Goal: Task Accomplishment & Management: Manage account settings

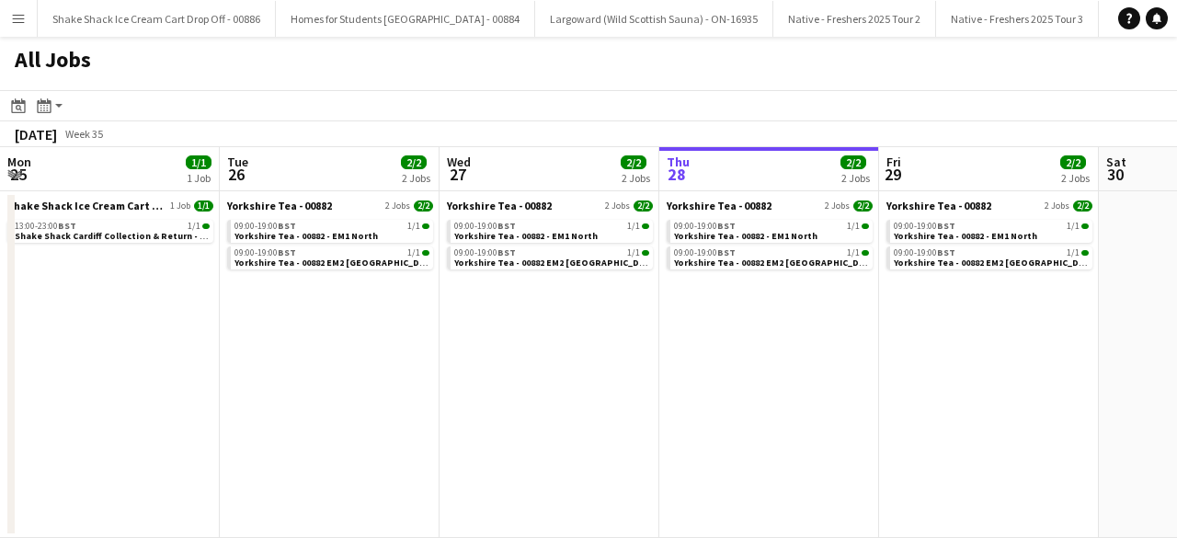
scroll to position [0, 440]
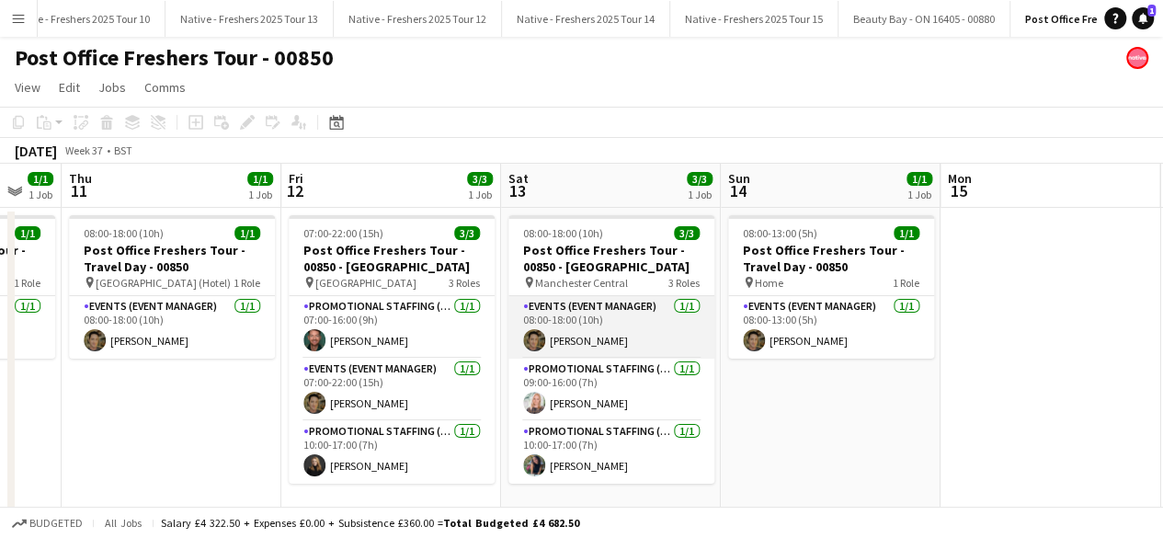
scroll to position [0, 587]
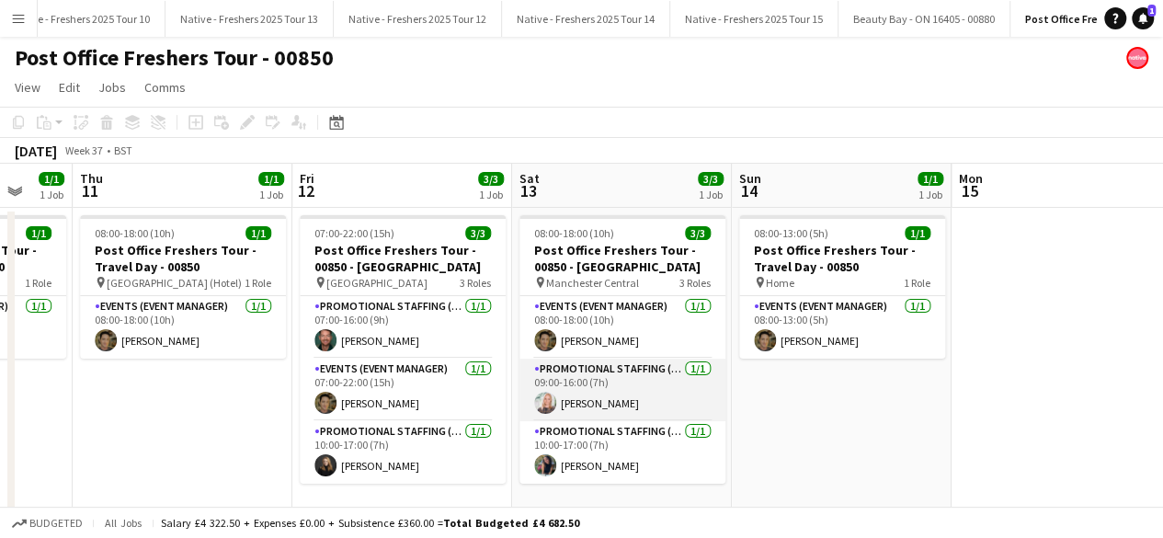
click at [584, 389] on app-card-role "Promotional Staffing (Brand Ambassadors) 1/1 09:00-16:00 (7h) April Barton" at bounding box center [623, 390] width 206 height 63
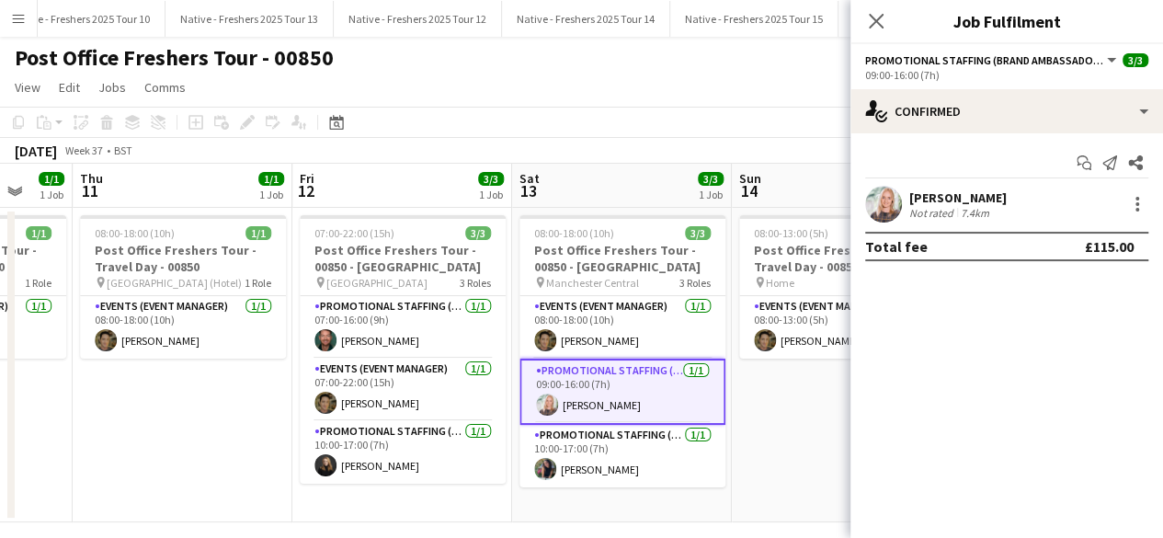
click at [883, 201] on app-user-avatar at bounding box center [883, 204] width 37 height 37
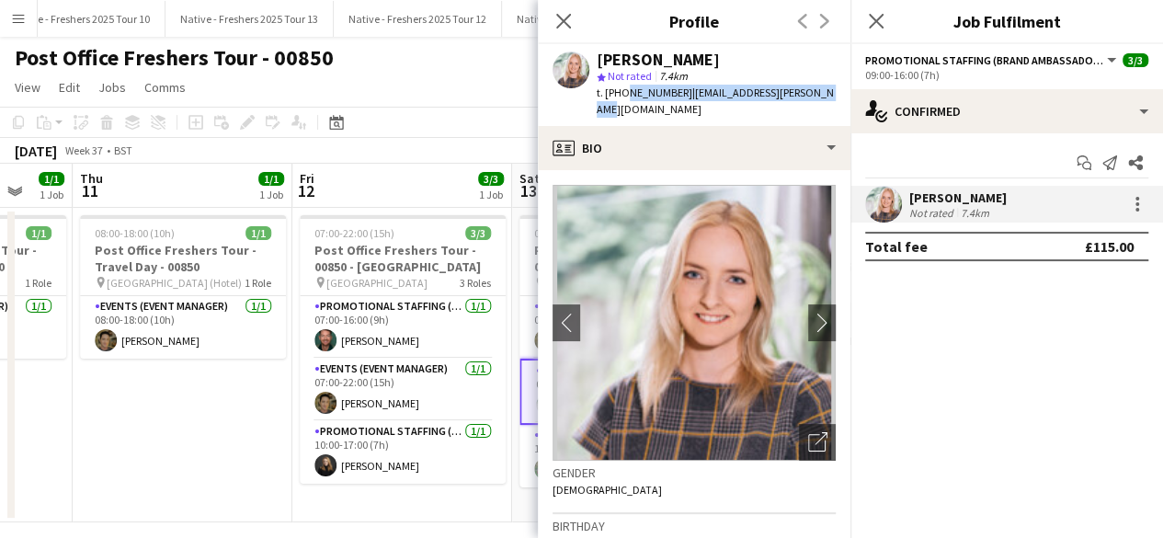
drag, startPoint x: 620, startPoint y: 89, endPoint x: 818, endPoint y: 91, distance: 197.7
click at [818, 91] on div "April Barton star Not rated 7.4km t. +447552233950 | april.barton@hotmail.co.uk" at bounding box center [694, 85] width 313 height 82
copy div "7552233950 | april.barton@hotmail.co.uk"
click at [875, 28] on icon "Close pop-in" at bounding box center [875, 20] width 17 height 17
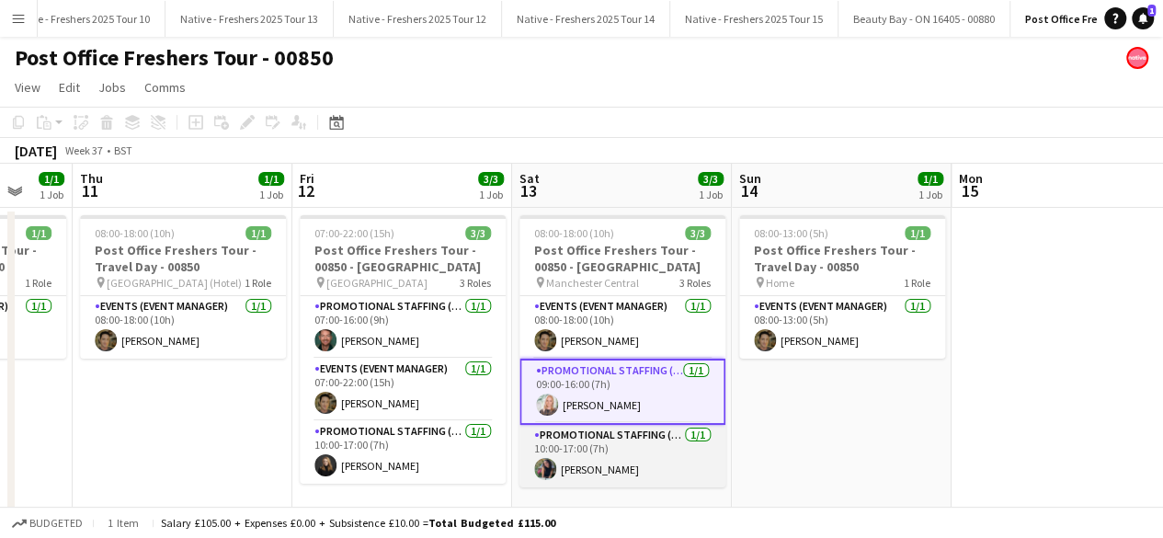
click at [636, 457] on app-card-role "Promotional Staffing (Brand Ambassadors) 1/1 10:00-17:00 (7h) Natasha Kutscheruk" at bounding box center [623, 456] width 206 height 63
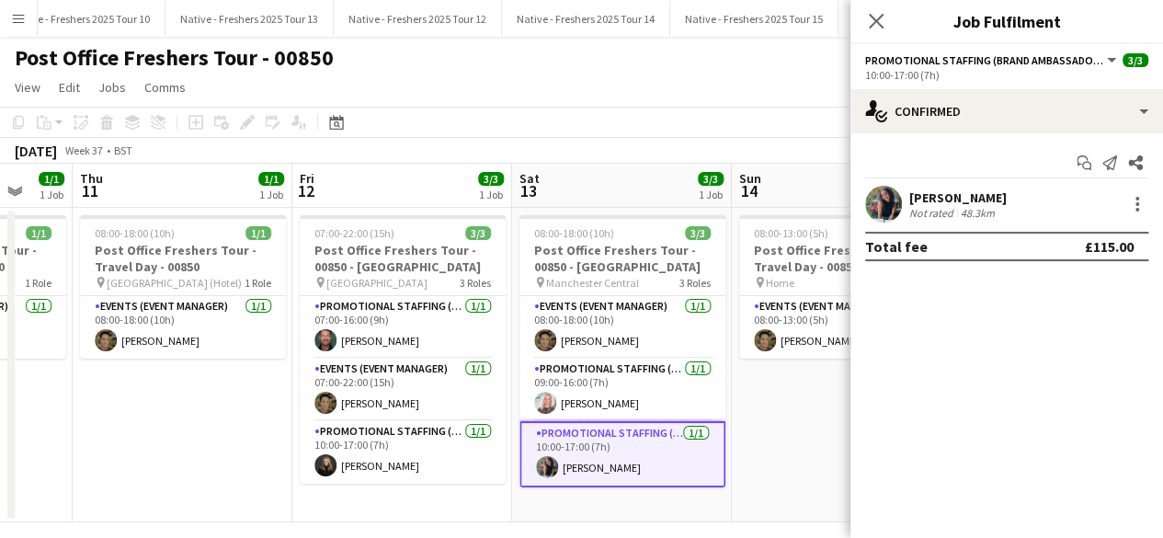
click at [887, 184] on div "Start chat Send notification Share Natasha Kutscheruk Not rated 48.3km Total fe…" at bounding box center [1007, 204] width 313 height 143
click at [887, 194] on app-user-avatar at bounding box center [883, 204] width 37 height 37
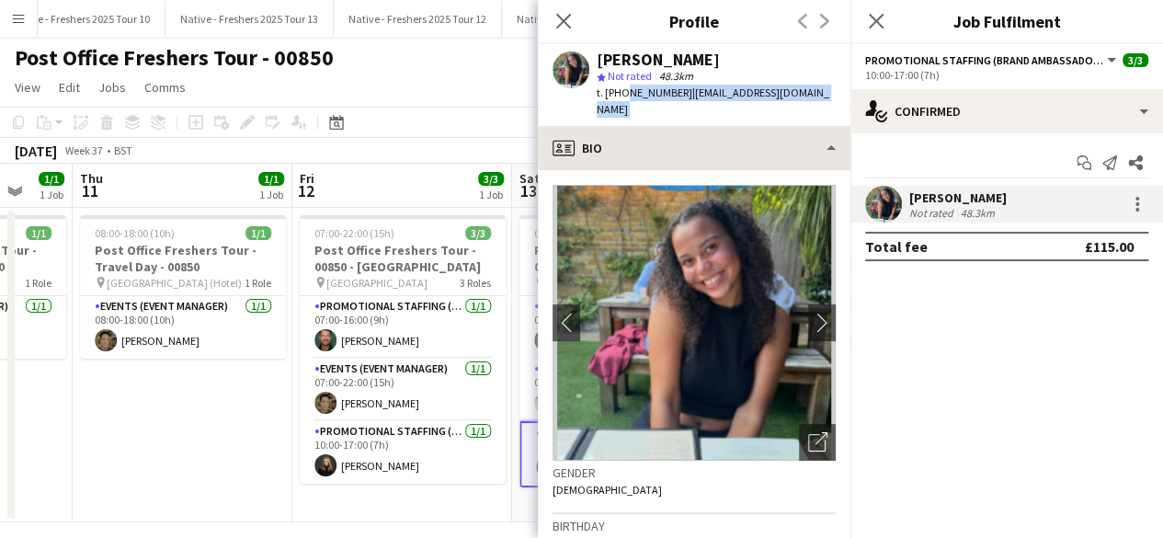
drag, startPoint x: 622, startPoint y: 93, endPoint x: 767, endPoint y: 129, distance: 149.7
click at [767, 129] on app-crew-profile "Close pop-in Profile Previous Next Natasha Kutscheruk star Not rated 48.3km t. …" at bounding box center [694, 269] width 313 height 538
copy app-crew-profile "07387084462 | natashakutscheruk2002@hotmail.co.uk profile"
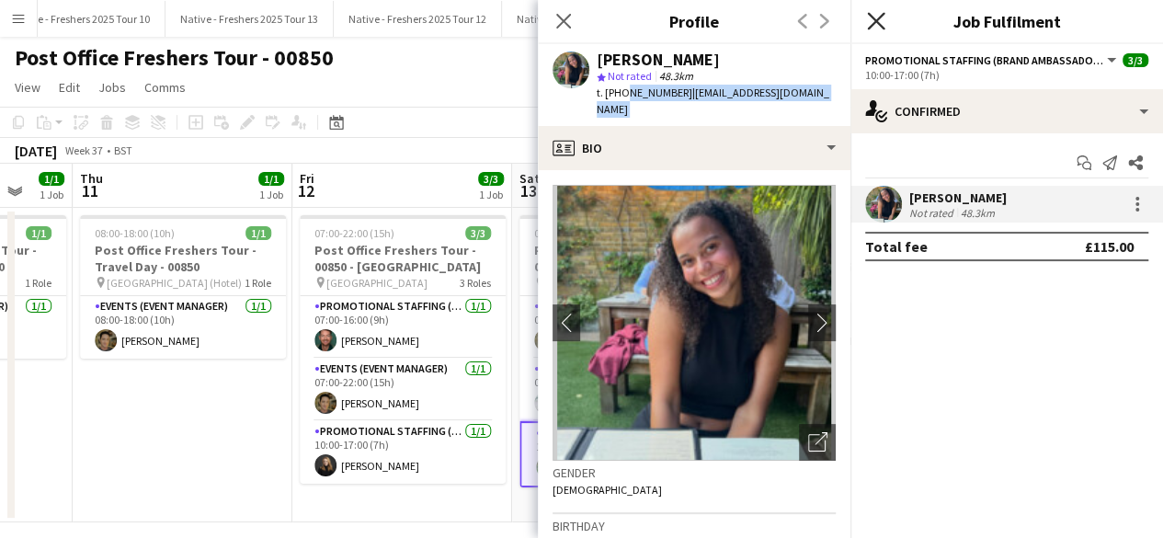
click at [872, 18] on icon at bounding box center [875, 20] width 17 height 17
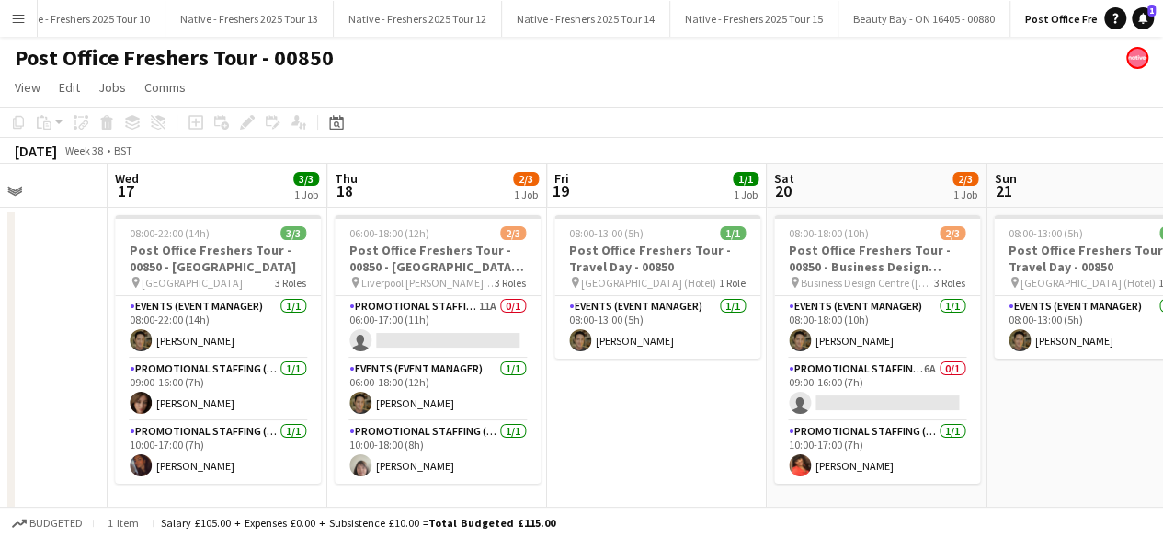
scroll to position [0, 773]
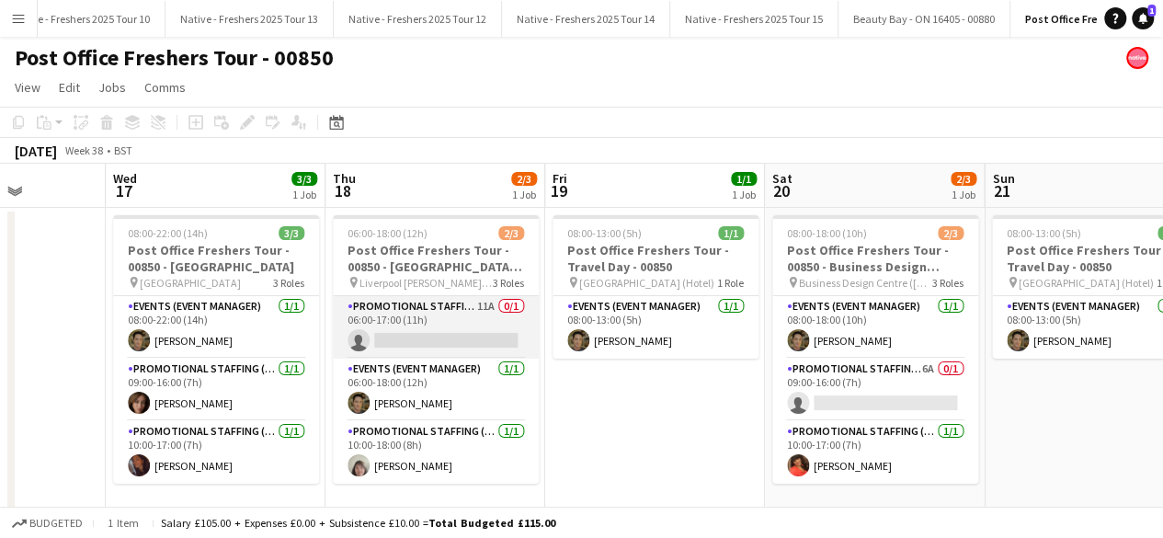
click at [437, 332] on app-card-role "Promotional Staffing (Brand Ambassadors) 11A 0/1 06:00-17:00 (11h) single-neutr…" at bounding box center [436, 327] width 206 height 63
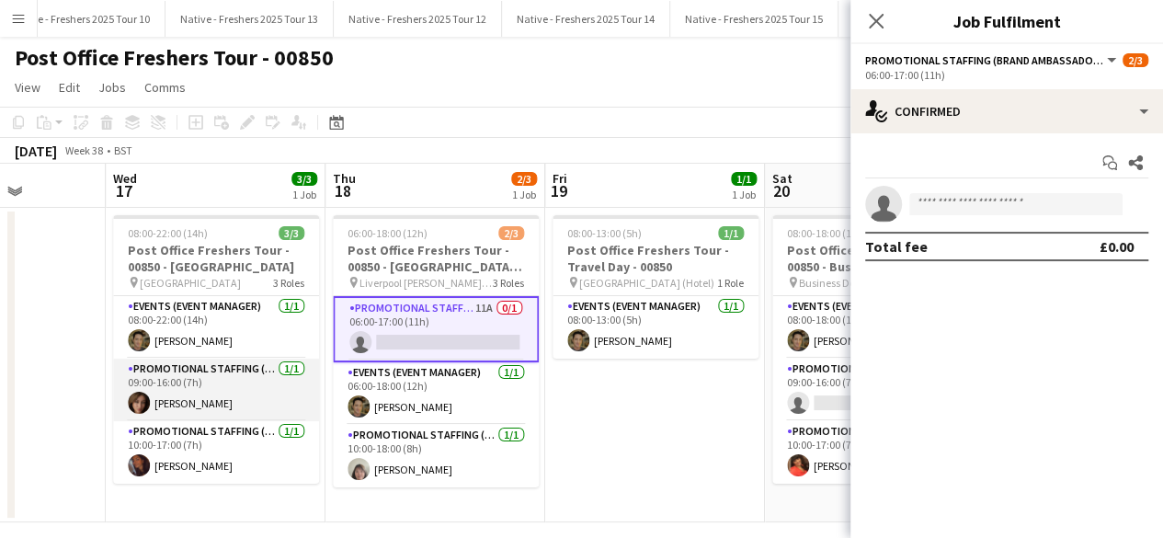
click at [243, 391] on app-card-role "Promotional Staffing (Brand Ambassadors) 1/1 09:00-16:00 (7h) Athena Roughton" at bounding box center [216, 390] width 206 height 63
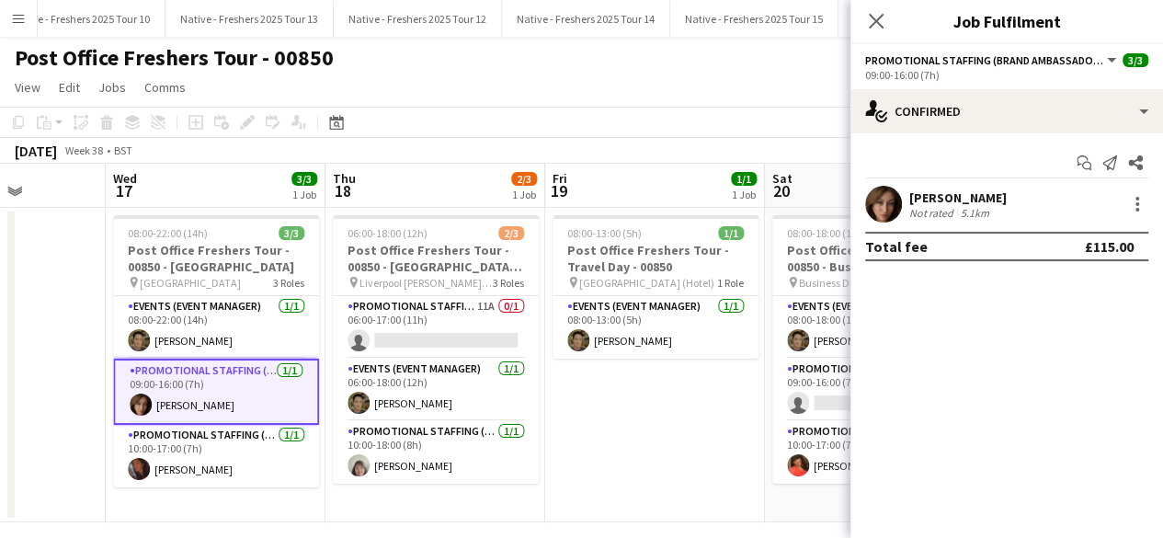
click at [882, 210] on app-user-avatar at bounding box center [883, 204] width 37 height 37
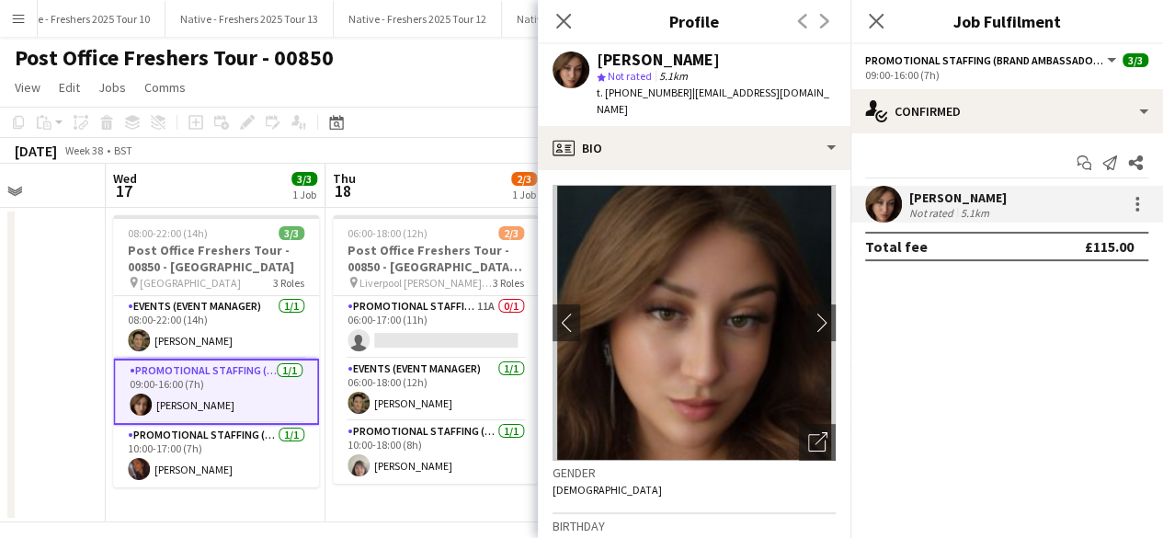
drag, startPoint x: 620, startPoint y: 89, endPoint x: 830, endPoint y: 102, distance: 210.1
click at [830, 102] on div "t. +447766683686 | athenaroughton98@hotmail.com" at bounding box center [716, 101] width 239 height 33
copy div "7766683686 | athenaroughton98@hotmail.com"
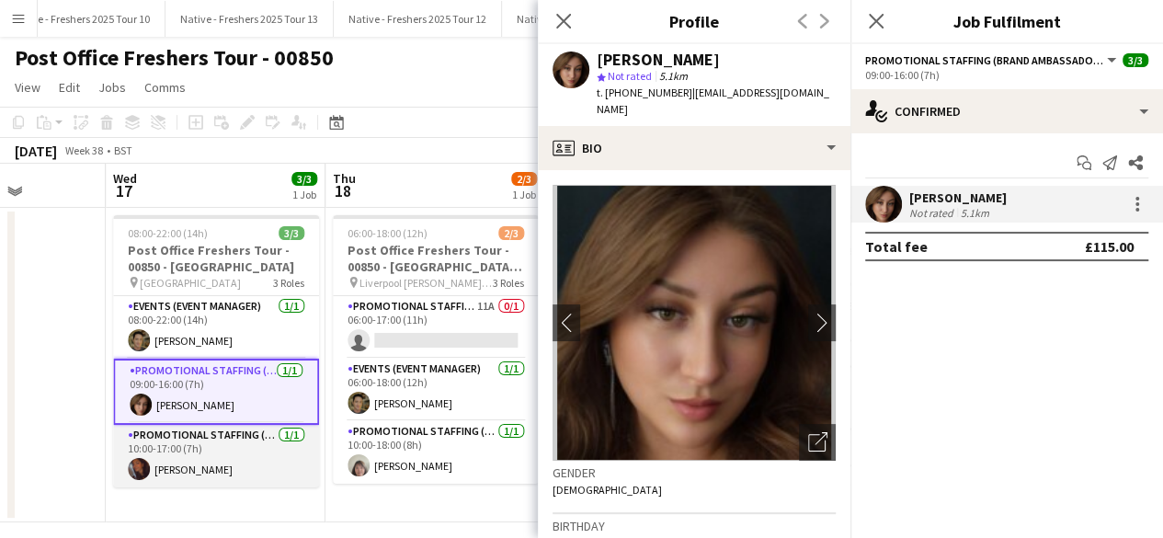
click at [197, 473] on app-card-role "Promotional Staffing (Brand Ambassadors) 1/1 10:00-17:00 (7h) Sanjana Ramlall" at bounding box center [216, 456] width 206 height 63
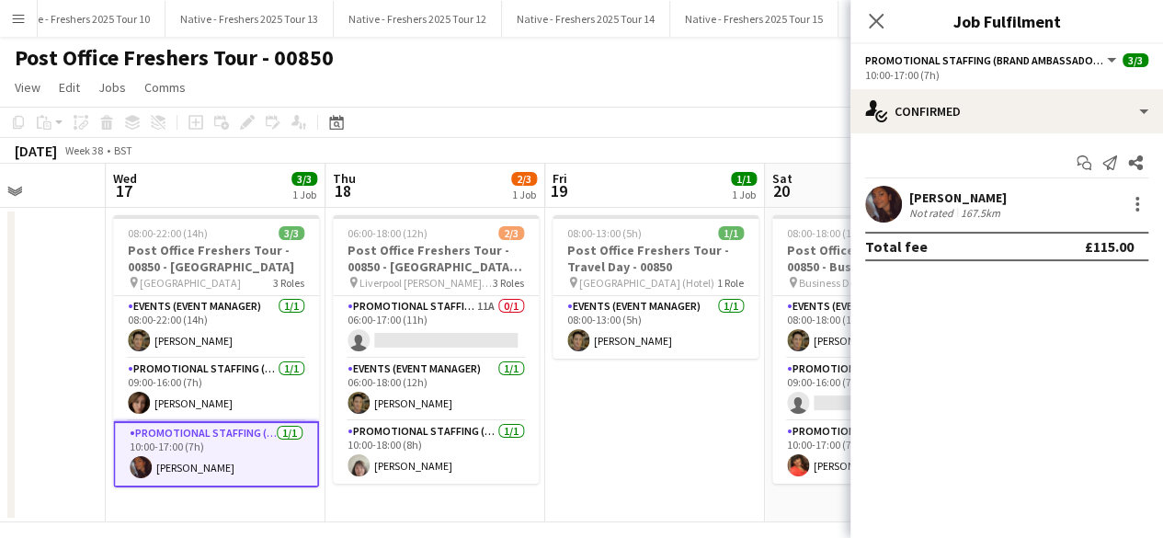
click at [906, 198] on div "Sanjana Ramlall Not rated 167.5km" at bounding box center [1007, 204] width 313 height 37
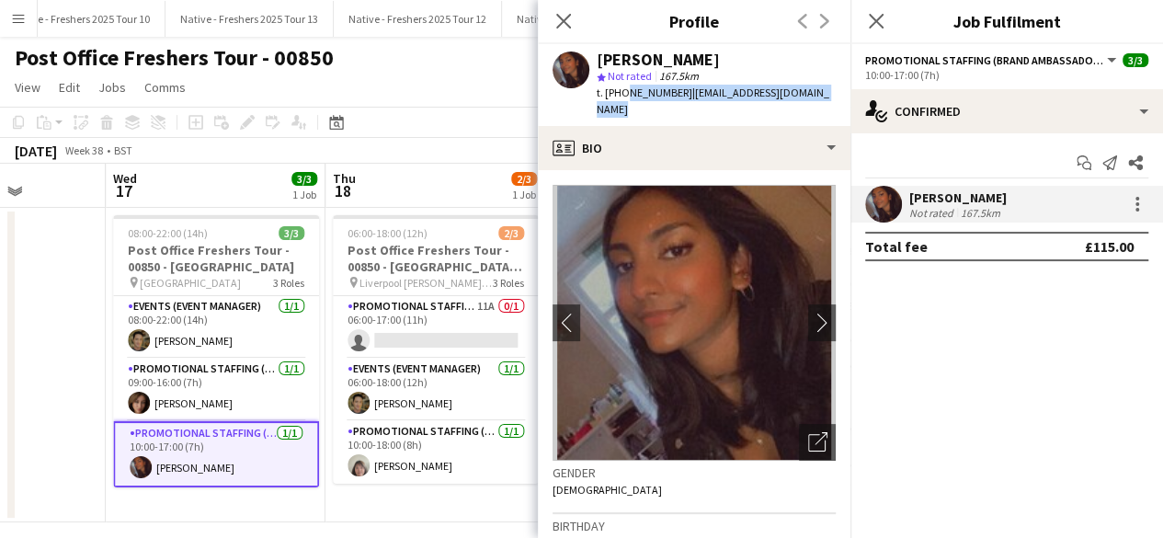
drag, startPoint x: 622, startPoint y: 93, endPoint x: 827, endPoint y: 102, distance: 205.3
click at [827, 102] on div "Sanjana Ramlall star Not rated 167.5km t. +4407506565160 | ramlallurishita@yaho…" at bounding box center [694, 85] width 313 height 82
copy div "07506565160 | ramlallurishita@yahoo.co.uk"
click at [443, 463] on app-card-role "Promotional Staffing (Brand Ambassadors) 1/1 10:00-18:00 (8h) Shirley Mhar" at bounding box center [436, 452] width 206 height 63
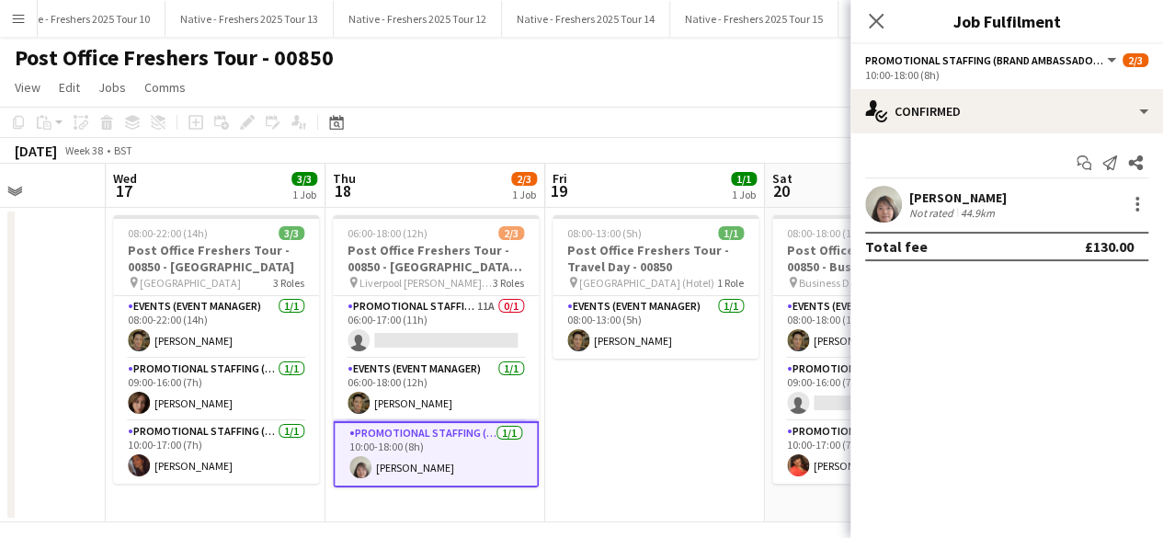
click at [894, 205] on app-user-avatar at bounding box center [883, 204] width 37 height 37
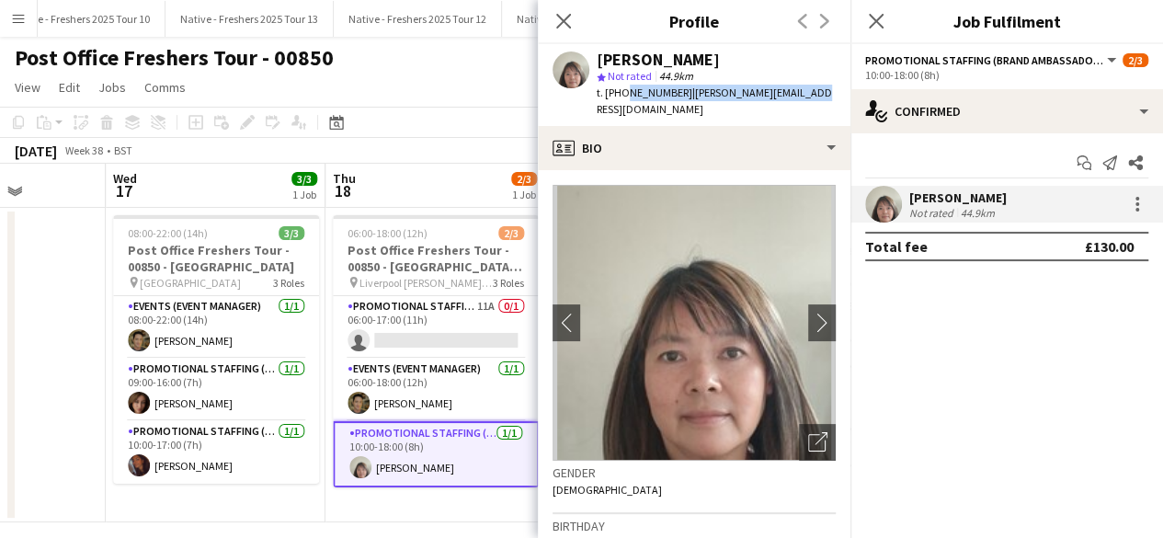
drag, startPoint x: 621, startPoint y: 93, endPoint x: 807, endPoint y: 86, distance: 185.9
click at [807, 86] on div "t. +4407540467282 | shirley_hkus@yahoo.com" at bounding box center [716, 101] width 239 height 33
copy div "07540467282 | shirley_hkus@yahoo.com"
click at [463, 331] on app-card-role "Promotional Staffing (Brand Ambassadors) 11A 0/1 06:00-17:00 (11h) single-neutr…" at bounding box center [436, 327] width 206 height 63
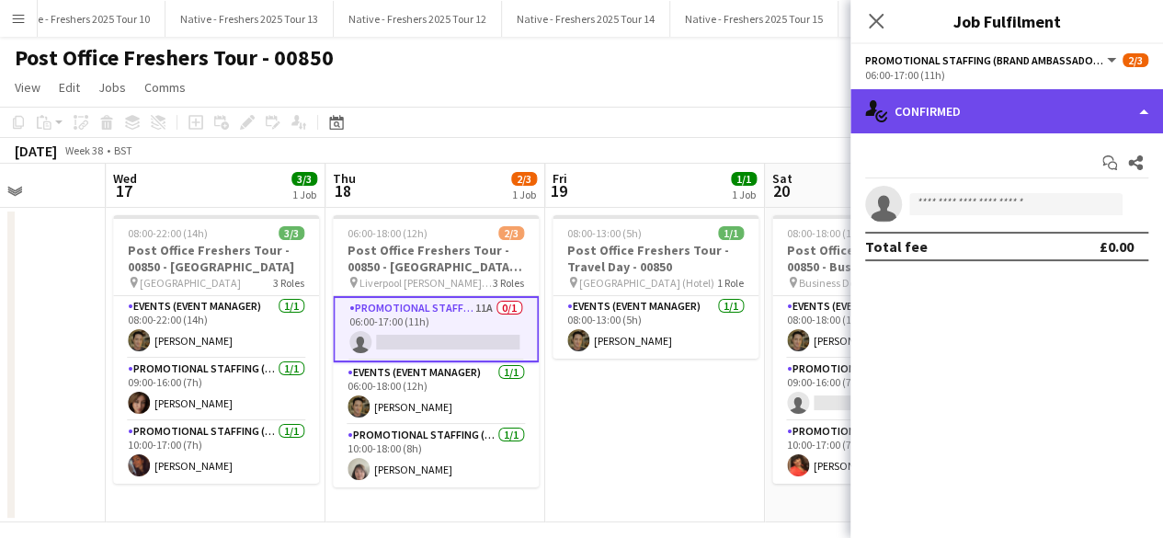
click at [1002, 100] on div "single-neutral-actions-check-2 Confirmed" at bounding box center [1007, 111] width 313 height 44
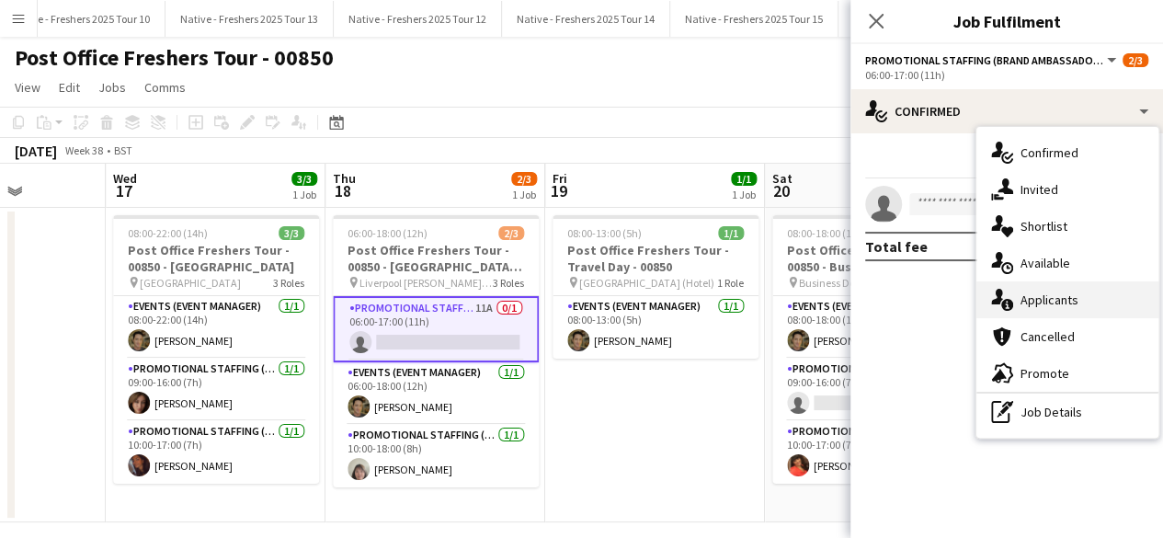
click at [1053, 303] on div "single-neutral-actions-information Applicants" at bounding box center [1068, 299] width 182 height 37
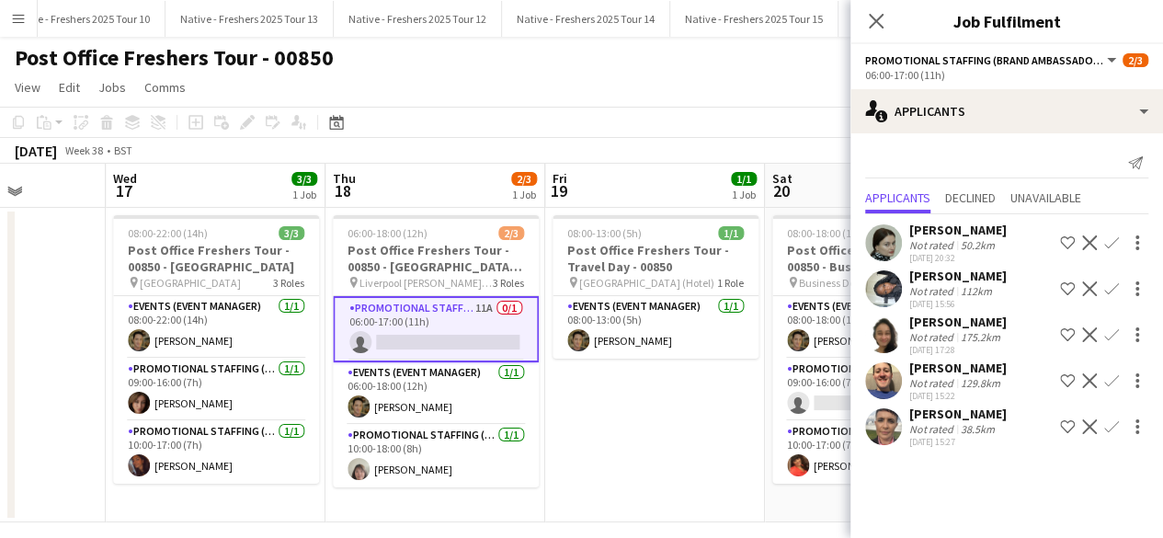
click at [885, 428] on app-user-avatar at bounding box center [883, 426] width 37 height 37
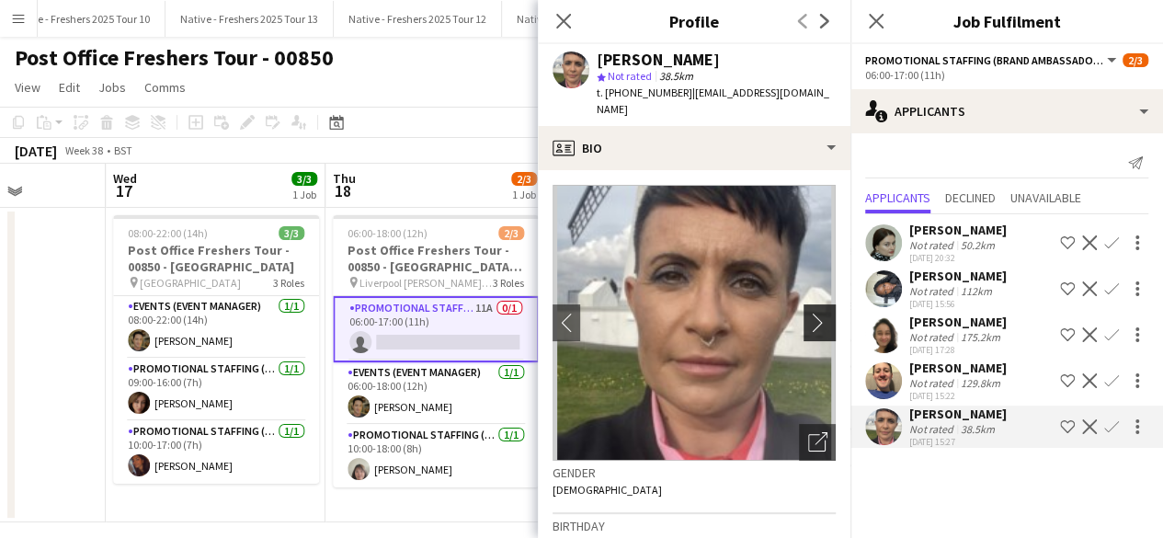
click at [808, 313] on app-icon "chevron-right" at bounding box center [822, 322] width 29 height 19
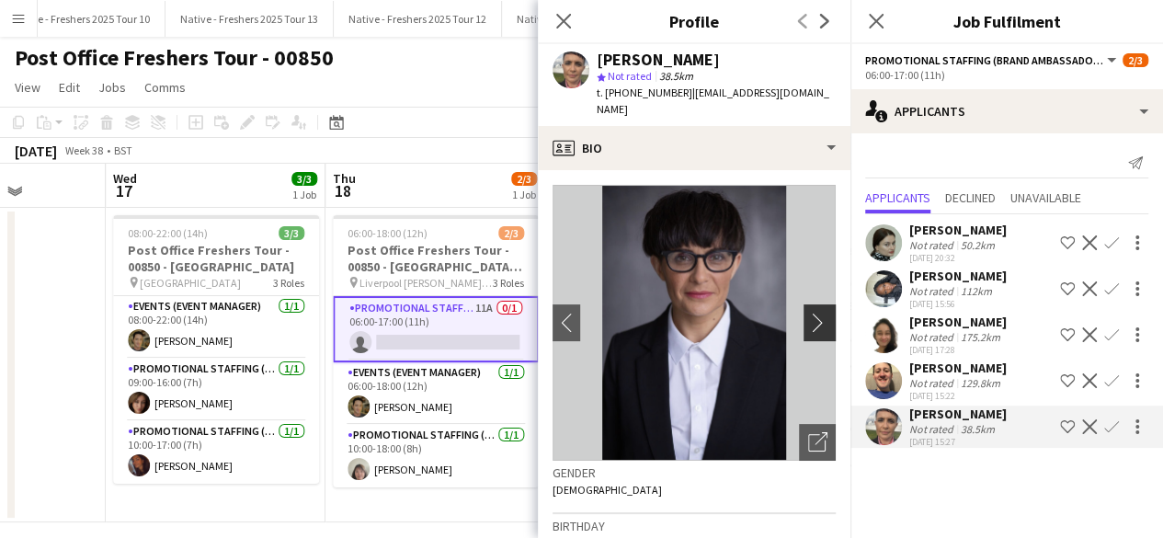
click at [808, 313] on app-icon "chevron-right" at bounding box center [822, 322] width 29 height 19
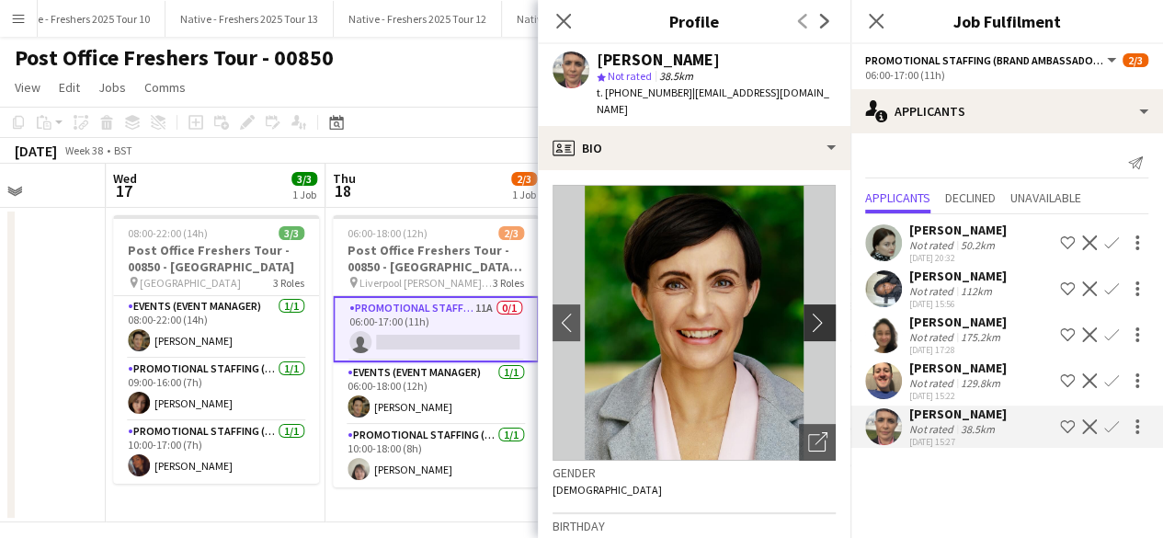
click at [808, 313] on app-icon "chevron-right" at bounding box center [822, 322] width 29 height 19
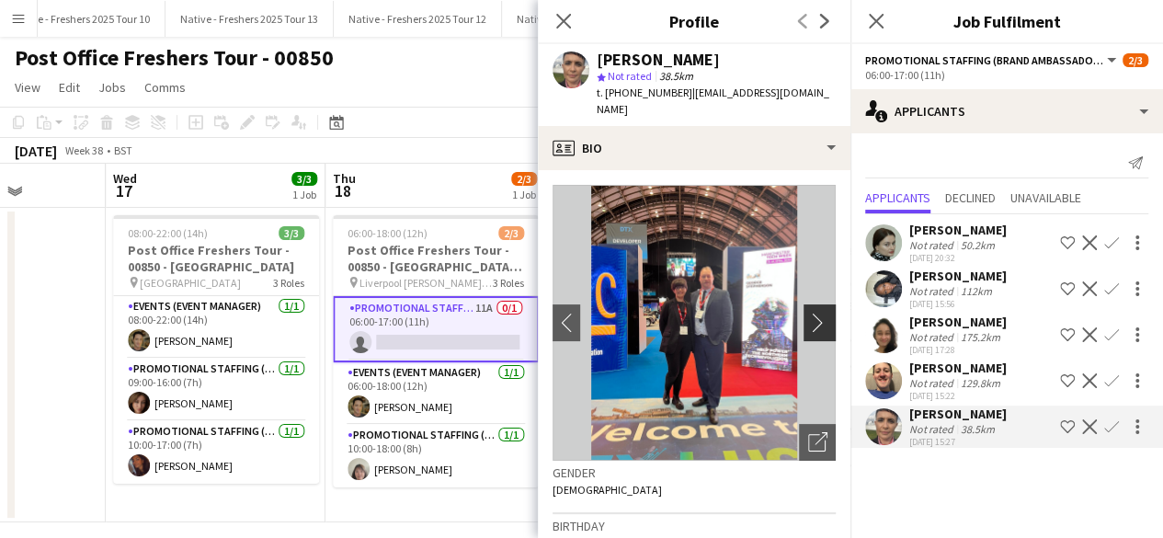
click at [808, 313] on app-icon "chevron-right" at bounding box center [822, 322] width 29 height 19
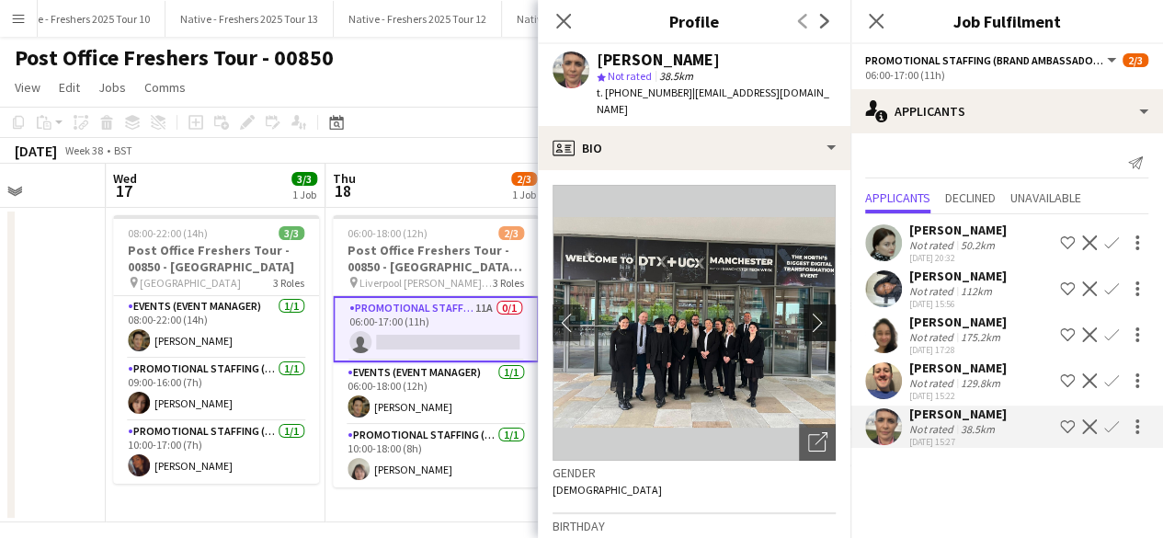
click at [808, 313] on app-icon "chevron-right" at bounding box center [822, 322] width 29 height 19
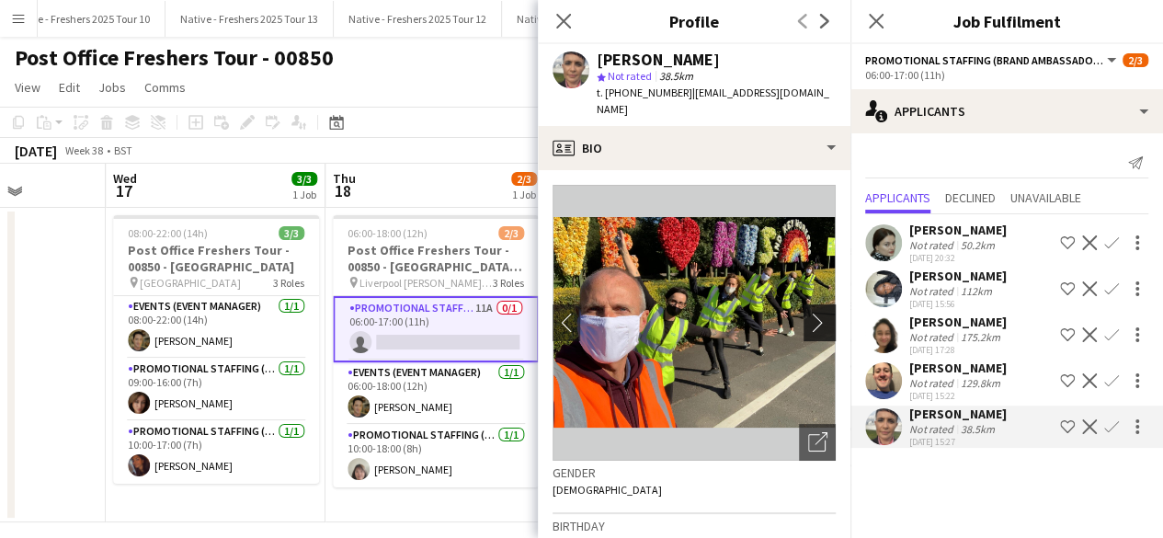
click at [808, 313] on app-icon "chevron-right" at bounding box center [822, 322] width 29 height 19
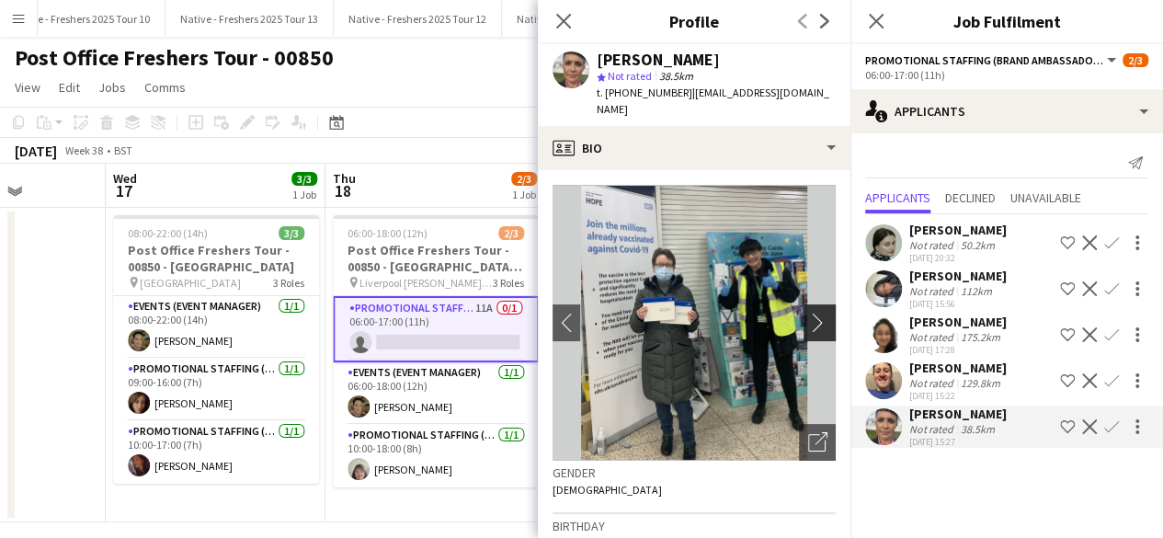
click at [808, 313] on app-icon "chevron-right" at bounding box center [822, 322] width 29 height 19
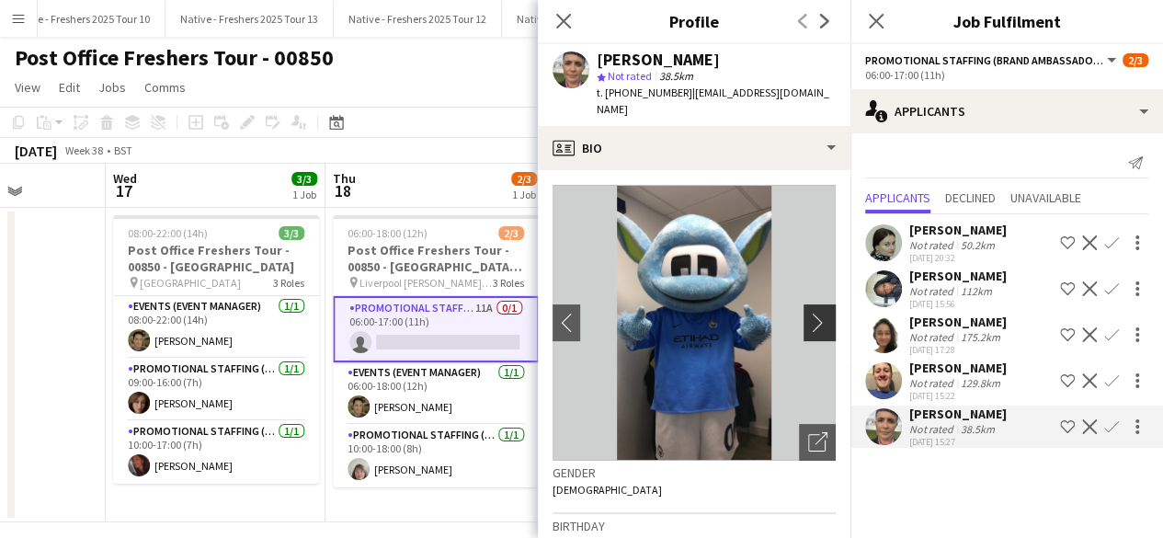
click at [808, 313] on app-icon "chevron-right" at bounding box center [822, 322] width 29 height 19
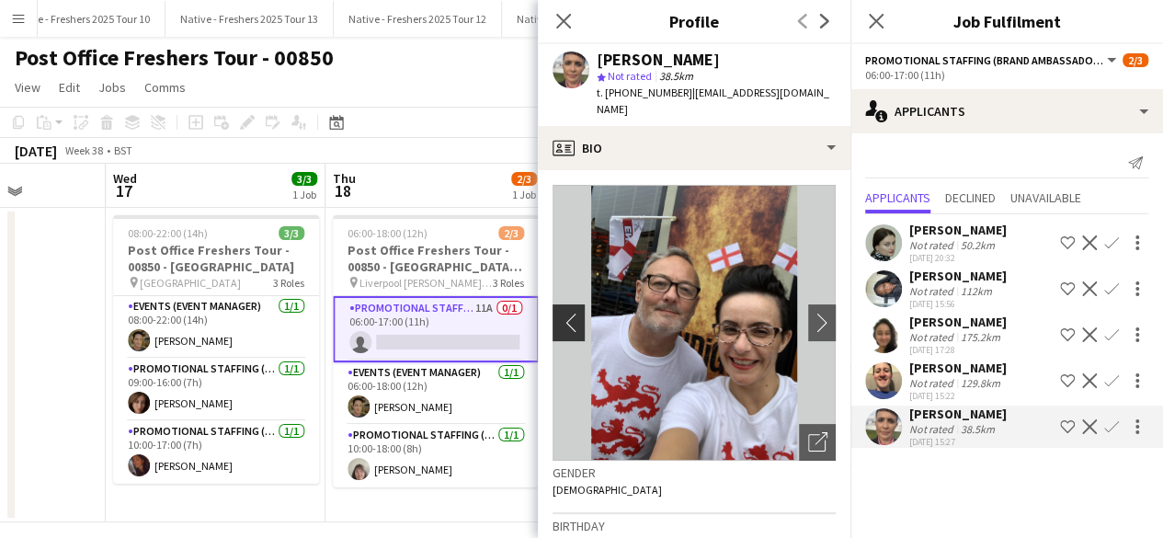
click at [566, 313] on app-icon "chevron-left" at bounding box center [567, 322] width 29 height 19
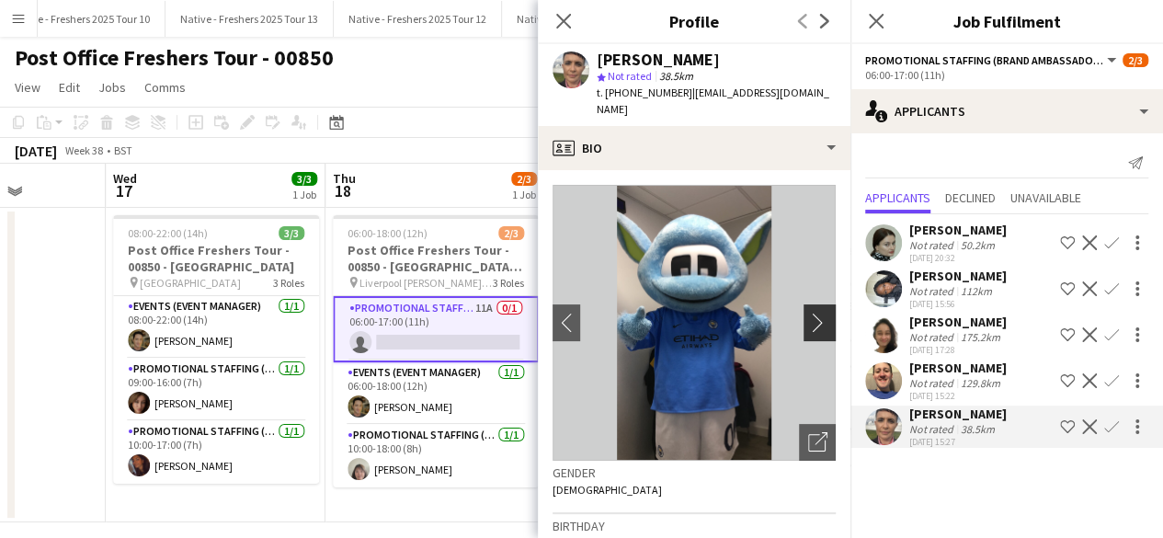
click at [808, 313] on app-icon "chevron-right" at bounding box center [822, 322] width 29 height 19
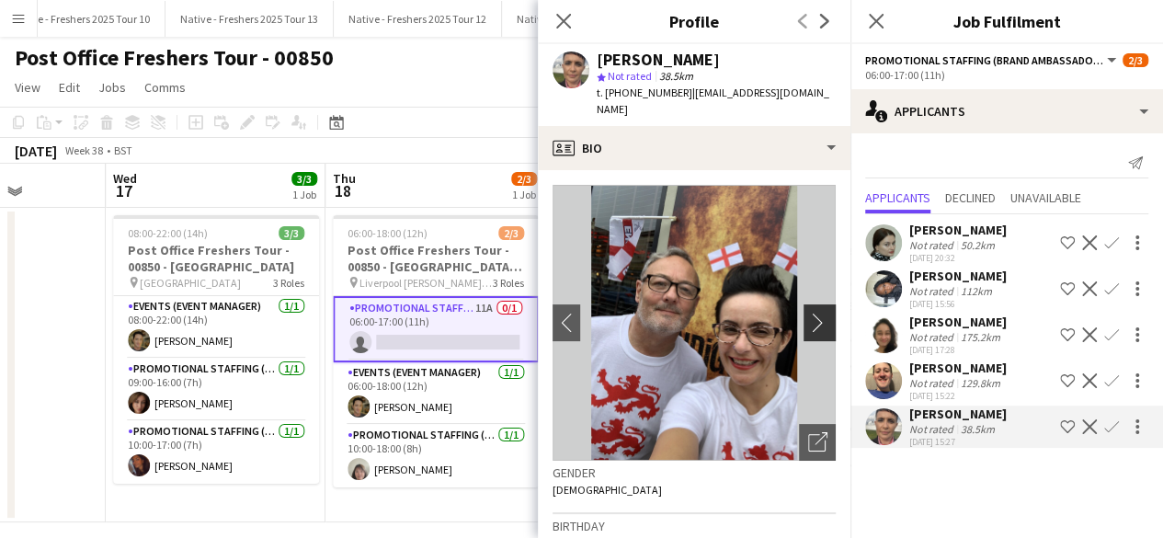
click at [808, 313] on app-icon "chevron-right" at bounding box center [822, 322] width 29 height 19
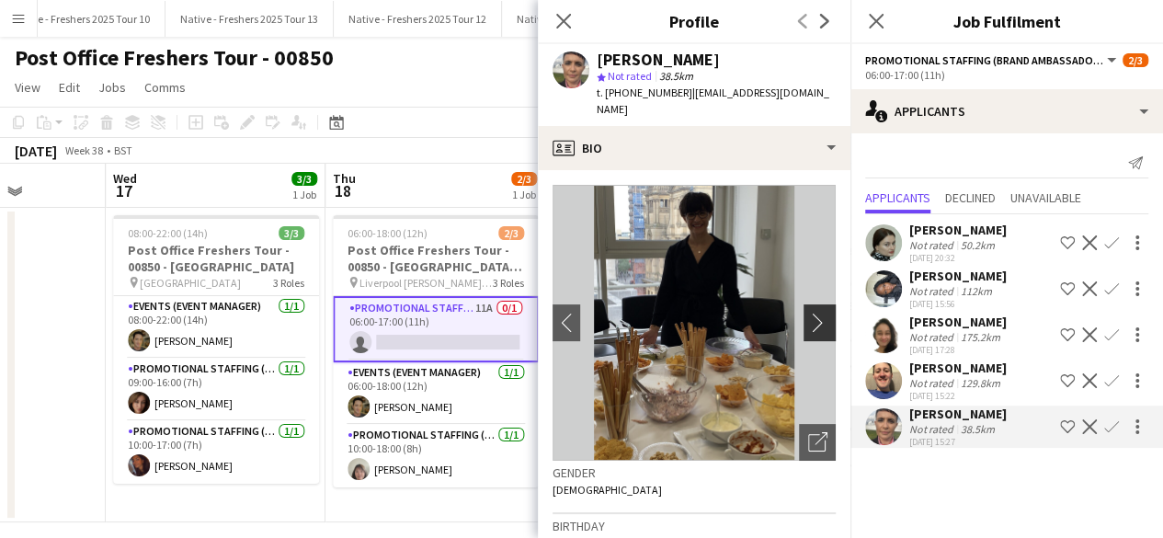
click at [808, 313] on app-icon "chevron-right" at bounding box center [822, 322] width 29 height 19
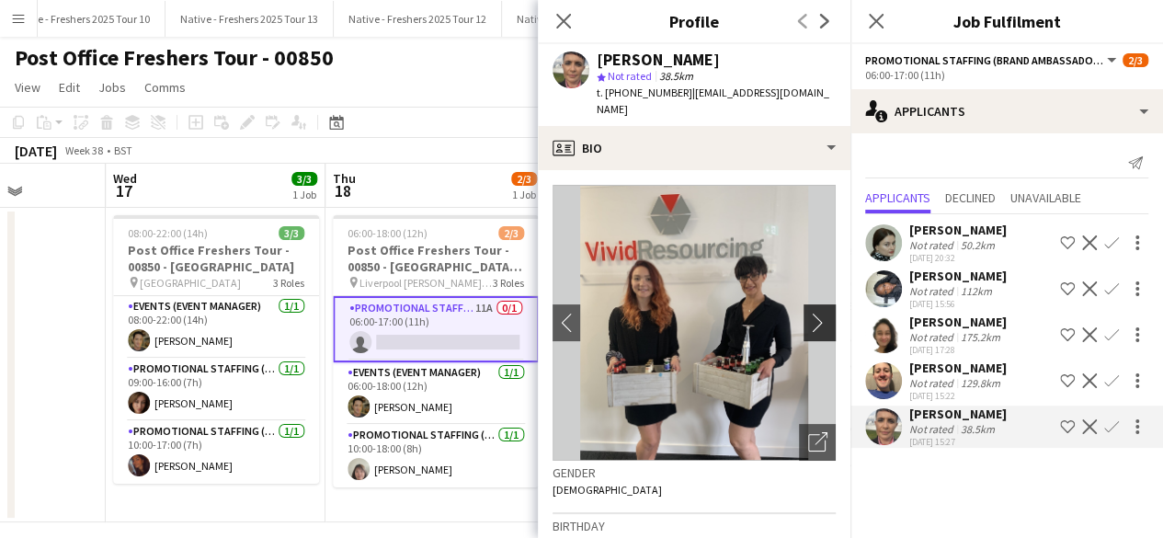
click at [808, 313] on app-icon "chevron-right" at bounding box center [822, 322] width 29 height 19
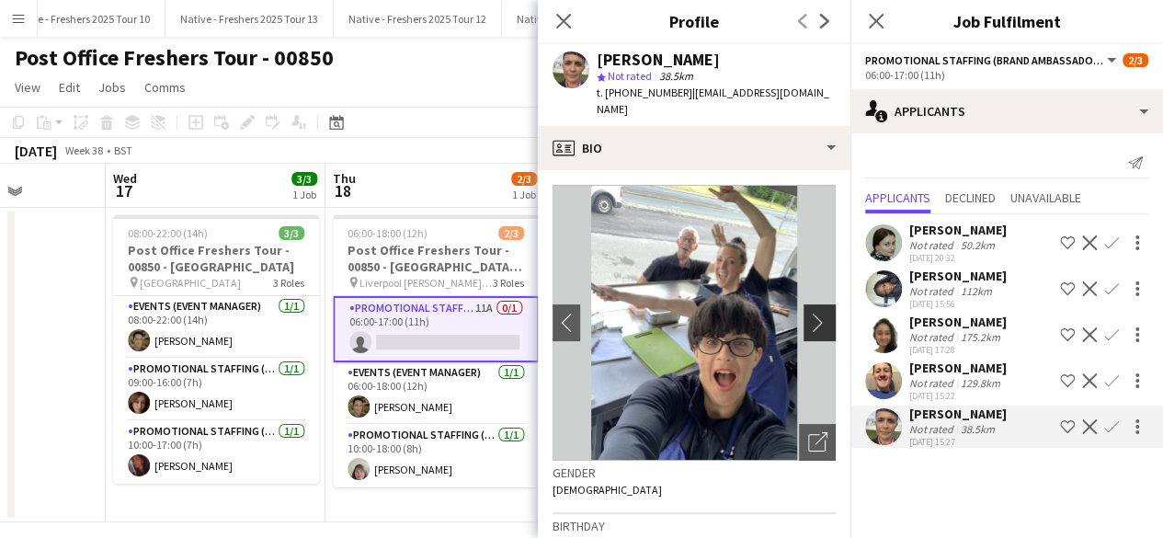
click at [808, 313] on app-icon "chevron-right" at bounding box center [822, 322] width 29 height 19
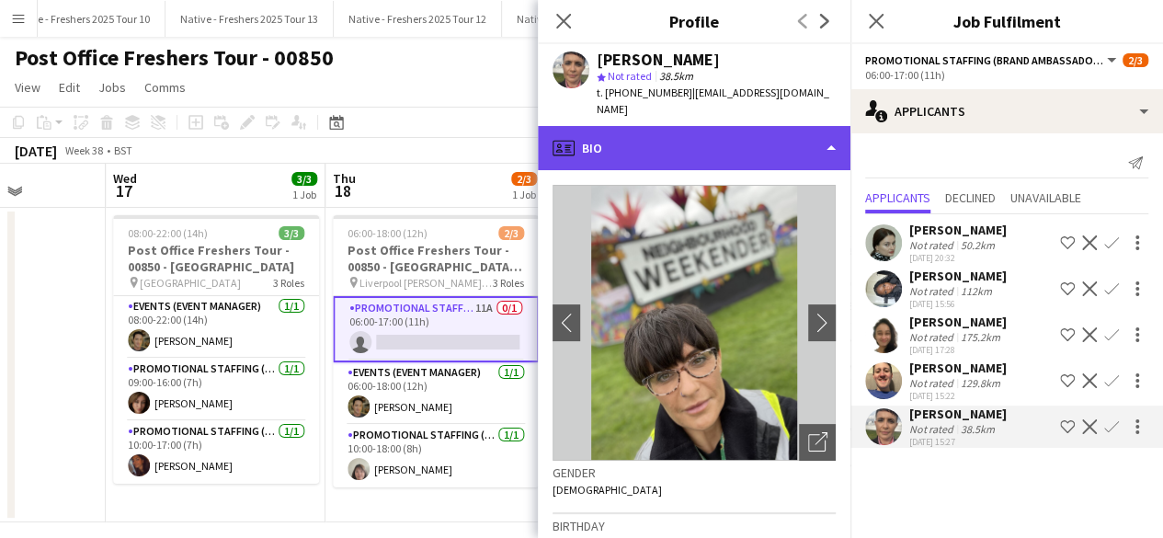
click at [725, 130] on div "profile Bio" at bounding box center [694, 148] width 313 height 44
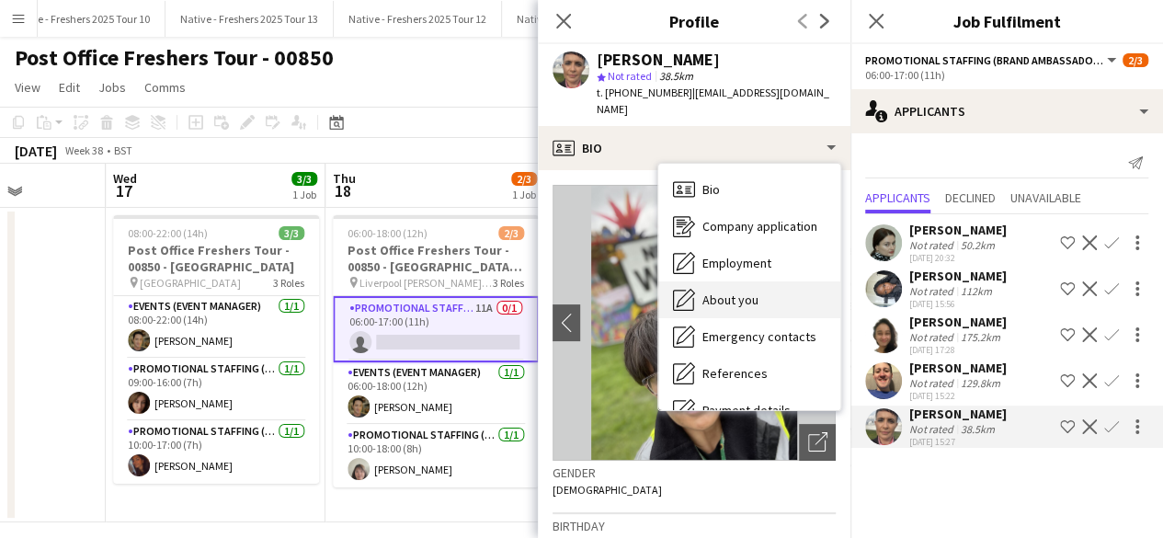
click at [748, 292] on span "About you" at bounding box center [731, 300] width 56 height 17
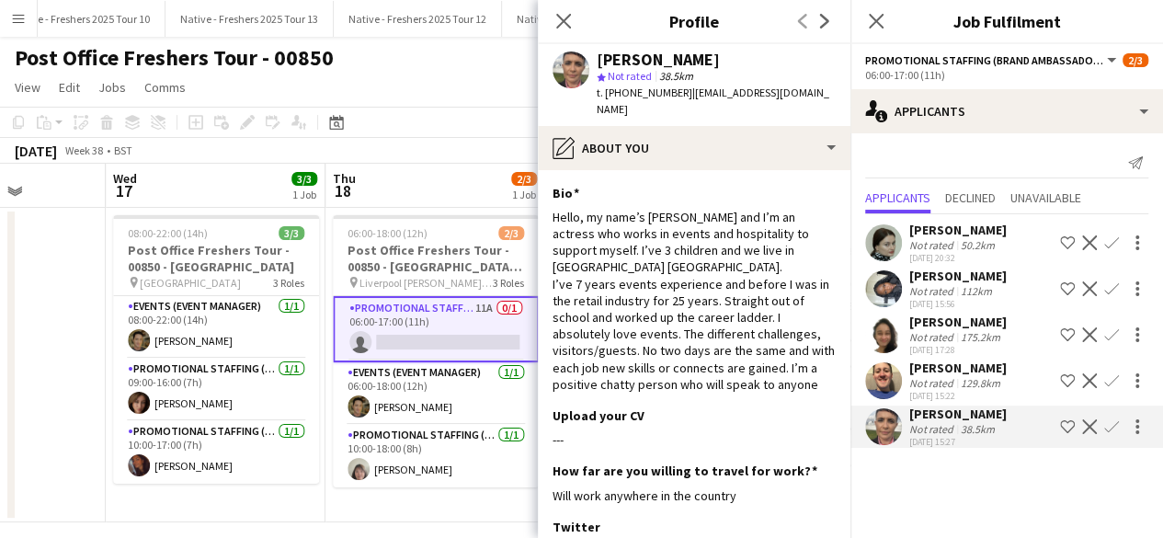
click at [1111, 425] on app-icon "Confirm" at bounding box center [1111, 426] width 15 height 15
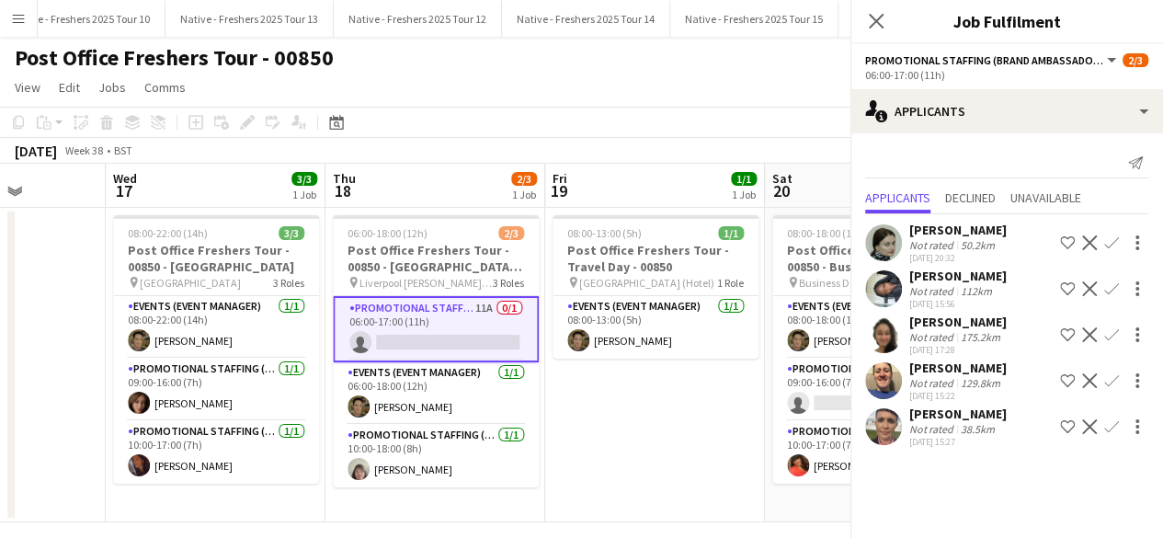
scroll to position [0, 0]
click at [1111, 425] on app-icon "Confirm" at bounding box center [1111, 426] width 15 height 15
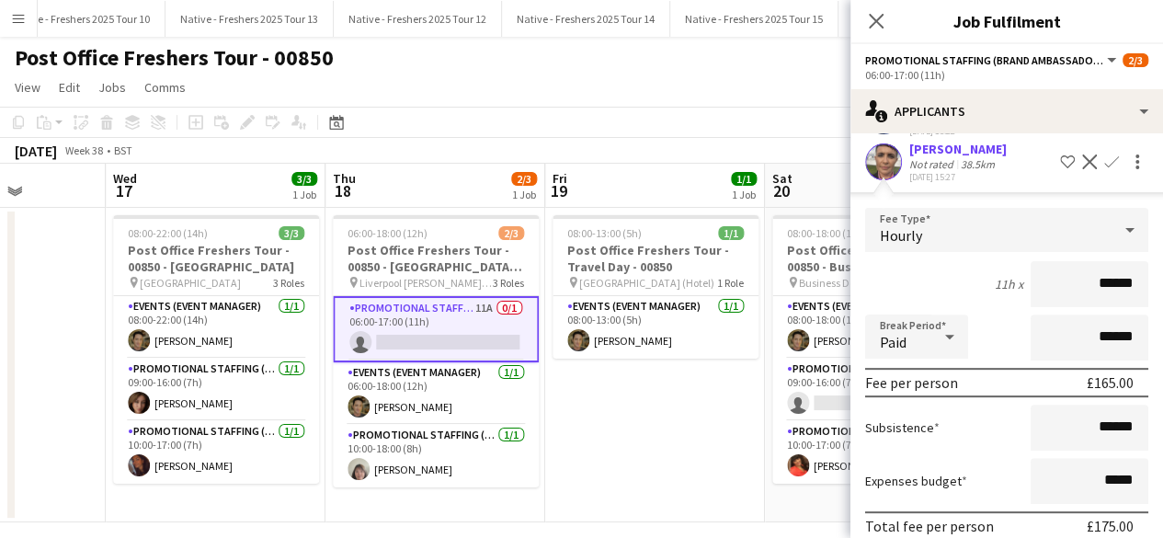
scroll to position [344, 0]
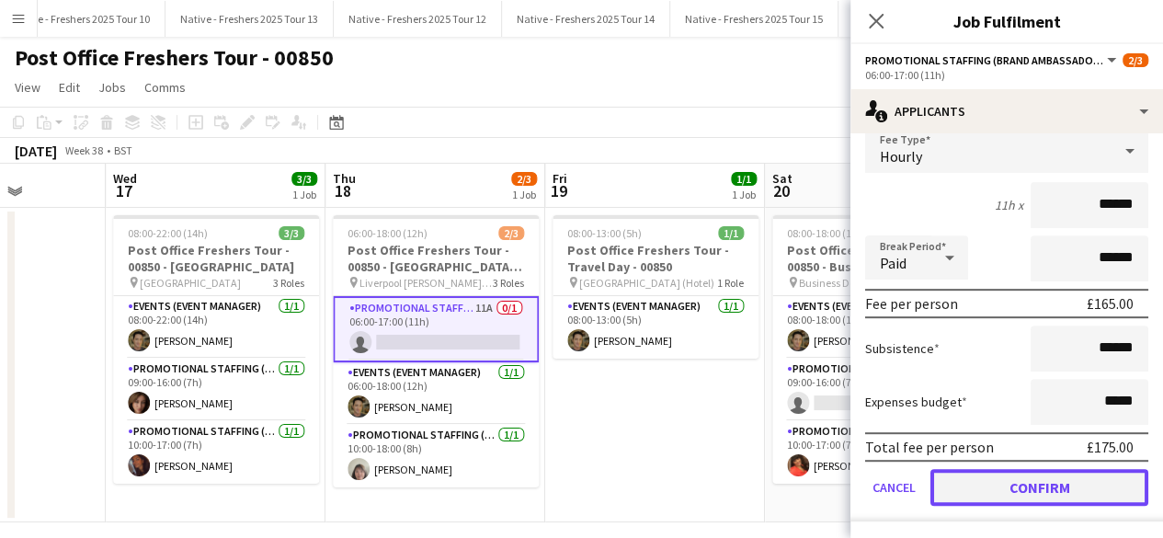
click at [1001, 486] on button "Confirm" at bounding box center [1040, 487] width 218 height 37
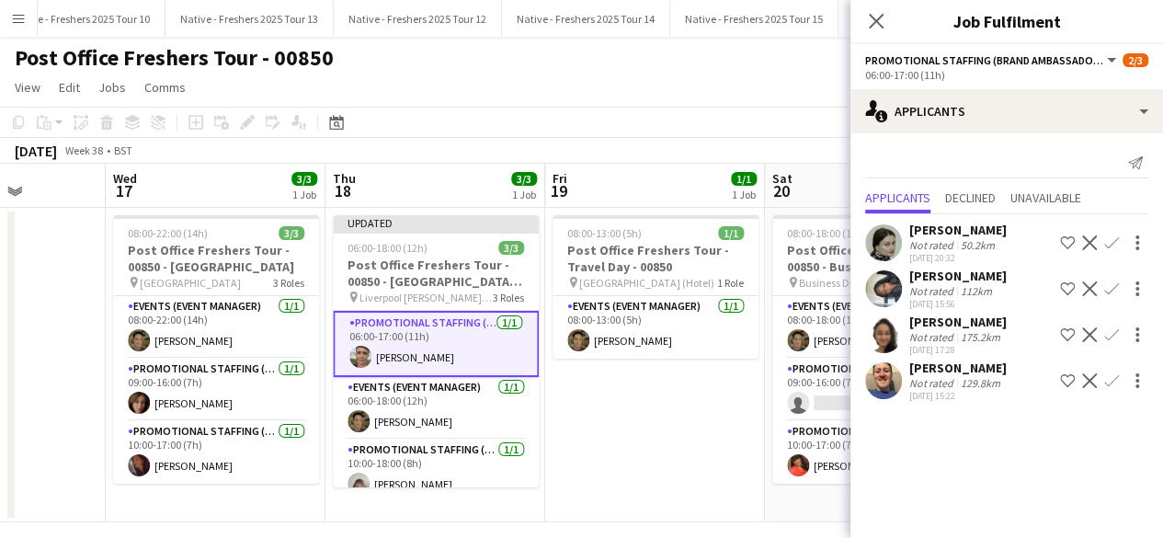
scroll to position [0, 0]
click at [633, 402] on app-date-cell "08:00-13:00 (5h) 1/1 Post Office Freshers Tour - Travel Day - 00850 pin London …" at bounding box center [655, 365] width 220 height 315
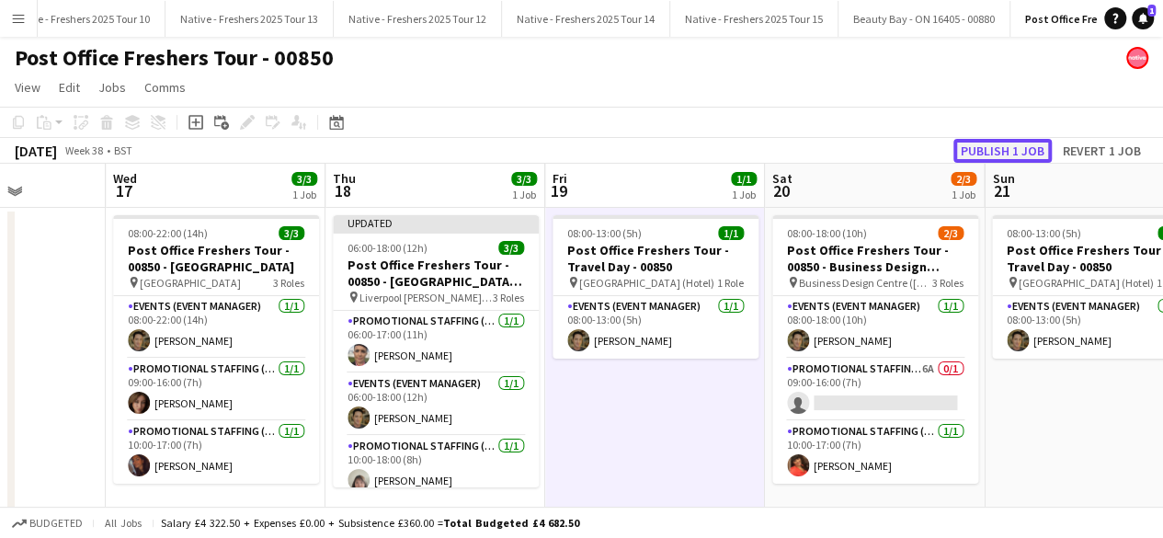
click at [968, 147] on button "Publish 1 job" at bounding box center [1003, 151] width 98 height 24
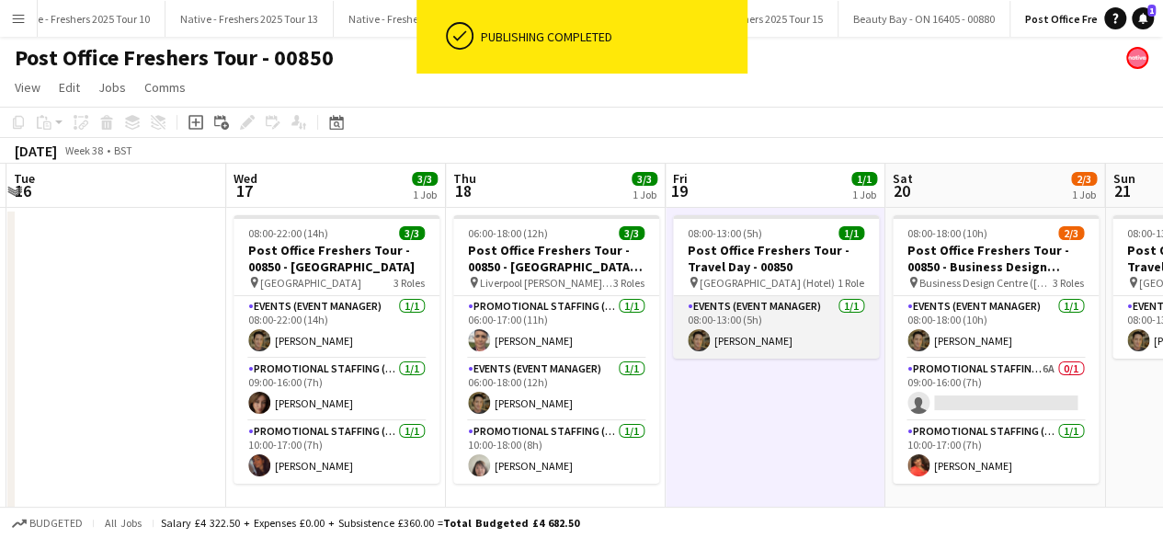
scroll to position [0, 655]
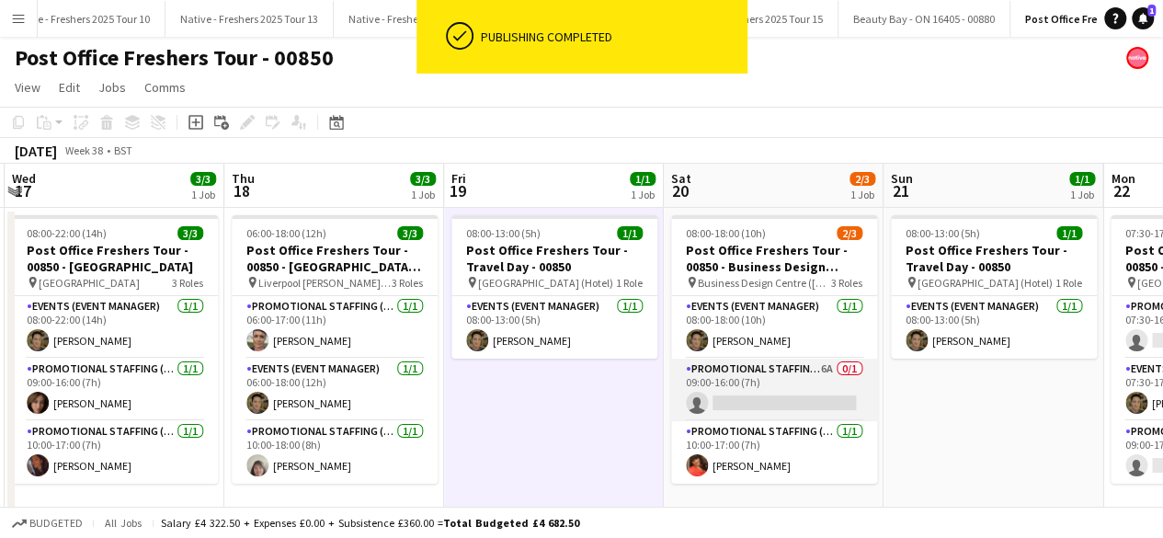
click at [782, 374] on app-card-role "Promotional Staffing (Brand Ambassadors) 6A 0/1 09:00-16:00 (7h) single-neutral…" at bounding box center [774, 390] width 206 height 63
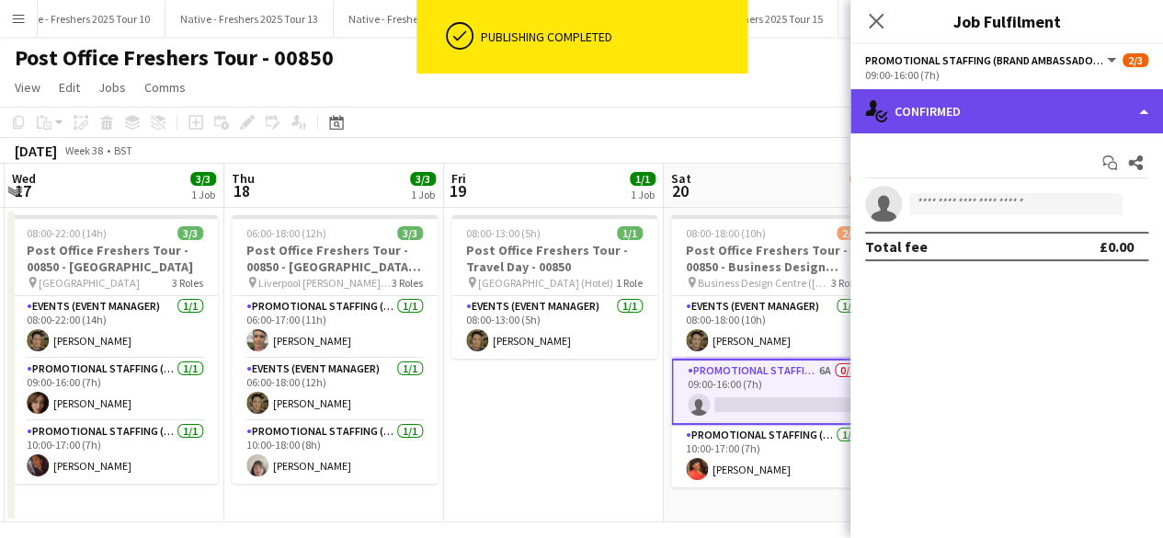
click at [1048, 121] on div "single-neutral-actions-check-2 Confirmed" at bounding box center [1007, 111] width 313 height 44
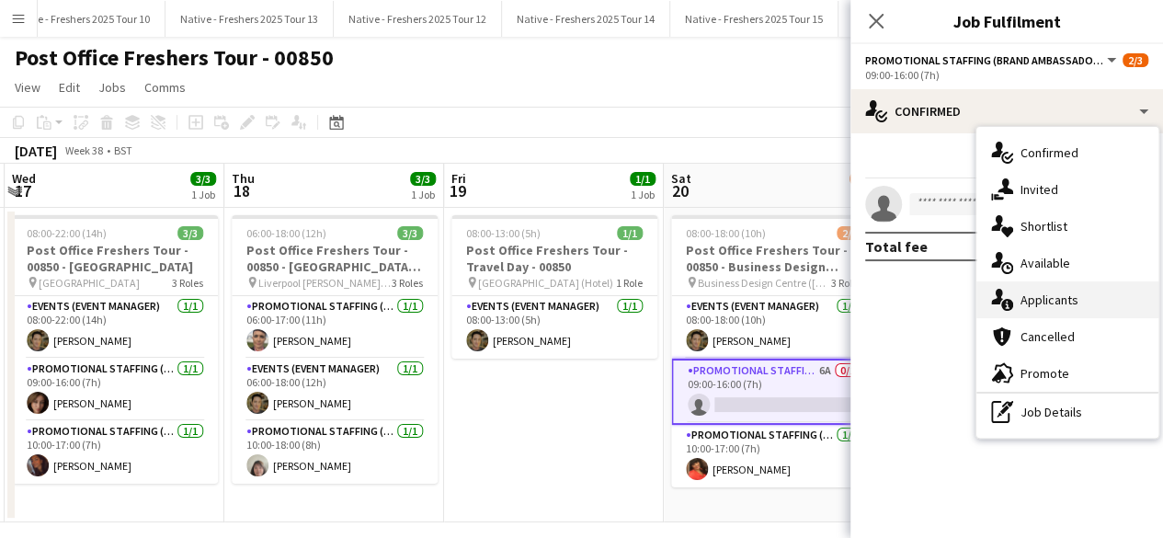
click at [1069, 299] on div "single-neutral-actions-information Applicants" at bounding box center [1068, 299] width 182 height 37
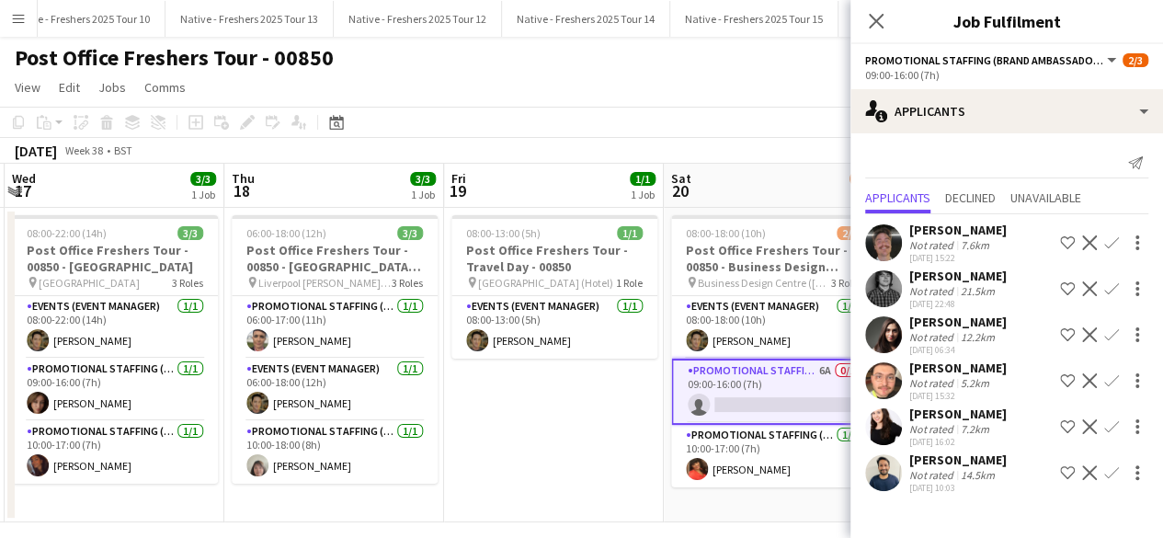
click at [883, 323] on app-user-avatar at bounding box center [883, 334] width 37 height 37
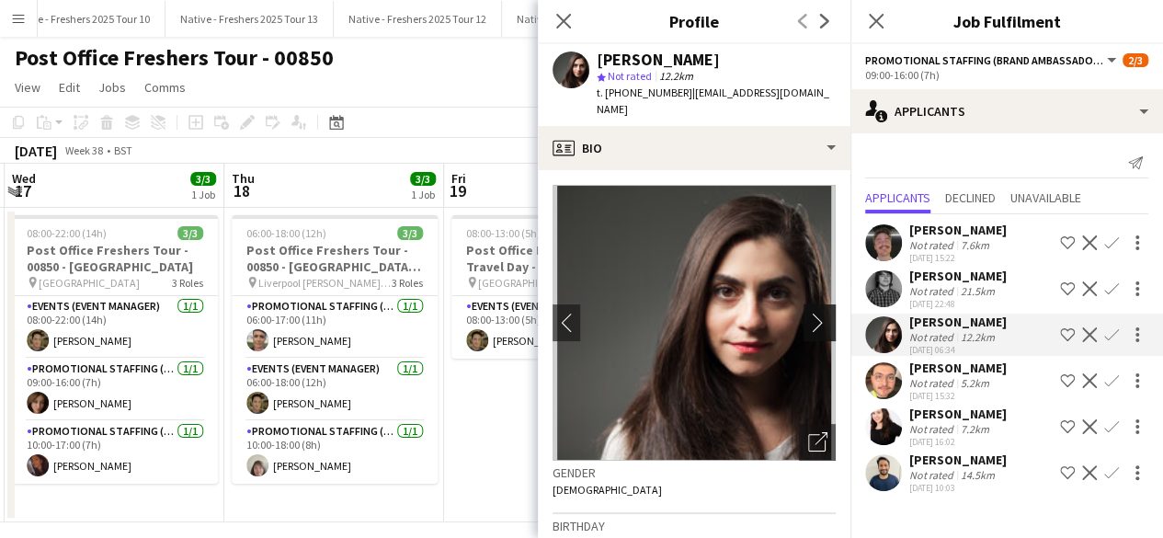
click at [808, 313] on app-icon "chevron-right" at bounding box center [822, 322] width 29 height 19
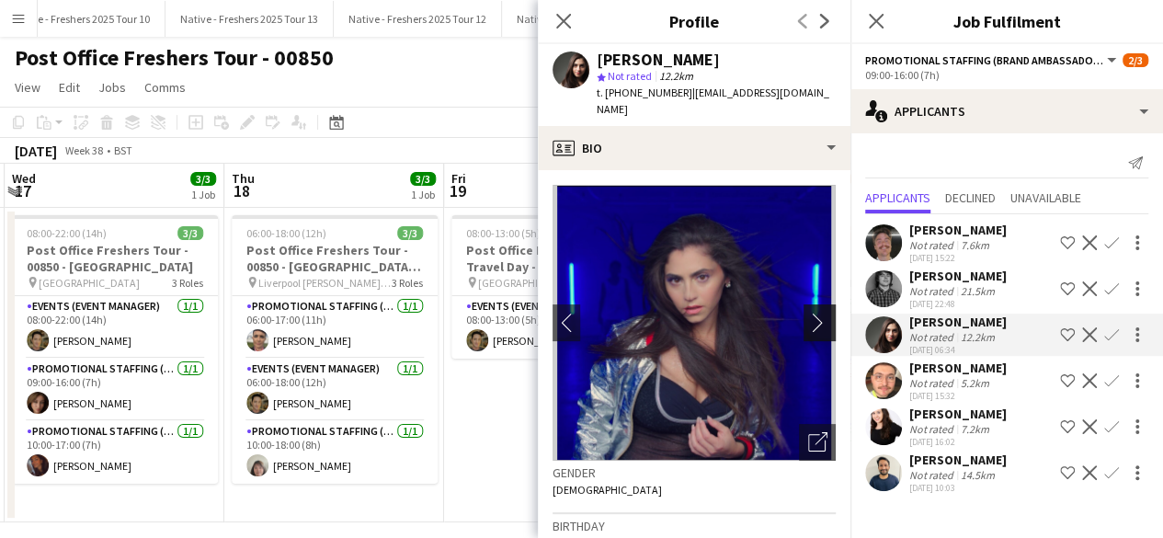
click at [808, 313] on app-icon "chevron-right" at bounding box center [822, 322] width 29 height 19
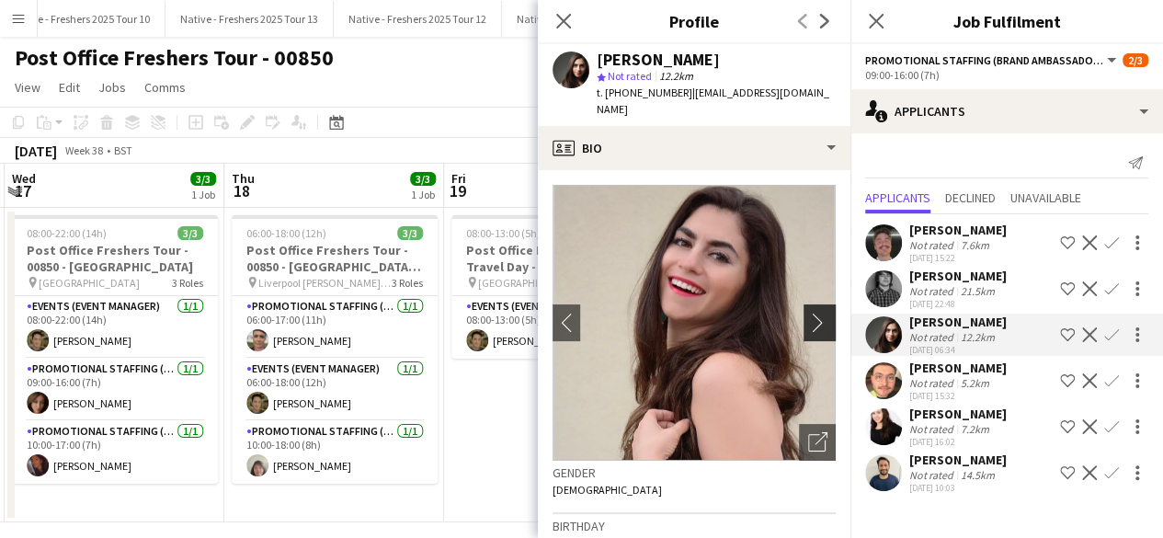
click at [808, 313] on app-icon "chevron-right" at bounding box center [822, 322] width 29 height 19
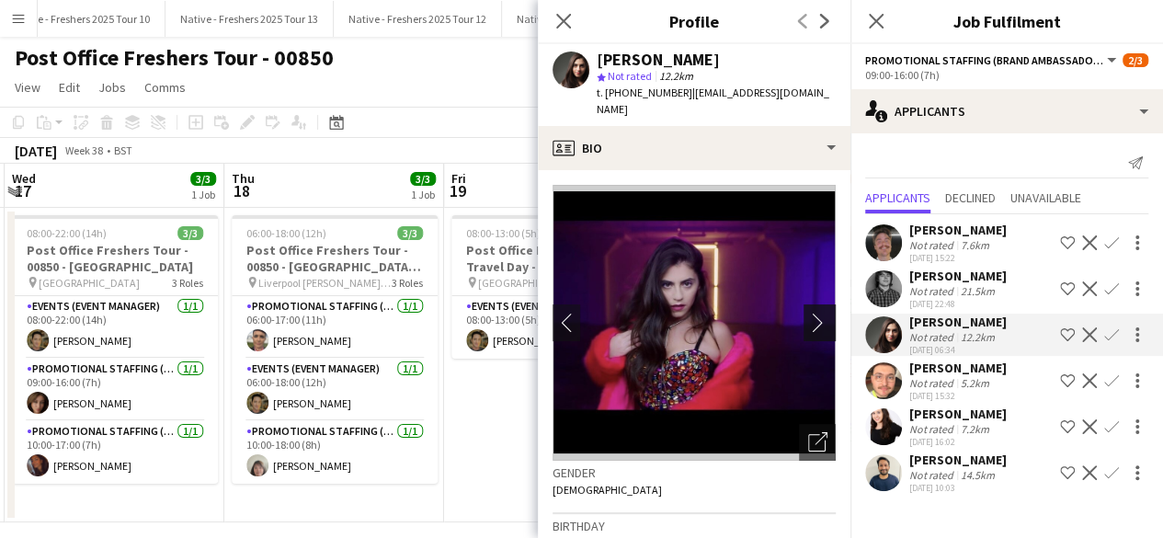
click at [808, 313] on app-icon "chevron-right" at bounding box center [822, 322] width 29 height 19
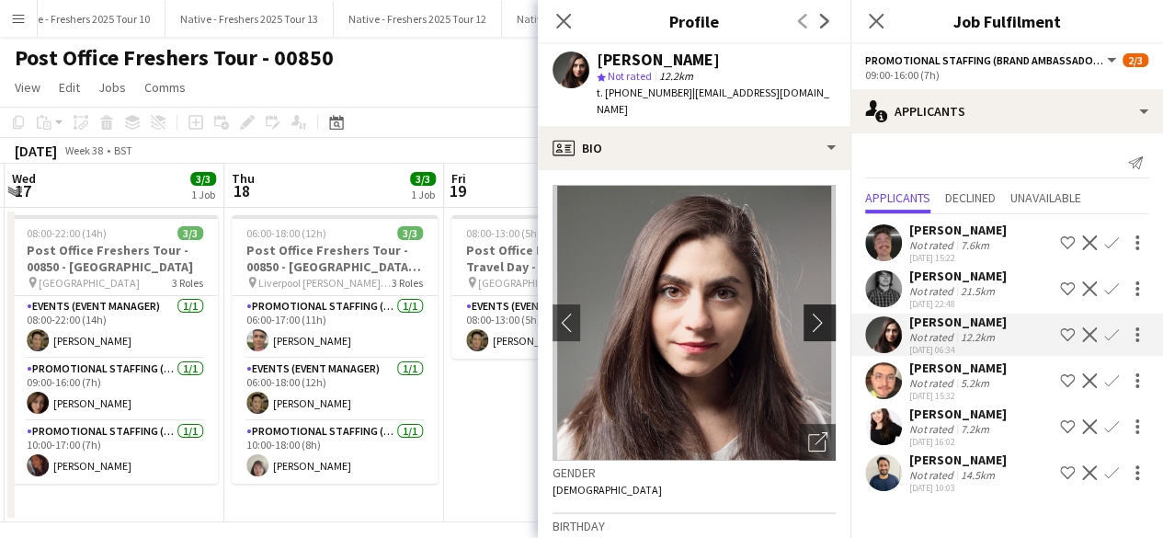
click at [808, 313] on app-icon "chevron-right" at bounding box center [822, 322] width 29 height 19
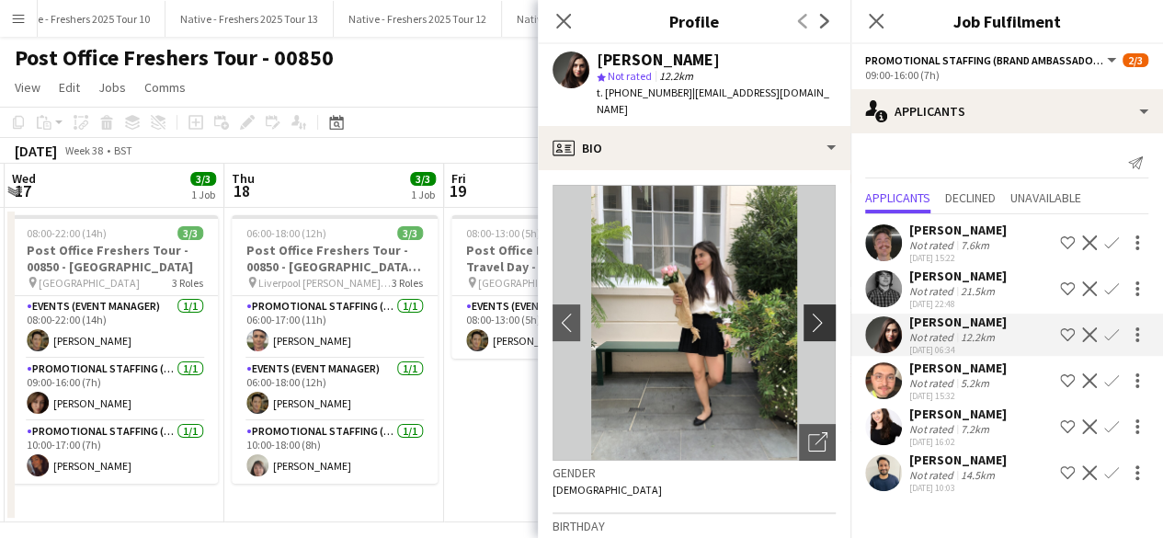
click at [808, 313] on app-icon "chevron-right" at bounding box center [822, 322] width 29 height 19
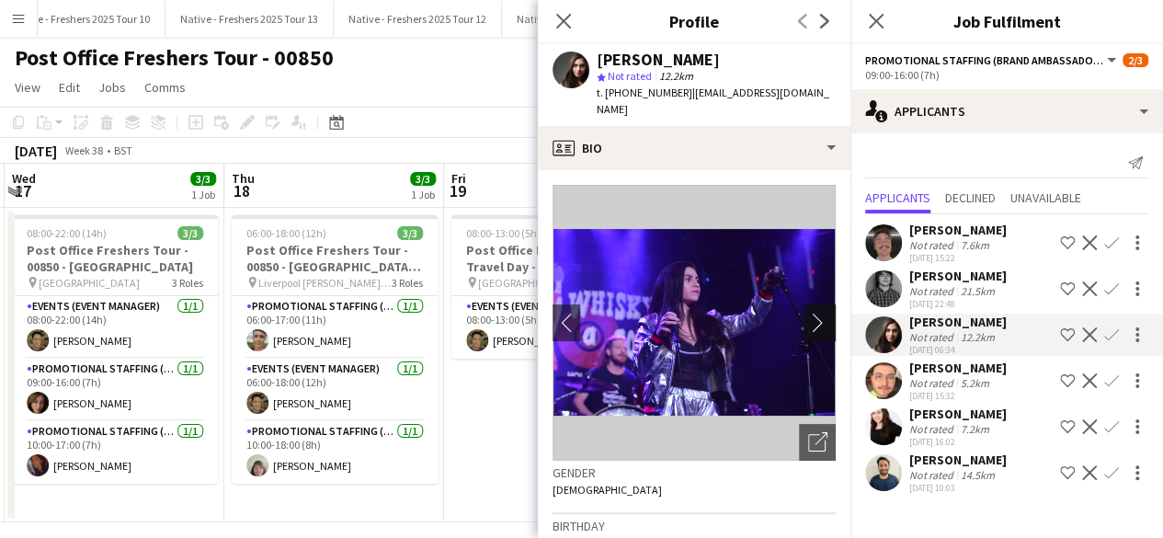
click at [808, 313] on app-icon "chevron-right" at bounding box center [822, 322] width 29 height 19
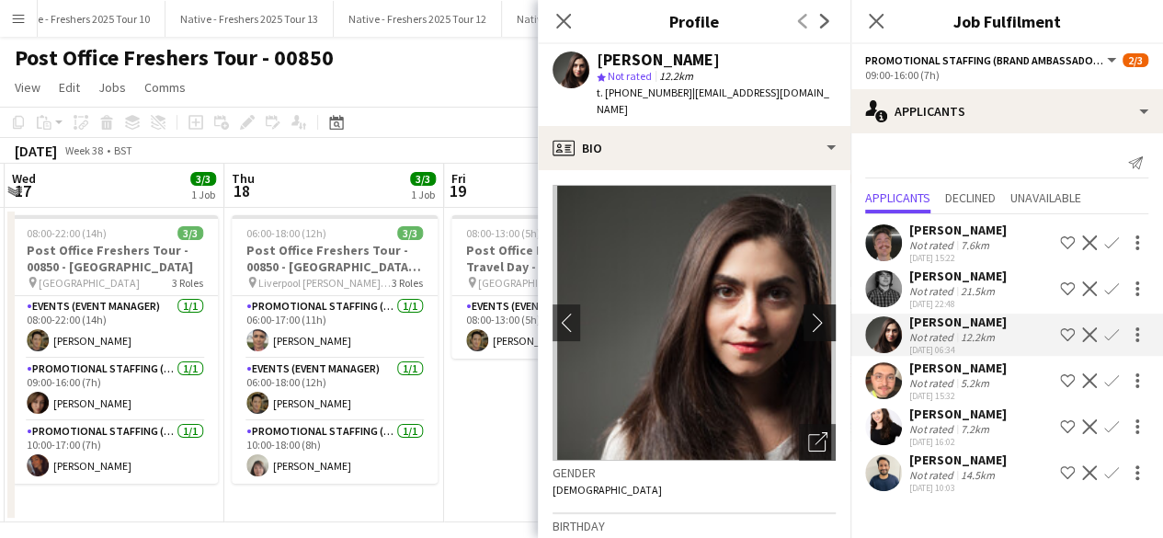
click at [808, 313] on app-icon "chevron-right" at bounding box center [822, 322] width 29 height 19
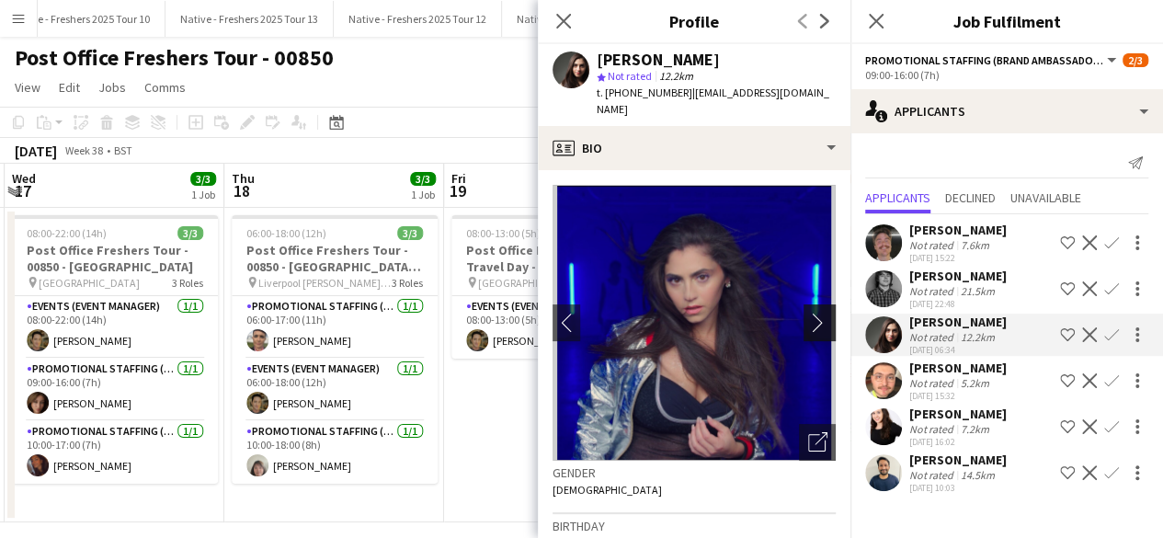
click at [808, 313] on app-icon "chevron-right" at bounding box center [822, 322] width 29 height 19
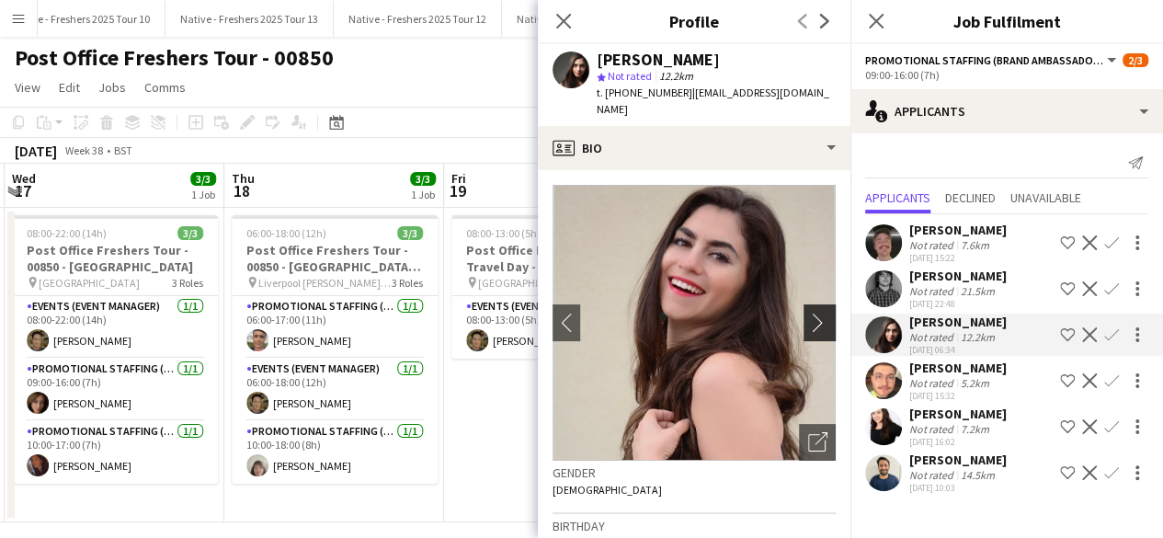
click at [808, 313] on app-icon "chevron-right" at bounding box center [822, 322] width 29 height 19
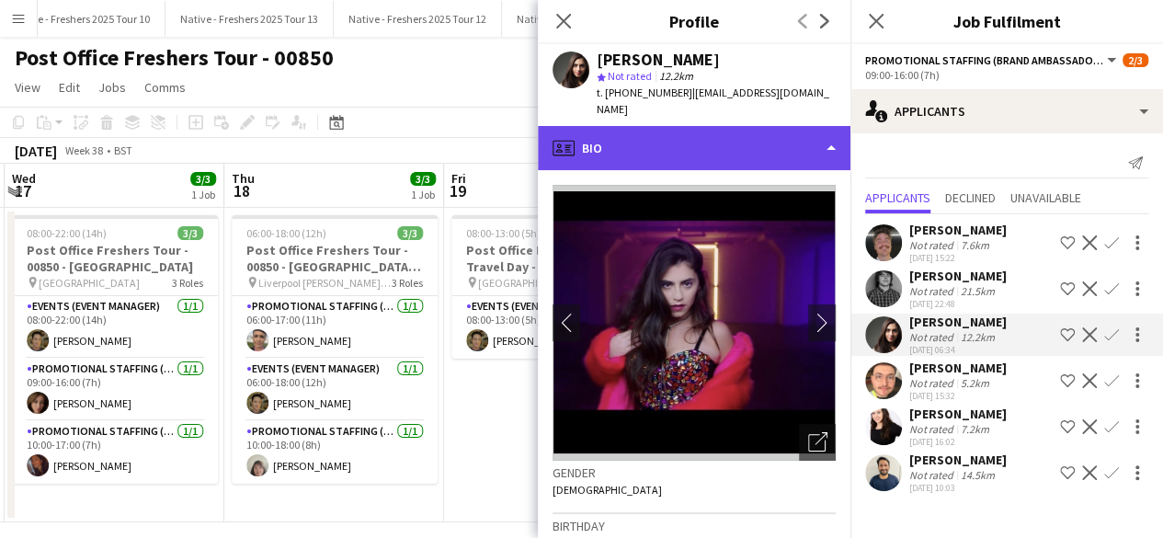
click at [708, 140] on div "profile Bio" at bounding box center [694, 148] width 313 height 44
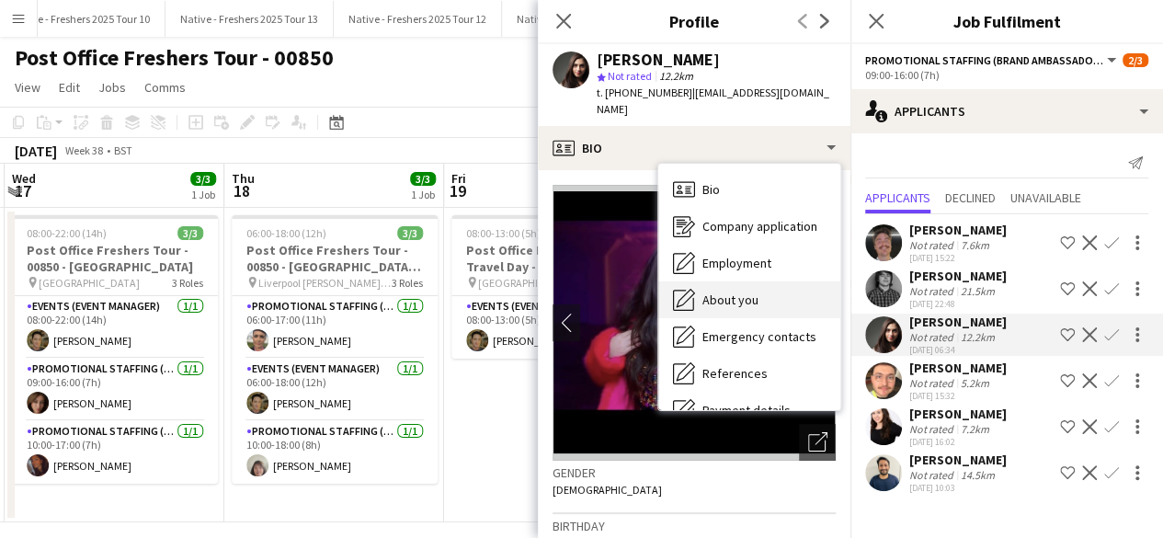
click at [734, 292] on span "About you" at bounding box center [731, 300] width 56 height 17
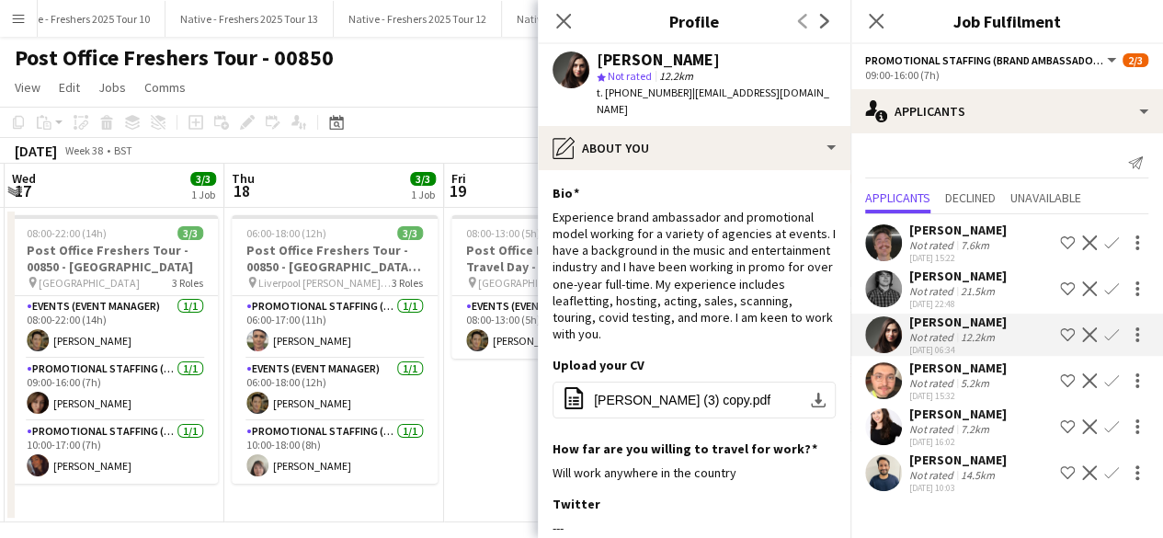
click at [883, 371] on app-user-avatar at bounding box center [883, 380] width 37 height 37
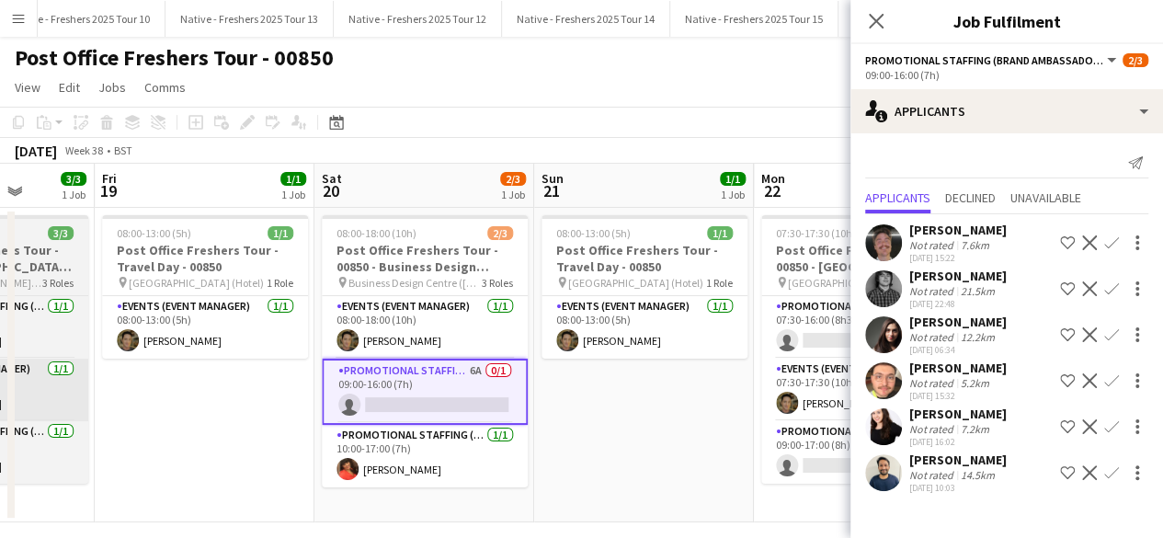
scroll to position [0, 550]
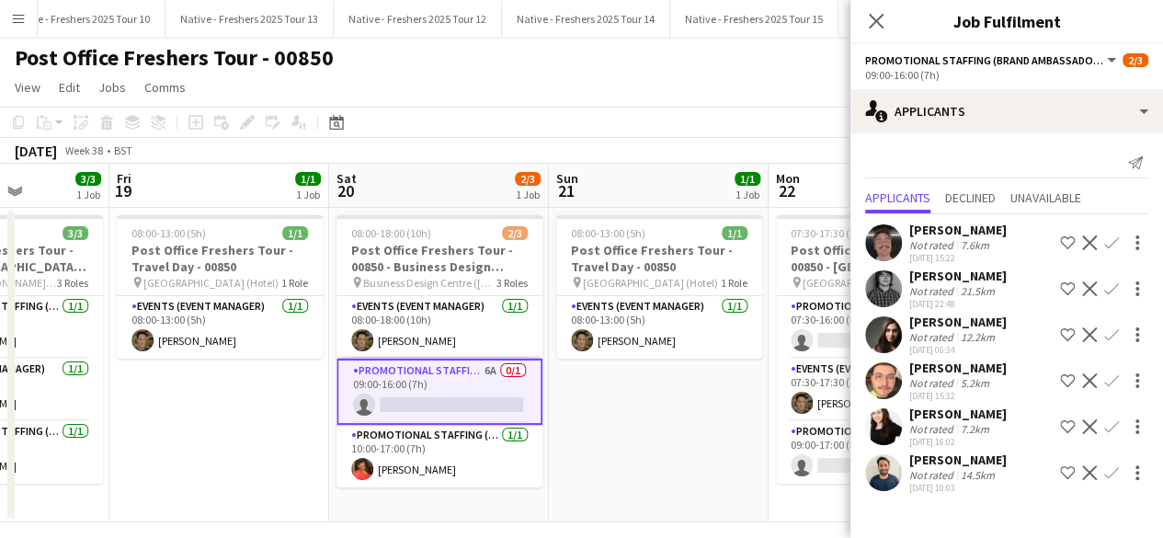
click at [888, 379] on app-user-avatar at bounding box center [883, 380] width 37 height 37
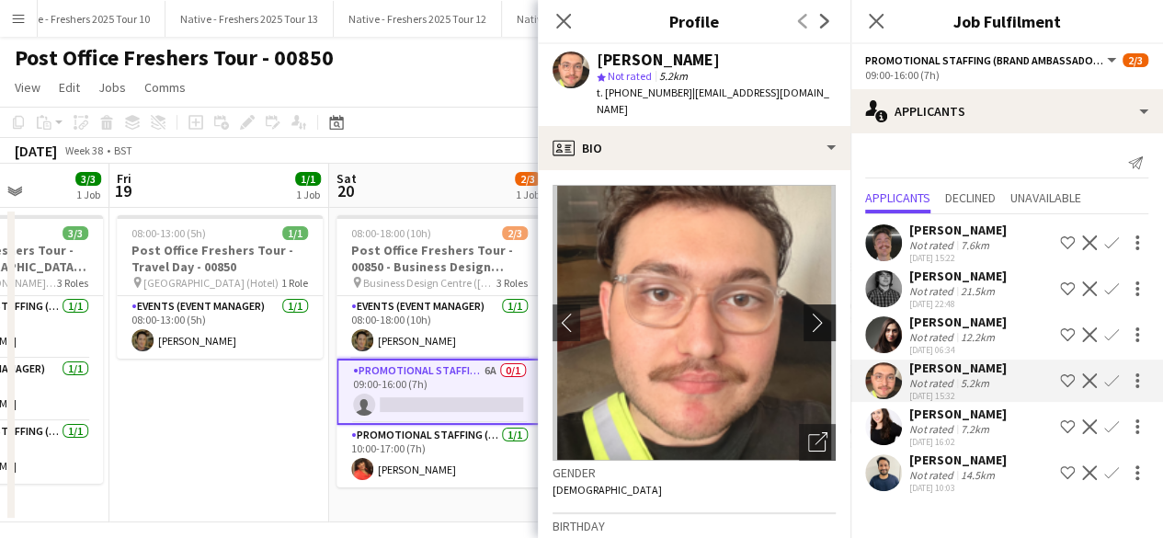
click at [808, 313] on app-icon "chevron-right" at bounding box center [822, 322] width 29 height 19
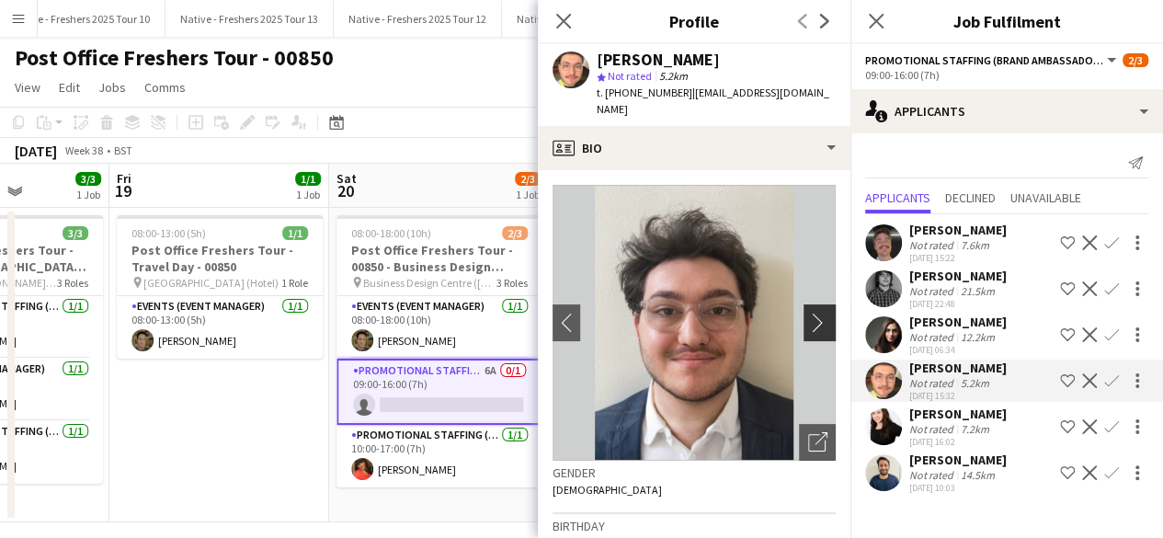
click at [808, 313] on app-icon "chevron-right" at bounding box center [822, 322] width 29 height 19
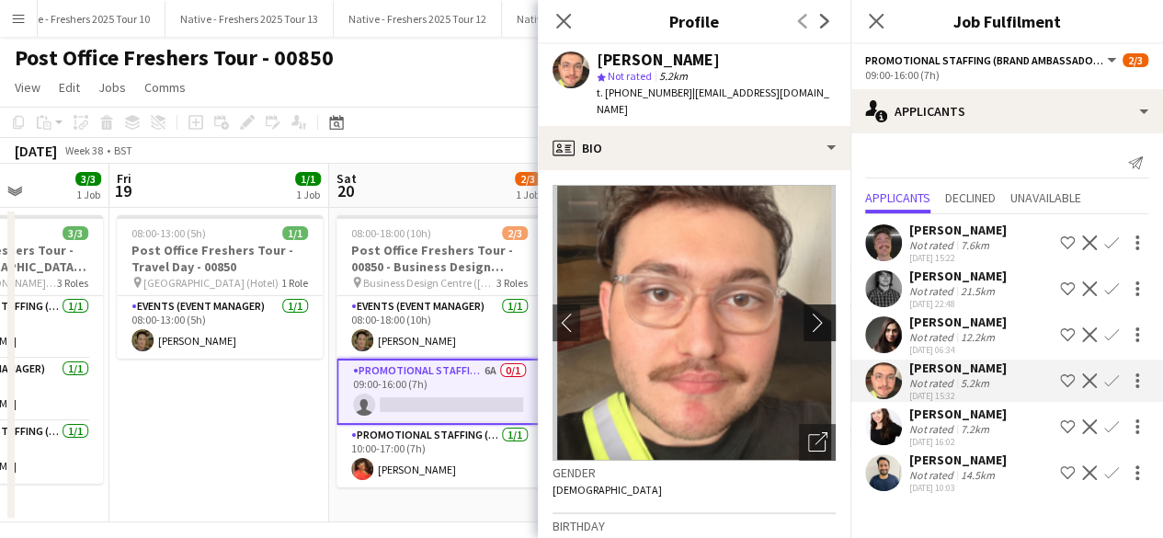
click at [808, 313] on app-icon "chevron-right" at bounding box center [822, 322] width 29 height 19
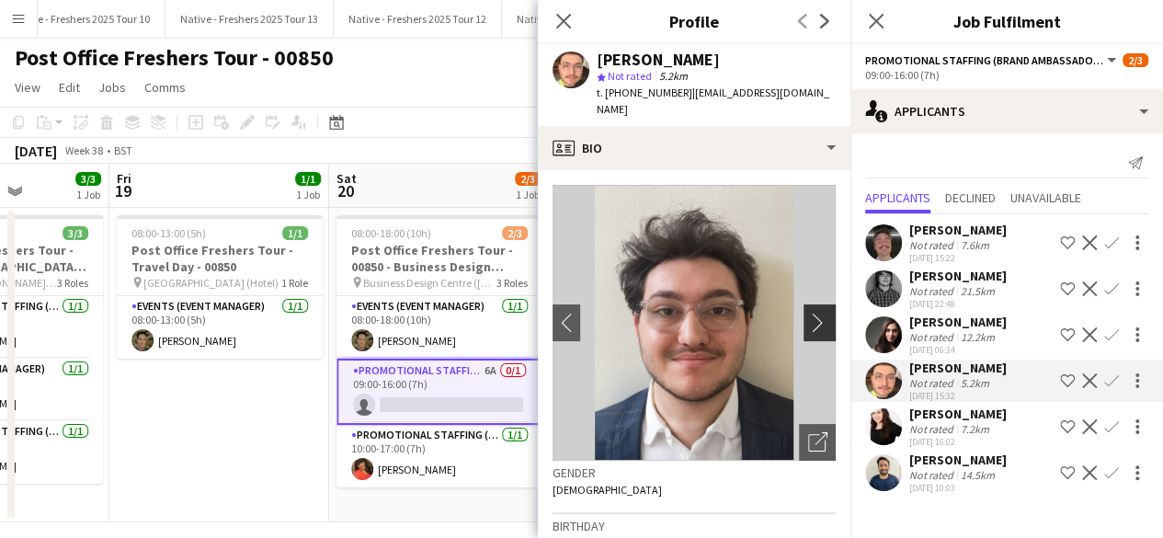
click at [808, 313] on app-icon "chevron-right" at bounding box center [822, 322] width 29 height 19
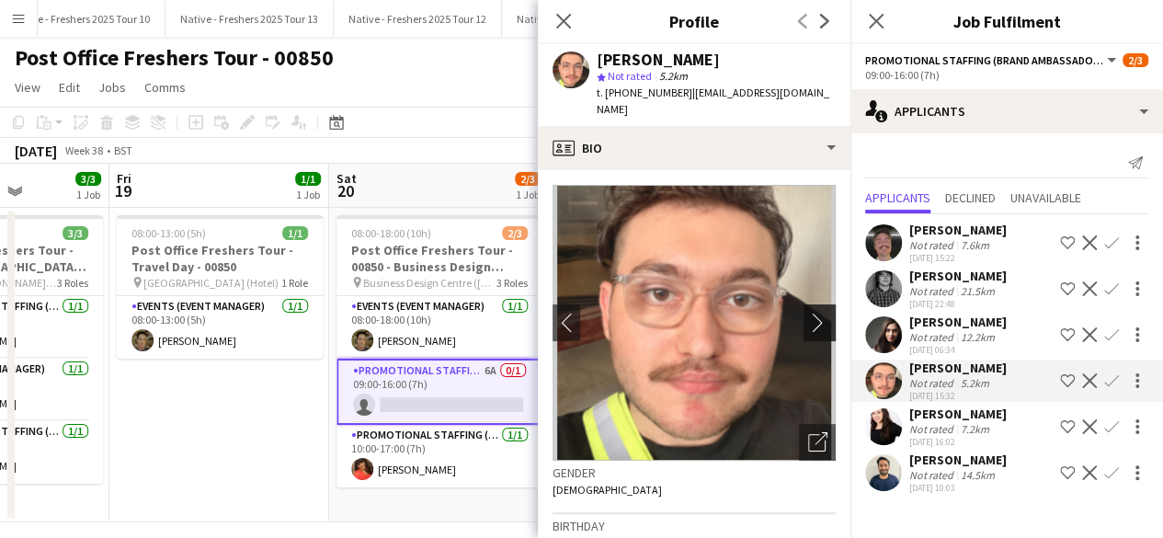
click at [808, 313] on app-icon "chevron-right" at bounding box center [822, 322] width 29 height 19
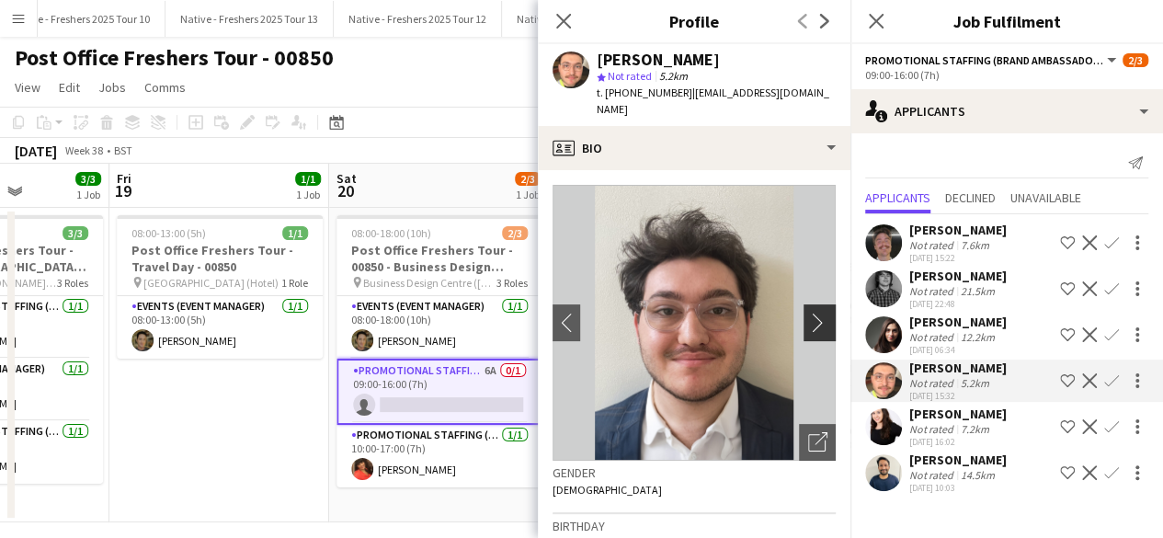
click at [808, 313] on app-icon "chevron-right" at bounding box center [822, 322] width 29 height 19
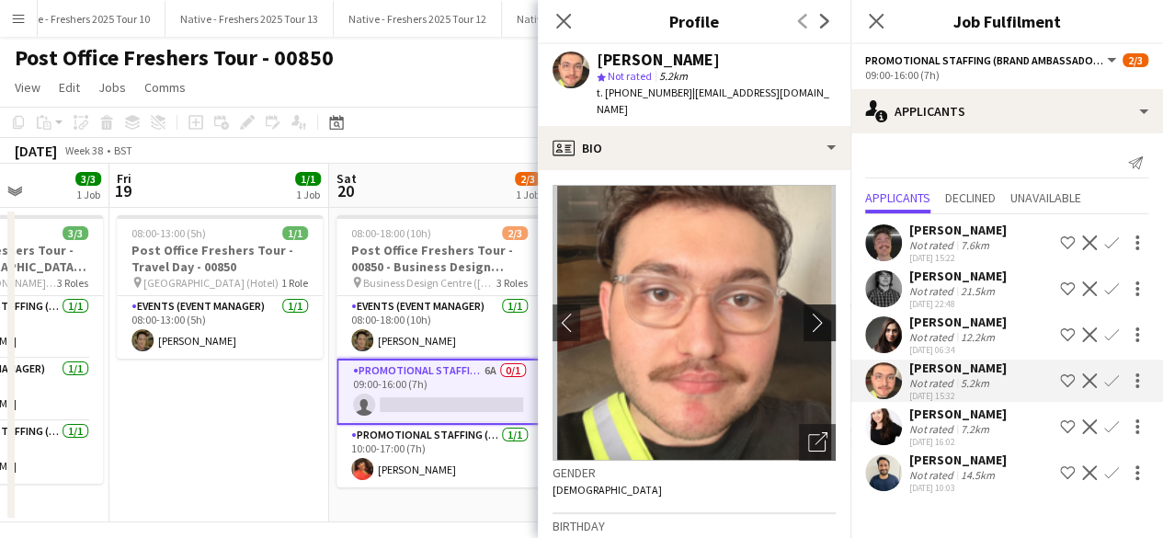
click at [808, 313] on app-icon "chevron-right" at bounding box center [822, 322] width 29 height 19
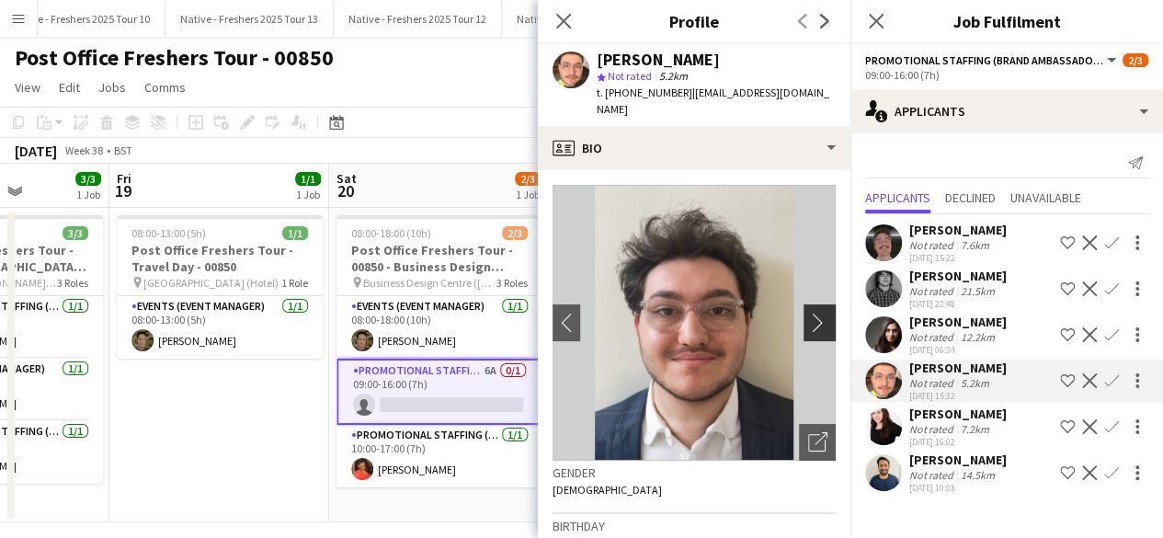
click at [808, 313] on app-icon "chevron-right" at bounding box center [822, 322] width 29 height 19
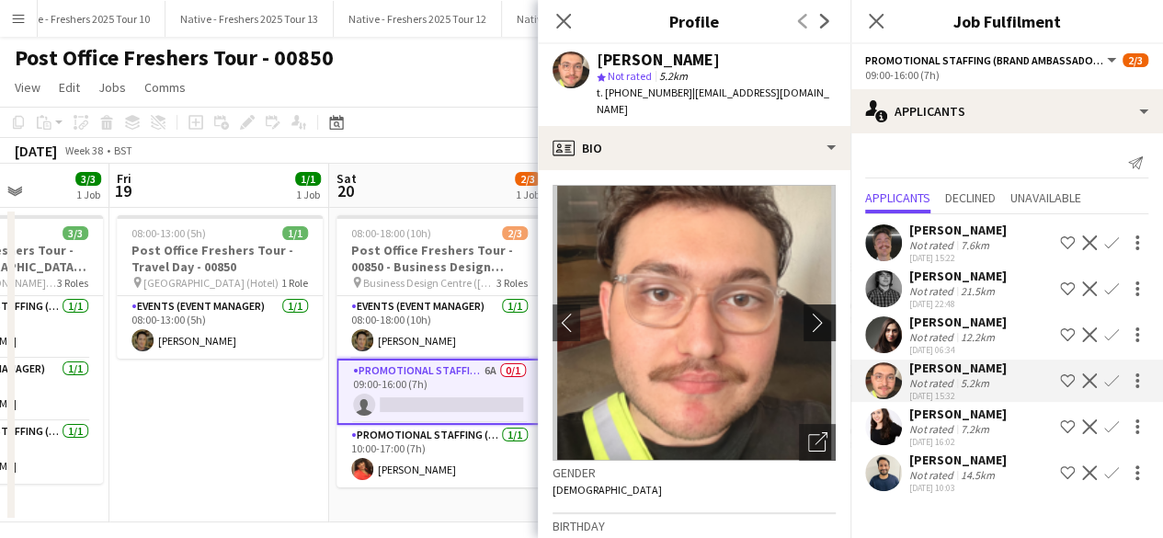
click at [808, 313] on app-icon "chevron-right" at bounding box center [822, 322] width 29 height 19
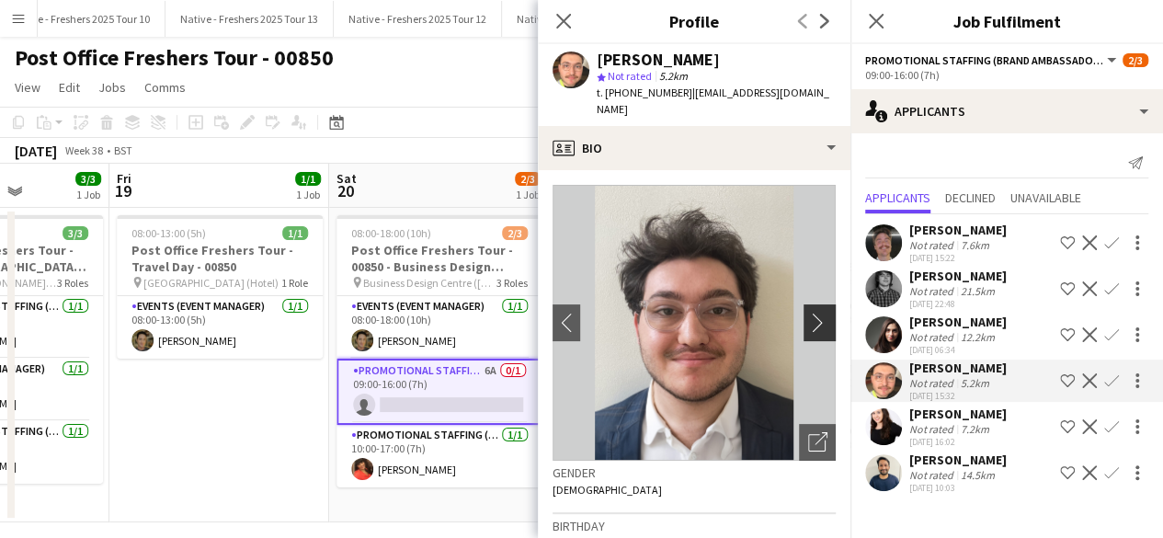
click at [808, 313] on app-icon "chevron-right" at bounding box center [822, 322] width 29 height 19
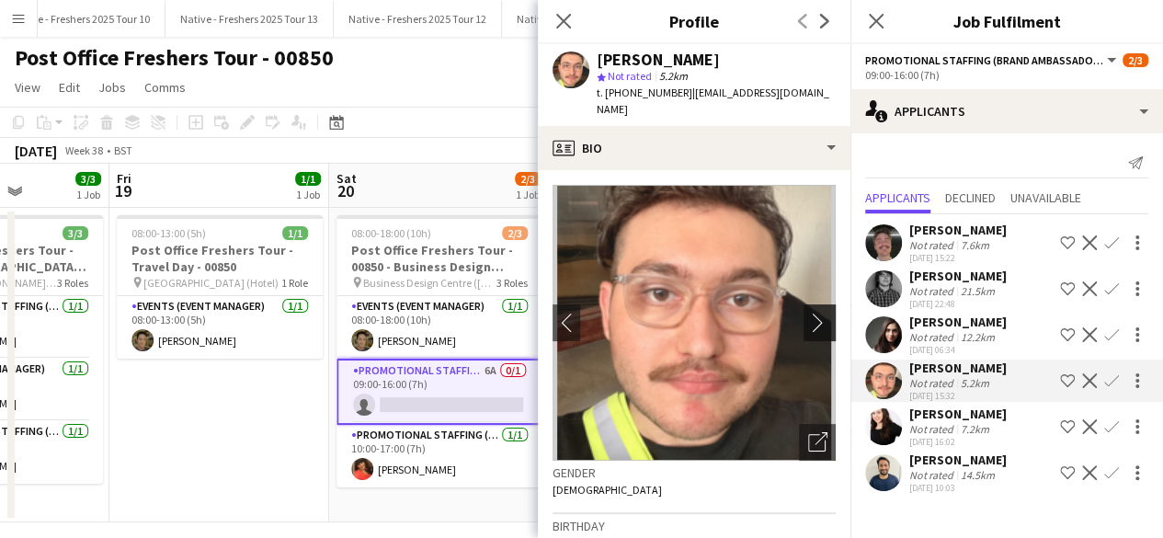
click at [808, 313] on app-icon "chevron-right" at bounding box center [822, 322] width 29 height 19
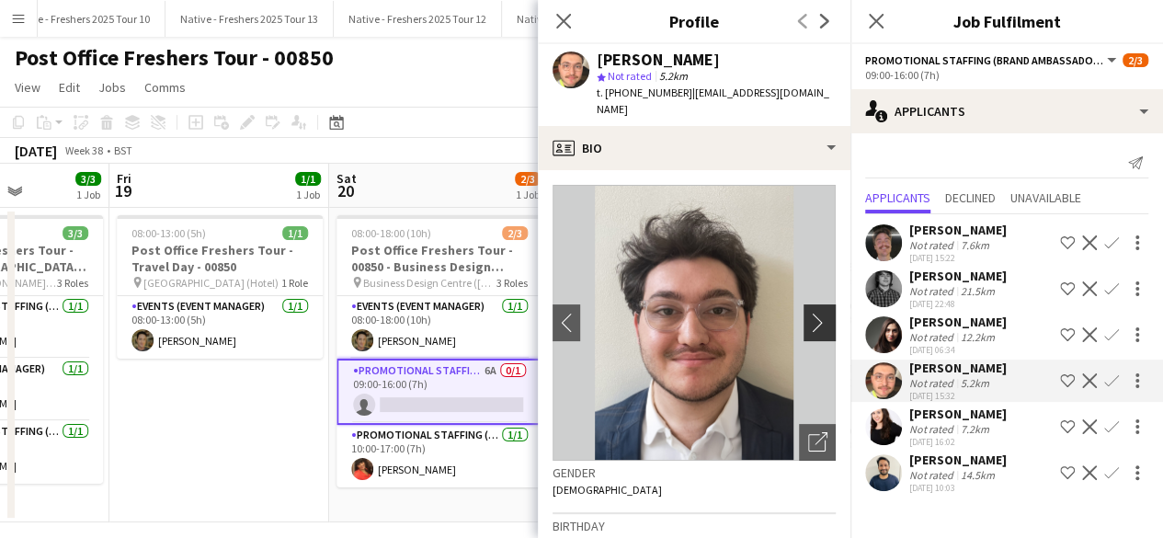
click at [808, 313] on app-icon "chevron-right" at bounding box center [822, 322] width 29 height 19
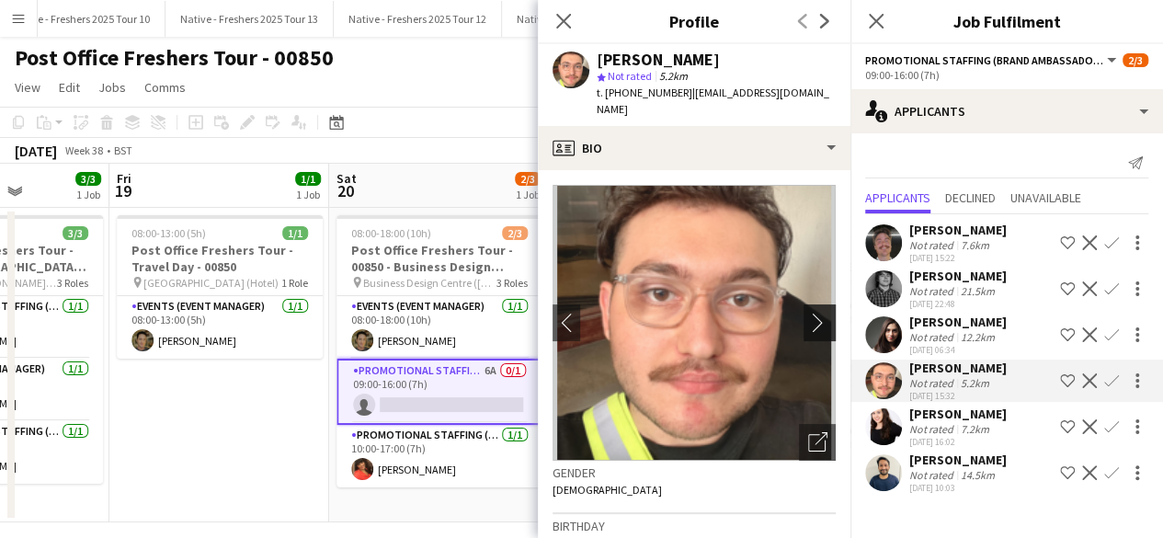
click at [808, 313] on app-icon "chevron-right" at bounding box center [822, 322] width 29 height 19
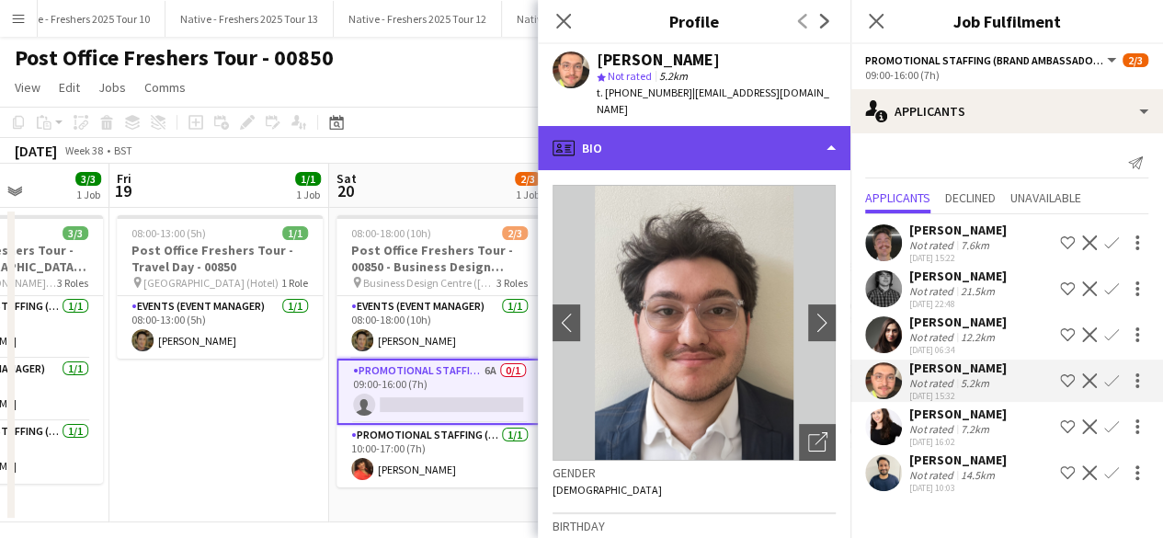
click at [752, 130] on div "profile Bio" at bounding box center [694, 148] width 313 height 44
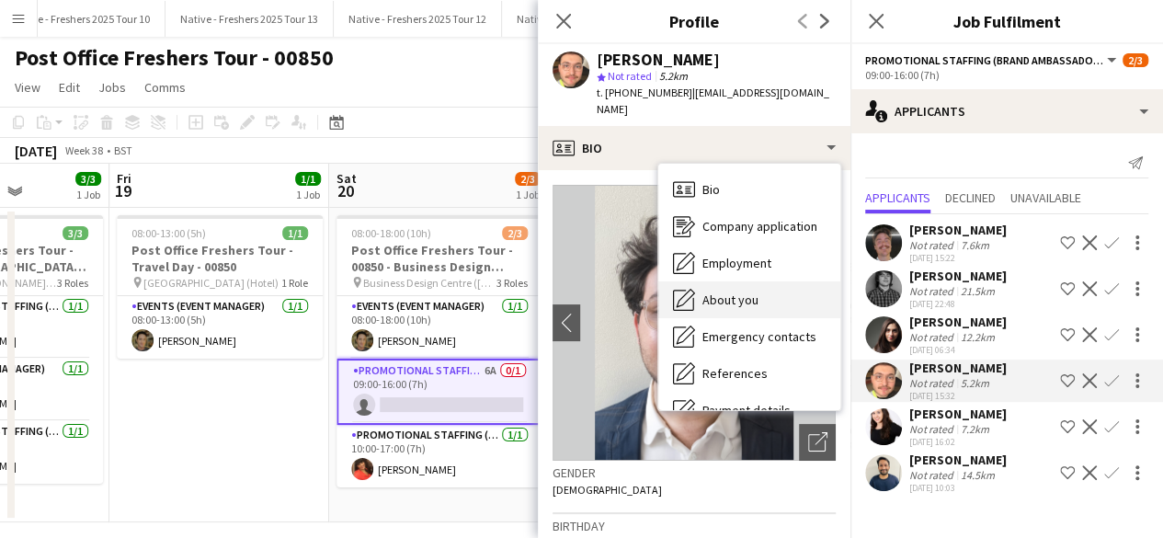
click at [765, 281] on div "About you About you" at bounding box center [749, 299] width 182 height 37
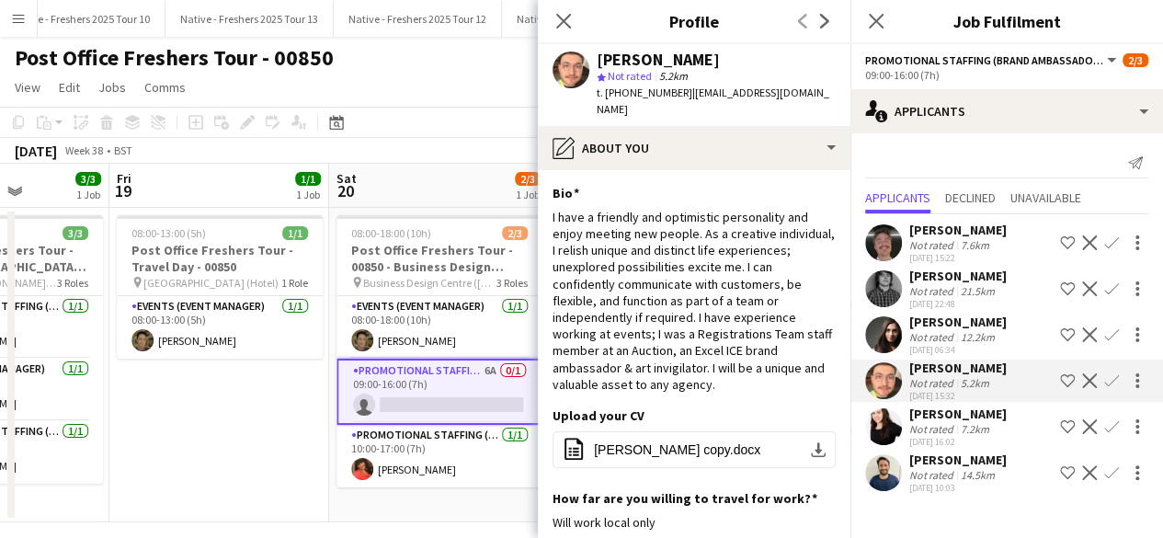
click at [882, 475] on app-user-avatar at bounding box center [883, 472] width 37 height 37
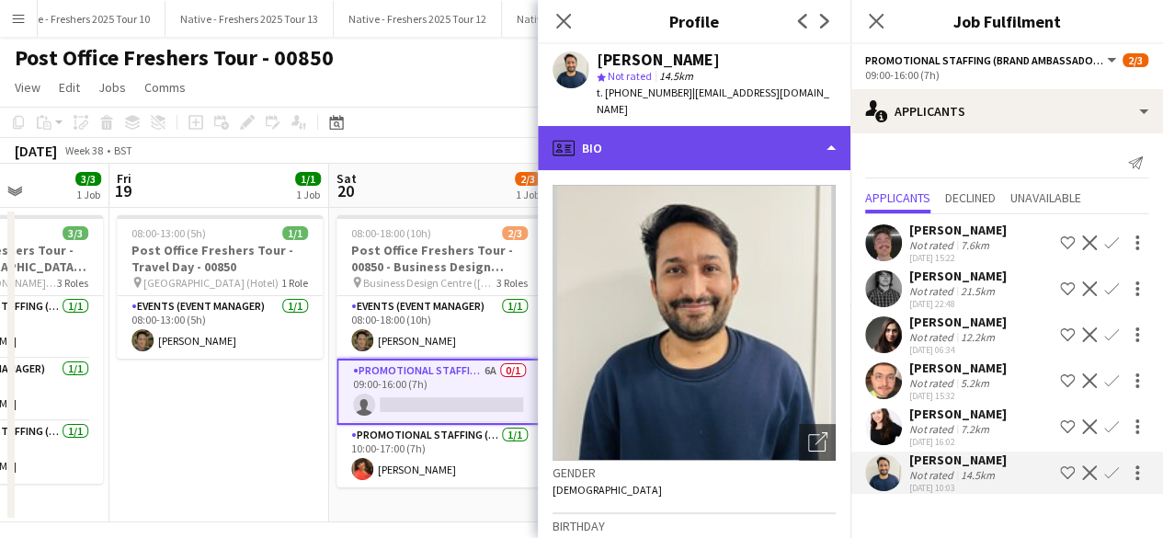
click at [771, 130] on div "profile Bio" at bounding box center [694, 148] width 313 height 44
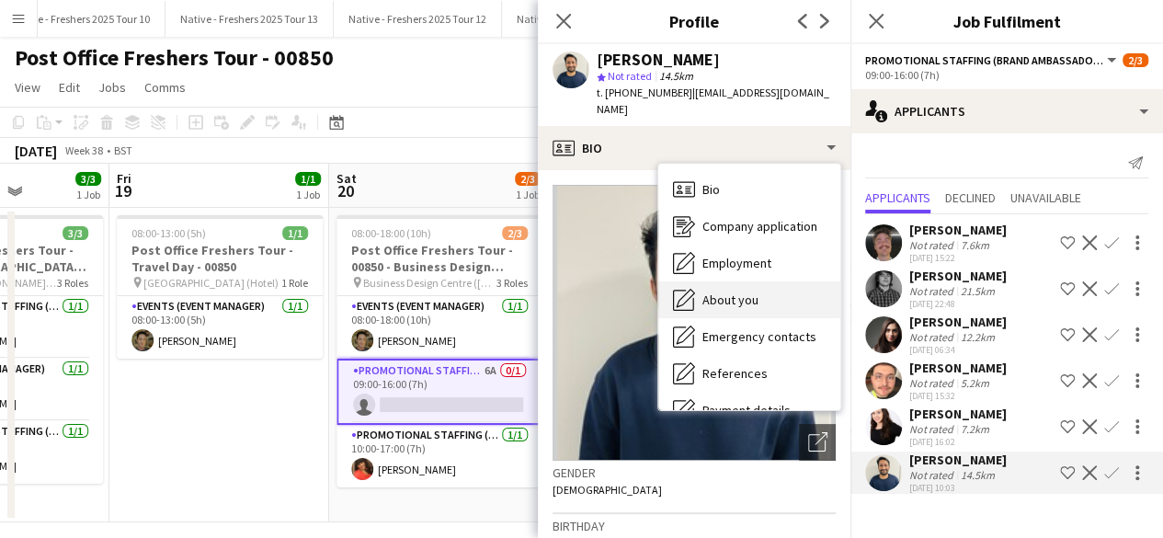
click at [775, 284] on div "About you About you" at bounding box center [749, 299] width 182 height 37
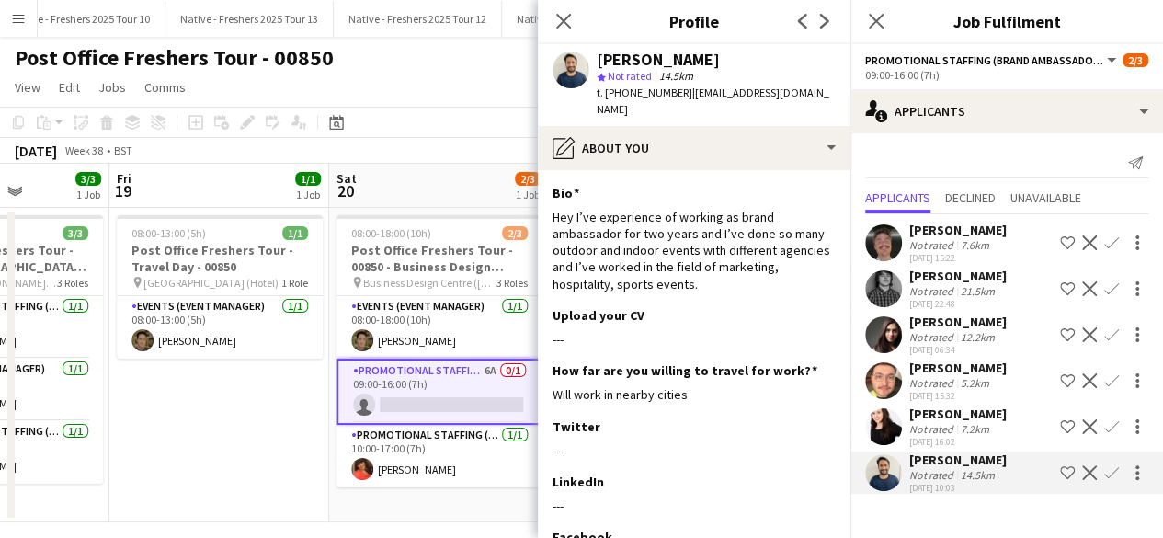
click at [883, 326] on app-user-avatar at bounding box center [883, 334] width 37 height 37
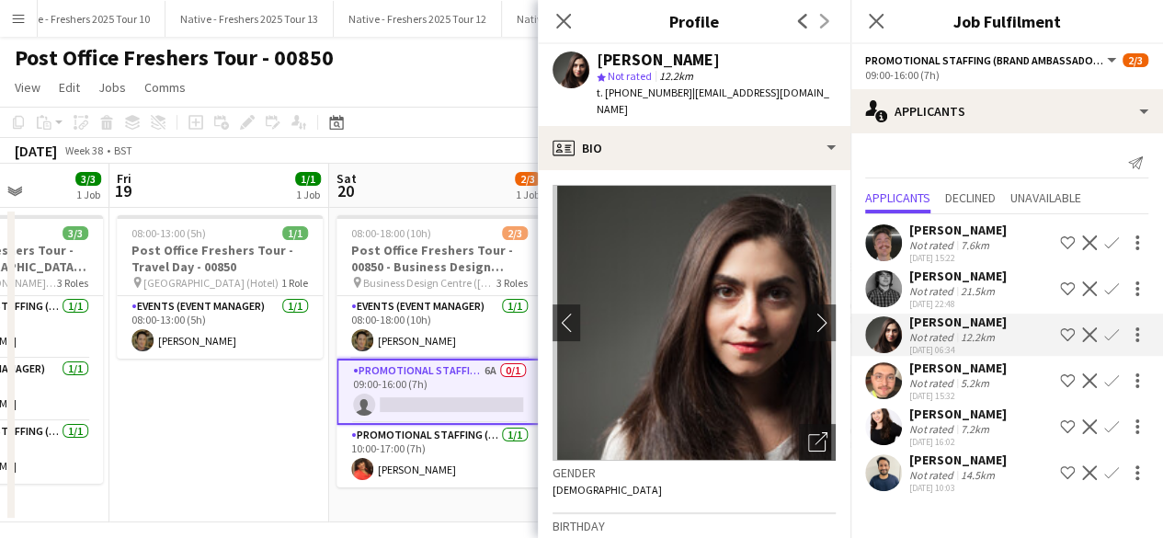
click at [882, 283] on app-user-avatar at bounding box center [883, 288] width 37 height 37
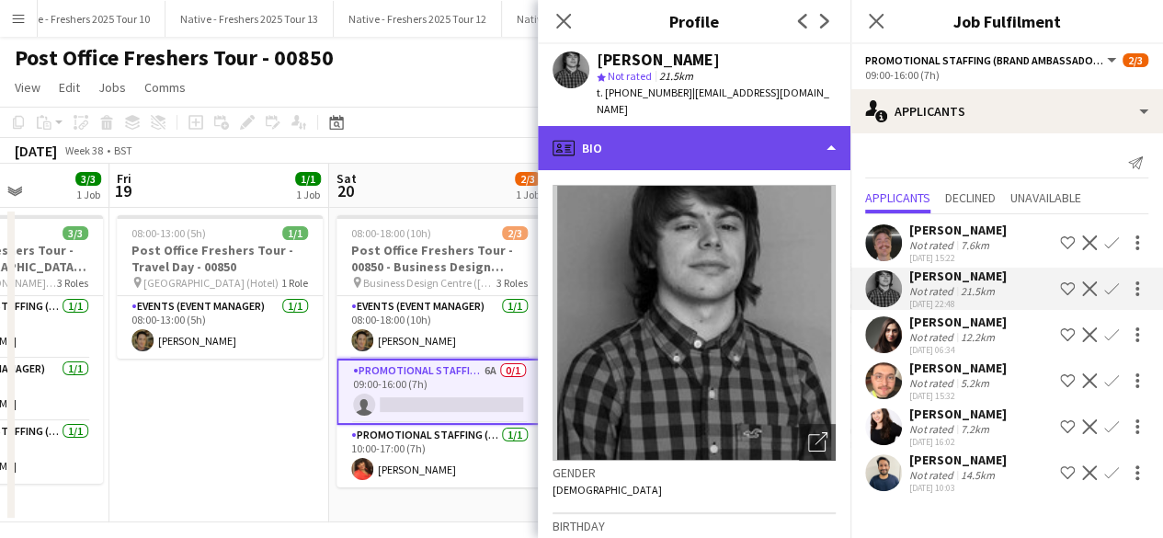
click at [734, 135] on div "profile Bio" at bounding box center [694, 148] width 313 height 44
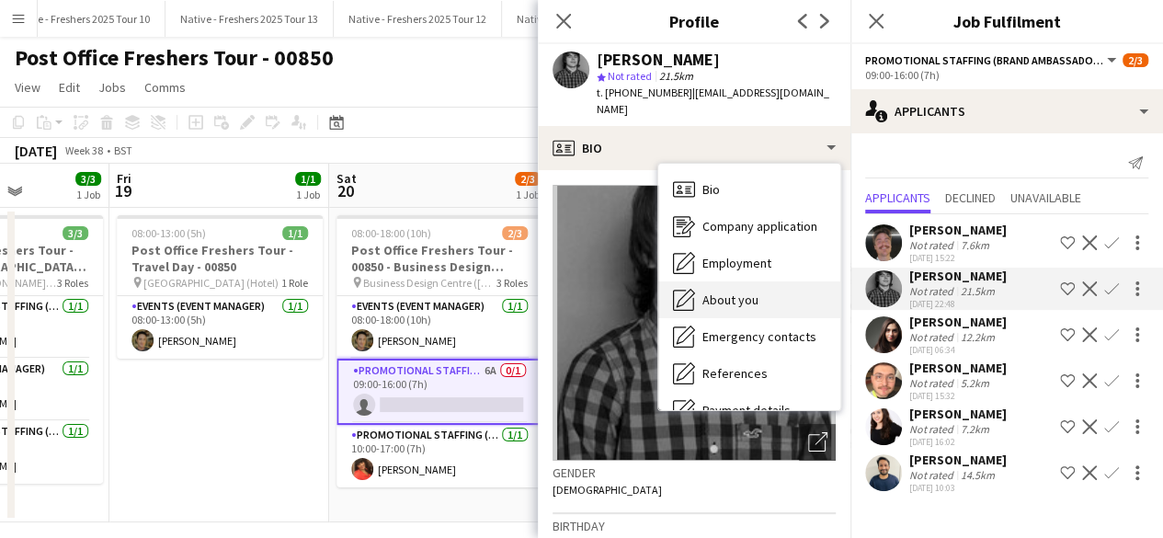
click at [738, 281] on div "About you About you" at bounding box center [749, 299] width 182 height 37
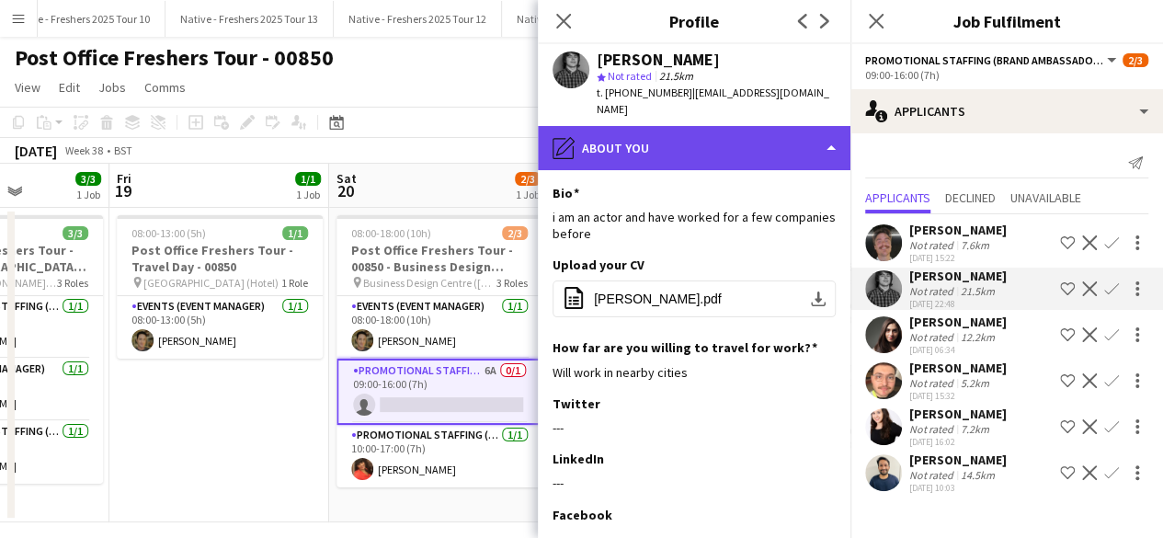
click at [750, 143] on div "pencil4 About you" at bounding box center [694, 148] width 313 height 44
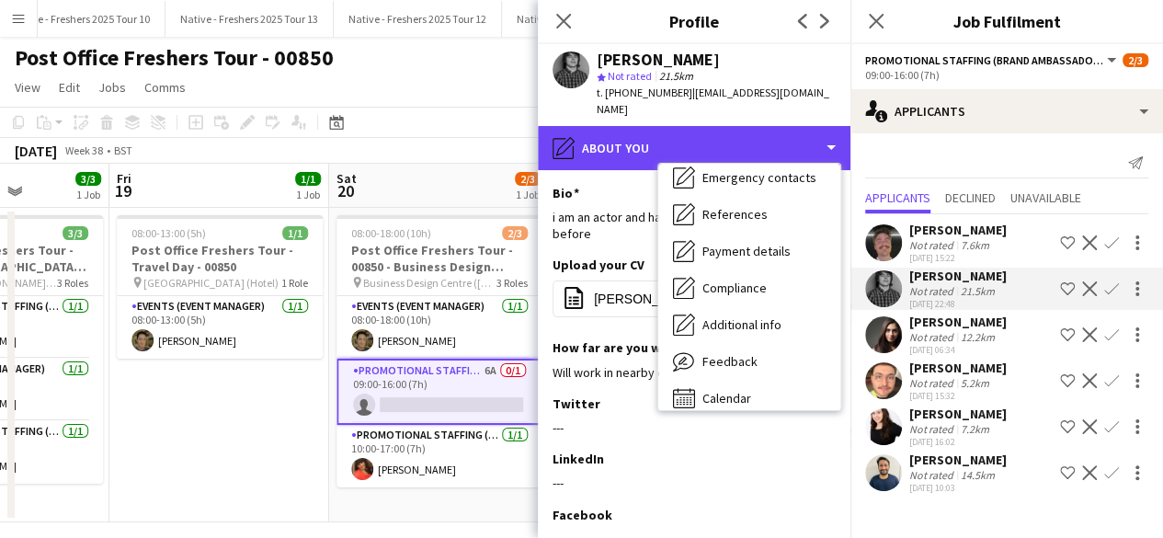
scroll to position [173, 0]
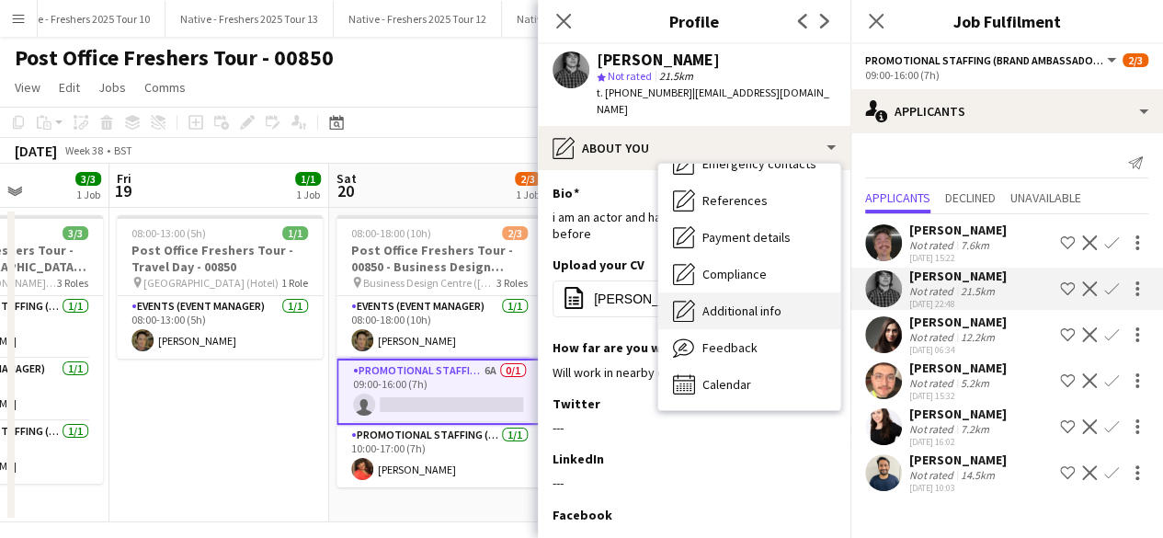
click at [758, 303] on span "Additional info" at bounding box center [742, 311] width 79 height 17
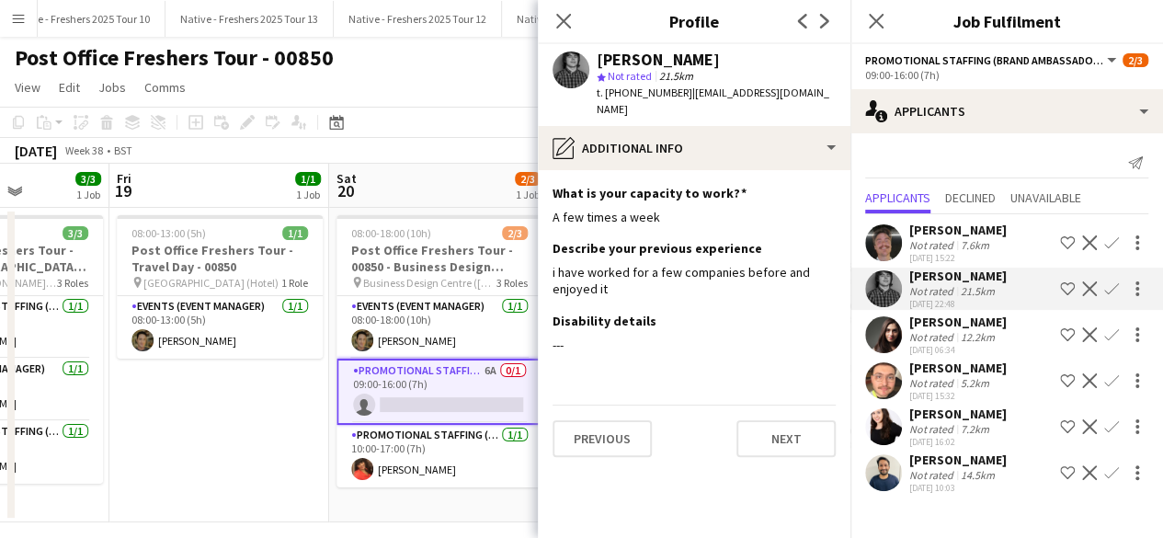
click at [884, 325] on app-user-avatar at bounding box center [883, 334] width 37 height 37
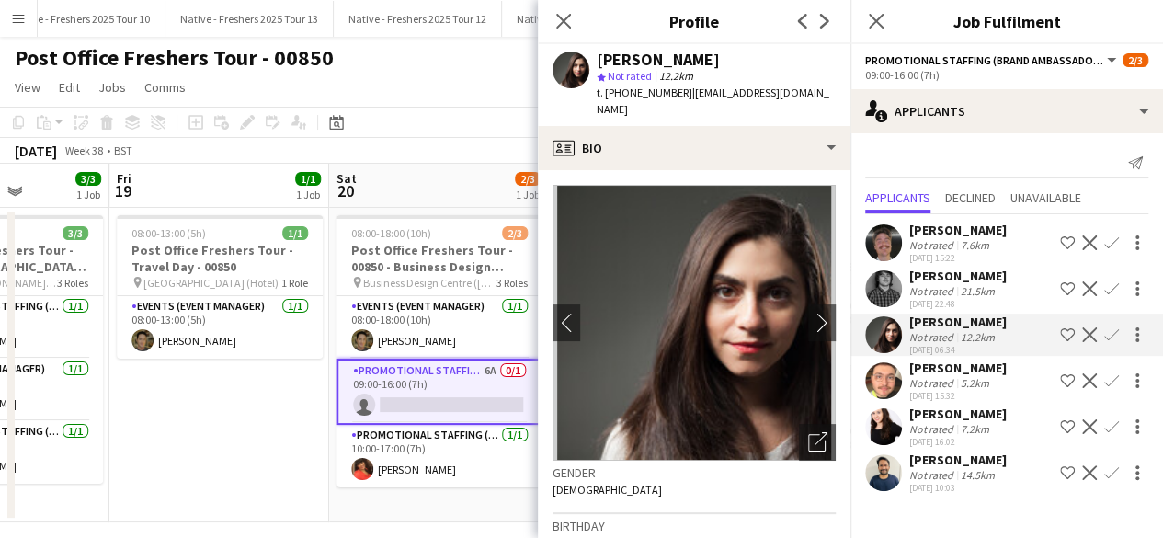
click at [1110, 331] on app-icon "Confirm" at bounding box center [1111, 334] width 15 height 15
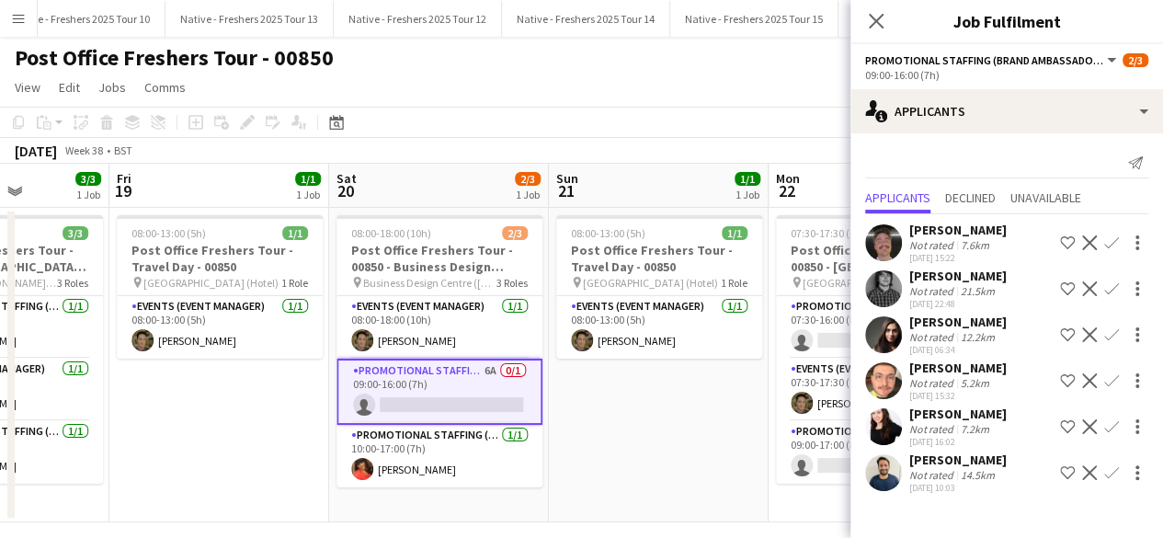
click at [1110, 334] on app-icon "Confirm" at bounding box center [1111, 334] width 15 height 15
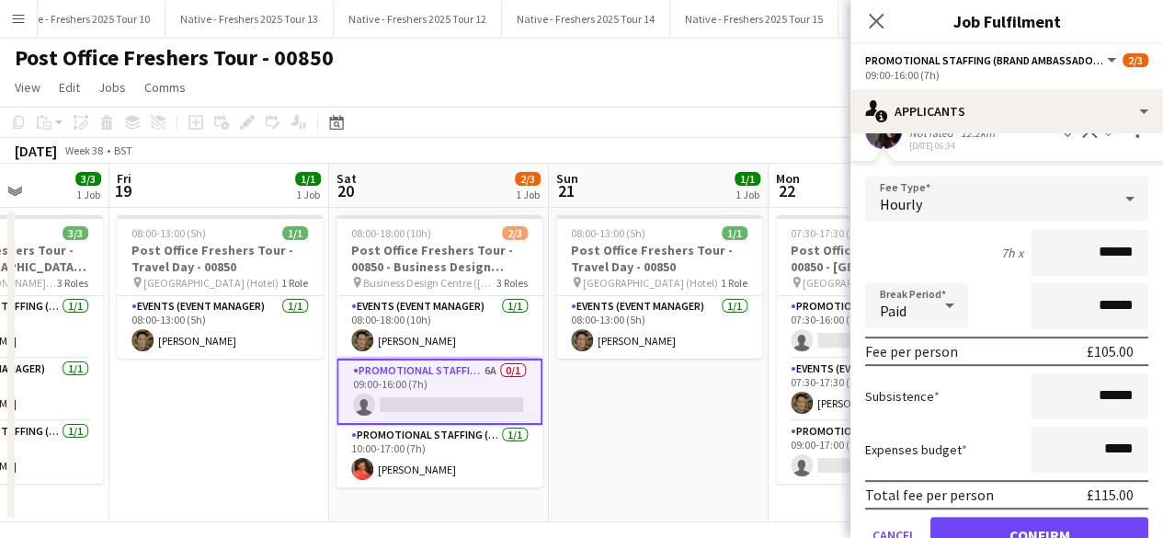
scroll to position [210, 0]
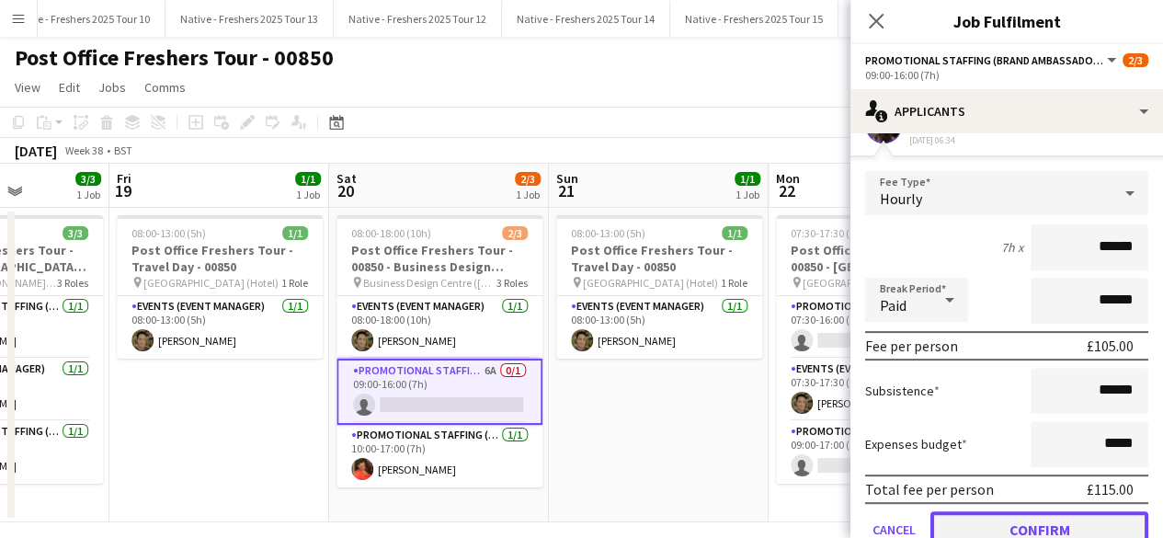
click at [976, 522] on button "Confirm" at bounding box center [1040, 529] width 218 height 37
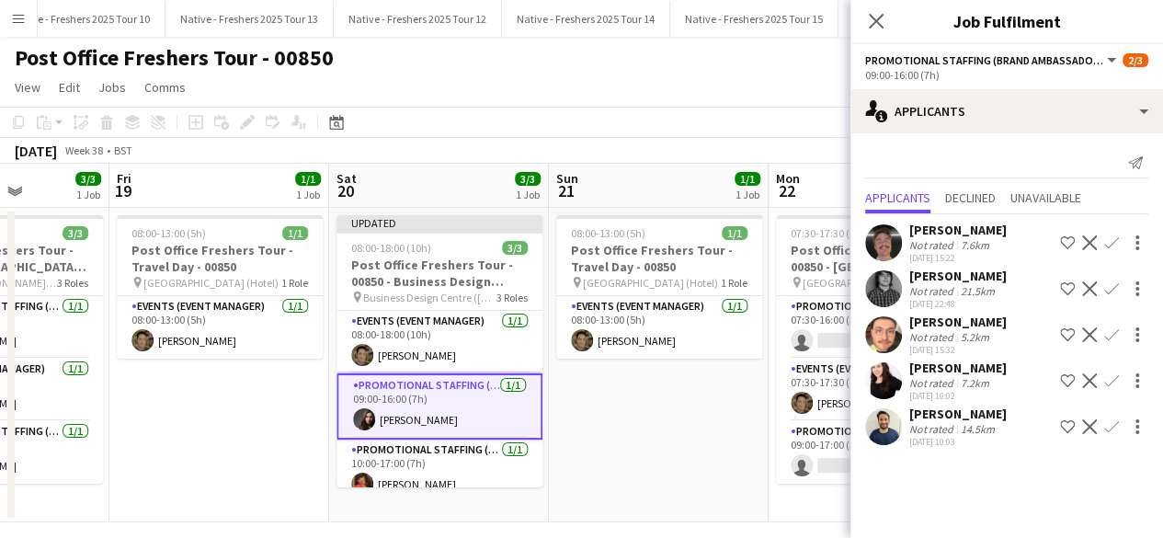
click at [692, 440] on app-date-cell "08:00-13:00 (5h) 1/1 Post Office Freshers Tour - Travel Day - 00850 pin Leeds (…" at bounding box center [659, 365] width 220 height 315
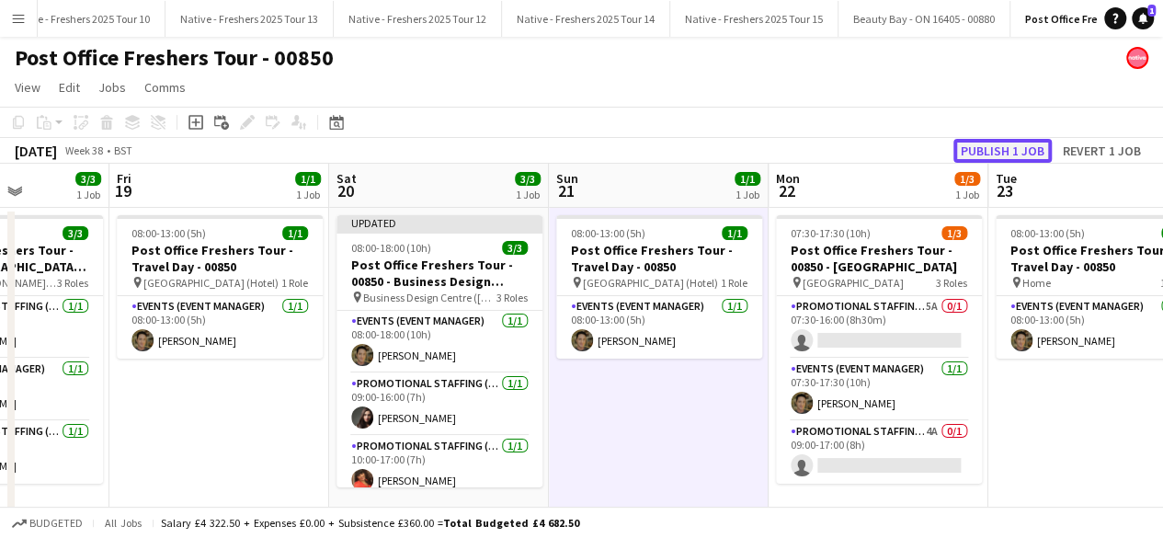
click at [993, 144] on button "Publish 1 job" at bounding box center [1003, 151] width 98 height 24
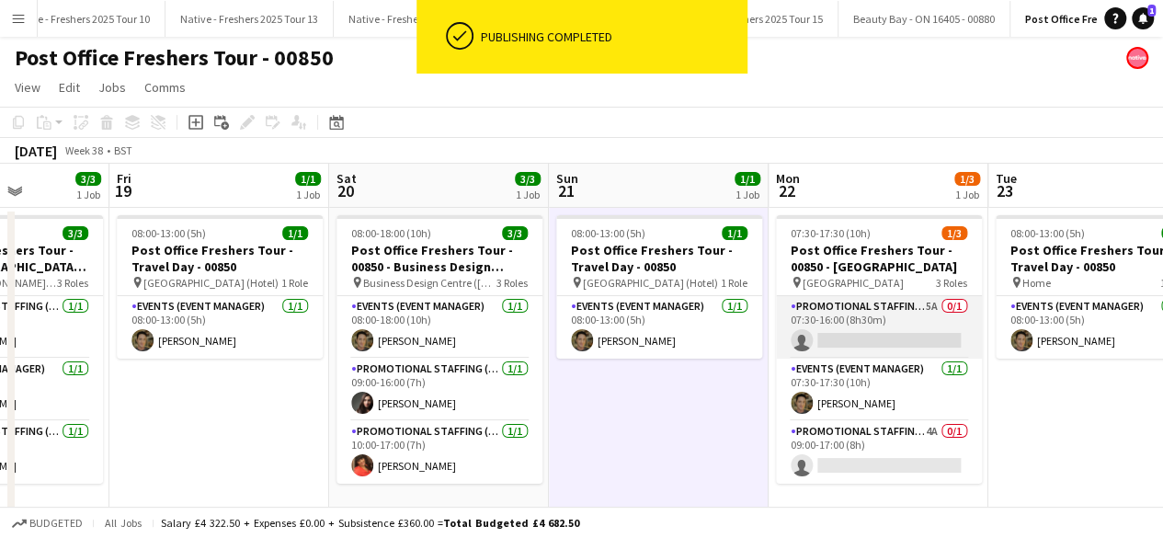
click at [894, 324] on app-card-role "Promotional Staffing (Brand Ambassadors) 5A 0/1 07:30-16:00 (8h30m) single-neut…" at bounding box center [879, 327] width 206 height 63
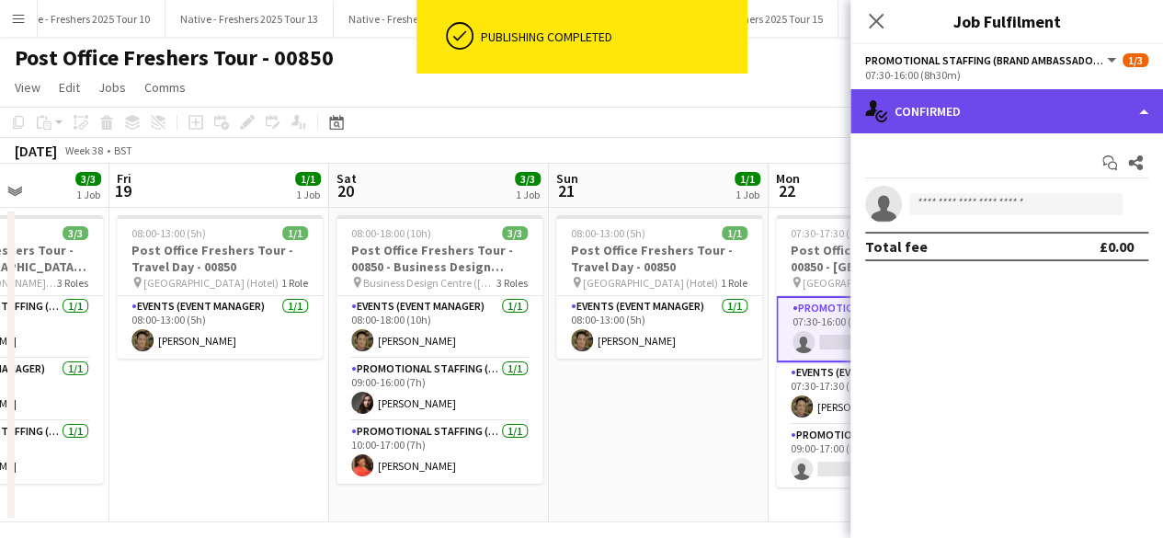
click at [1045, 123] on div "single-neutral-actions-check-2 Confirmed" at bounding box center [1007, 111] width 313 height 44
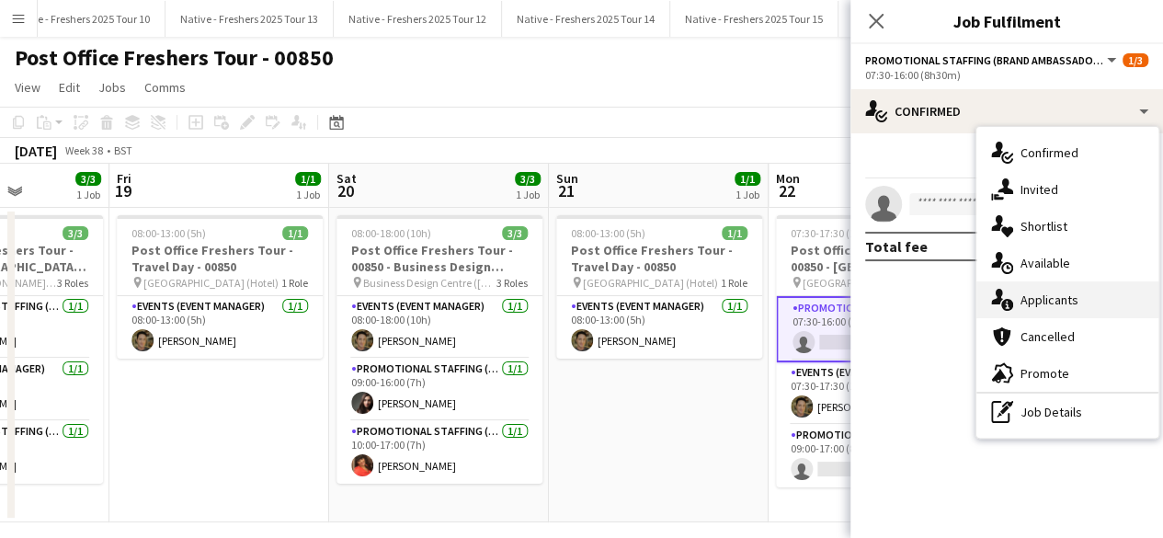
click at [1069, 312] on div "single-neutral-actions-information Applicants" at bounding box center [1068, 299] width 182 height 37
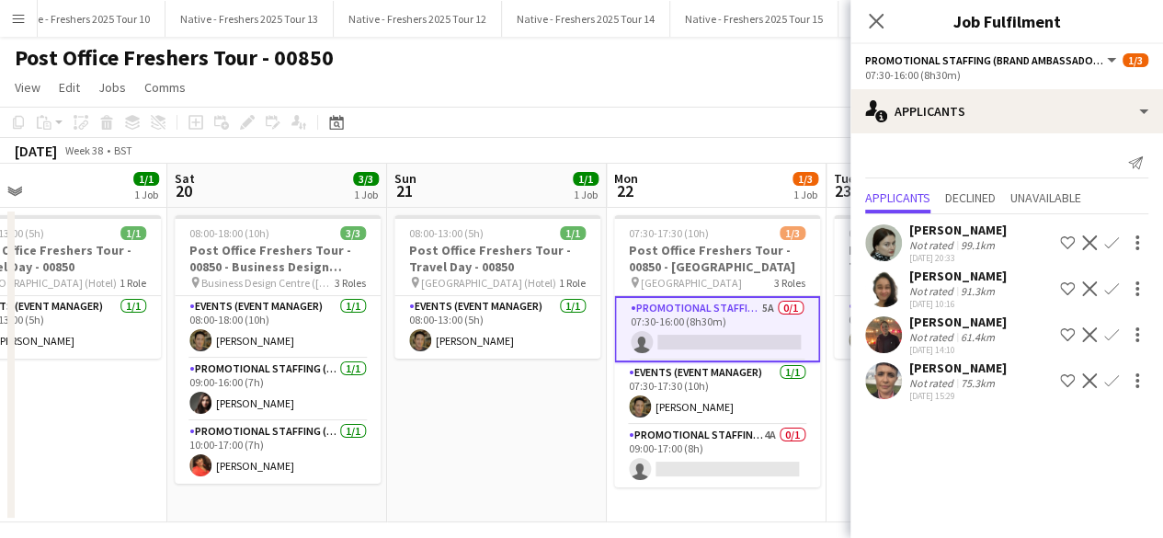
scroll to position [0, 727]
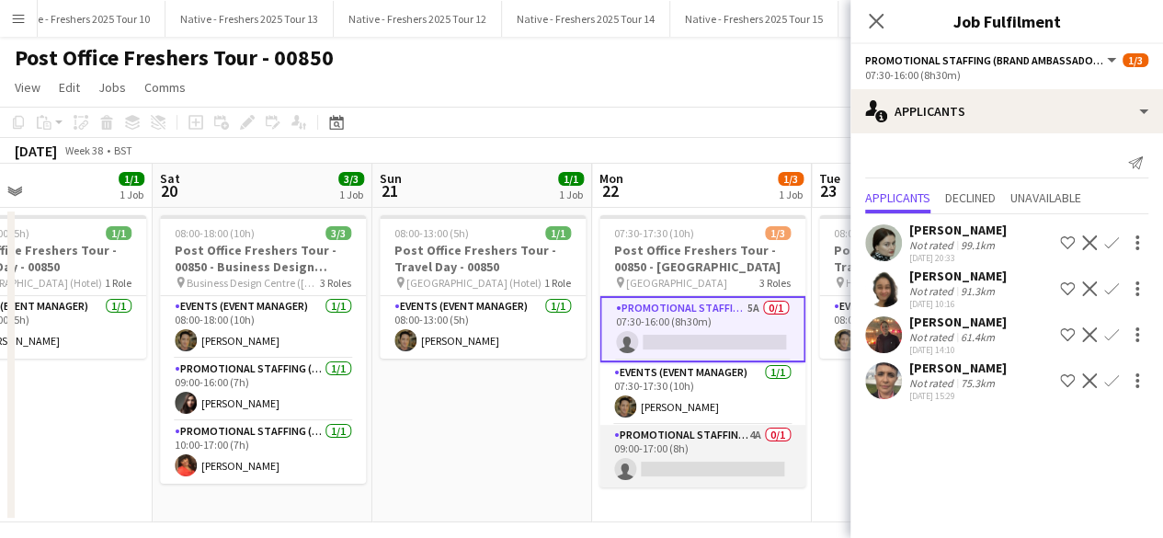
click at [730, 455] on app-card-role "Promotional Staffing (Brand Ambassadors) 4A 0/1 09:00-17:00 (8h) single-neutral…" at bounding box center [703, 456] width 206 height 63
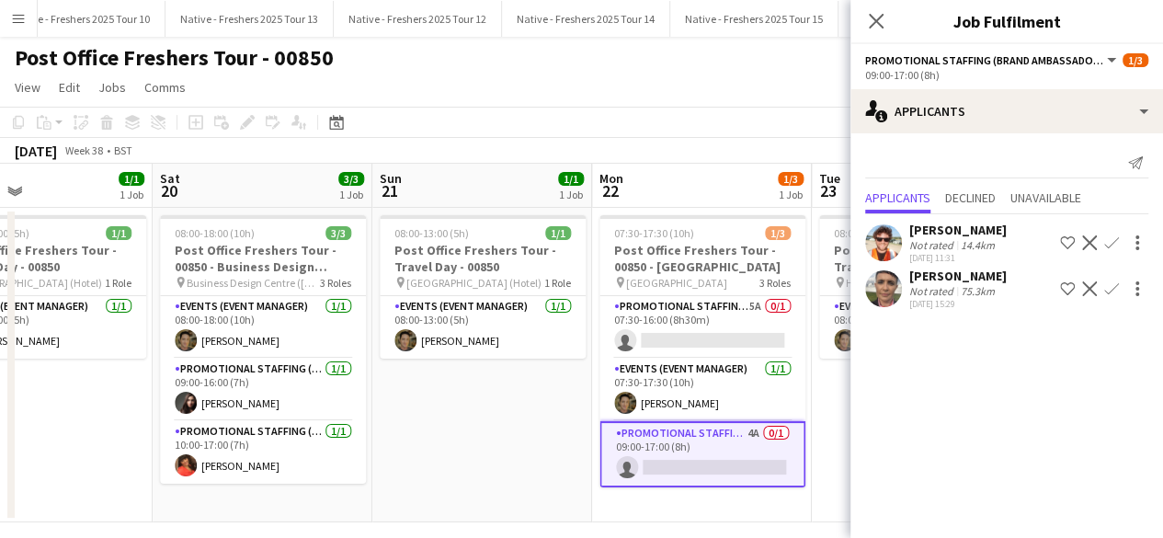
click at [1109, 238] on app-icon "Confirm" at bounding box center [1111, 242] width 15 height 15
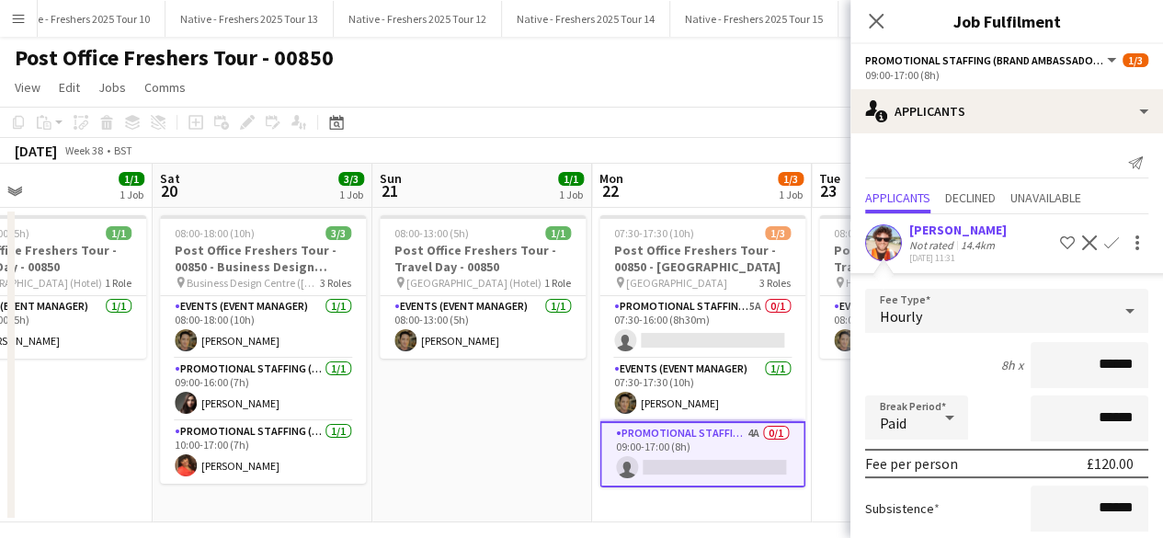
scroll to position [206, 0]
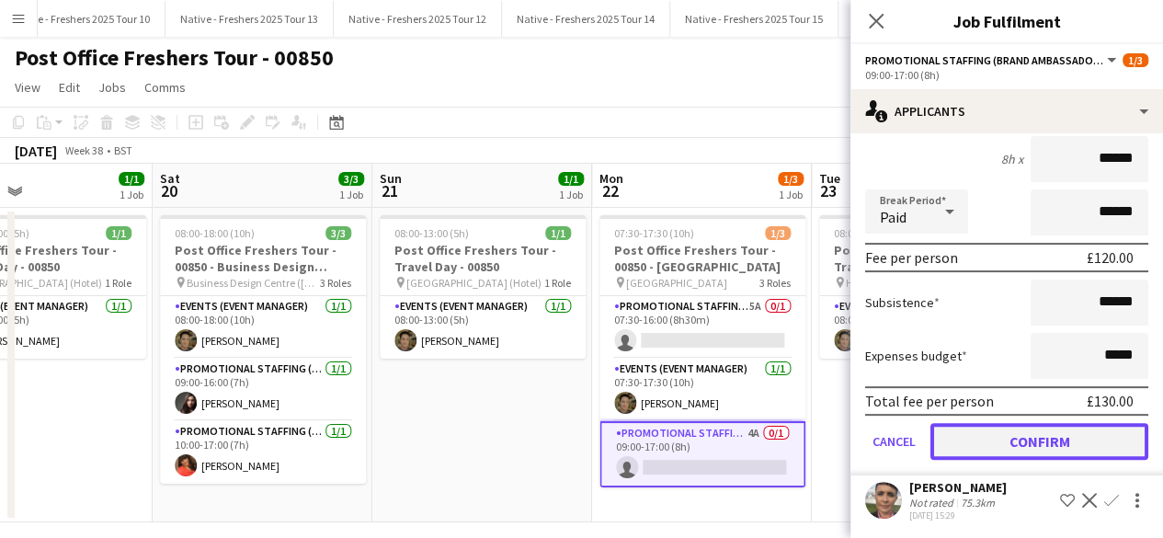
click at [969, 442] on button "Confirm" at bounding box center [1040, 441] width 218 height 37
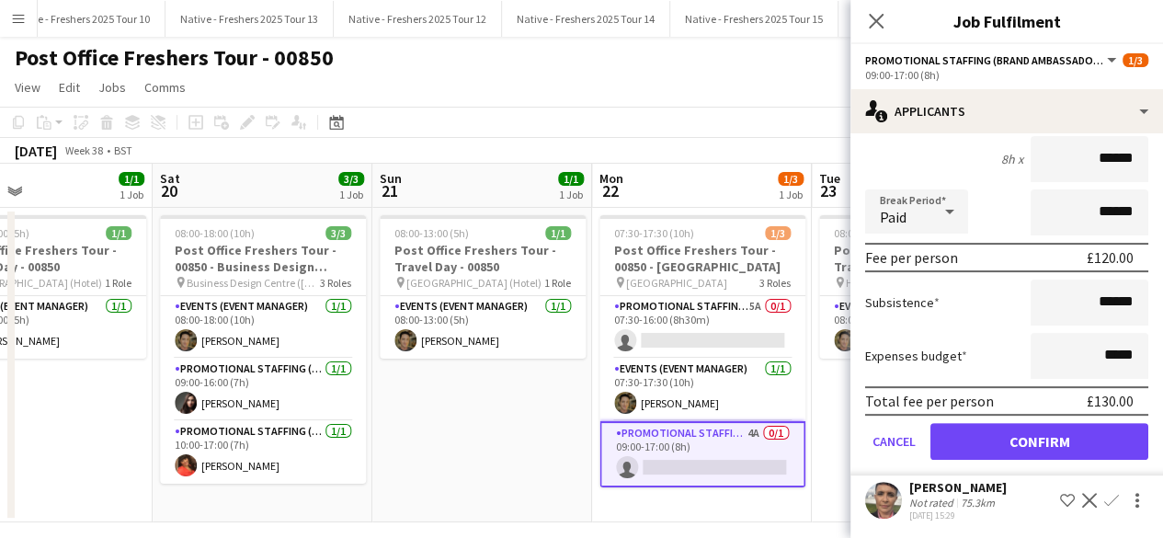
scroll to position [0, 0]
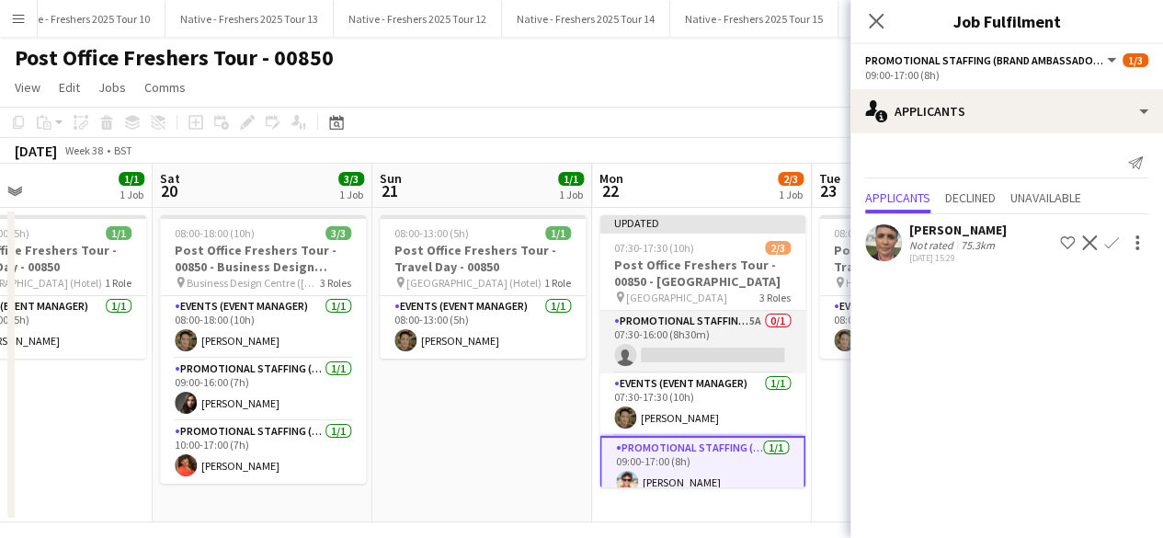
click at [721, 334] on app-card-role "Promotional Staffing (Brand Ambassadors) 5A 0/1 07:30-16:00 (8h30m) single-neut…" at bounding box center [703, 342] width 206 height 63
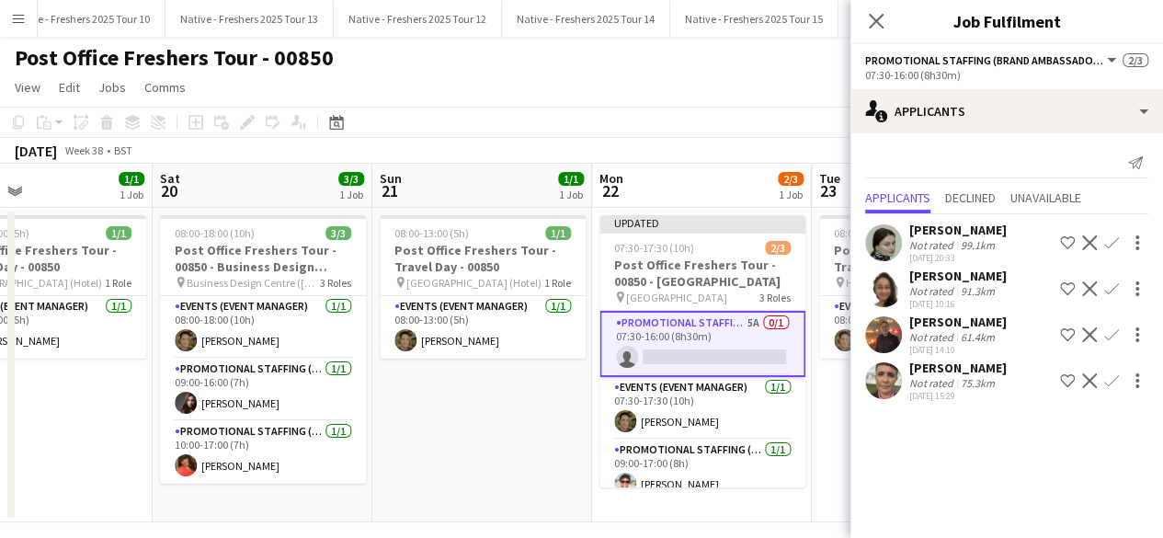
click at [874, 243] on app-user-avatar at bounding box center [883, 242] width 37 height 37
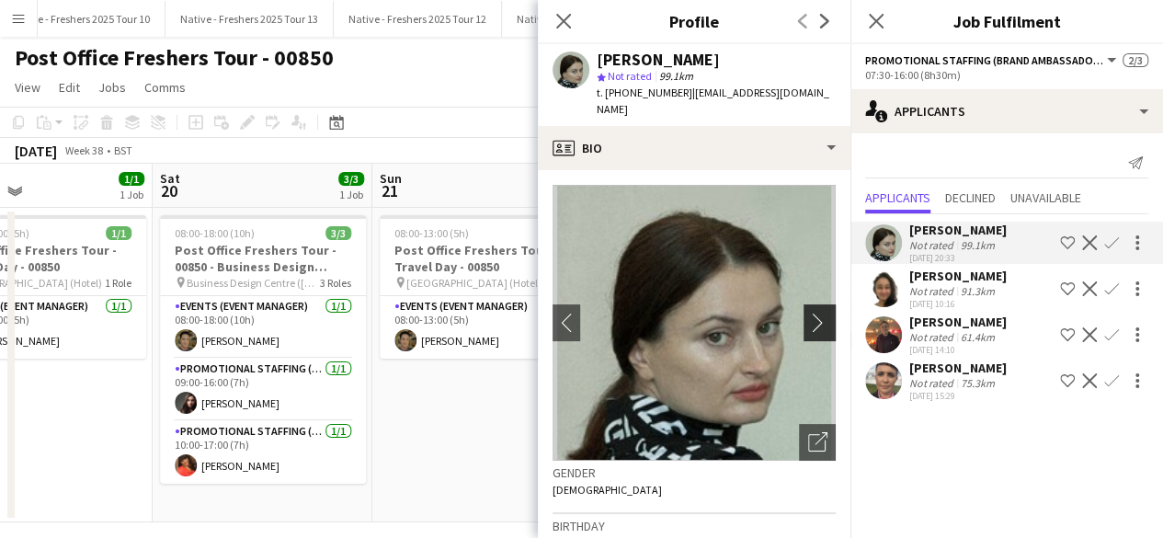
click at [808, 313] on app-icon "chevron-right" at bounding box center [822, 322] width 29 height 19
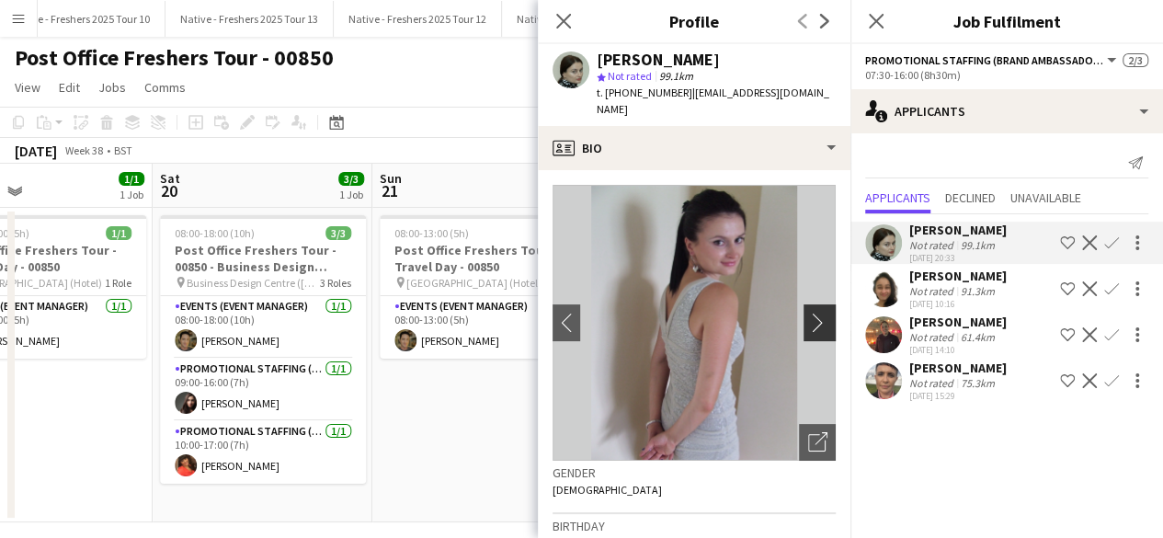
click at [808, 313] on app-icon "chevron-right" at bounding box center [822, 322] width 29 height 19
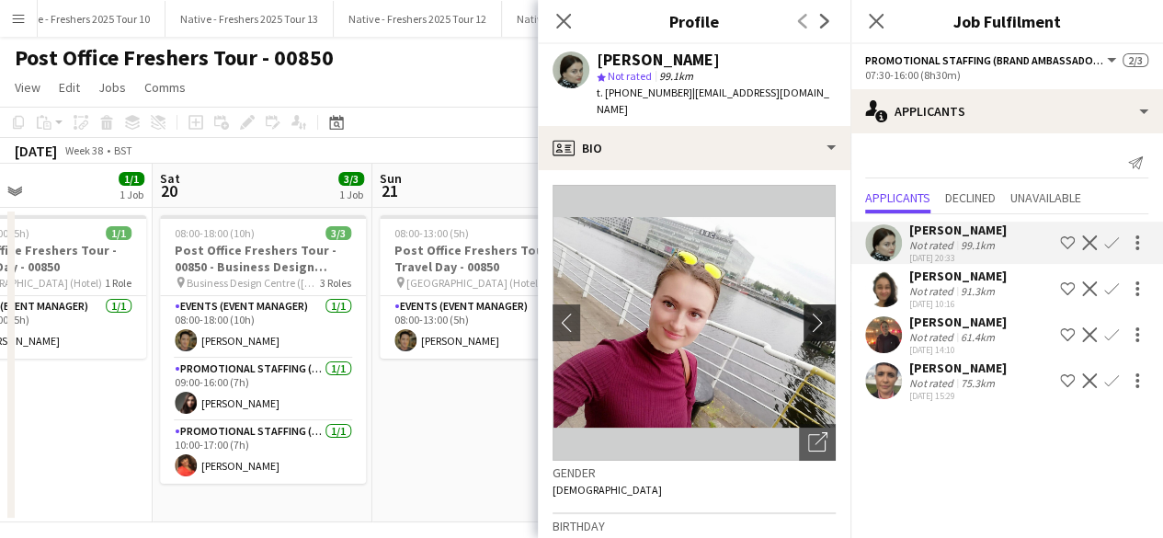
click at [808, 313] on app-icon "chevron-right" at bounding box center [822, 322] width 29 height 19
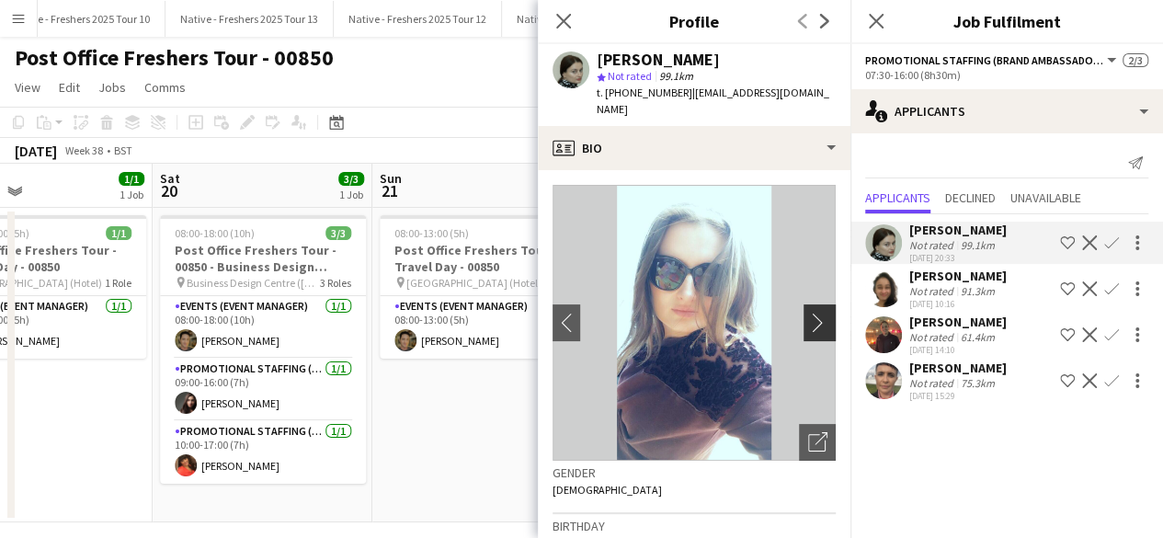
click at [808, 313] on app-icon "chevron-right" at bounding box center [822, 322] width 29 height 19
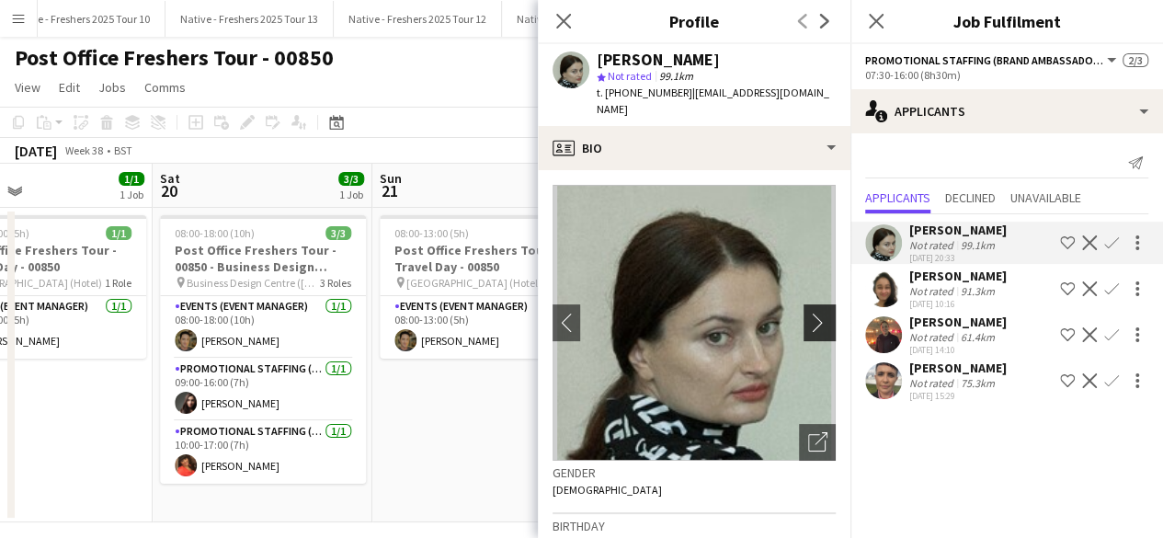
click at [808, 313] on app-icon "chevron-right" at bounding box center [822, 322] width 29 height 19
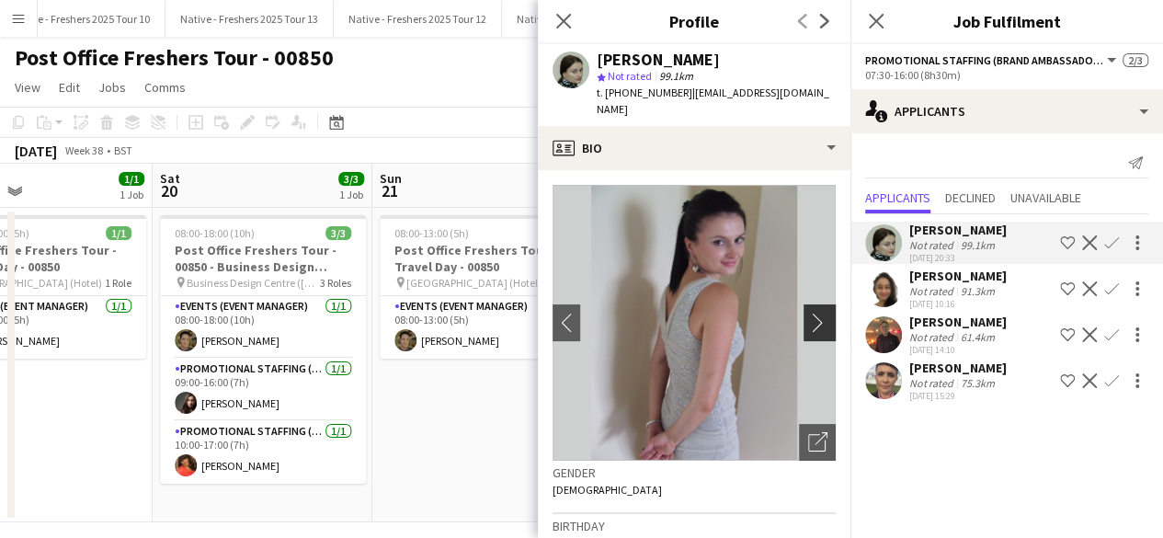
click at [808, 313] on app-icon "chevron-right" at bounding box center [822, 322] width 29 height 19
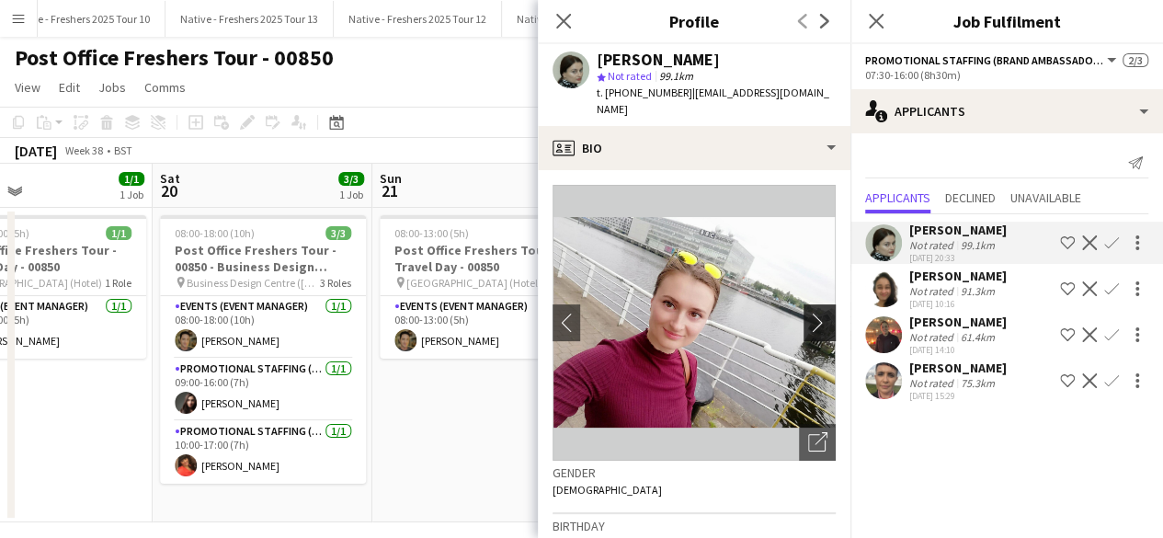
click at [808, 313] on app-icon "chevron-right" at bounding box center [822, 322] width 29 height 19
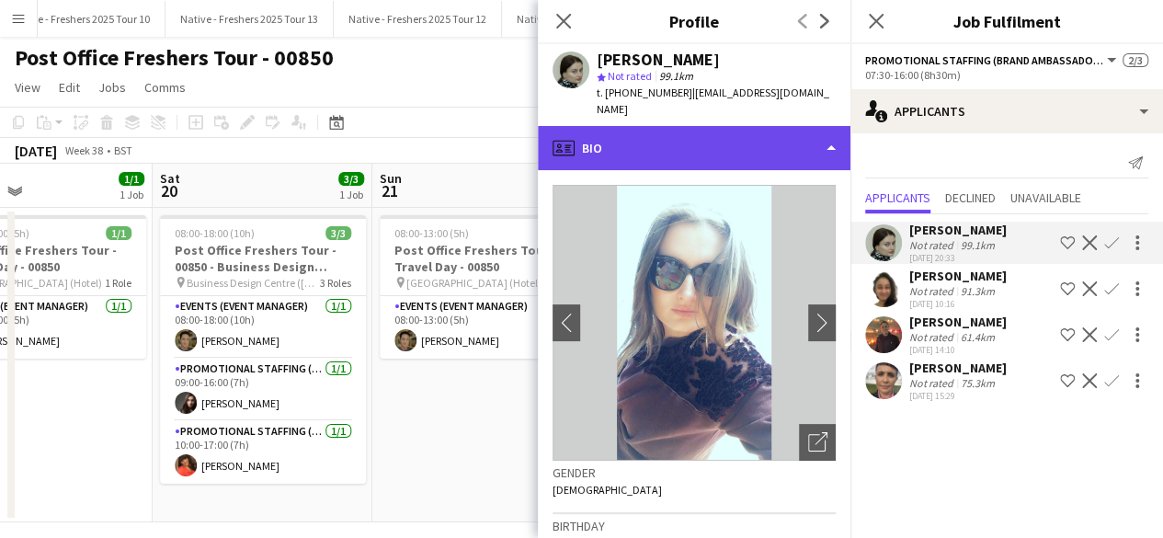
click at [749, 130] on div "profile Bio" at bounding box center [694, 148] width 313 height 44
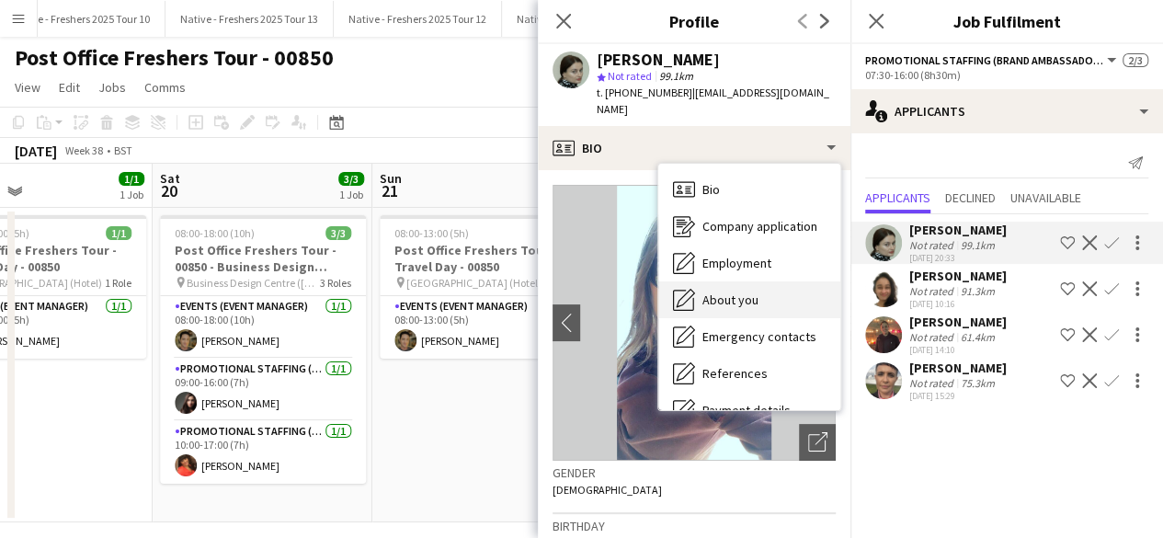
click at [749, 292] on span "About you" at bounding box center [731, 300] width 56 height 17
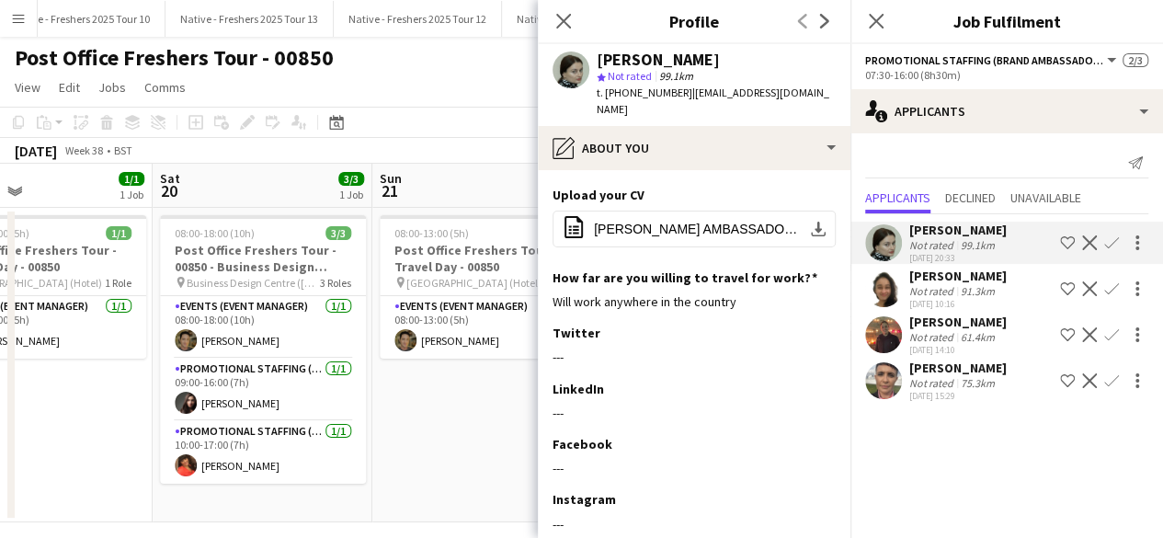
scroll to position [189, 0]
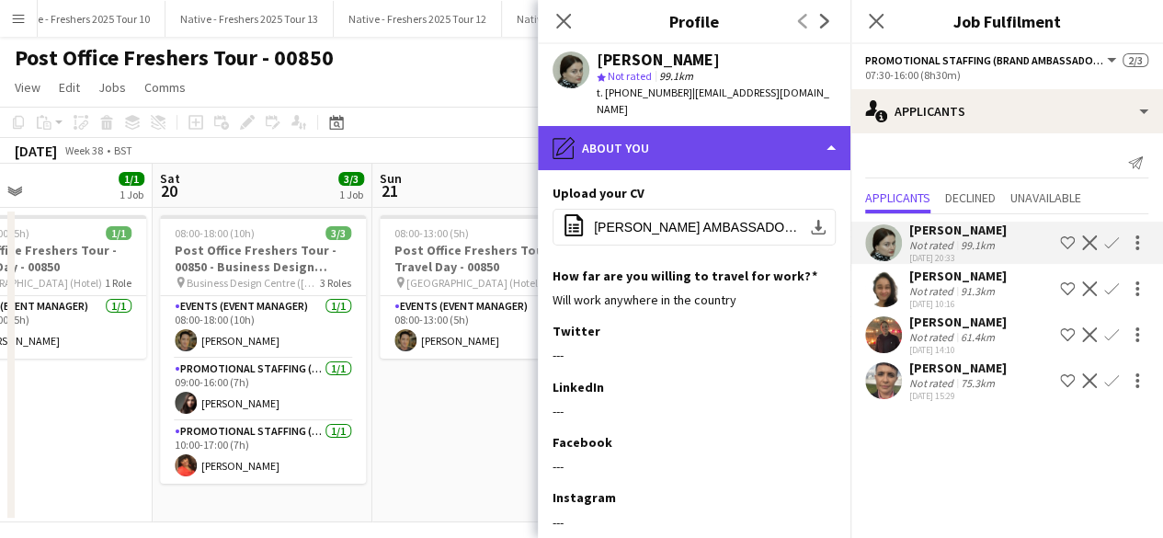
click at [758, 152] on div "pencil4 About you" at bounding box center [694, 148] width 313 height 44
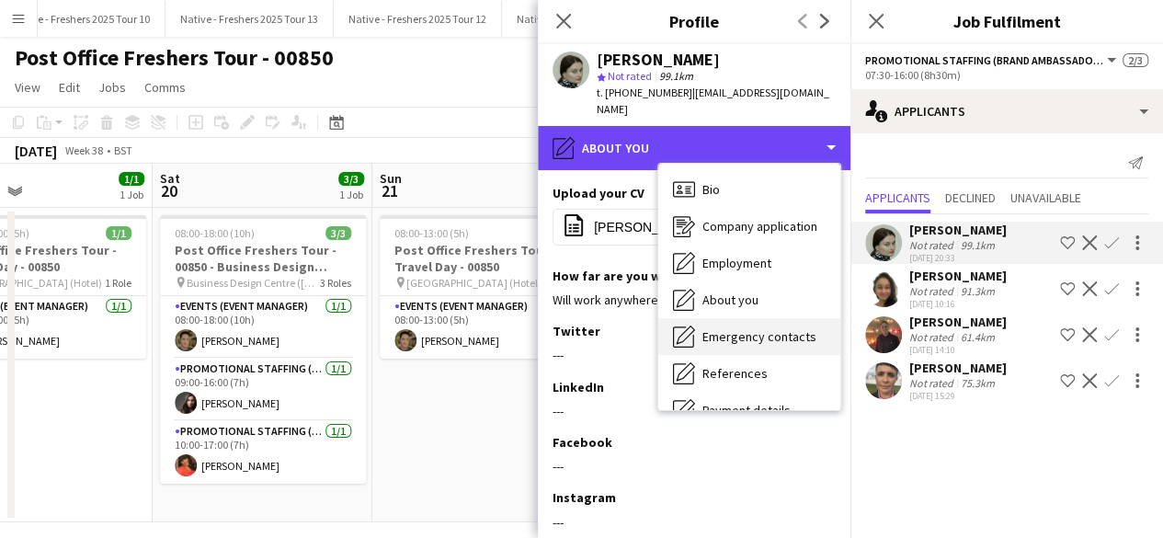
scroll to position [173, 0]
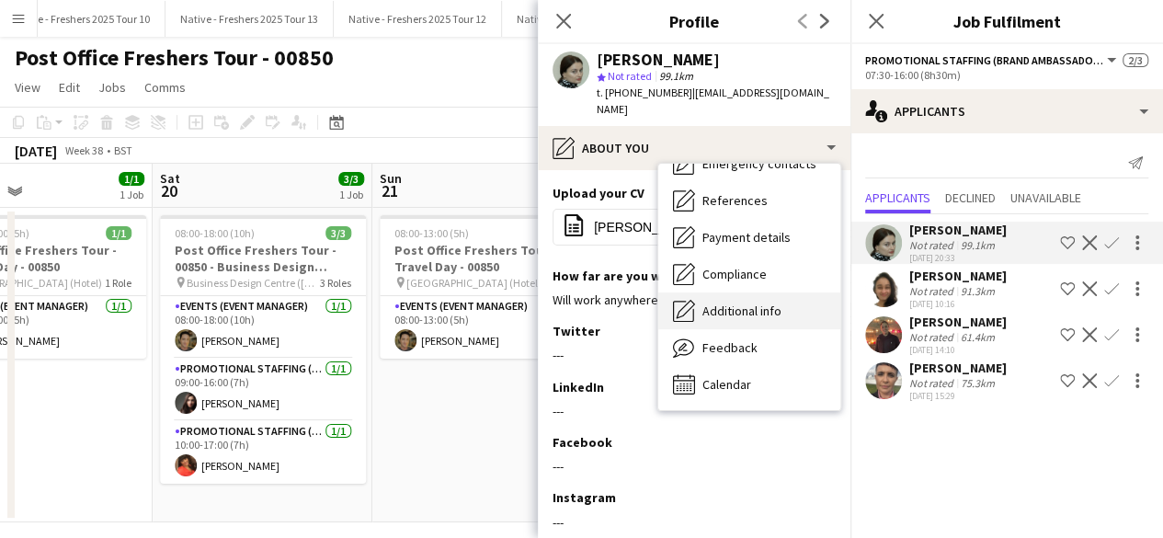
click at [757, 303] on span "Additional info" at bounding box center [742, 311] width 79 height 17
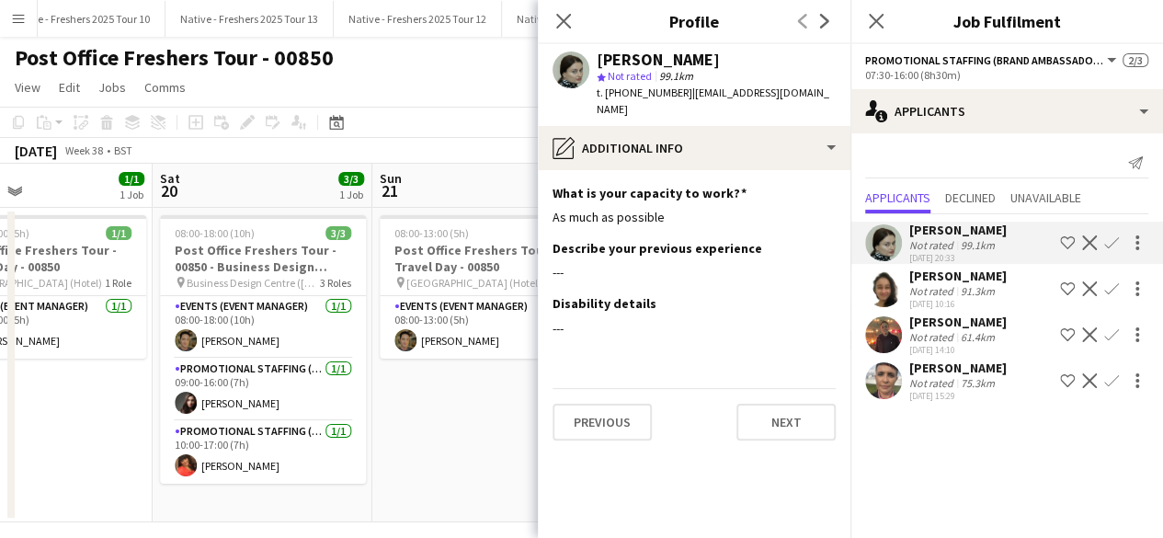
click at [878, 319] on app-user-avatar at bounding box center [883, 334] width 37 height 37
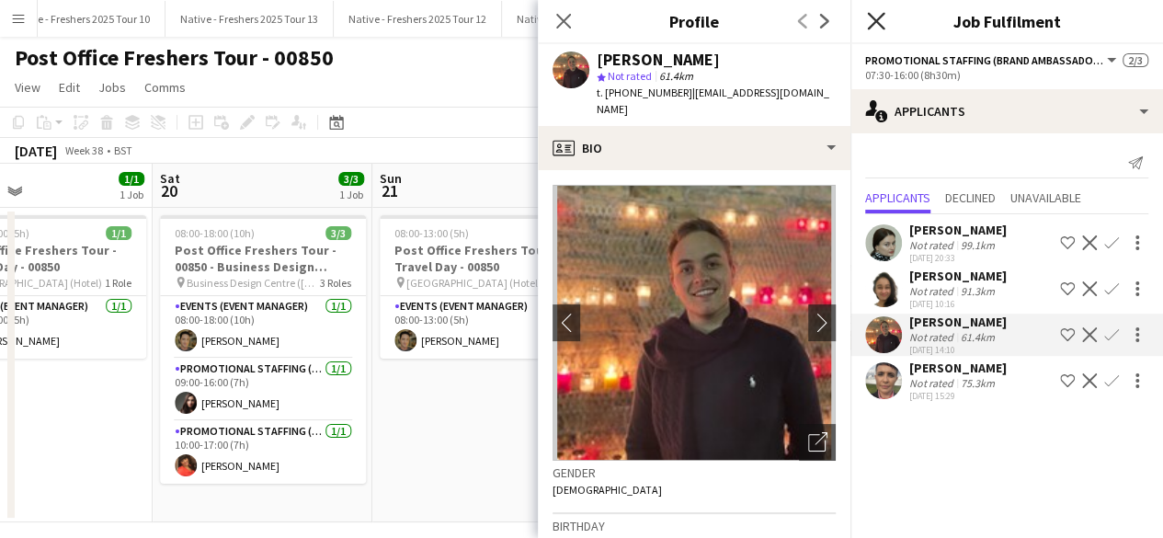
click at [872, 15] on icon "Close pop-in" at bounding box center [875, 20] width 17 height 17
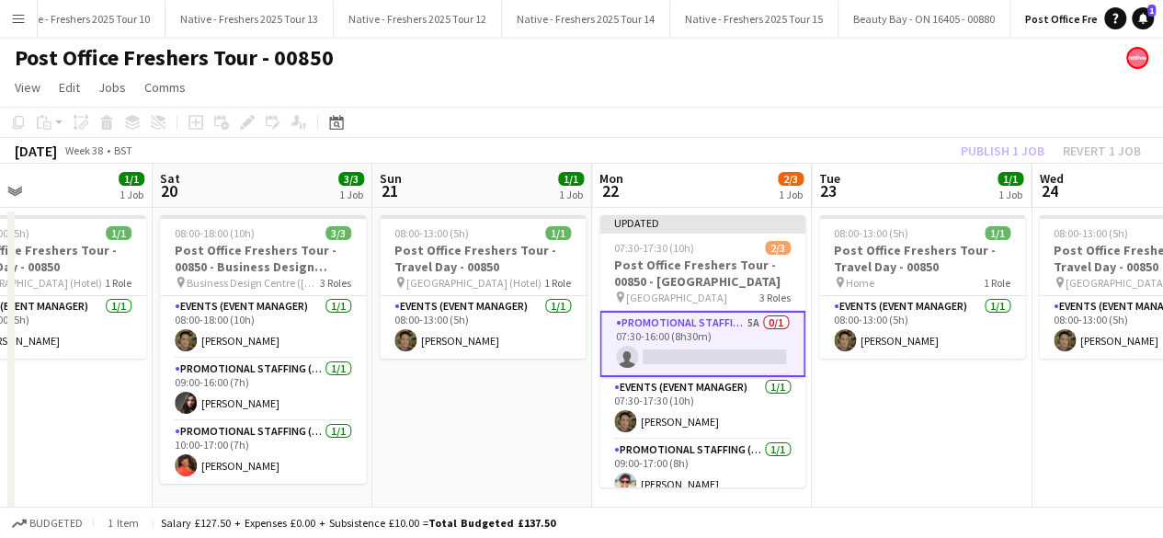
click at [918, 415] on app-date-cell "08:00-13:00 (5h) 1/1 Post Office Freshers Tour - Travel Day - 00850 pin Home 1 …" at bounding box center [922, 365] width 220 height 315
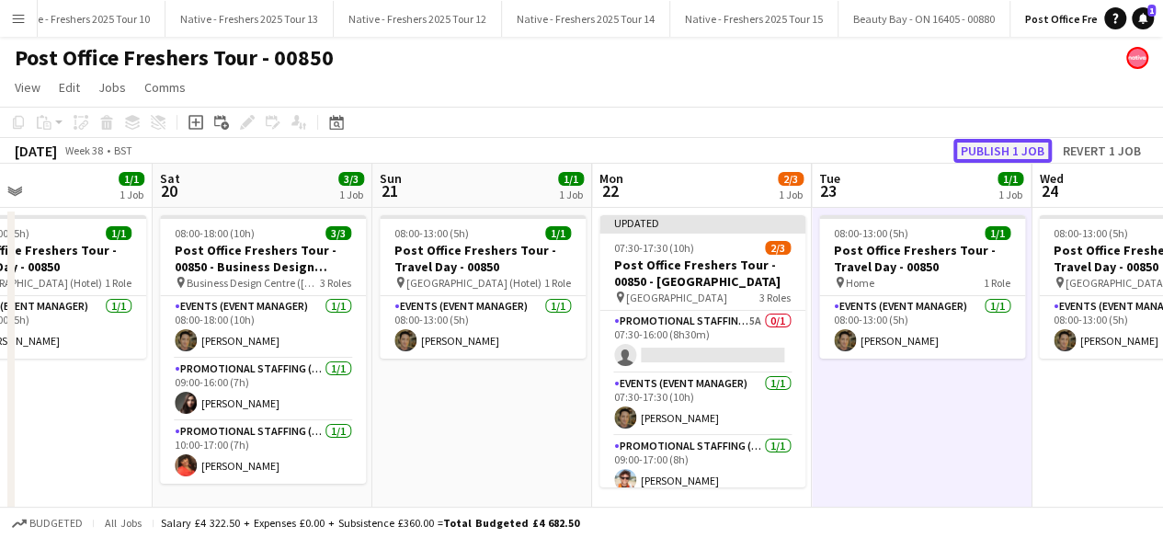
click at [986, 144] on button "Publish 1 job" at bounding box center [1003, 151] width 98 height 24
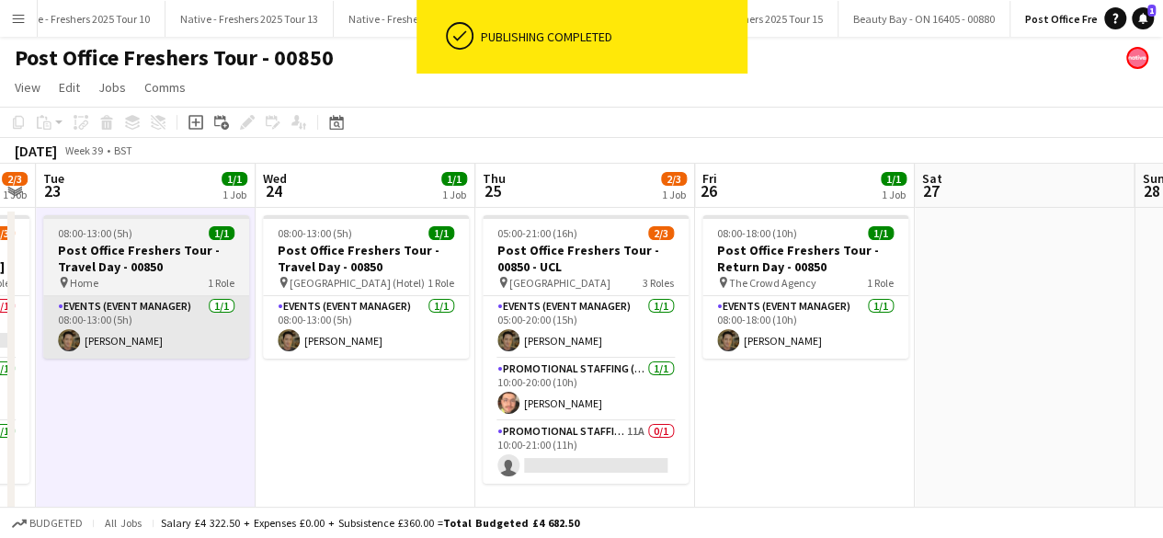
scroll to position [0, 651]
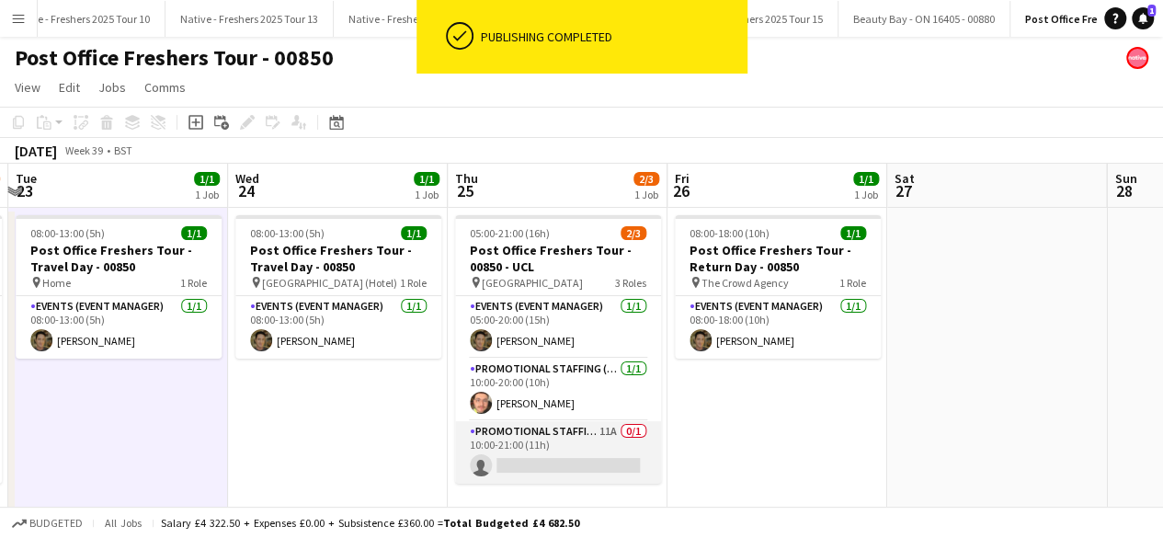
click at [552, 463] on app-card-role "Promotional Staffing (Brand Ambassadors) 11A 0/1 10:00-21:00 (11h) single-neutr…" at bounding box center [558, 452] width 206 height 63
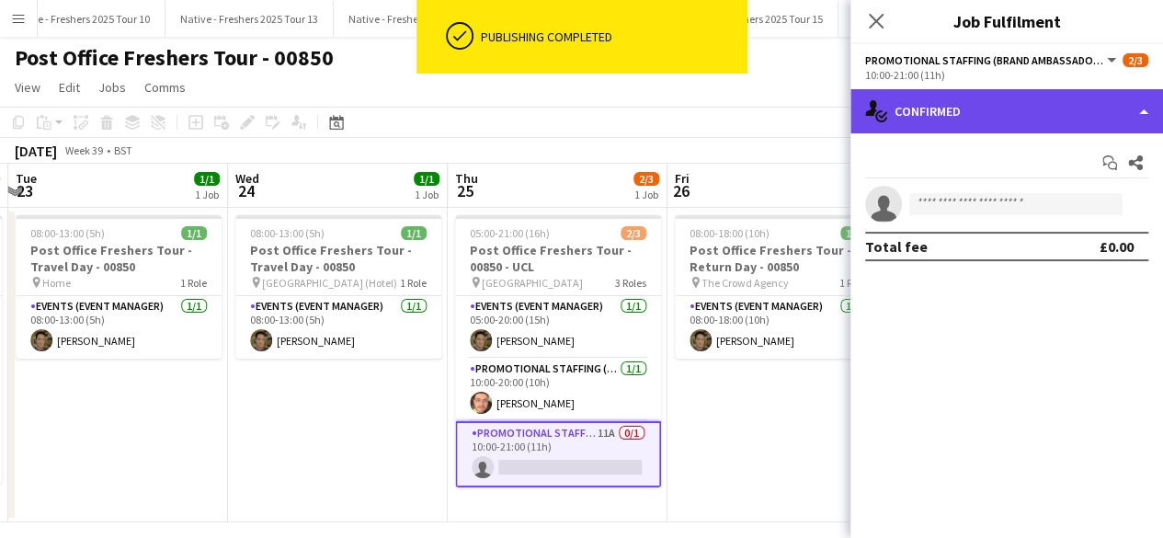
click at [1005, 106] on div "single-neutral-actions-check-2 Confirmed" at bounding box center [1007, 111] width 313 height 44
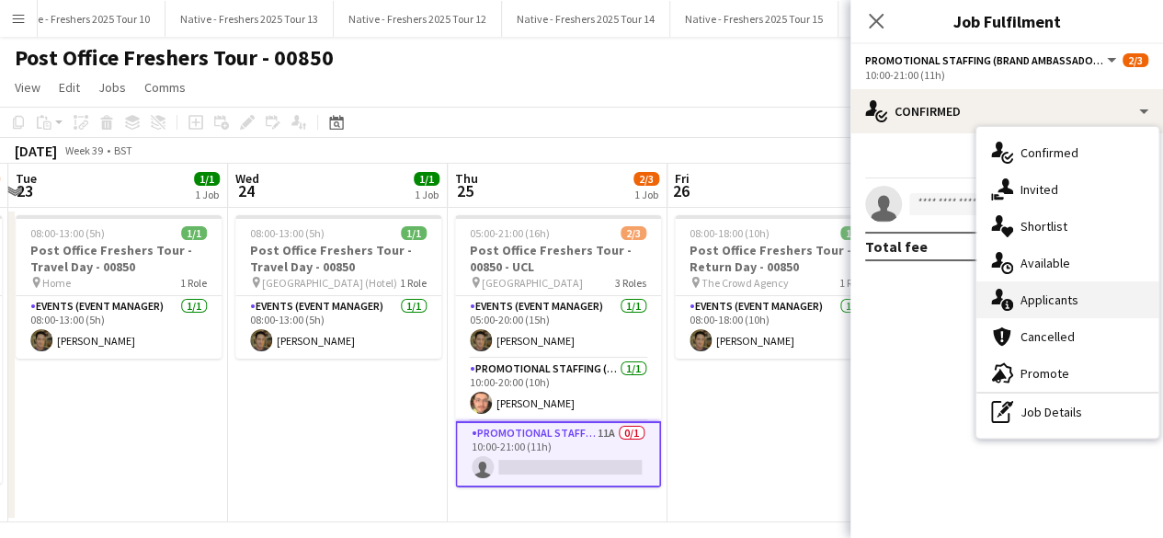
click at [1055, 297] on div "single-neutral-actions-information Applicants" at bounding box center [1068, 299] width 182 height 37
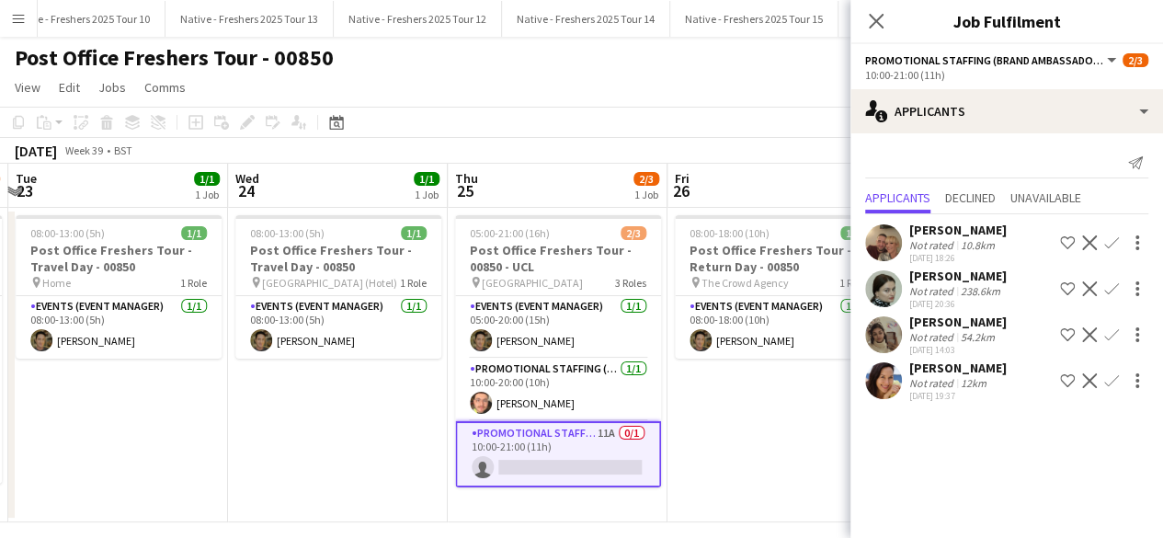
click at [885, 317] on app-user-avatar at bounding box center [883, 334] width 37 height 37
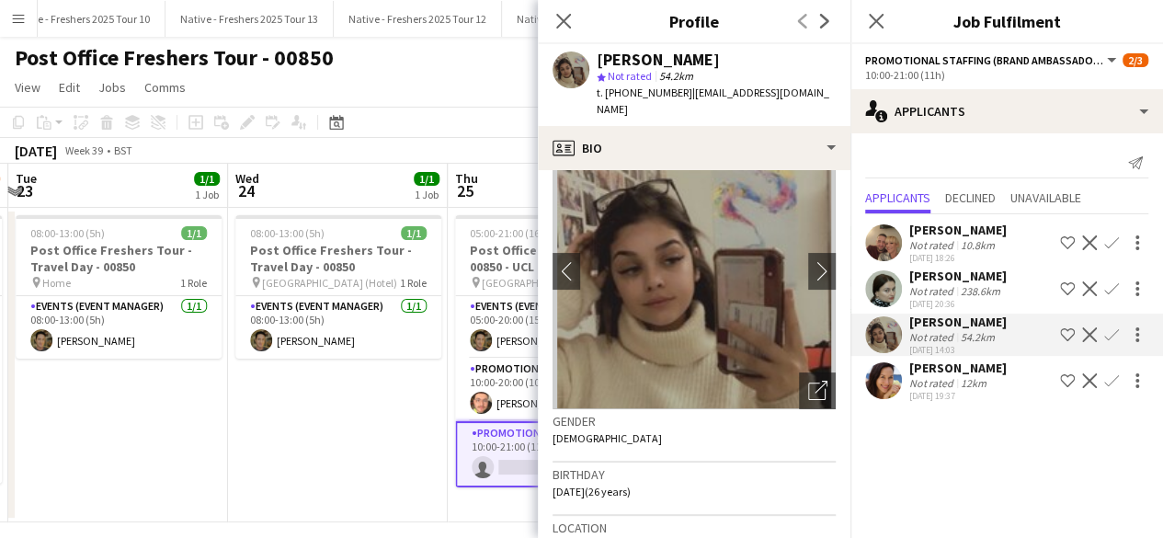
scroll to position [7, 0]
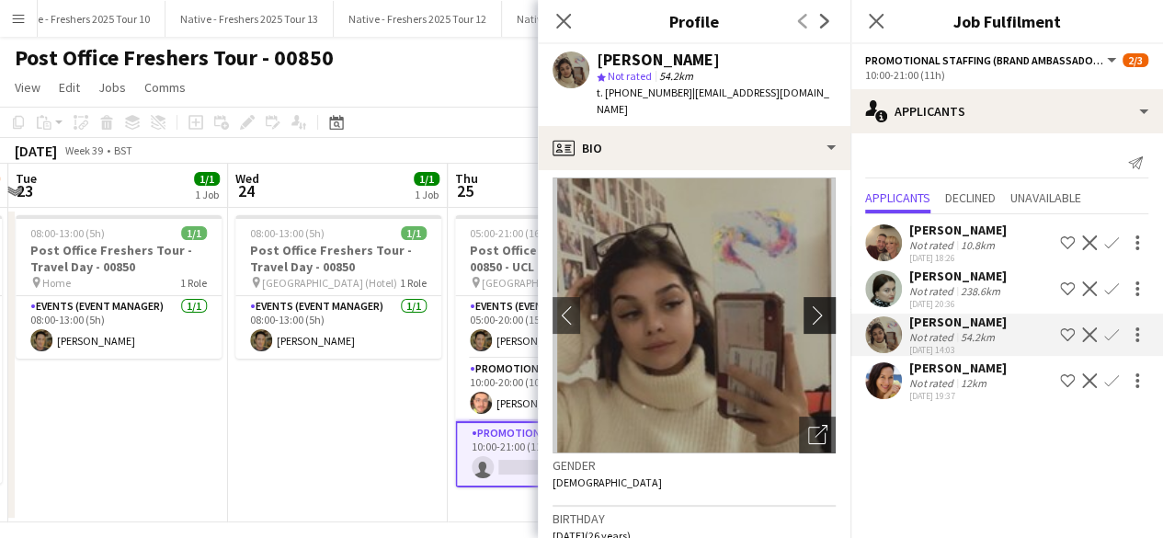
click at [808, 319] on app-icon "chevron-right" at bounding box center [822, 314] width 29 height 19
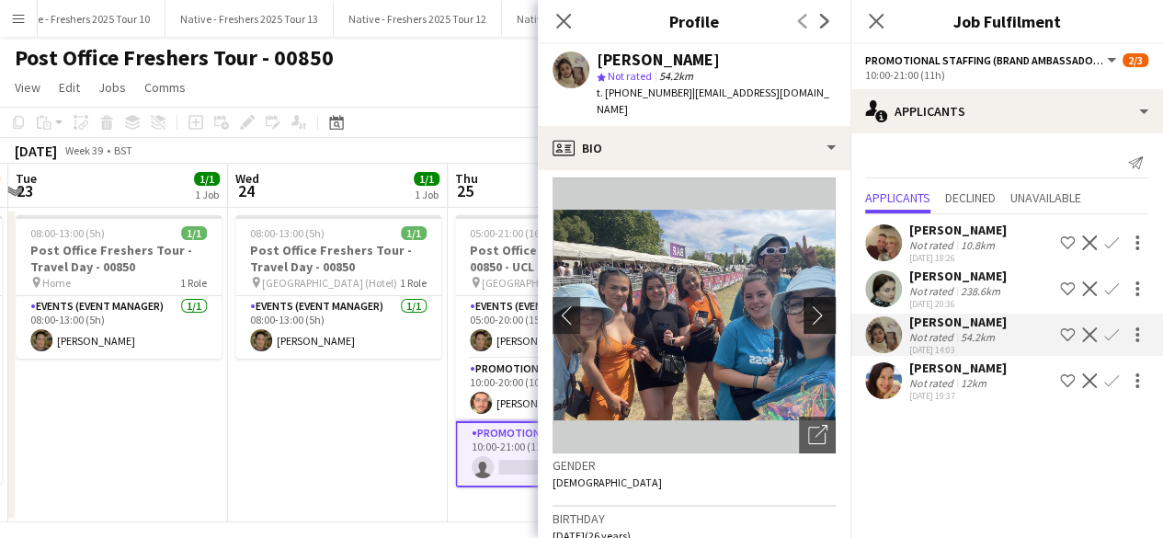
click at [808, 319] on app-icon "chevron-right" at bounding box center [822, 314] width 29 height 19
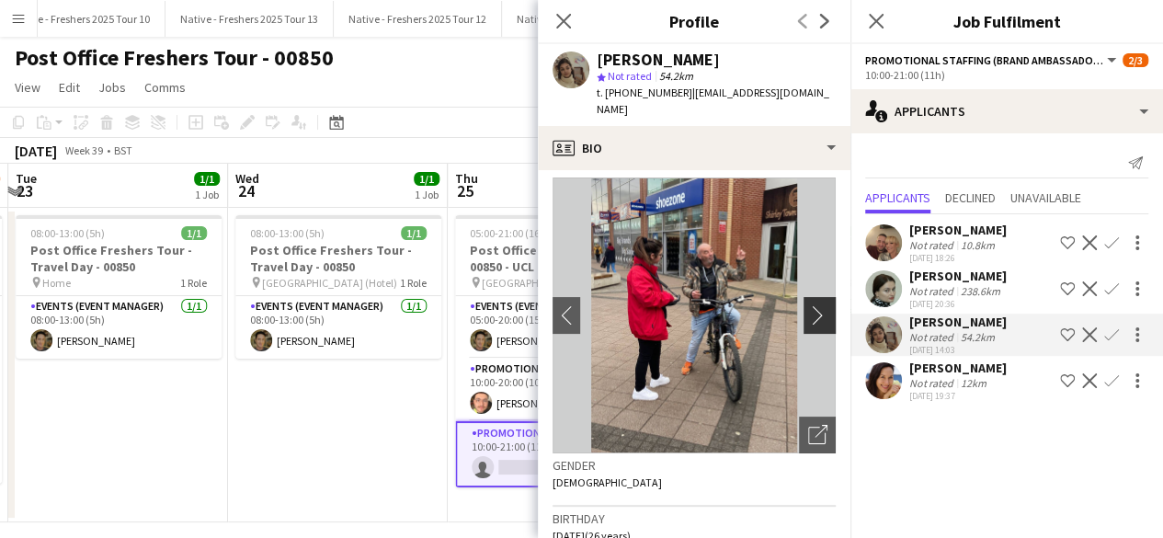
click at [808, 319] on app-icon "chevron-right" at bounding box center [822, 314] width 29 height 19
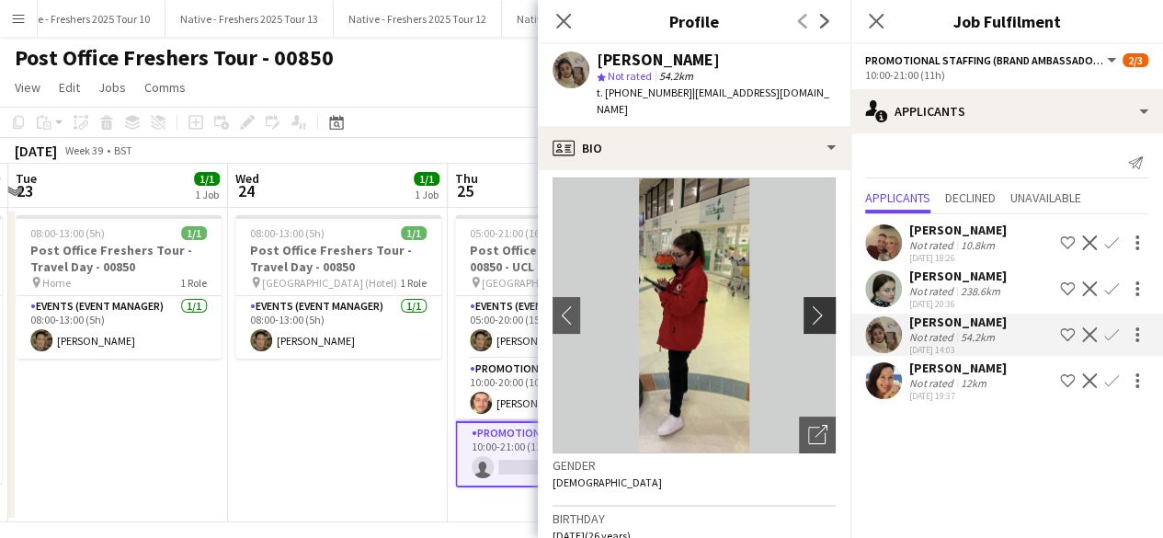
click at [808, 319] on app-icon "chevron-right" at bounding box center [822, 314] width 29 height 19
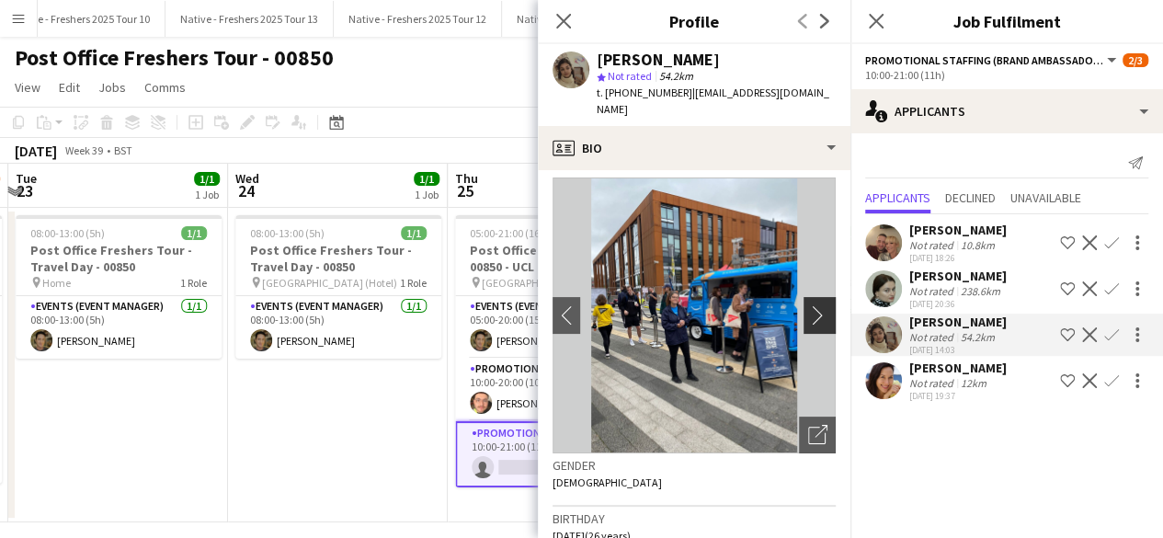
click at [808, 319] on app-icon "chevron-right" at bounding box center [822, 314] width 29 height 19
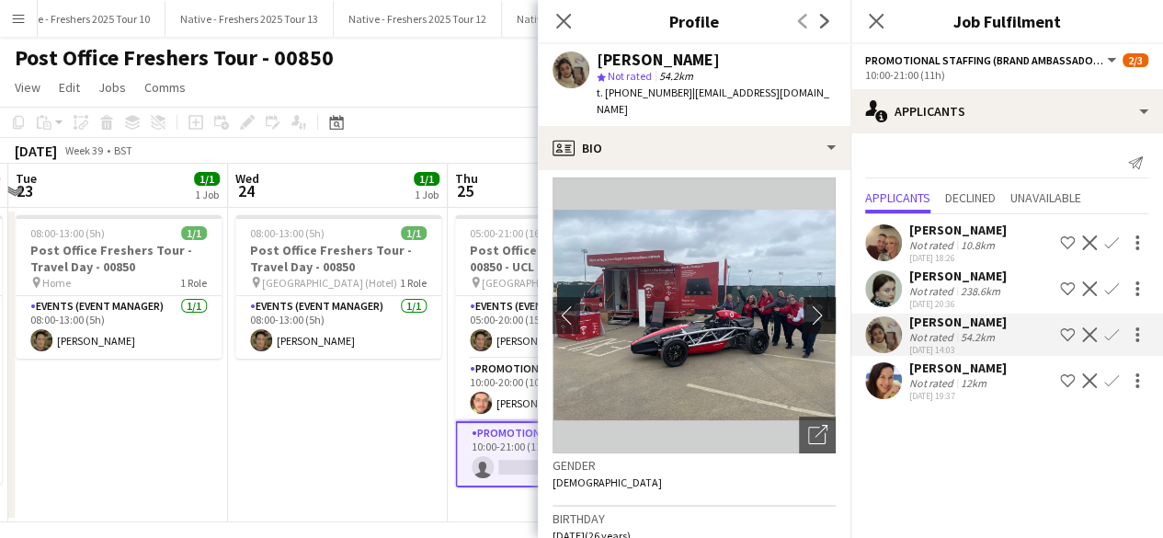
click at [808, 319] on app-icon "chevron-right" at bounding box center [822, 314] width 29 height 19
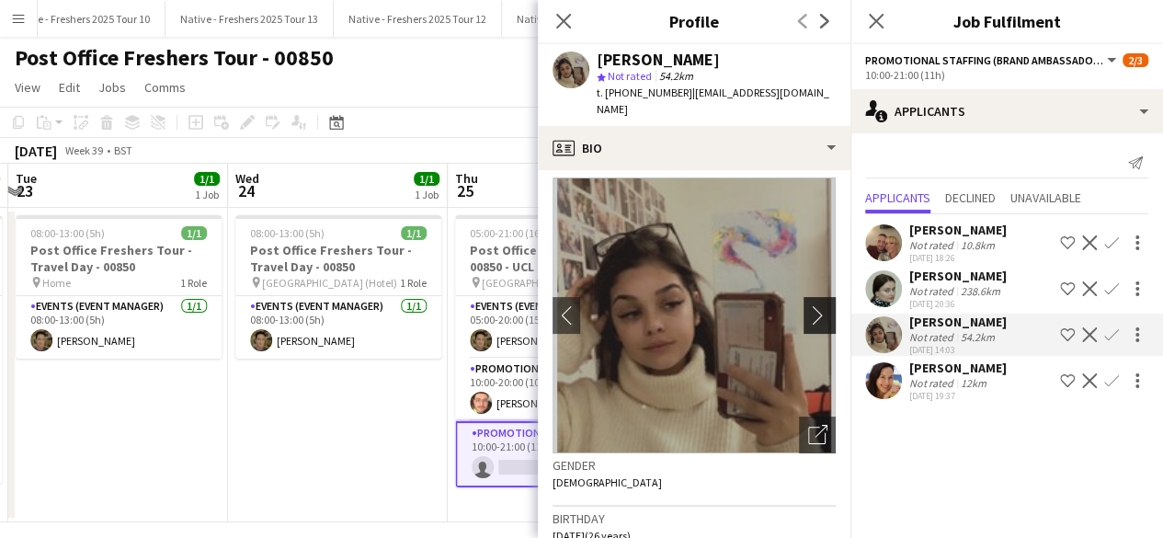
click at [808, 319] on app-icon "chevron-right" at bounding box center [822, 314] width 29 height 19
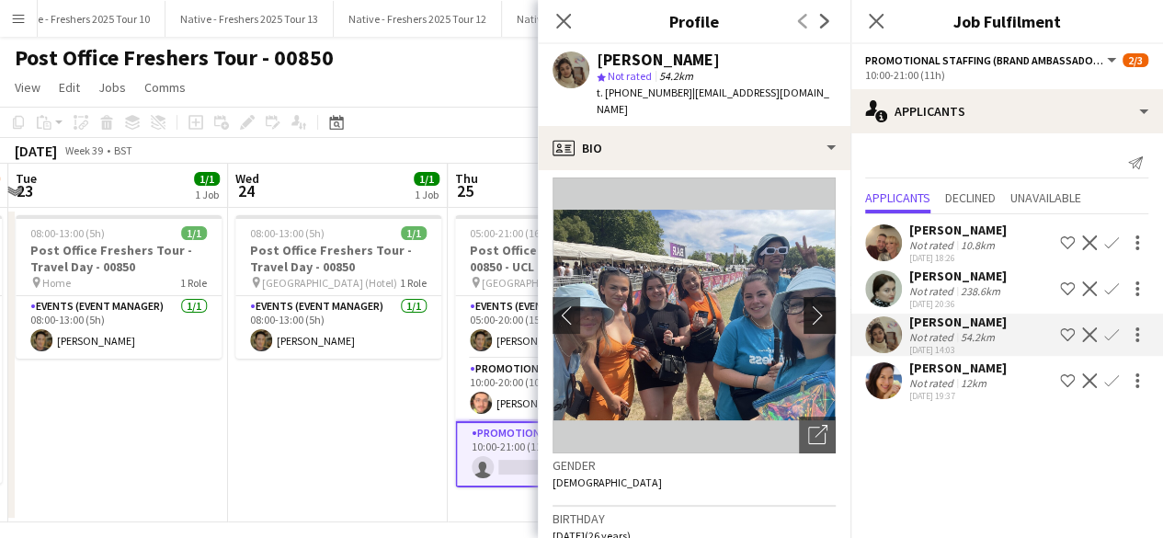
click at [808, 319] on app-icon "chevron-right" at bounding box center [822, 314] width 29 height 19
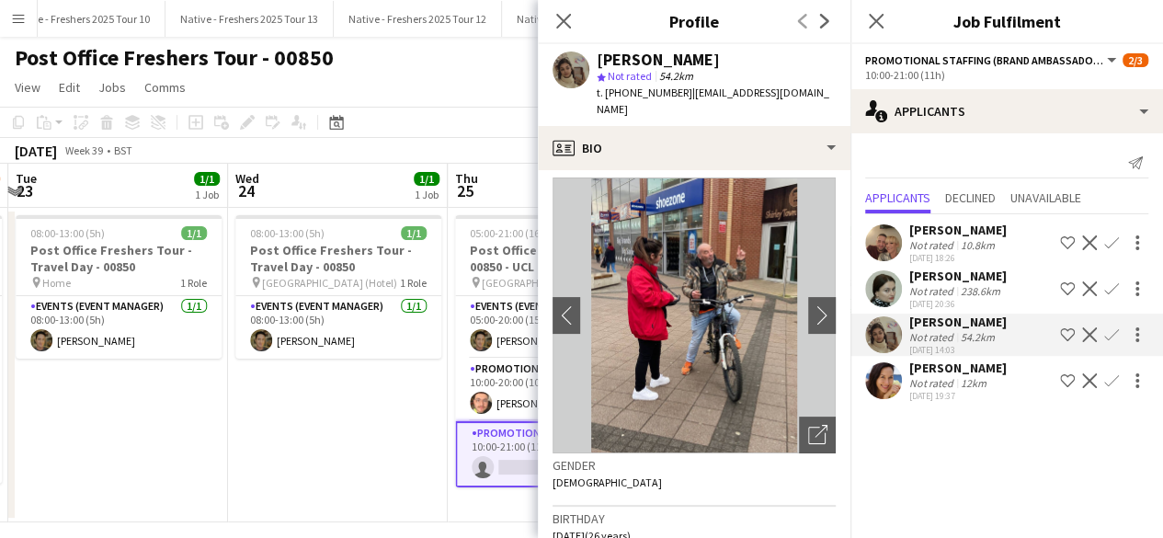
click at [721, 183] on img at bounding box center [694, 315] width 283 height 276
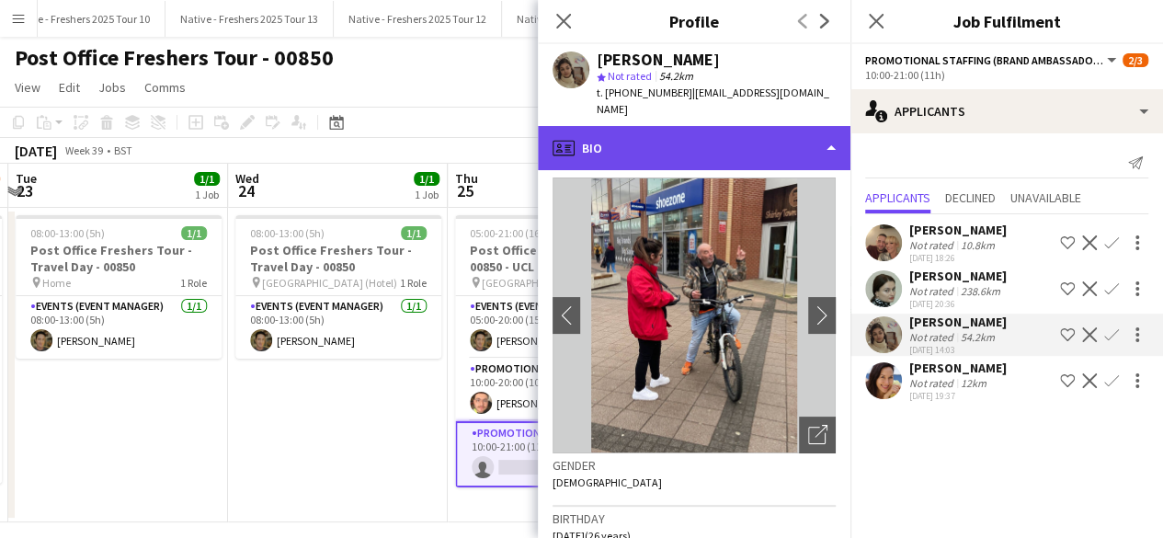
click at [715, 135] on div "profile Bio" at bounding box center [694, 148] width 313 height 44
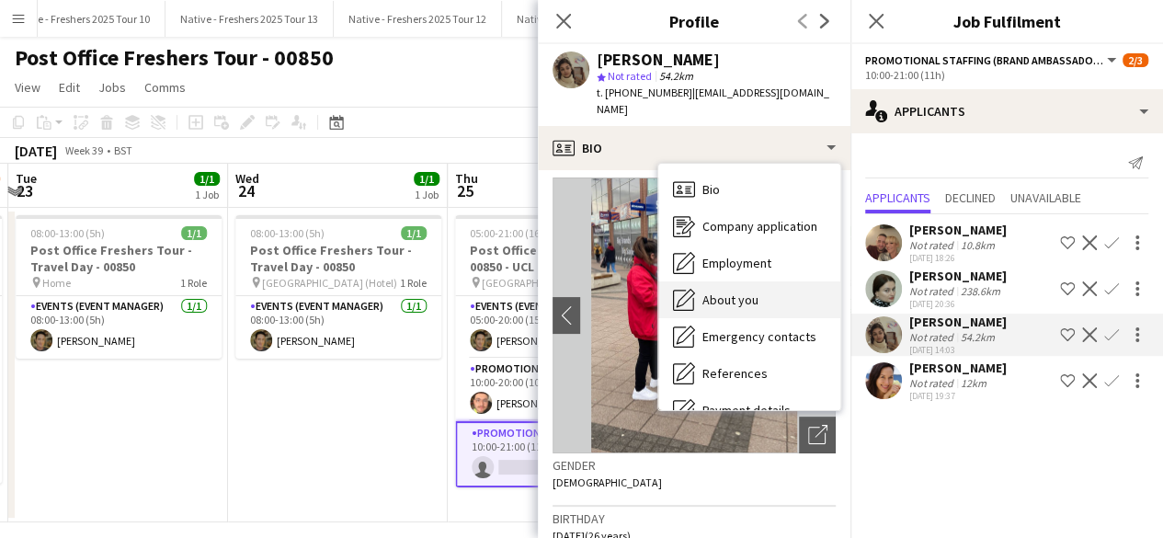
click at [739, 295] on span "About you" at bounding box center [731, 300] width 56 height 17
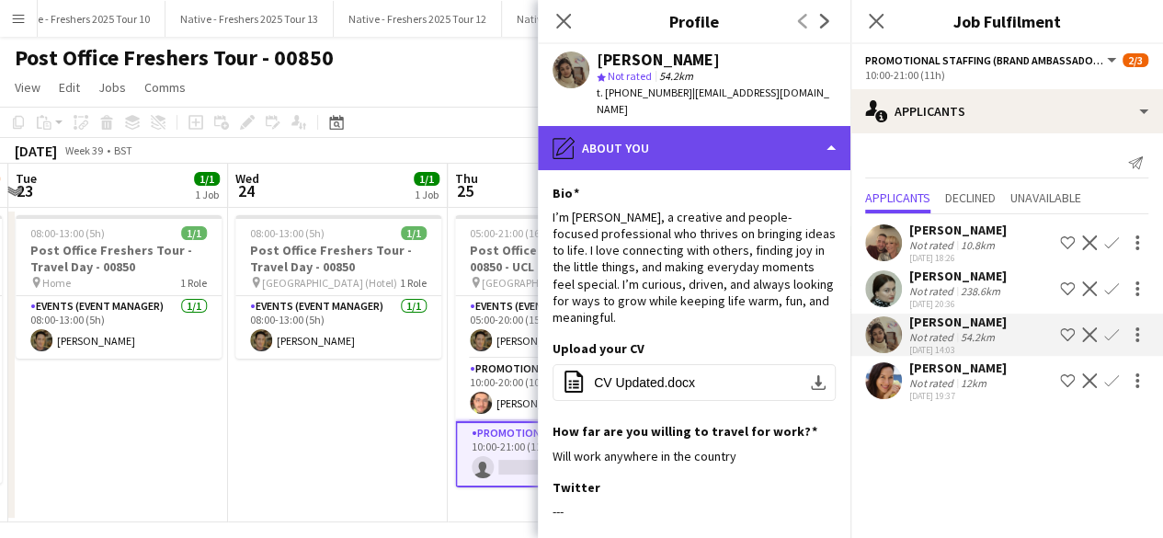
click at [743, 132] on div "pencil4 About you" at bounding box center [694, 148] width 313 height 44
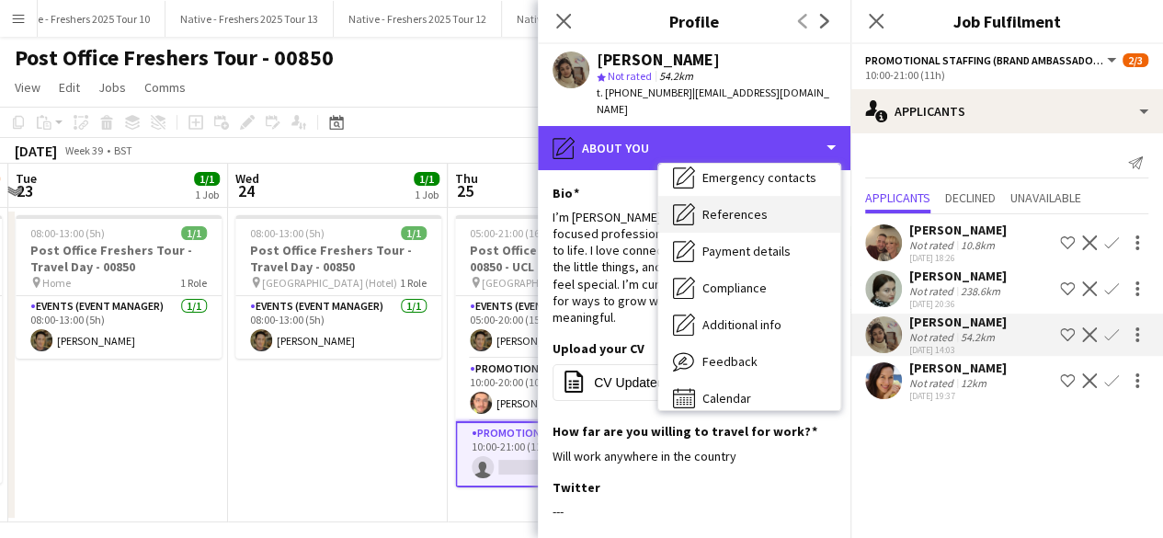
scroll to position [164, 0]
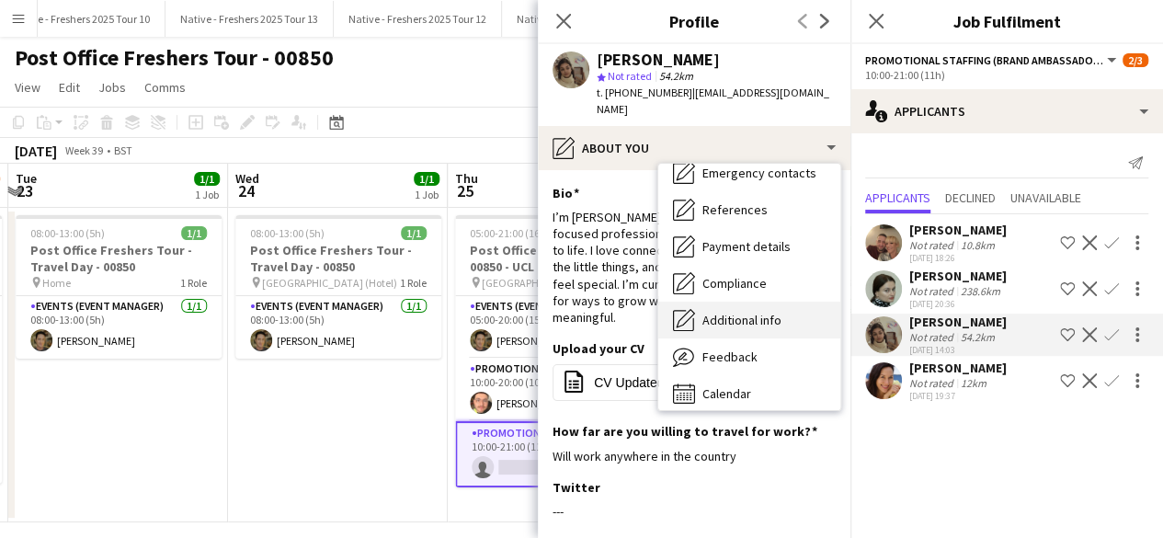
click at [753, 324] on span "Additional info" at bounding box center [742, 320] width 79 height 17
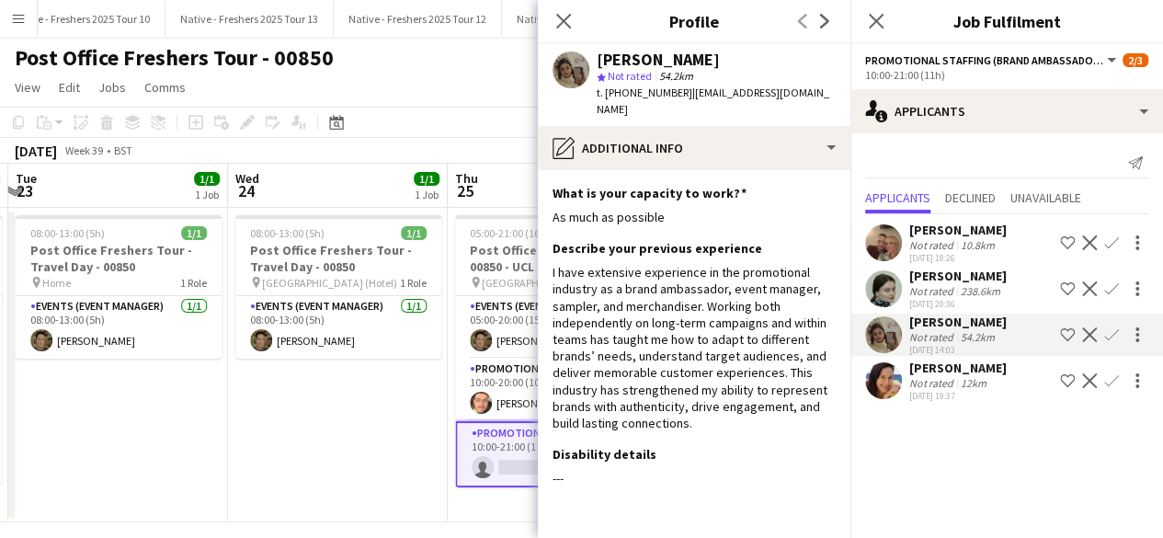
click at [887, 377] on app-user-avatar at bounding box center [883, 380] width 37 height 37
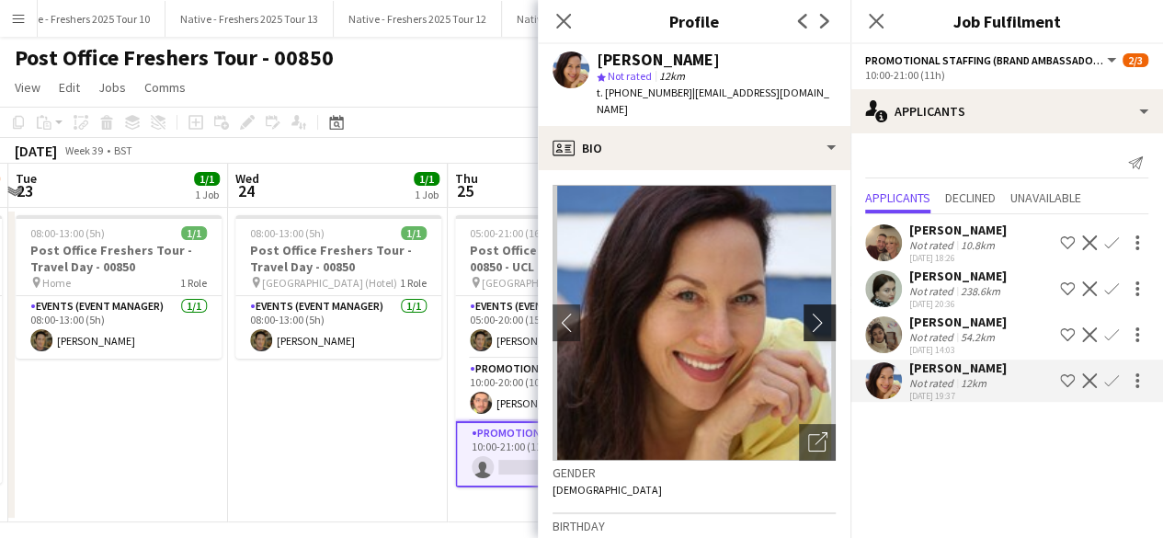
click at [808, 313] on app-icon "chevron-right" at bounding box center [822, 322] width 29 height 19
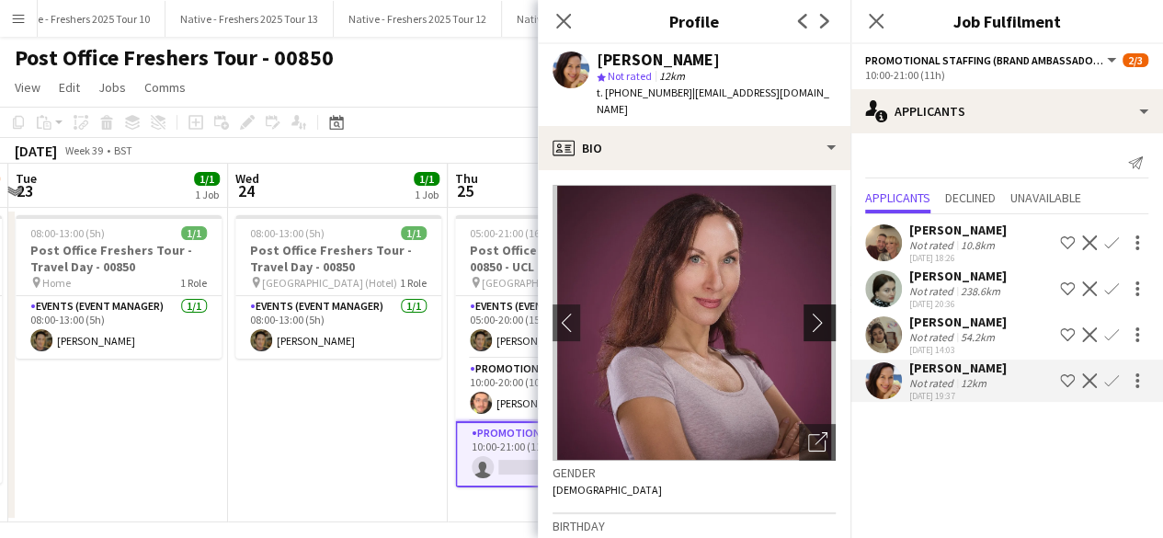
click at [808, 313] on app-icon "chevron-right" at bounding box center [822, 322] width 29 height 19
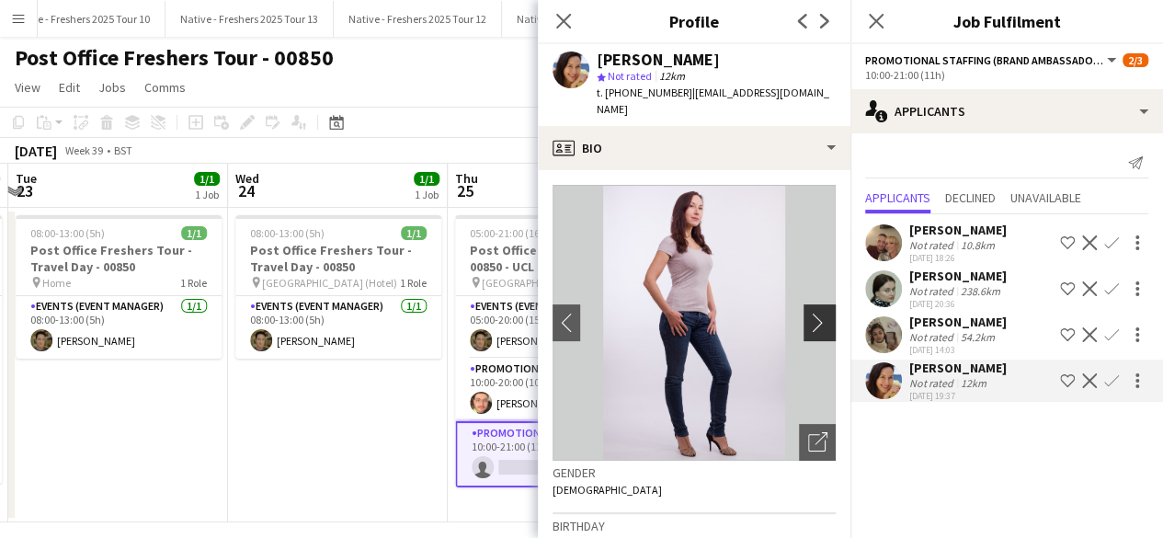
click at [808, 313] on app-icon "chevron-right" at bounding box center [822, 322] width 29 height 19
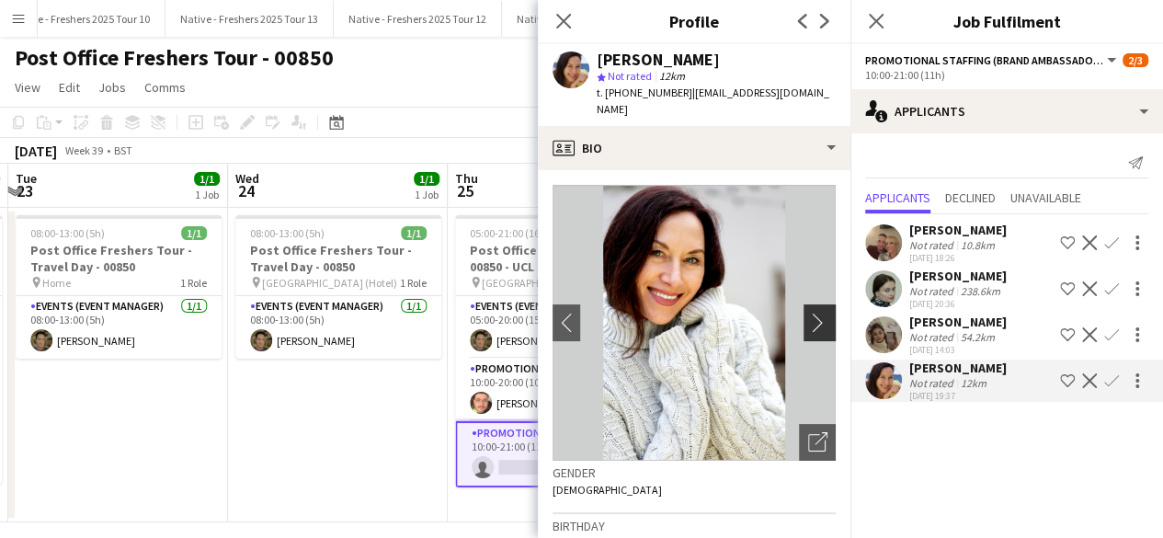
click at [808, 313] on app-icon "chevron-right" at bounding box center [822, 322] width 29 height 19
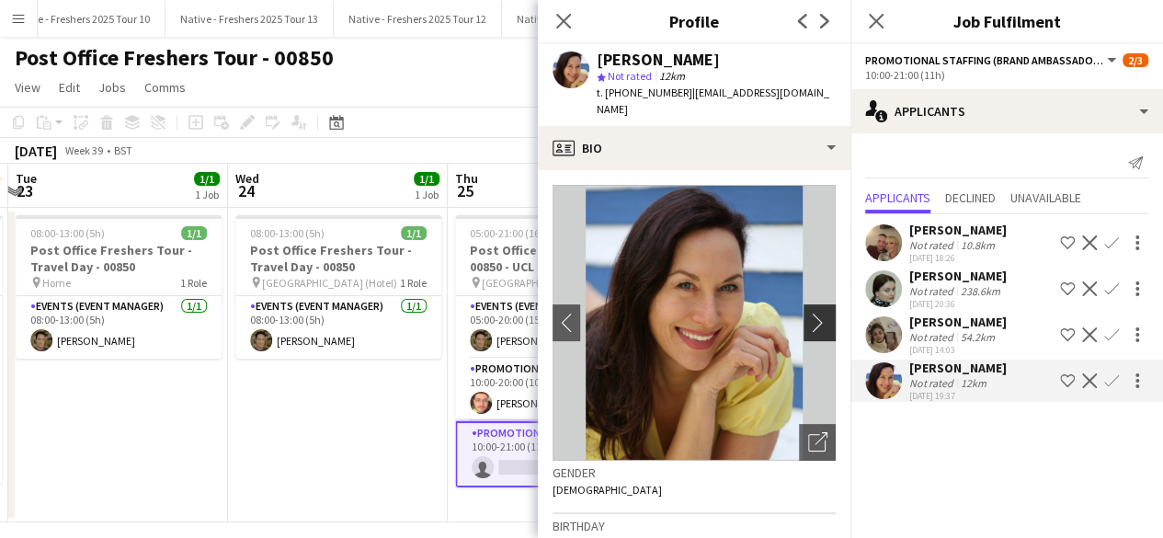
click at [808, 313] on app-icon "chevron-right" at bounding box center [822, 322] width 29 height 19
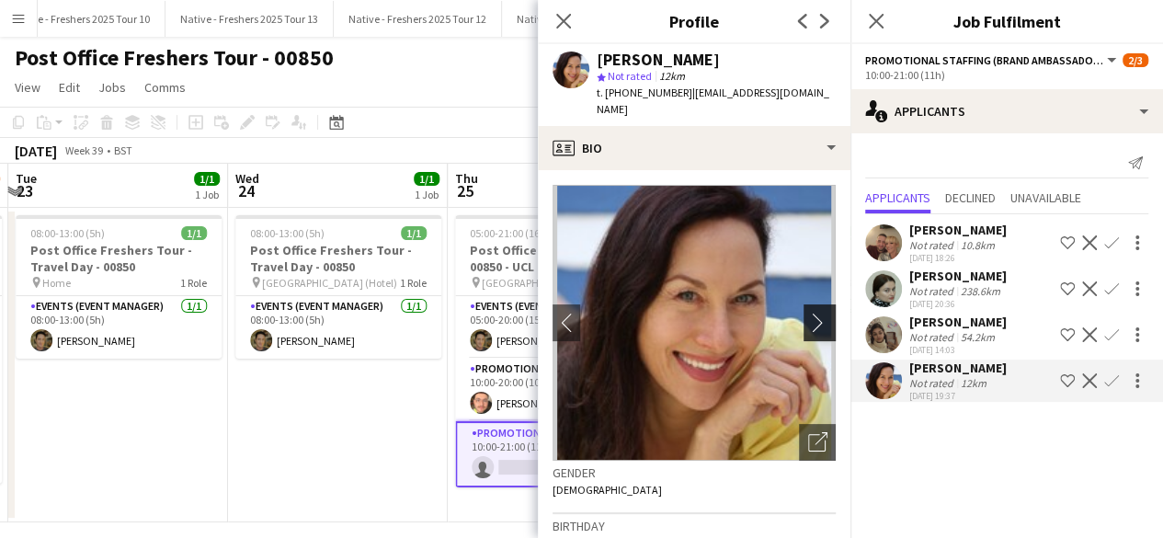
click at [808, 313] on app-icon "chevron-right" at bounding box center [822, 322] width 29 height 19
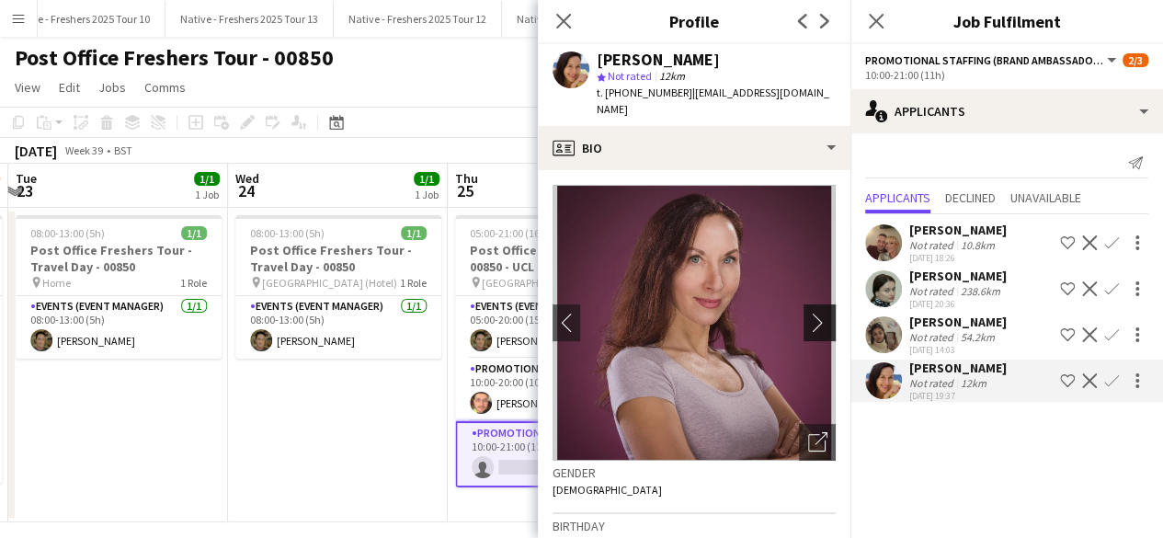
click at [808, 313] on app-icon "chevron-right" at bounding box center [822, 322] width 29 height 19
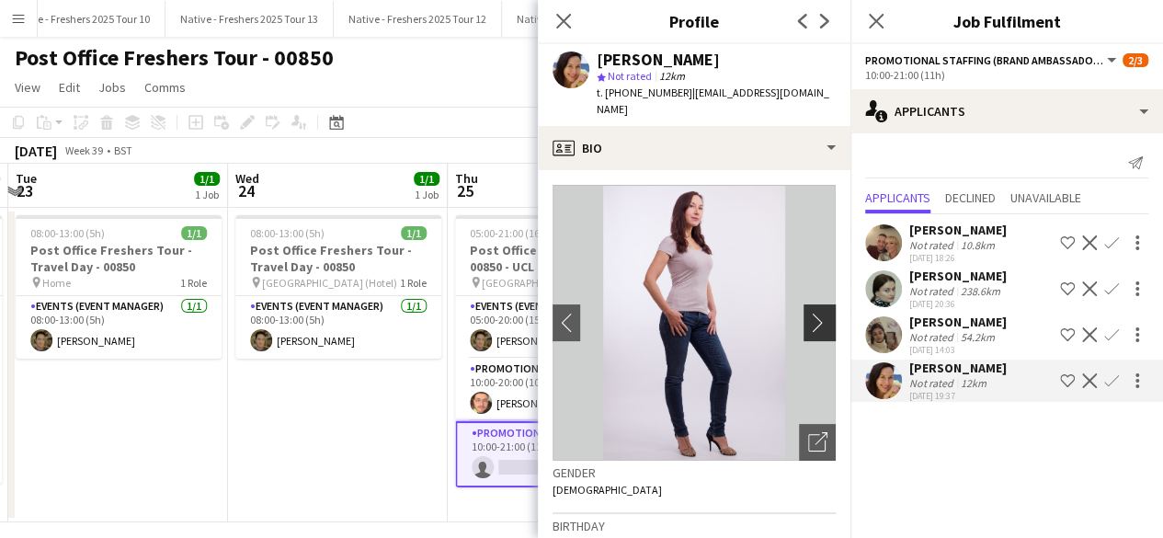
click at [808, 313] on app-icon "chevron-right" at bounding box center [822, 322] width 29 height 19
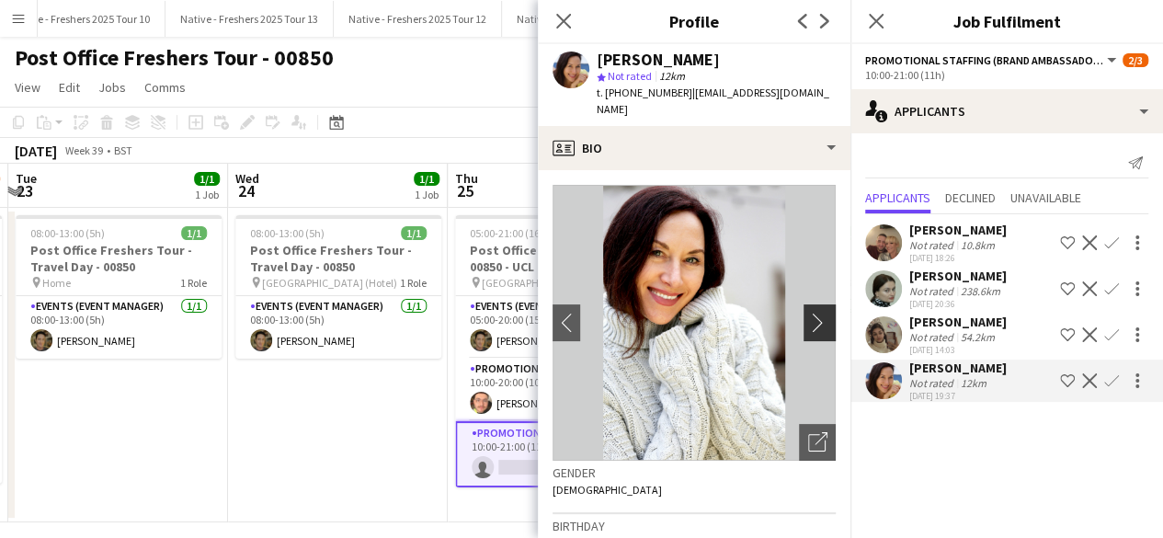
click at [808, 313] on app-icon "chevron-right" at bounding box center [822, 322] width 29 height 19
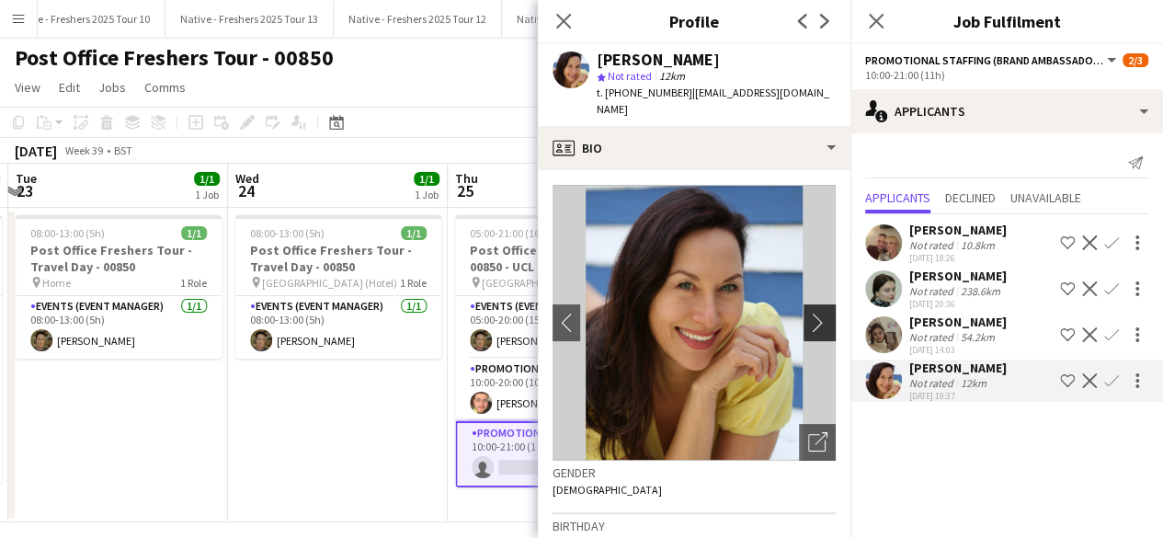
click at [808, 313] on app-icon "chevron-right" at bounding box center [822, 322] width 29 height 19
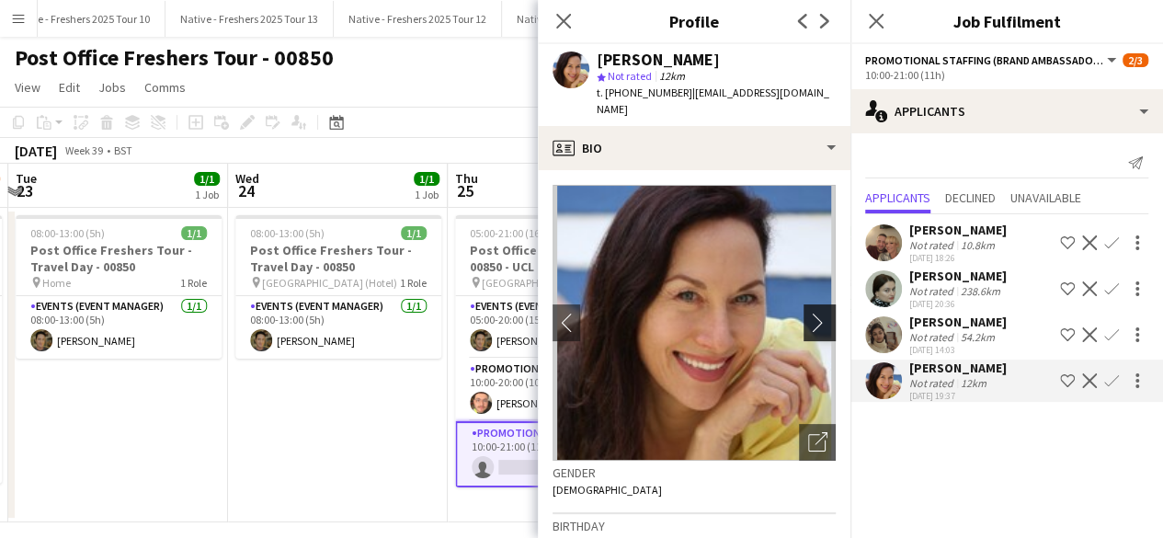
click at [808, 313] on app-icon "chevron-right" at bounding box center [822, 322] width 29 height 19
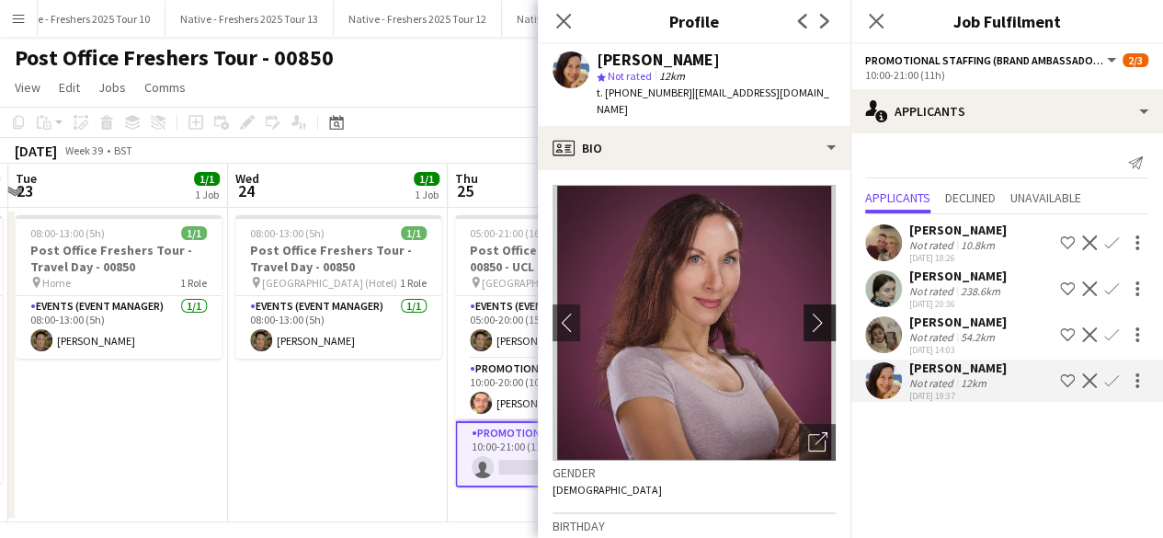
click at [808, 313] on app-icon "chevron-right" at bounding box center [822, 322] width 29 height 19
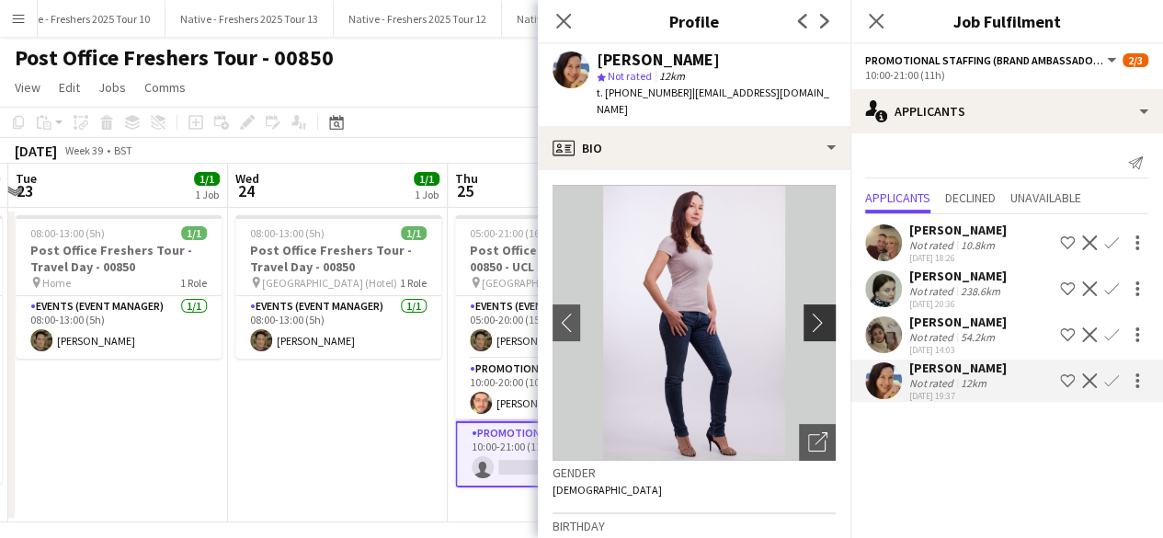
click at [808, 313] on app-icon "chevron-right" at bounding box center [822, 322] width 29 height 19
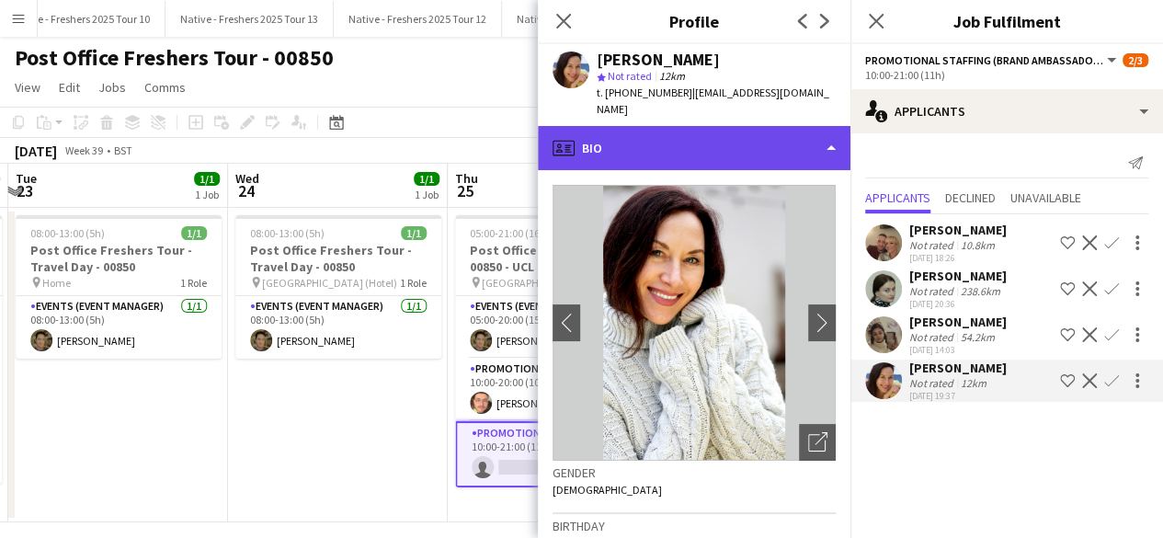
click at [769, 145] on div "profile Bio" at bounding box center [694, 148] width 313 height 44
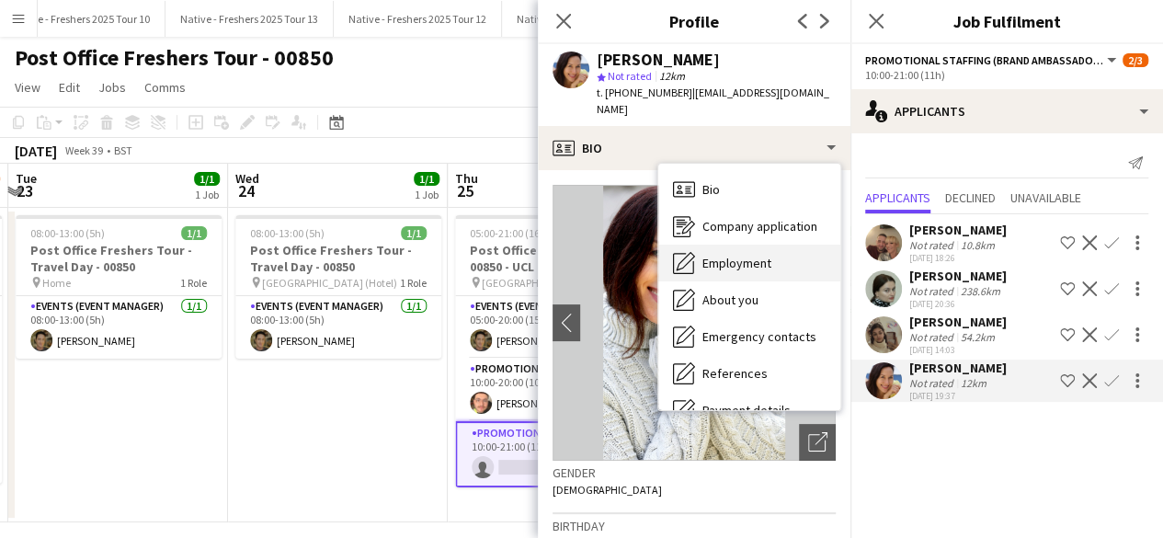
click at [770, 262] on div "Employment Employment" at bounding box center [749, 263] width 182 height 37
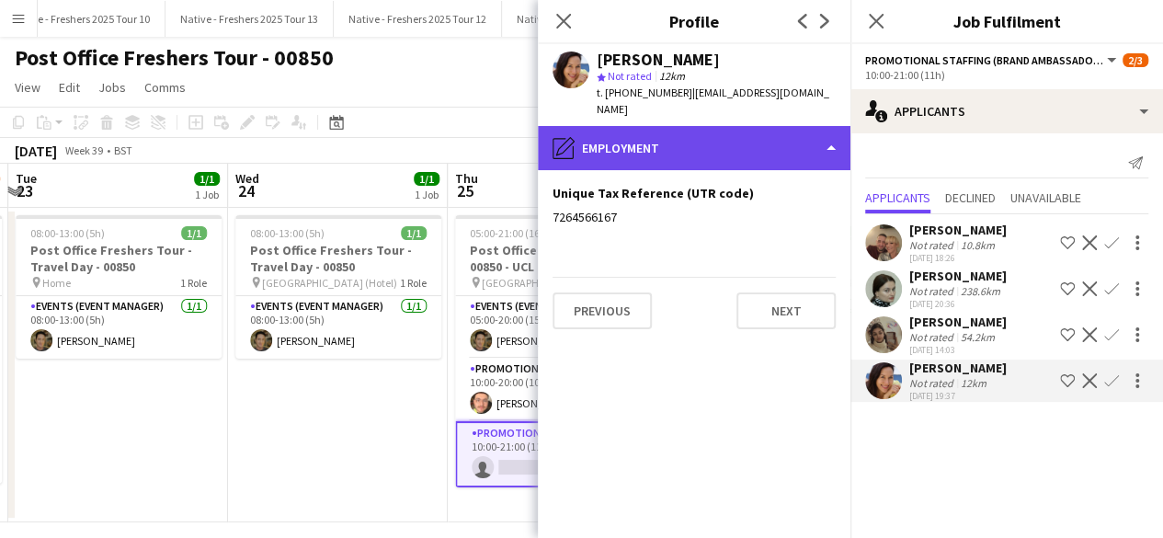
click at [767, 148] on div "pencil4 Employment" at bounding box center [694, 148] width 313 height 44
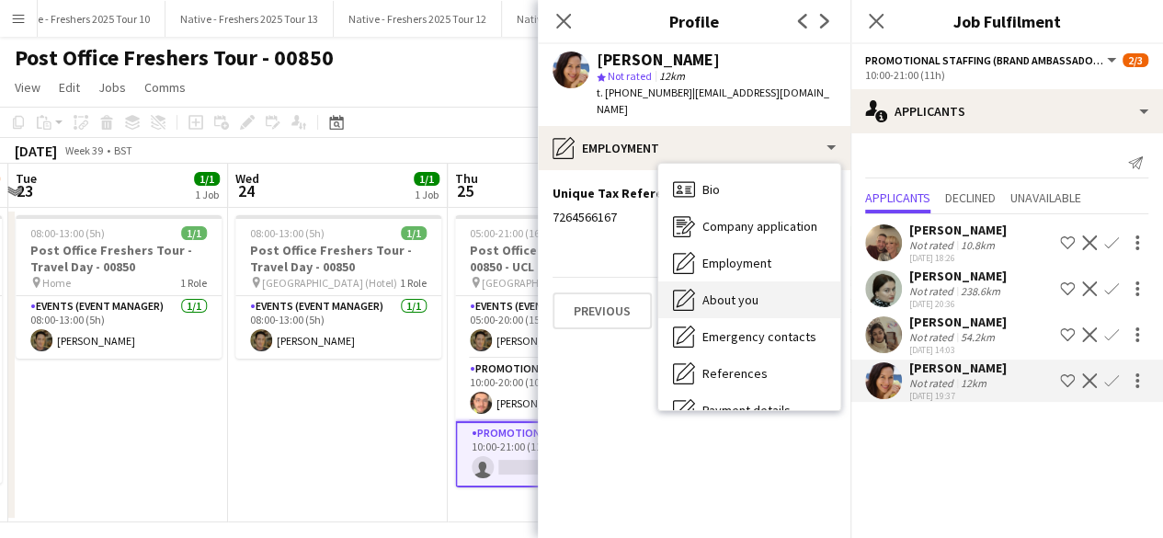
click at [772, 281] on div "About you About you" at bounding box center [749, 299] width 182 height 37
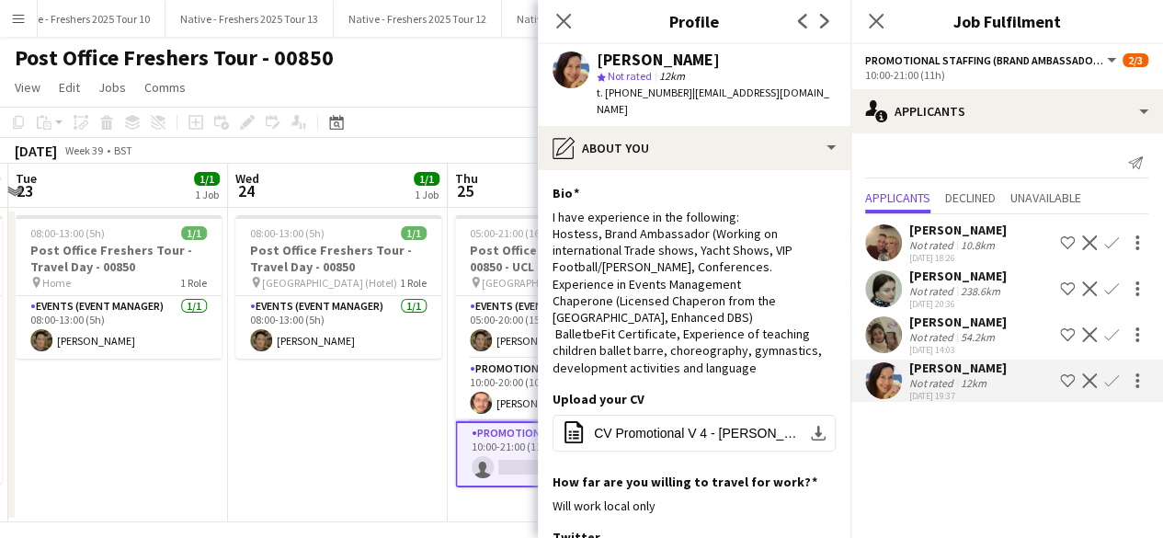
click at [888, 331] on app-user-avatar at bounding box center [883, 334] width 37 height 37
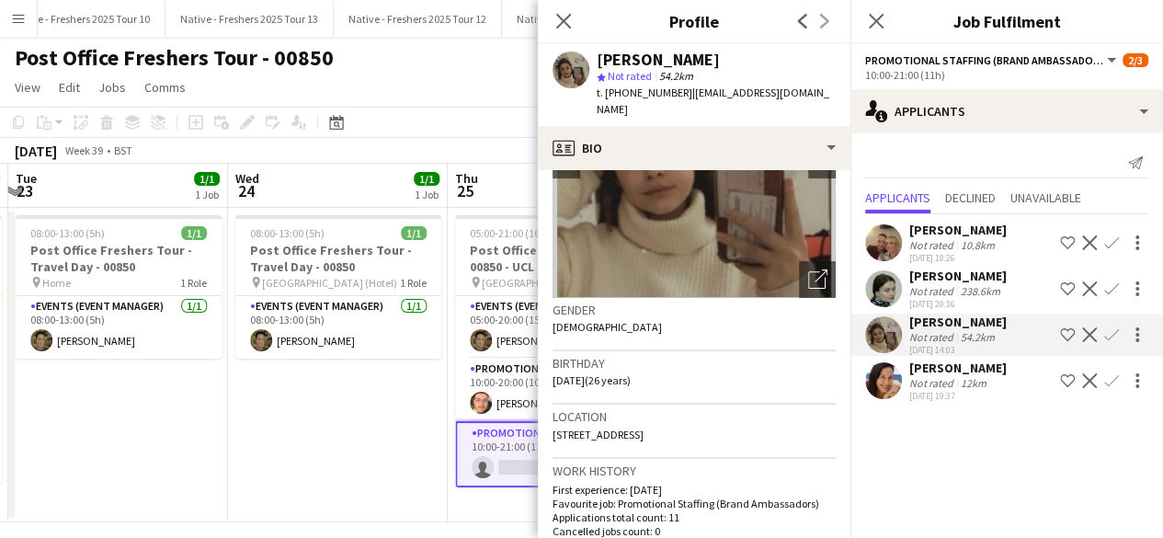
scroll to position [0, 0]
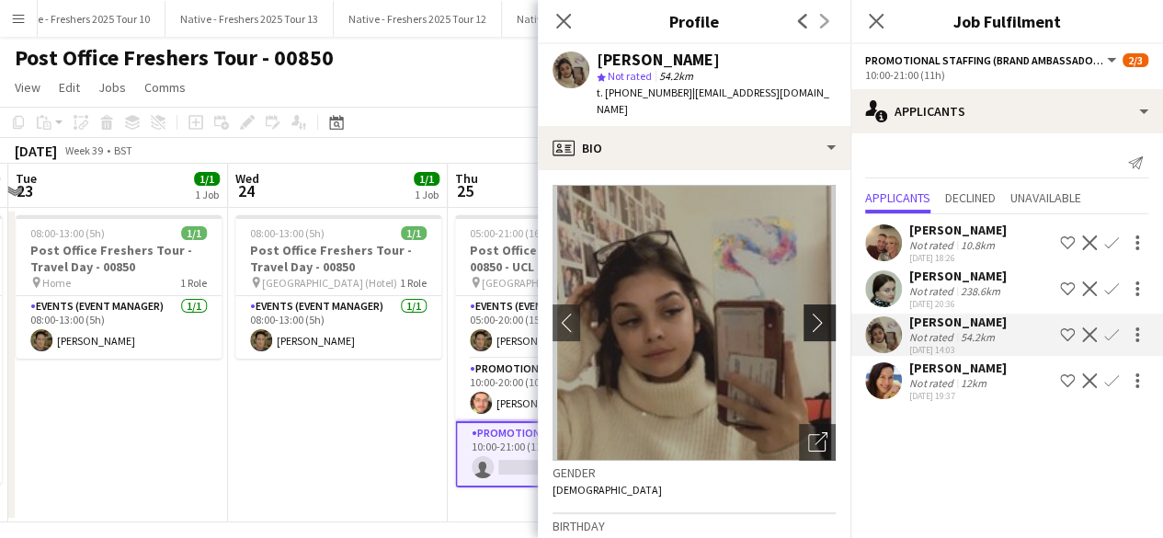
click at [808, 313] on app-icon "chevron-right" at bounding box center [822, 322] width 29 height 19
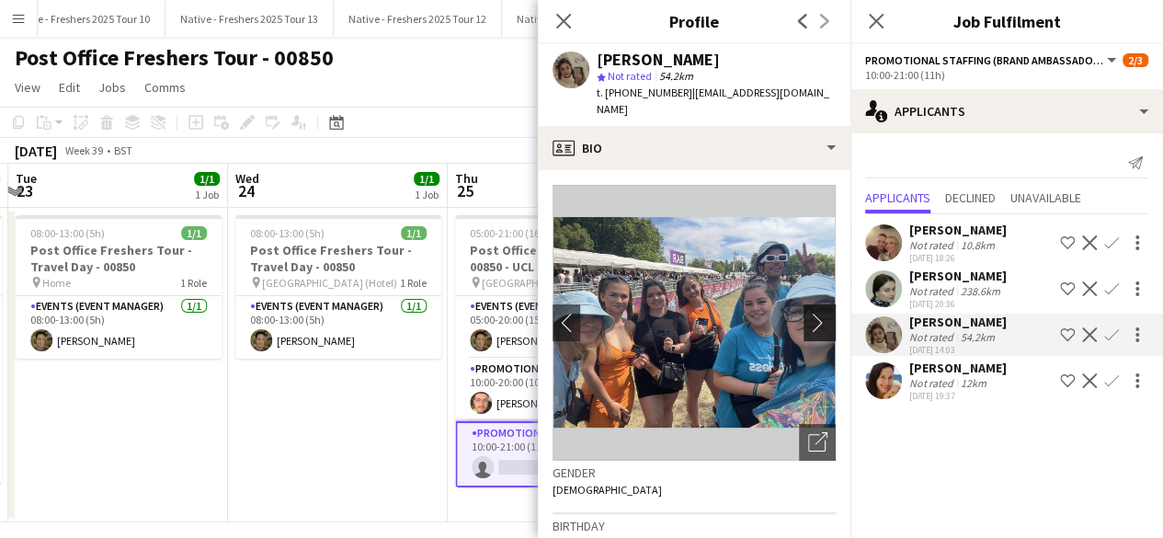
click at [808, 313] on app-icon "chevron-right" at bounding box center [822, 322] width 29 height 19
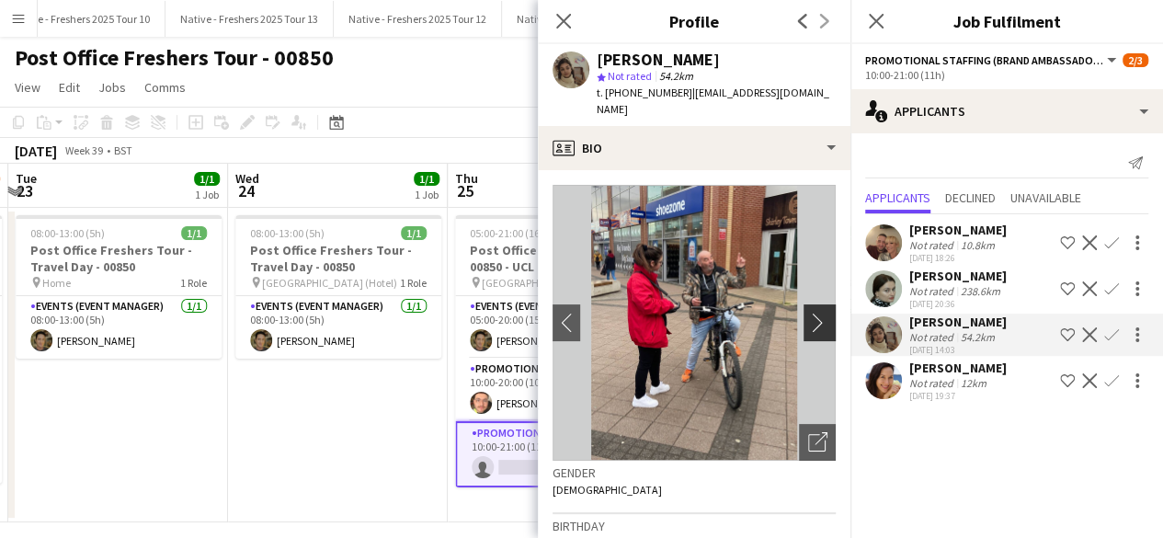
click at [808, 313] on app-icon "chevron-right" at bounding box center [822, 322] width 29 height 19
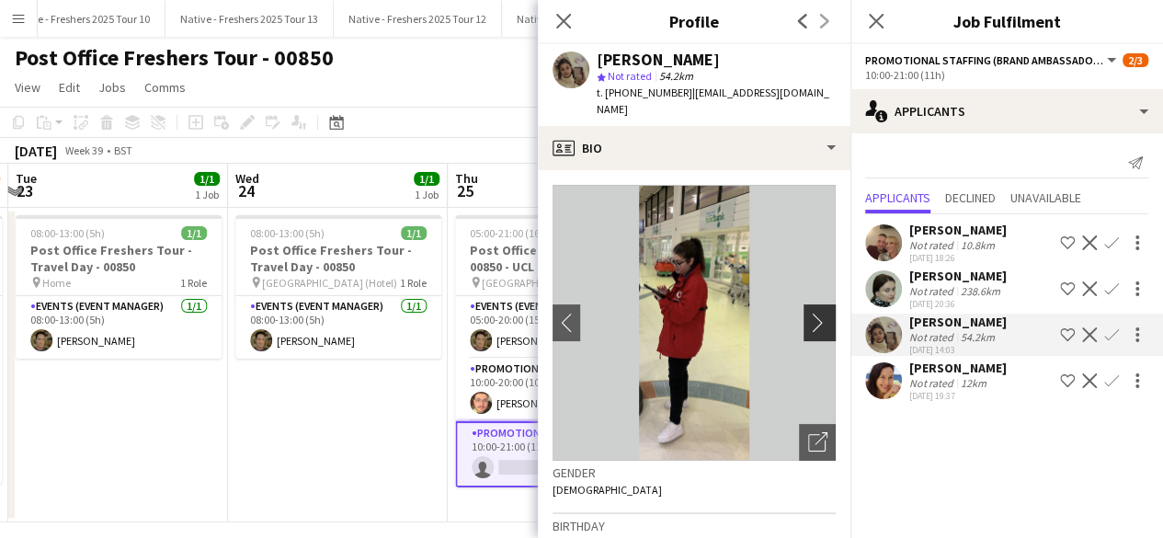
click at [808, 313] on app-icon "chevron-right" at bounding box center [822, 322] width 29 height 19
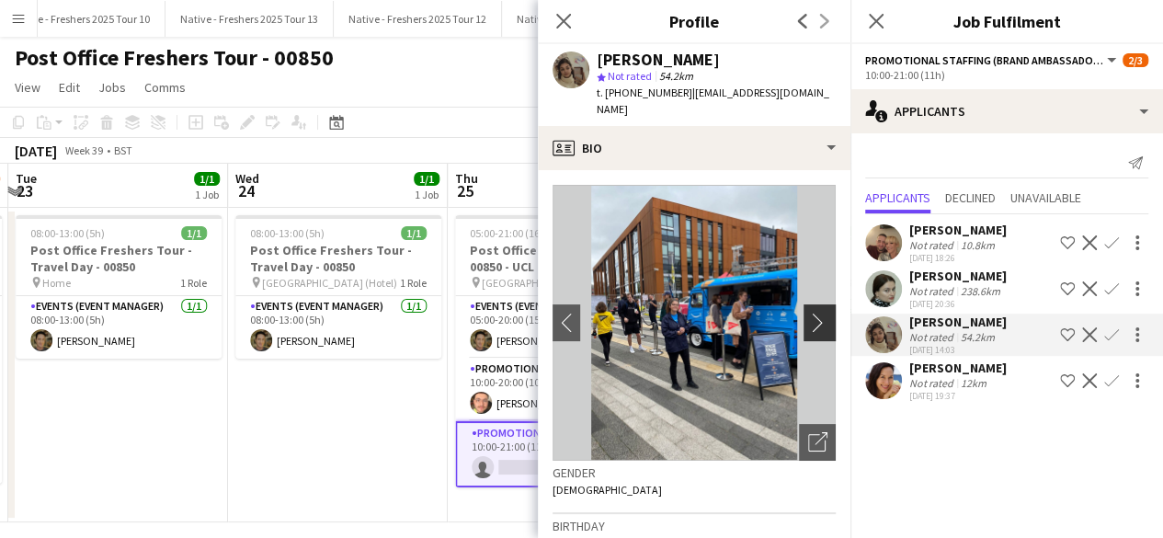
click at [808, 313] on app-icon "chevron-right" at bounding box center [822, 322] width 29 height 19
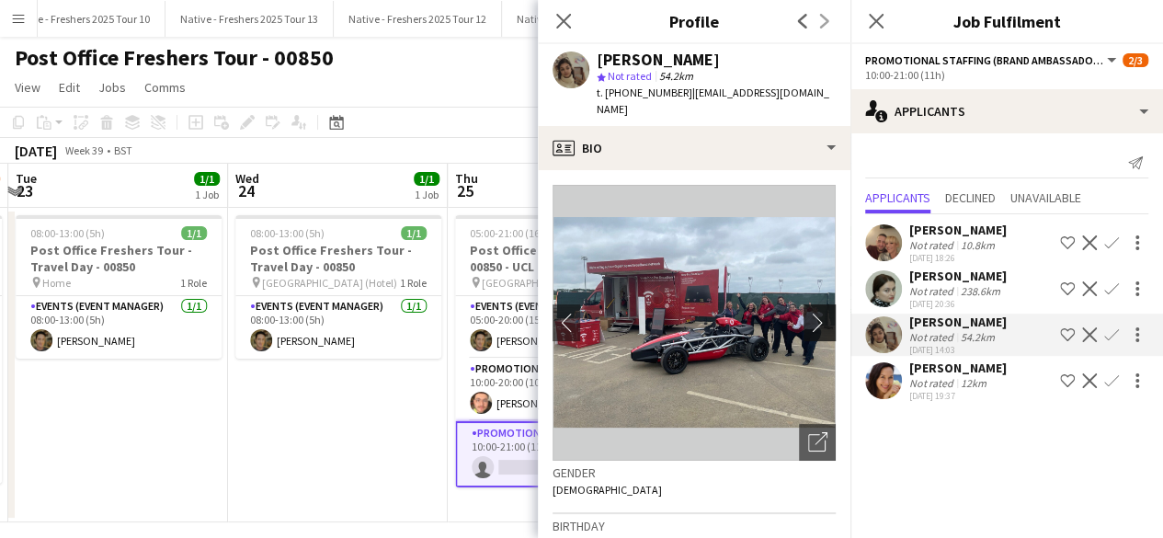
click at [814, 308] on button "chevron-right" at bounding box center [822, 322] width 37 height 37
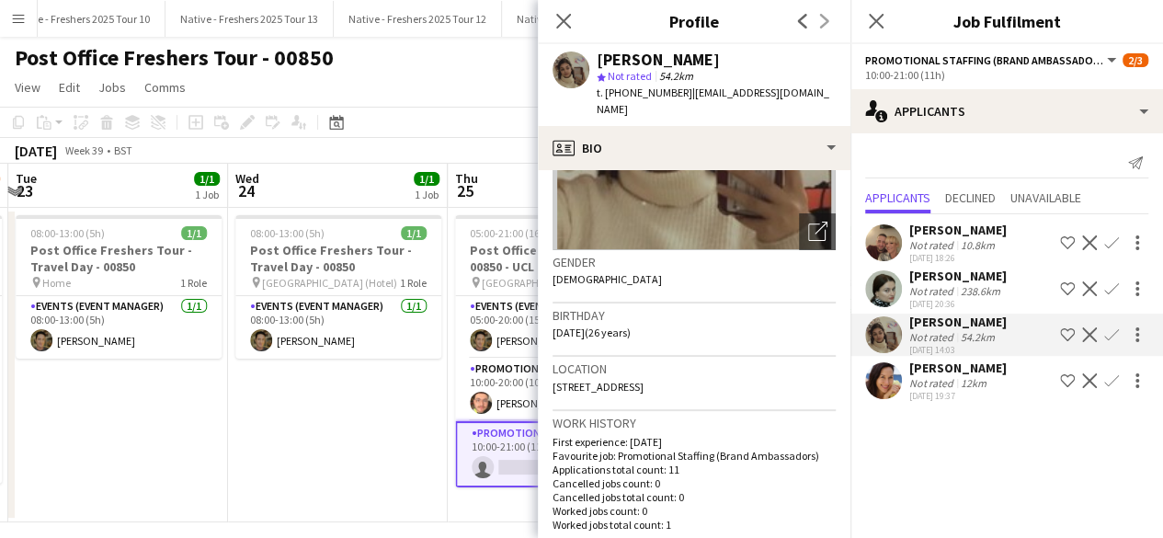
scroll to position [292, 0]
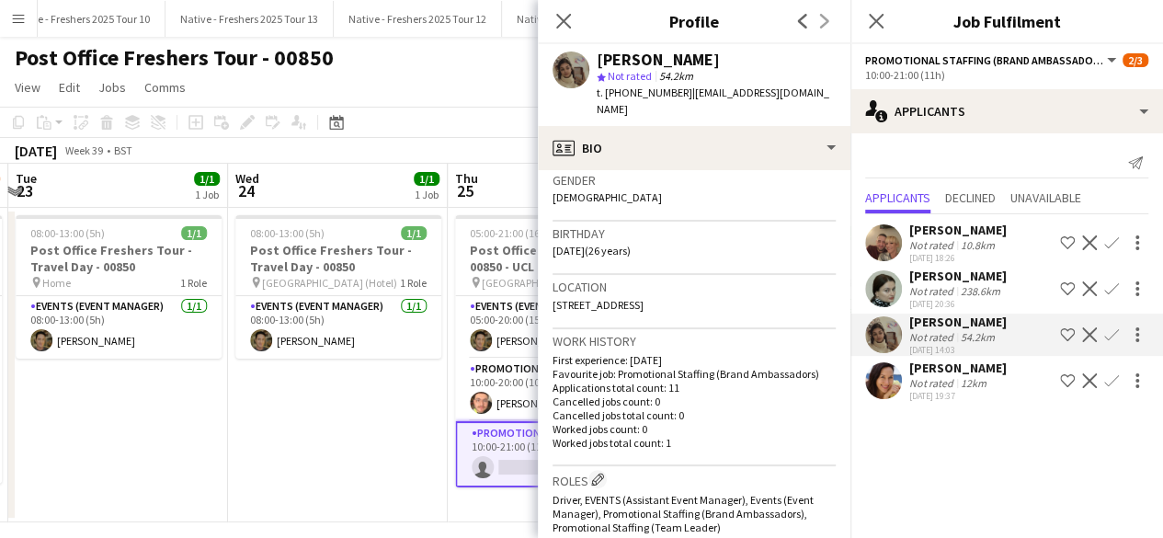
click at [887, 376] on app-user-avatar at bounding box center [883, 380] width 37 height 37
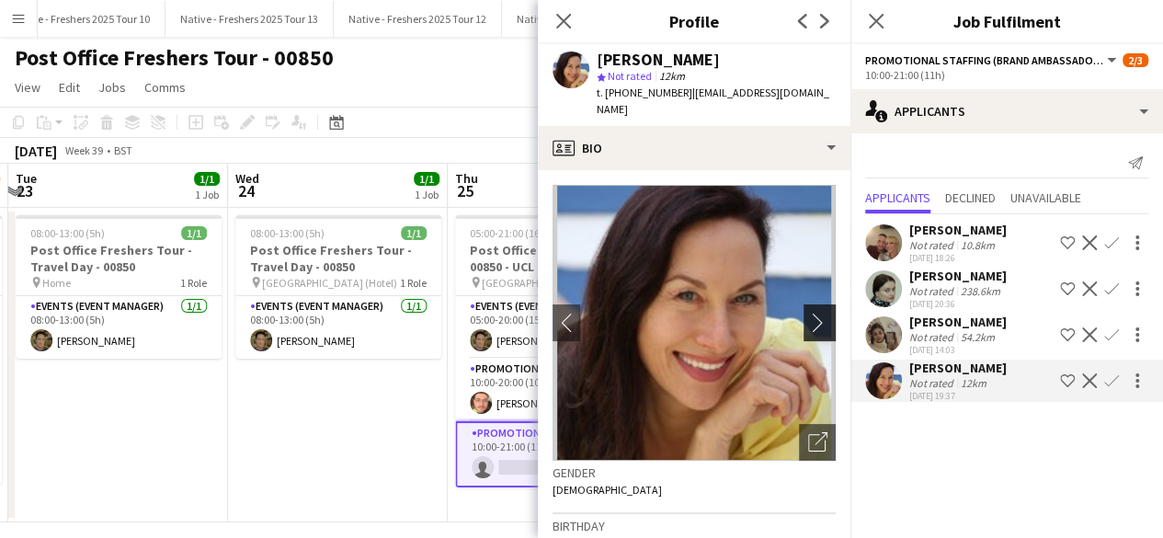
click at [804, 306] on button "chevron-right" at bounding box center [822, 322] width 37 height 37
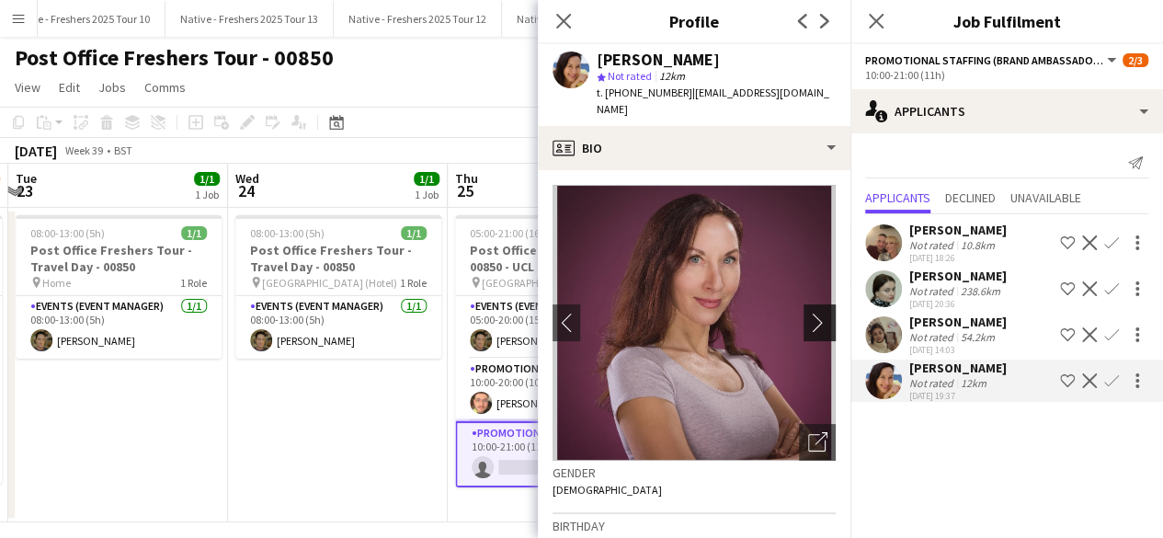
click at [808, 313] on app-icon "chevron-right" at bounding box center [822, 322] width 29 height 19
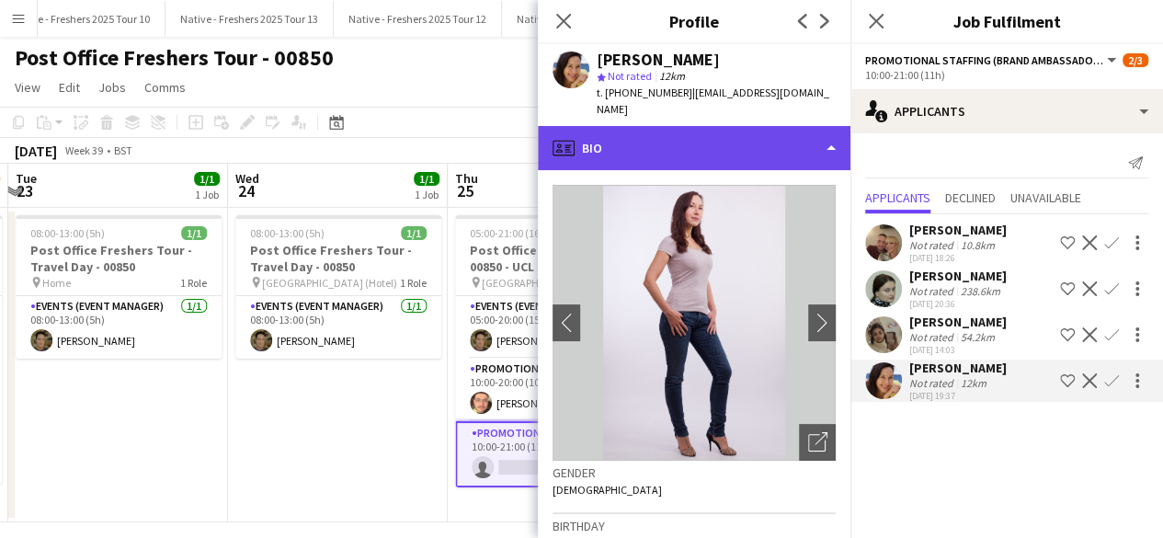
click at [737, 132] on div "profile Bio" at bounding box center [694, 148] width 313 height 44
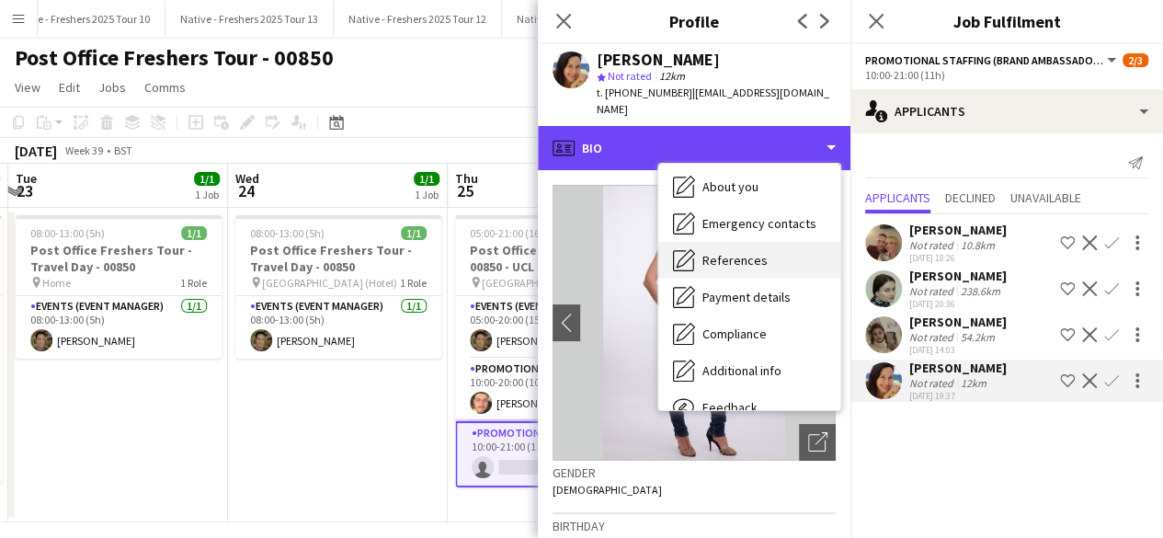
scroll to position [120, 0]
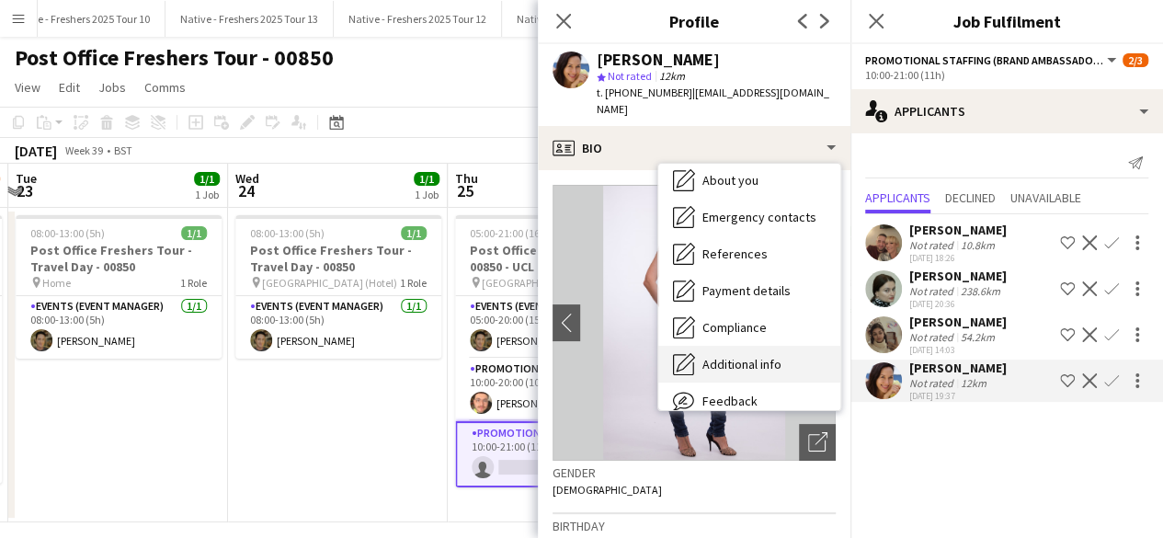
click at [765, 356] on span "Additional info" at bounding box center [742, 364] width 79 height 17
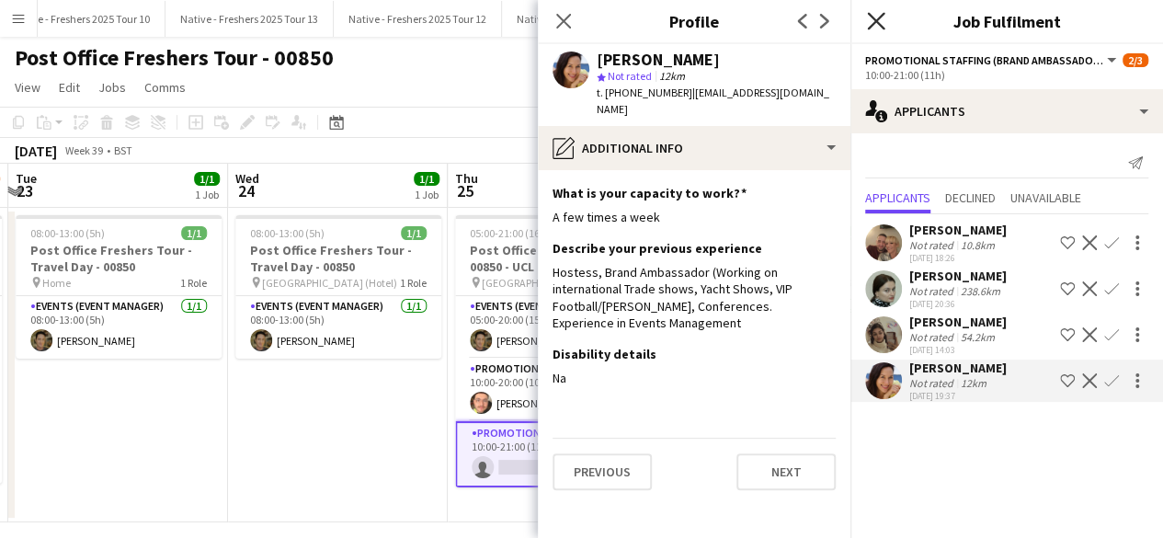
click at [876, 18] on icon "Close pop-in" at bounding box center [875, 20] width 17 height 17
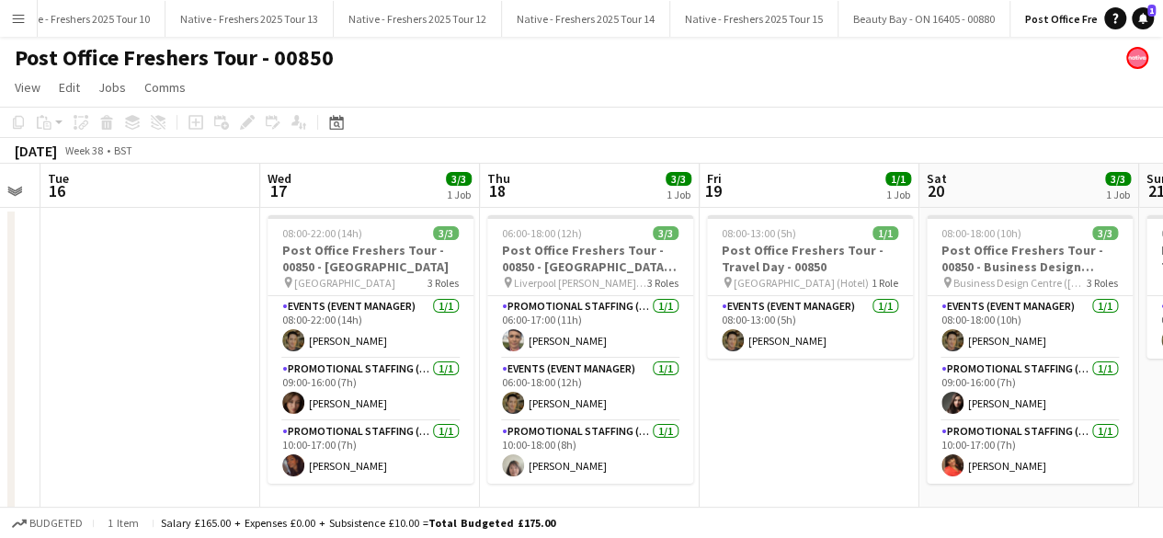
scroll to position [0, 423]
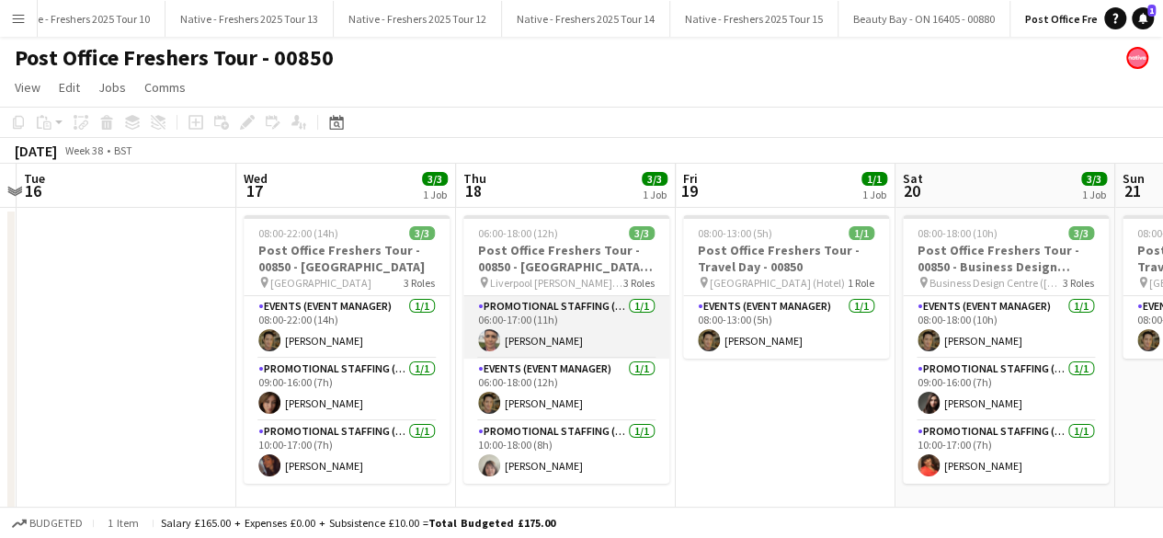
click at [563, 338] on app-card-role "Promotional Staffing (Brand Ambassadors) 1/1 06:00-17:00 (11h) Emma Eckton" at bounding box center [566, 327] width 206 height 63
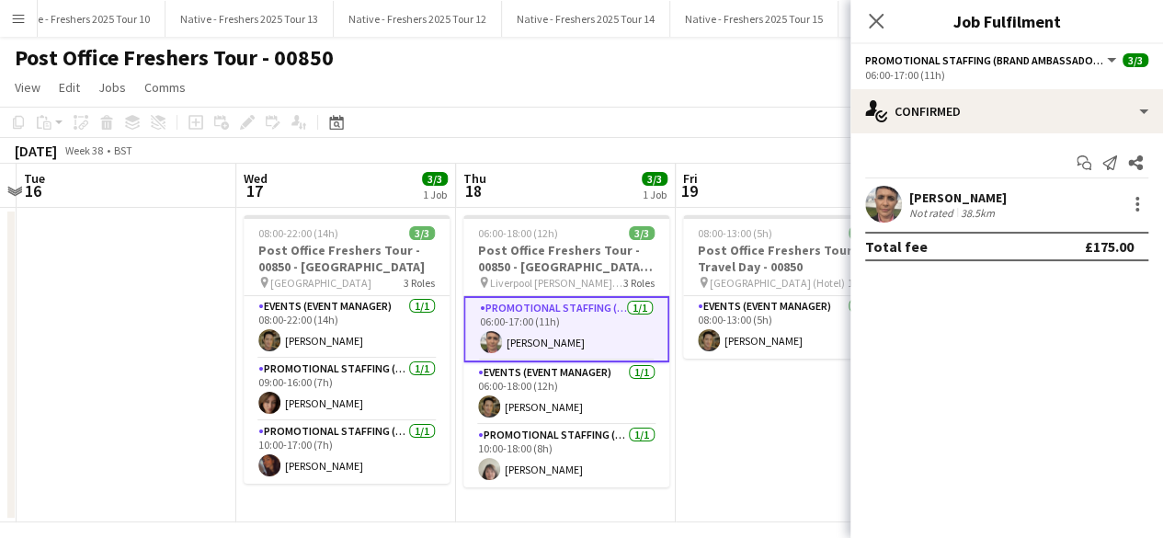
click at [885, 206] on app-user-avatar at bounding box center [883, 204] width 37 height 37
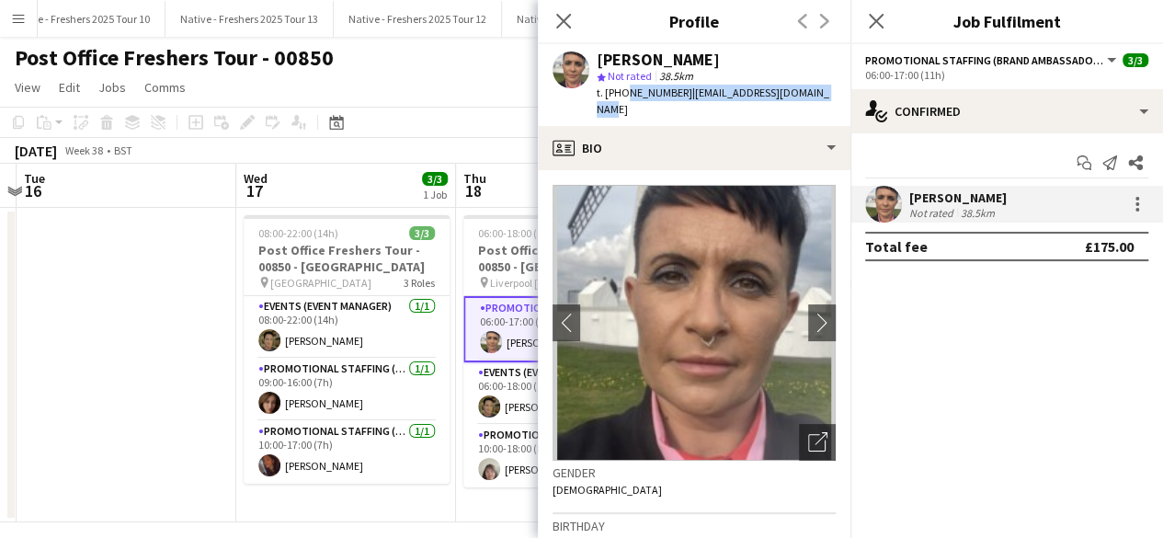
drag, startPoint x: 621, startPoint y: 89, endPoint x: 834, endPoint y: 98, distance: 213.6
click at [834, 98] on div "Emma Eckton star Not rated 38.5km t. +4407399403425 | emma.eckton78@outlook.com" at bounding box center [694, 85] width 313 height 82
copy div "07399403425 | emma.eckton78@outlook.com"
click at [873, 21] on icon "Close pop-in" at bounding box center [875, 20] width 17 height 17
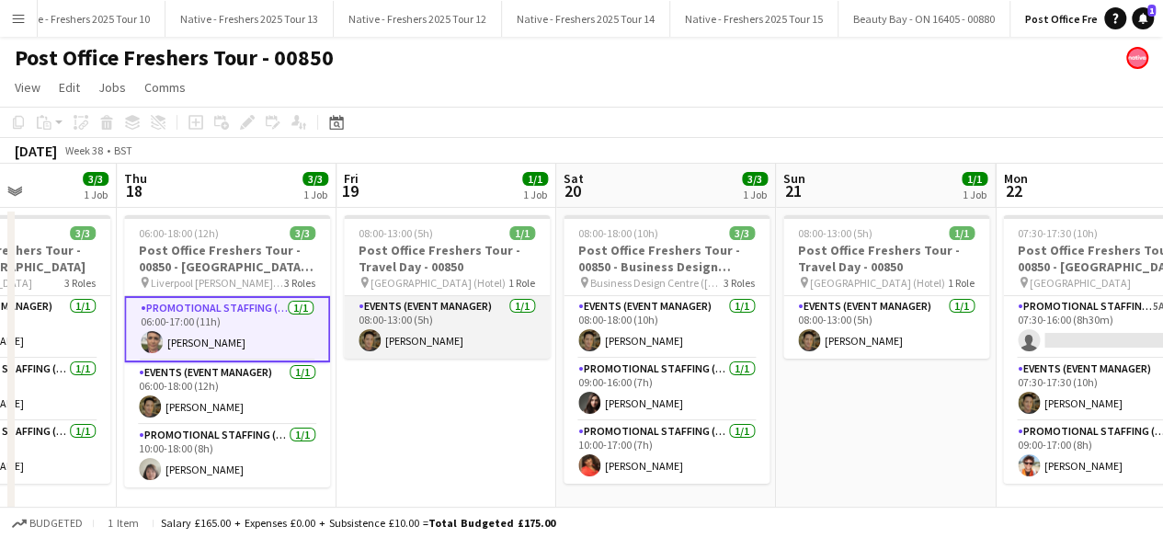
scroll to position [0, 794]
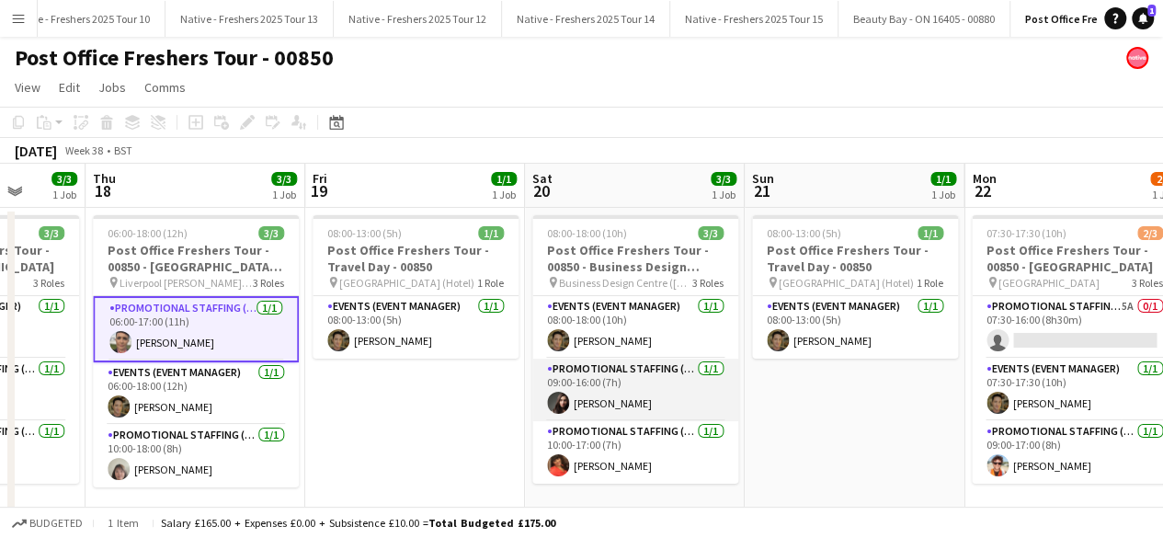
click at [647, 408] on app-card-role "Promotional Staffing (Brand Ambassadors) 1/1 09:00-16:00 (7h) Alessandra Altieri" at bounding box center [635, 390] width 206 height 63
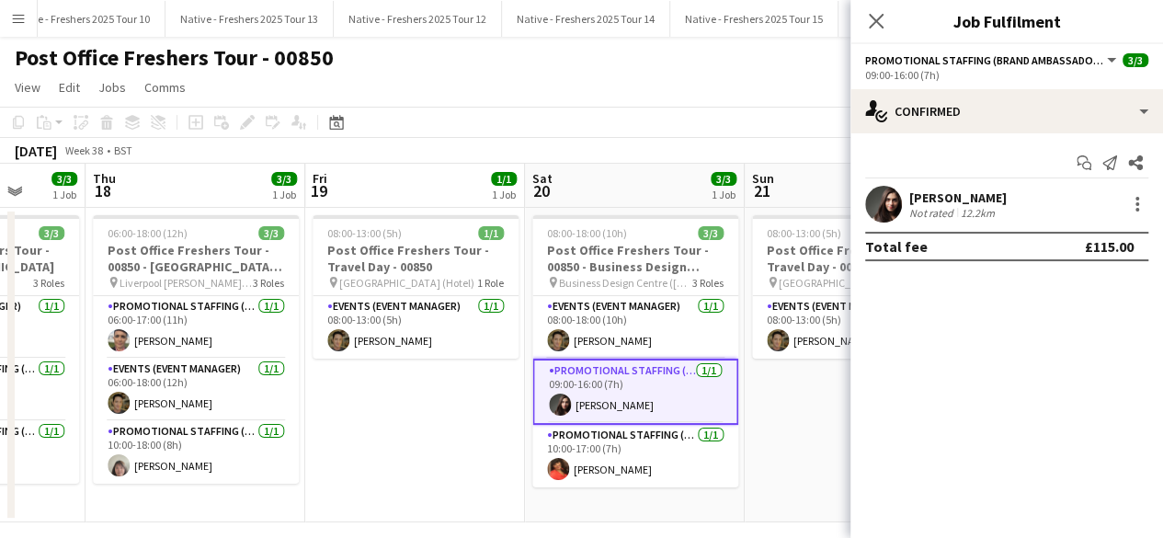
click at [892, 203] on app-user-avatar at bounding box center [883, 204] width 37 height 37
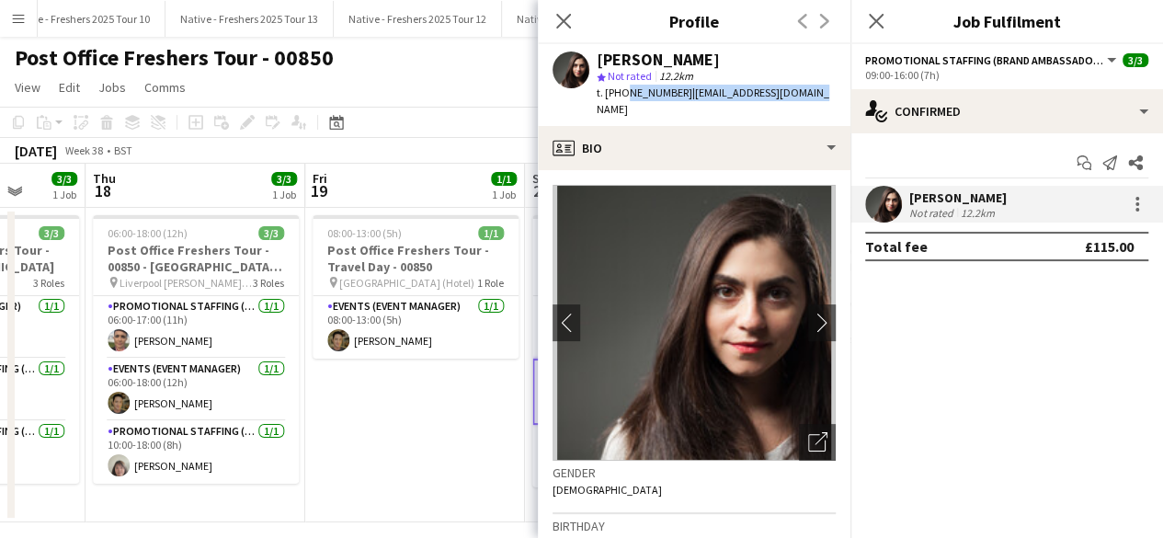
drag, startPoint x: 621, startPoint y: 91, endPoint x: 807, endPoint y: 100, distance: 186.0
click at [807, 100] on app-profile-header "Alessandra Altieri star Not rated 12.2km t. +447943025659 | alealtieri@hotmail.…" at bounding box center [694, 85] width 313 height 82
copy div "7943025659 | alealtieri@hotmail.com"
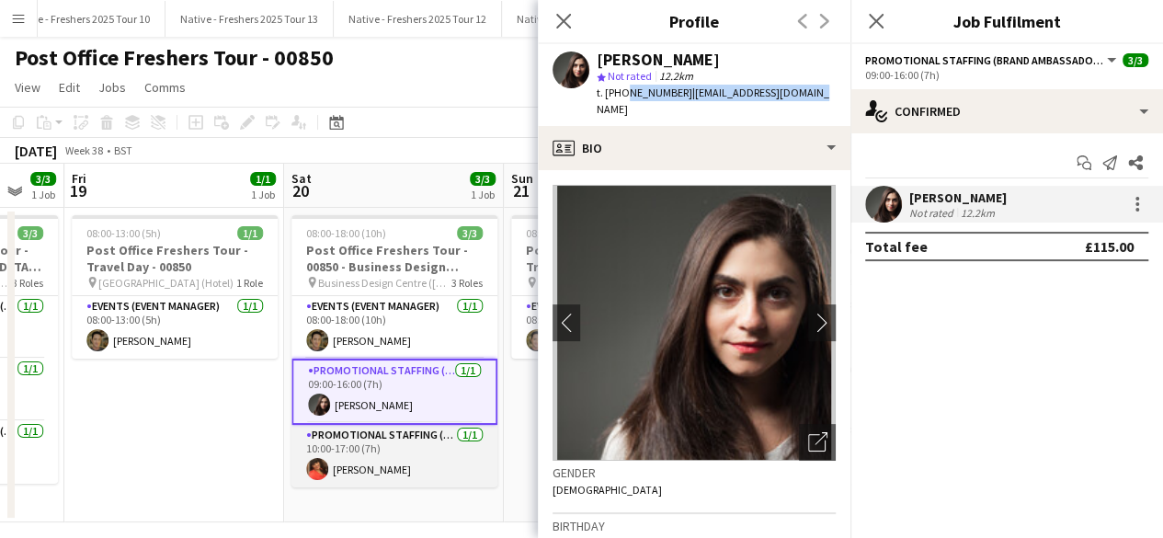
click at [381, 485] on app-card-role "Promotional Staffing (Brand Ambassadors) 1/1 10:00-17:00 (7h) Sarah Cahill" at bounding box center [395, 456] width 206 height 63
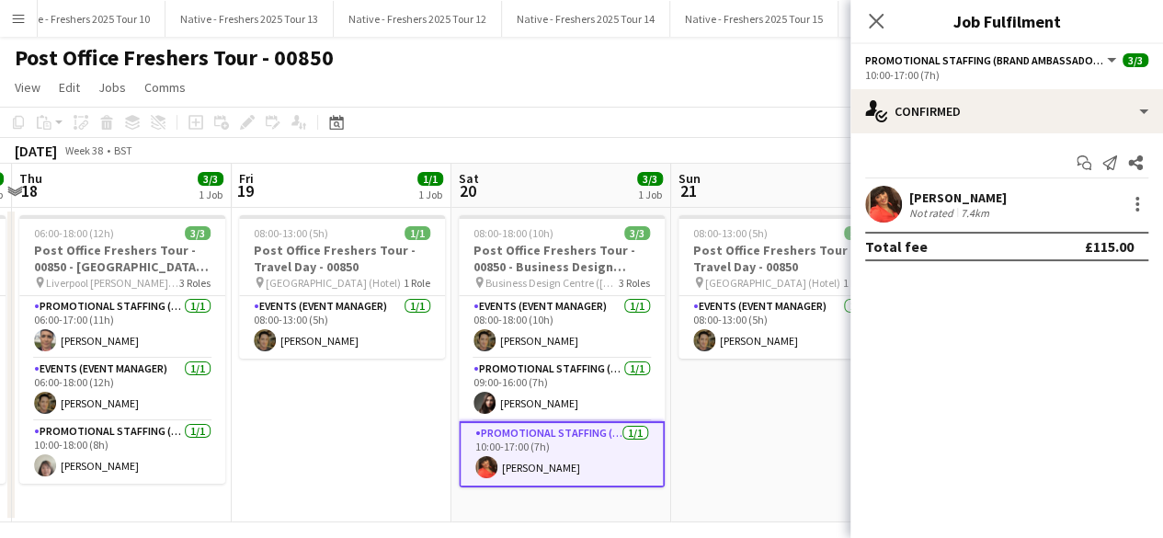
drag, startPoint x: 381, startPoint y: 485, endPoint x: 796, endPoint y: 197, distance: 505.6
click at [796, 197] on app-calendar-viewport "Tue 16 Wed 17 3/3 1 Job Thu 18 3/3 1 Job Fri 19 1/1 1 Job Sat 20 3/3 1 Job Sun …" at bounding box center [581, 343] width 1163 height 359
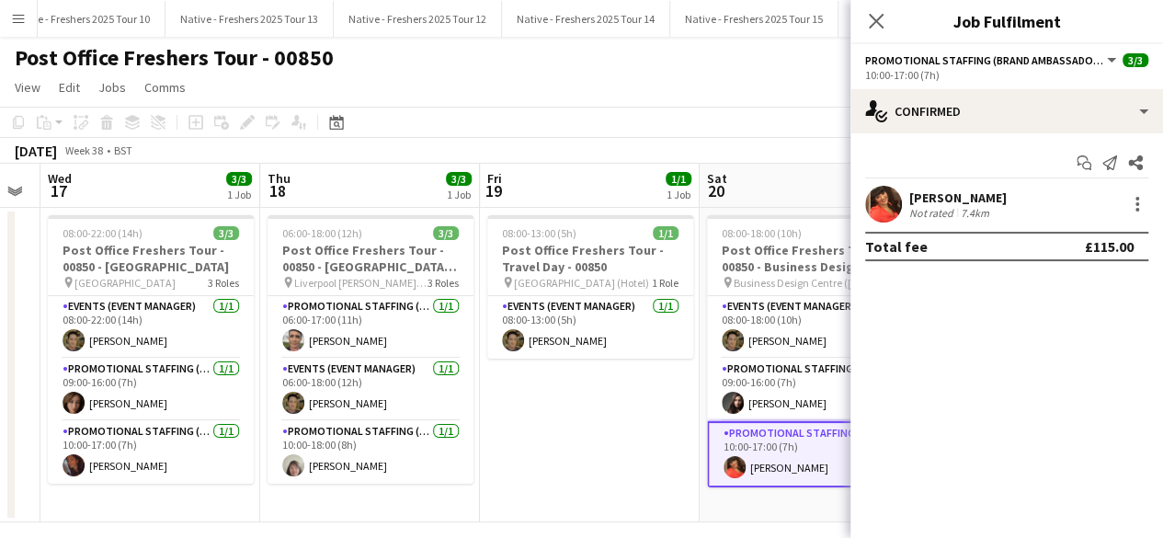
click at [875, 194] on app-user-avatar at bounding box center [883, 204] width 37 height 37
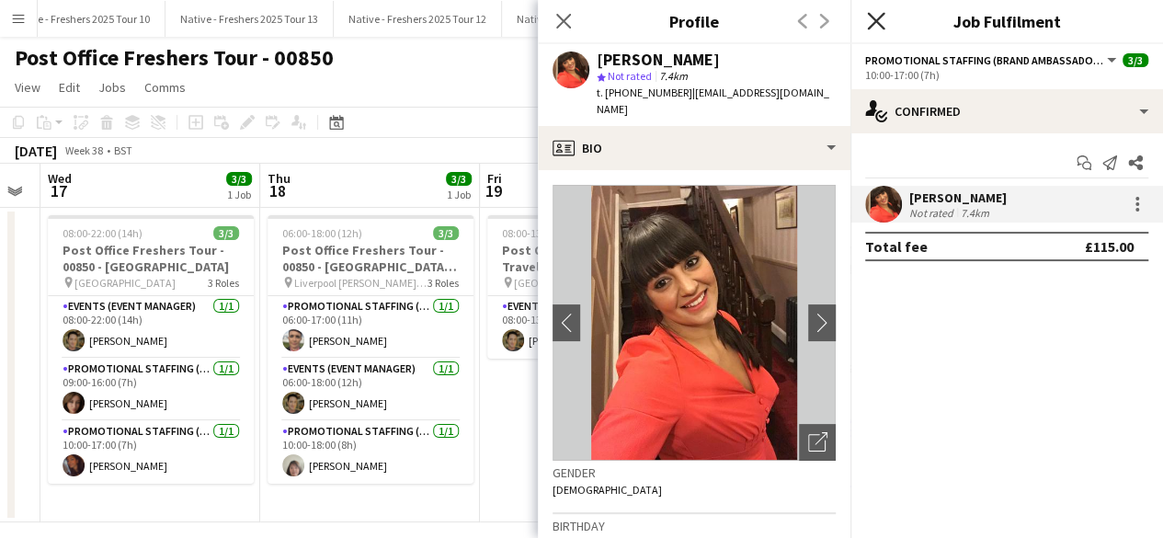
click at [873, 21] on icon "Close pop-in" at bounding box center [875, 20] width 17 height 17
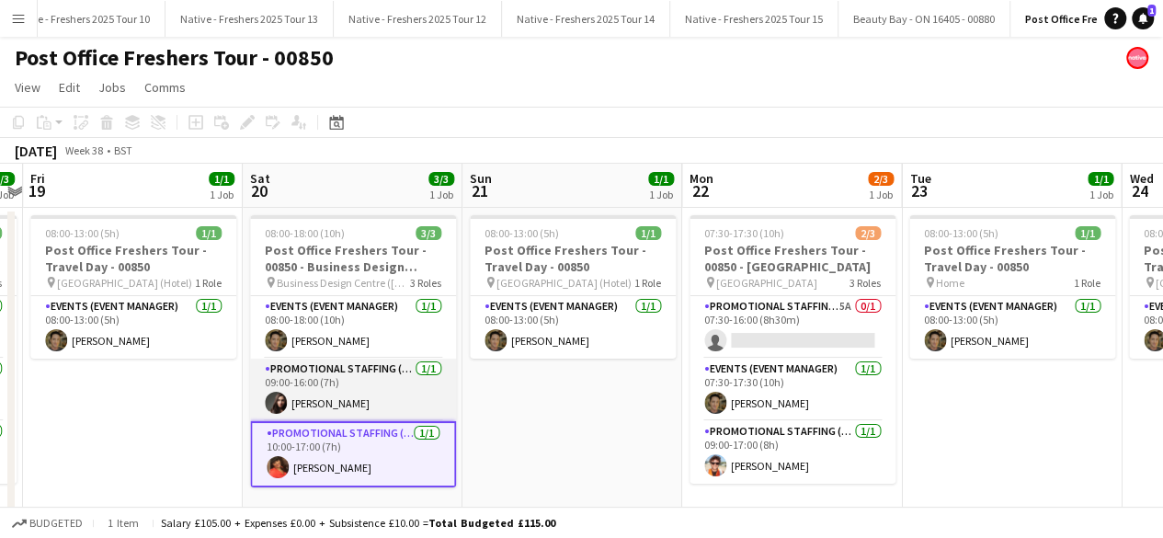
scroll to position [0, 864]
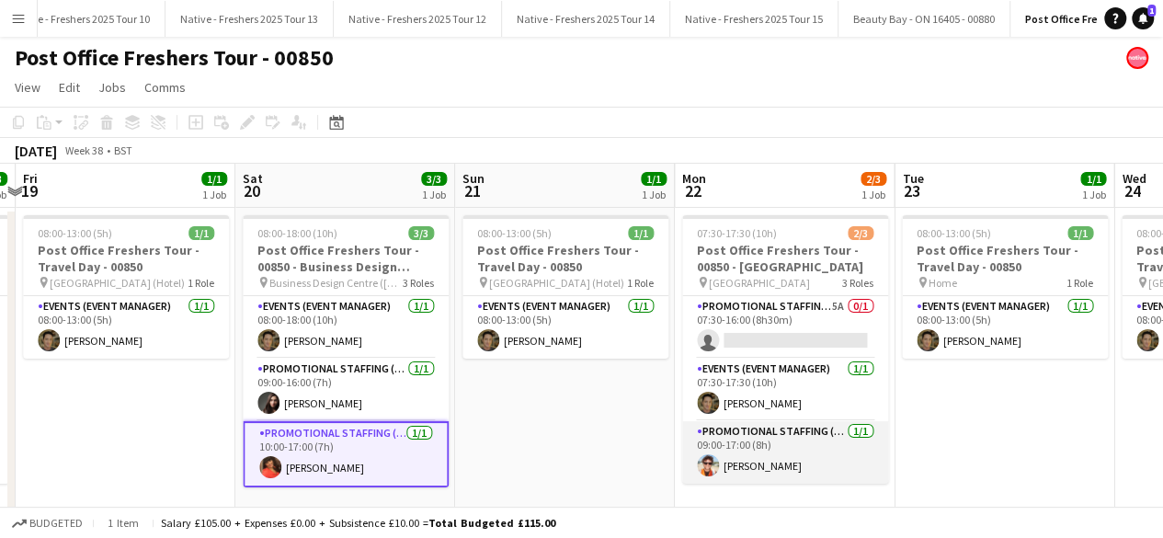
click at [789, 464] on app-card-role "Promotional Staffing (Brand Ambassadors) 1/1 09:00-17:00 (8h) Daniel Wilcock" at bounding box center [785, 452] width 206 height 63
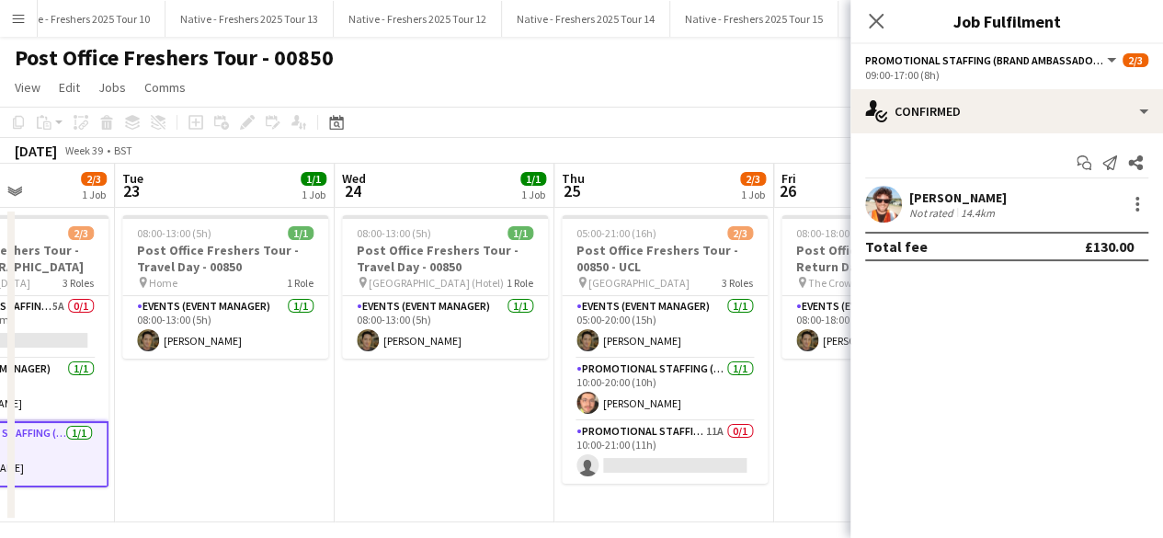
scroll to position [0, 812]
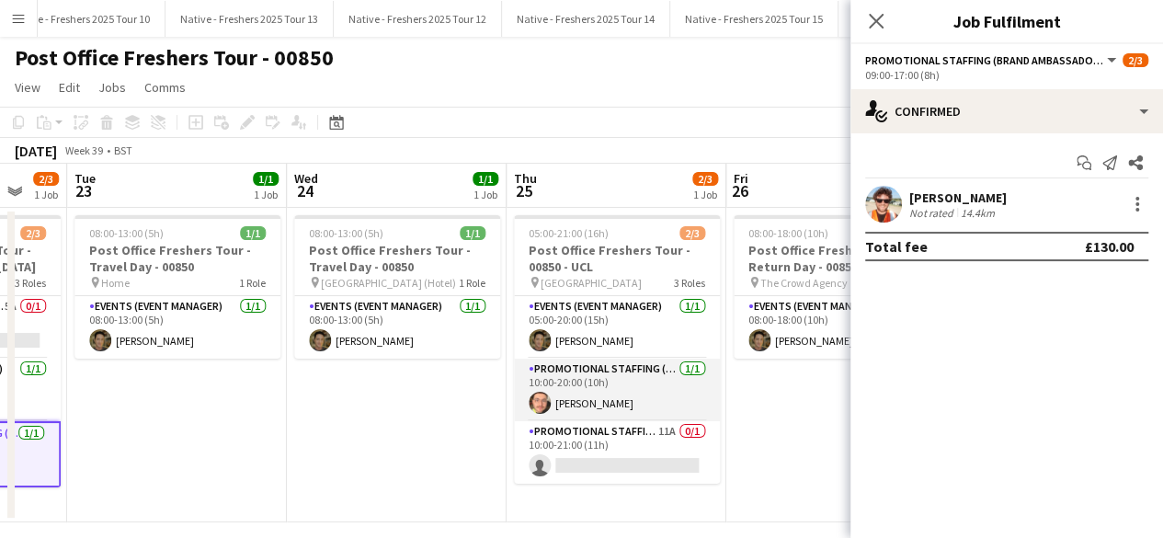
click at [631, 396] on app-card-role "Promotional Staffing (Brand Ambassadors) 1/1 10:00-20:00 (10h) David Fanning" at bounding box center [617, 390] width 206 height 63
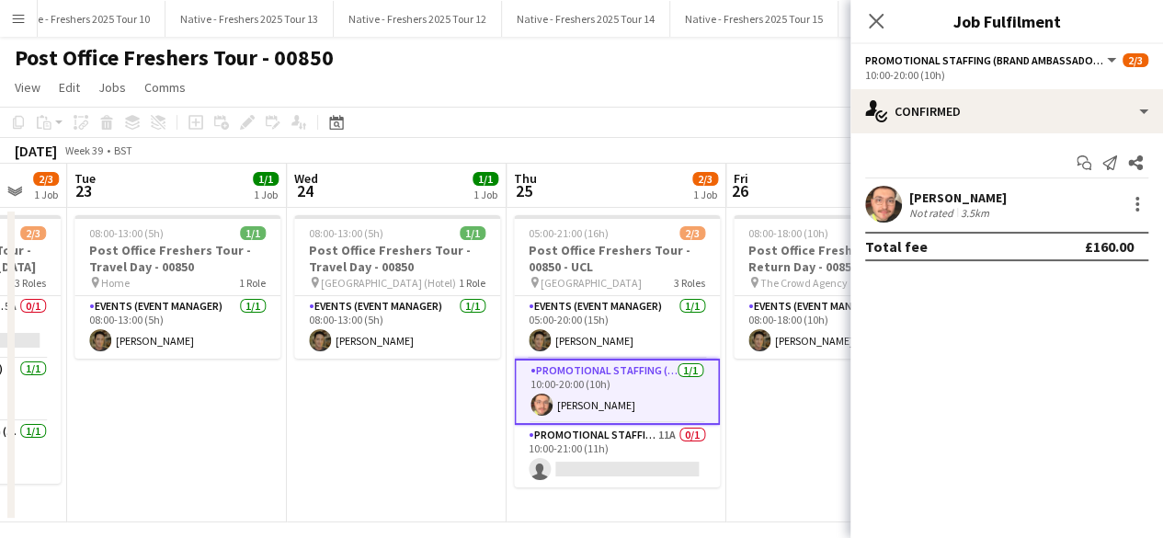
click at [887, 200] on app-user-avatar at bounding box center [883, 204] width 37 height 37
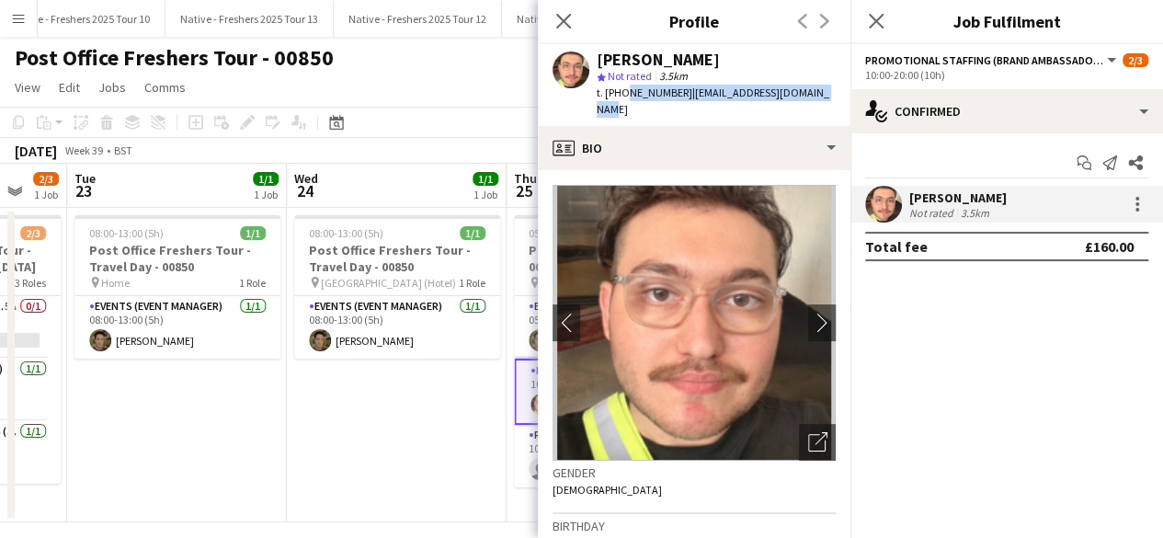
drag, startPoint x: 620, startPoint y: 97, endPoint x: 826, endPoint y: 97, distance: 206.0
click at [826, 97] on div "David Fanning star Not rated 3.5km t. +447925246519 | davidfanning696@gmail.com" at bounding box center [694, 85] width 313 height 82
copy div "7925246519 | davidfanning696@gmail.com"
click at [874, 18] on icon at bounding box center [875, 20] width 17 height 17
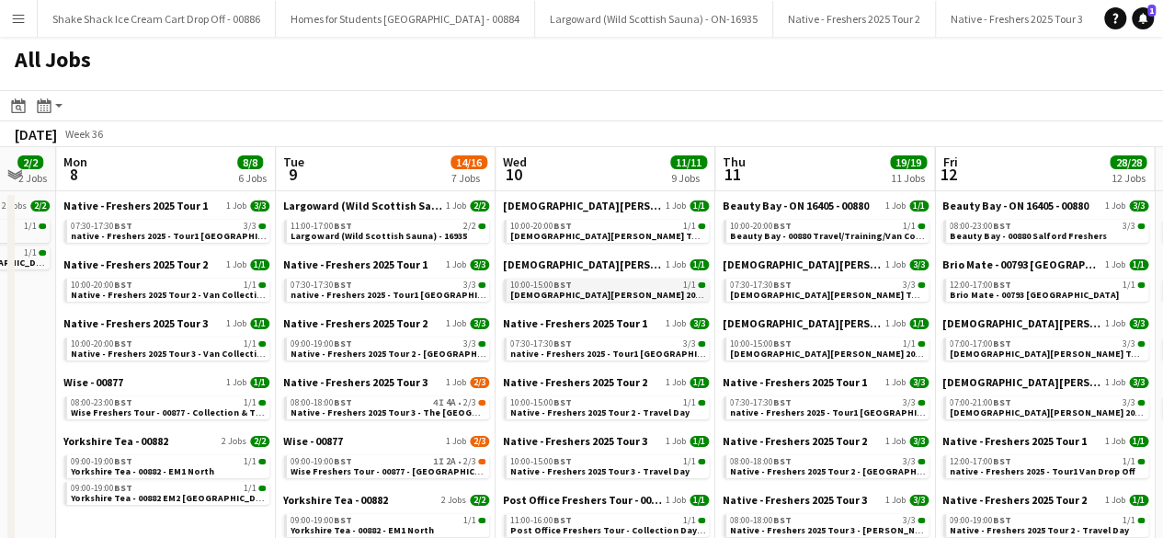
scroll to position [0, 830]
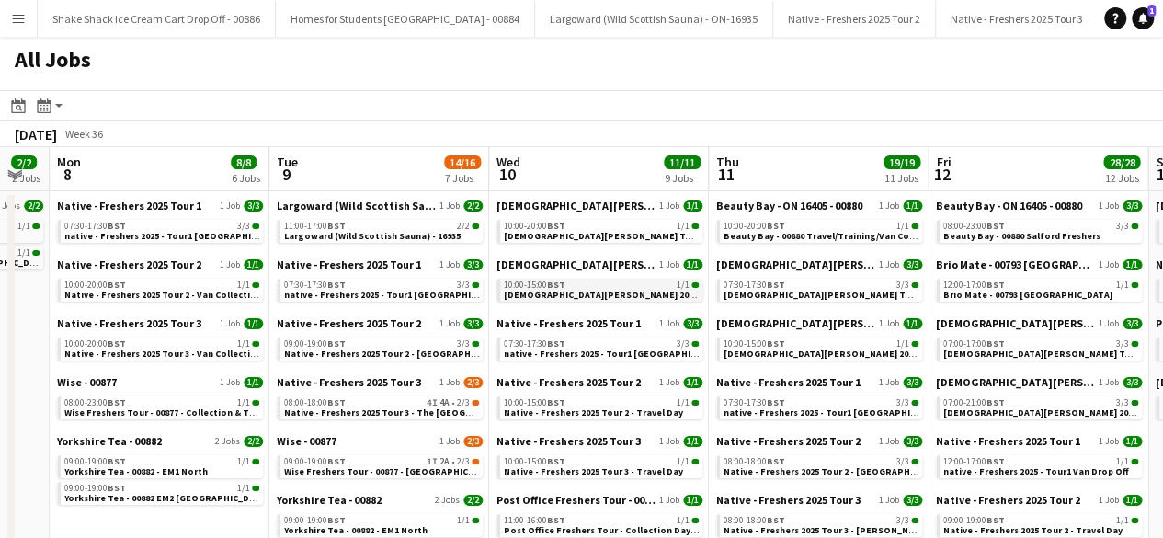
click at [591, 284] on div "10:00-15:00 BST 1/1" at bounding box center [601, 284] width 195 height 9
click at [548, 228] on span "10:00-20:00 BST" at bounding box center [535, 226] width 62 height 9
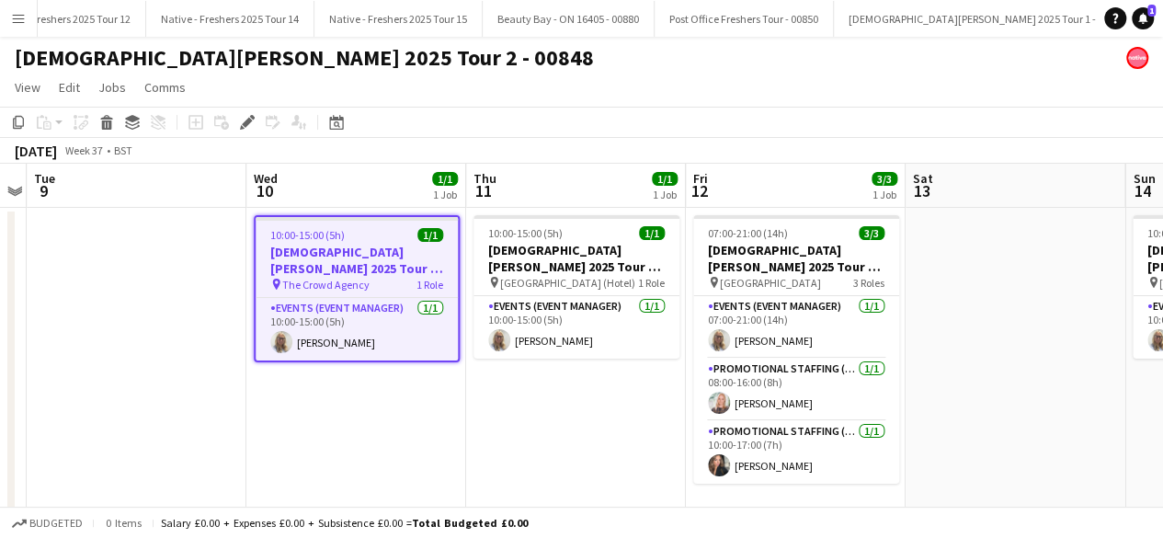
click at [366, 237] on div "10:00-15:00 (5h) 1/1" at bounding box center [357, 235] width 202 height 14
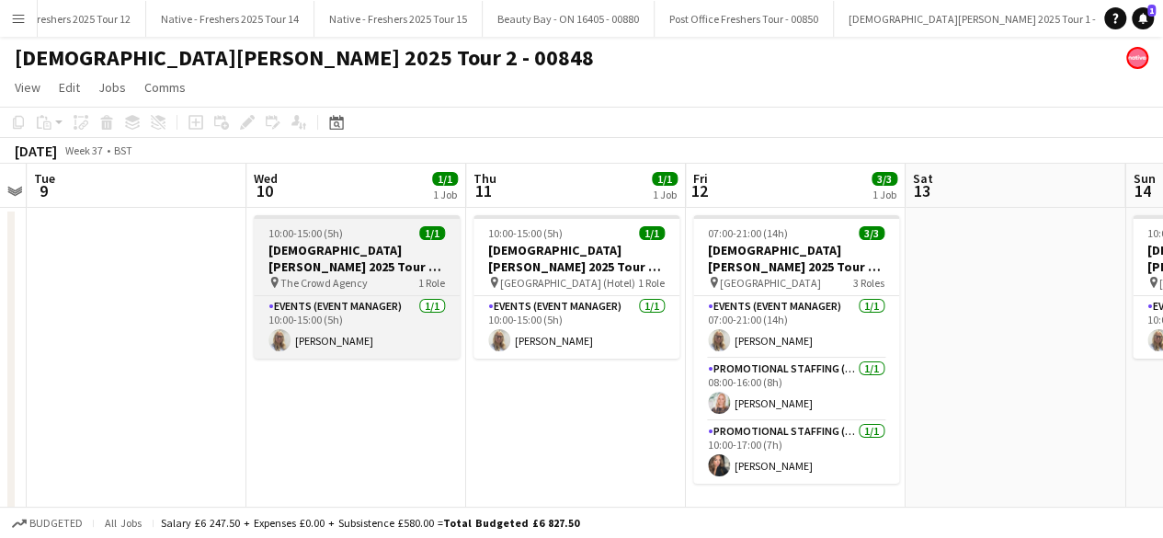
click at [366, 237] on div "10:00-15:00 (5h) 1/1" at bounding box center [357, 233] width 206 height 14
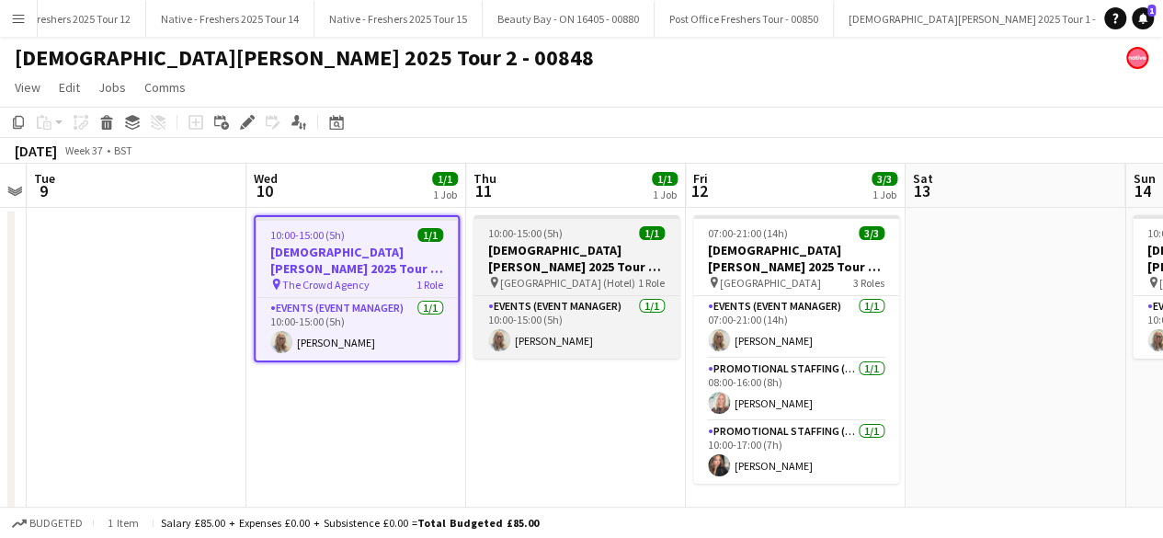
click at [588, 233] on div "10:00-15:00 (5h) 1/1" at bounding box center [577, 233] width 206 height 14
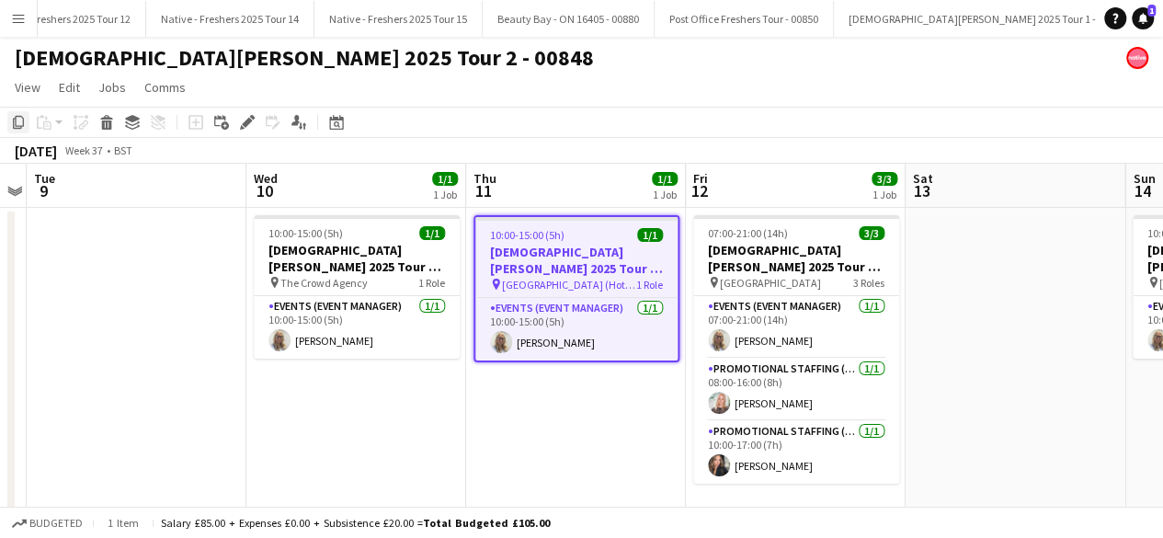
click at [21, 120] on icon "Copy" at bounding box center [18, 122] width 15 height 15
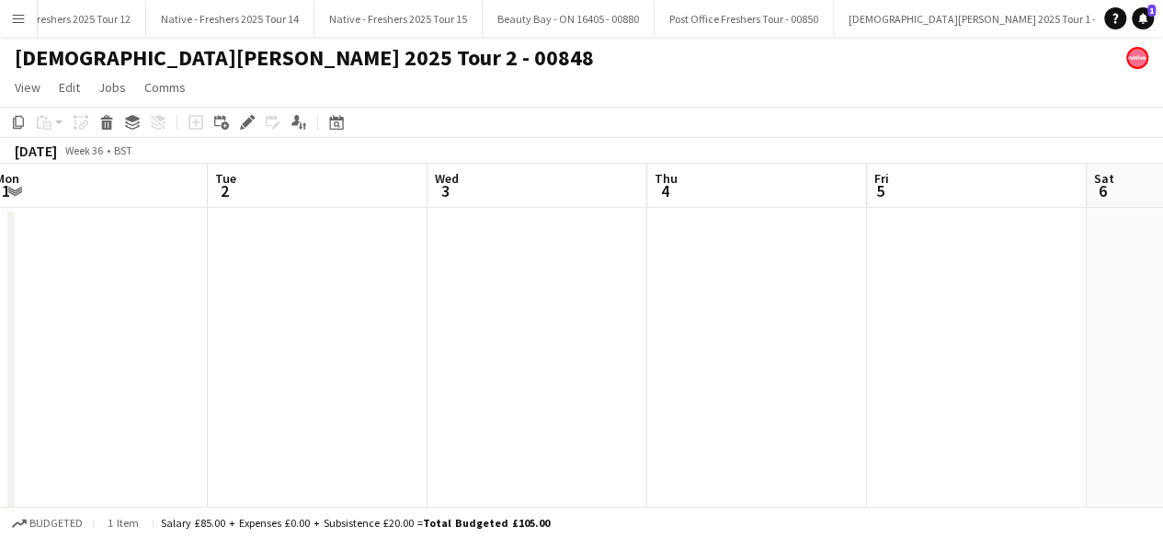
scroll to position [0, 445]
click at [272, 255] on app-date-cell at bounding box center [324, 365] width 220 height 315
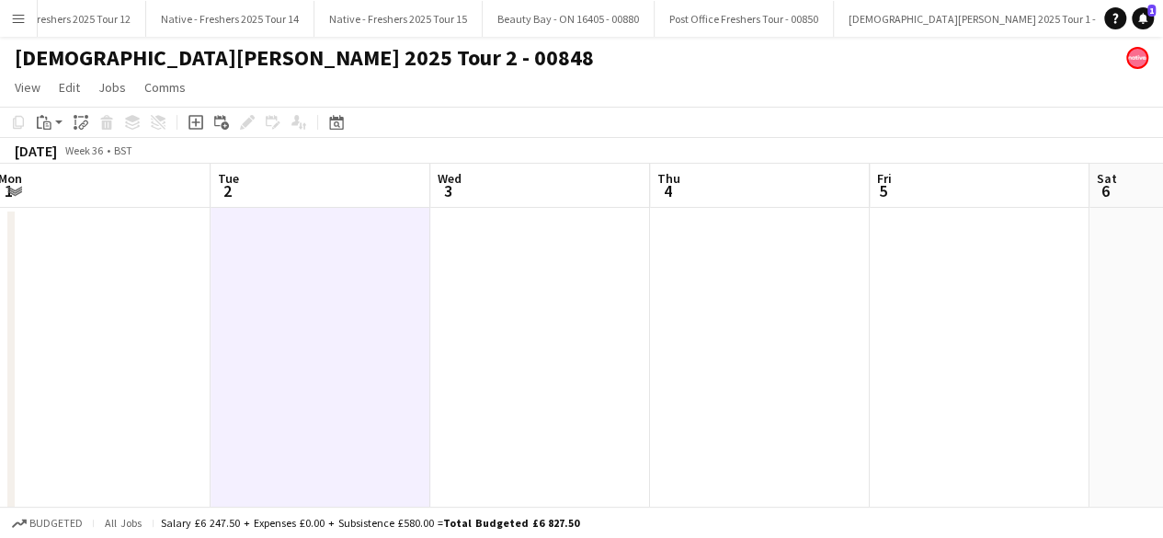
scroll to position [0, 471]
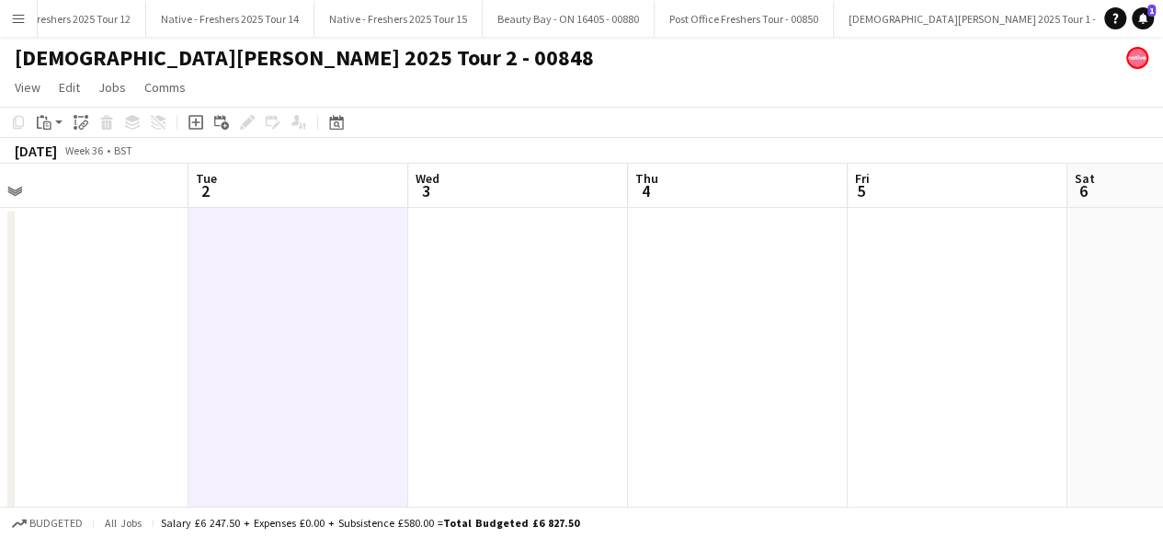
click at [298, 254] on app-date-cell at bounding box center [299, 365] width 220 height 315
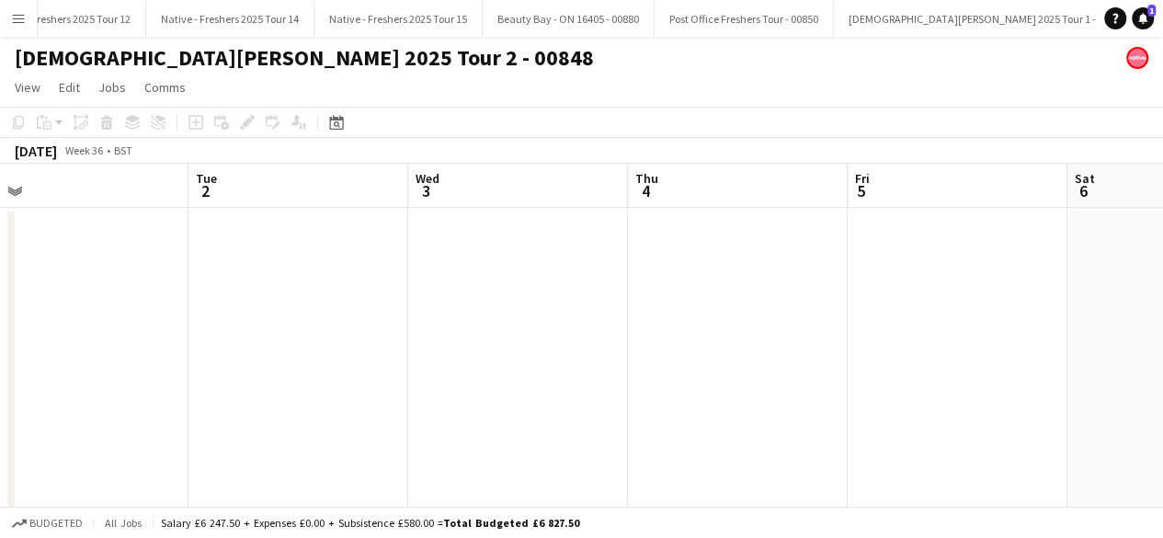
click at [298, 254] on app-date-cell at bounding box center [299, 365] width 220 height 315
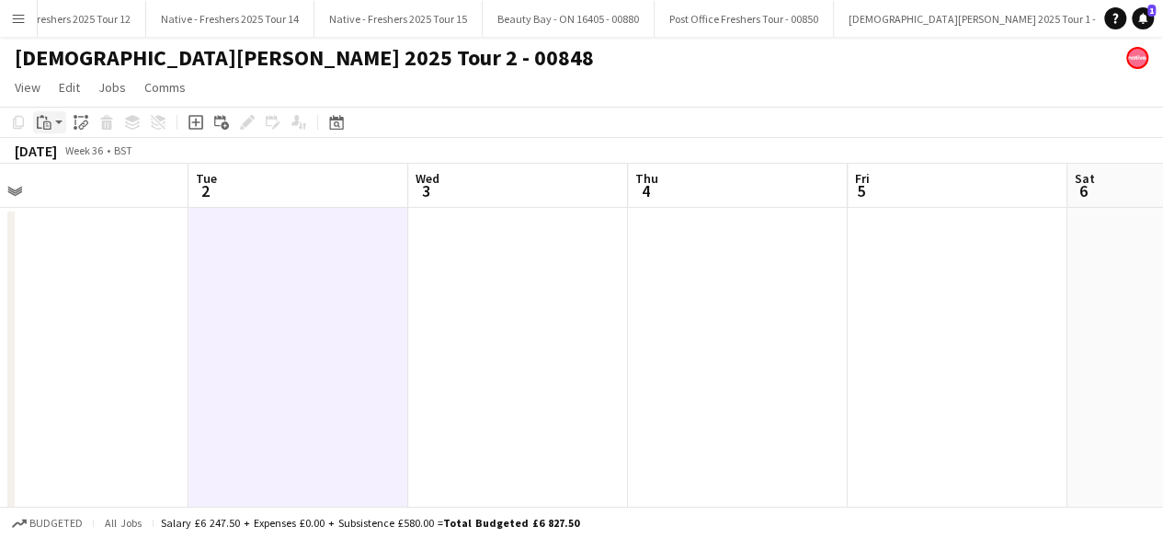
click at [53, 120] on div "Paste" at bounding box center [44, 122] width 22 height 22
click at [99, 190] on link "Paste with crew Ctrl+Shift+V" at bounding box center [135, 188] width 173 height 17
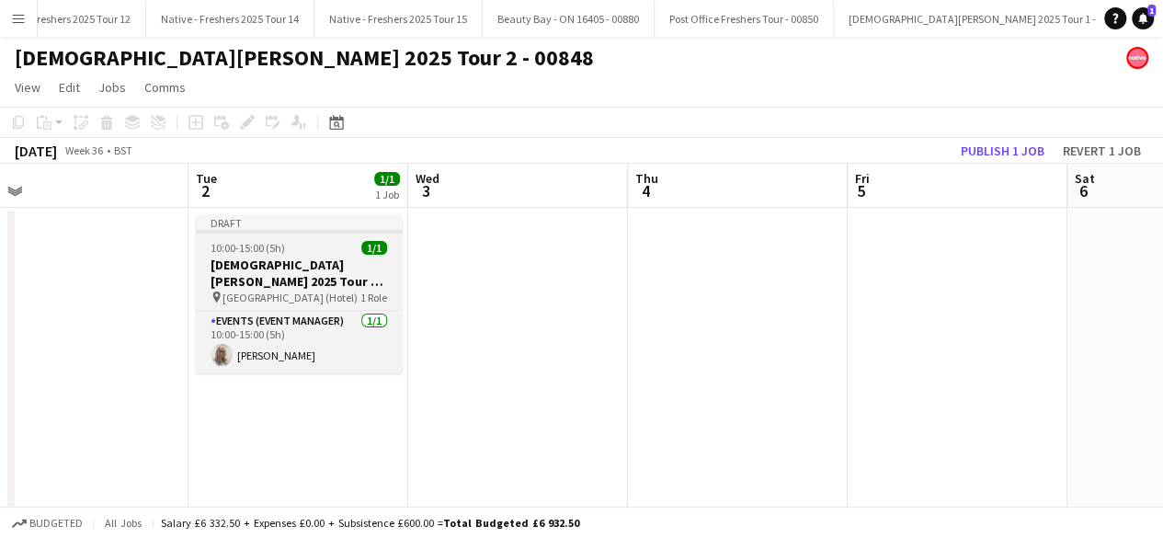
click at [309, 242] on div "10:00-15:00 (5h) 1/1" at bounding box center [299, 248] width 206 height 14
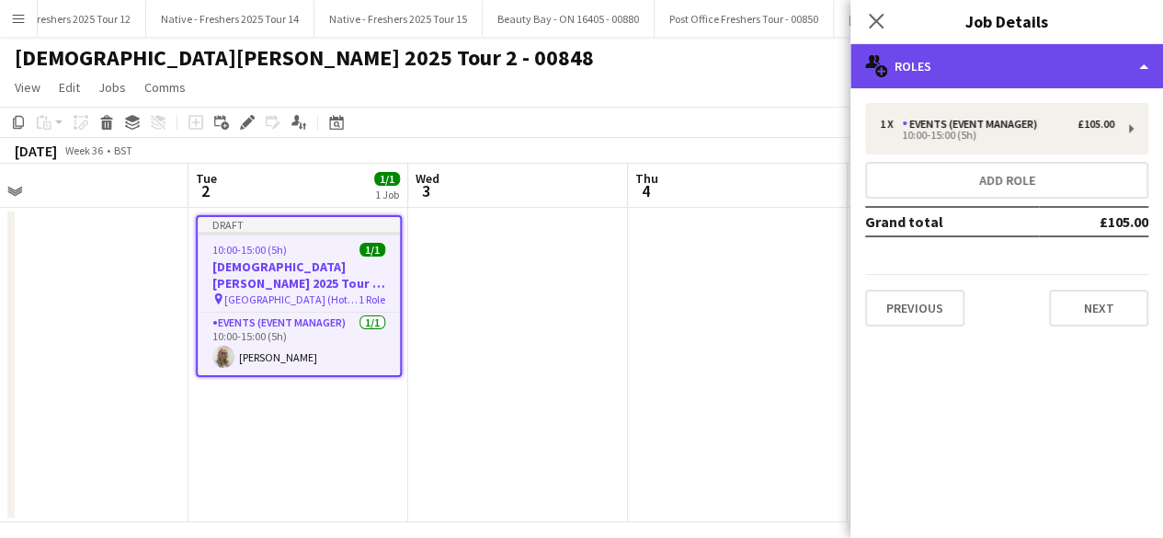
click at [1043, 65] on div "multiple-users-add Roles" at bounding box center [1007, 66] width 313 height 44
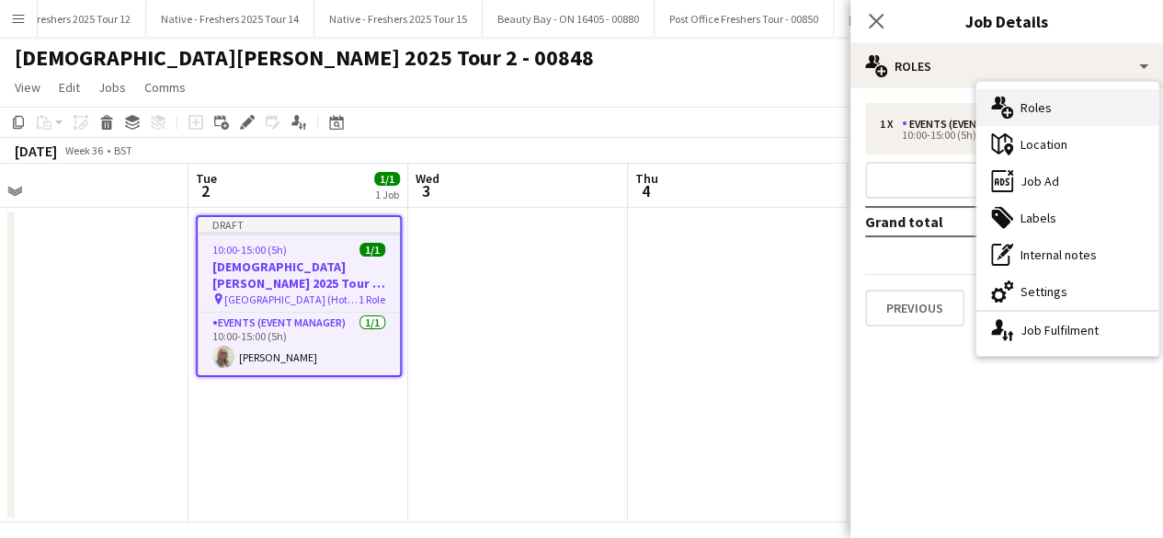
click at [1076, 107] on div "multiple-users-add Roles" at bounding box center [1068, 107] width 182 height 37
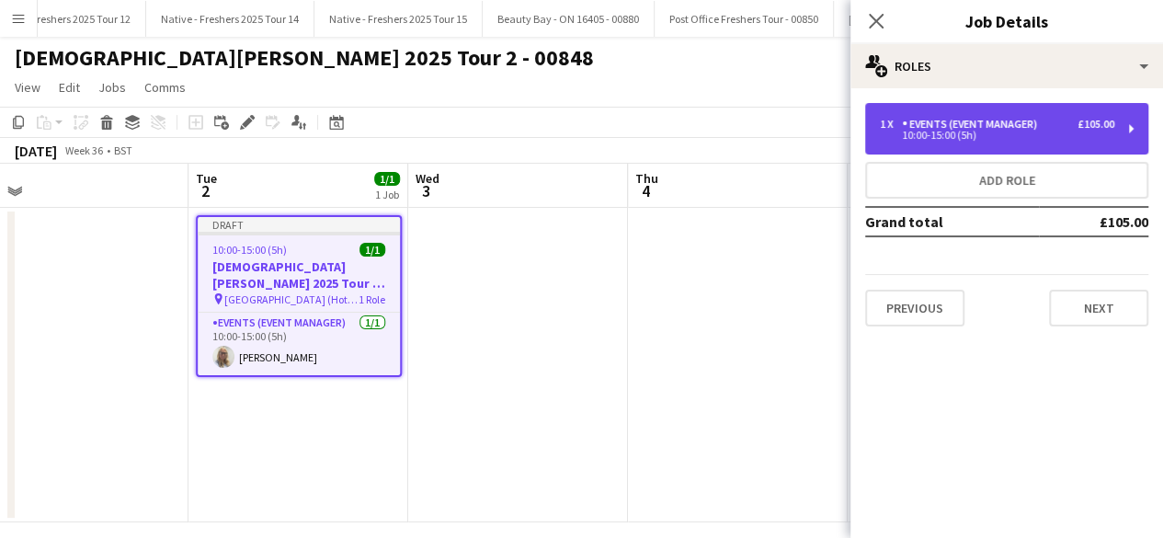
click at [1029, 133] on div "10:00-15:00 (5h)" at bounding box center [997, 135] width 235 height 9
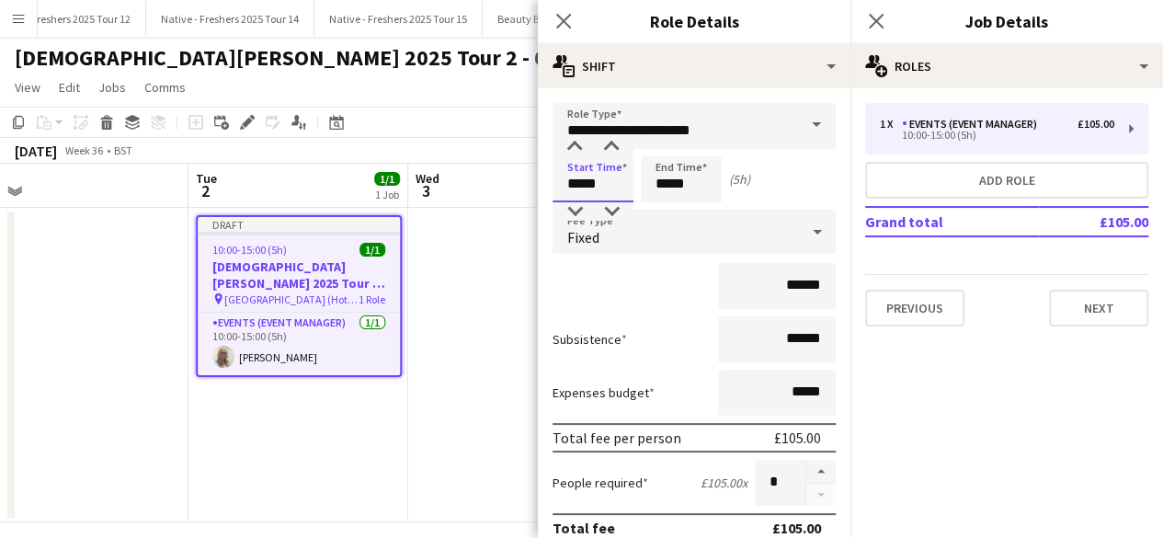
click at [618, 186] on input "*****" at bounding box center [593, 179] width 81 height 46
click at [705, 184] on input "*****" at bounding box center [681, 179] width 81 height 46
click at [661, 143] on div at bounding box center [663, 147] width 37 height 18
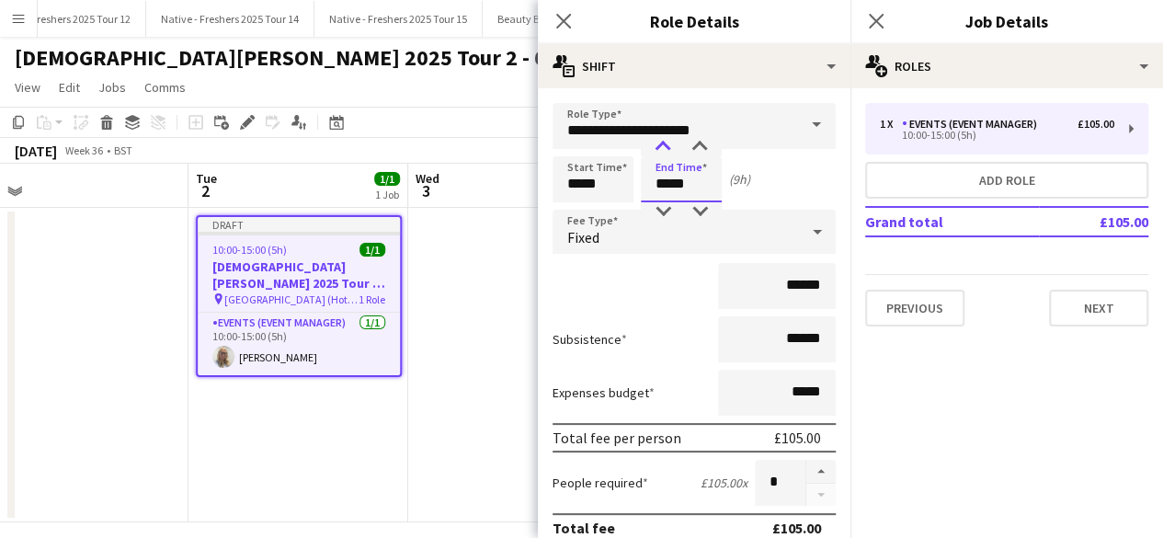
click at [661, 143] on div at bounding box center [663, 147] width 37 height 18
type input "*****"
click at [661, 143] on div at bounding box center [663, 147] width 37 height 18
click at [812, 290] on input "******" at bounding box center [777, 286] width 118 height 46
type input "**"
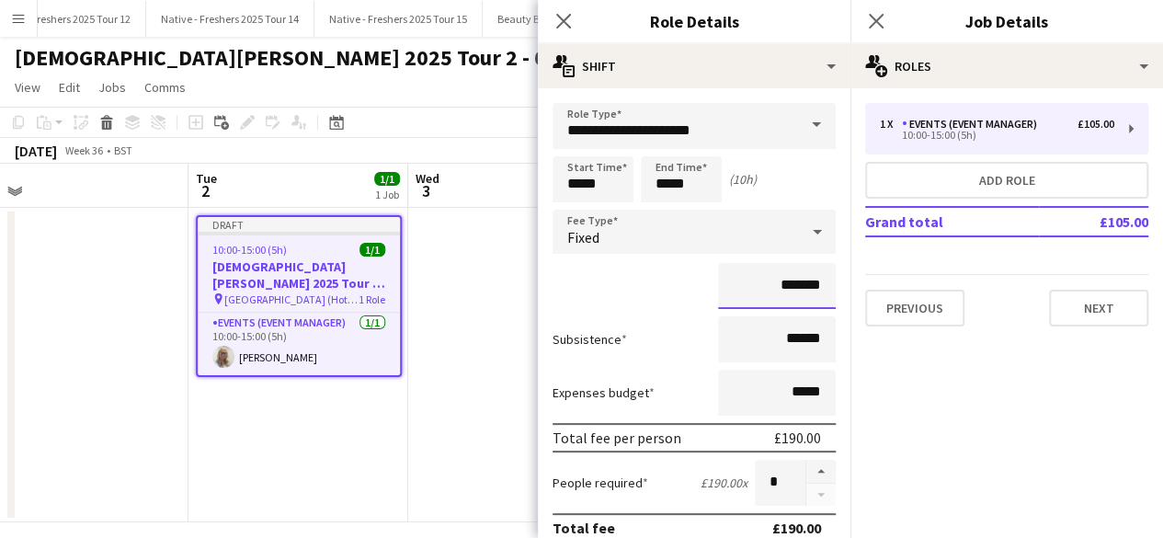
type input "*******"
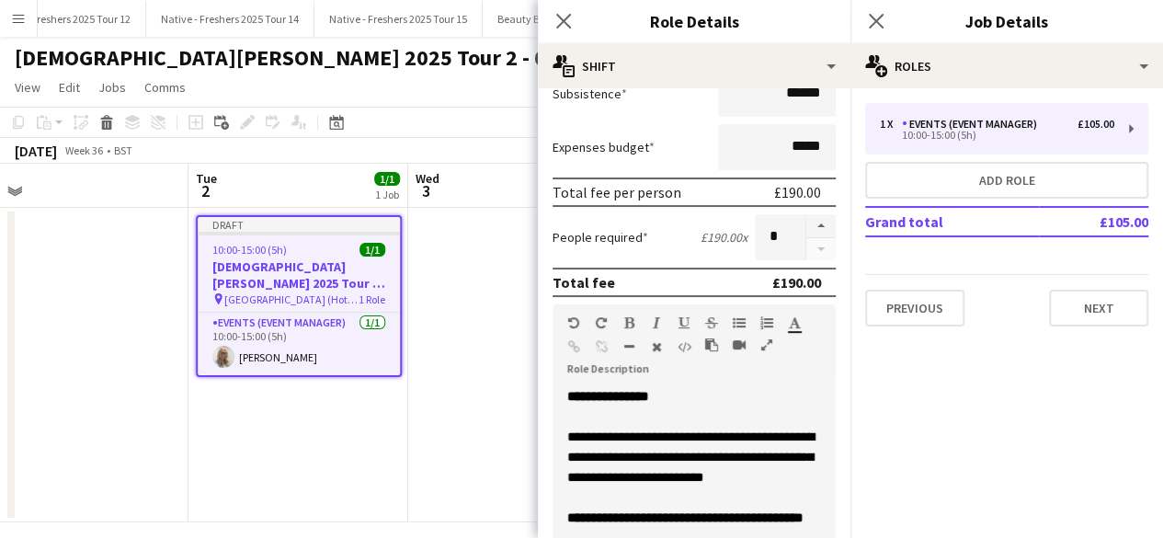
scroll to position [0, 0]
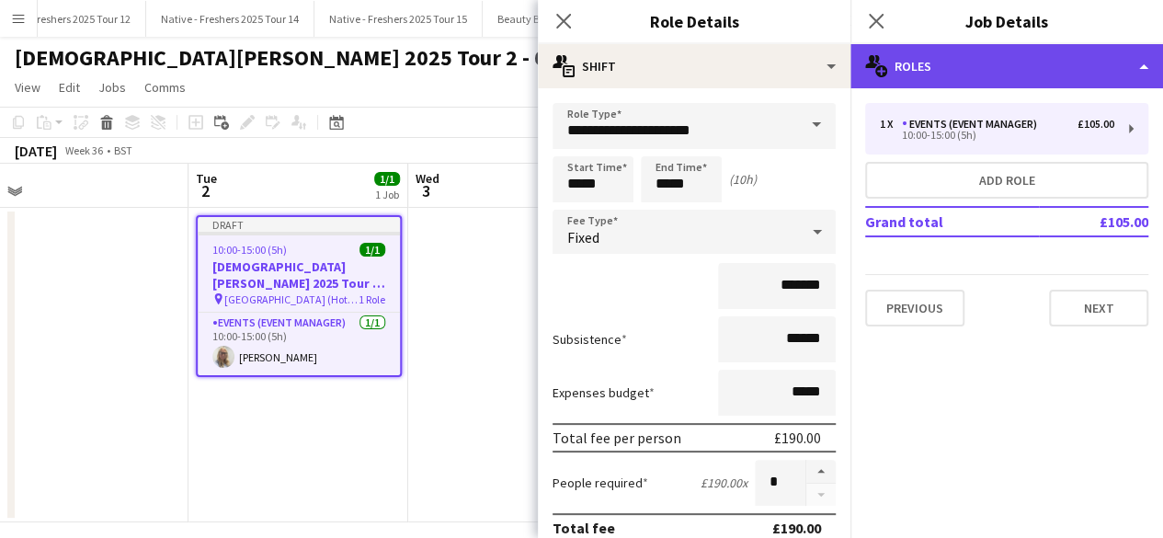
click at [999, 72] on div "multiple-users-add Roles" at bounding box center [1007, 66] width 313 height 44
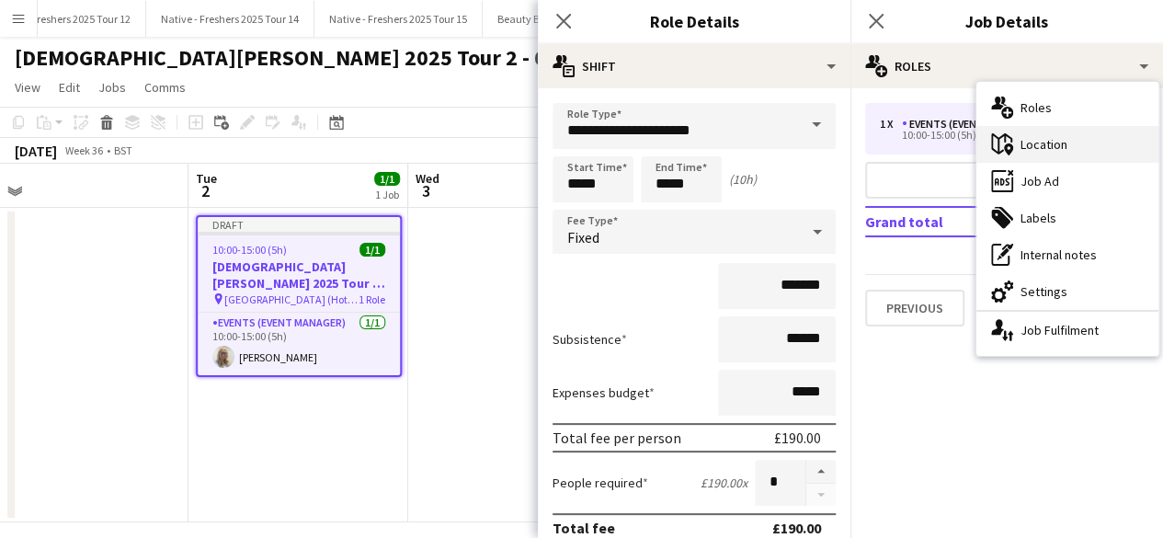
click at [1052, 142] on div "maps-pin-1 Location" at bounding box center [1068, 144] width 182 height 37
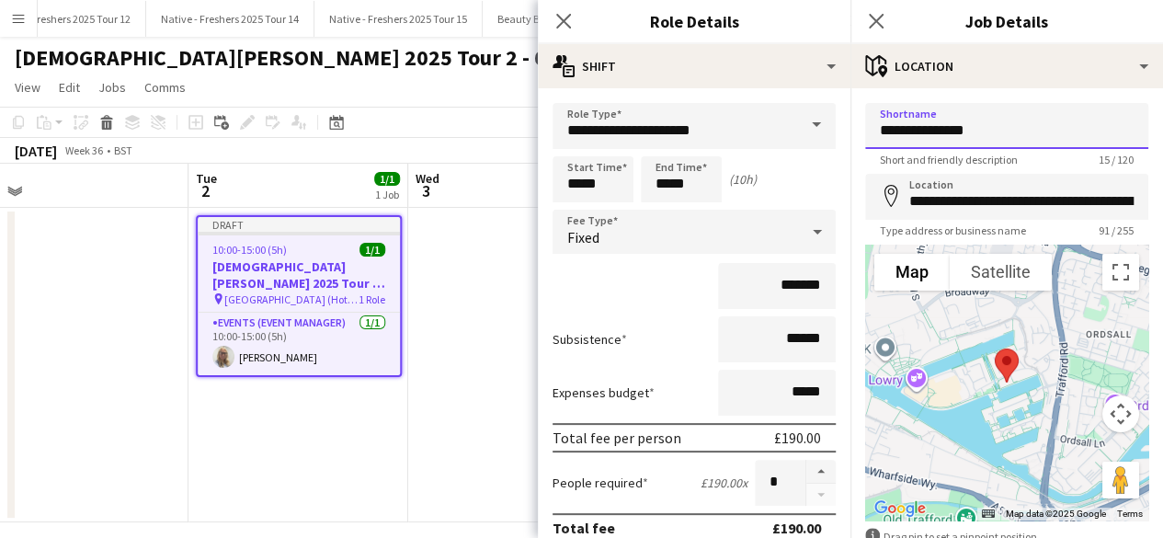
click at [1012, 132] on input "**********" at bounding box center [1006, 126] width 283 height 46
type input "*"
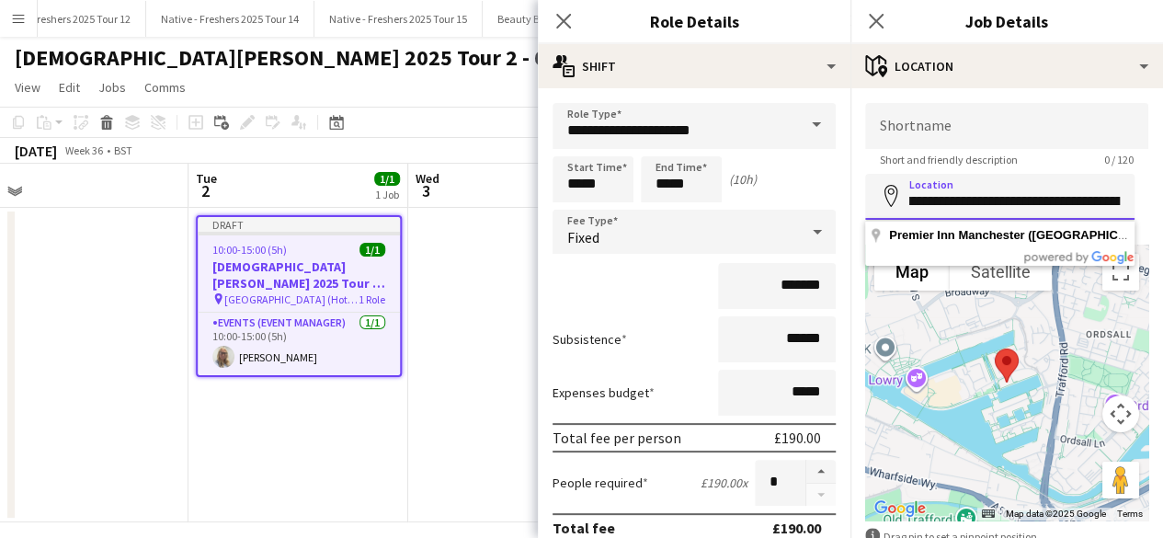
scroll to position [0, 365]
drag, startPoint x: 907, startPoint y: 208, endPoint x: 1173, endPoint y: 218, distance: 266.9
click at [1163, 218] on html "Menu Boards Boards Boards All jobs Status Workforce Workforce My Workforce Recr…" at bounding box center [581, 277] width 1163 height 554
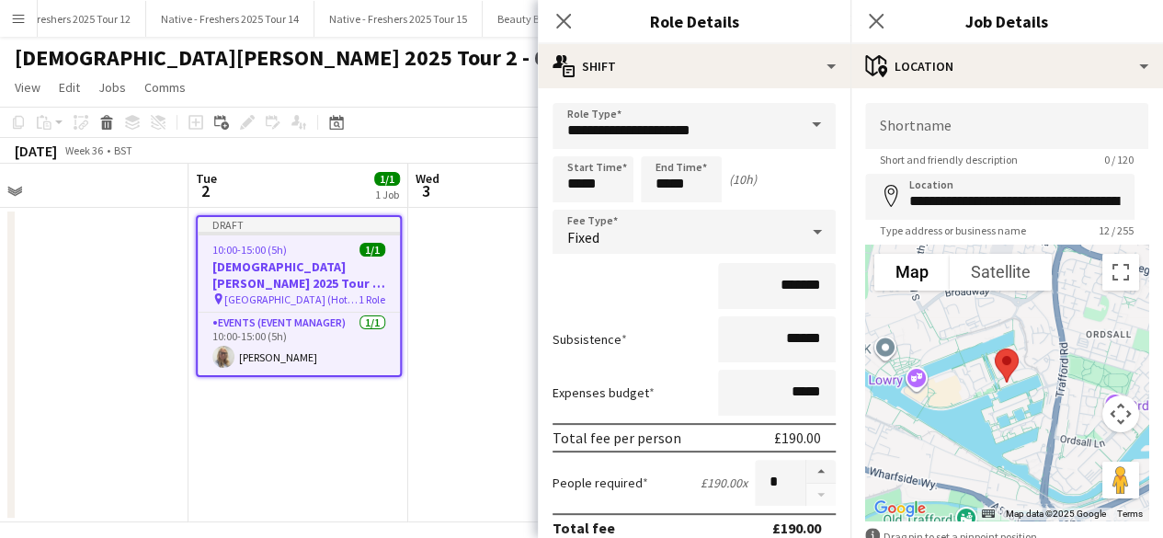
type input "**********"
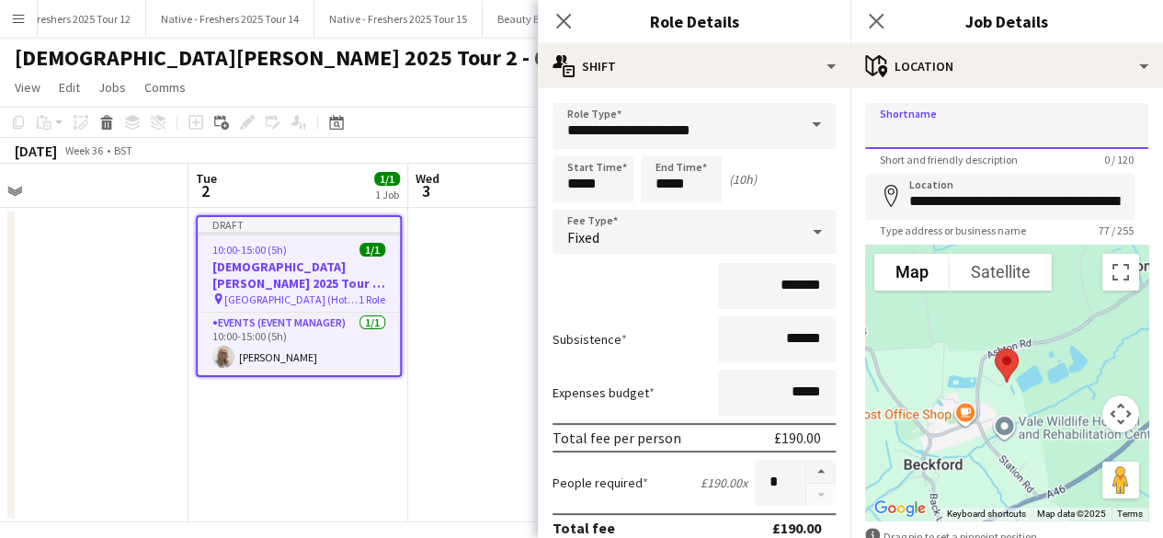
click at [946, 133] on input "Shortname" at bounding box center [1006, 126] width 283 height 46
type input "*"
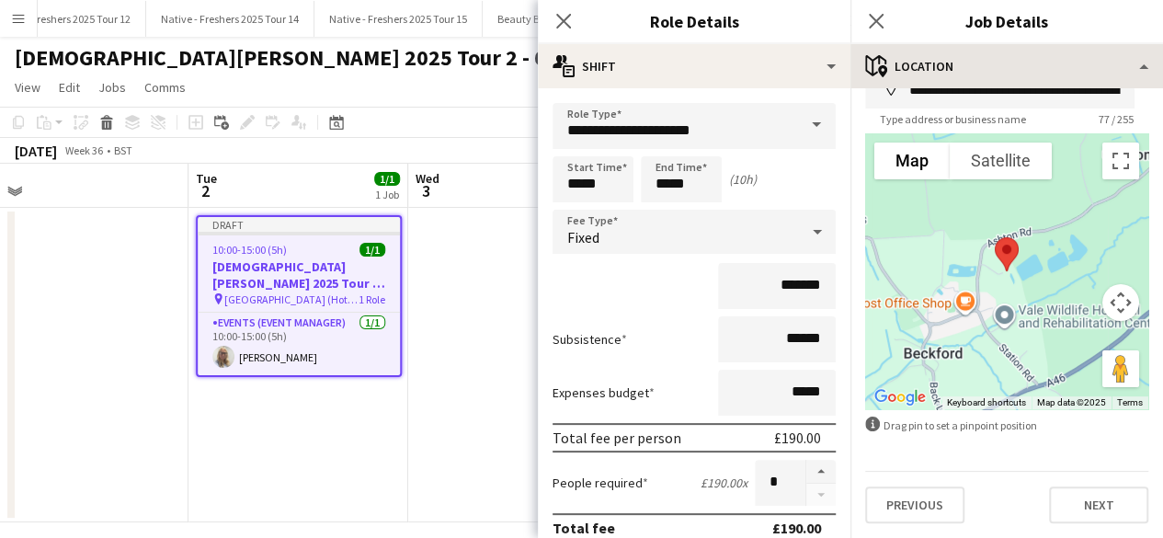
type input "**********"
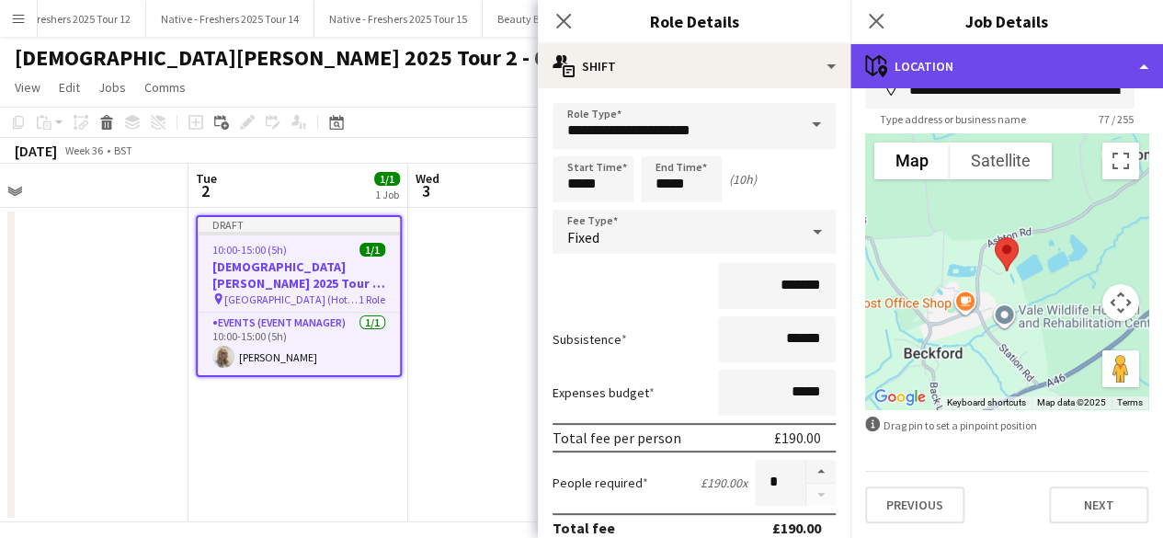
click at [1052, 62] on div "maps-pin-1 Location" at bounding box center [1007, 66] width 313 height 44
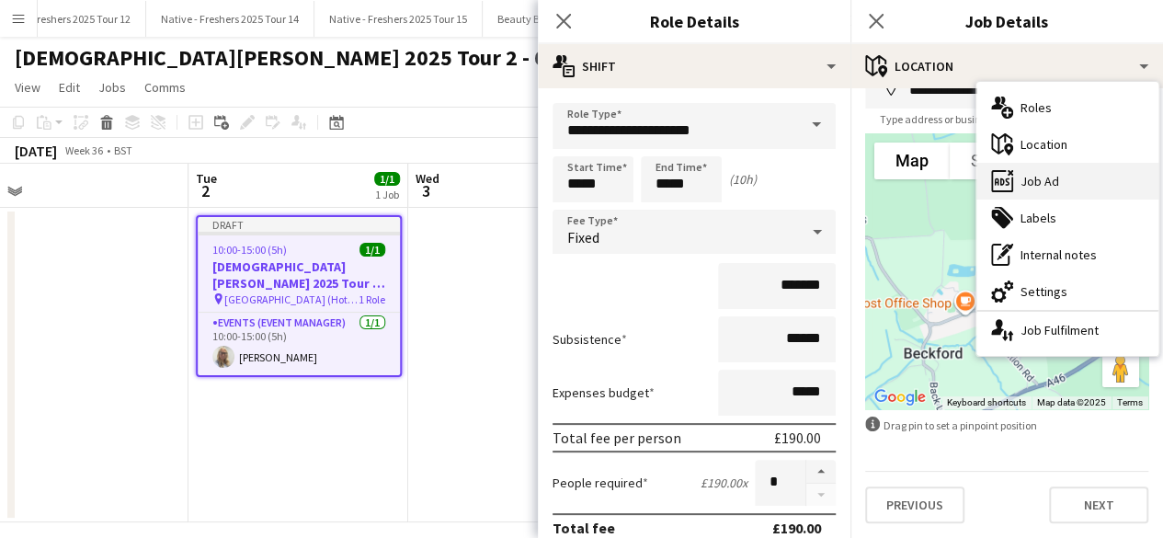
click at [1064, 178] on div "ads-window Job Ad" at bounding box center [1068, 181] width 182 height 37
type input "*******"
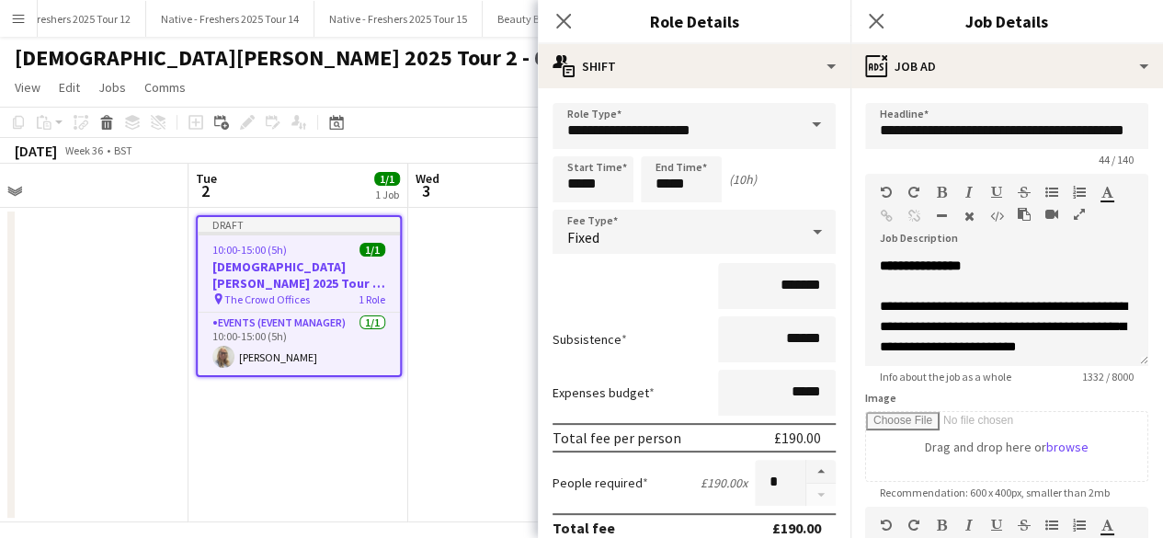
scroll to position [0, 0]
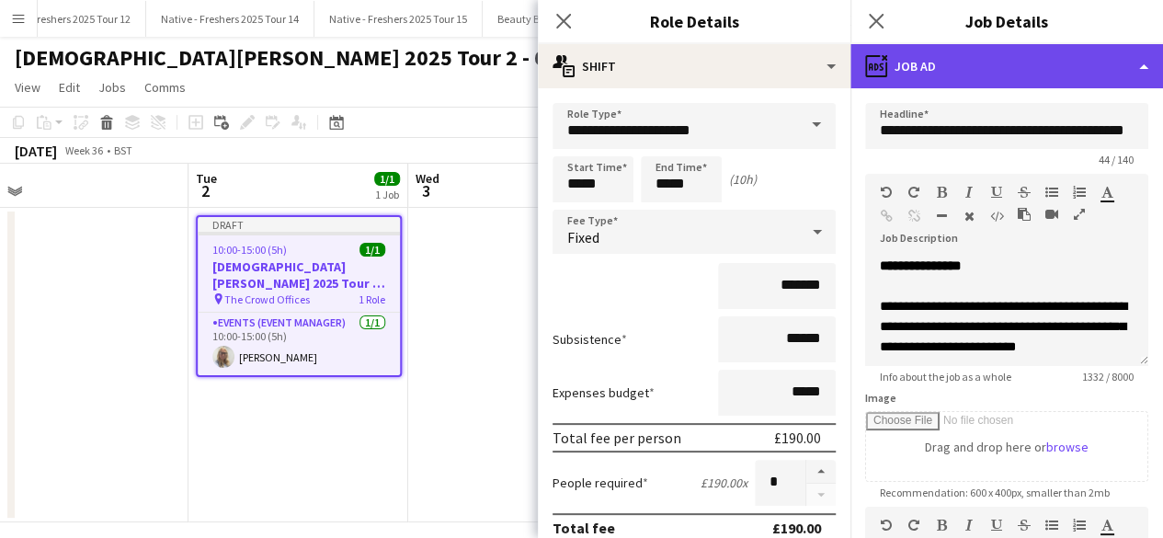
click at [1001, 73] on div "ads-window Job Ad" at bounding box center [1007, 66] width 313 height 44
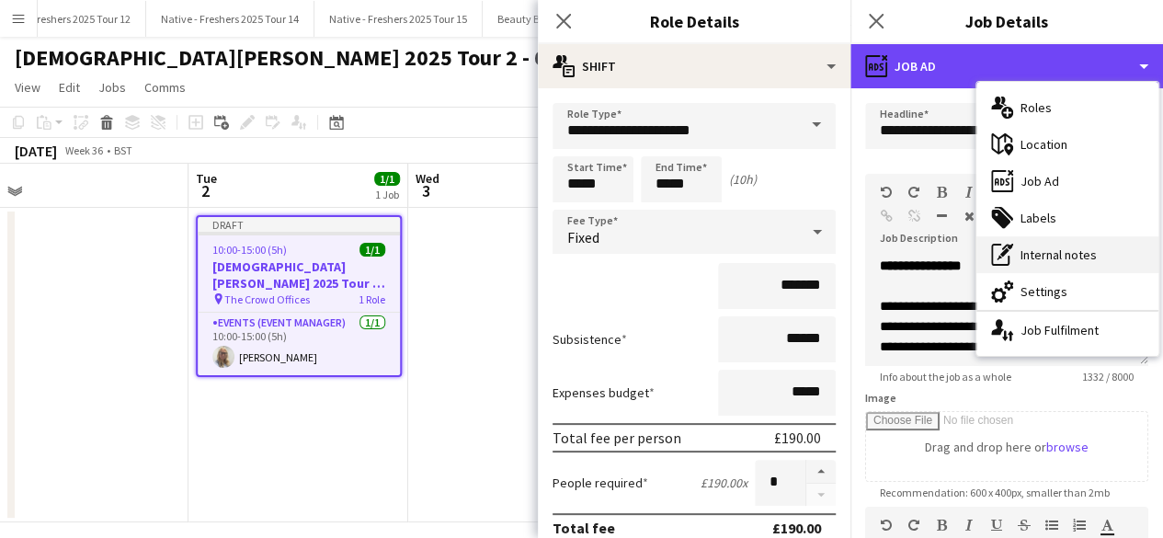
scroll to position [15, 0]
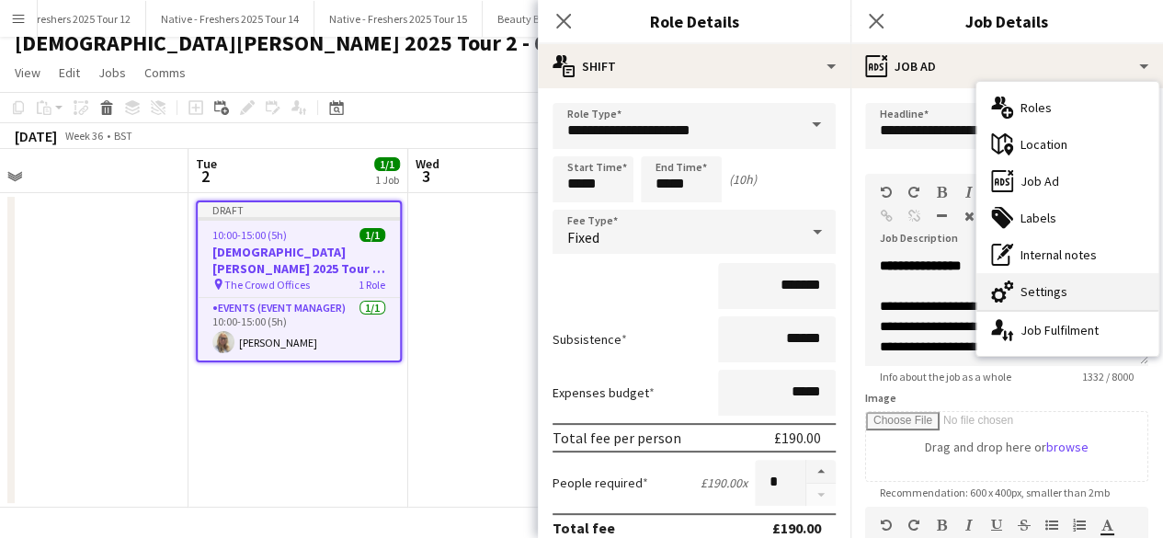
click at [1055, 280] on div "cog-double-3 Settings" at bounding box center [1068, 291] width 182 height 37
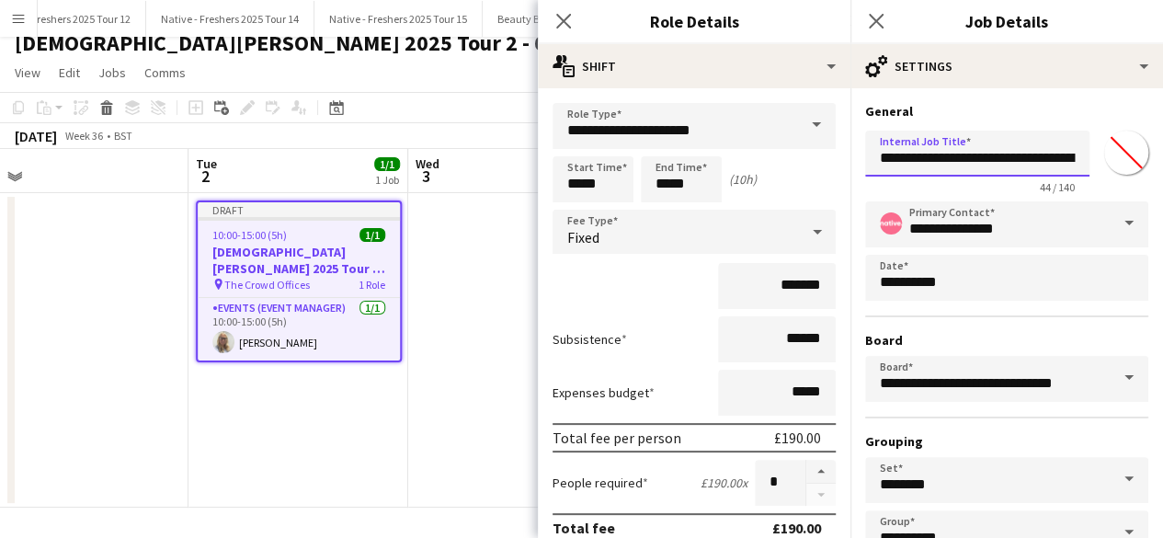
scroll to position [0, 91]
drag, startPoint x: 927, startPoint y: 157, endPoint x: 1097, endPoint y: 156, distance: 170.1
click at [1097, 156] on div "**********" at bounding box center [1006, 158] width 283 height 71
click at [1075, 156] on div "**********" at bounding box center [1006, 158] width 283 height 71
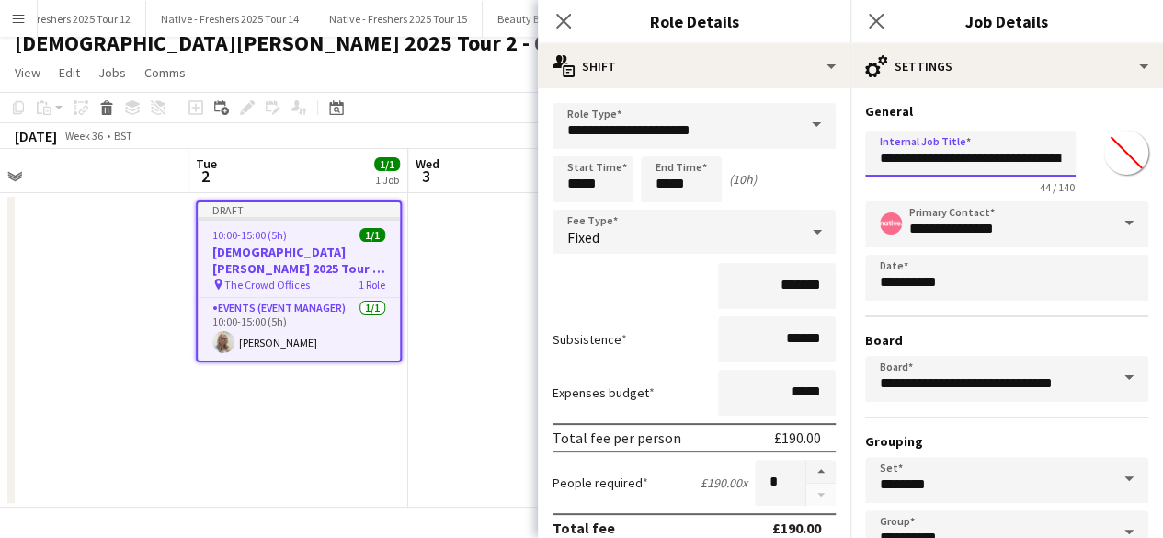
drag, startPoint x: 1015, startPoint y: 157, endPoint x: 1147, endPoint y: 147, distance: 131.9
drag, startPoint x: 1147, startPoint y: 147, endPoint x: 972, endPoint y: 99, distance: 181.2
click at [972, 99] on div "**********" at bounding box center [1007, 374] width 313 height 572
drag, startPoint x: 964, startPoint y: 157, endPoint x: 1113, endPoint y: 172, distance: 149.7
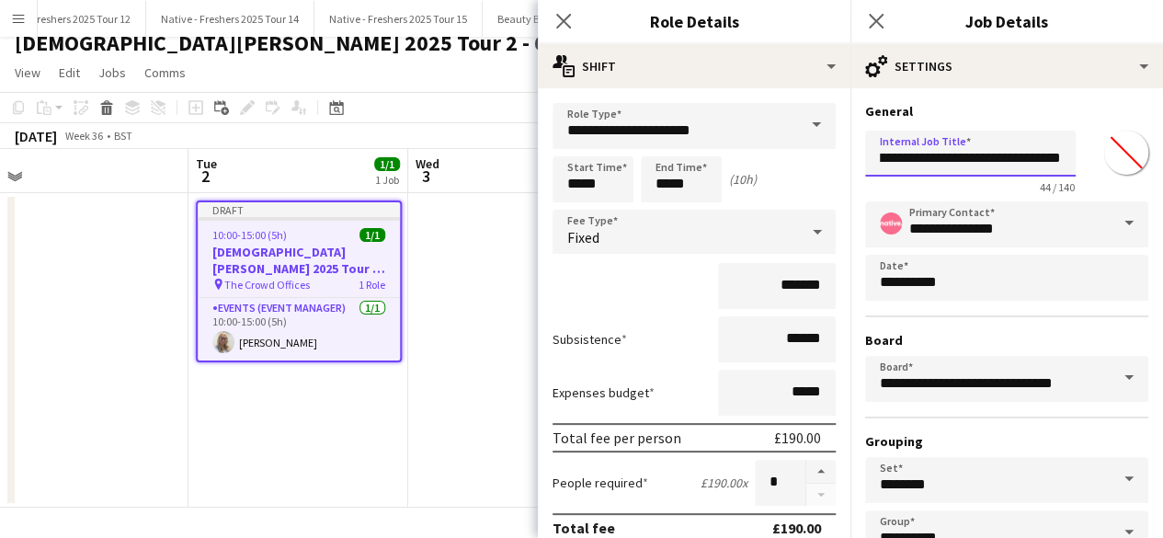
click at [1113, 172] on div "**********" at bounding box center [1006, 158] width 283 height 71
click at [996, 154] on input "**********" at bounding box center [970, 154] width 211 height 46
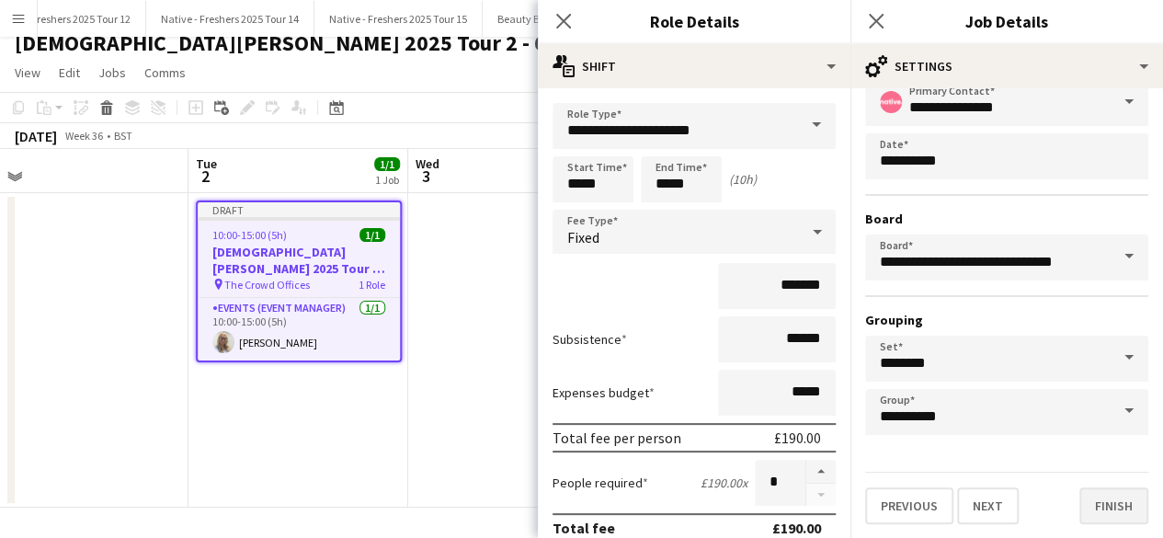
type input "**********"
click at [1090, 506] on button "Finish" at bounding box center [1114, 505] width 69 height 37
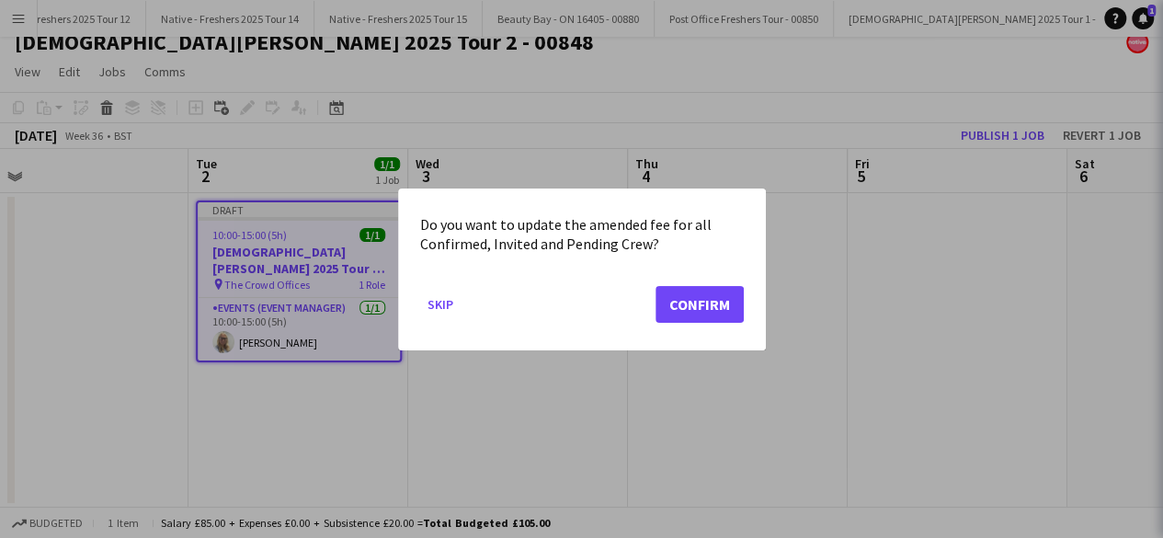
scroll to position [0, 0]
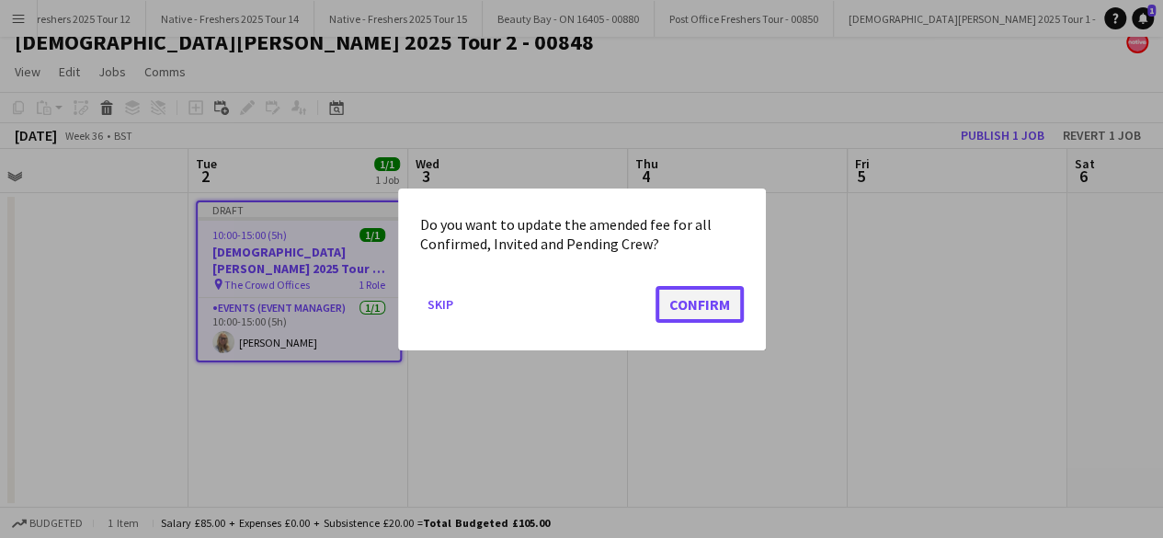
click at [693, 295] on button "Confirm" at bounding box center [700, 303] width 88 height 37
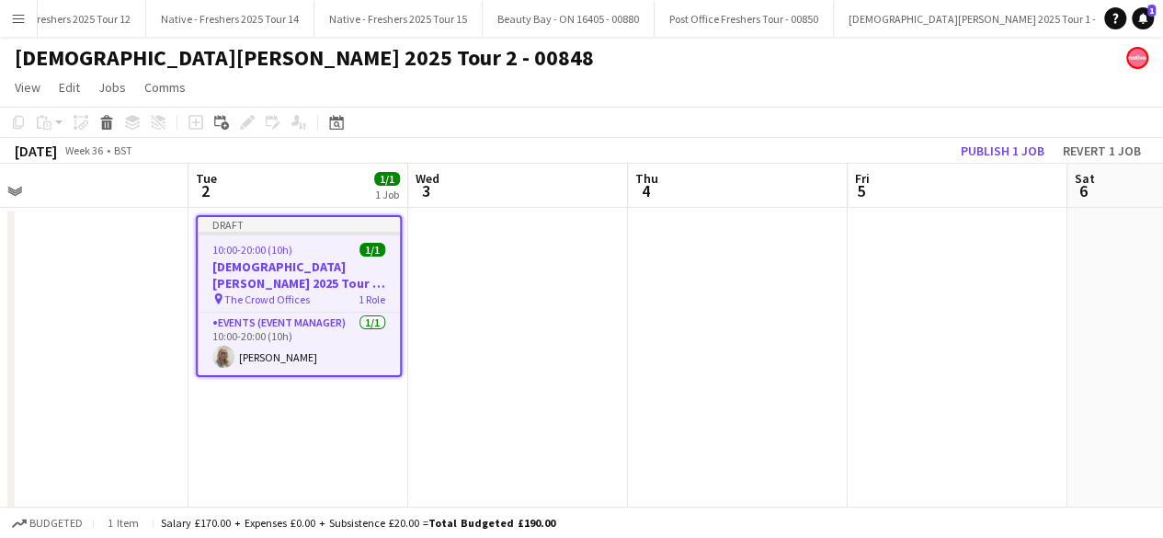
scroll to position [15, 0]
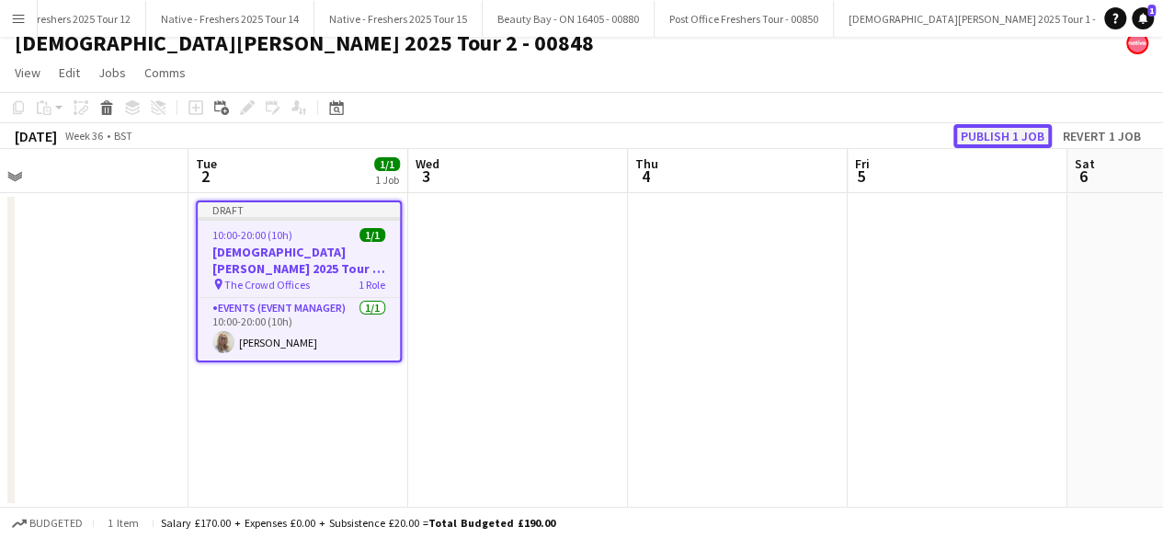
click at [1000, 137] on button "Publish 1 job" at bounding box center [1003, 136] width 98 height 24
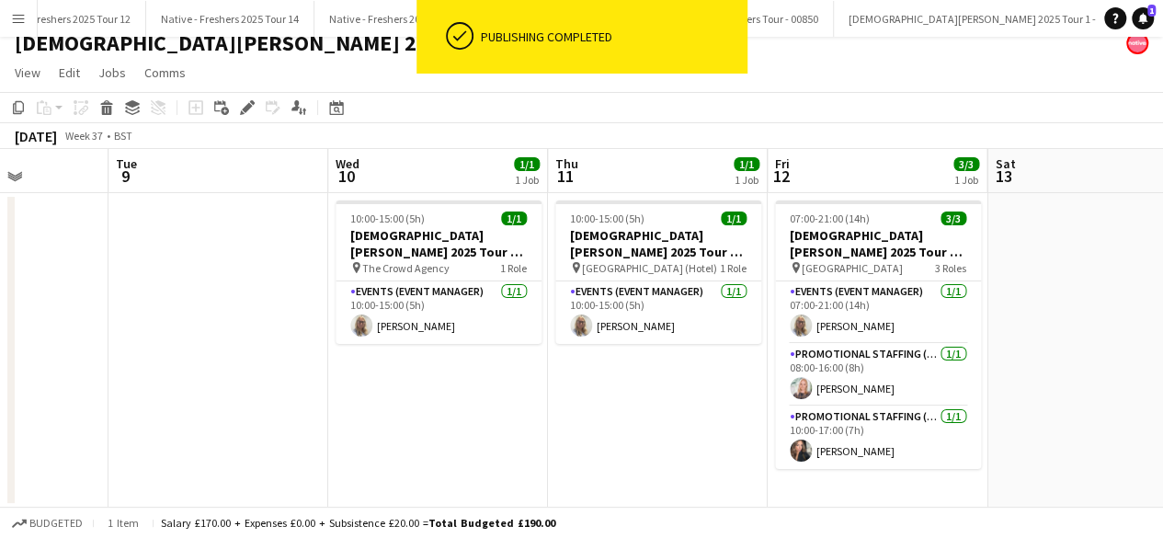
scroll to position [0, 820]
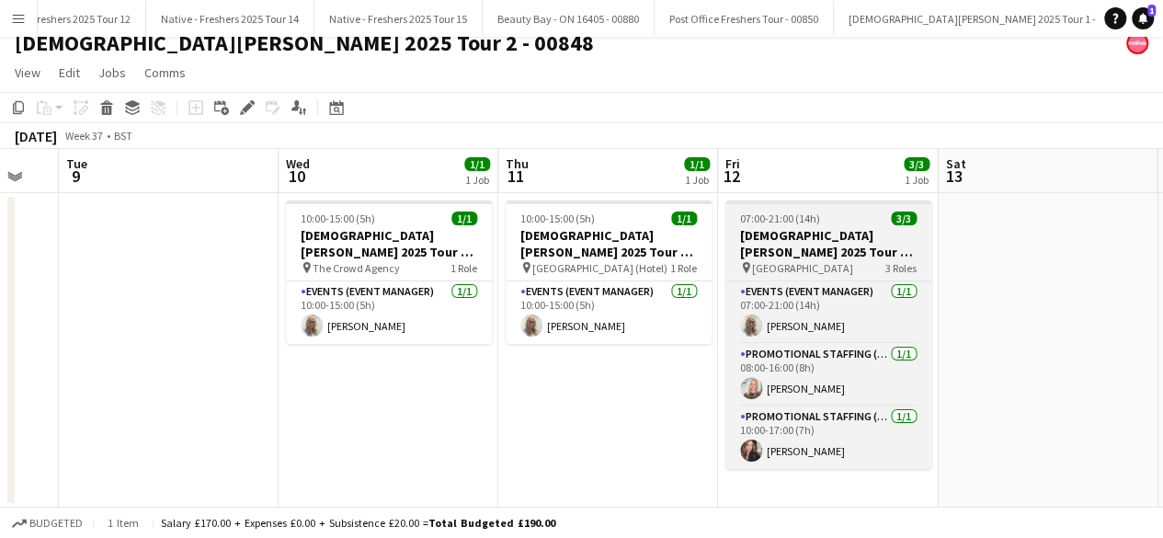
click at [859, 221] on div "07:00-21:00 (14h) 3/3" at bounding box center [829, 219] width 206 height 14
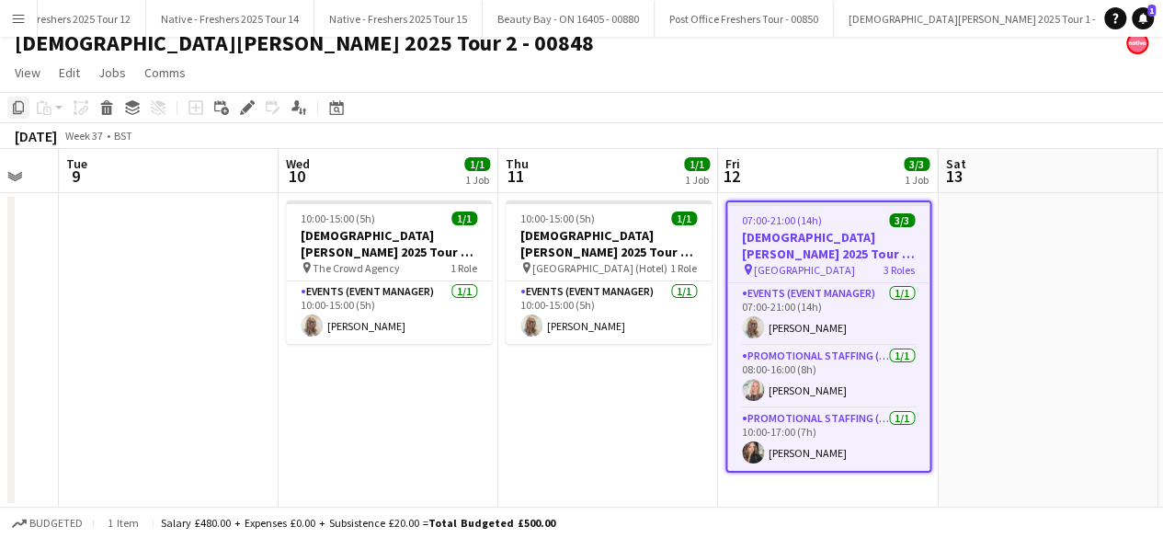
click at [15, 101] on icon at bounding box center [18, 107] width 11 height 13
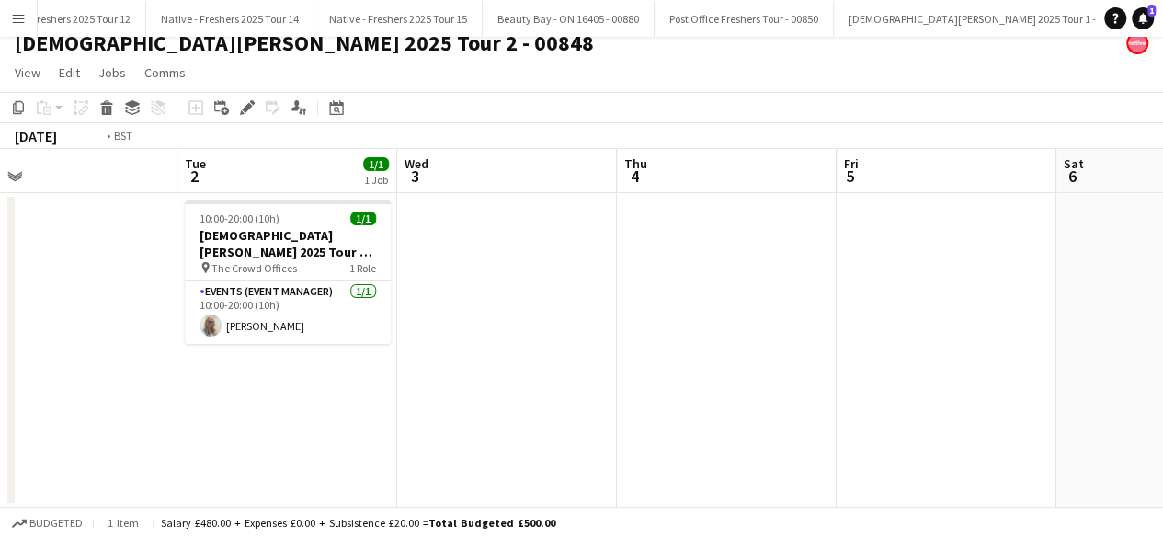
scroll to position [0, 428]
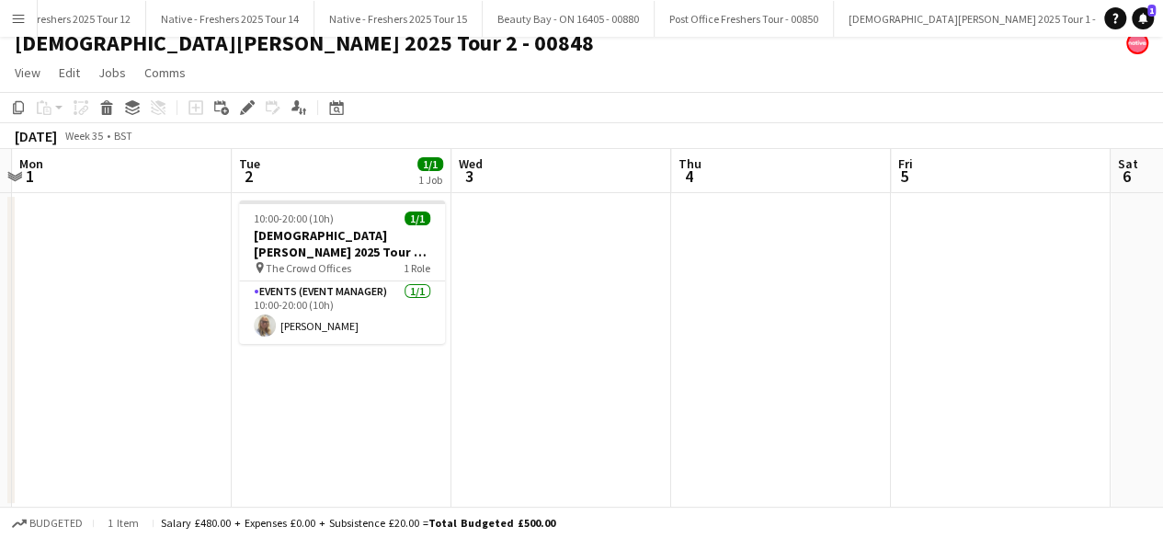
click at [515, 255] on app-date-cell at bounding box center [562, 350] width 220 height 315
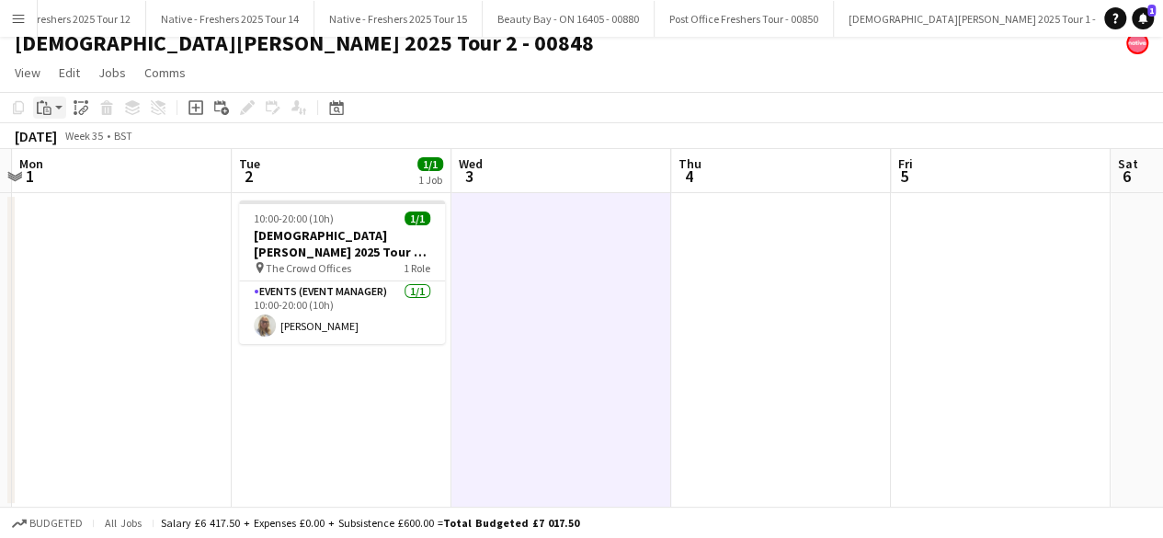
click at [45, 107] on icon at bounding box center [47, 111] width 8 height 8
click at [101, 149] on link "Paste Ctrl+V" at bounding box center [135, 142] width 173 height 17
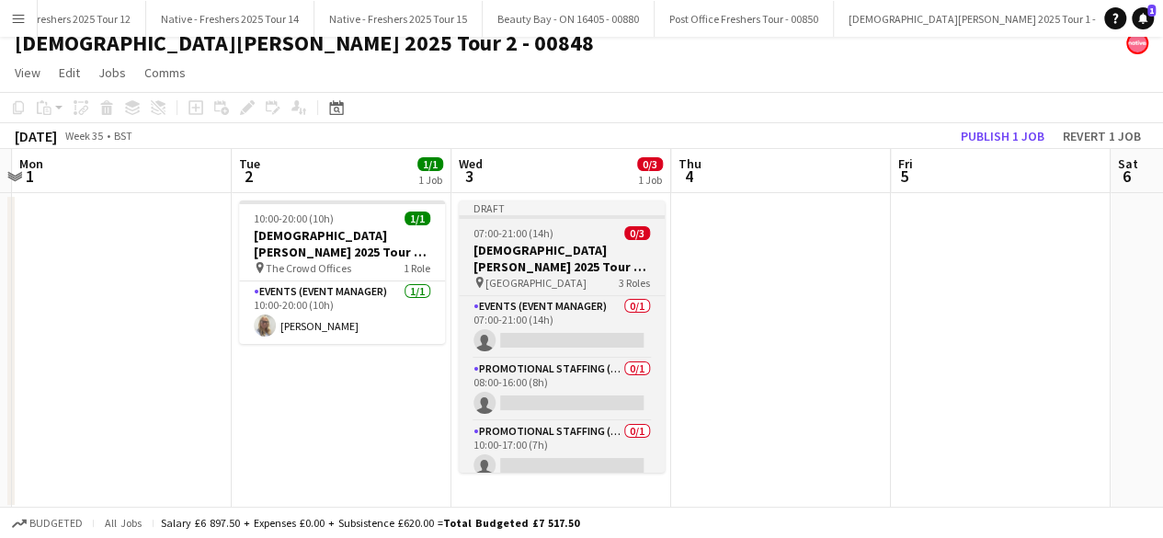
click at [589, 229] on div "07:00-21:00 (14h) 0/3" at bounding box center [562, 233] width 206 height 14
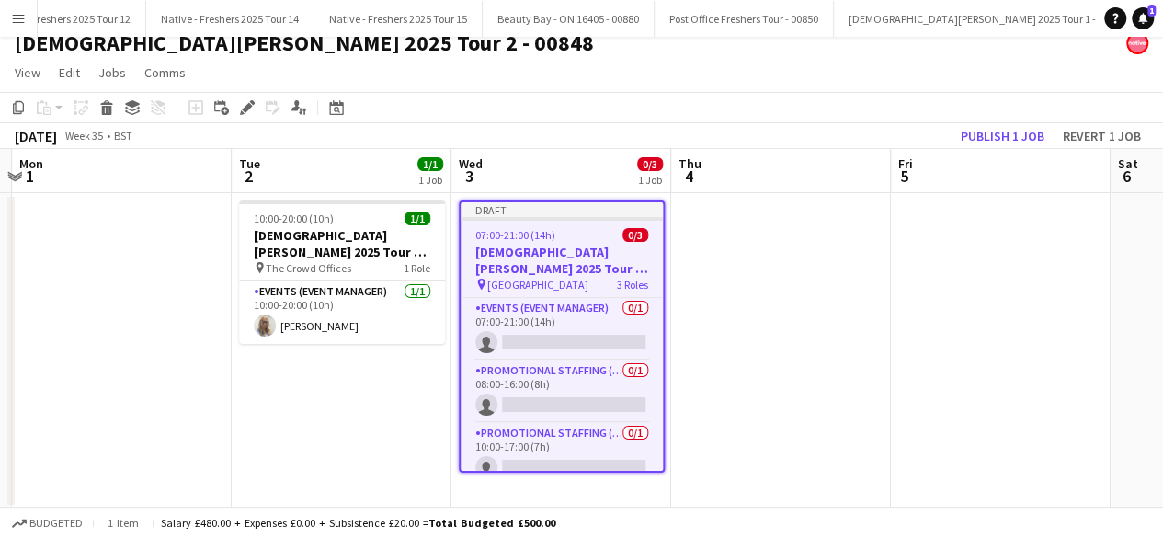
click at [589, 229] on div "07:00-21:00 (14h) 0/3" at bounding box center [562, 235] width 202 height 14
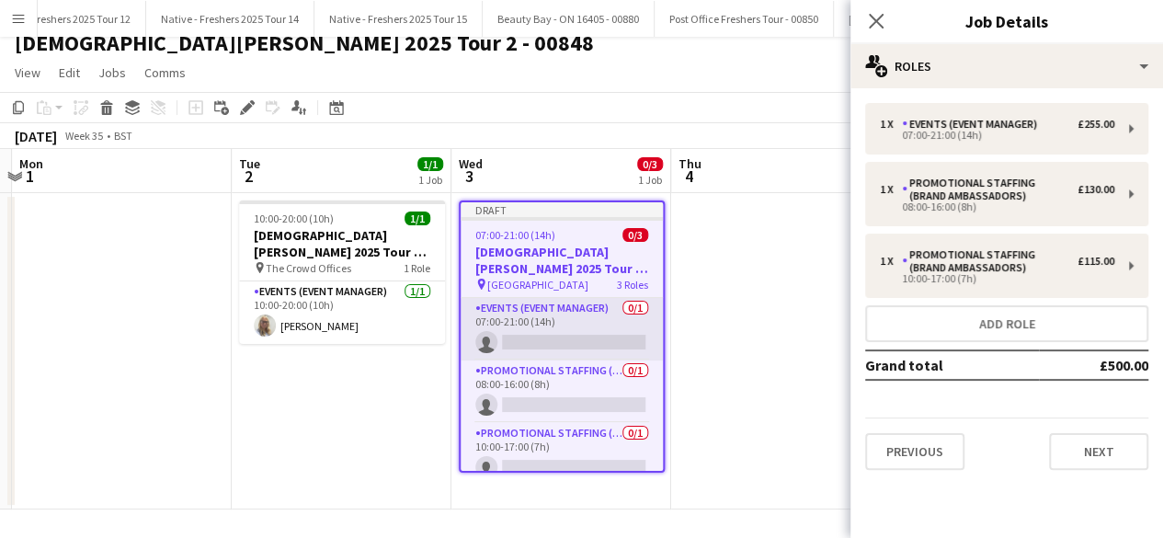
click at [564, 332] on app-card-role "Events (Event Manager) 0/1 07:00-21:00 (14h) single-neutral-actions" at bounding box center [562, 329] width 202 height 63
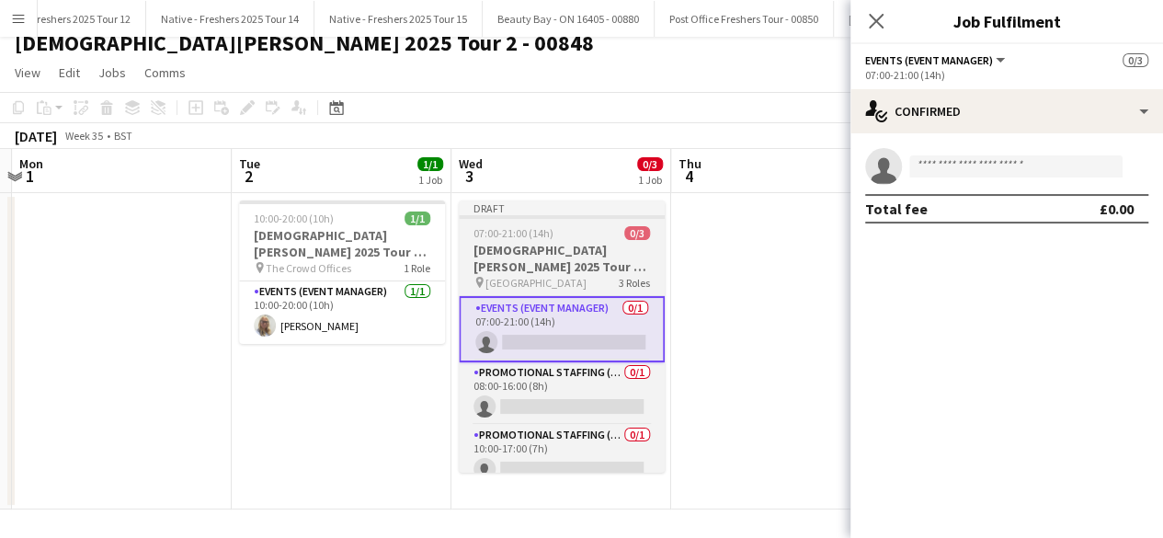
click at [566, 237] on div "07:00-21:00 (14h) 0/3" at bounding box center [562, 233] width 206 height 14
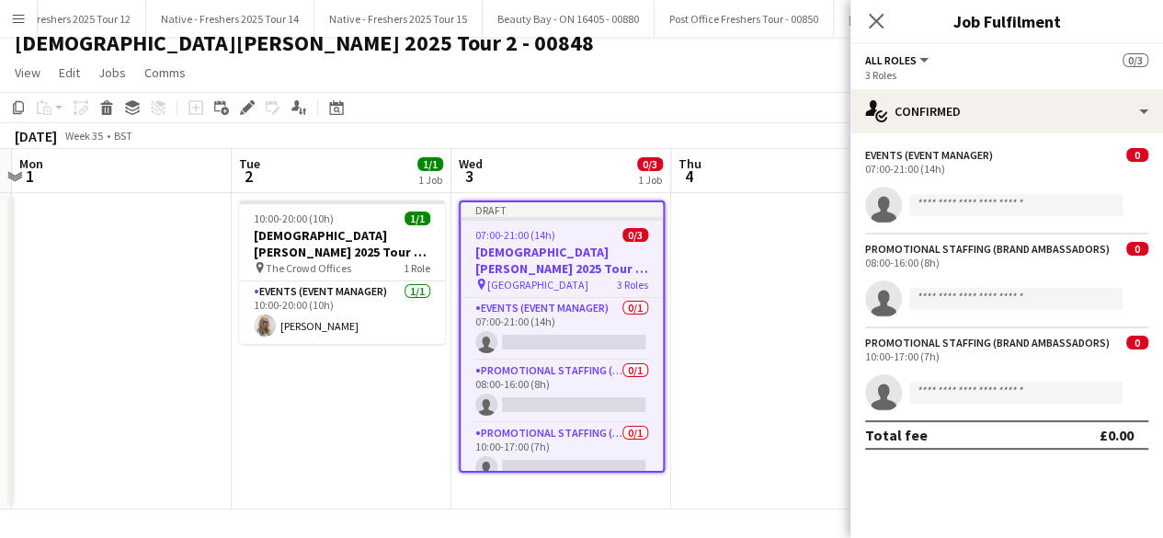
click at [566, 237] on div "07:00-21:00 (14h) 0/3" at bounding box center [562, 235] width 202 height 14
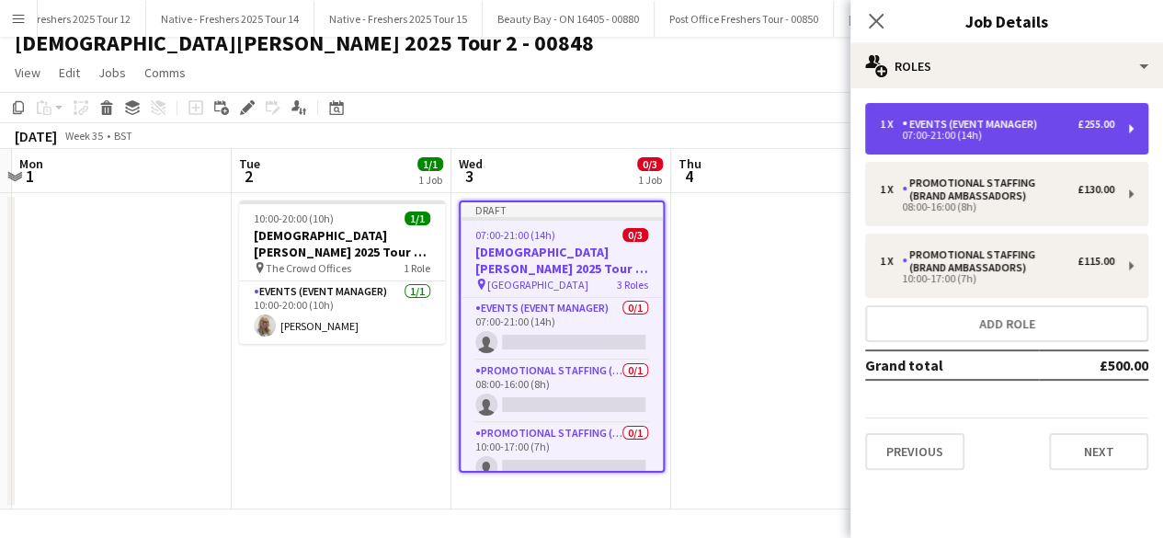
click at [1013, 113] on div "1 x Events (Event Manager) £255.00 07:00-21:00 (14h)" at bounding box center [1006, 128] width 283 height 51
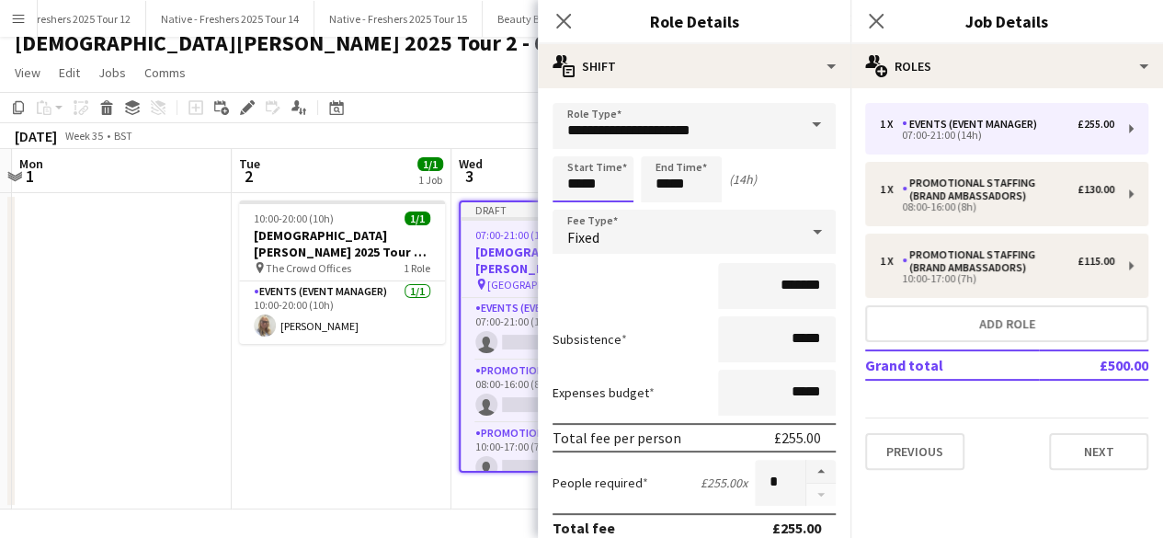
click at [620, 189] on input "*****" at bounding box center [593, 179] width 81 height 46
type input "*****"
click at [578, 144] on div at bounding box center [574, 147] width 37 height 18
click at [692, 183] on input "*****" at bounding box center [681, 179] width 81 height 46
click at [661, 205] on div at bounding box center [663, 211] width 37 height 18
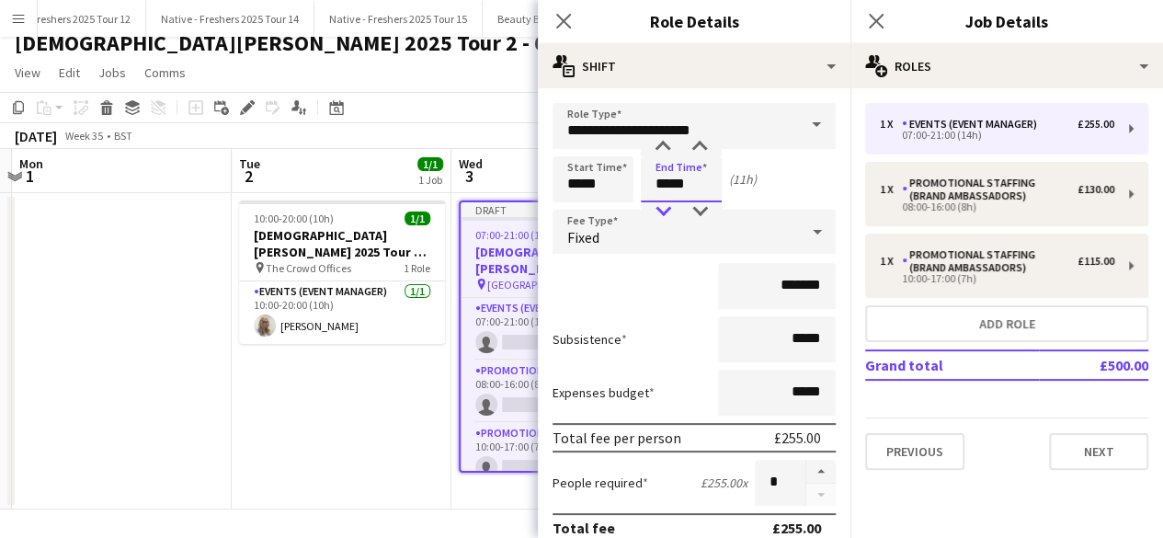
click at [661, 205] on div at bounding box center [663, 211] width 37 height 18
type input "*****"
click at [661, 205] on div at bounding box center [663, 211] width 37 height 18
click at [812, 287] on input "*******" at bounding box center [777, 286] width 118 height 46
type input "**"
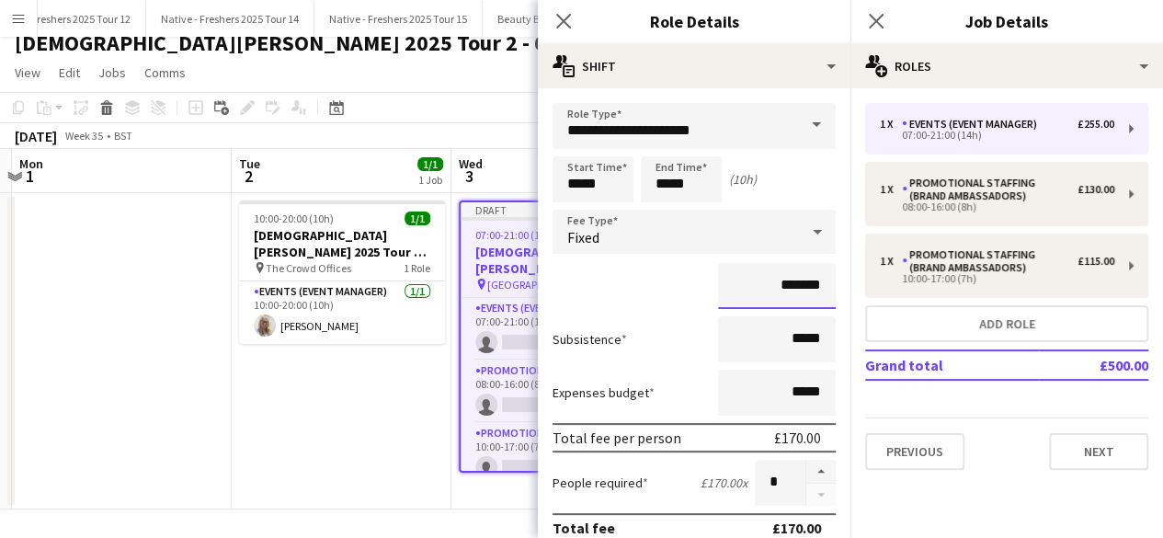
type input "*******"
click at [806, 338] on input "*****" at bounding box center [777, 339] width 118 height 46
type input "**"
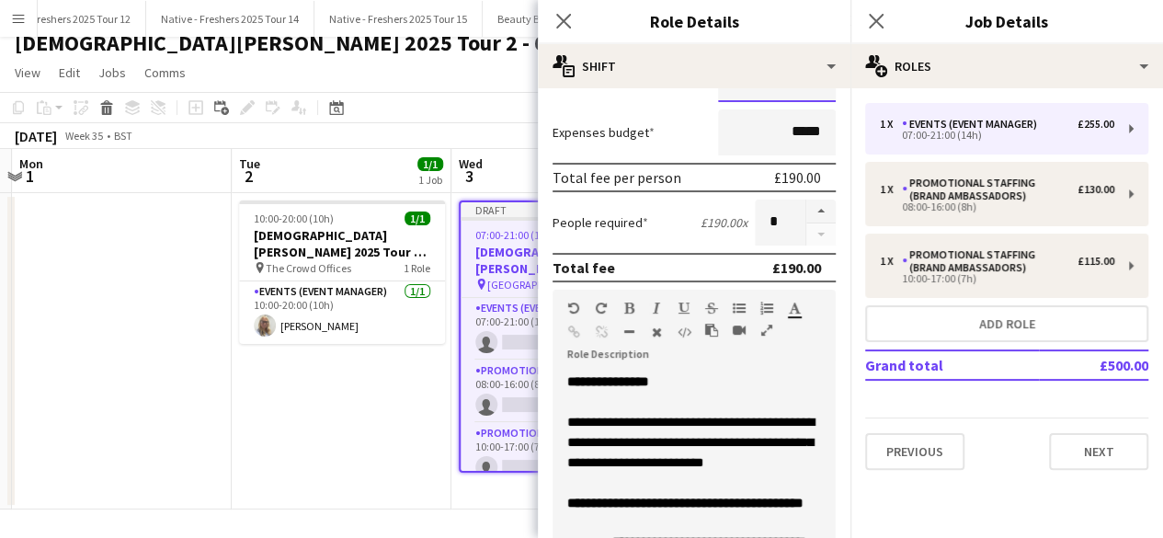
scroll to position [261, 0]
type input "******"
click at [557, 19] on icon "Close pop-in" at bounding box center [563, 20] width 17 height 17
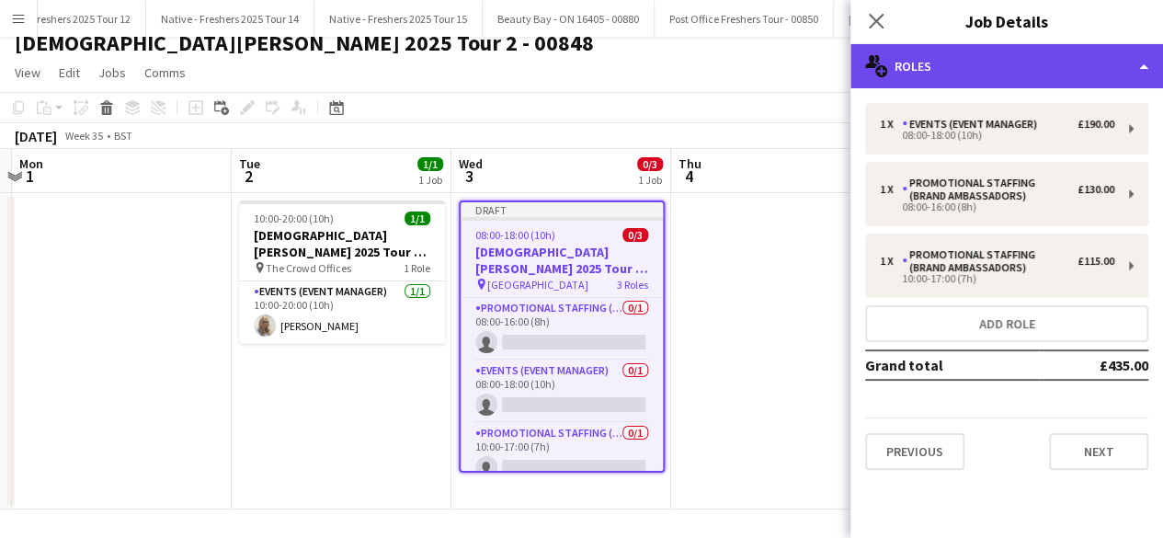
click at [1010, 64] on div "multiple-users-add Roles" at bounding box center [1007, 66] width 313 height 44
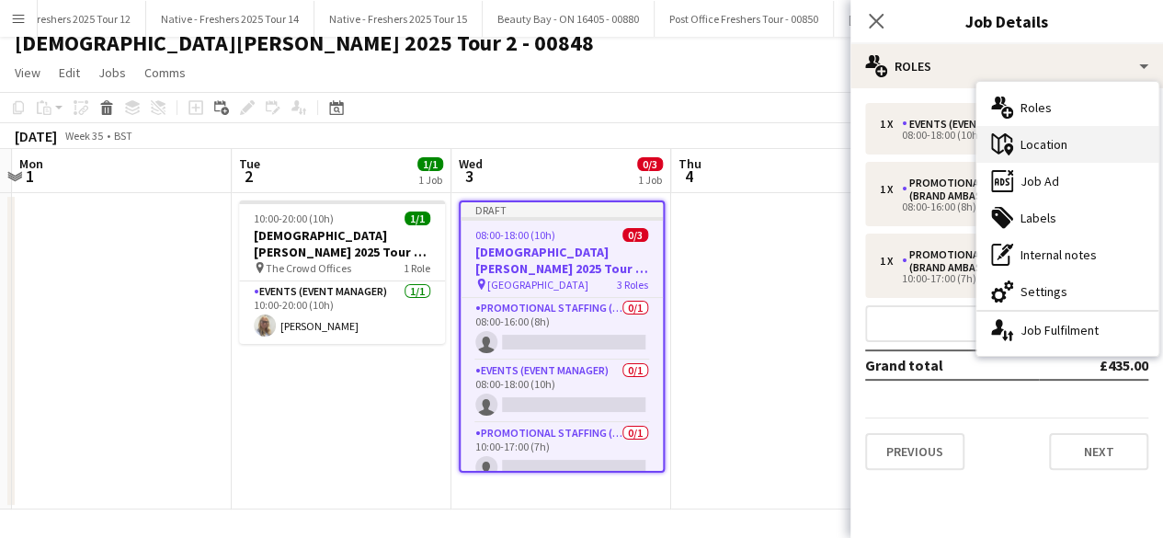
click at [1063, 148] on div "maps-pin-1 Location" at bounding box center [1068, 144] width 182 height 37
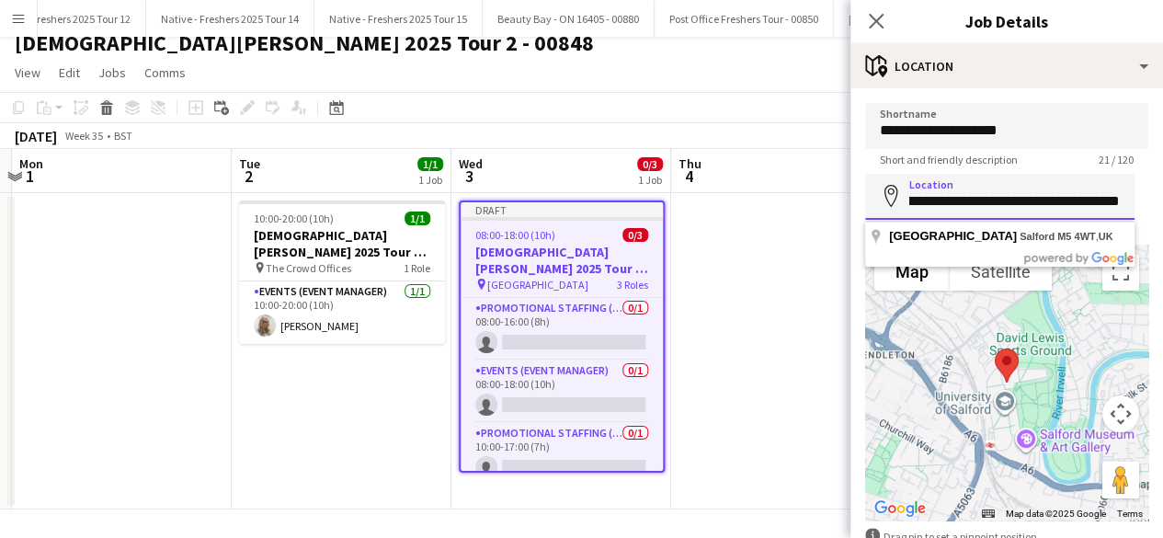
drag, startPoint x: 906, startPoint y: 198, endPoint x: 1170, endPoint y: 177, distance: 264.8
click at [1163, 177] on html "Menu Boards Boards Boards All jobs Status Workforce Workforce My Workforce Recr…" at bounding box center [581, 262] width 1163 height 555
paste input "**********"
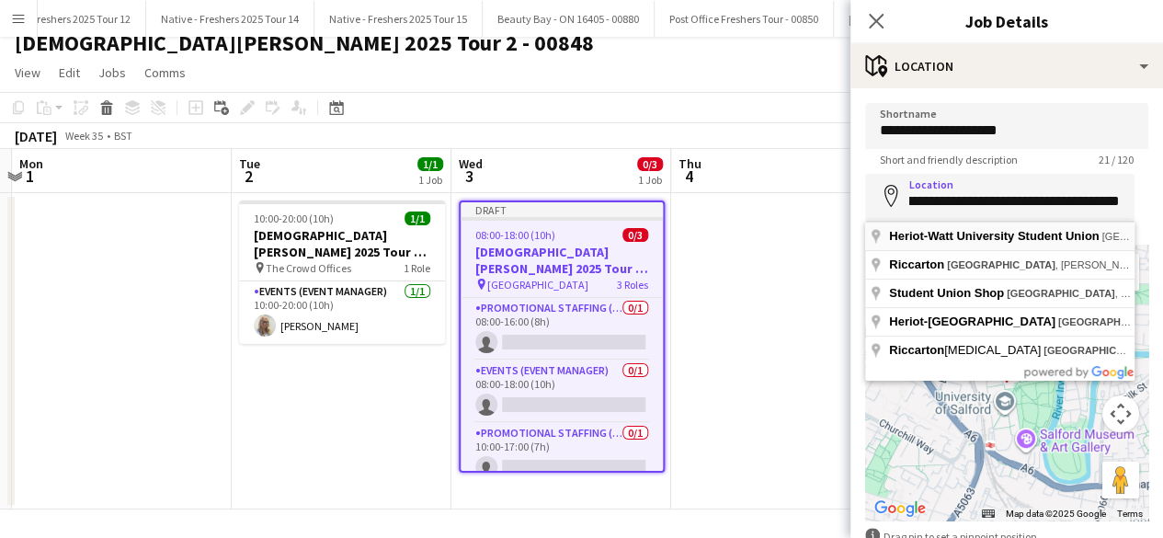
type input "**********"
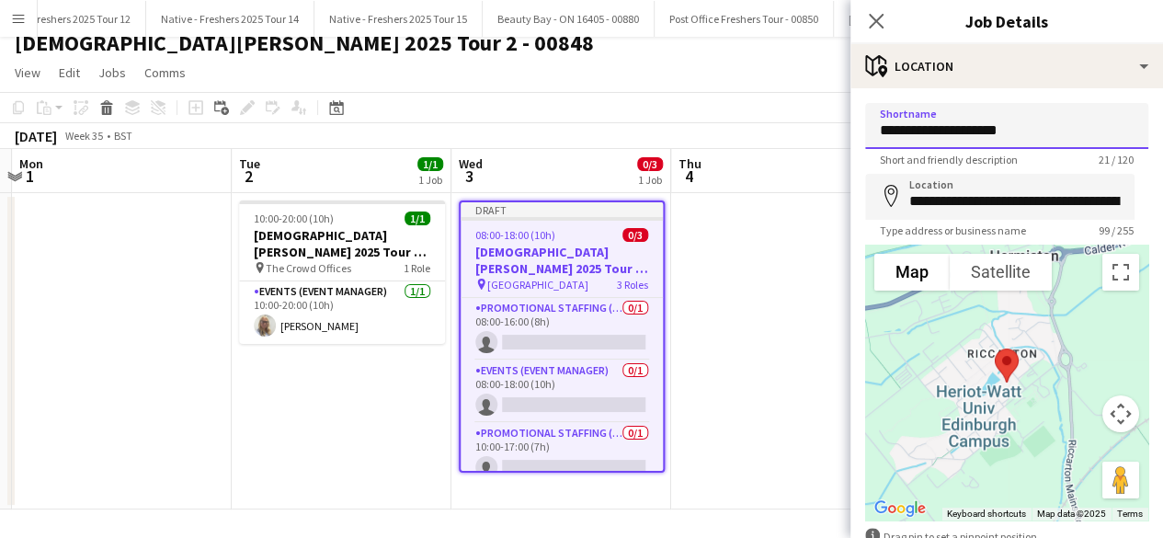
drag, startPoint x: 1023, startPoint y: 128, endPoint x: 830, endPoint y: 129, distance: 193.1
click at [830, 129] on body "Menu Boards Boards Boards All jobs Status Workforce Workforce My Workforce Recr…" at bounding box center [581, 262] width 1163 height 555
click at [1058, 126] on input "**********" at bounding box center [1006, 126] width 283 height 46
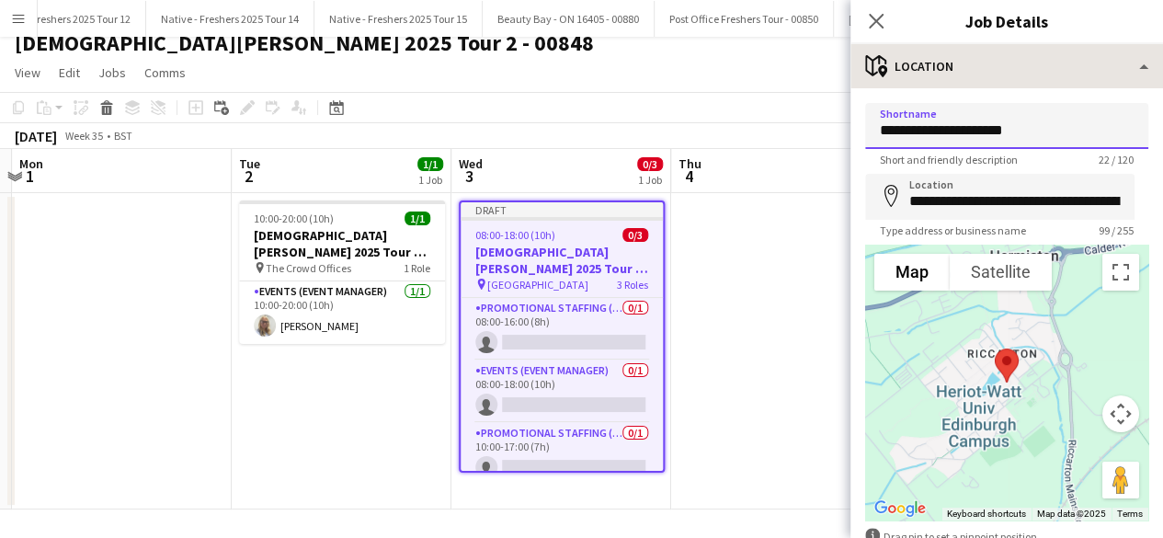
type input "**********"
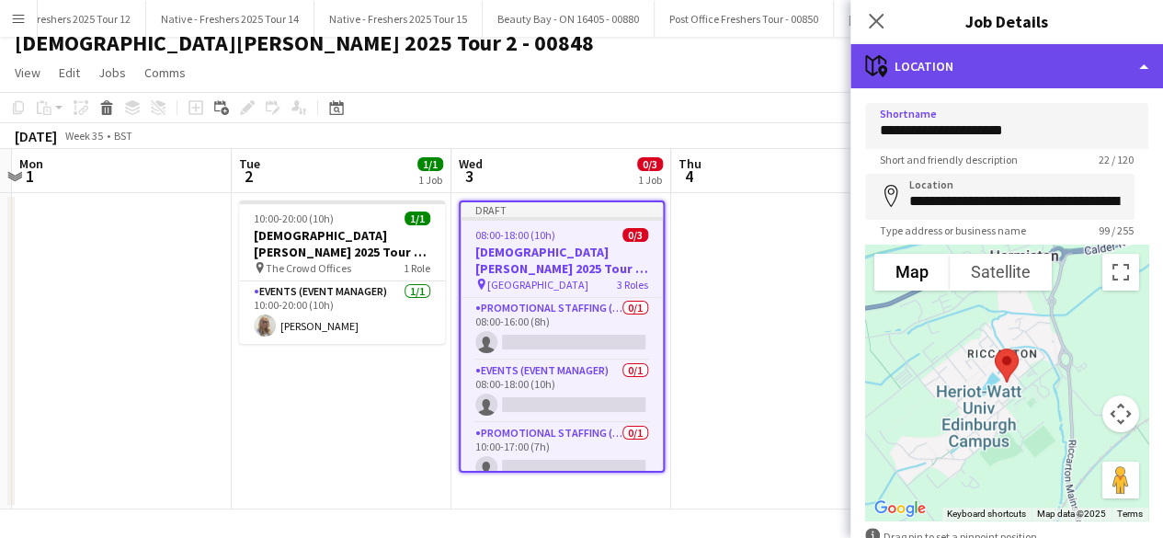
click at [1013, 67] on div "maps-pin-1 Location" at bounding box center [1007, 66] width 313 height 44
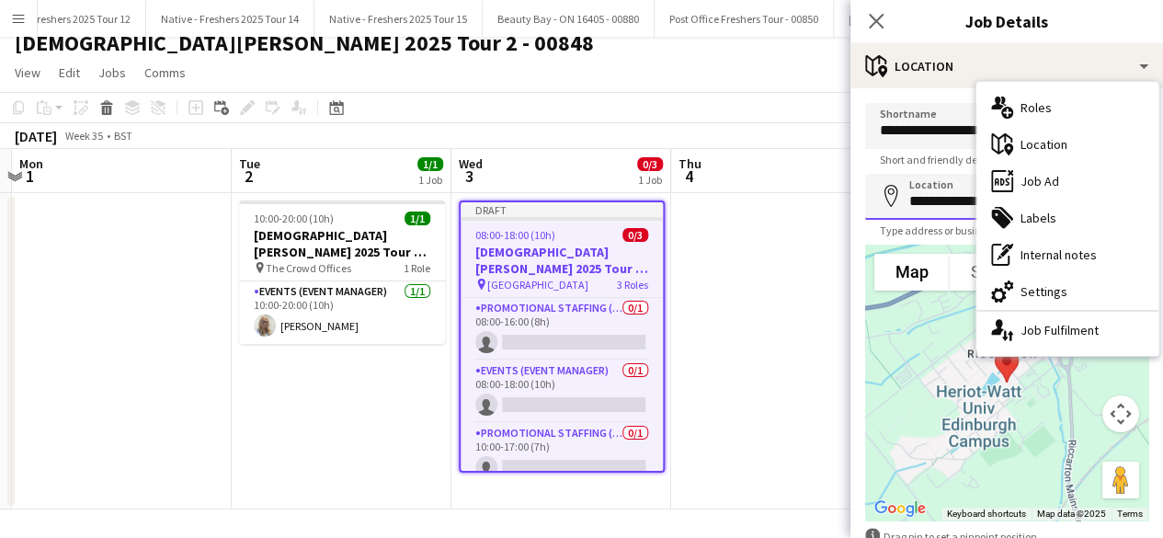
click at [930, 187] on input "**********" at bounding box center [999, 197] width 269 height 46
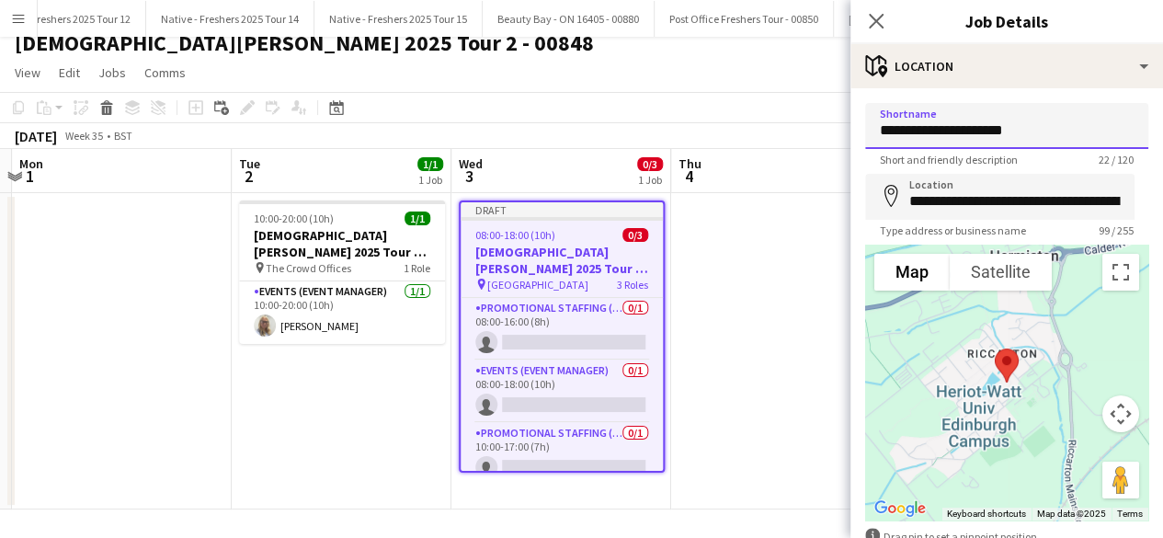
drag, startPoint x: 879, startPoint y: 126, endPoint x: 1024, endPoint y: 127, distance: 145.3
click at [1024, 127] on input "**********" at bounding box center [1006, 126] width 283 height 46
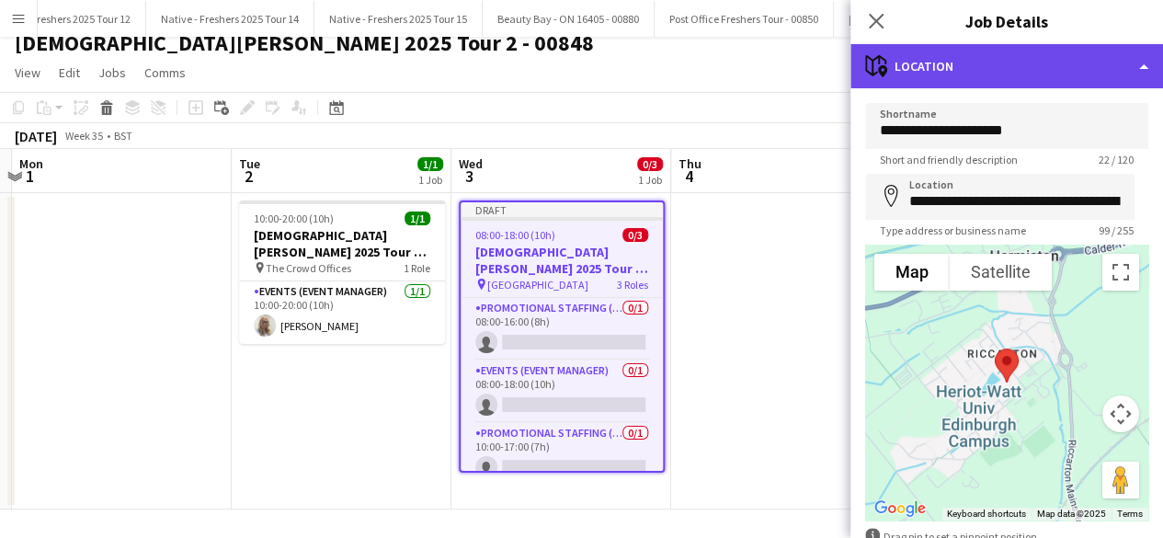
click at [1028, 84] on div "maps-pin-1 Location" at bounding box center [1007, 66] width 313 height 44
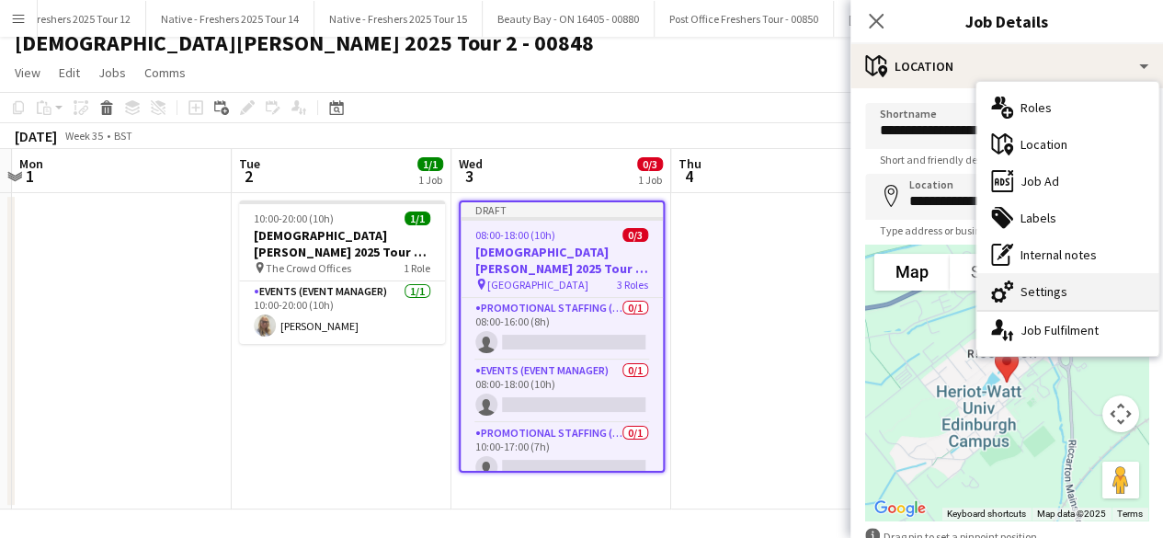
click at [1038, 304] on div "cog-double-3 Settings" at bounding box center [1068, 291] width 182 height 37
type input "*******"
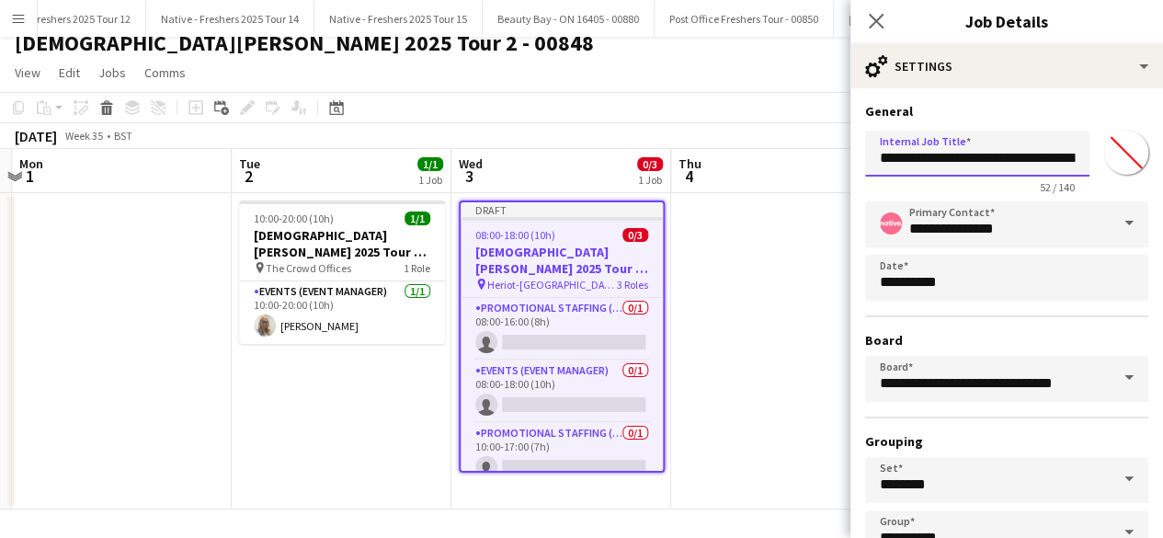
scroll to position [0, 136]
drag, startPoint x: 1000, startPoint y: 159, endPoint x: 1113, endPoint y: 143, distance: 114.3
click at [1113, 143] on div "**********" at bounding box center [1006, 158] width 283 height 71
click at [1016, 139] on input "**********" at bounding box center [970, 154] width 211 height 46
drag, startPoint x: 951, startPoint y: 158, endPoint x: 1109, endPoint y: 153, distance: 158.3
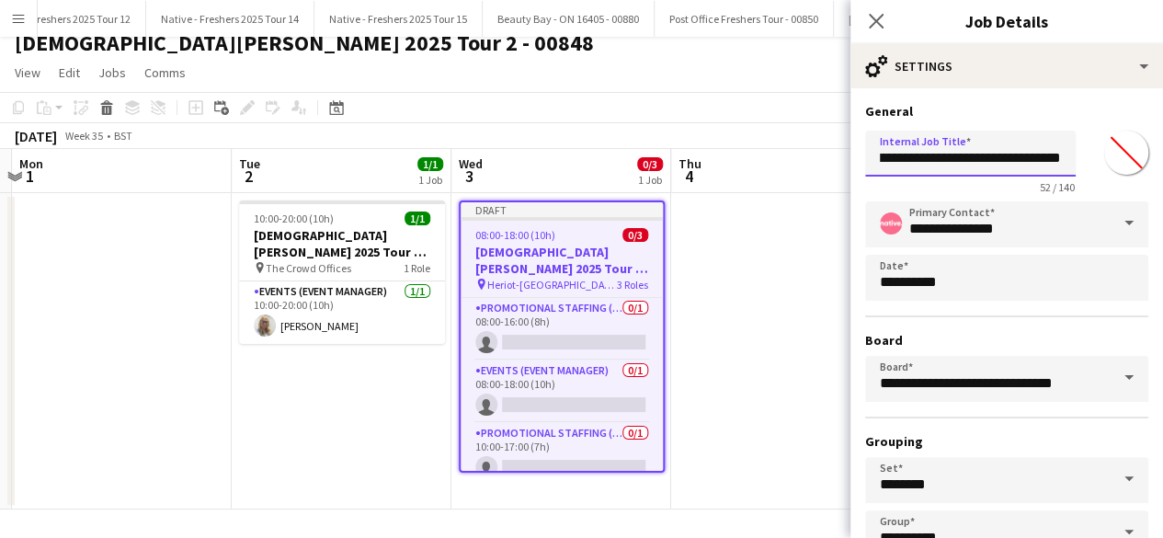
click at [1109, 153] on div "**********" at bounding box center [1006, 158] width 283 height 71
paste input "****"
type input "**********"
click at [1109, 153] on input "*******" at bounding box center [1126, 153] width 66 height 66
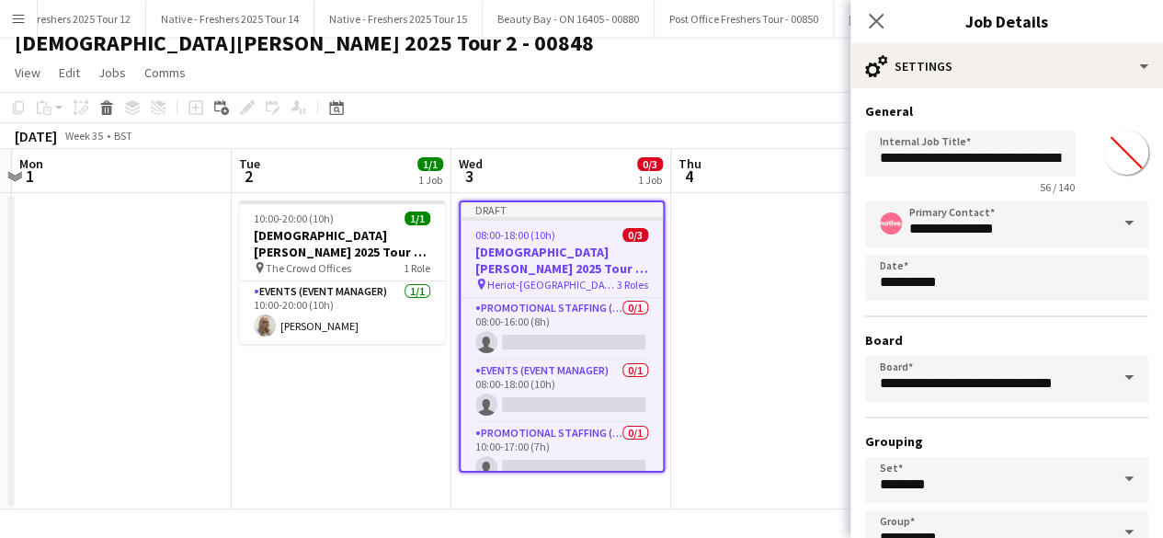
click at [1036, 102] on div "**********" at bounding box center [1007, 374] width 313 height 572
click at [1111, 156] on input "*******" at bounding box center [1126, 153] width 66 height 66
click at [1008, 105] on h3 "General" at bounding box center [1006, 111] width 283 height 17
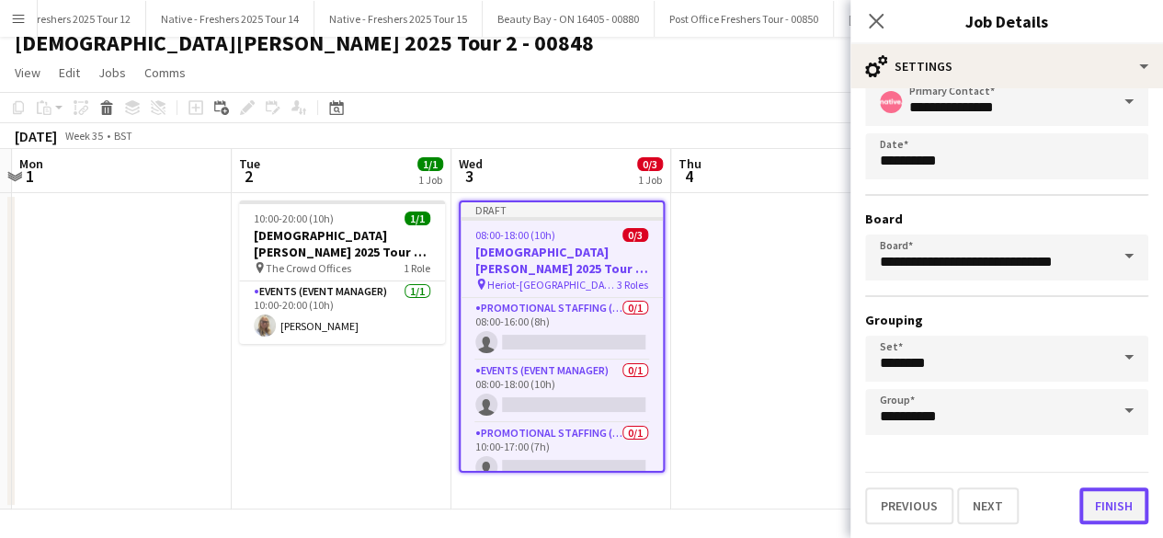
click at [1093, 498] on button "Finish" at bounding box center [1114, 505] width 69 height 37
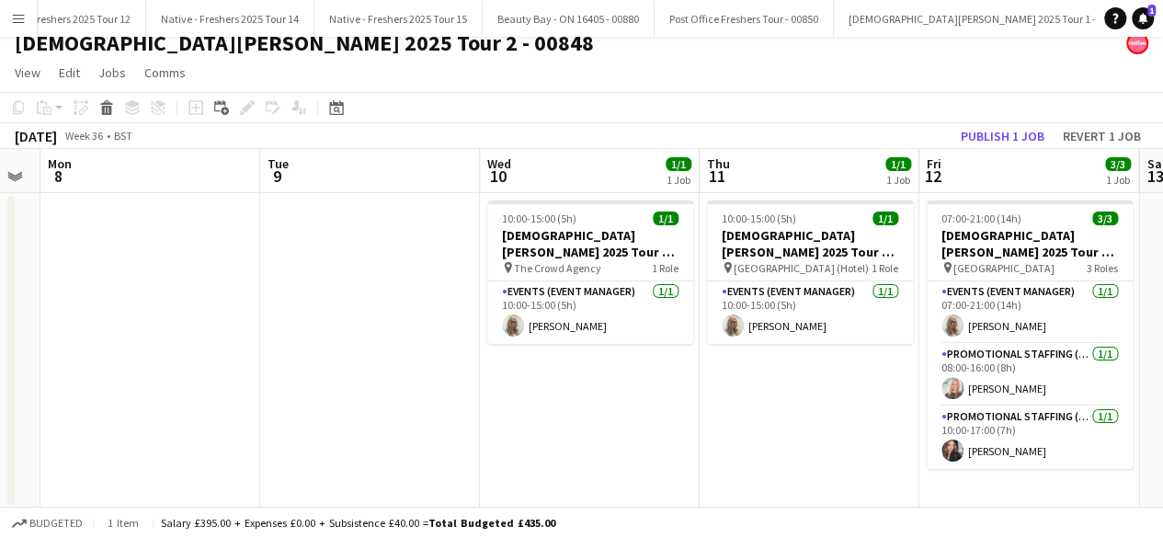
scroll to position [0, 620]
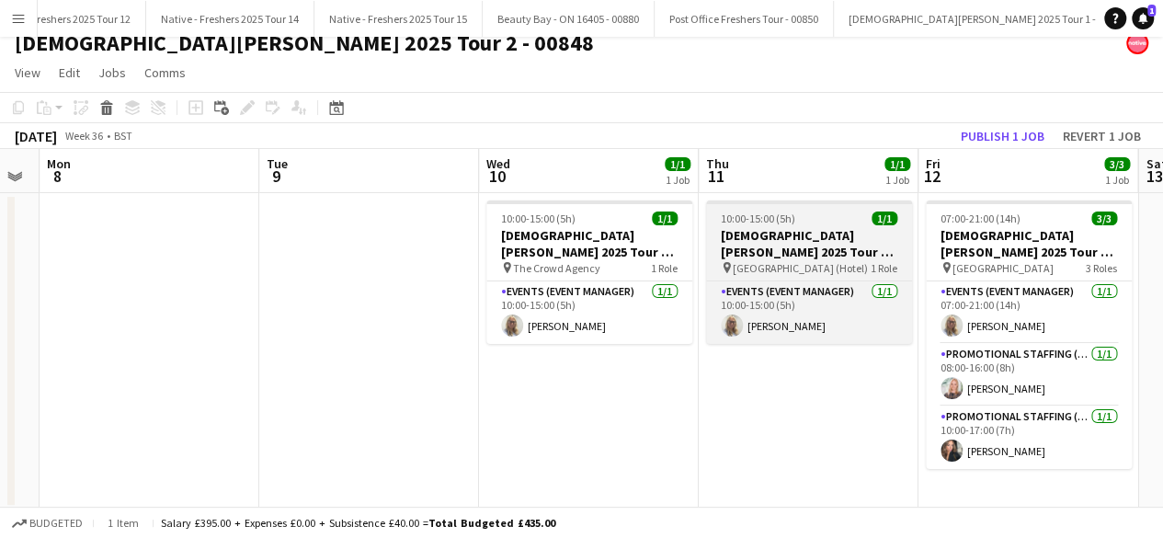
click at [829, 222] on div "10:00-15:00 (5h) 1/1" at bounding box center [809, 219] width 206 height 14
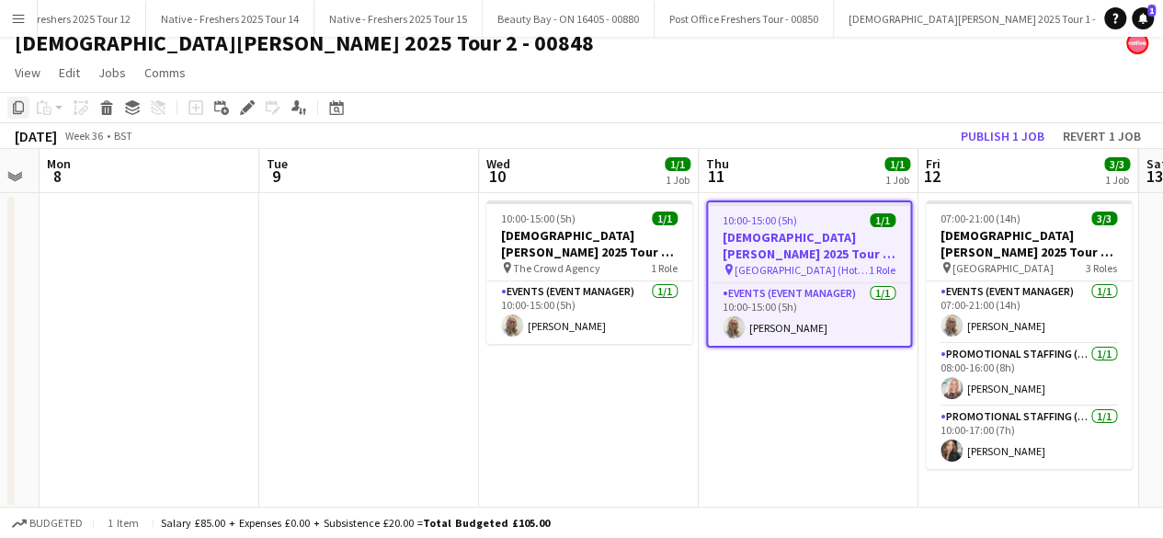
click at [11, 104] on icon "Copy" at bounding box center [18, 107] width 15 height 15
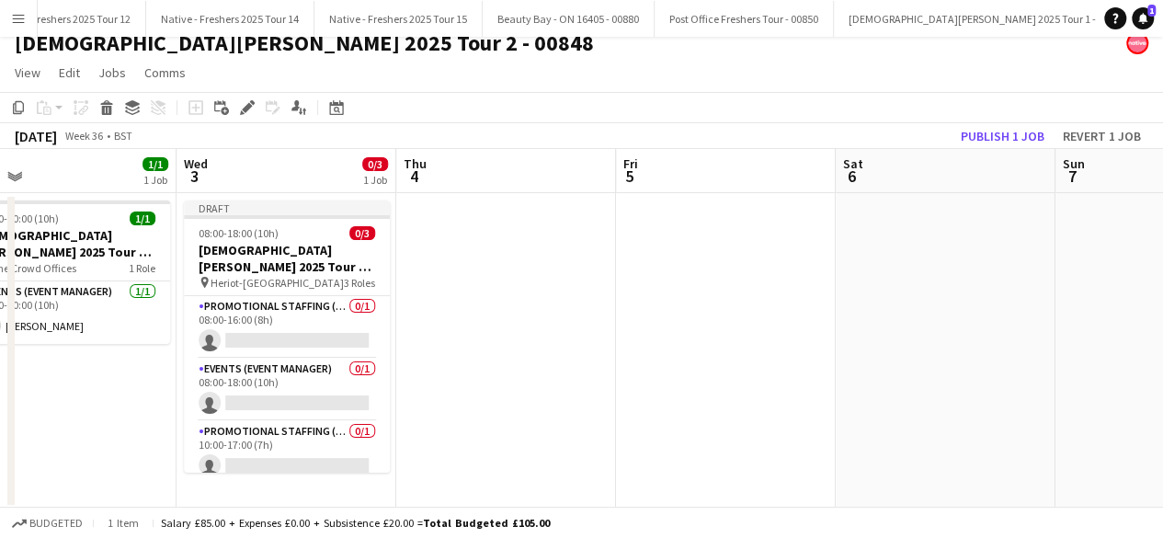
scroll to position [0, 482]
click at [473, 304] on app-date-cell at bounding box center [507, 351] width 220 height 316
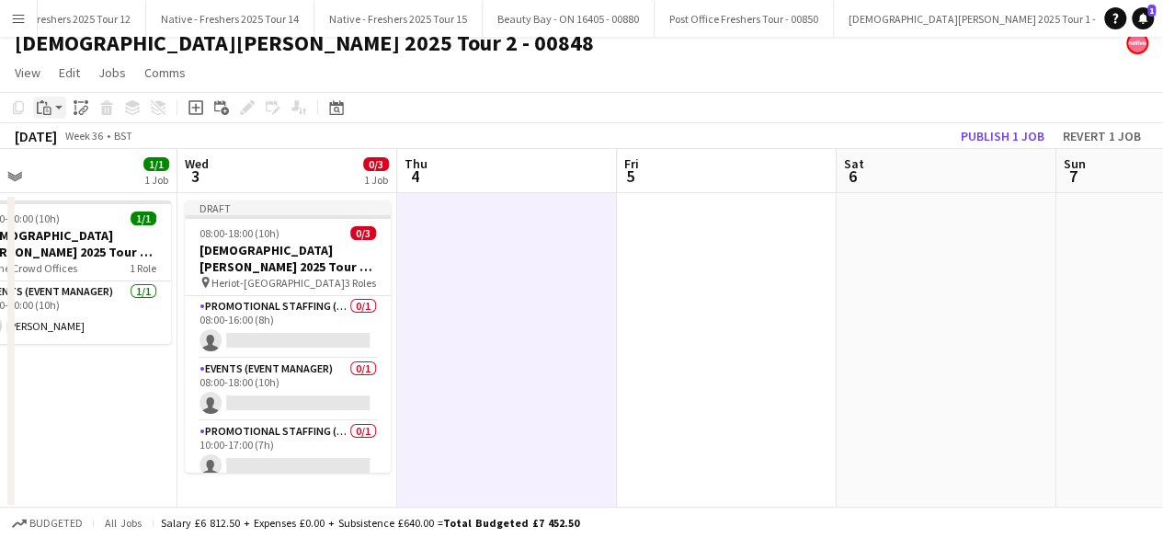
click at [39, 108] on icon "Paste" at bounding box center [44, 107] width 15 height 15
click at [79, 143] on link "Paste Ctrl+V" at bounding box center [135, 142] width 173 height 17
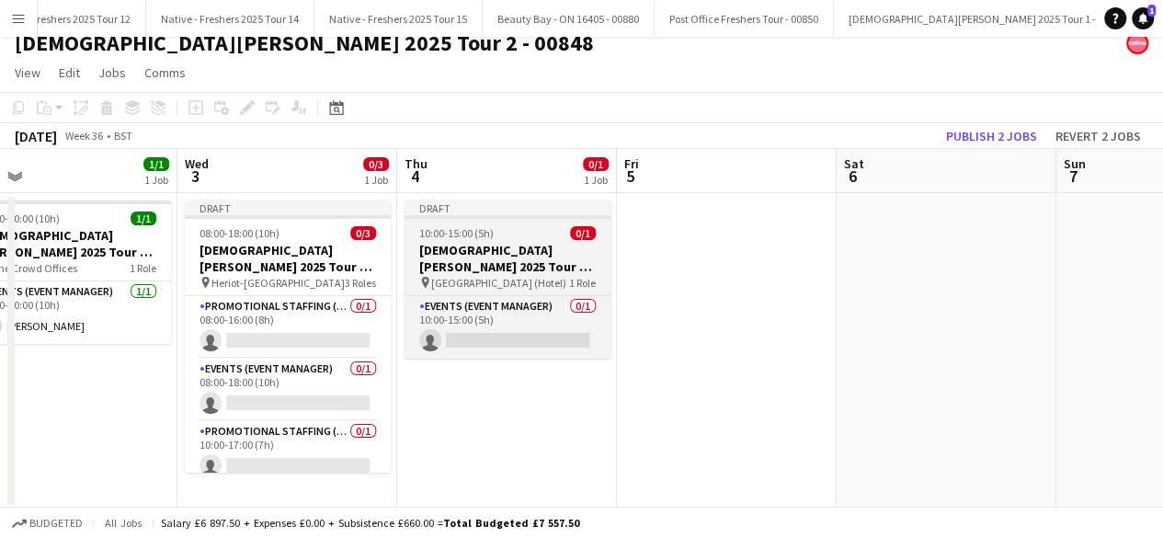
click at [520, 244] on h3 "Lady Garden 2025 Tour 2 - 00848 - Travel Day" at bounding box center [508, 258] width 206 height 33
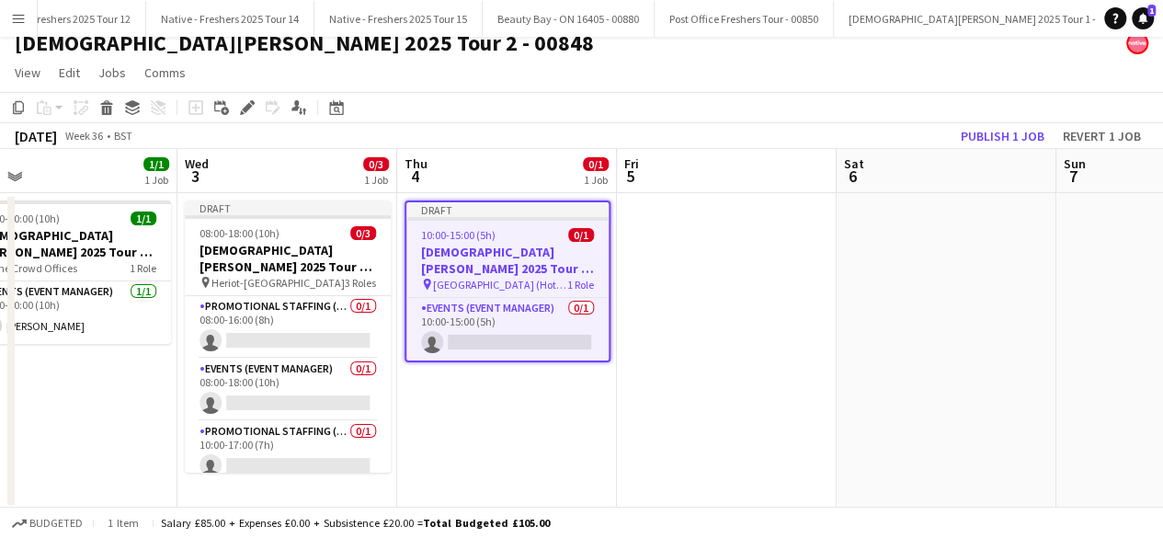
click at [520, 244] on h3 "Lady Garden 2025 Tour 2 - 00848 - Travel Day" at bounding box center [507, 260] width 202 height 33
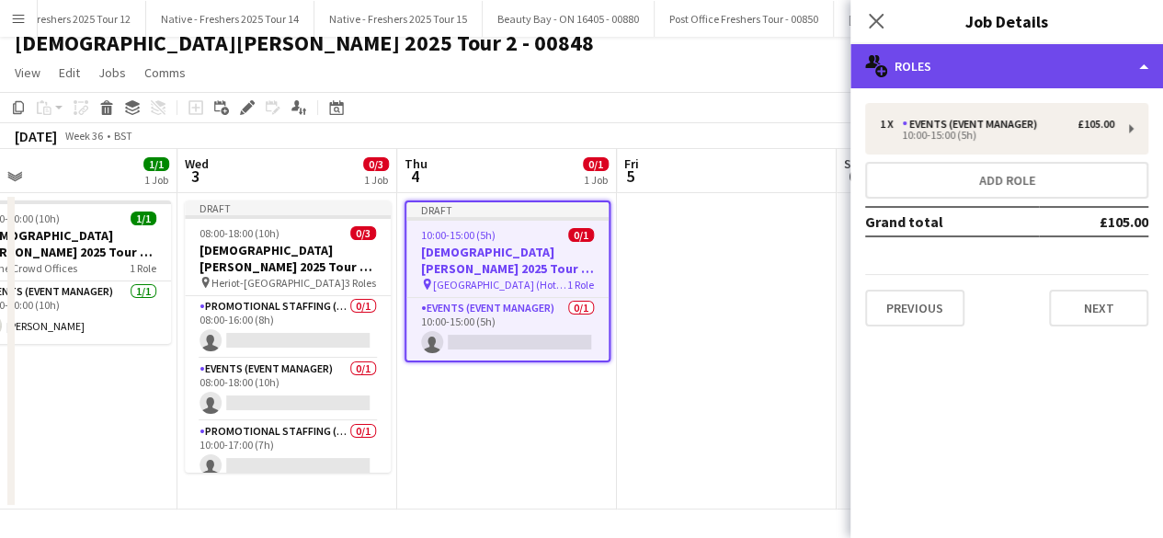
click at [1035, 76] on div "multiple-users-add Roles" at bounding box center [1007, 66] width 313 height 44
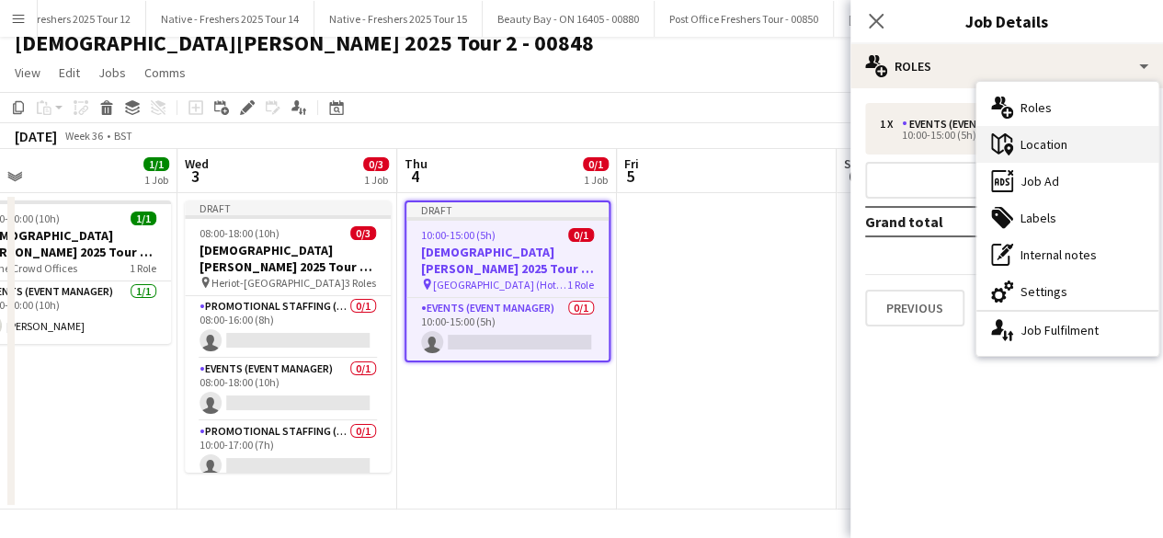
click at [1041, 154] on div "maps-pin-1 Location" at bounding box center [1068, 144] width 182 height 37
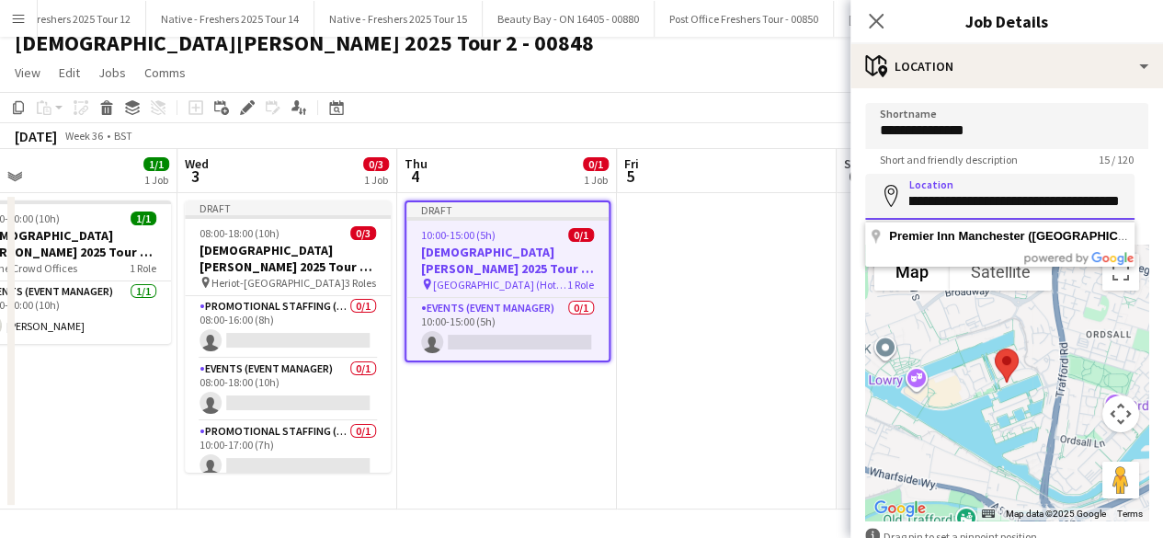
scroll to position [0, 365]
drag, startPoint x: 908, startPoint y: 198, endPoint x: 1176, endPoint y: 200, distance: 268.5
click at [1163, 200] on html "Menu Boards Boards Boards All jobs Status Workforce Workforce My Workforce Recr…" at bounding box center [581, 262] width 1163 height 555
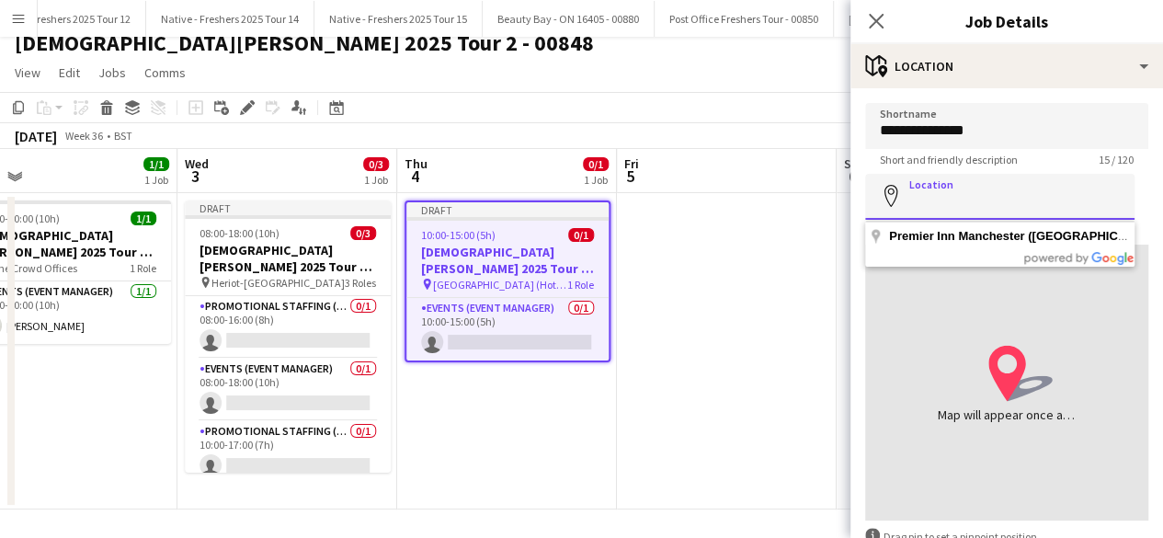
scroll to position [0, 0]
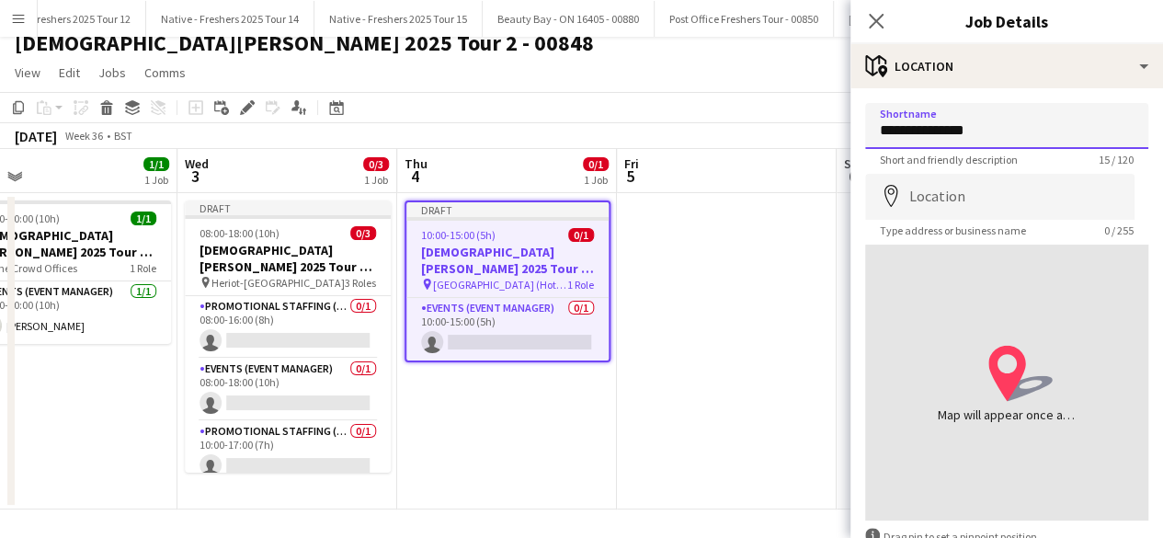
drag, startPoint x: 993, startPoint y: 132, endPoint x: 851, endPoint y: 140, distance: 142.8
click at [851, 140] on form "**********" at bounding box center [1007, 369] width 313 height 532
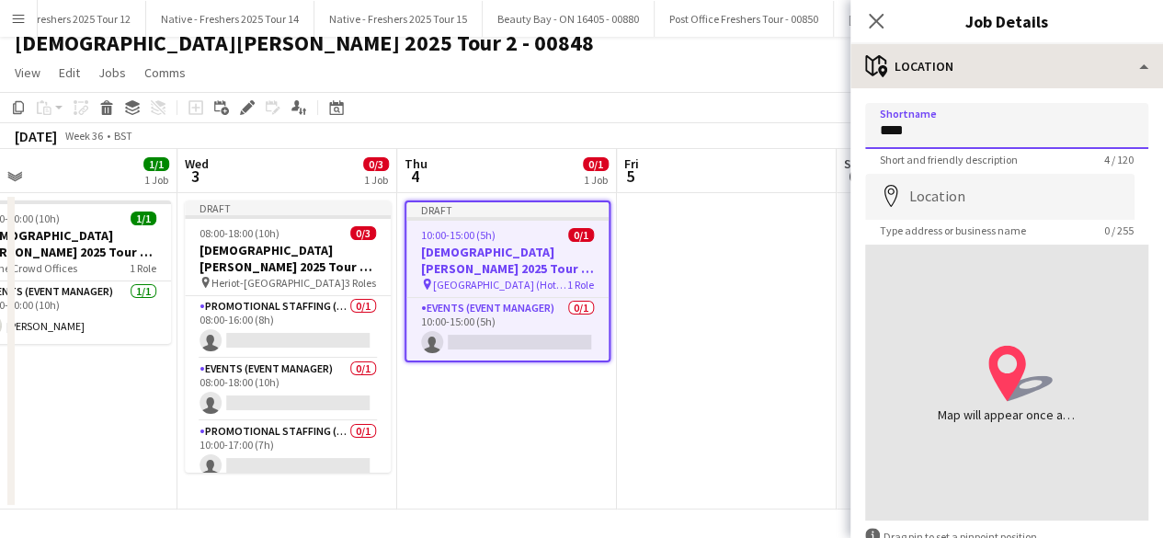
type input "****"
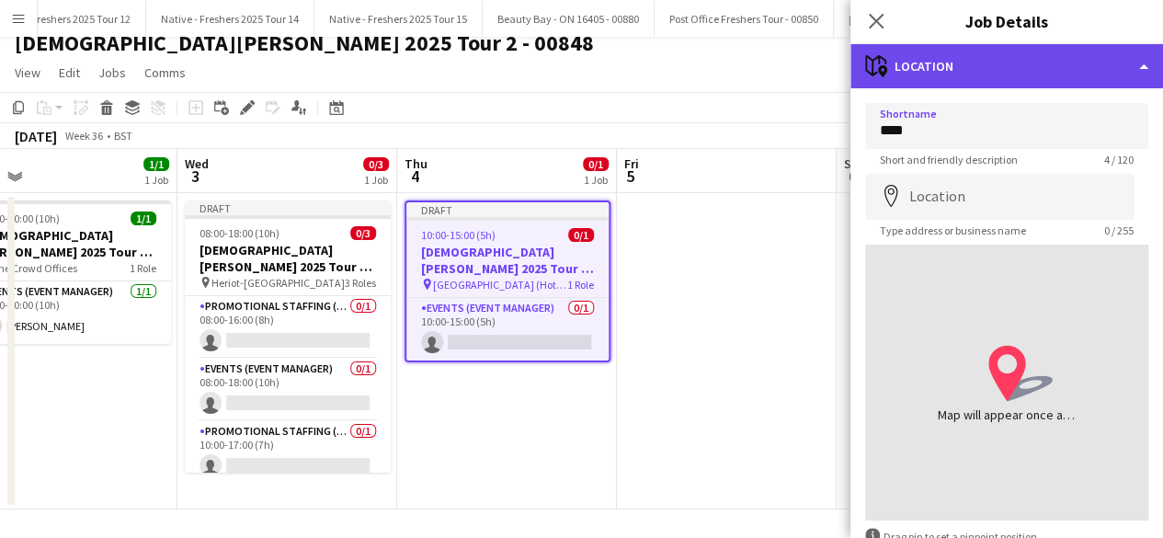
click at [1017, 66] on div "maps-pin-1 Location" at bounding box center [1007, 66] width 313 height 44
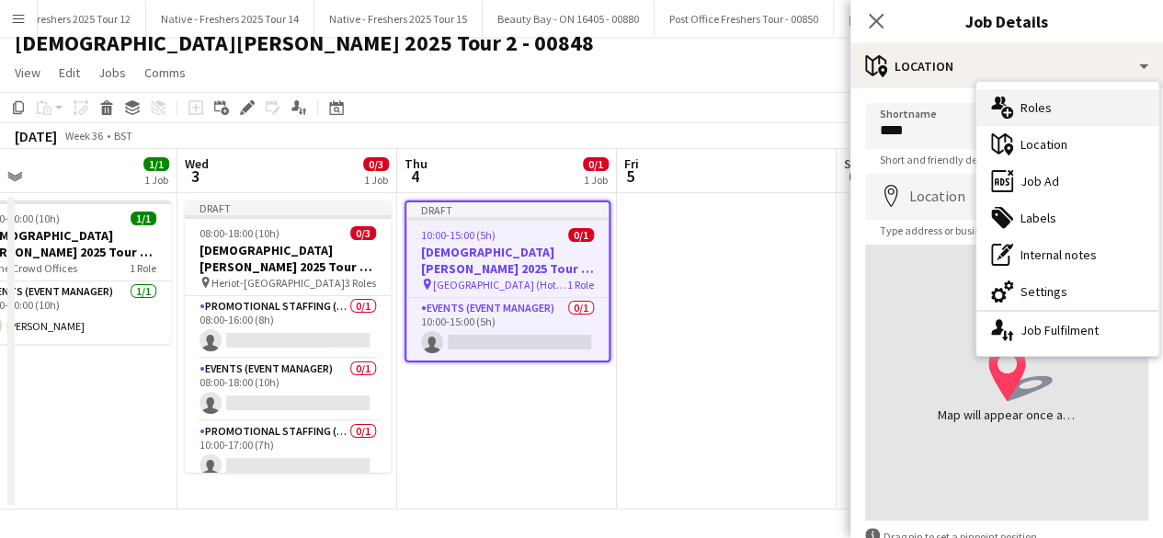
click at [1068, 112] on div "multiple-users-add Roles" at bounding box center [1068, 107] width 182 height 37
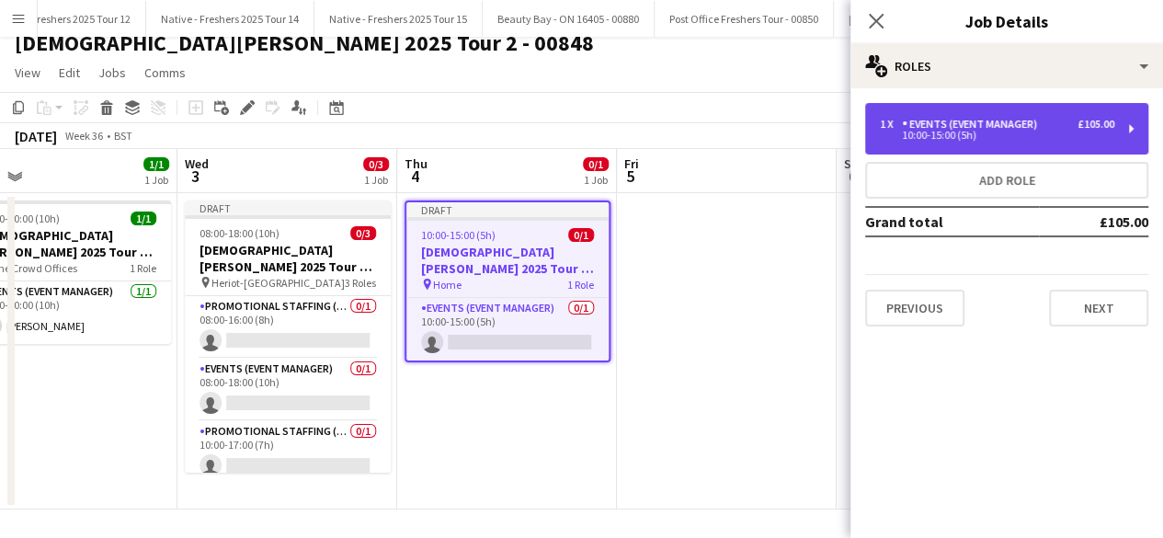
click at [938, 133] on div "10:00-15:00 (5h)" at bounding box center [997, 135] width 235 height 9
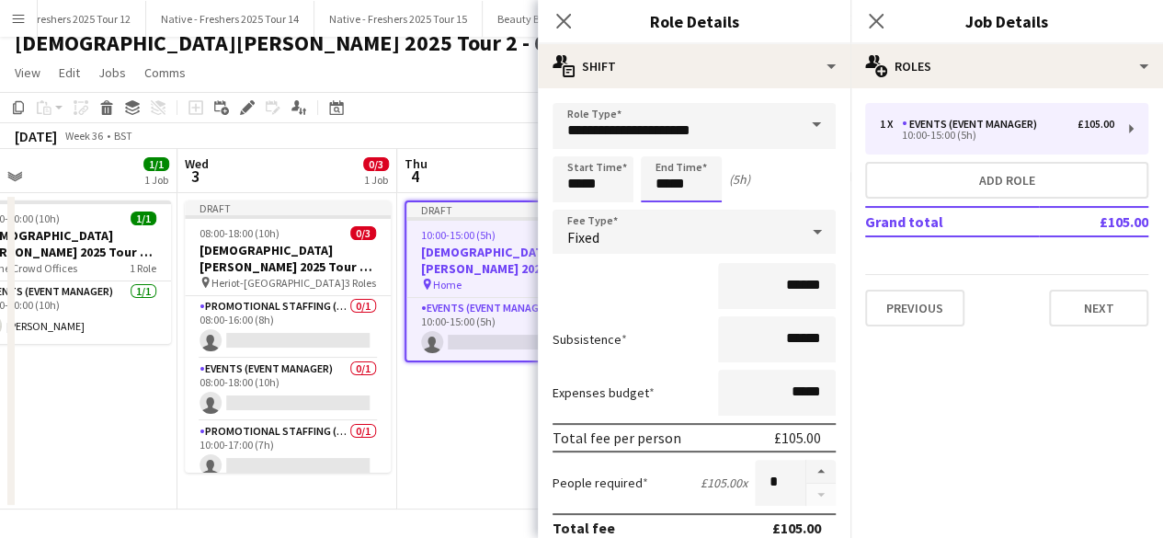
click at [703, 187] on input "*****" at bounding box center [681, 179] width 81 height 46
click at [662, 150] on div at bounding box center [663, 147] width 37 height 18
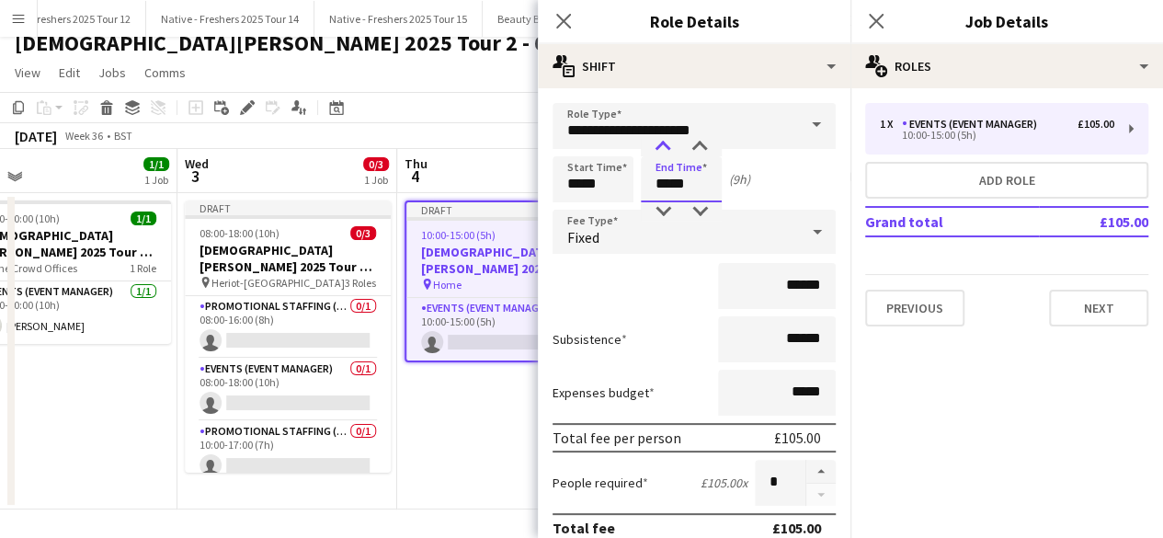
type input "*****"
click at [662, 150] on div at bounding box center [663, 147] width 37 height 18
click at [808, 291] on input "******" at bounding box center [777, 286] width 118 height 46
type input "**"
type input "*******"
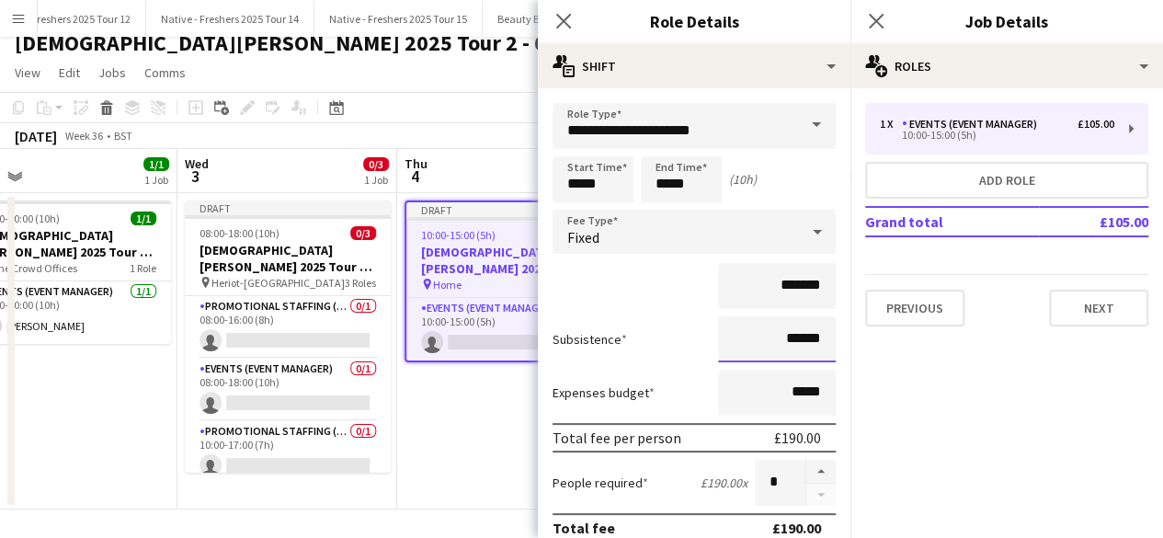
click at [782, 341] on input "******" at bounding box center [777, 339] width 118 height 46
type input "*****"
click at [877, 17] on icon "Close pop-in" at bounding box center [875, 20] width 17 height 17
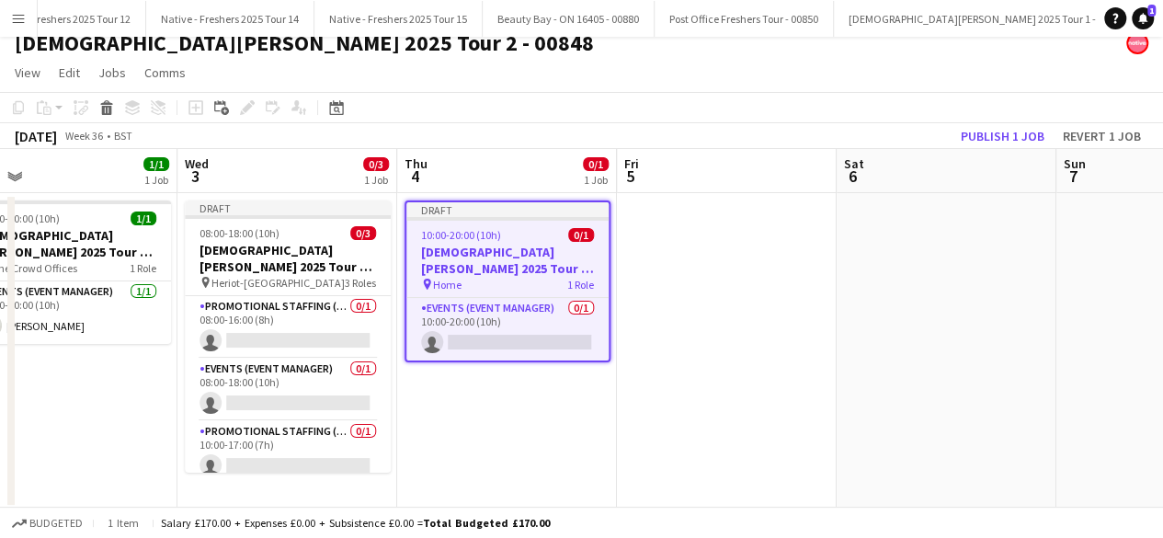
click at [769, 314] on app-date-cell at bounding box center [727, 351] width 220 height 316
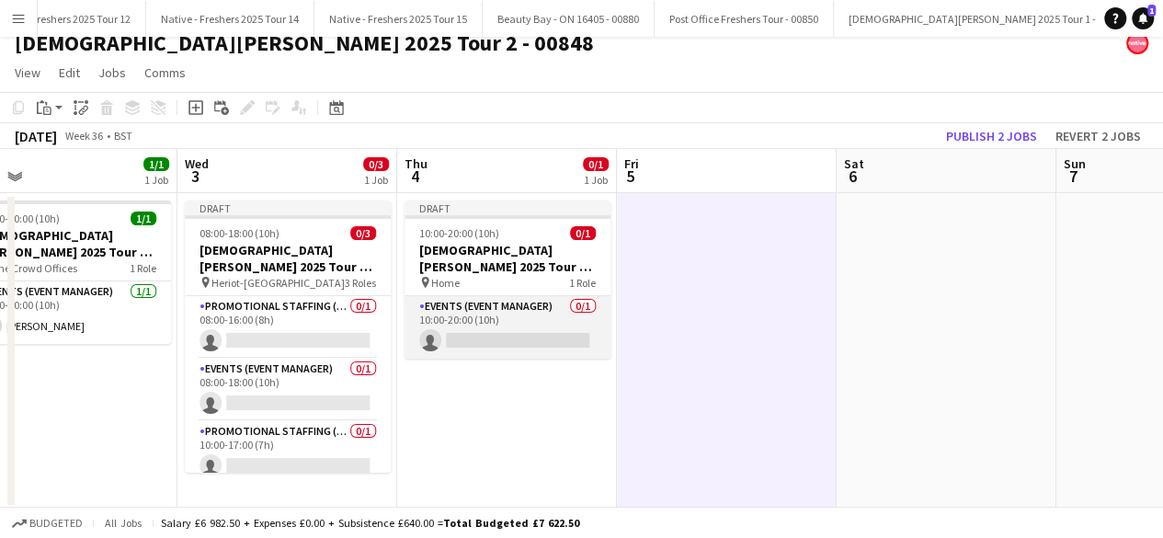
click at [521, 332] on app-card-role "Events (Event Manager) 0/1 10:00-20:00 (10h) single-neutral-actions" at bounding box center [508, 327] width 206 height 63
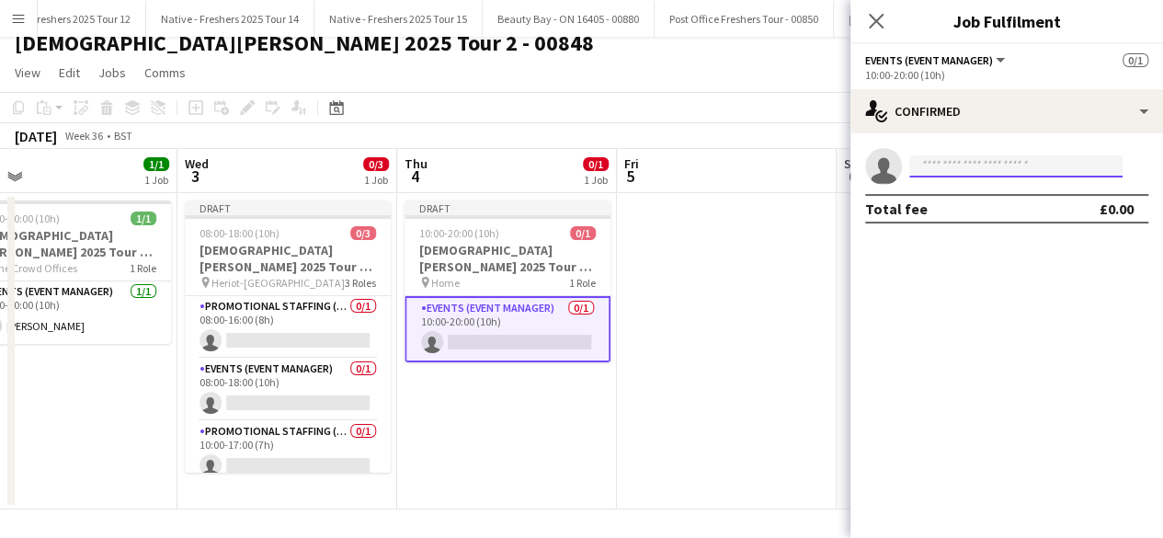
click at [937, 161] on input at bounding box center [1016, 166] width 213 height 22
type input "*"
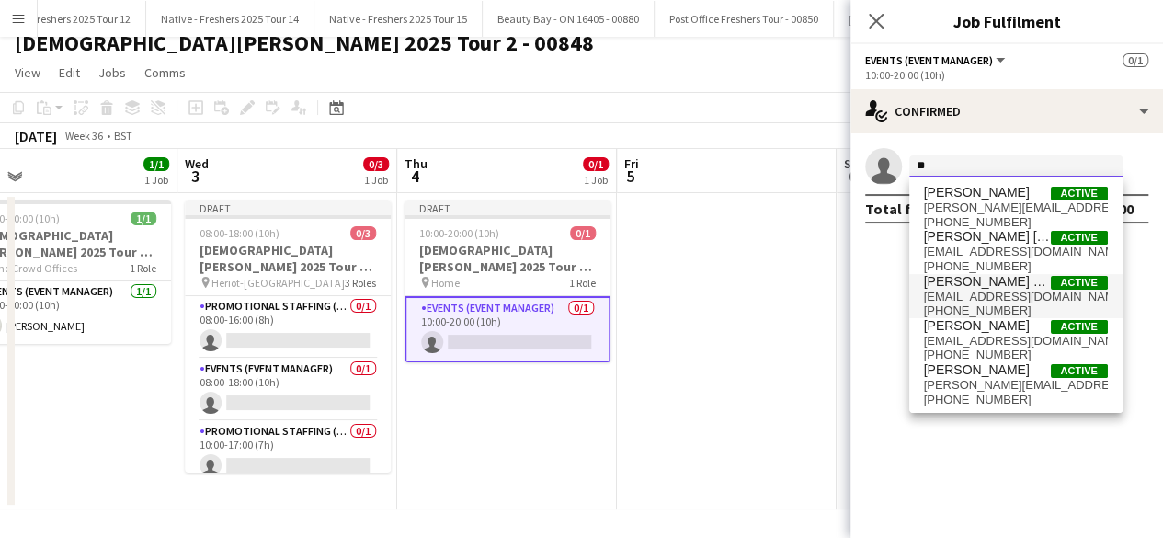
type input "*"
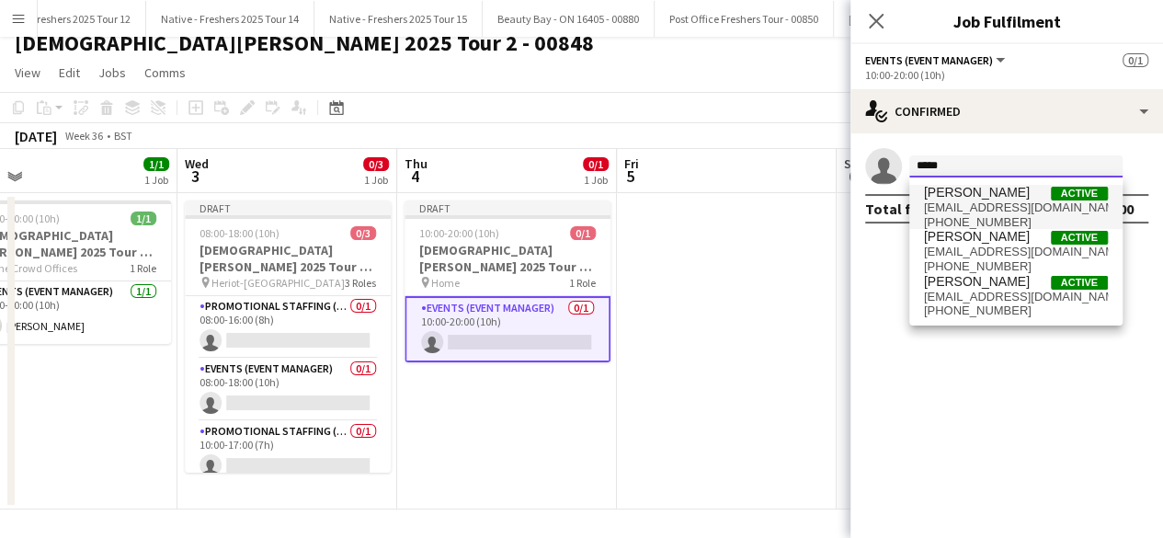
type input "*****"
click at [998, 201] on span "mel555@live.co.uk" at bounding box center [1016, 207] width 184 height 15
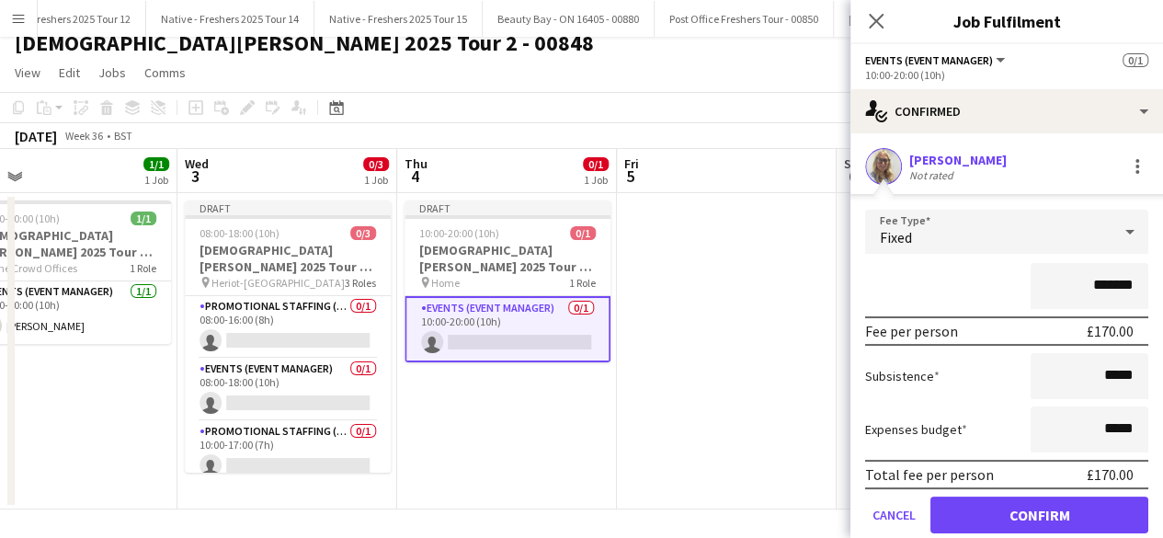
scroll to position [63, 0]
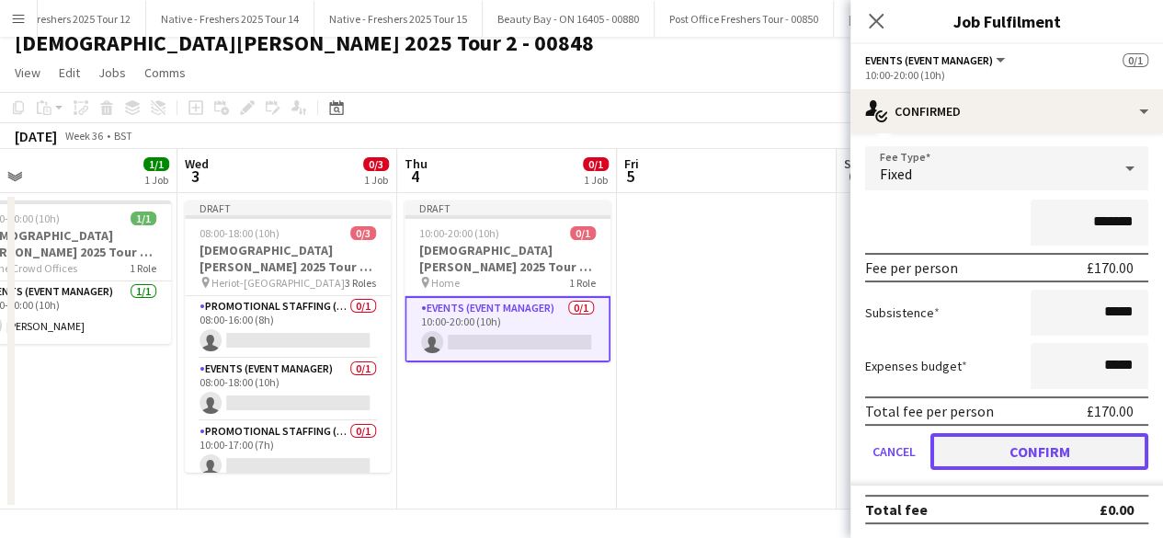
click at [975, 447] on button "Confirm" at bounding box center [1040, 451] width 218 height 37
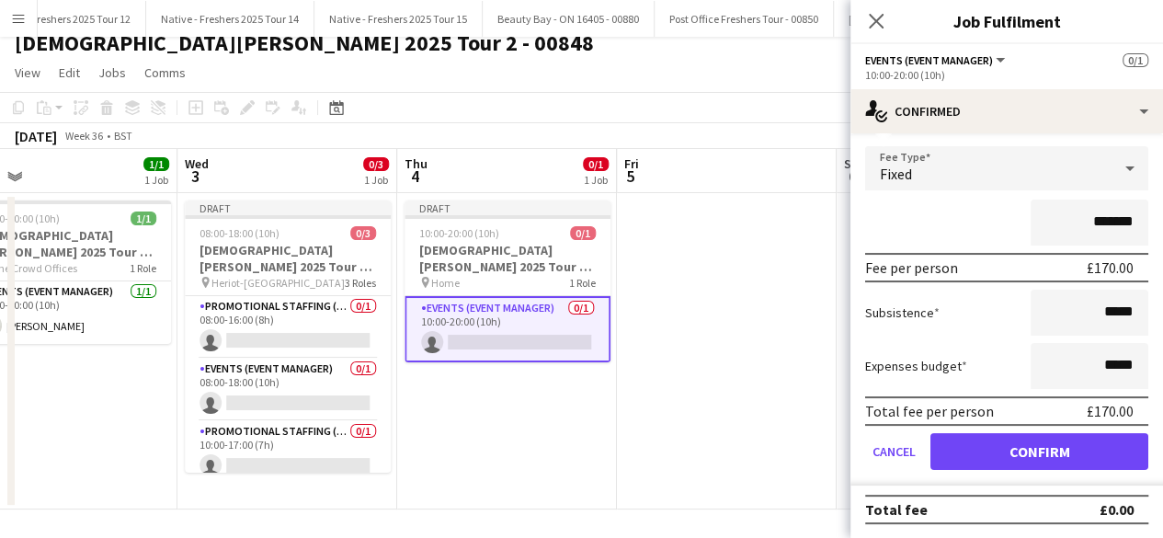
scroll to position [0, 0]
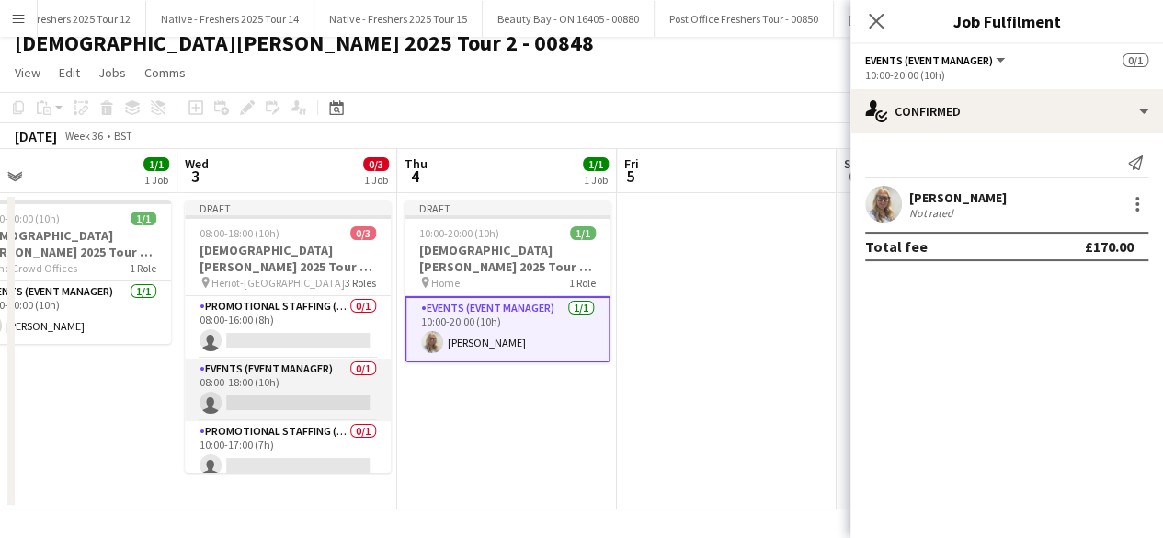
click at [298, 391] on app-card-role "Events (Event Manager) 0/1 08:00-18:00 (10h) single-neutral-actions" at bounding box center [288, 390] width 206 height 63
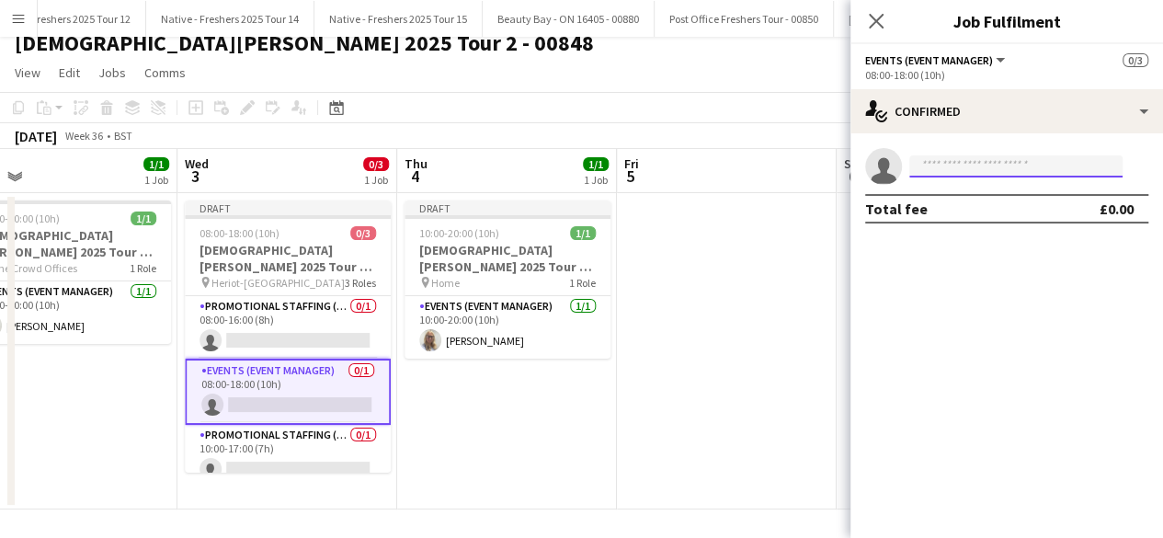
click at [964, 168] on input at bounding box center [1016, 166] width 213 height 22
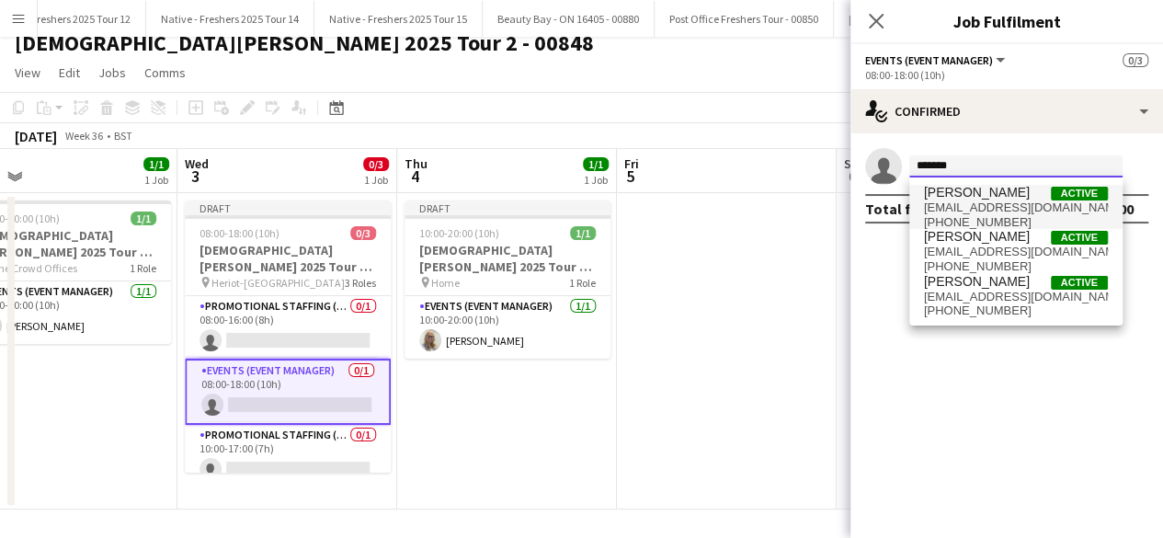
type input "*******"
click at [964, 200] on span "mel555@live.co.uk" at bounding box center [1016, 207] width 184 height 15
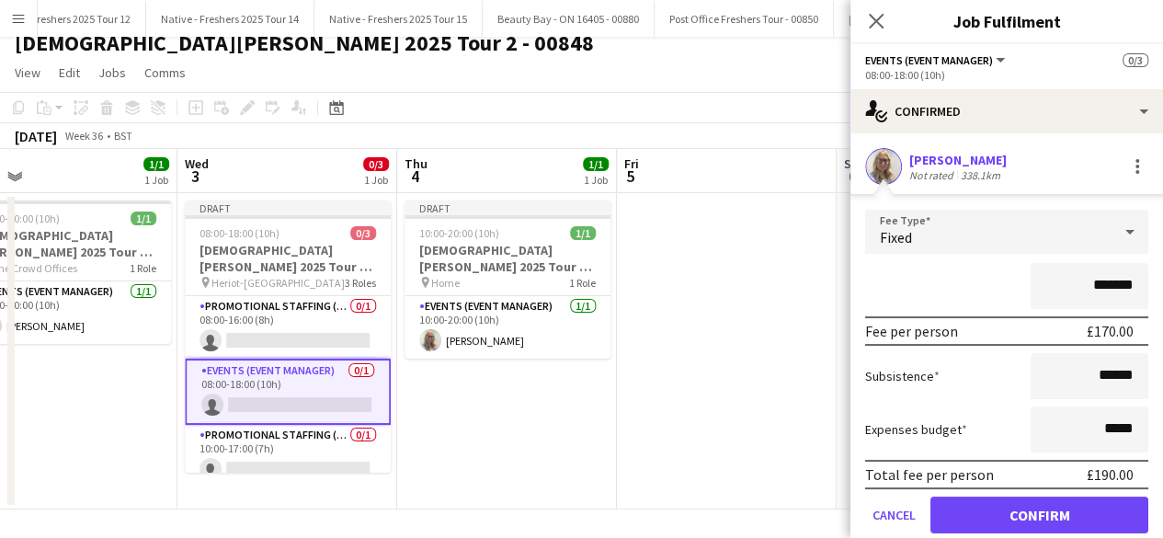
scroll to position [63, 0]
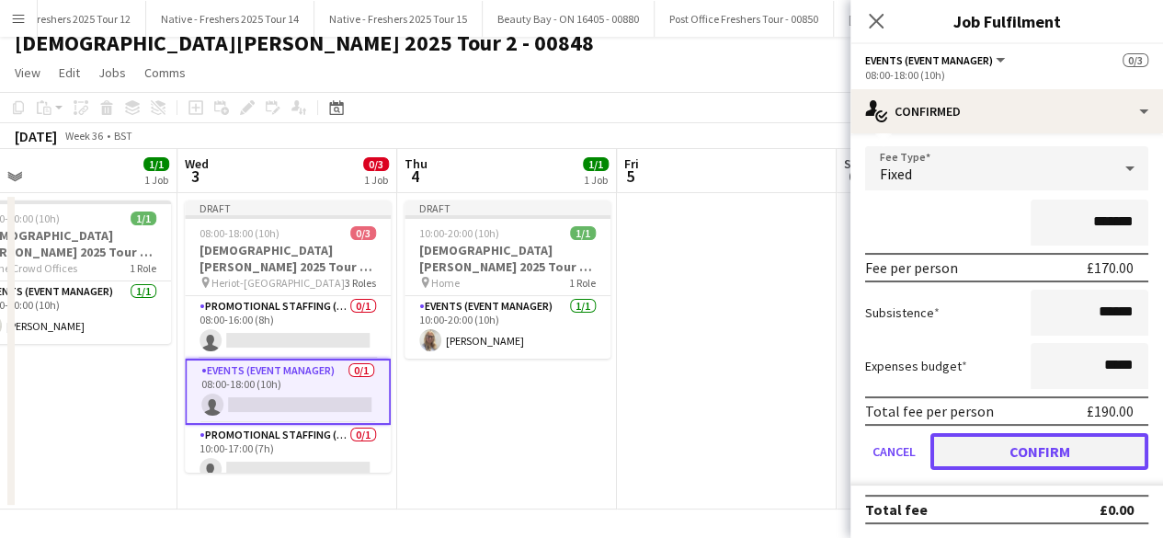
click at [1010, 452] on button "Confirm" at bounding box center [1040, 451] width 218 height 37
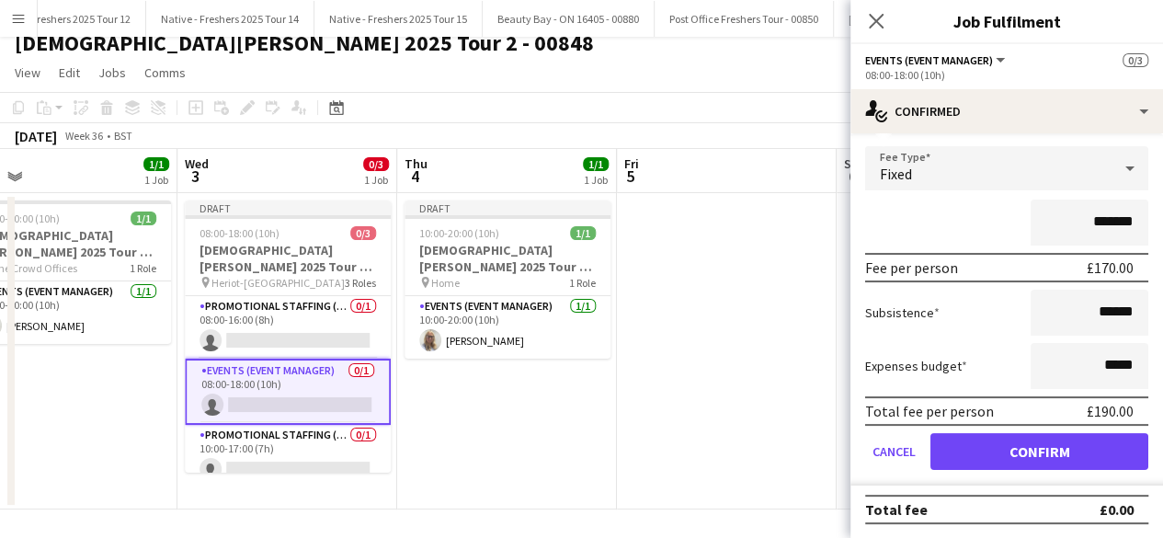
scroll to position [0, 0]
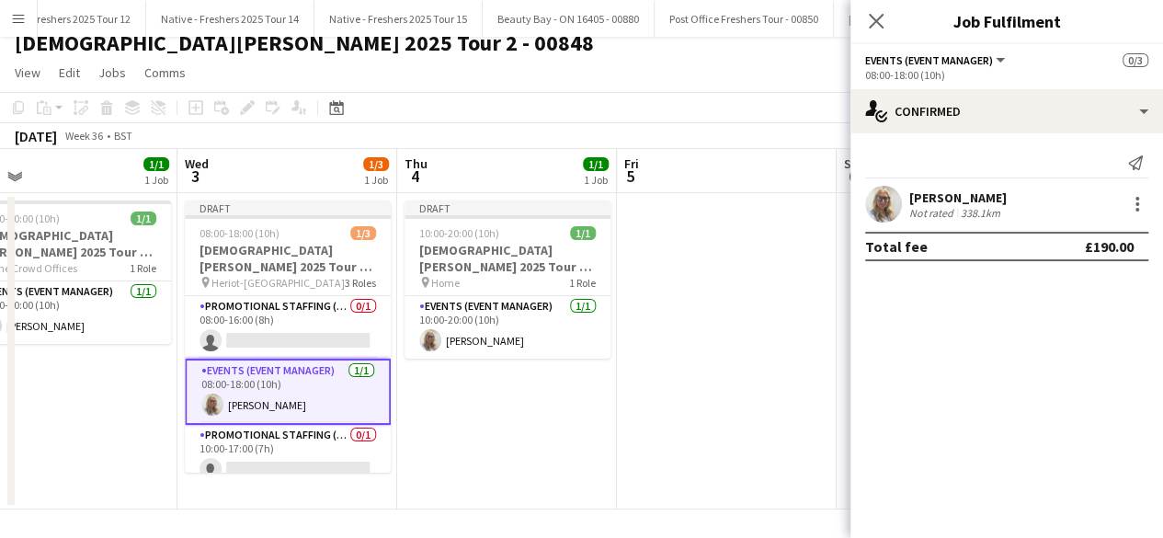
click at [589, 398] on app-date-cell "Draft 10:00-20:00 (10h) 1/1 Lady Garden 2025 Tour 2 - 00848 - Travel Day pin Ho…" at bounding box center [507, 351] width 220 height 316
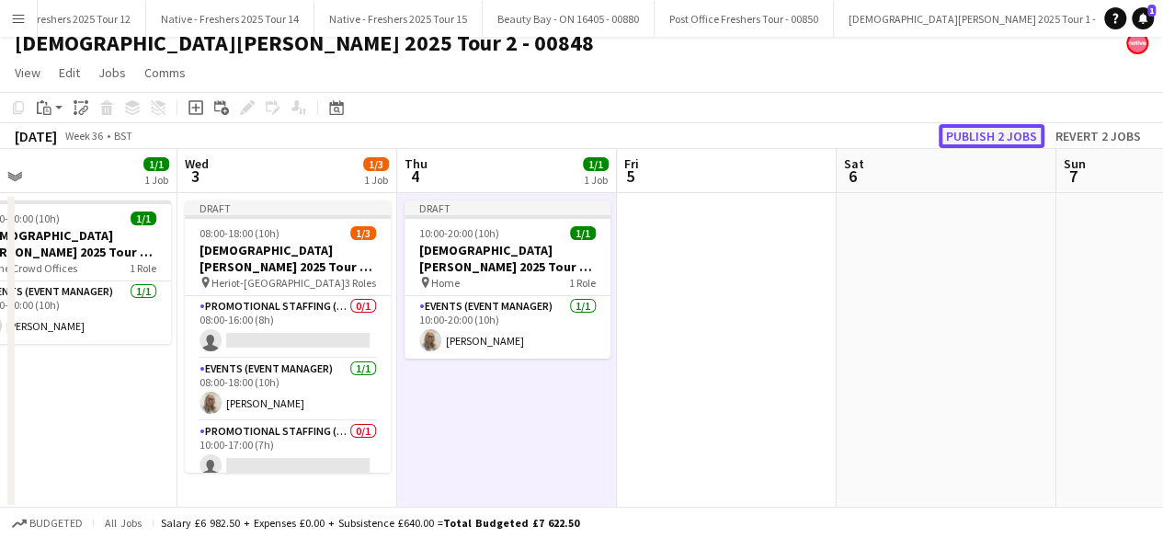
click at [996, 135] on button "Publish 2 jobs" at bounding box center [992, 136] width 106 height 24
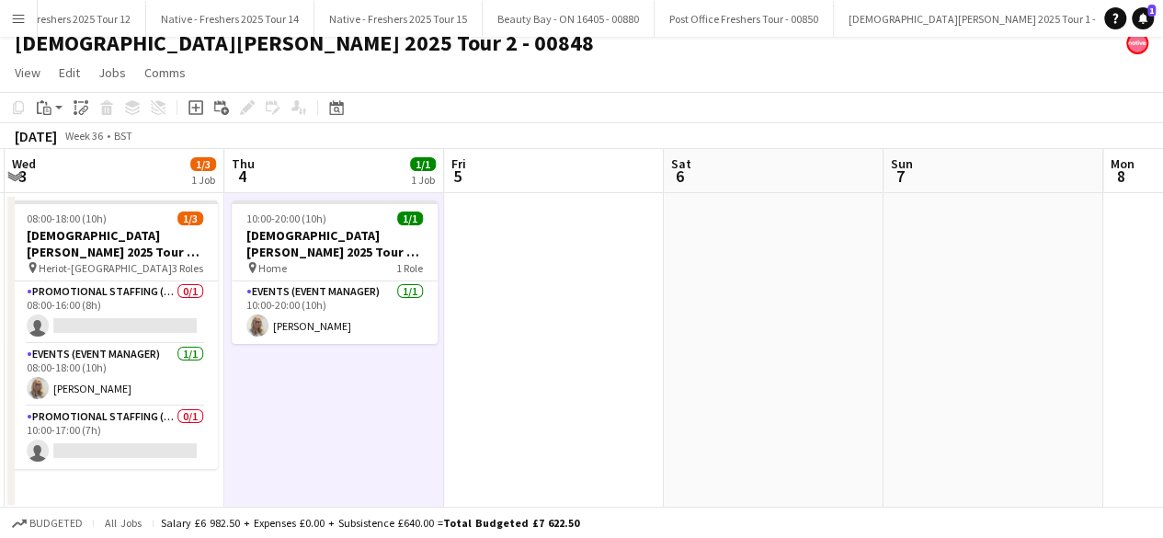
scroll to position [0, 434]
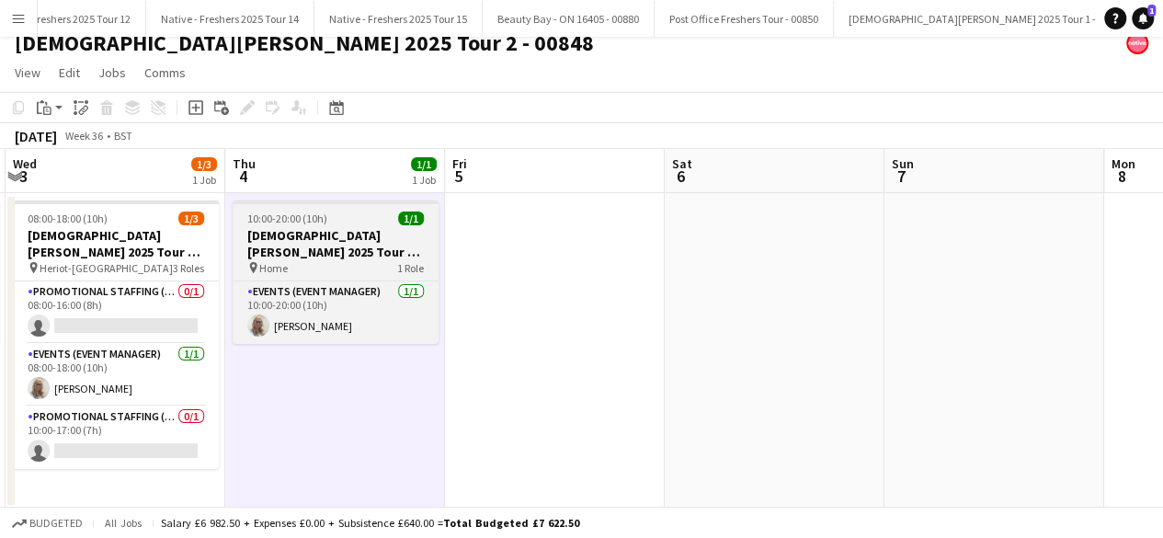
click at [346, 227] on h3 "Lady Garden 2025 Tour 2 - 00848 - Travel Day" at bounding box center [336, 243] width 206 height 33
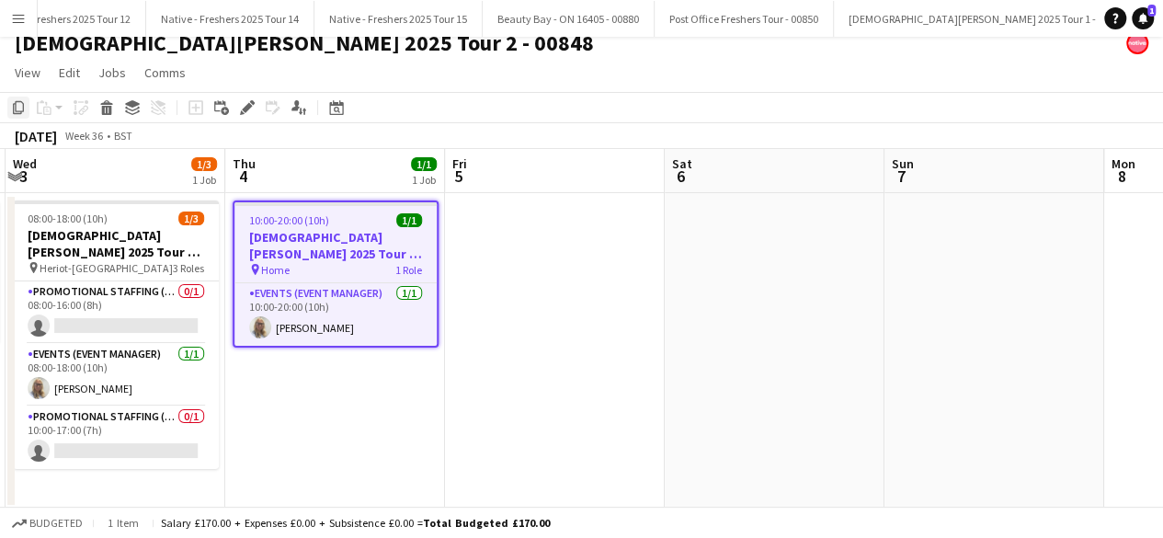
click at [18, 106] on icon "Copy" at bounding box center [18, 107] width 15 height 15
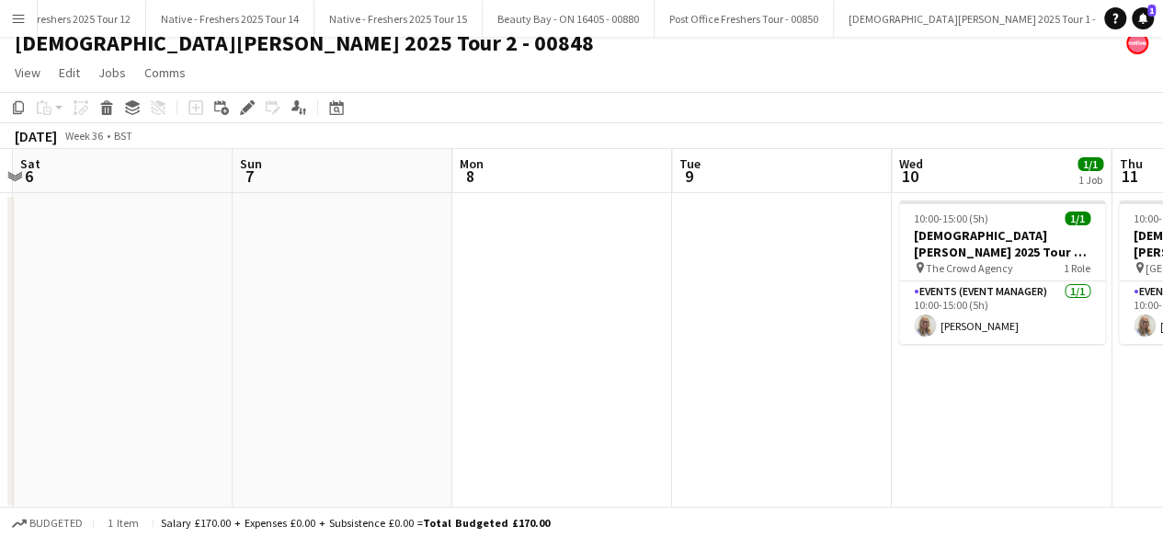
scroll to position [0, 647]
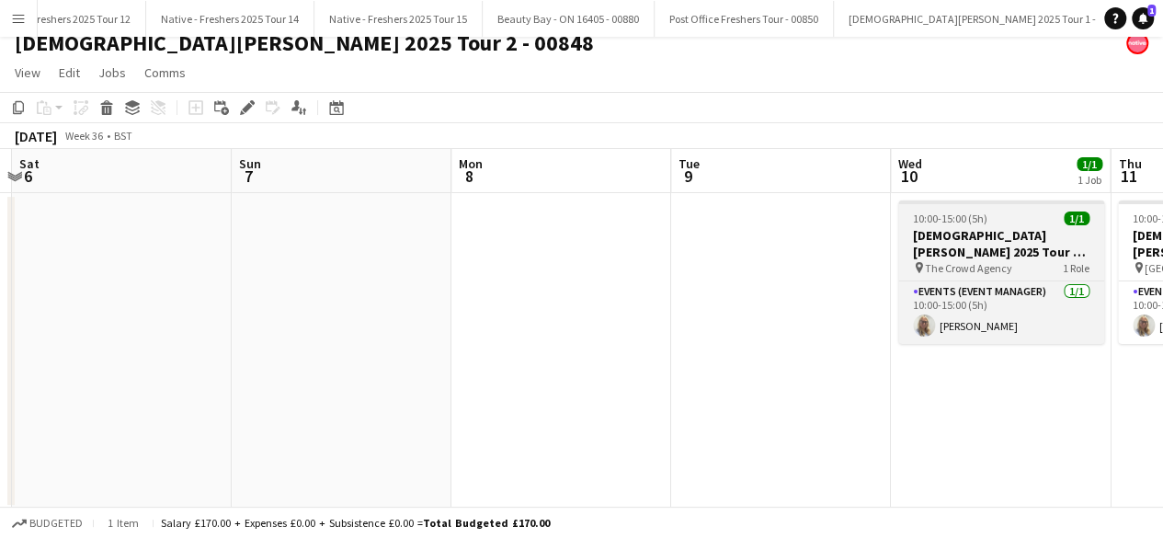
click at [993, 222] on div "10:00-15:00 (5h) 1/1" at bounding box center [1001, 219] width 206 height 14
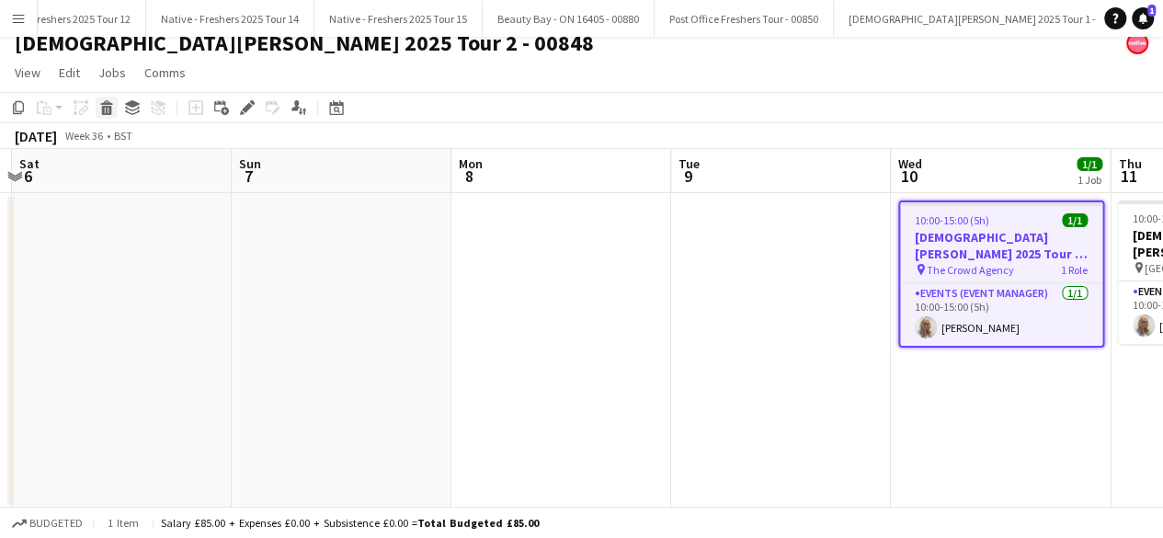
click at [105, 109] on icon "Delete" at bounding box center [106, 107] width 15 height 15
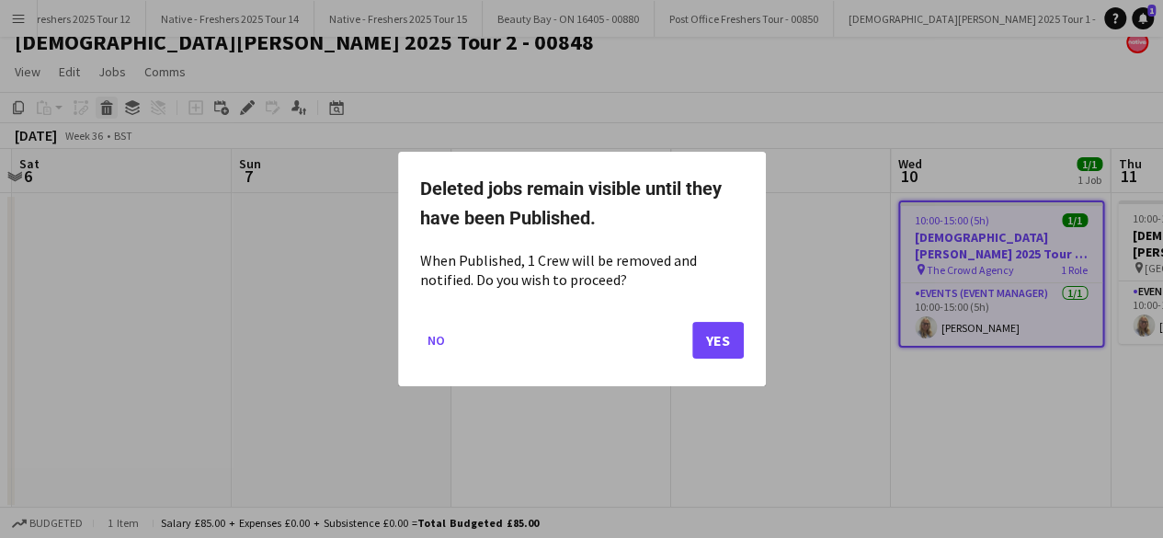
scroll to position [0, 0]
click at [712, 343] on button "Yes" at bounding box center [717, 340] width 51 height 37
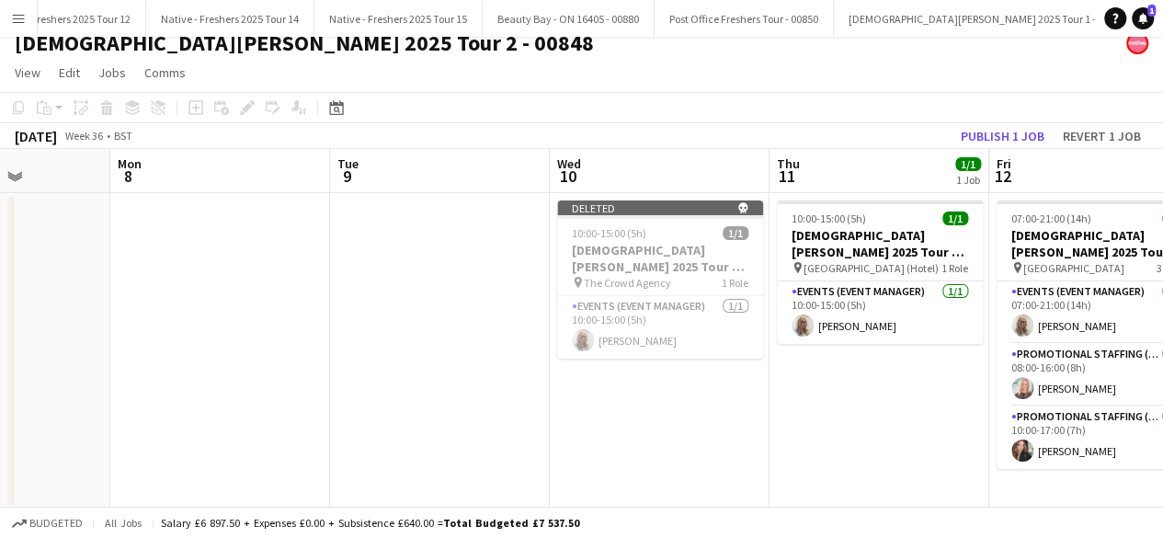
scroll to position [0, 572]
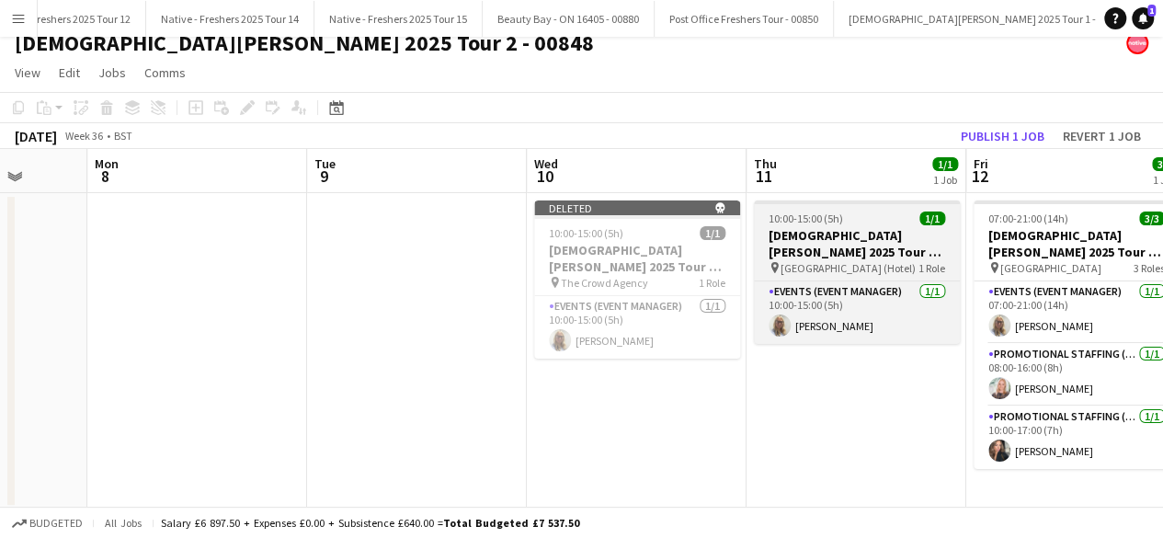
click at [864, 223] on div "10:00-15:00 (5h) 1/1" at bounding box center [857, 219] width 206 height 14
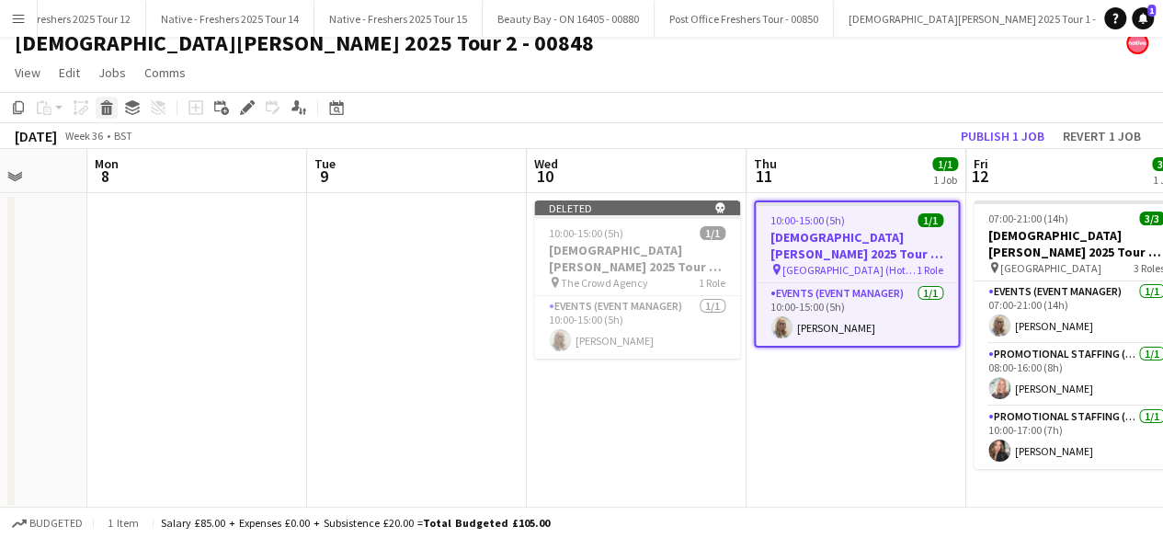
click at [110, 108] on icon at bounding box center [107, 110] width 10 height 9
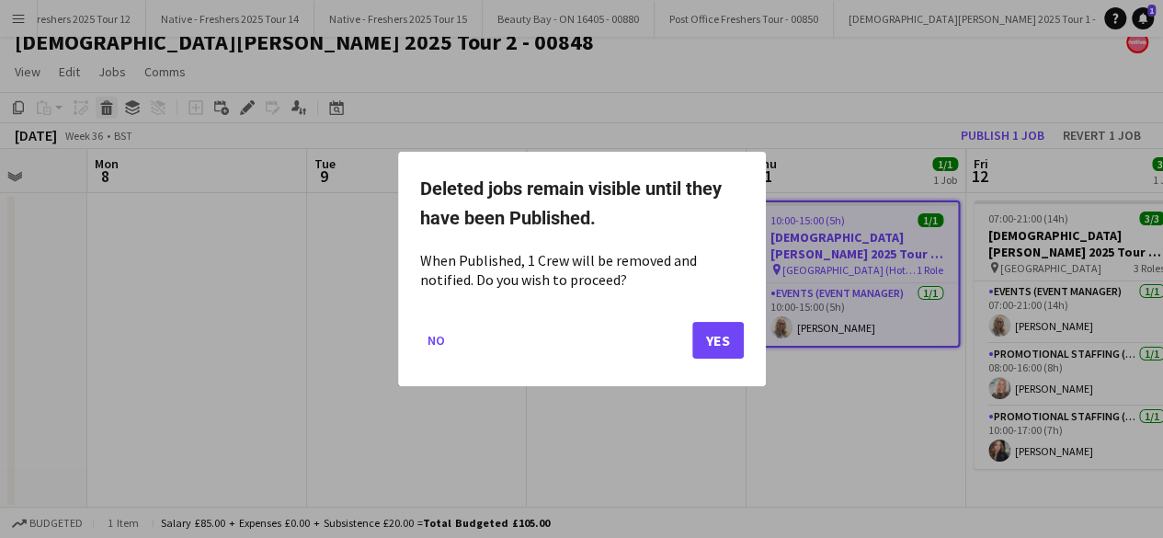
scroll to position [0, 0]
click at [703, 339] on button "Yes" at bounding box center [717, 340] width 51 height 37
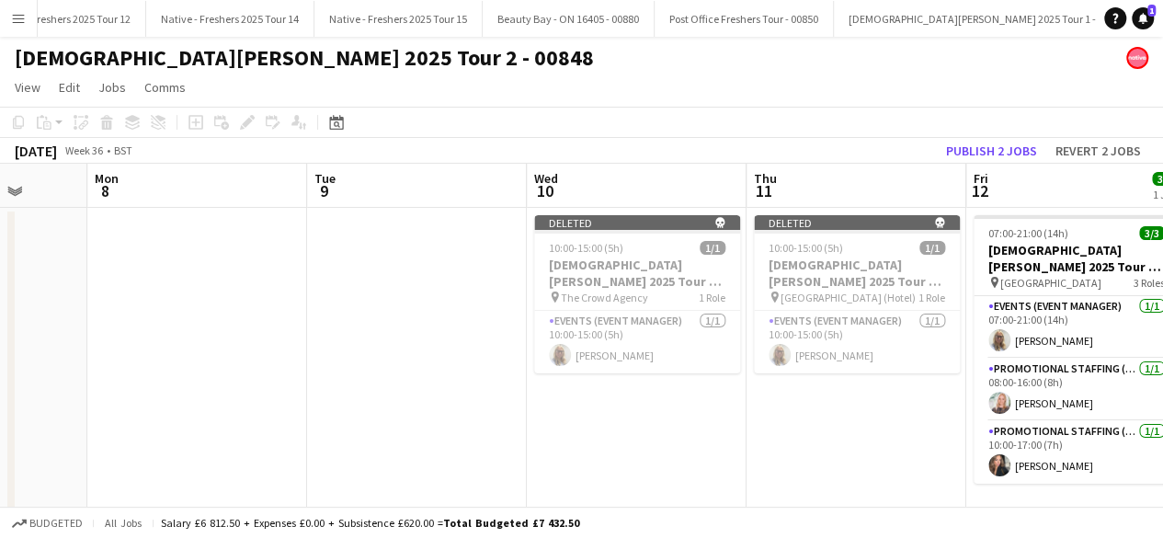
scroll to position [15, 0]
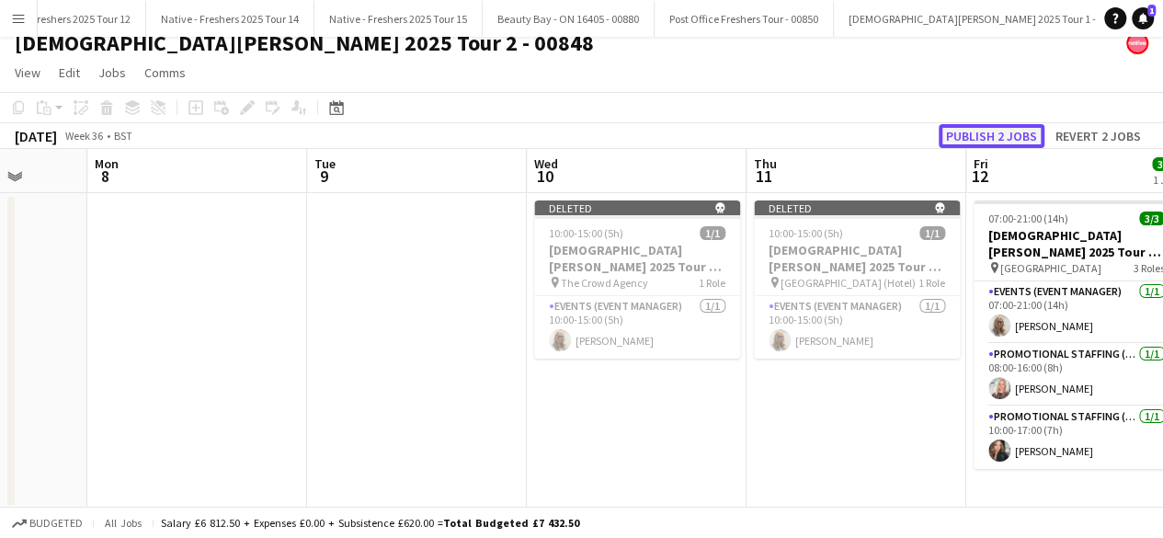
click at [984, 136] on button "Publish 2 jobs" at bounding box center [992, 136] width 106 height 24
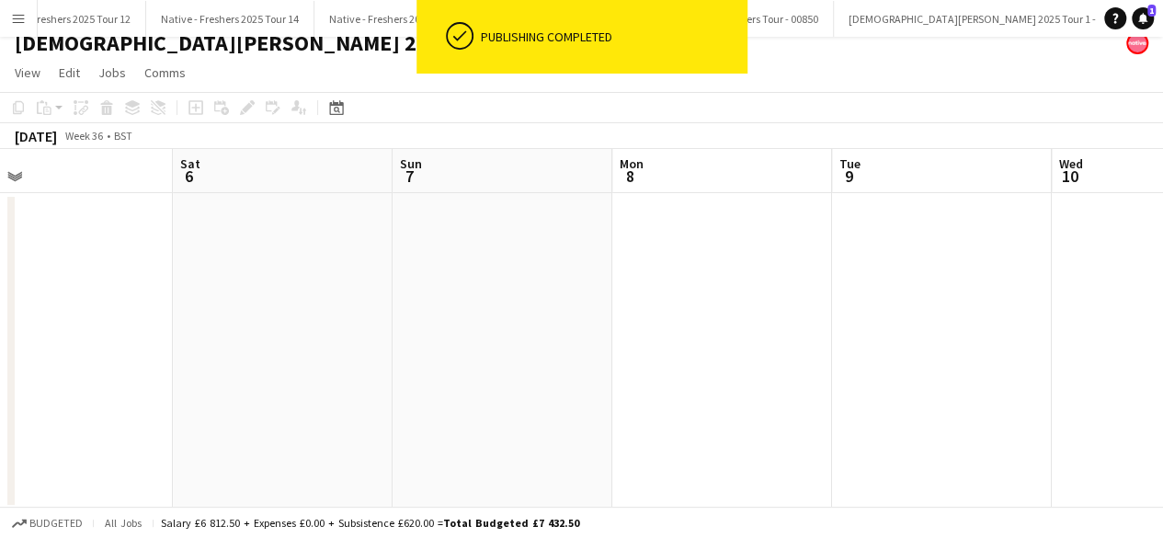
scroll to position [0, 494]
click at [475, 274] on app-date-cell at bounding box center [495, 351] width 220 height 316
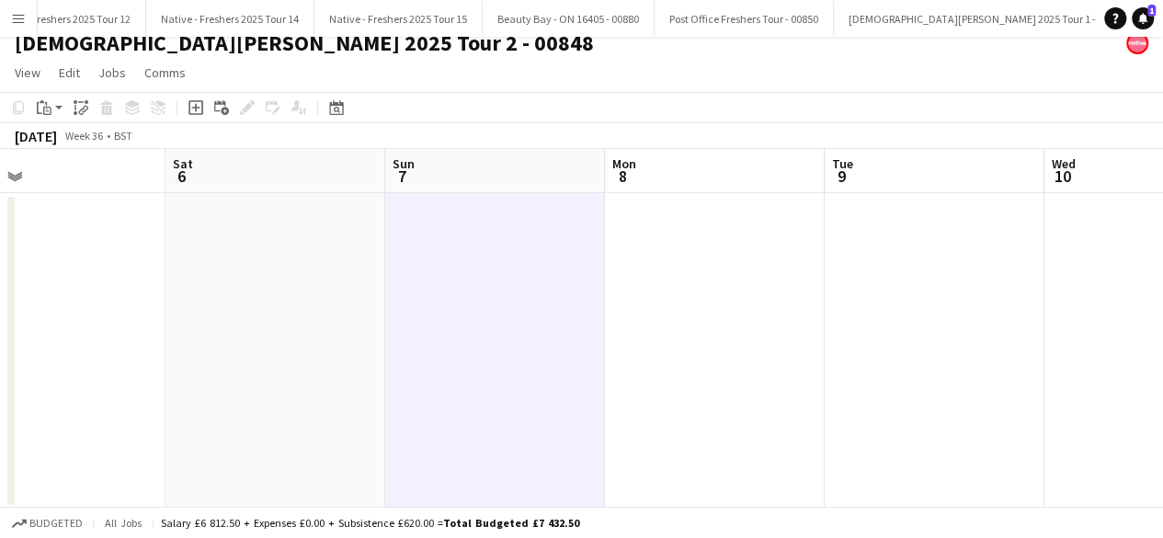
click at [660, 246] on app-date-cell at bounding box center [715, 351] width 220 height 316
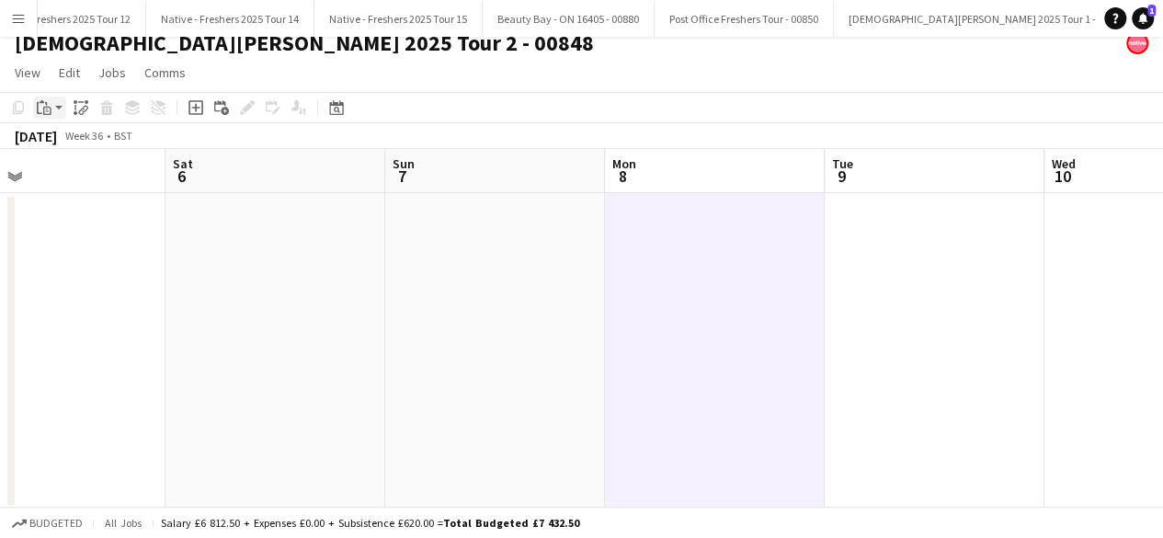
click at [40, 108] on icon "Paste" at bounding box center [44, 107] width 15 height 15
click at [101, 176] on link "Paste with crew Ctrl+Shift+V" at bounding box center [135, 174] width 173 height 17
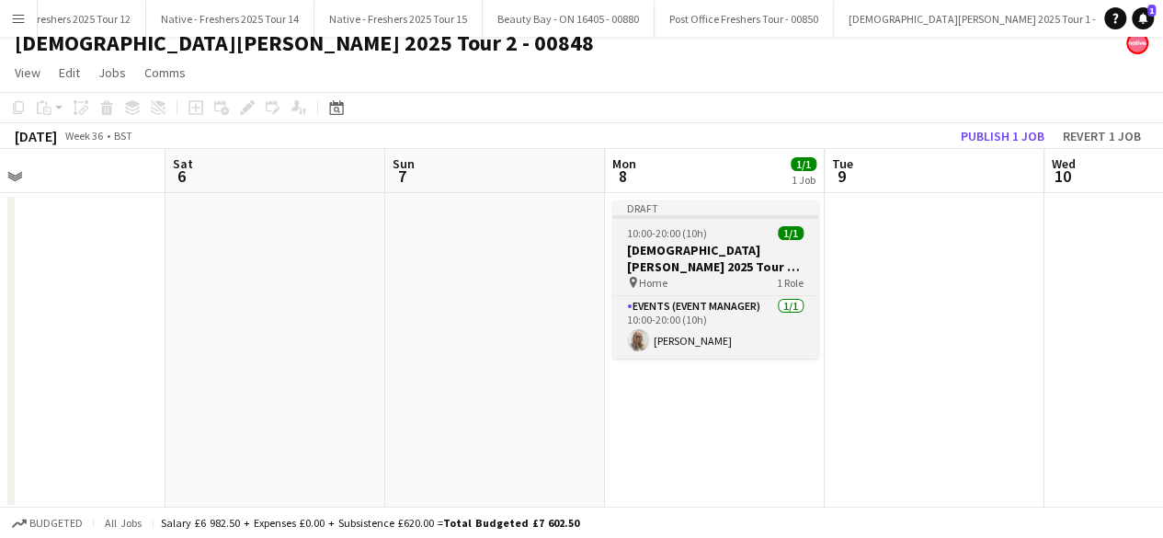
click at [714, 247] on h3 "Lady Garden 2025 Tour 2 - 00848 - Travel Day" at bounding box center [715, 258] width 206 height 33
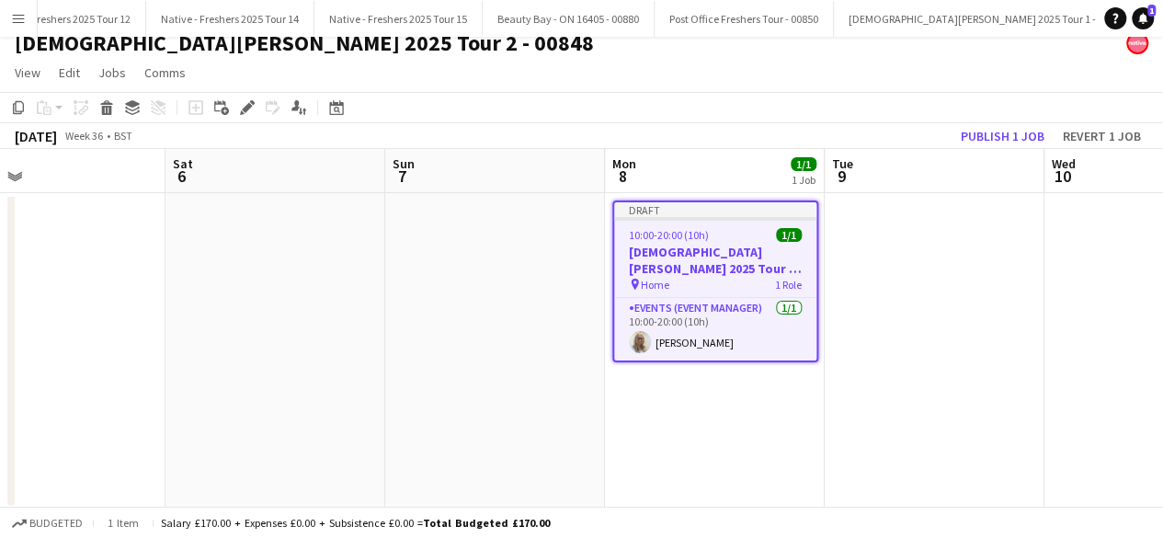
click at [714, 247] on h3 "Lady Garden 2025 Tour 2 - 00848 - Travel Day" at bounding box center [715, 260] width 202 height 33
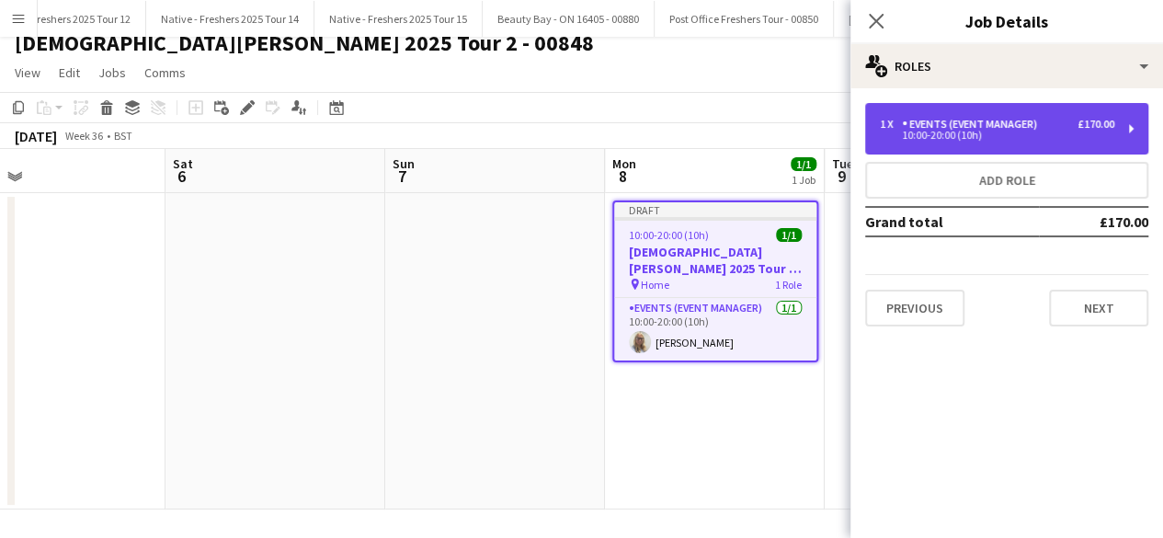
click at [1013, 119] on div "Events (Event Manager)" at bounding box center [973, 124] width 143 height 13
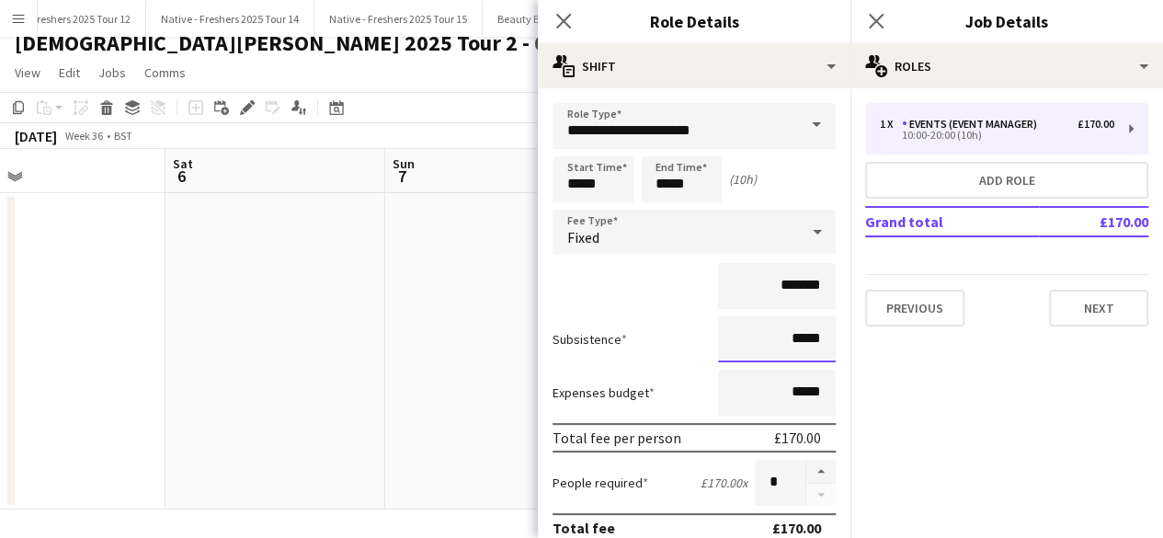
click at [776, 345] on input "*****" at bounding box center [777, 339] width 118 height 46
type input "******"
click at [870, 16] on icon at bounding box center [875, 20] width 17 height 17
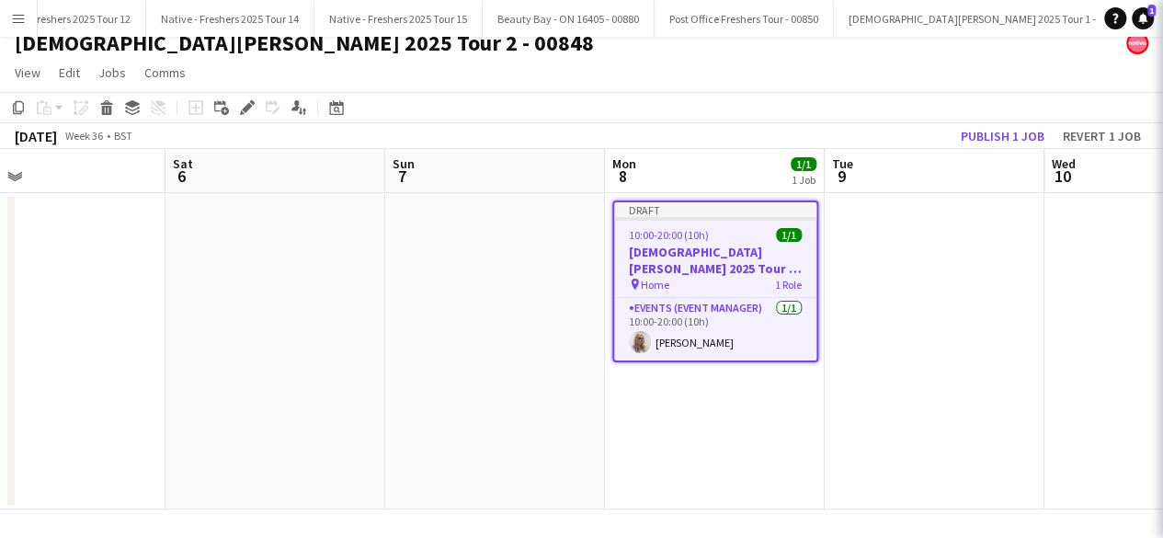
scroll to position [0, 0]
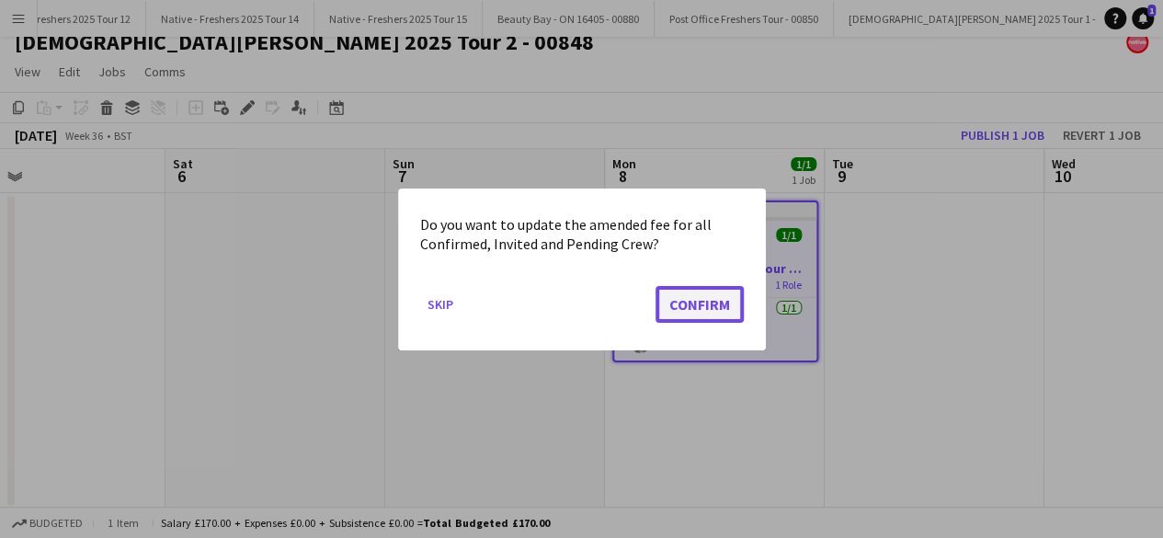
click at [690, 299] on button "Confirm" at bounding box center [700, 303] width 88 height 37
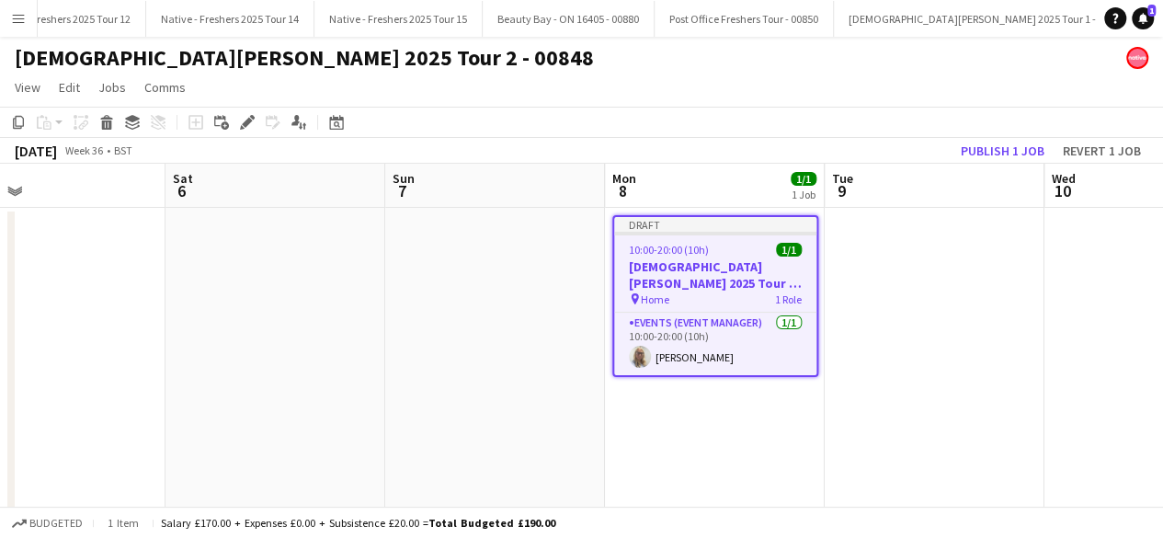
scroll to position [15, 0]
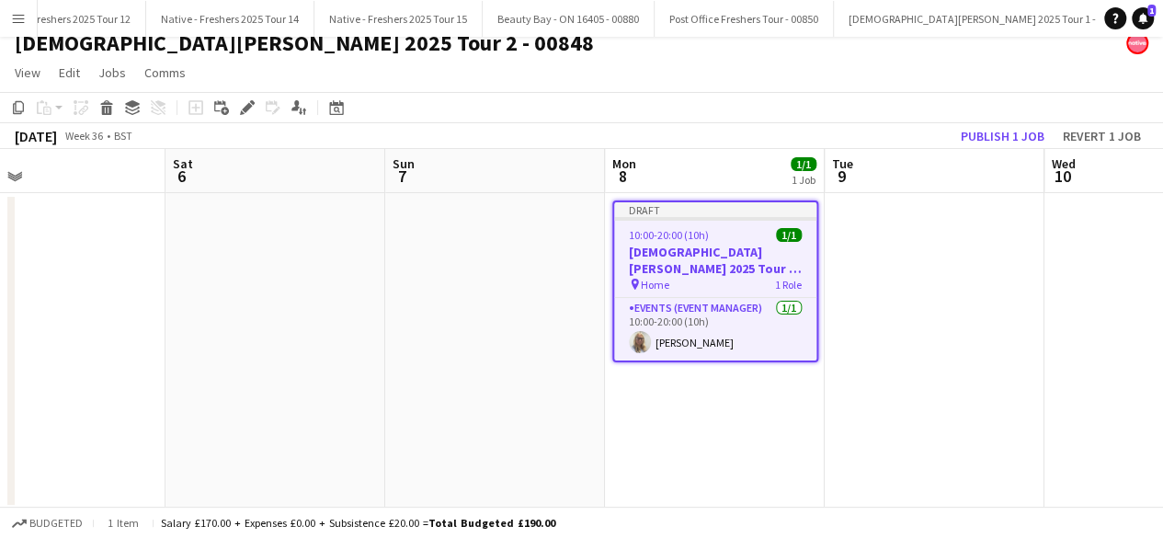
click at [732, 238] on div "10:00-20:00 (10h) 1/1" at bounding box center [715, 235] width 202 height 14
click at [736, 238] on div "10:00-20:00 (10h) 1/1" at bounding box center [715, 235] width 202 height 14
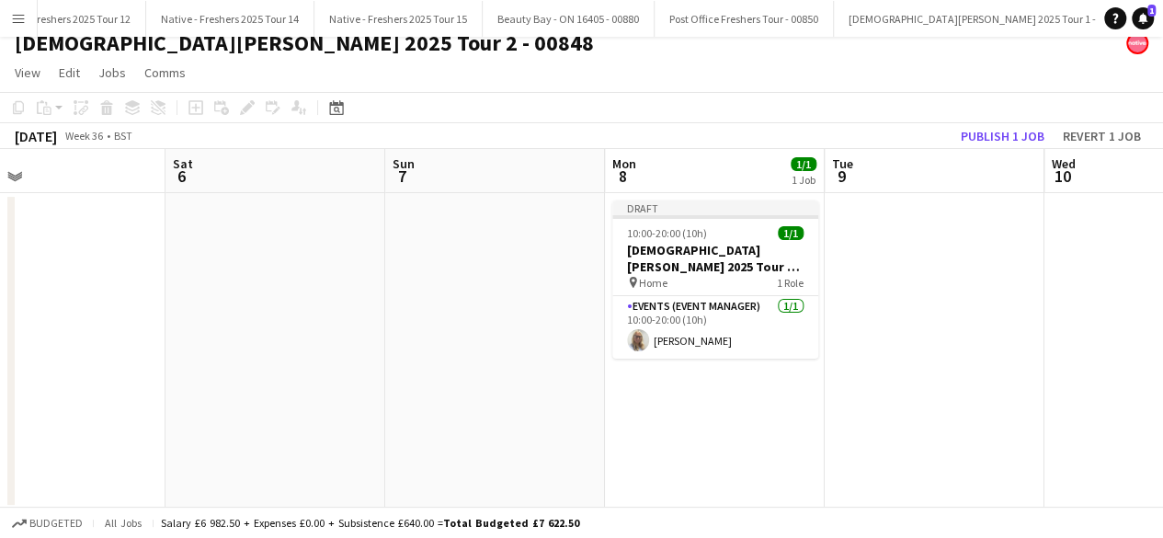
click at [1002, 255] on app-date-cell at bounding box center [935, 351] width 220 height 316
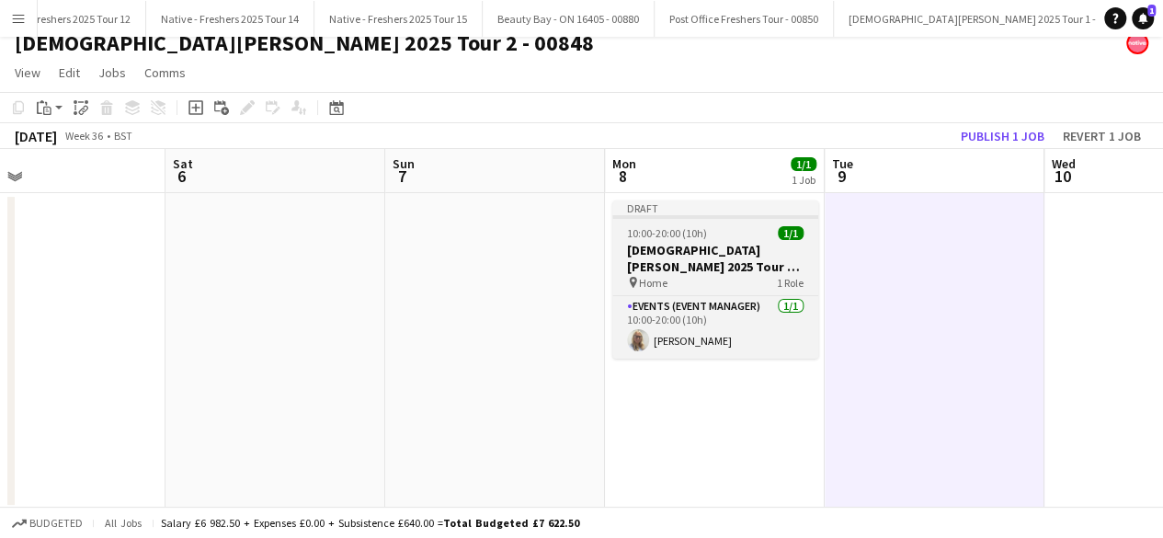
click at [741, 238] on div "10:00-20:00 (10h) 1/1" at bounding box center [715, 233] width 206 height 14
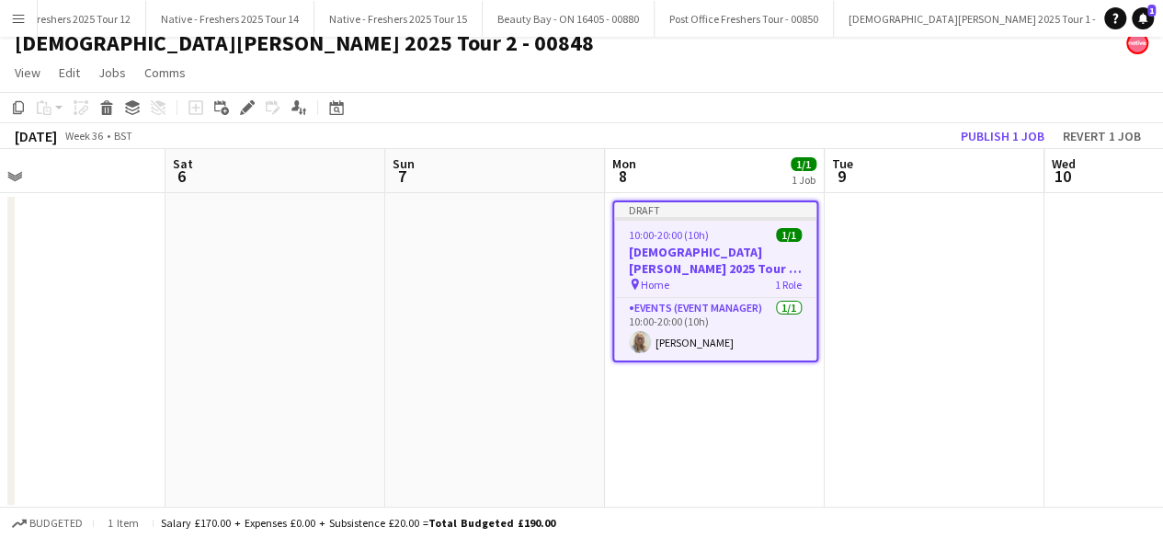
click at [741, 238] on div "10:00-20:00 (10h) 1/1" at bounding box center [715, 235] width 202 height 14
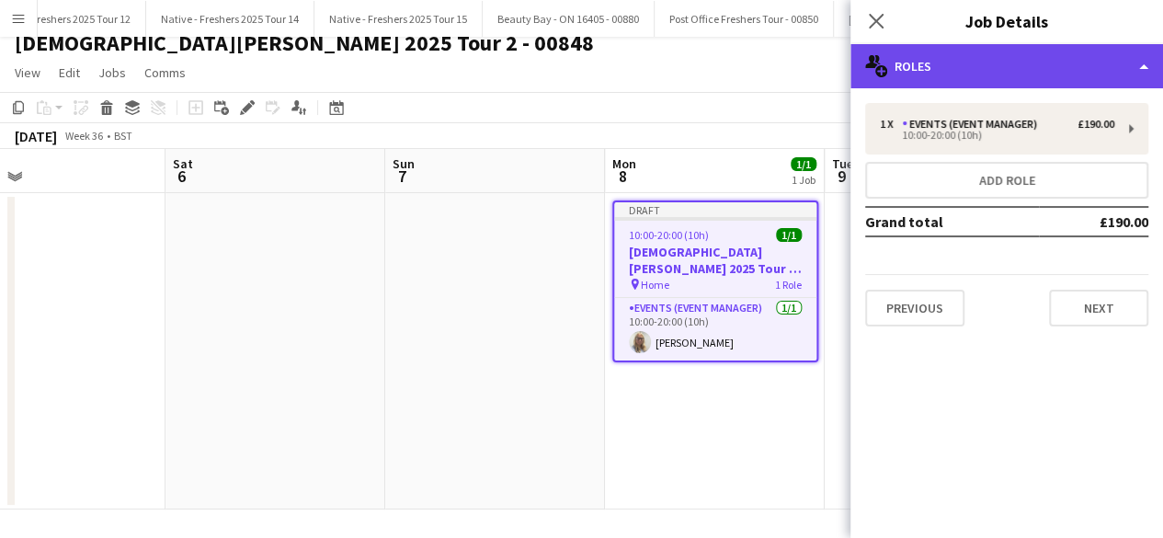
click at [998, 71] on div "multiple-users-add Roles" at bounding box center [1007, 66] width 313 height 44
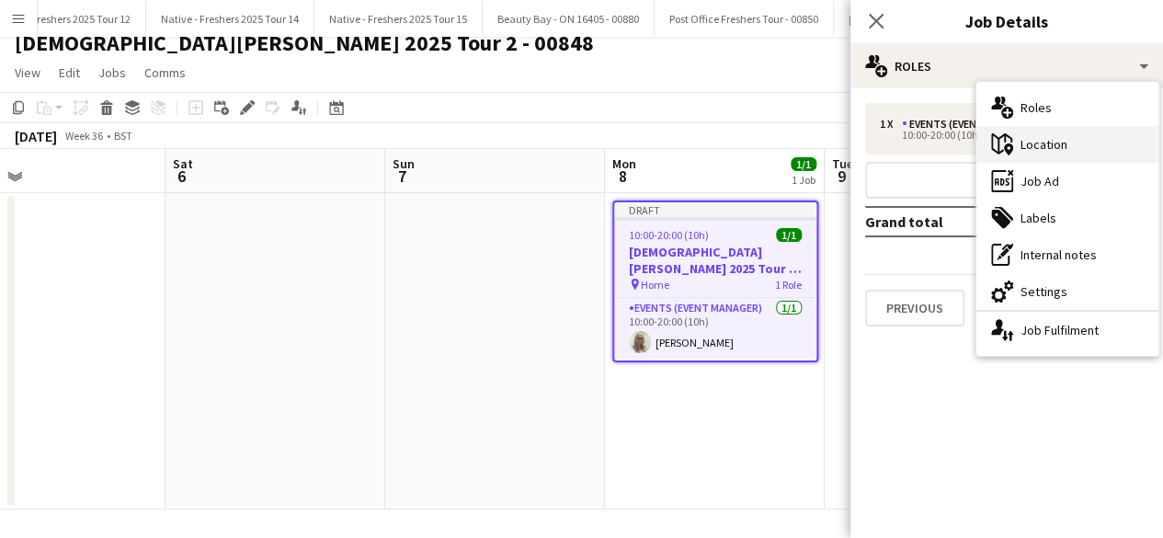
click at [1050, 139] on div "maps-pin-1 Location" at bounding box center [1068, 144] width 182 height 37
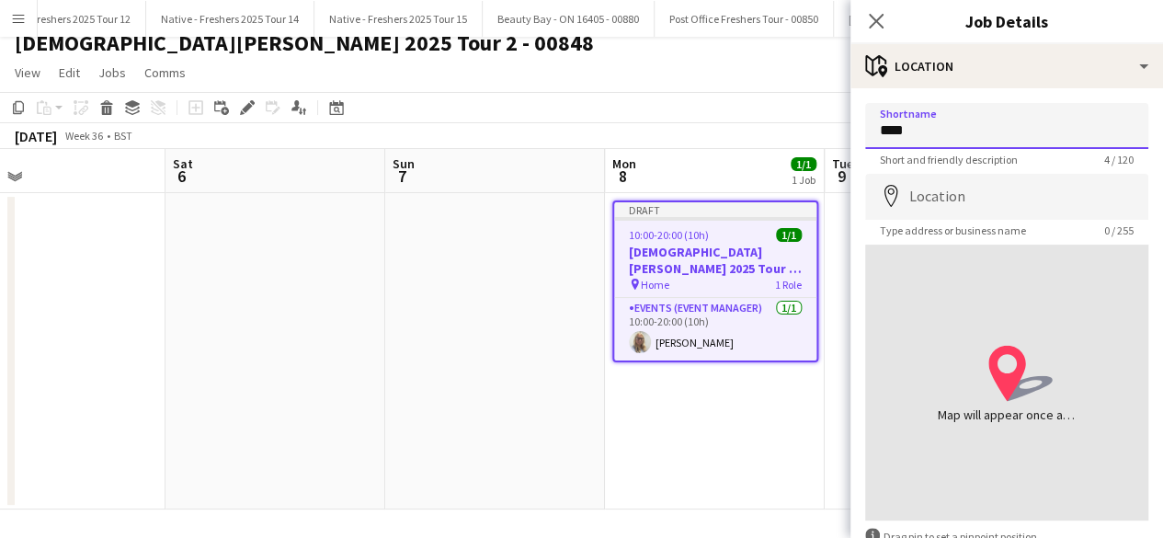
drag, startPoint x: 969, startPoint y: 133, endPoint x: 817, endPoint y: 150, distance: 153.6
click at [817, 150] on body "Menu Boards Boards Boards All jobs Status Workforce Workforce My Workforce Recr…" at bounding box center [581, 262] width 1163 height 555
type input "**********"
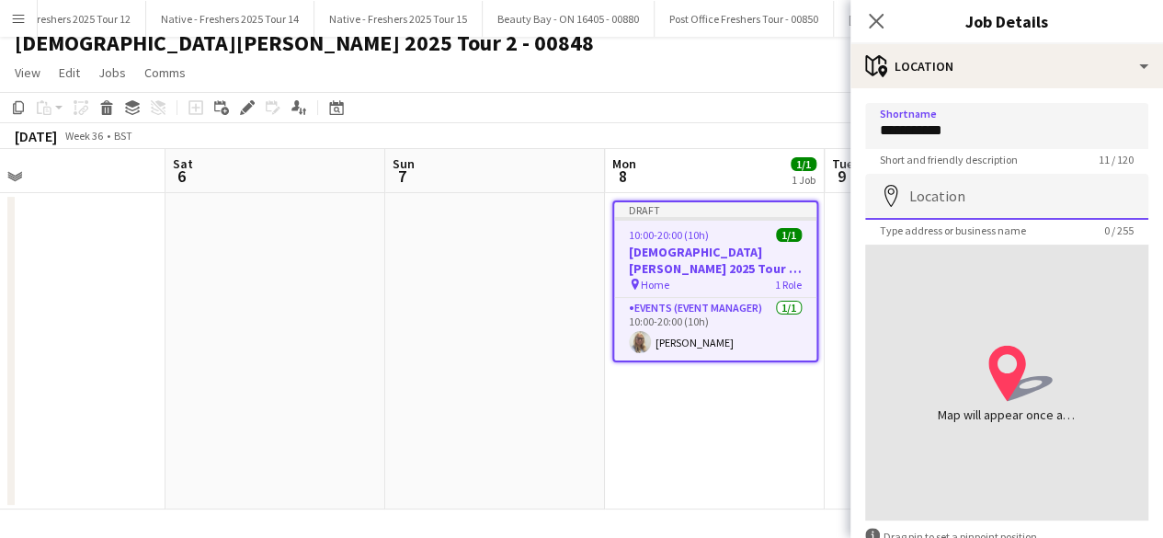
click at [967, 195] on input "Location" at bounding box center [1006, 197] width 283 height 46
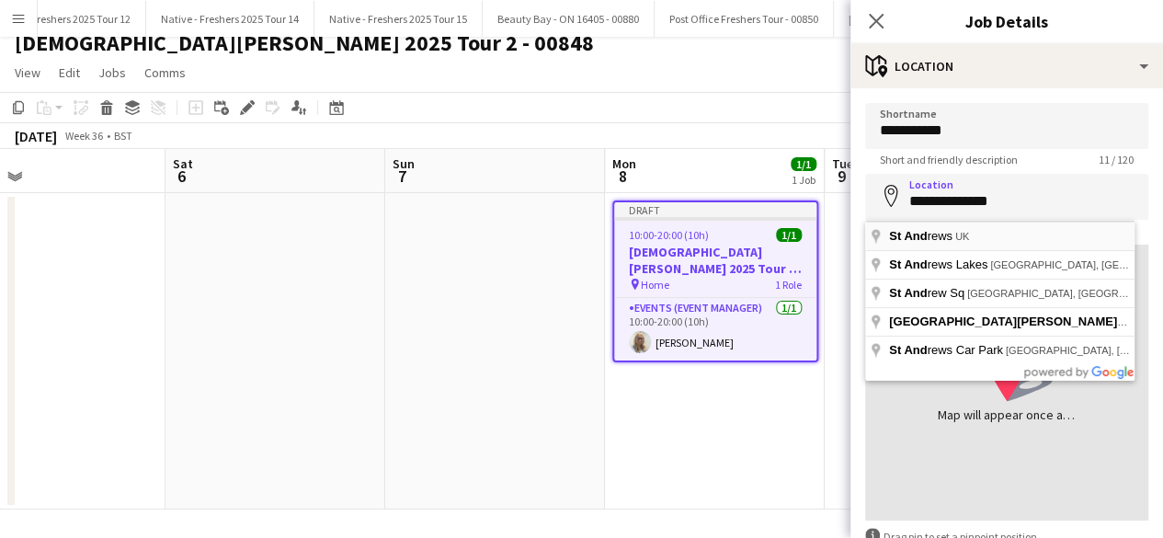
type input "**********"
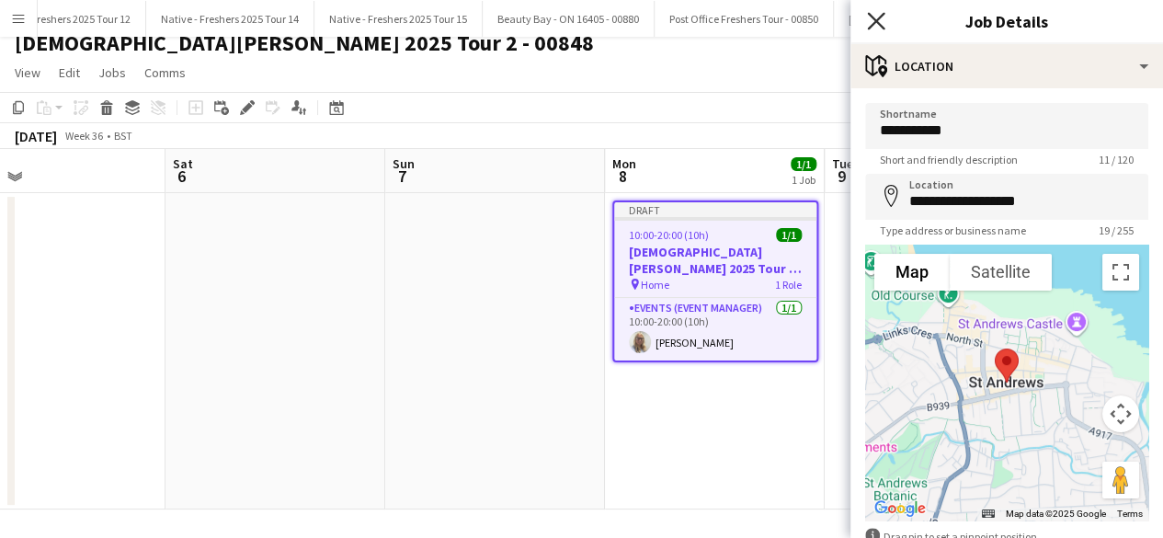
click at [876, 19] on icon at bounding box center [875, 20] width 17 height 17
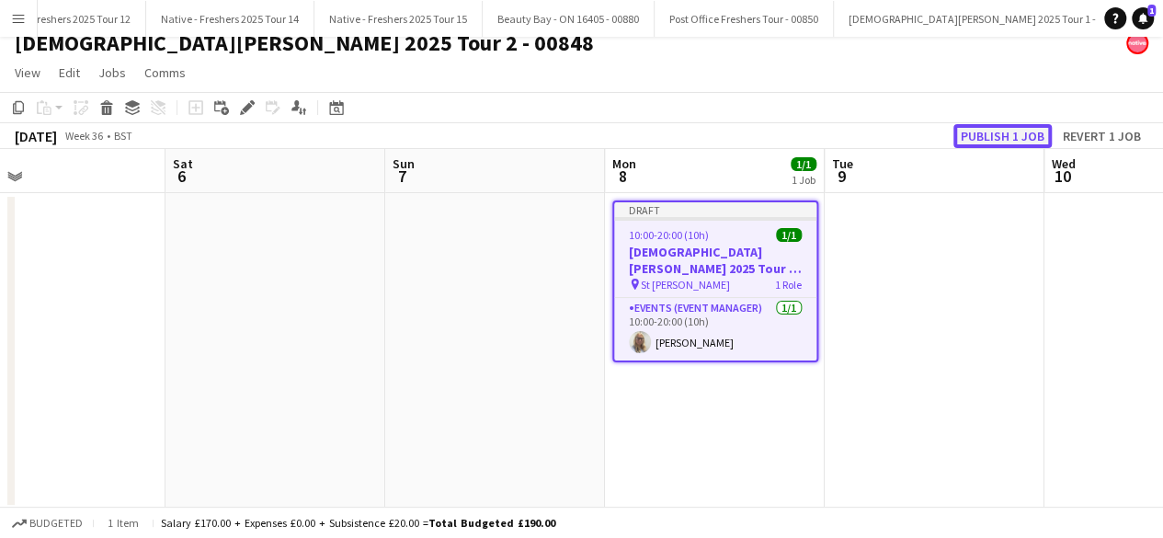
click at [1007, 133] on button "Publish 1 job" at bounding box center [1003, 136] width 98 height 24
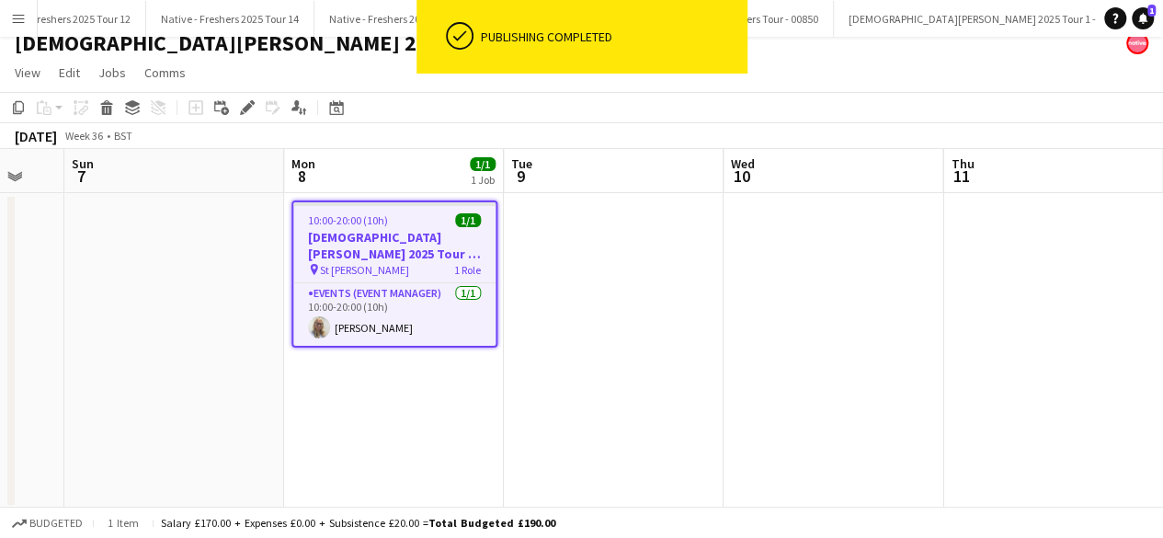
scroll to position [0, 818]
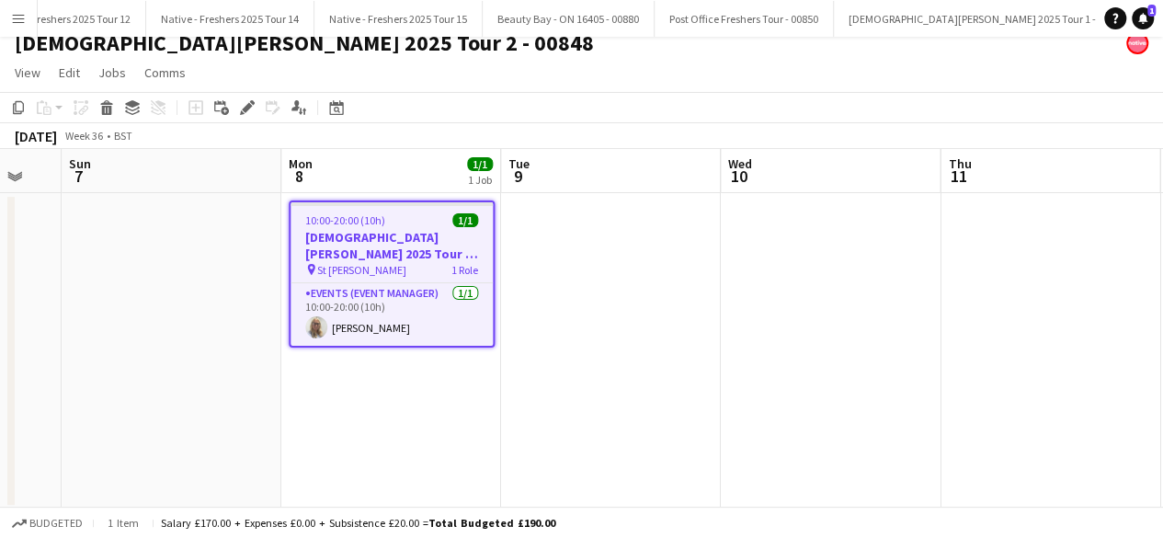
click at [572, 270] on app-date-cell at bounding box center [611, 351] width 220 height 316
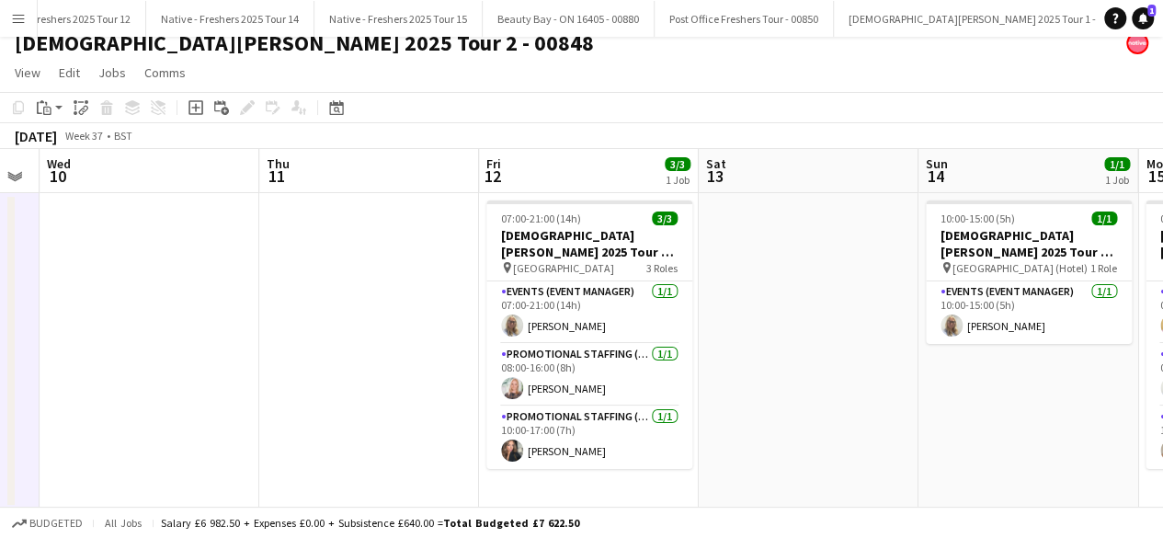
scroll to position [0, 621]
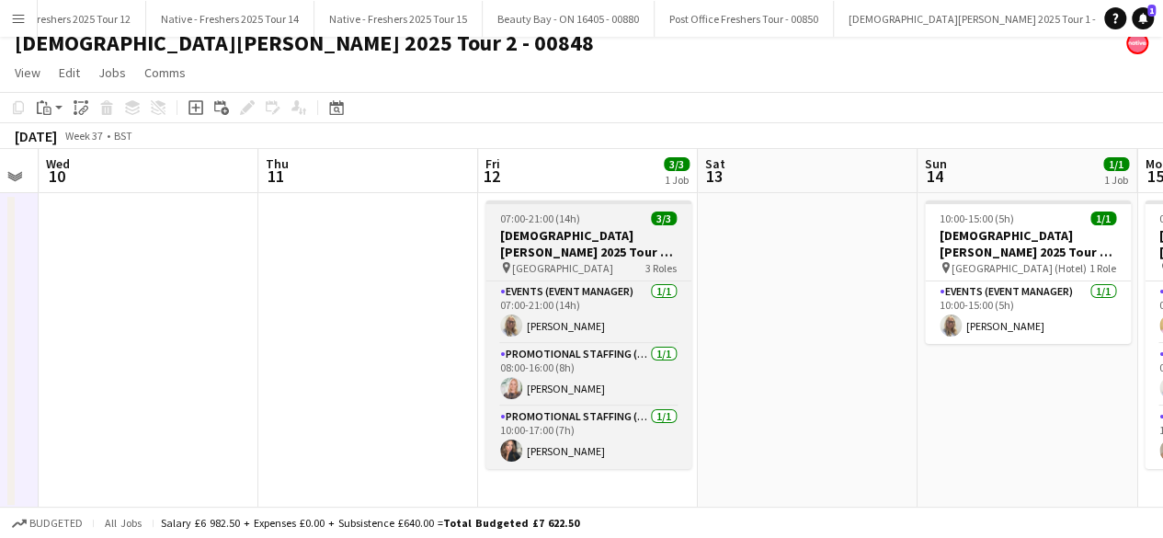
click at [616, 213] on div "07:00-21:00 (14h) 3/3" at bounding box center [589, 219] width 206 height 14
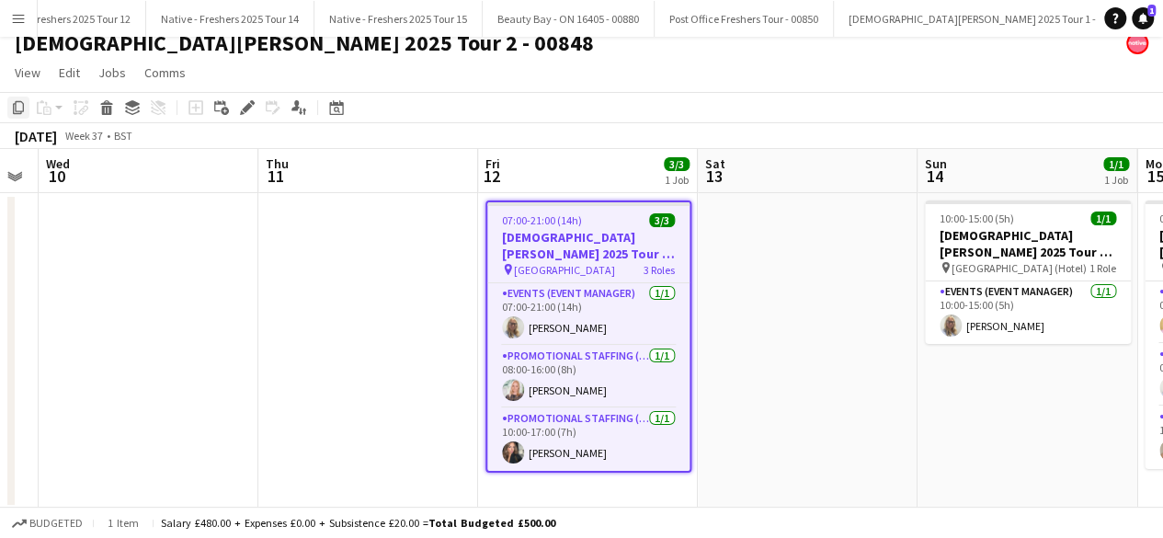
click at [10, 106] on div "Copy" at bounding box center [18, 108] width 22 height 22
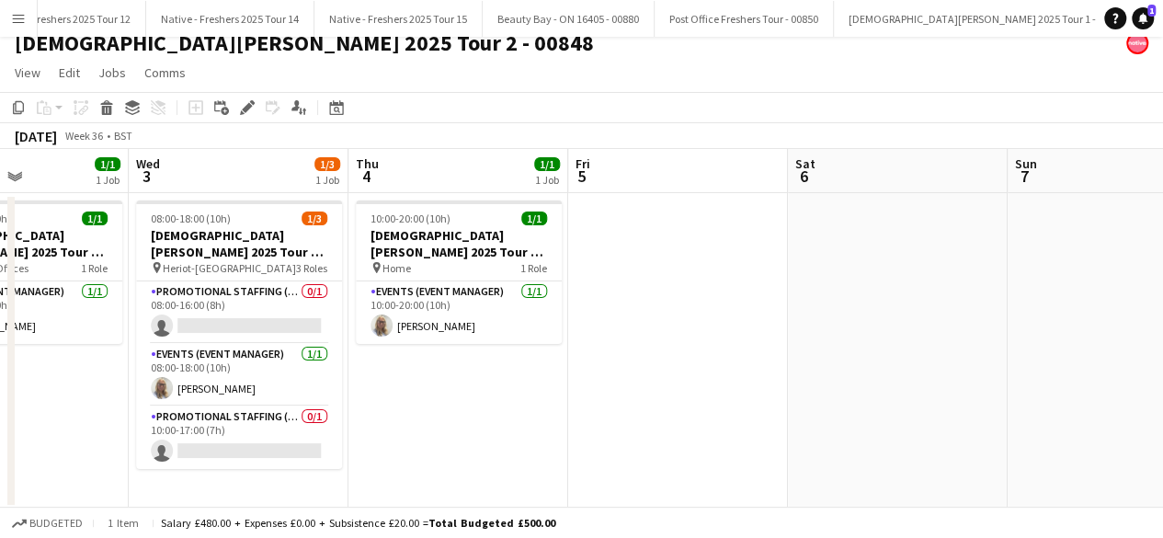
scroll to position [0, 497]
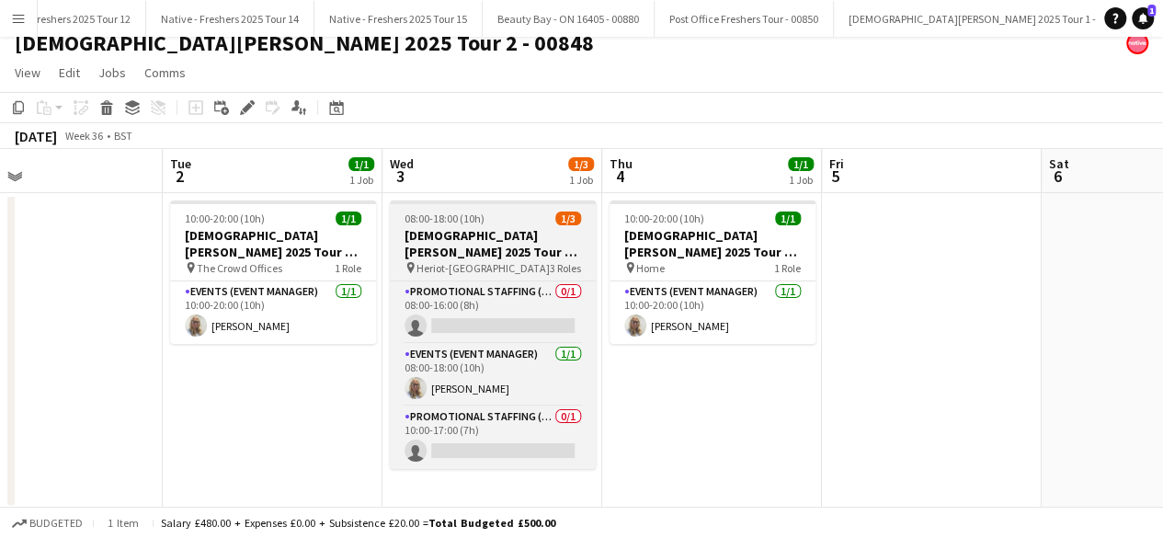
click at [475, 233] on h3 "Lady Garden 2025 Tour 2 - 00848 - Heriot-Watt University" at bounding box center [493, 243] width 206 height 33
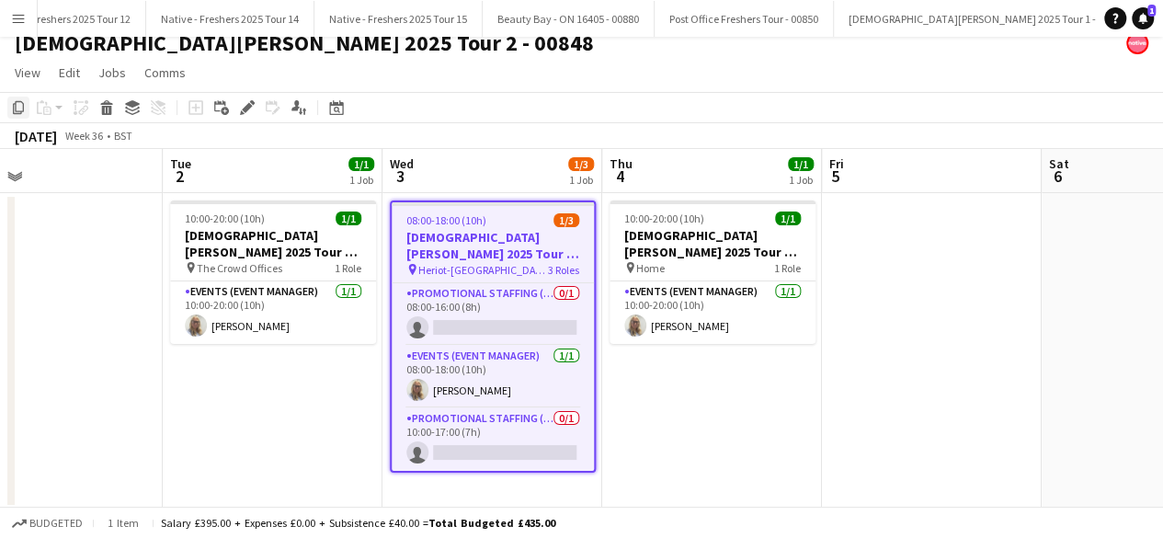
click at [22, 108] on icon "Copy" at bounding box center [18, 107] width 15 height 15
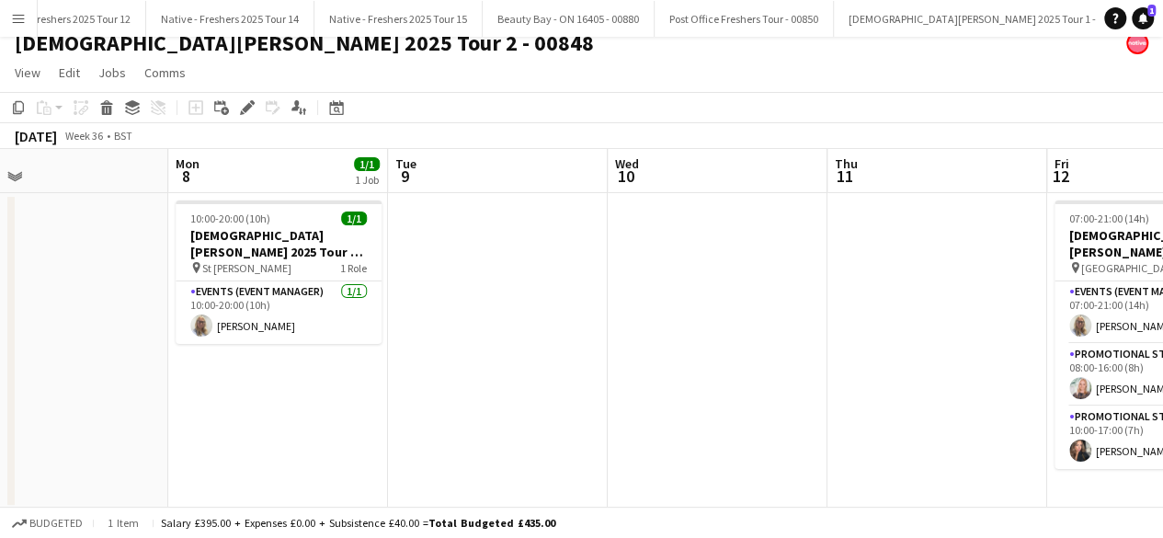
scroll to position [0, 504]
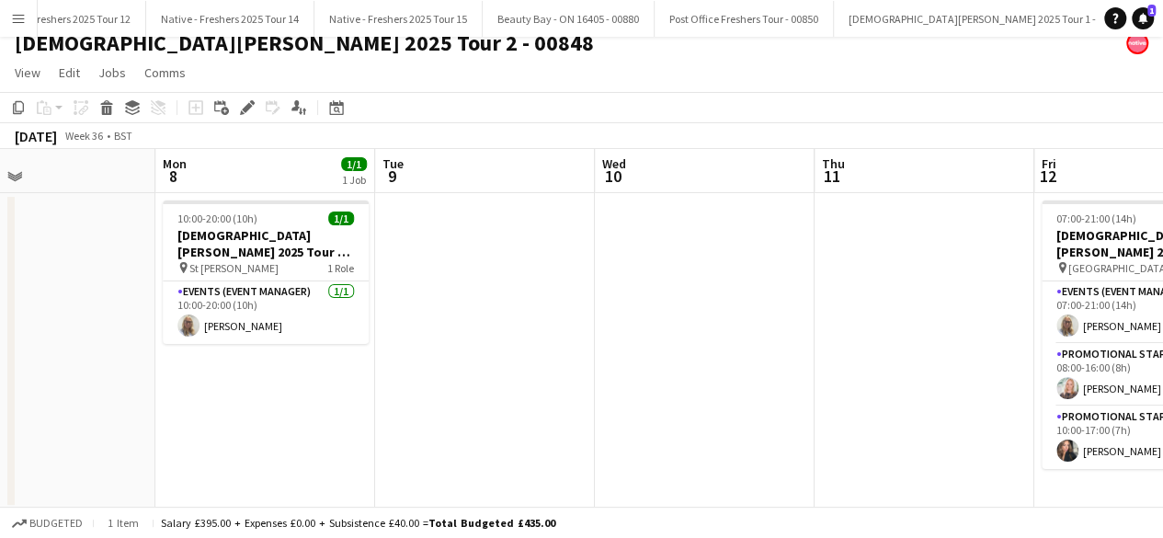
click at [534, 257] on app-date-cell at bounding box center [485, 351] width 220 height 316
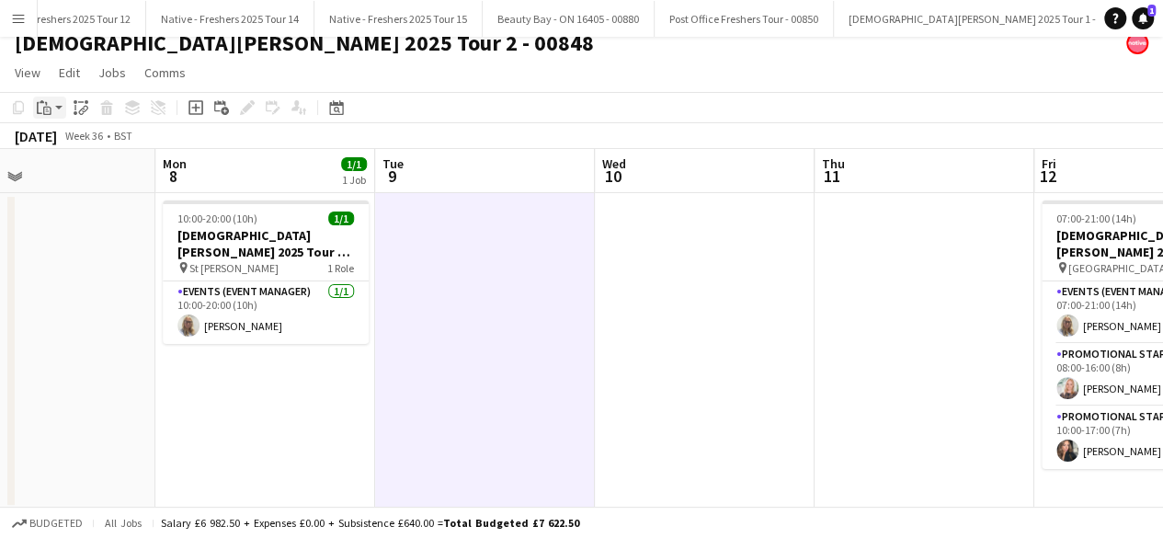
click at [51, 107] on div "Paste" at bounding box center [44, 108] width 22 height 22
click at [103, 170] on link "Paste with crew Ctrl+Shift+V" at bounding box center [135, 174] width 173 height 17
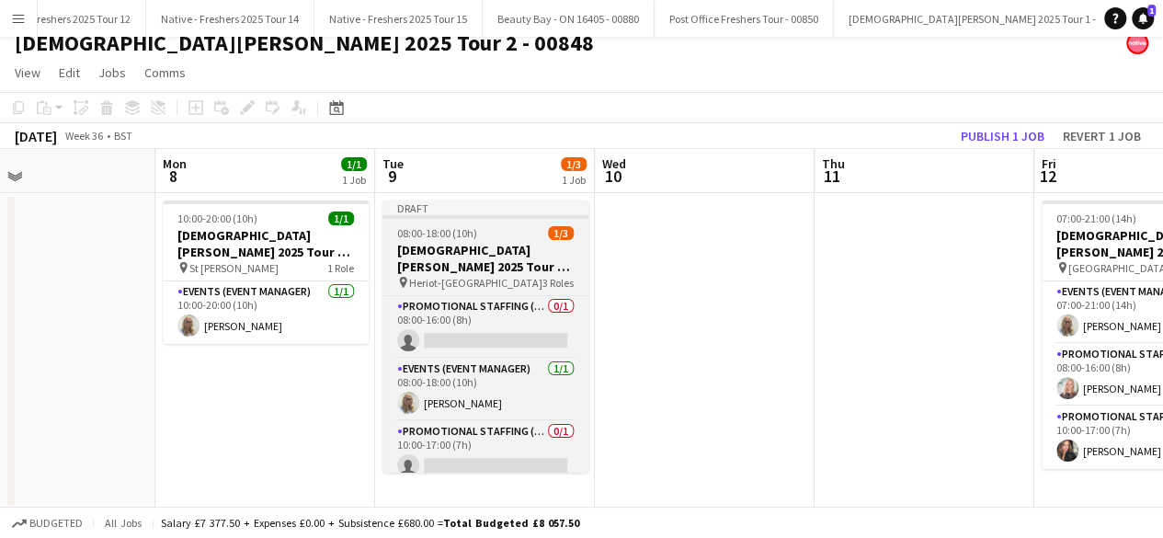
click at [494, 240] on app-job-card "Draft 08:00-18:00 (10h) 1/3 Lady Garden 2025 Tour 2 - 00848 - Heriot-Watt Unive…" at bounding box center [486, 336] width 206 height 272
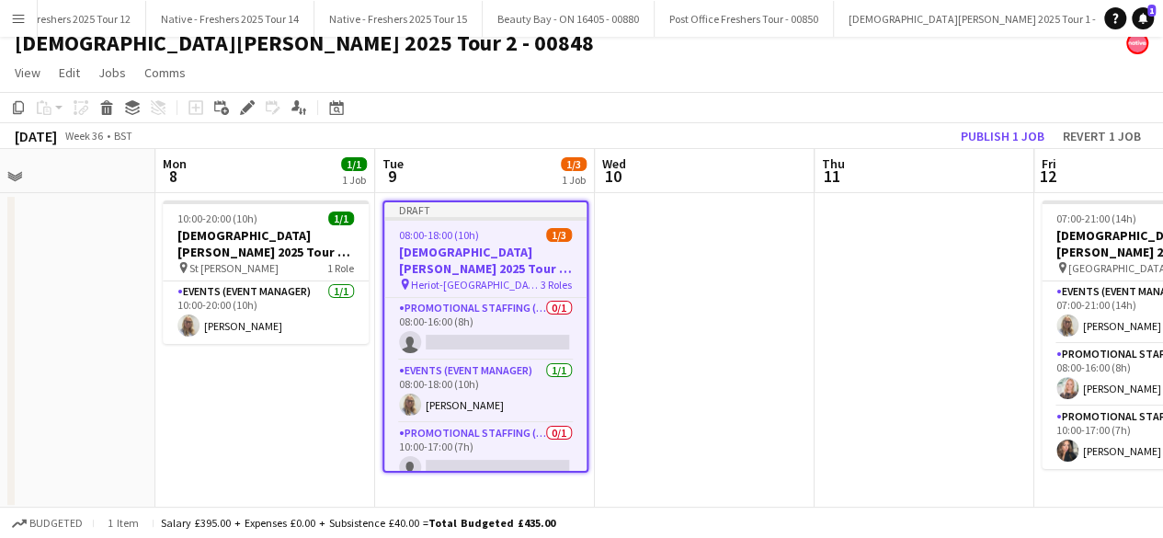
click at [494, 240] on div "08:00-18:00 (10h) 1/3" at bounding box center [485, 235] width 202 height 14
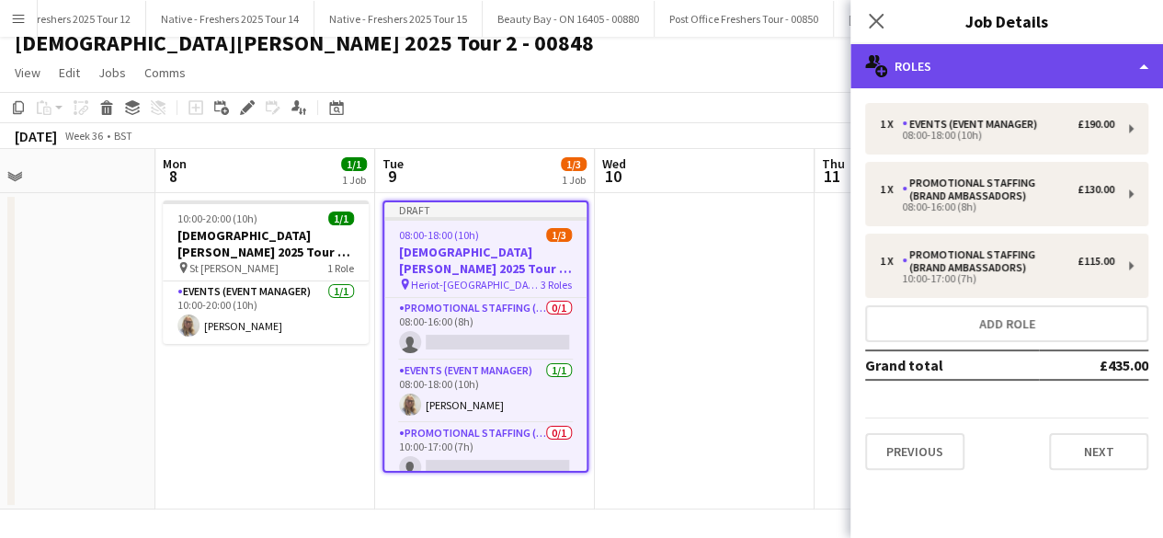
click at [1054, 63] on div "multiple-users-add Roles" at bounding box center [1007, 66] width 313 height 44
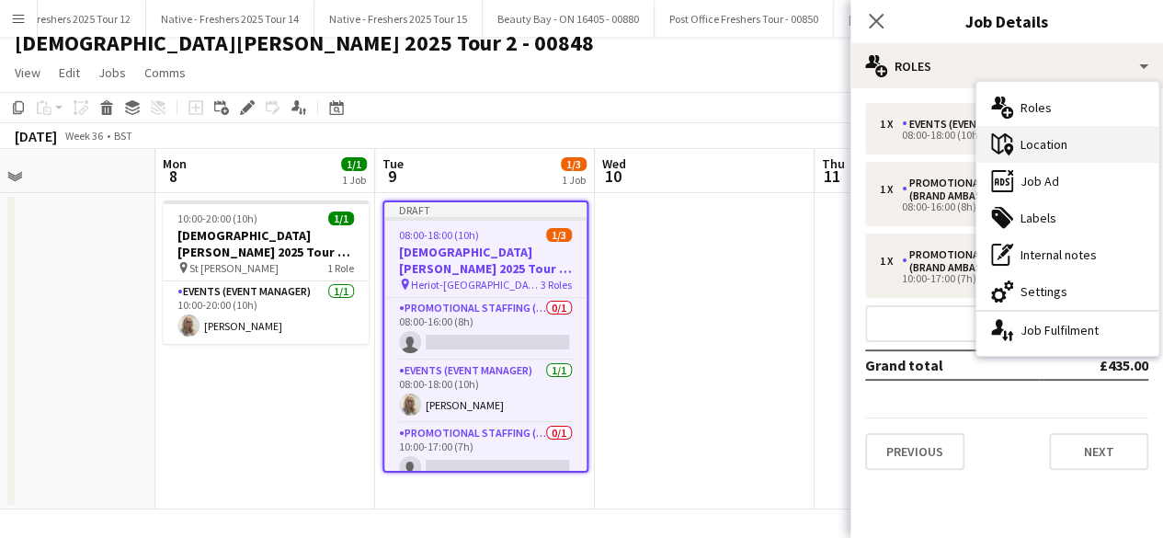
click at [1068, 143] on div "maps-pin-1 Location" at bounding box center [1068, 144] width 182 height 37
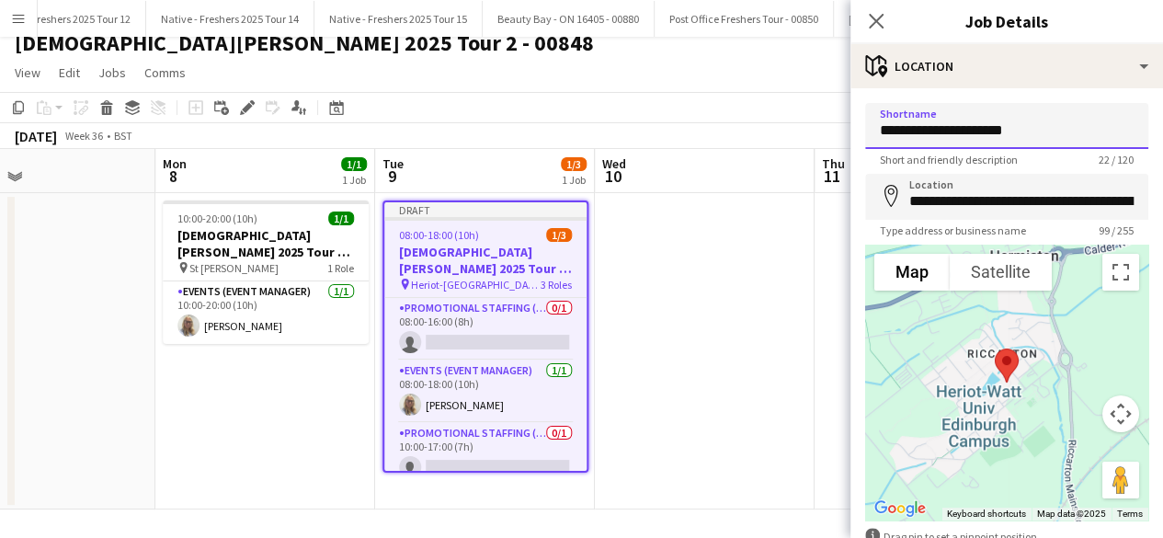
drag, startPoint x: 1048, startPoint y: 130, endPoint x: 802, endPoint y: 154, distance: 247.6
click at [802, 154] on body "Menu Boards Boards Boards All jobs Status Workforce Workforce My Workforce Recr…" at bounding box center [581, 262] width 1163 height 555
type input "**********"
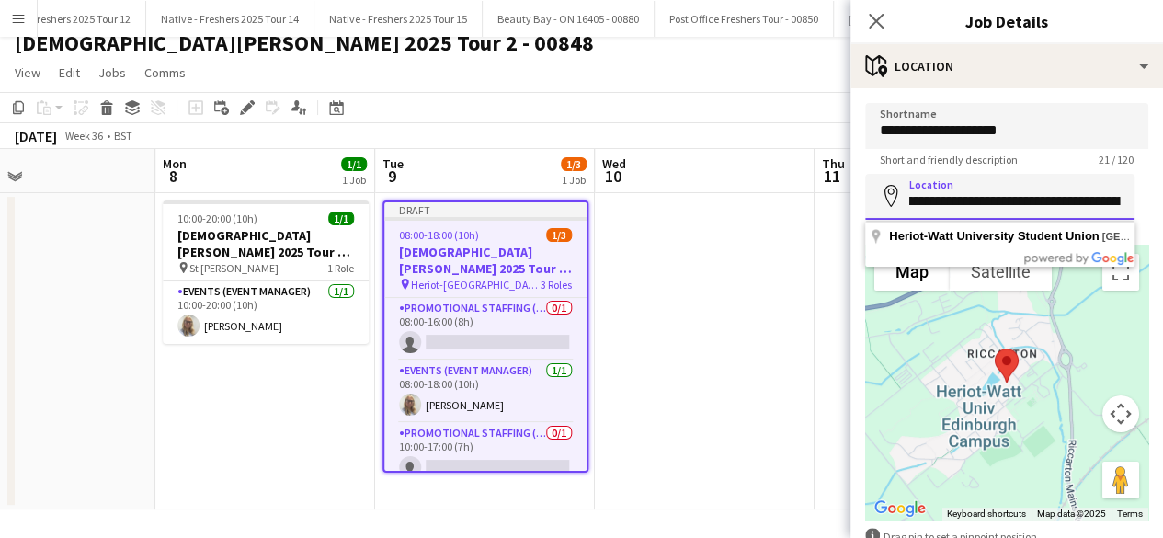
scroll to position [0, 409]
drag, startPoint x: 907, startPoint y: 205, endPoint x: 1176, endPoint y: 209, distance: 269.5
click at [1163, 209] on html "Menu Boards Boards Boards All jobs Status Workforce Workforce My Workforce Recr…" at bounding box center [581, 262] width 1163 height 555
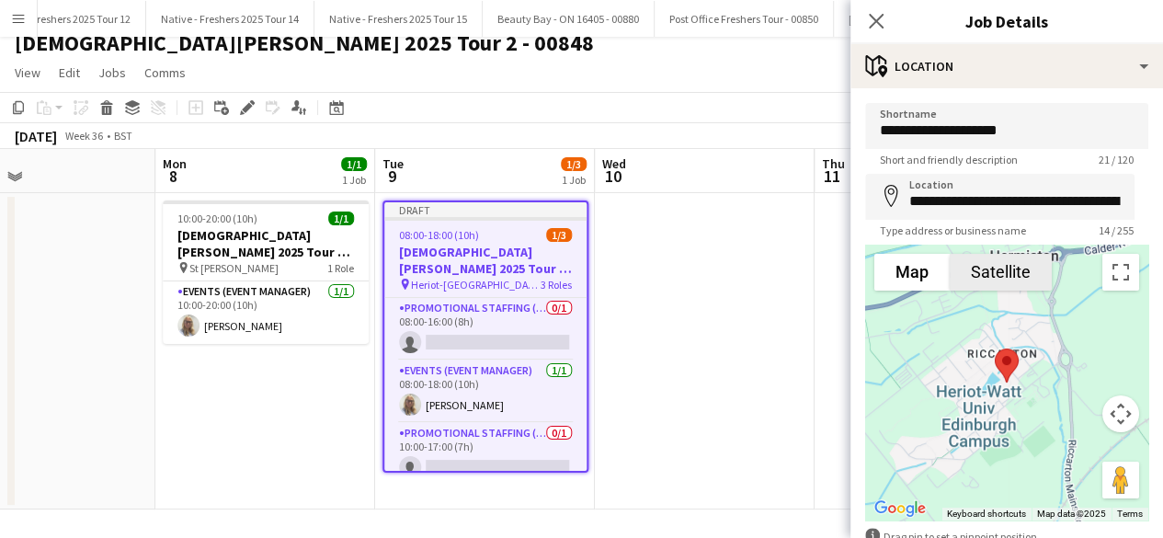
type input "**********"
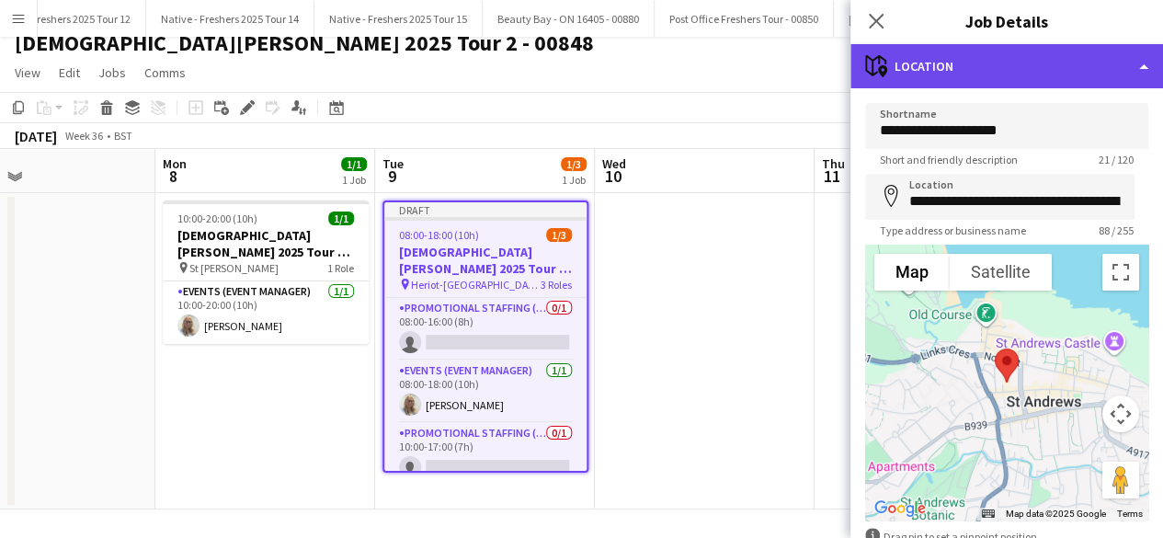
click at [997, 58] on div "maps-pin-1 Location" at bounding box center [1007, 66] width 313 height 44
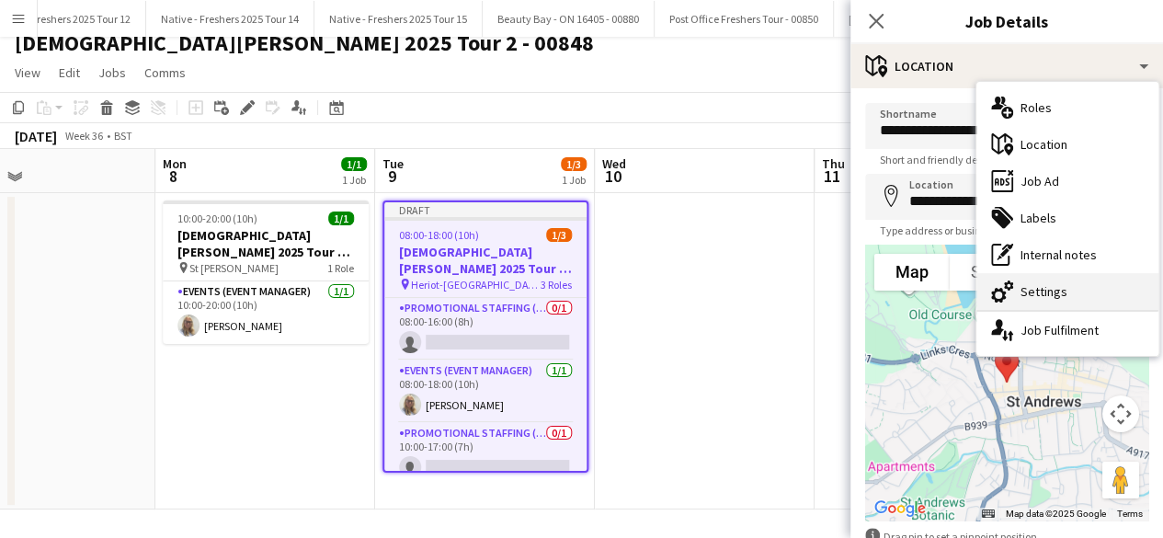
click at [1066, 290] on div "cog-double-3 Settings" at bounding box center [1068, 291] width 182 height 37
type input "*******"
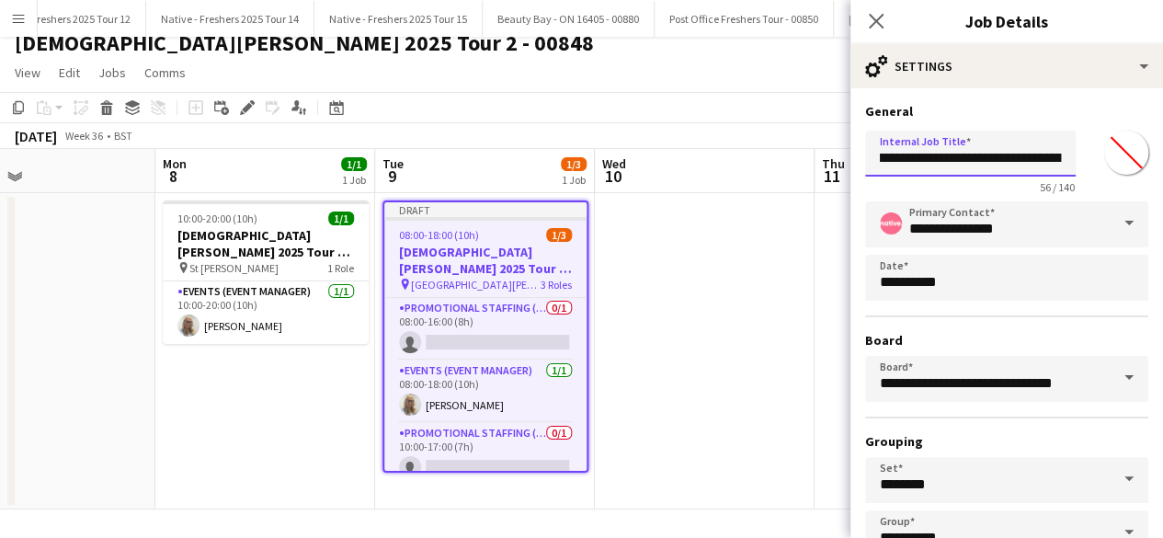
scroll to position [0, 163]
drag, startPoint x: 981, startPoint y: 167, endPoint x: 1077, endPoint y: 164, distance: 95.7
click at [1077, 164] on div "**********" at bounding box center [1006, 158] width 283 height 71
click at [1063, 154] on input "**********" at bounding box center [970, 154] width 211 height 46
click at [990, 158] on input "**********" at bounding box center [970, 154] width 211 height 46
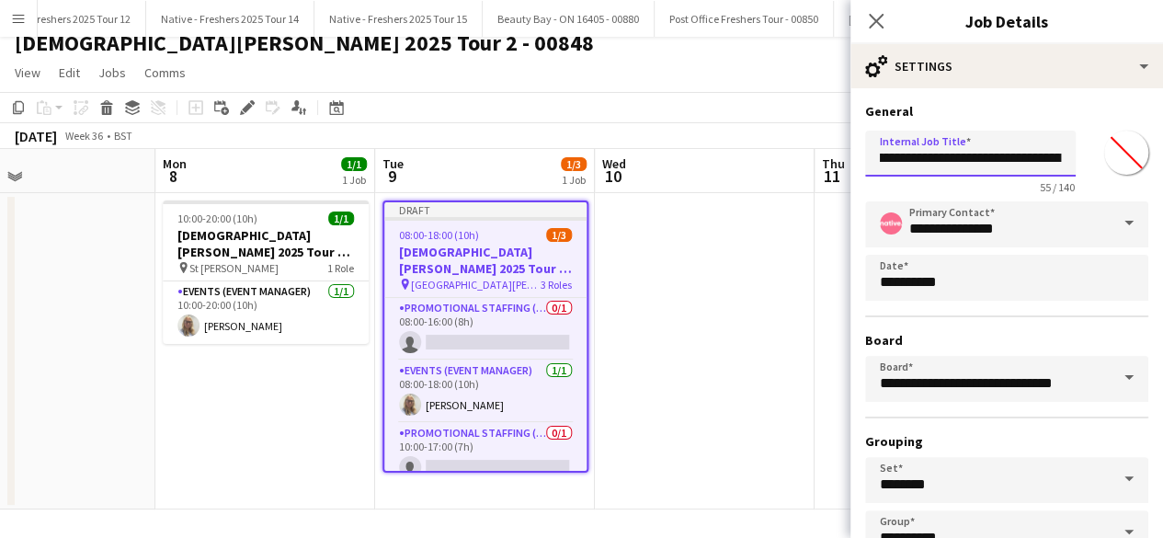
scroll to position [121, 0]
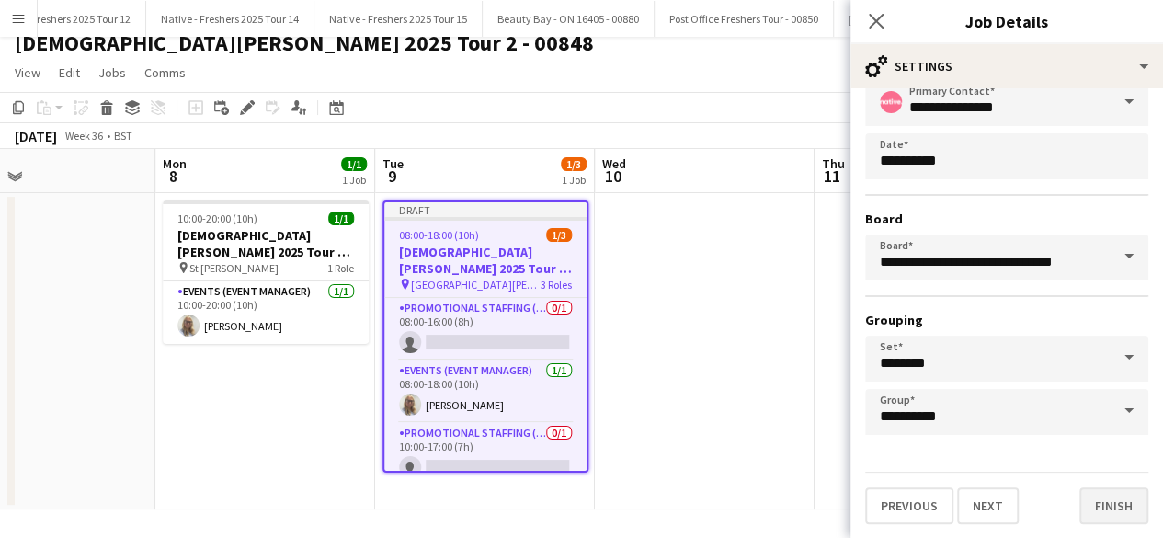
type input "**********"
click at [1091, 502] on button "Finish" at bounding box center [1114, 505] width 69 height 37
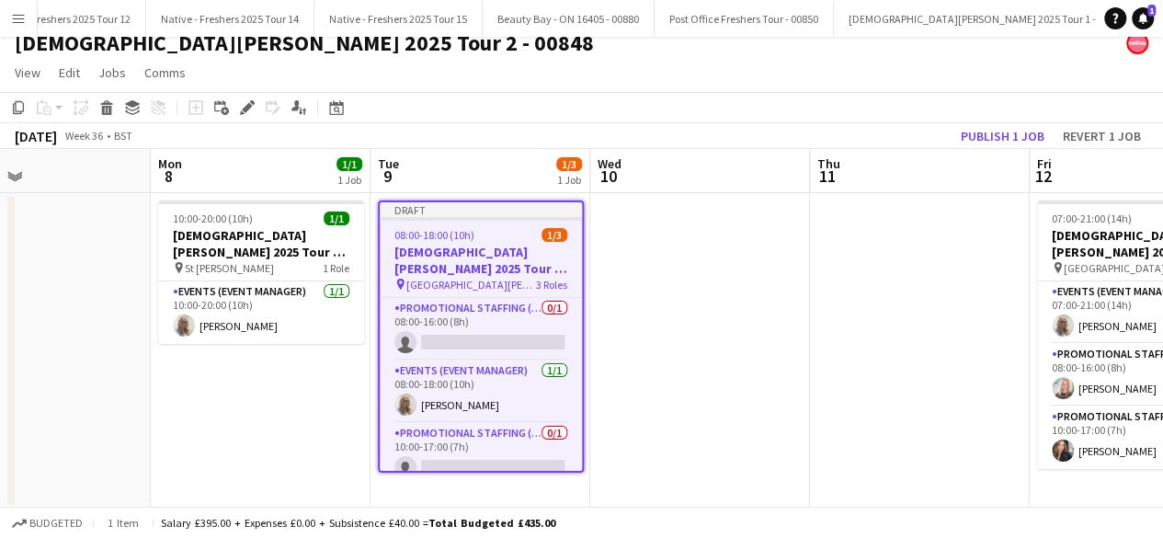
scroll to position [0, 505]
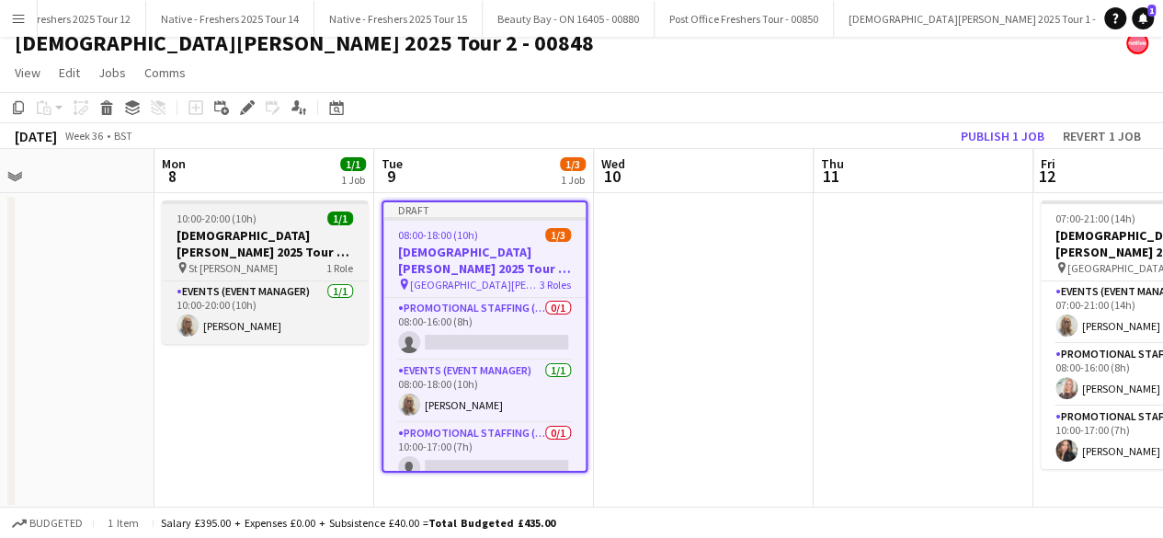
click at [278, 231] on h3 "Lady Garden 2025 Tour 2 - 00848 - Travel Day" at bounding box center [265, 243] width 206 height 33
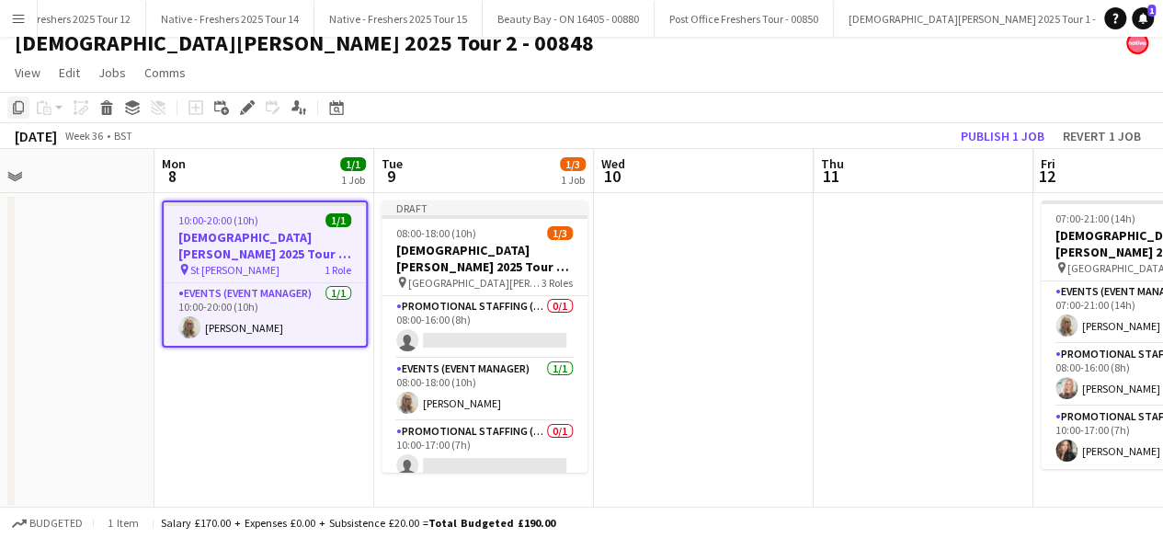
click at [15, 102] on icon at bounding box center [18, 107] width 11 height 13
click at [672, 227] on app-date-cell at bounding box center [704, 351] width 220 height 316
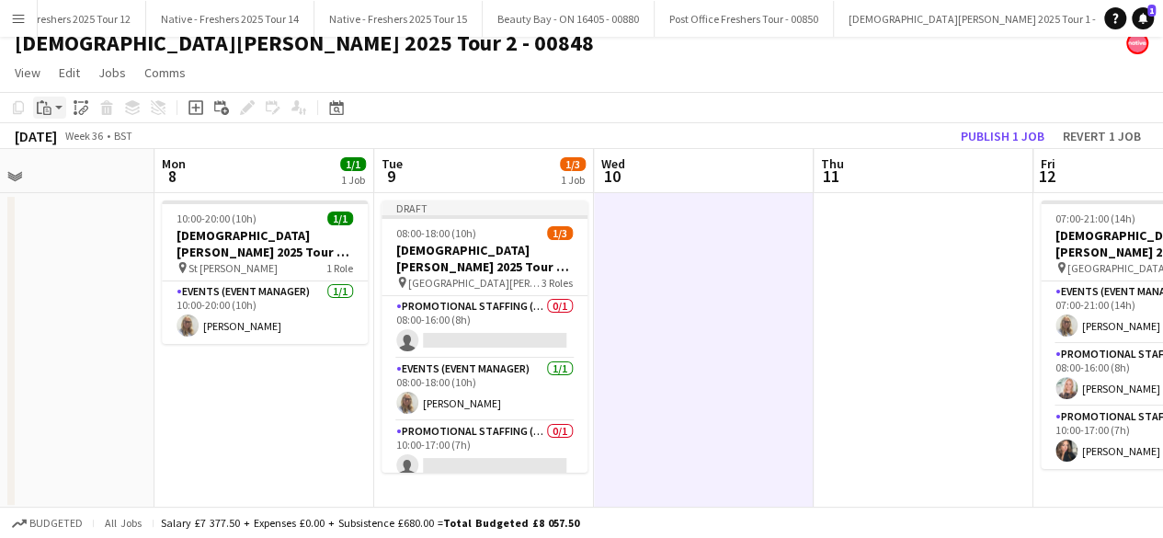
click at [53, 100] on div "Paste" at bounding box center [44, 108] width 22 height 22
click at [86, 168] on link "Paste with crew Ctrl+Shift+V" at bounding box center [135, 174] width 173 height 17
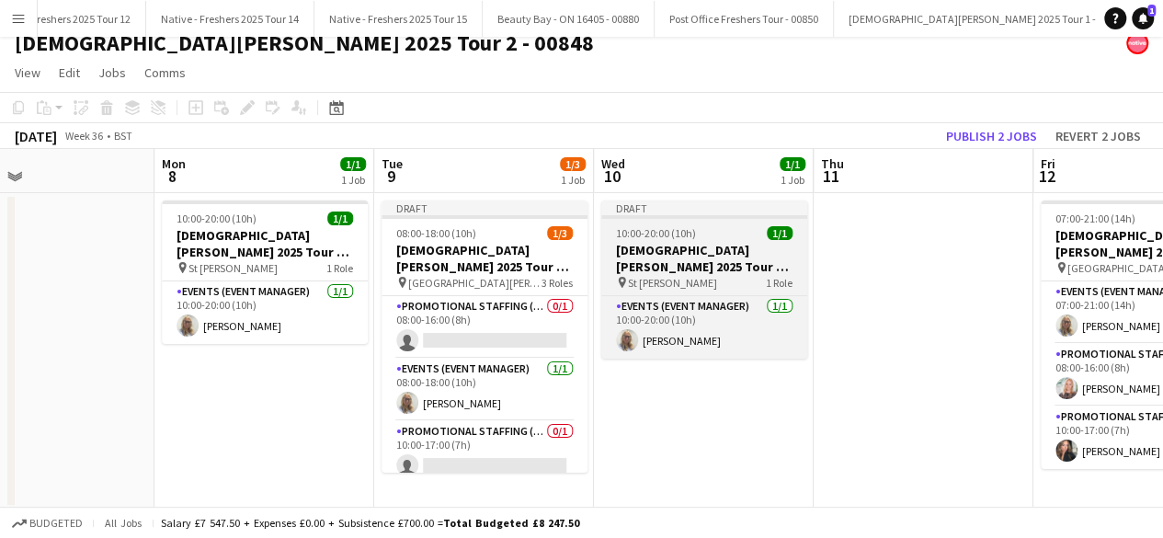
click at [739, 235] on div "10:00-20:00 (10h) 1/1" at bounding box center [704, 233] width 206 height 14
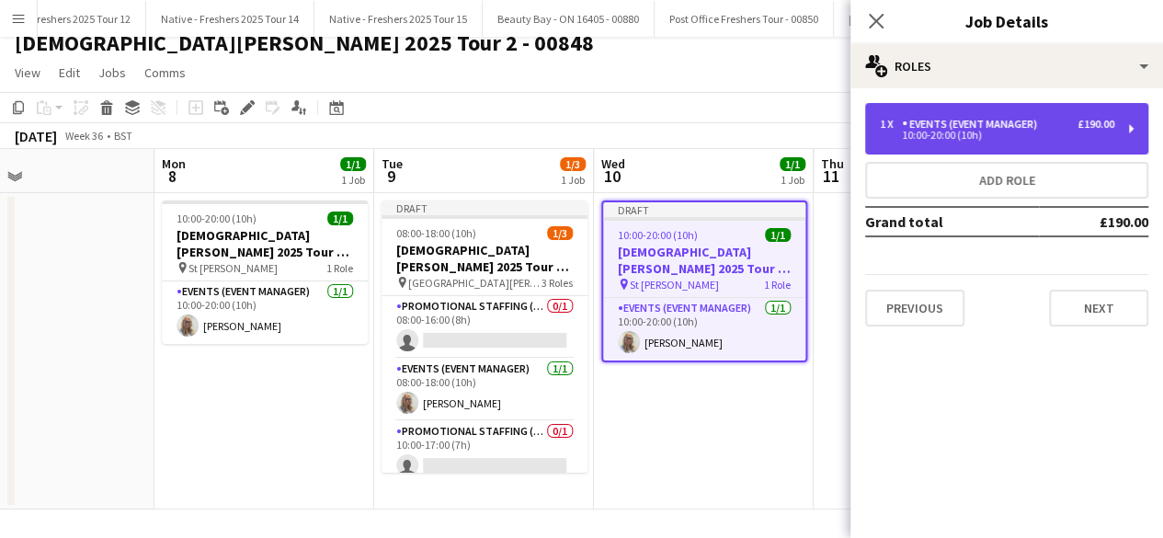
click at [1034, 123] on div "Events (Event Manager)" at bounding box center [973, 124] width 143 height 13
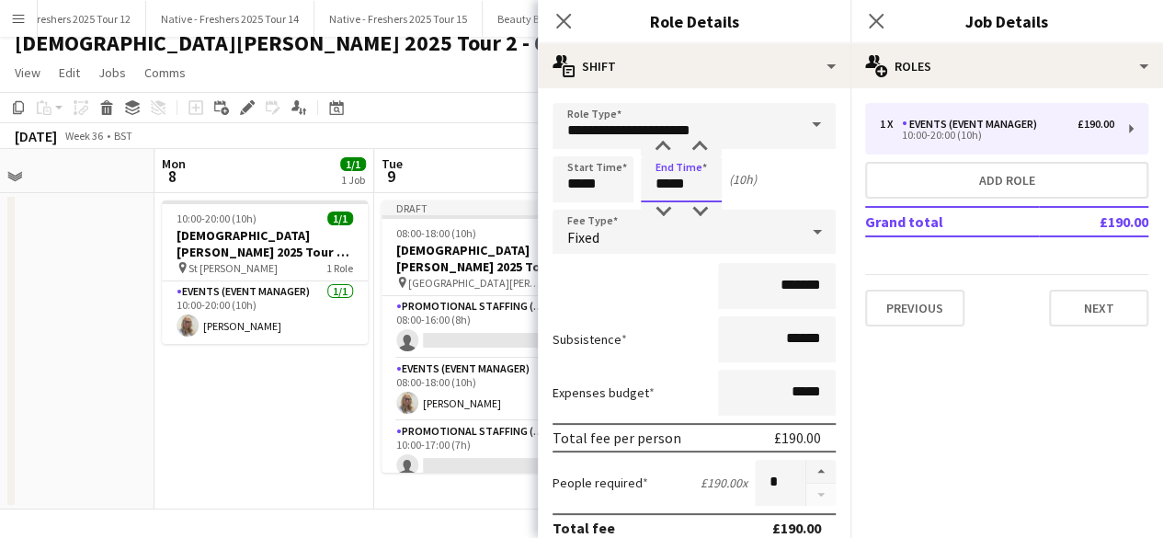
click at [705, 181] on input "*****" at bounding box center [681, 179] width 81 height 46
click at [661, 205] on div at bounding box center [663, 211] width 37 height 18
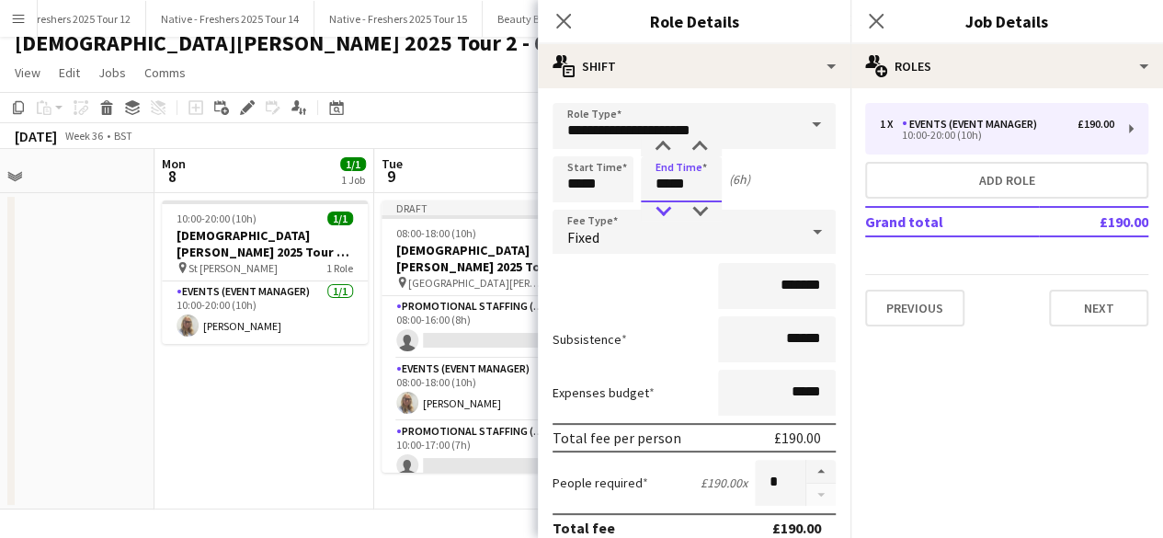
type input "*****"
click at [661, 205] on div at bounding box center [663, 211] width 37 height 18
click at [624, 185] on input "*****" at bounding box center [593, 179] width 81 height 46
click at [576, 141] on div at bounding box center [574, 147] width 37 height 18
type input "*****"
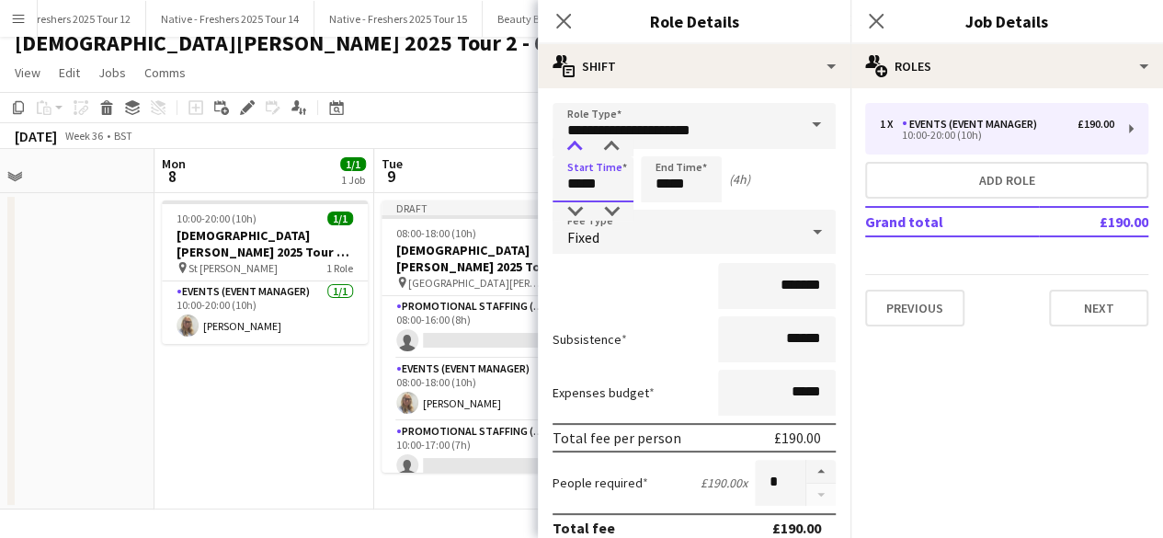
click at [576, 141] on div at bounding box center [574, 147] width 37 height 18
click at [715, 187] on input "*****" at bounding box center [681, 179] width 81 height 46
click at [667, 143] on div at bounding box center [663, 147] width 37 height 18
type input "*****"
click at [667, 143] on div at bounding box center [663, 147] width 37 height 18
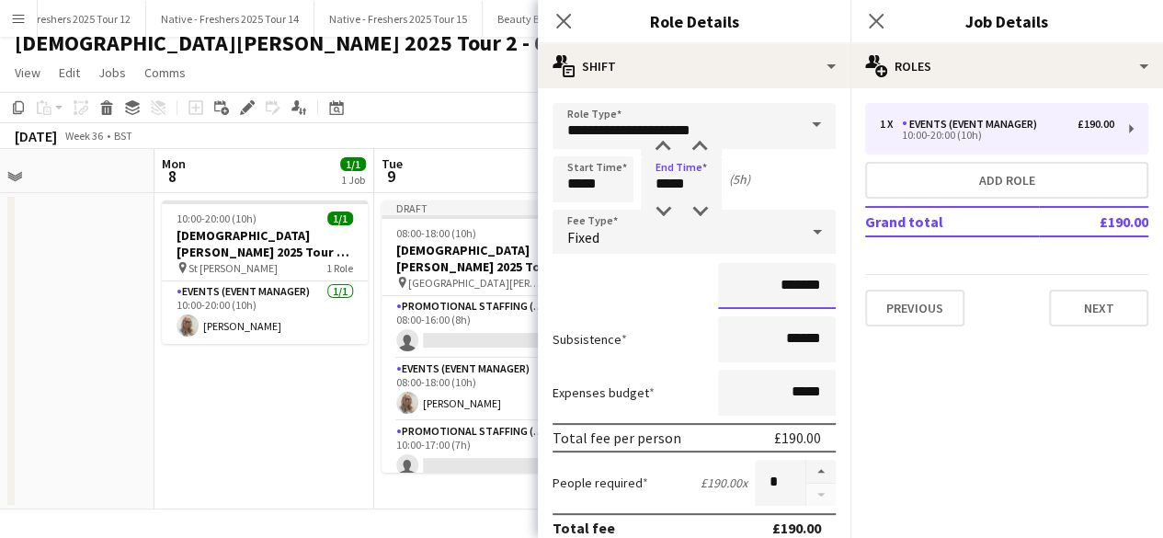
click at [809, 289] on input "*******" at bounding box center [777, 286] width 118 height 46
type input "**"
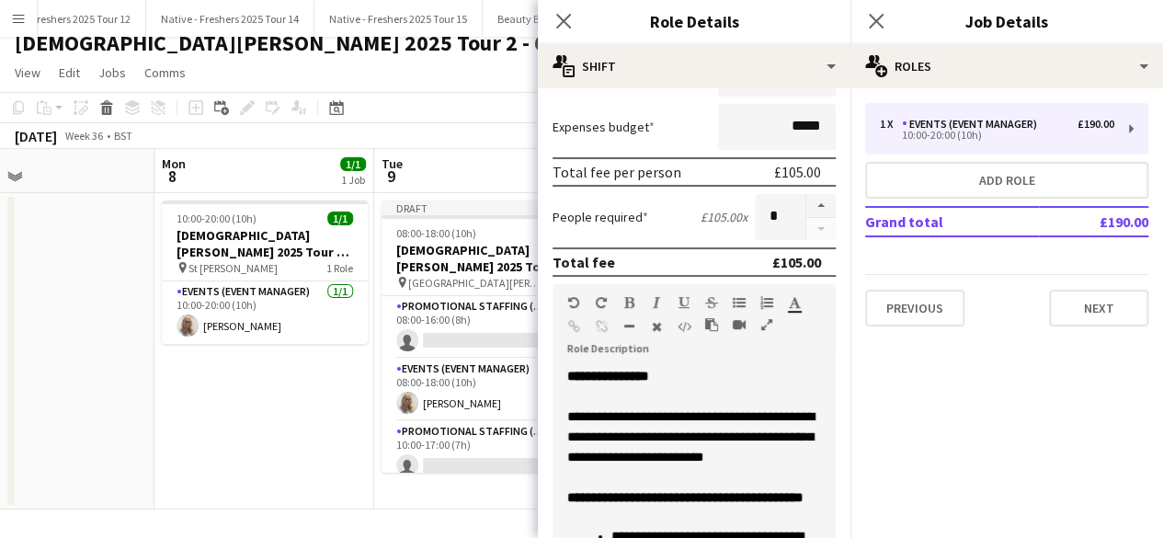
scroll to position [267, 0]
type input "******"
click at [1078, 42] on div "Close pop-in Job Details" at bounding box center [1007, 22] width 313 height 44
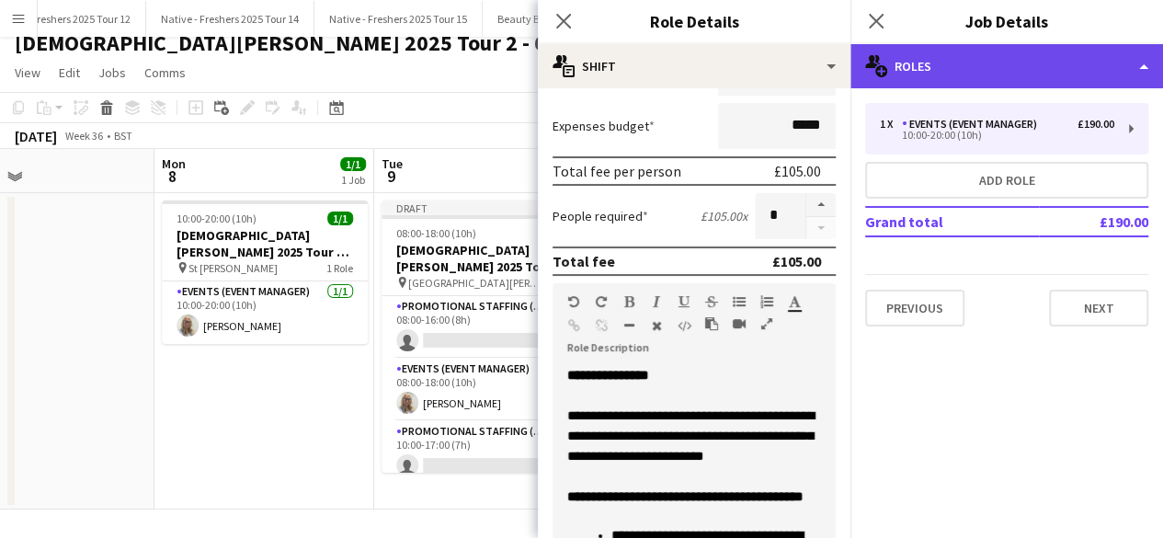
click at [1075, 68] on div "multiple-users-add Roles" at bounding box center [1007, 66] width 313 height 44
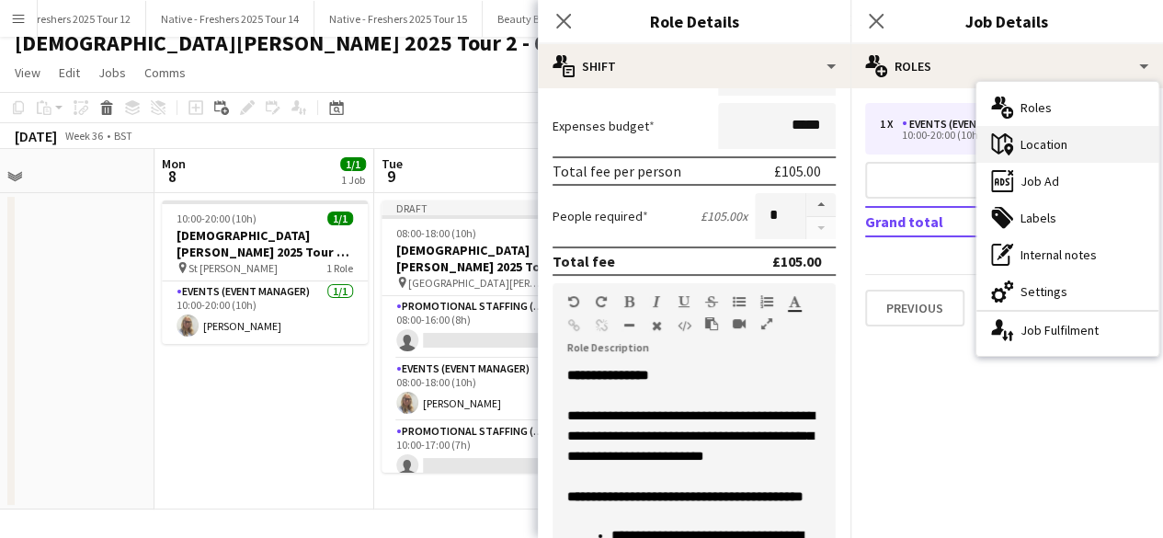
click at [1078, 151] on div "maps-pin-1 Location" at bounding box center [1068, 144] width 182 height 37
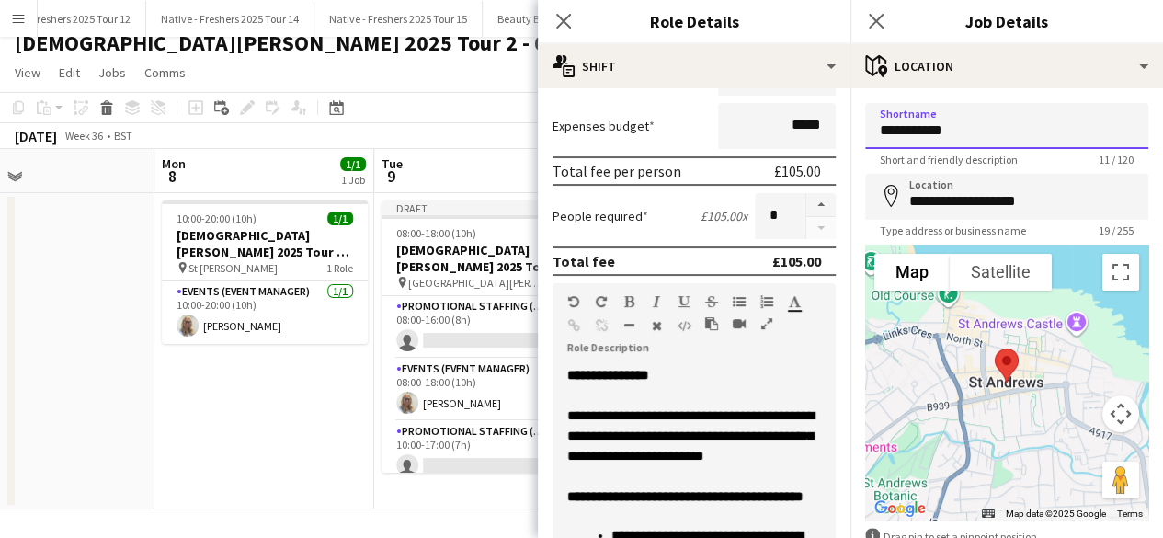
drag, startPoint x: 927, startPoint y: 136, endPoint x: 857, endPoint y: 142, distance: 70.1
click at [857, 142] on form "**********" at bounding box center [1007, 369] width 313 height 532
type input "********"
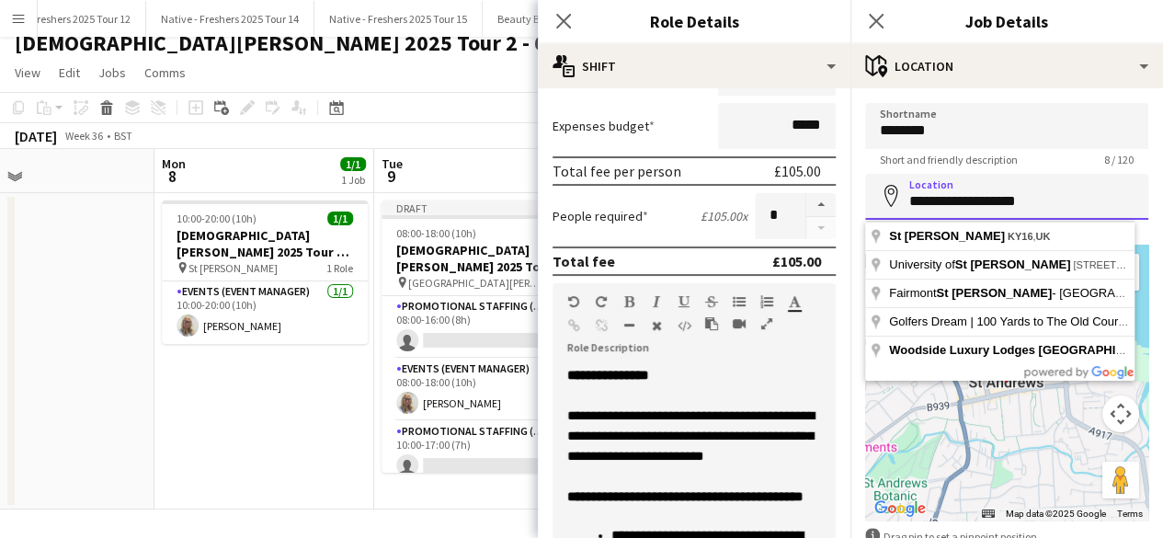
drag, startPoint x: 909, startPoint y: 200, endPoint x: 1176, endPoint y: 208, distance: 267.7
click at [1163, 208] on html "Menu Boards Boards Boards All jobs Status Workforce Workforce My Workforce Recr…" at bounding box center [581, 262] width 1163 height 555
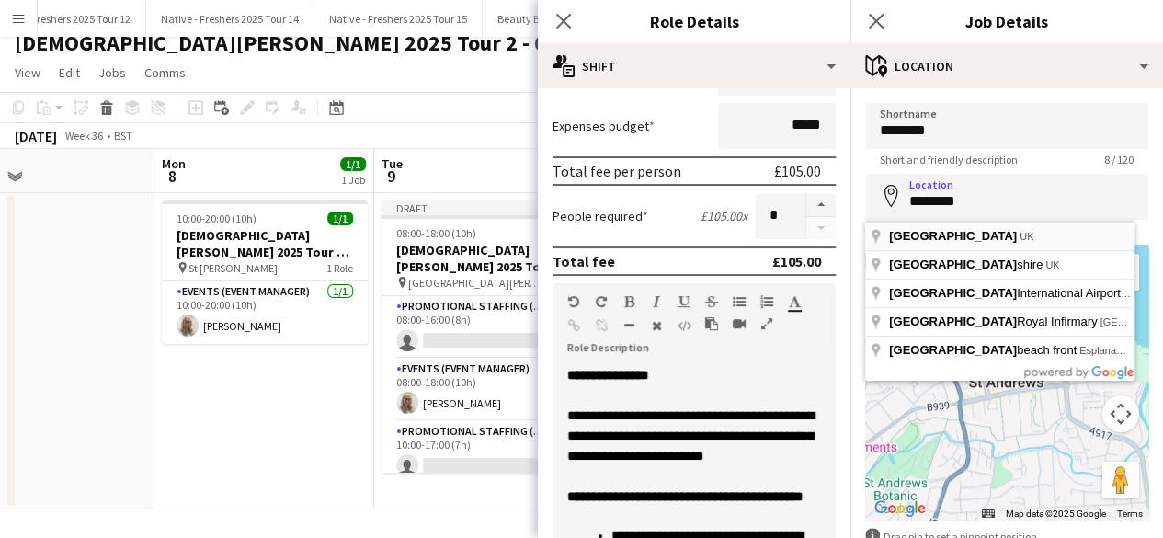
type input "**********"
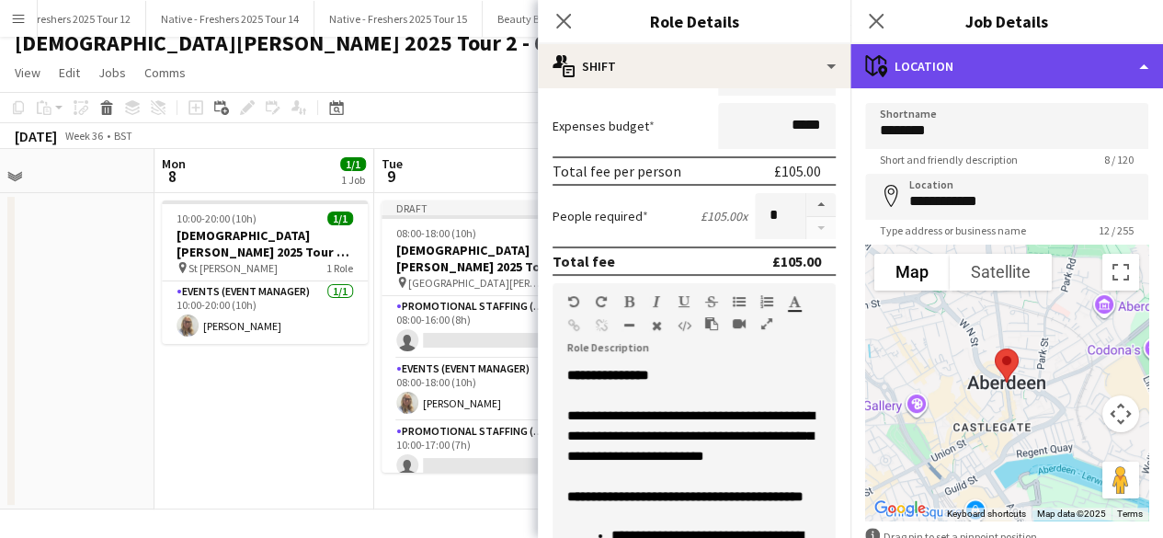
click at [1047, 73] on div "maps-pin-1 Location" at bounding box center [1007, 66] width 313 height 44
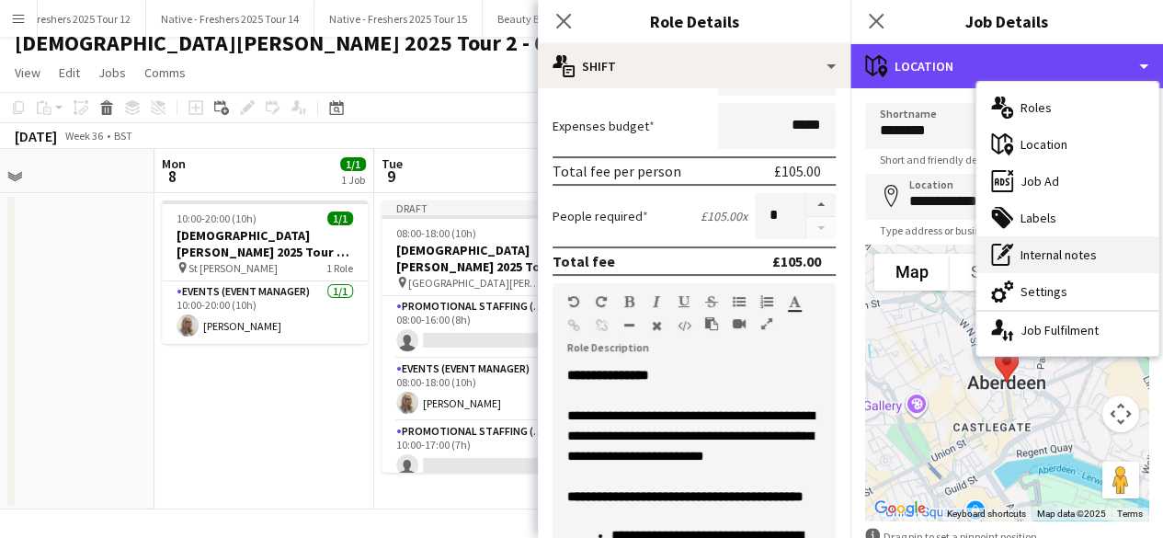
scroll to position [17, 0]
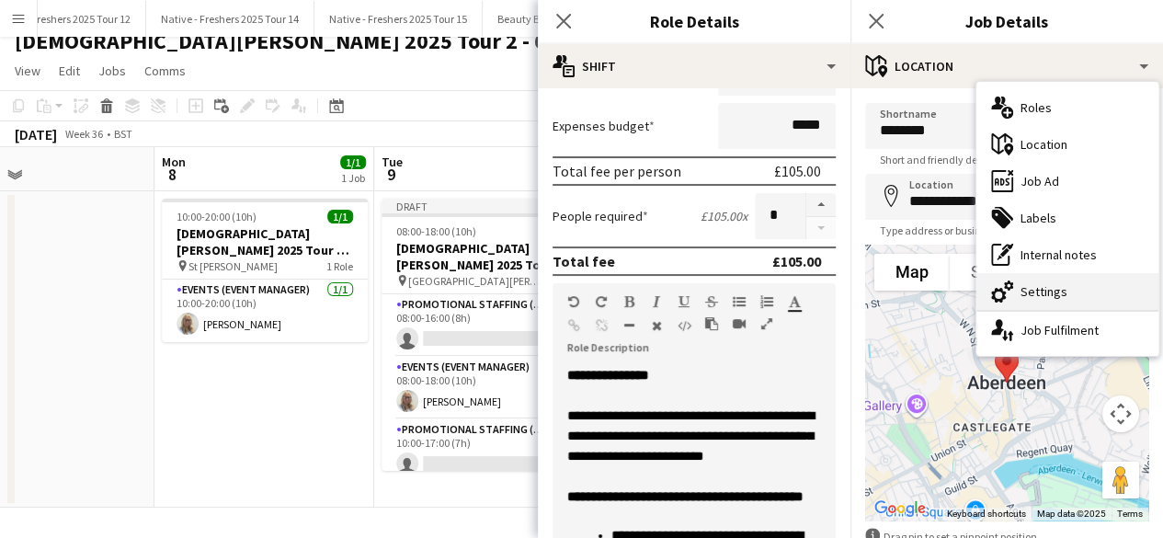
click at [1062, 290] on div "cog-double-3 Settings" at bounding box center [1068, 291] width 182 height 37
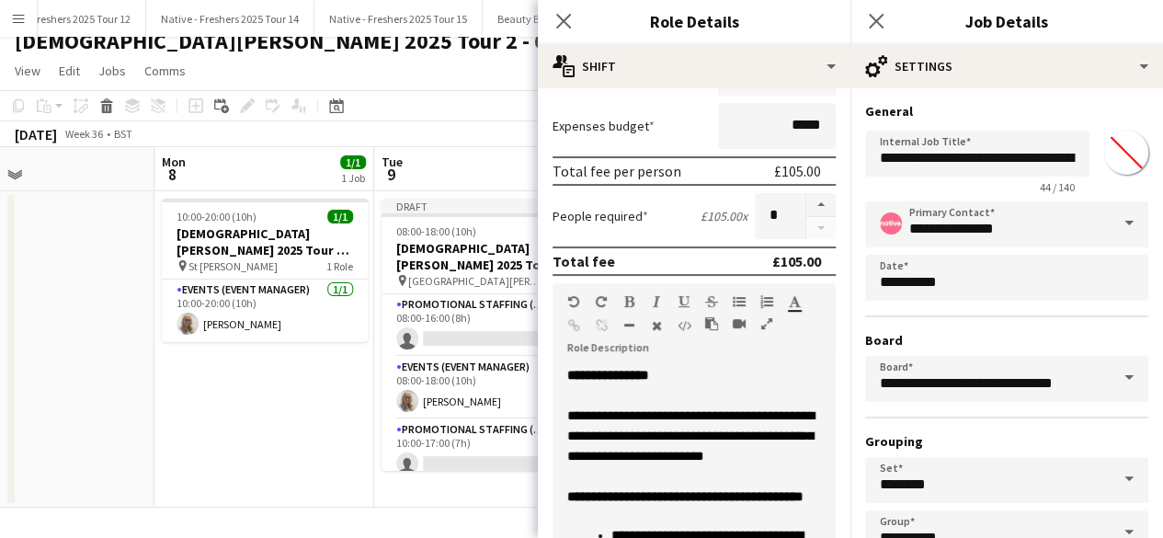
type input "*******"
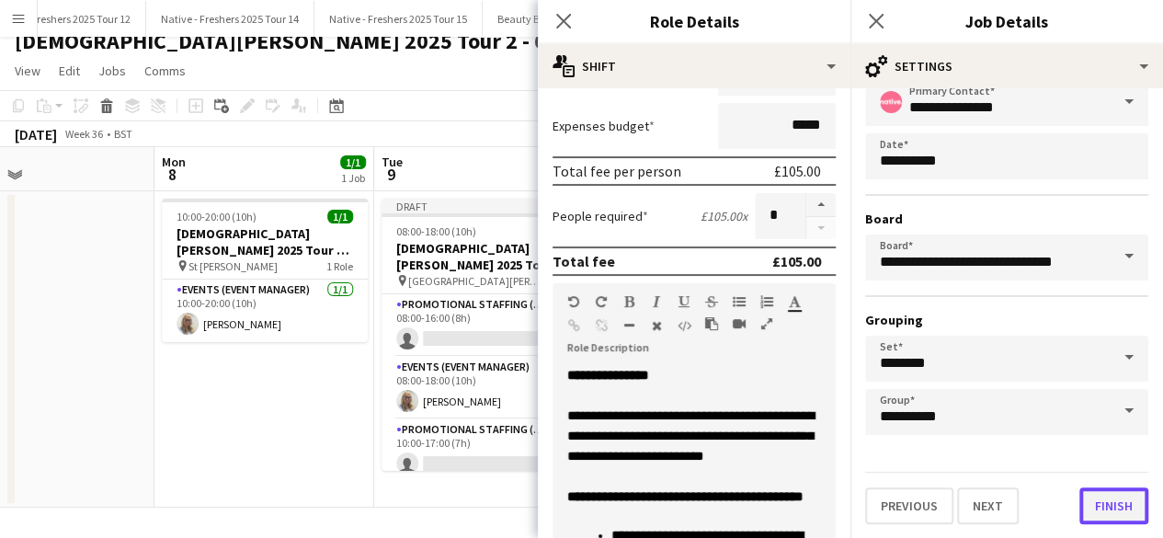
click at [1089, 501] on button "Finish" at bounding box center [1114, 505] width 69 height 37
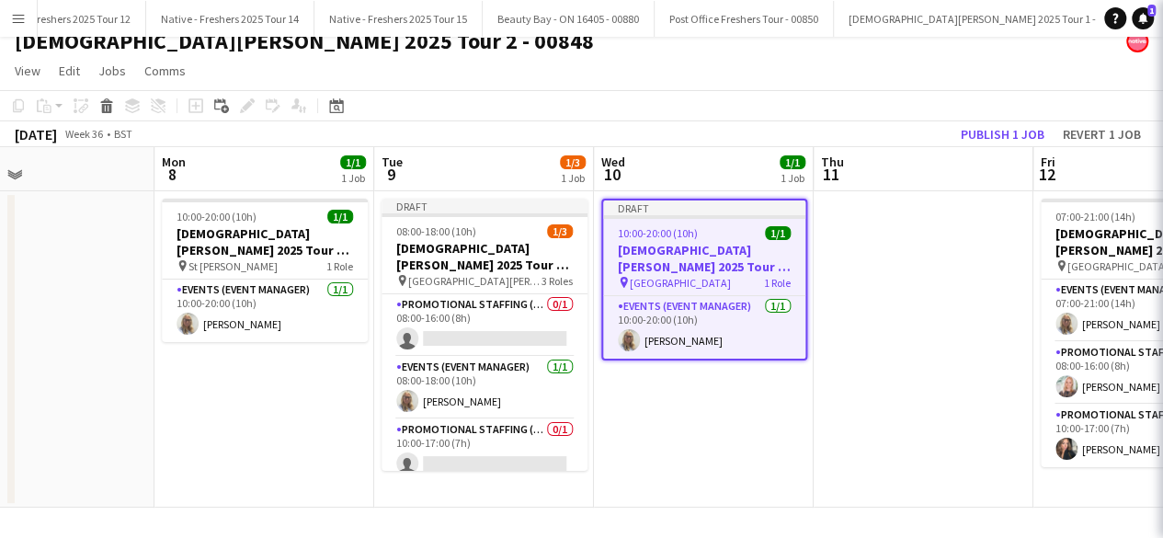
scroll to position [0, 0]
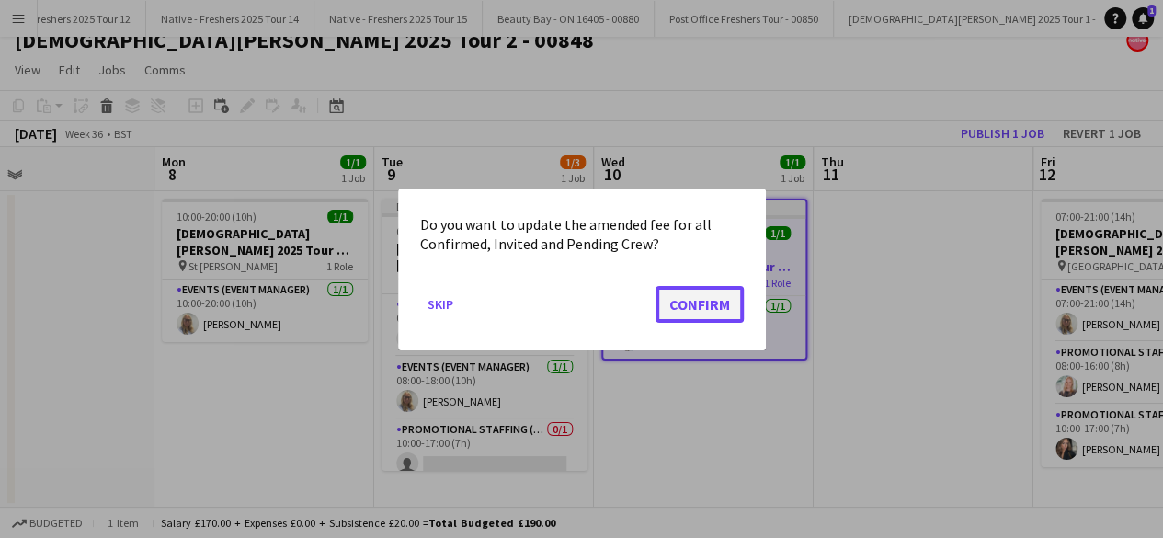
click at [694, 299] on button "Confirm" at bounding box center [700, 303] width 88 height 37
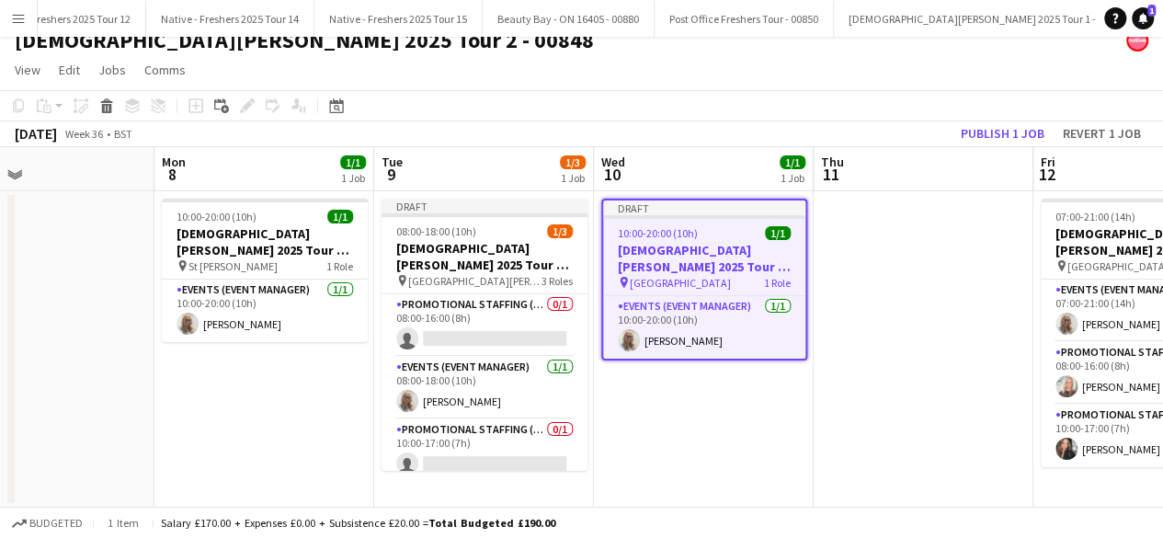
scroll to position [17, 0]
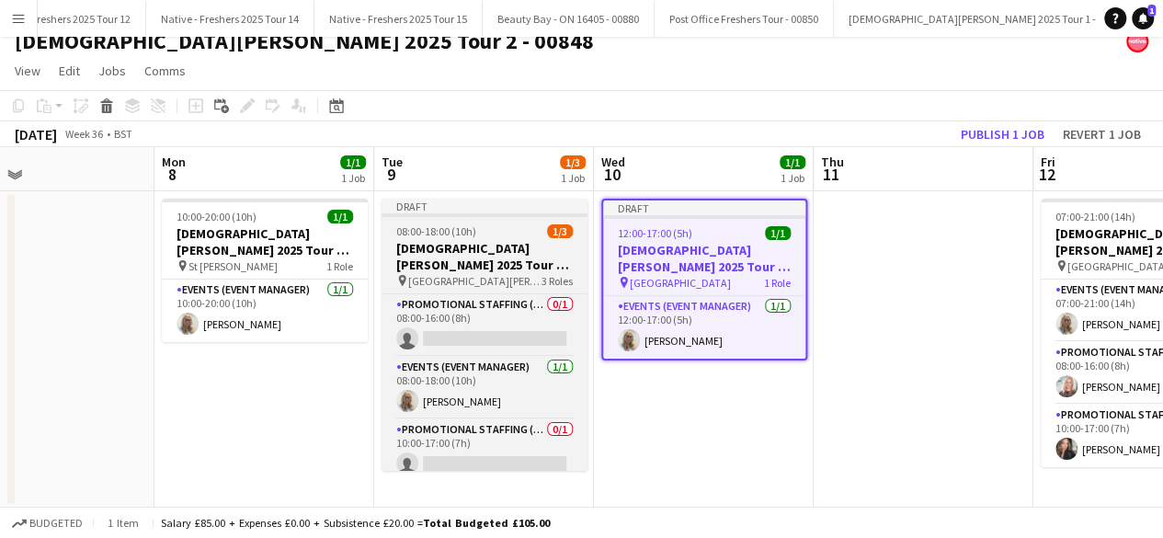
click at [499, 233] on div "08:00-18:00 (10h) 1/3" at bounding box center [485, 231] width 206 height 14
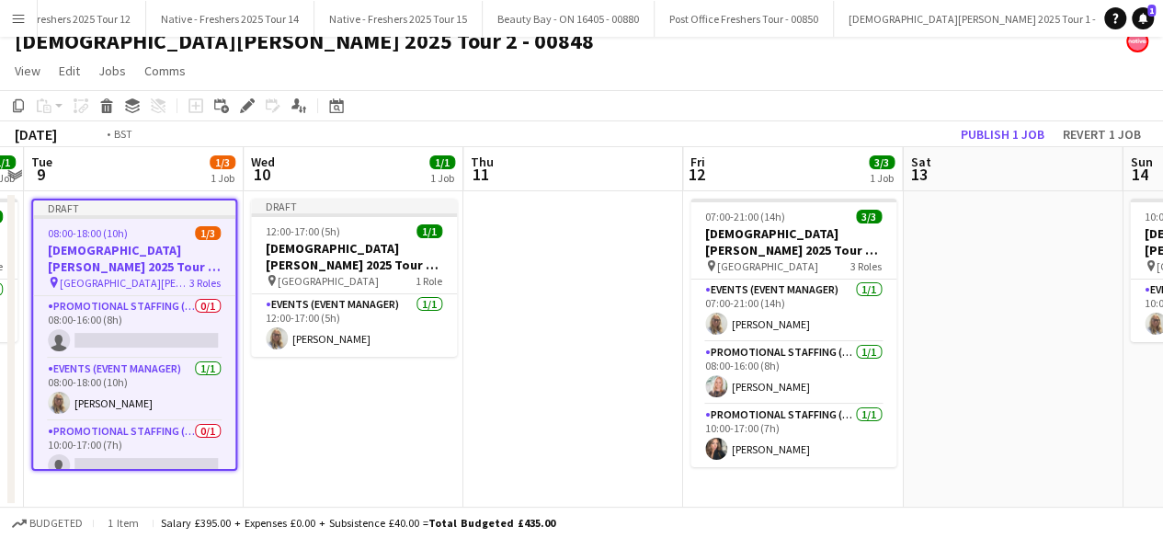
scroll to position [0, 584]
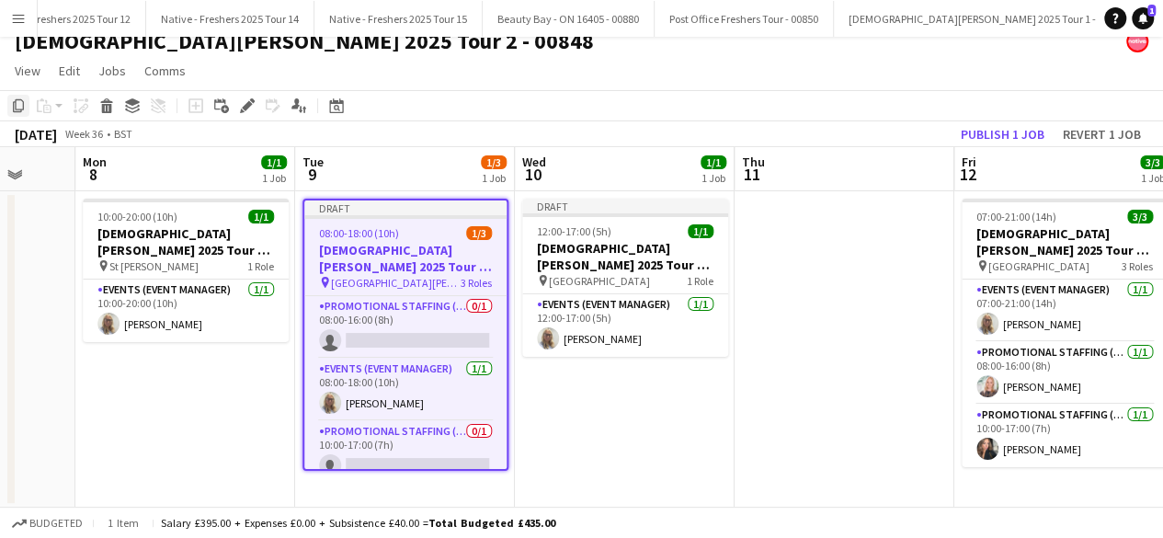
click at [16, 104] on icon at bounding box center [18, 105] width 11 height 13
click at [834, 224] on app-date-cell at bounding box center [845, 349] width 220 height 316
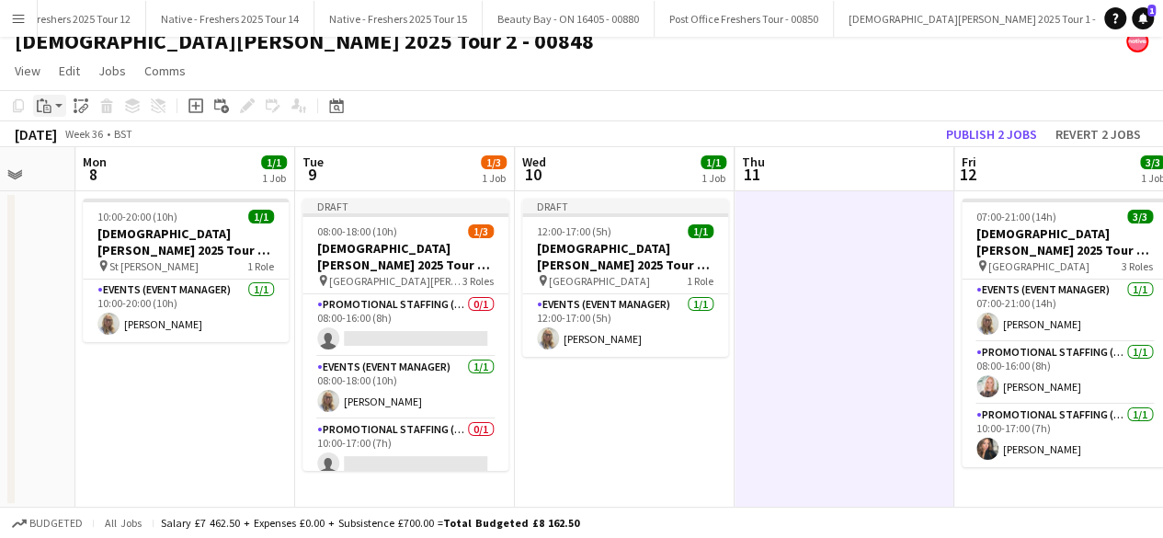
click at [40, 99] on icon at bounding box center [42, 99] width 5 height 3
click at [77, 143] on link "Paste Ctrl+V" at bounding box center [135, 140] width 173 height 17
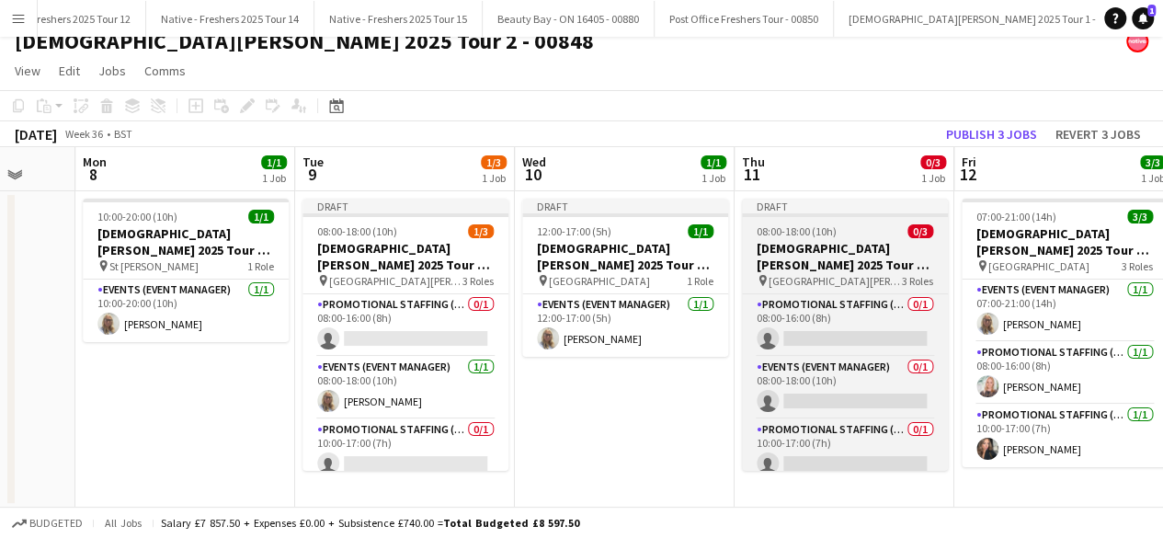
click at [870, 233] on div "08:00-18:00 (10h) 0/3" at bounding box center [845, 231] width 206 height 14
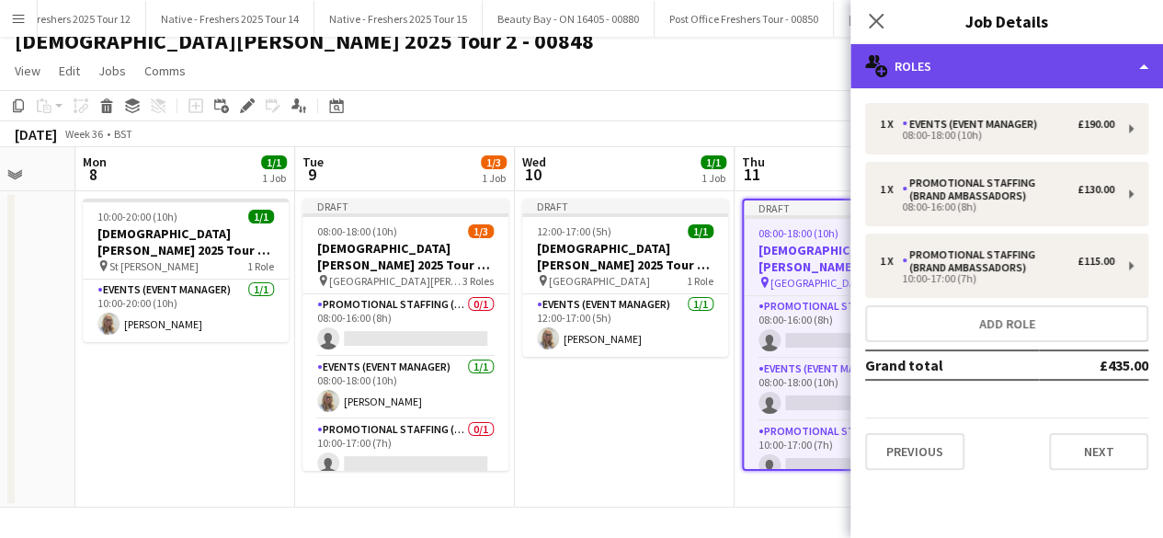
click at [1052, 69] on div "multiple-users-add Roles" at bounding box center [1007, 66] width 313 height 44
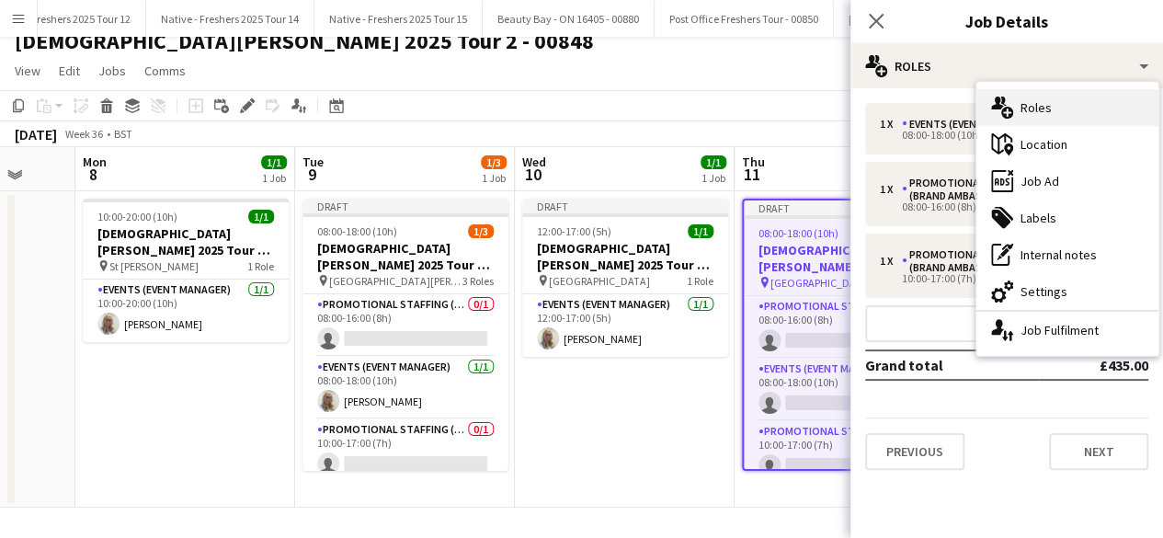
click at [1067, 109] on div "multiple-users-add Roles" at bounding box center [1068, 107] width 182 height 37
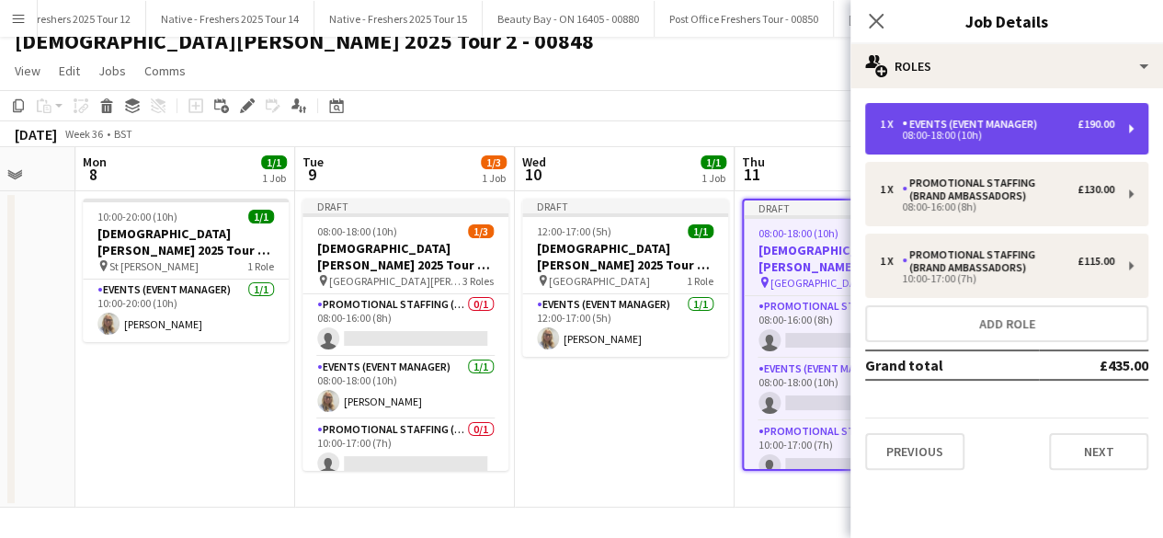
click at [1024, 132] on div "08:00-18:00 (10h)" at bounding box center [997, 135] width 235 height 9
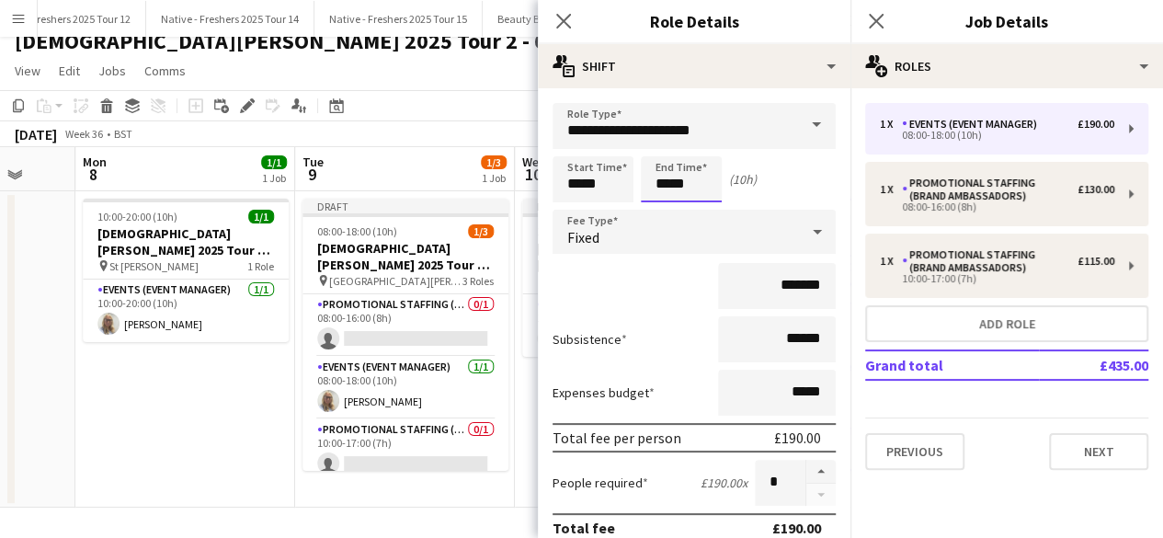
click at [693, 194] on input "*****" at bounding box center [681, 179] width 81 height 46
click at [658, 141] on div at bounding box center [663, 147] width 37 height 18
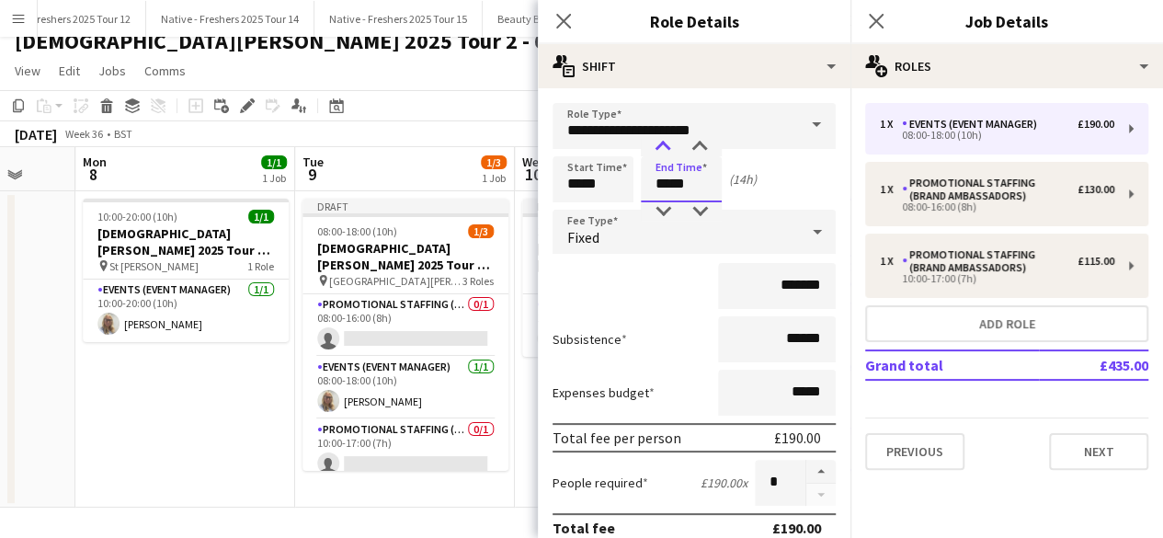
type input "*****"
click at [658, 143] on div at bounding box center [663, 147] width 37 height 18
click at [810, 292] on input "*******" at bounding box center [777, 286] width 118 height 46
type input "**"
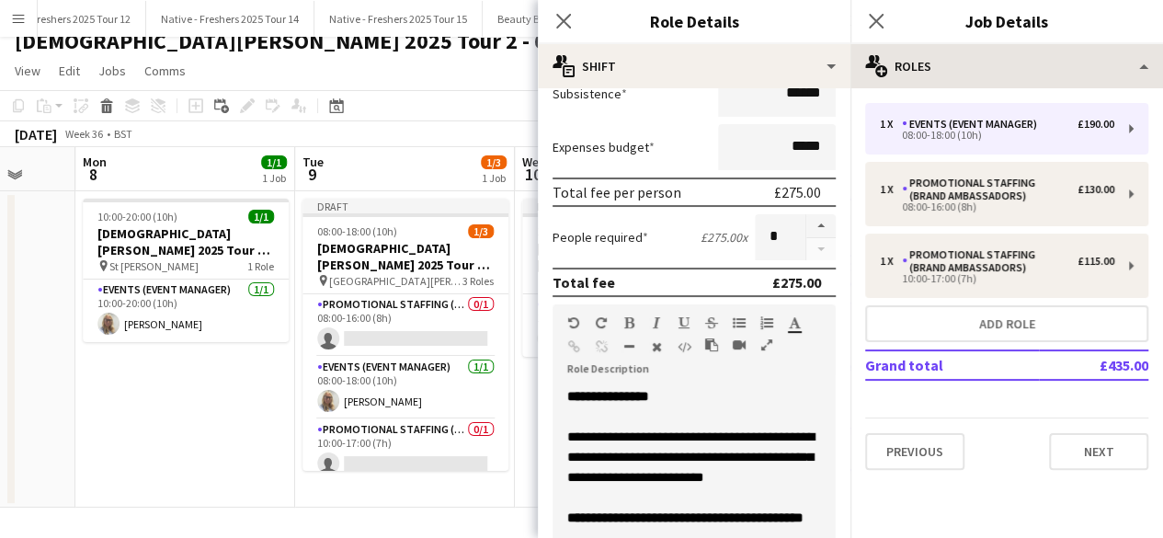
scroll to position [246, 0]
type input "*******"
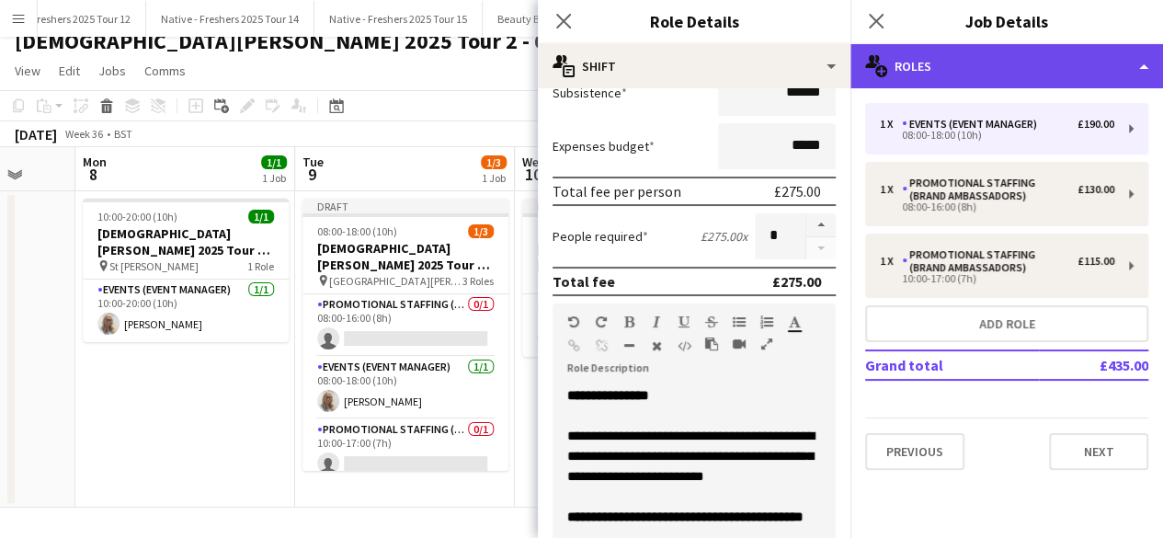
click at [972, 57] on div "multiple-users-add Roles" at bounding box center [1007, 66] width 313 height 44
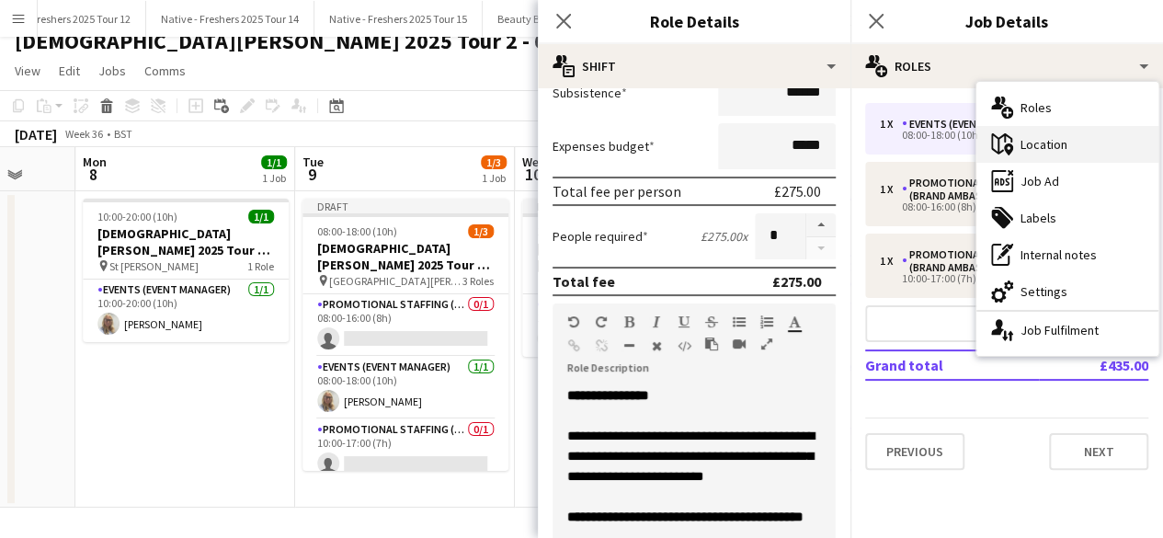
click at [1070, 150] on div "maps-pin-1 Location" at bounding box center [1068, 144] width 182 height 37
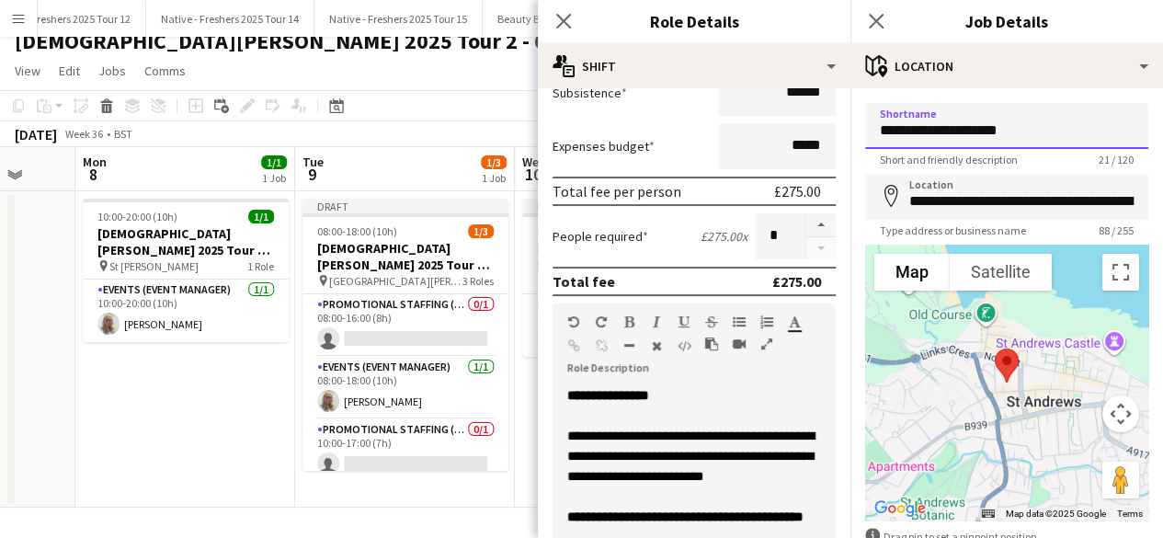
drag, startPoint x: 1039, startPoint y: 132, endPoint x: 849, endPoint y: 153, distance: 191.4
click at [849, 153] on body "Menu Boards Boards Boards All jobs Status Workforce Workforce My Workforce Recr…" at bounding box center [581, 260] width 1163 height 555
type input "**********"
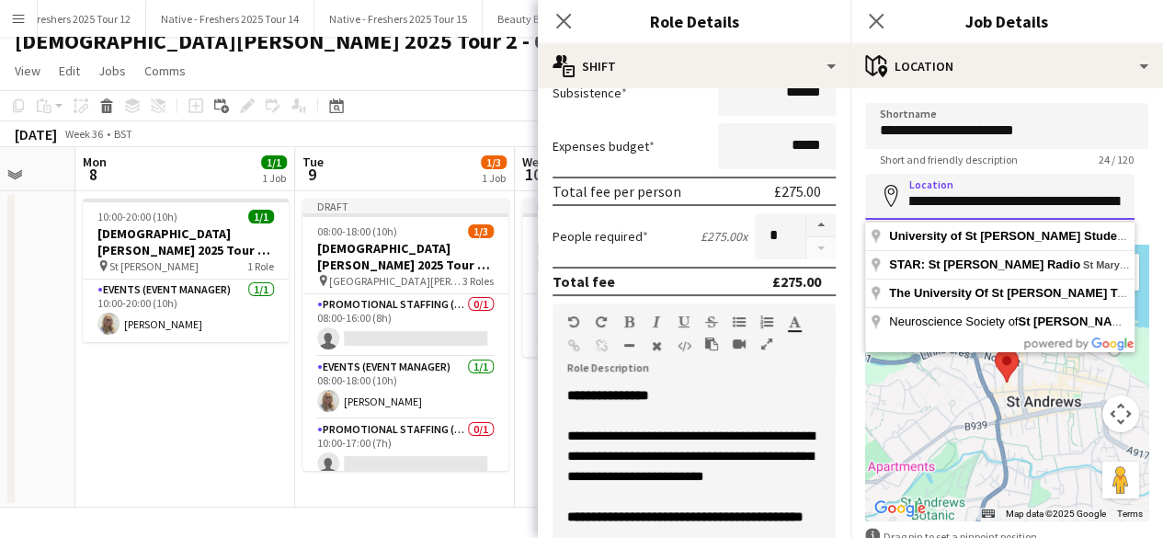
scroll to position [0, 332]
drag, startPoint x: 906, startPoint y: 198, endPoint x: 1135, endPoint y: 185, distance: 229.4
click at [1135, 185] on form "**********" at bounding box center [1007, 369] width 313 height 532
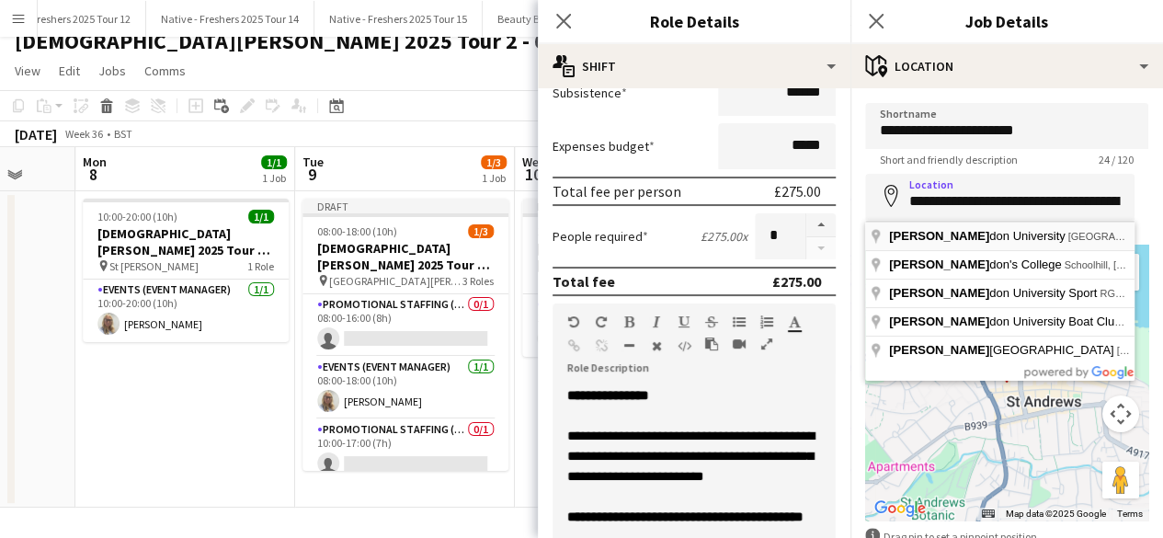
type input "**********"
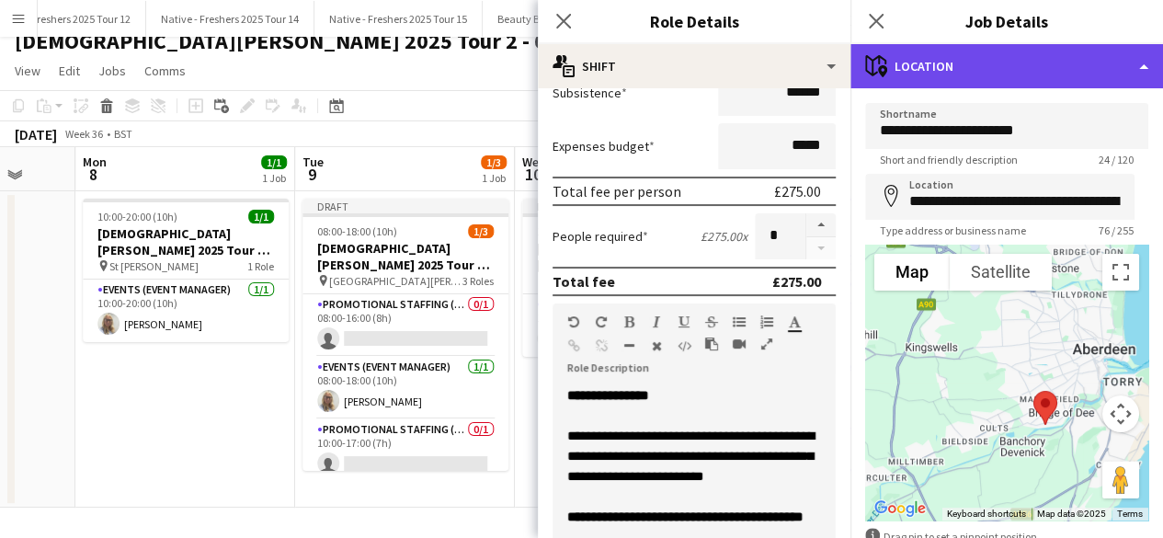
click at [1049, 71] on div "maps-pin-1 Location" at bounding box center [1007, 66] width 313 height 44
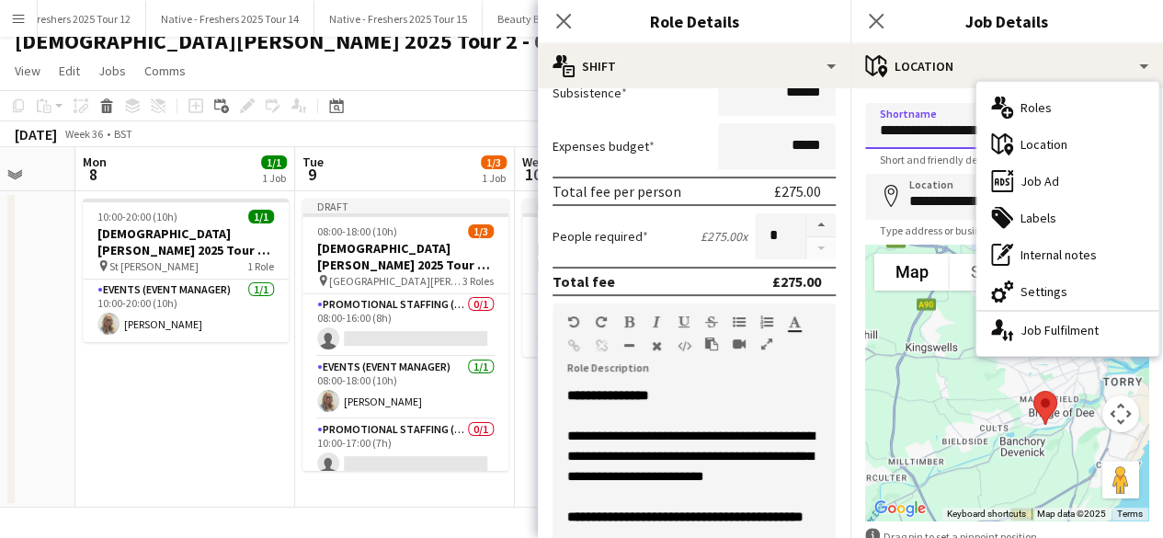
click at [935, 128] on input "**********" at bounding box center [1006, 126] width 283 height 46
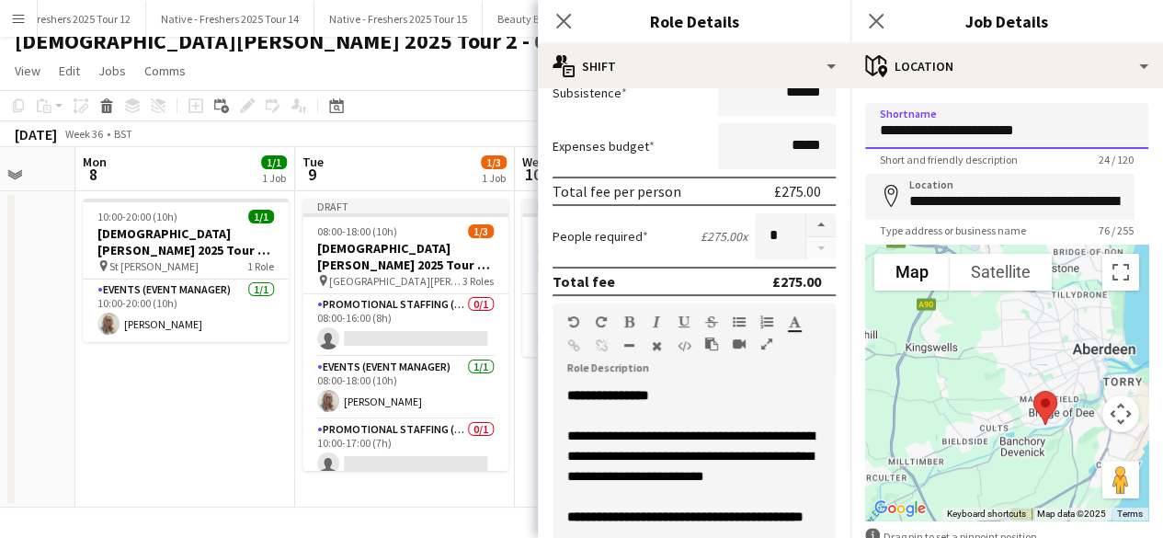
drag, startPoint x: 879, startPoint y: 132, endPoint x: 1089, endPoint y: 127, distance: 209.7
click at [1089, 127] on input "**********" at bounding box center [1006, 126] width 283 height 46
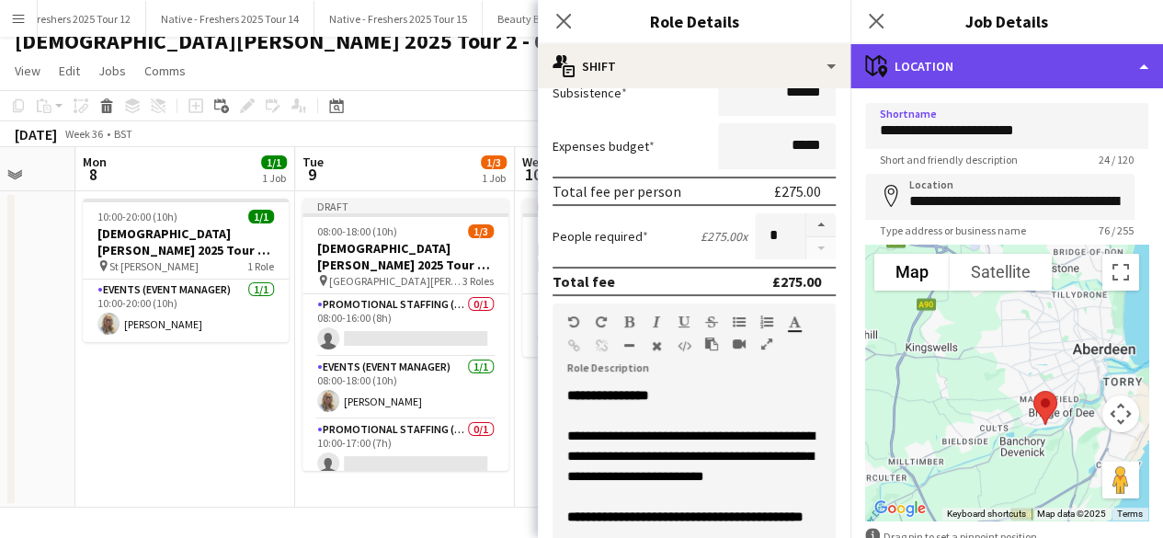
click at [1037, 76] on div "maps-pin-1 Location" at bounding box center [1007, 66] width 313 height 44
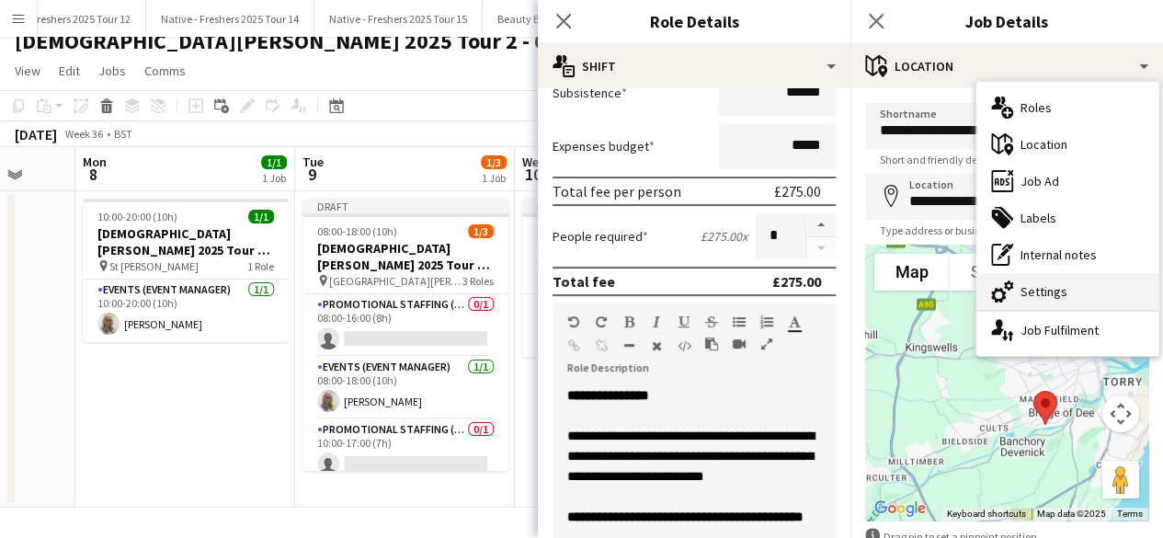
click at [1049, 284] on div "cog-double-3 Settings" at bounding box center [1068, 291] width 182 height 37
type input "*******"
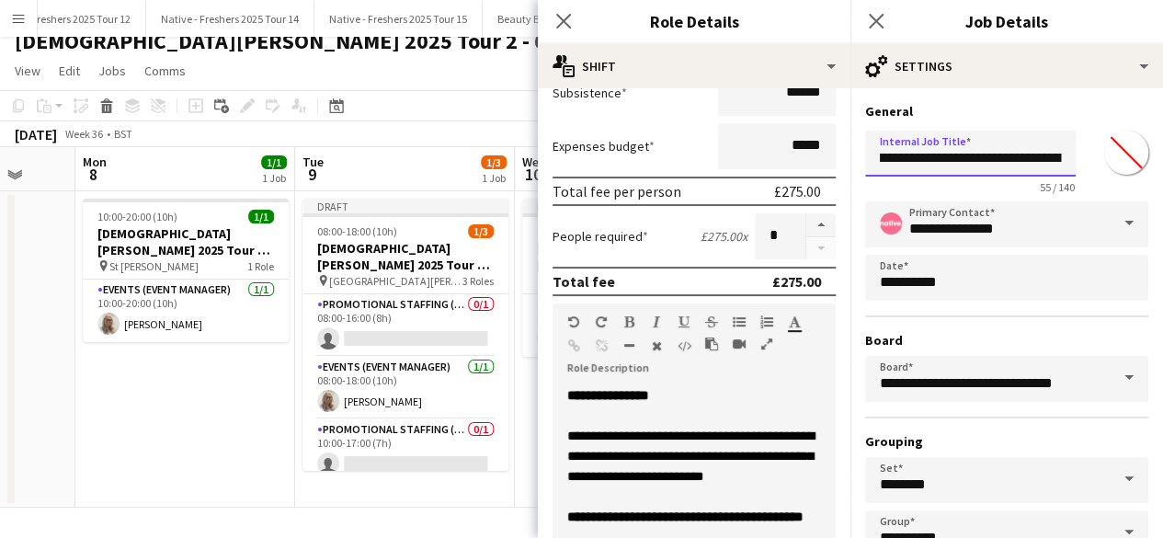
scroll to position [0, 161]
drag, startPoint x: 937, startPoint y: 148, endPoint x: 1077, endPoint y: 152, distance: 139.8
click at [1077, 152] on div "**********" at bounding box center [1006, 158] width 283 height 71
click at [1005, 154] on input "**********" at bounding box center [970, 154] width 211 height 46
drag, startPoint x: 928, startPoint y: 156, endPoint x: 1063, endPoint y: 154, distance: 135.2
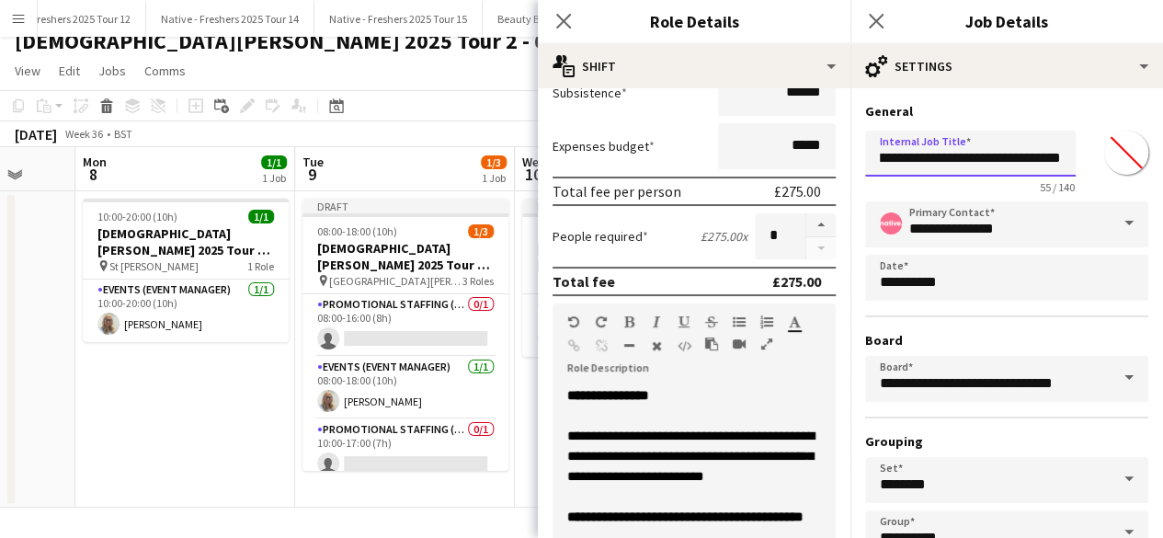
click at [1063, 154] on input "**********" at bounding box center [970, 154] width 211 height 46
paste input "***"
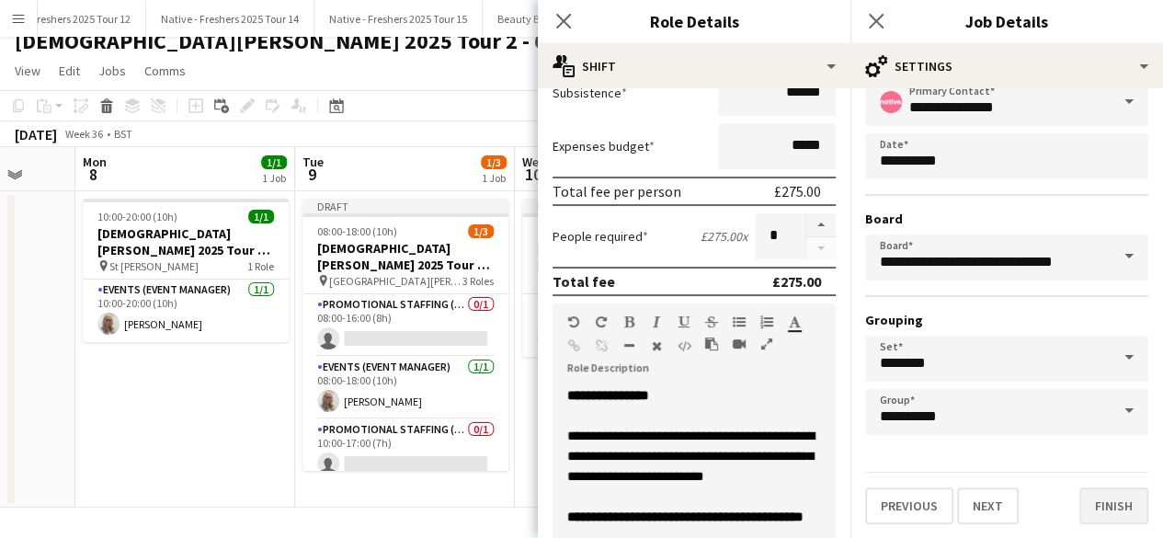
type input "**********"
click at [1095, 501] on button "Finish" at bounding box center [1114, 505] width 69 height 37
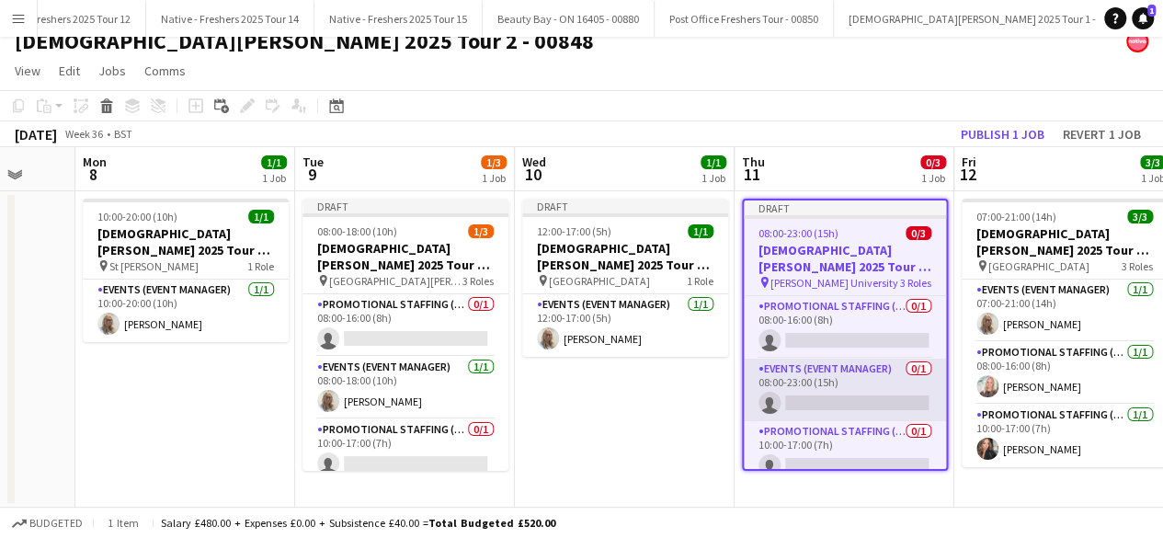
click at [813, 380] on app-card-role "Events (Event Manager) 0/1 08:00-23:00 (15h) single-neutral-actions" at bounding box center [845, 390] width 202 height 63
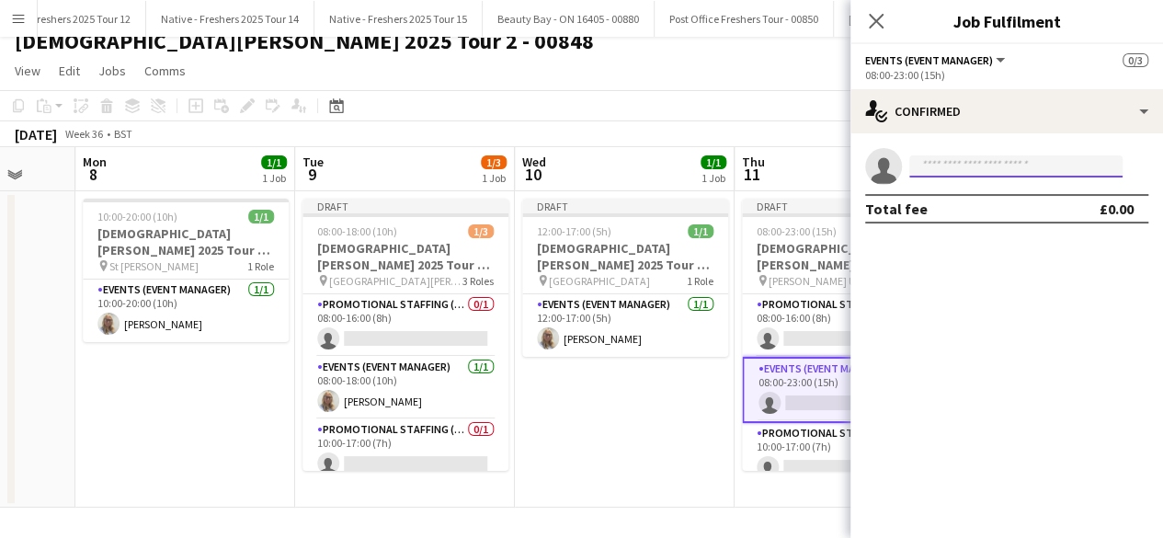
click at [951, 164] on input at bounding box center [1016, 166] width 213 height 22
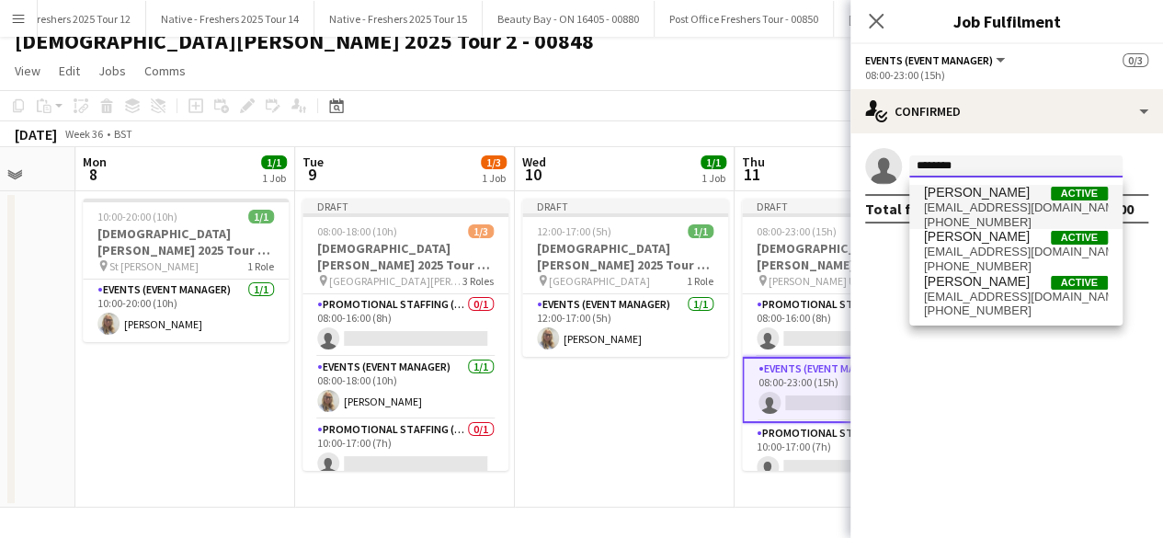
type input "********"
click at [962, 206] on span "mel555@live.co.uk" at bounding box center [1016, 207] width 184 height 15
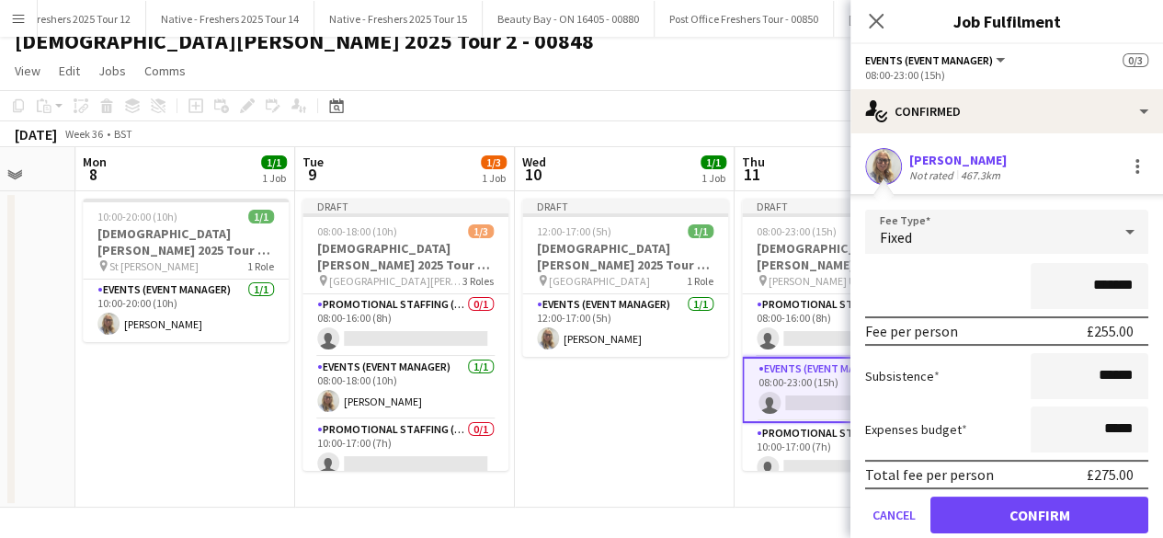
scroll to position [63, 0]
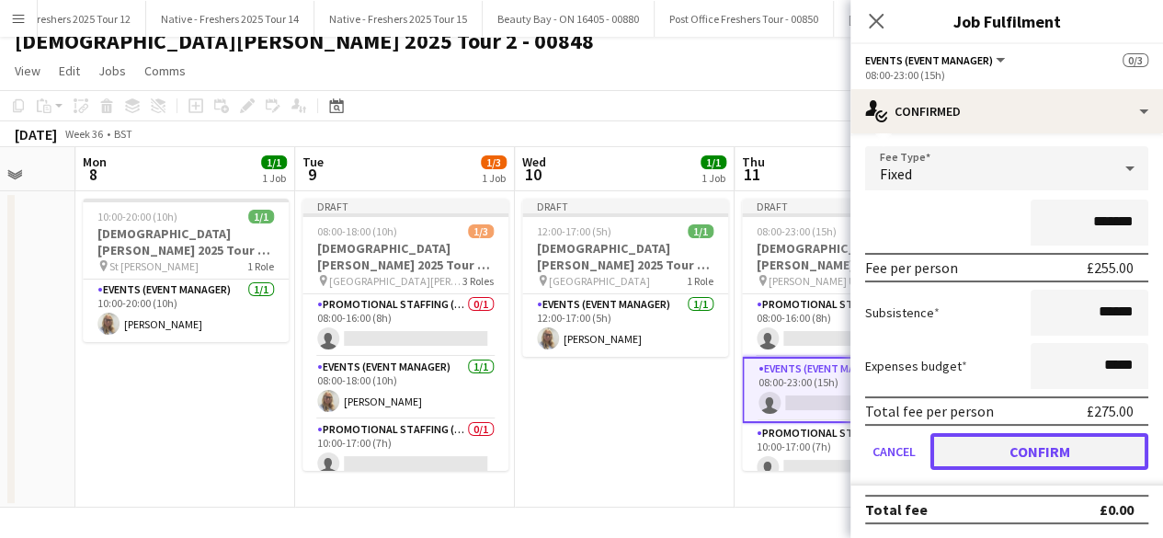
click at [1005, 454] on button "Confirm" at bounding box center [1040, 451] width 218 height 37
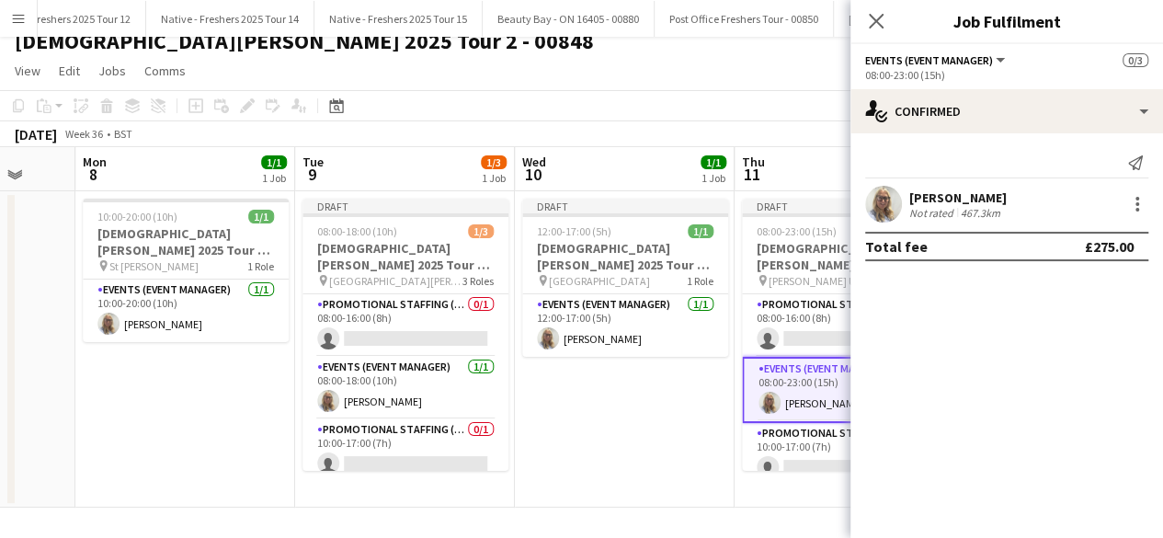
scroll to position [0, 0]
click at [603, 411] on app-date-cell "Draft 12:00-17:00 (5h) 1/1 Lady Garden 2025 Tour 2 - 00848 - Travel Day pin Abe…" at bounding box center [625, 349] width 220 height 316
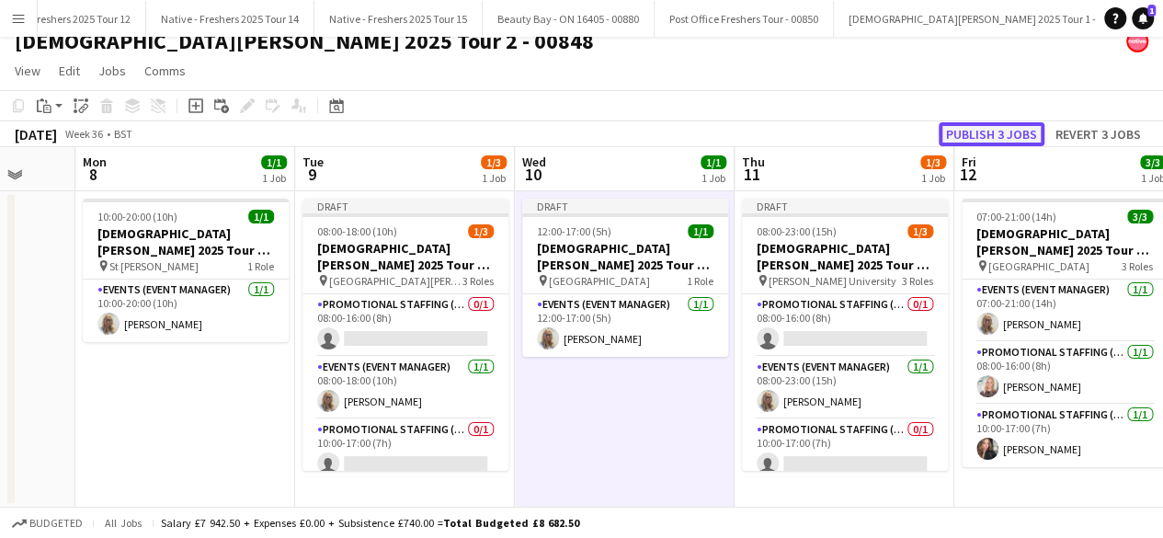
click at [1003, 133] on button "Publish 3 jobs" at bounding box center [992, 134] width 106 height 24
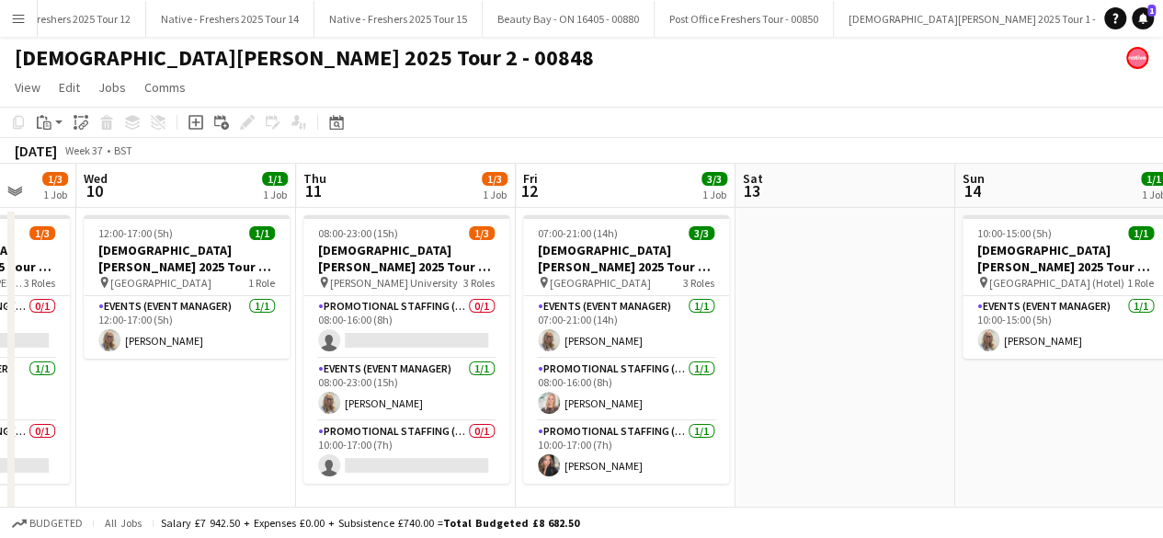
scroll to position [0, 497]
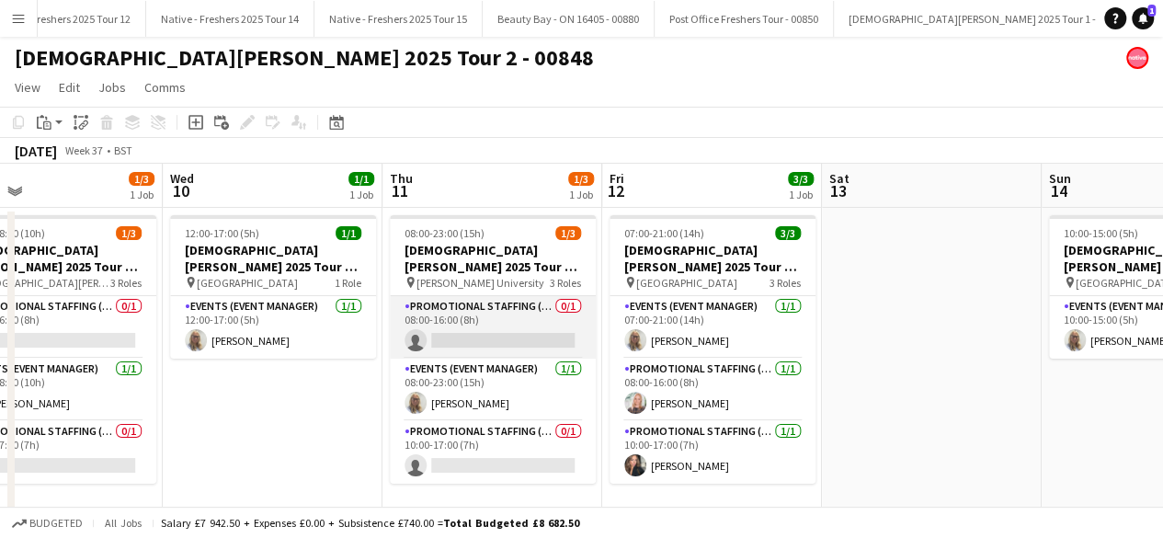
click at [513, 317] on app-card-role "Promotional Staffing (Brand Ambassadors) 0/1 08:00-16:00 (8h) single-neutral-ac…" at bounding box center [493, 327] width 206 height 63
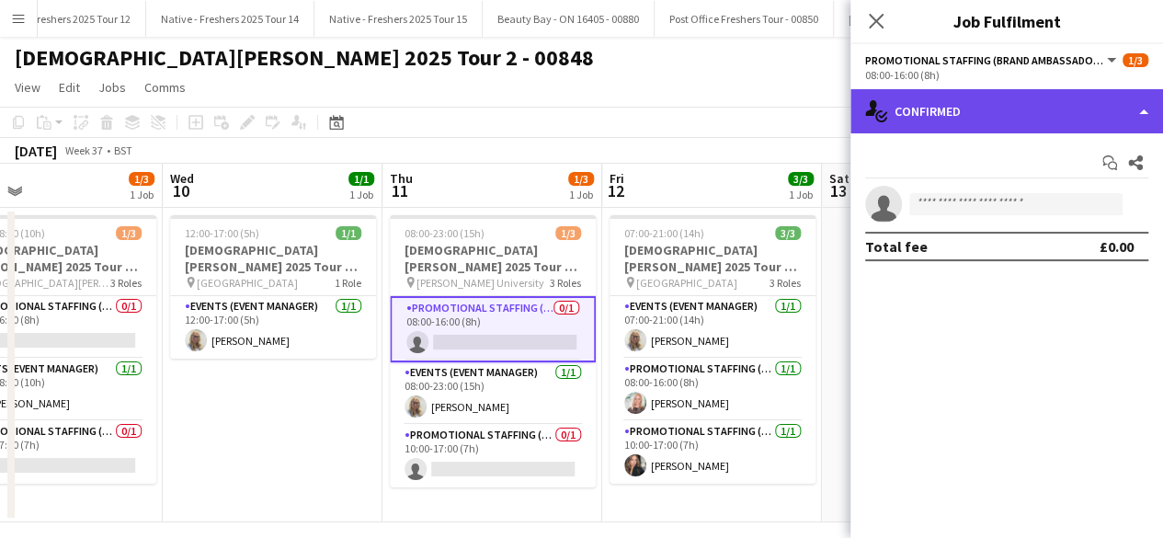
click at [1039, 108] on div "single-neutral-actions-check-2 Confirmed" at bounding box center [1007, 111] width 313 height 44
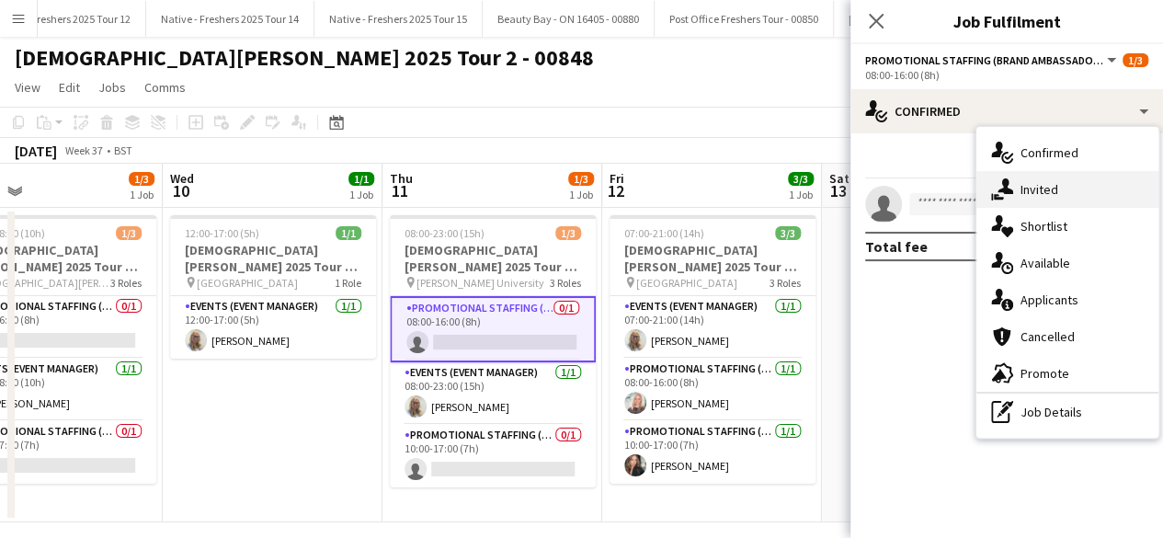
click at [1065, 185] on div "single-neutral-actions-share-1 Invited" at bounding box center [1068, 189] width 182 height 37
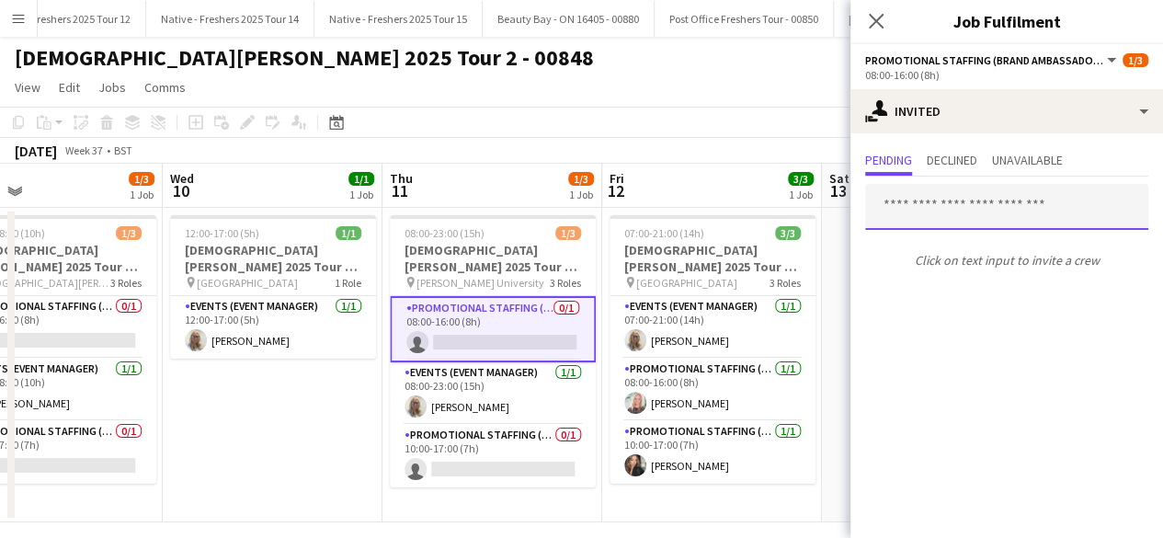
click at [955, 205] on input "text" at bounding box center [1006, 207] width 283 height 46
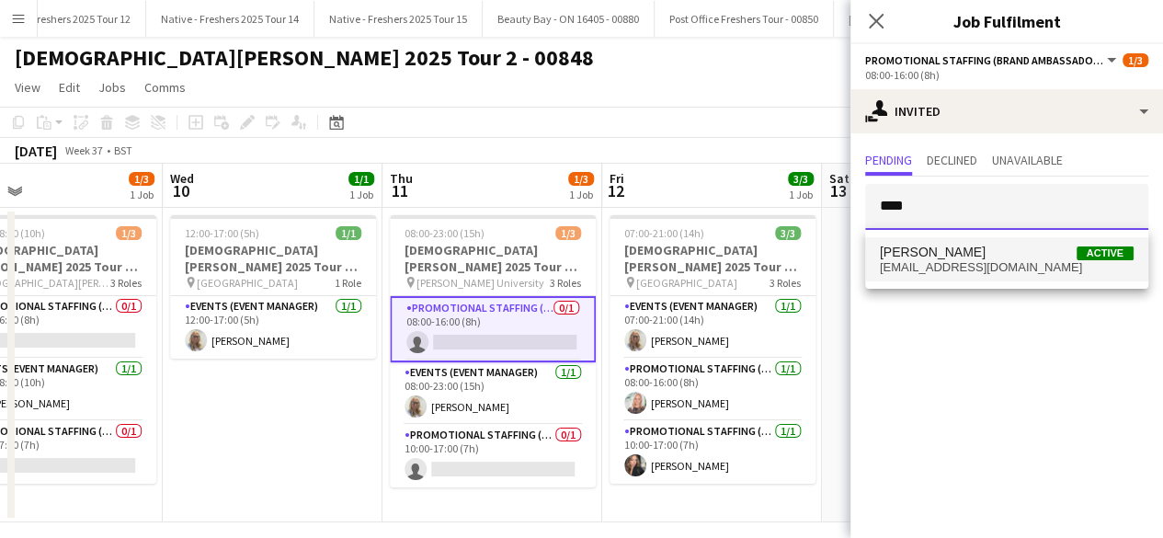
type input "****"
click at [962, 251] on span "Anwen Green Active" at bounding box center [1007, 253] width 254 height 16
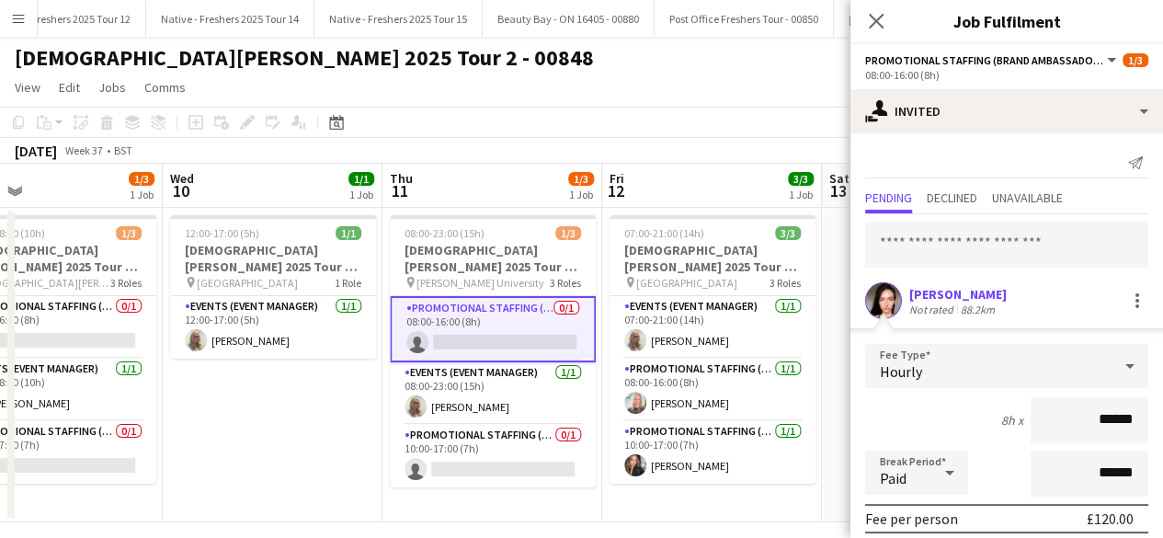
scroll to position [215, 0]
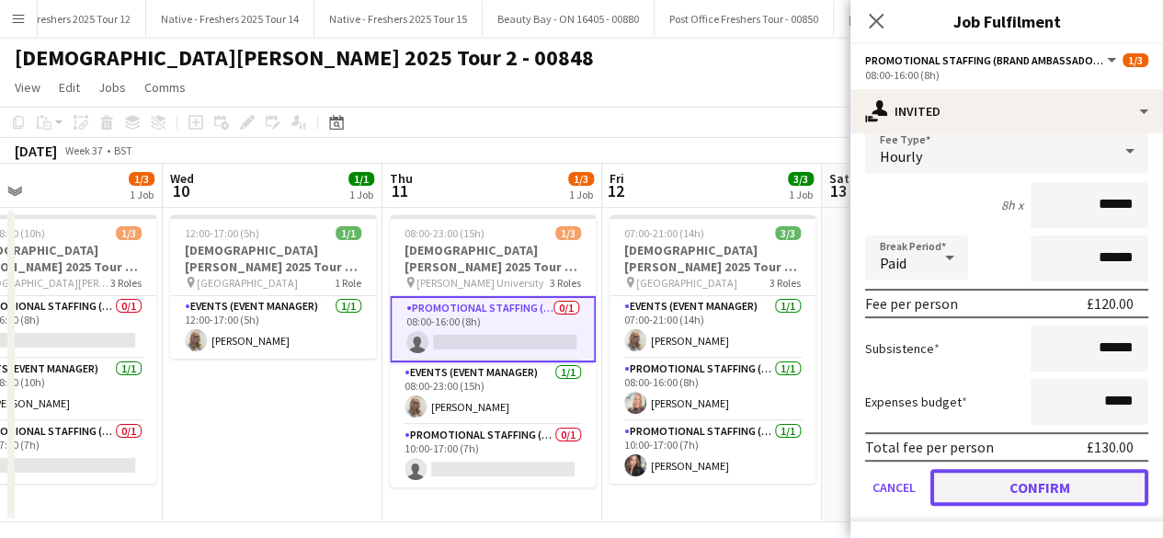
click at [1010, 485] on button "Confirm" at bounding box center [1040, 487] width 218 height 37
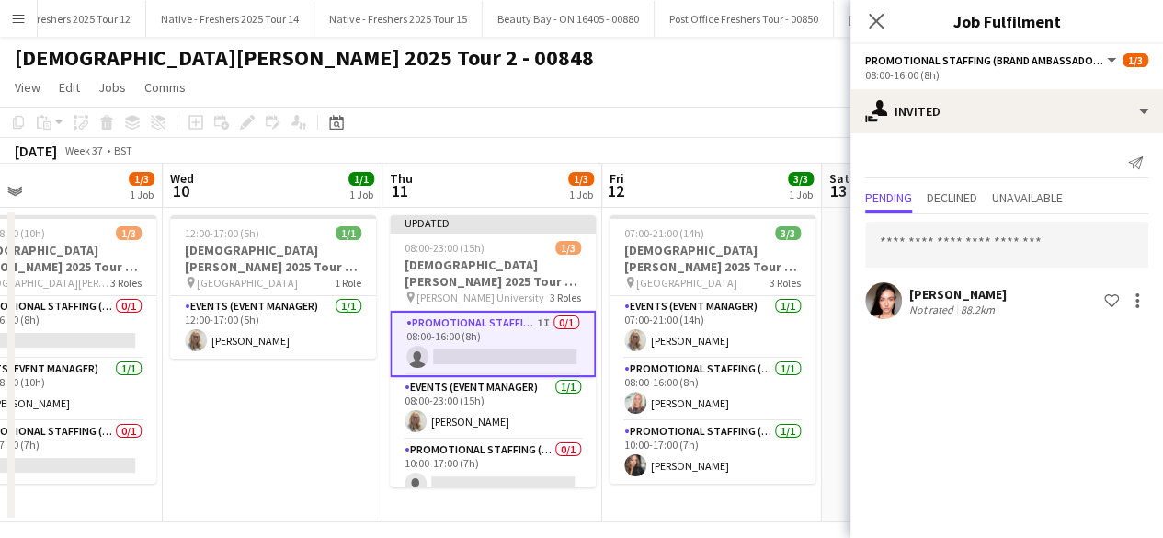
scroll to position [0, 0]
click at [329, 376] on app-date-cell "12:00-17:00 (5h) 1/1 Lady Garden 2025 Tour 2 - 00848 - Travel Day pin Aberdeen …" at bounding box center [273, 365] width 220 height 315
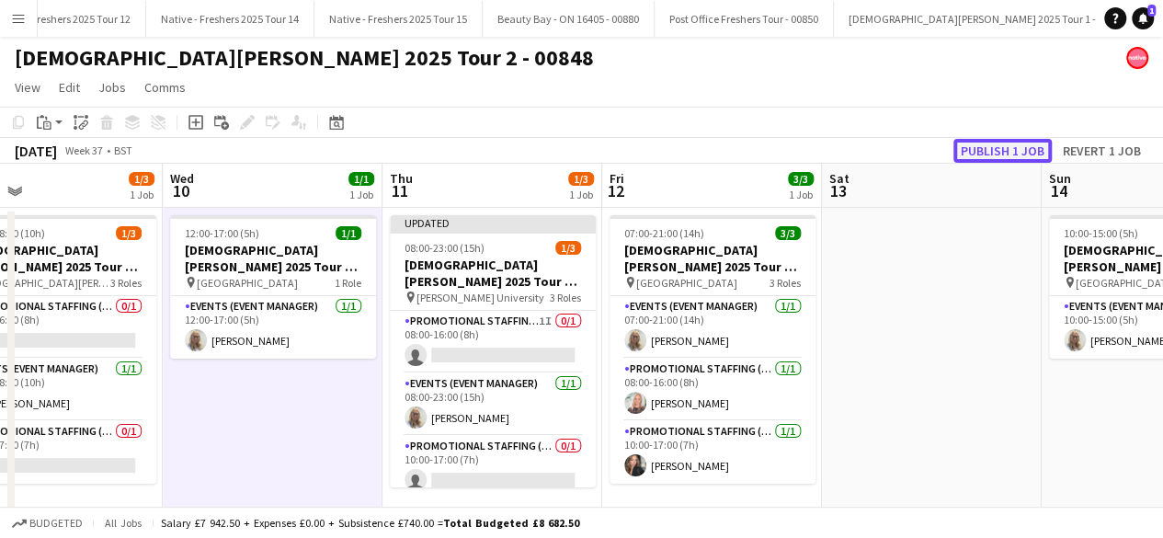
click at [1013, 143] on button "Publish 1 job" at bounding box center [1003, 151] width 98 height 24
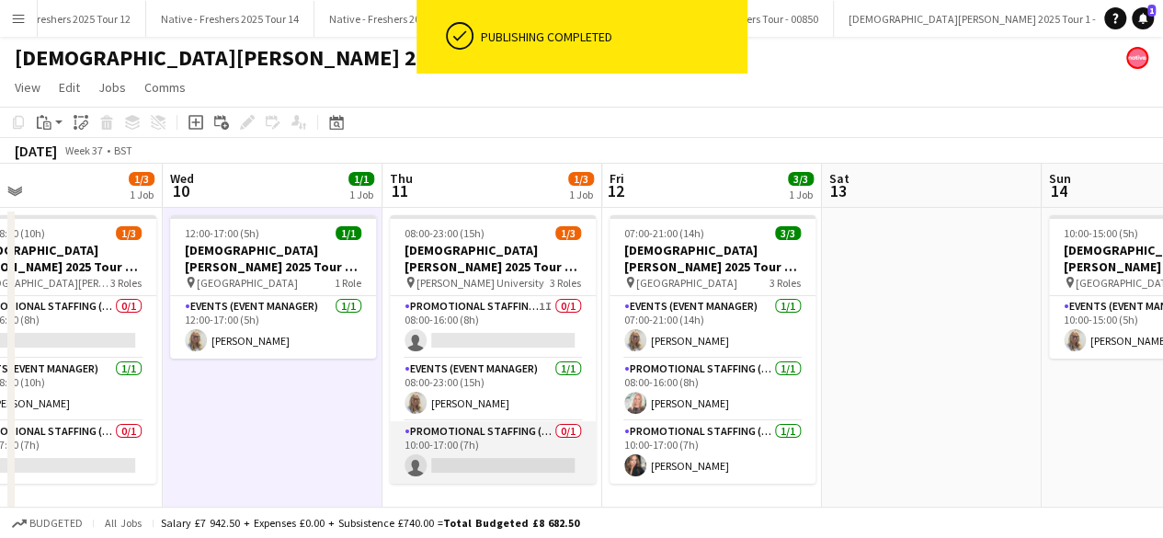
click at [511, 452] on app-card-role "Promotional Staffing (Brand Ambassadors) 0/1 10:00-17:00 (7h) single-neutral-ac…" at bounding box center [493, 452] width 206 height 63
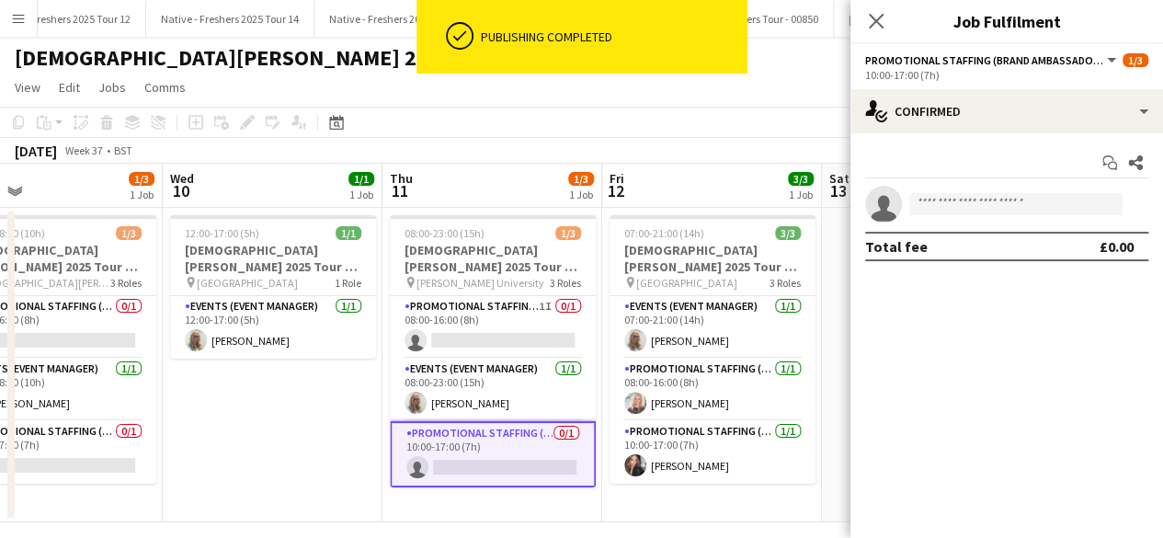
click at [1059, 134] on div "Start chat Share single-neutral-actions Total fee £0.00" at bounding box center [1007, 204] width 313 height 143
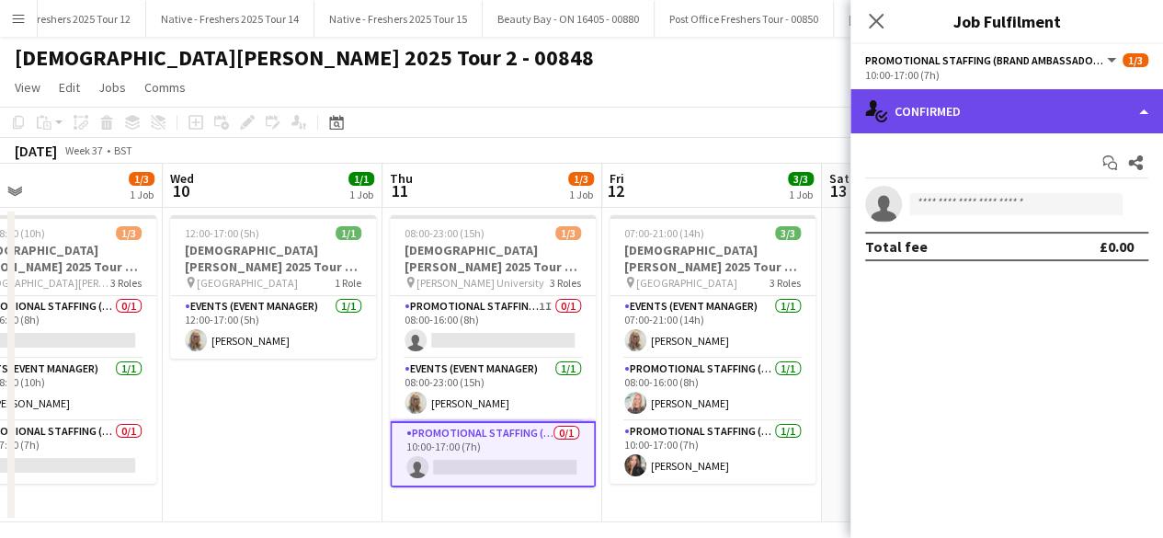
click at [1028, 113] on div "single-neutral-actions-check-2 Confirmed" at bounding box center [1007, 111] width 313 height 44
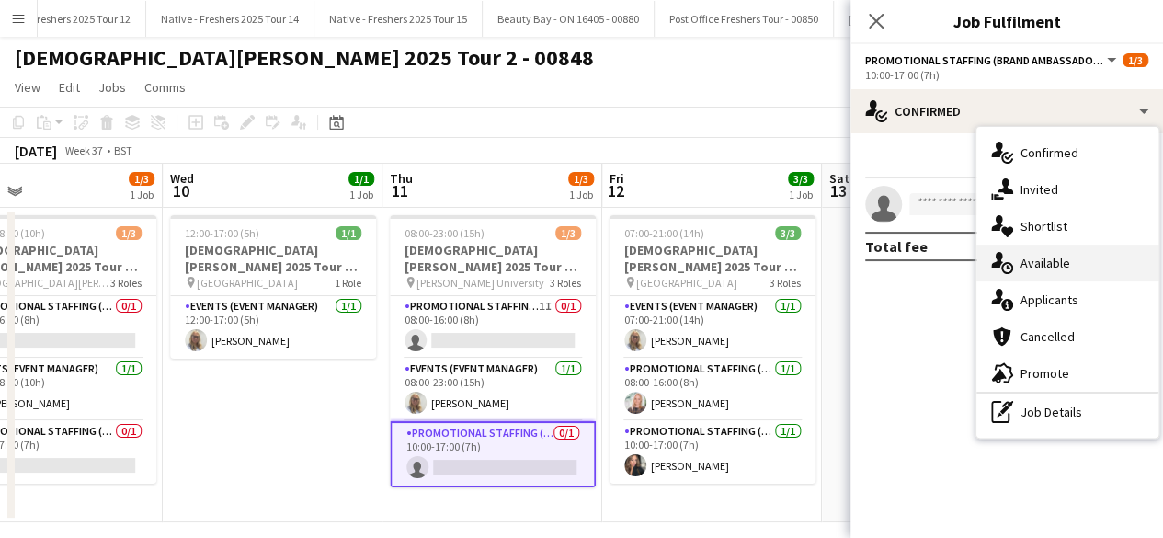
click at [1044, 258] on div "single-neutral-actions-upload Available" at bounding box center [1068, 263] width 182 height 37
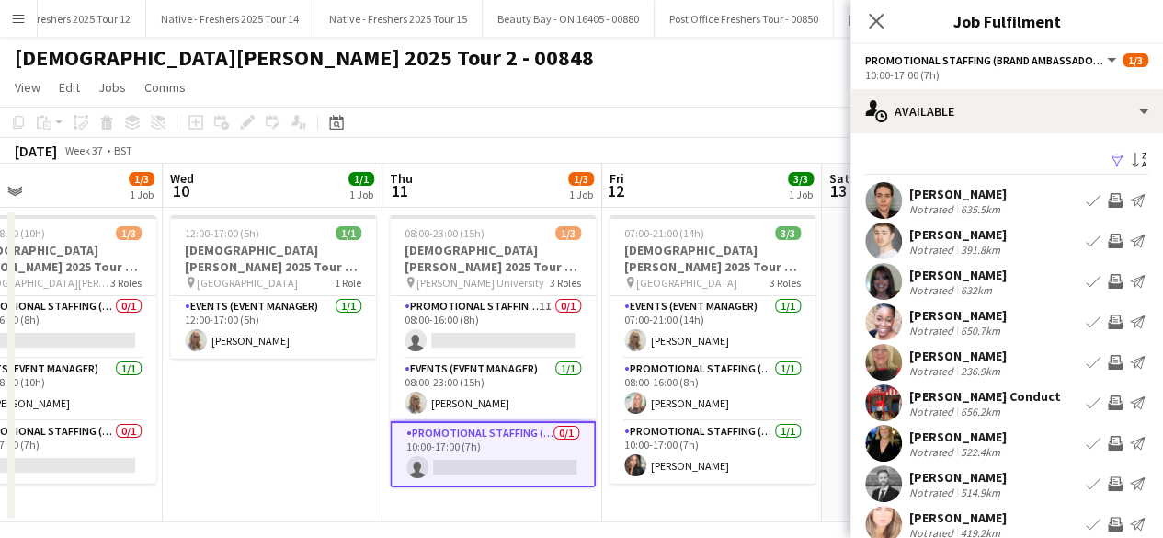
click at [1104, 154] on button "Filter" at bounding box center [1115, 161] width 22 height 22
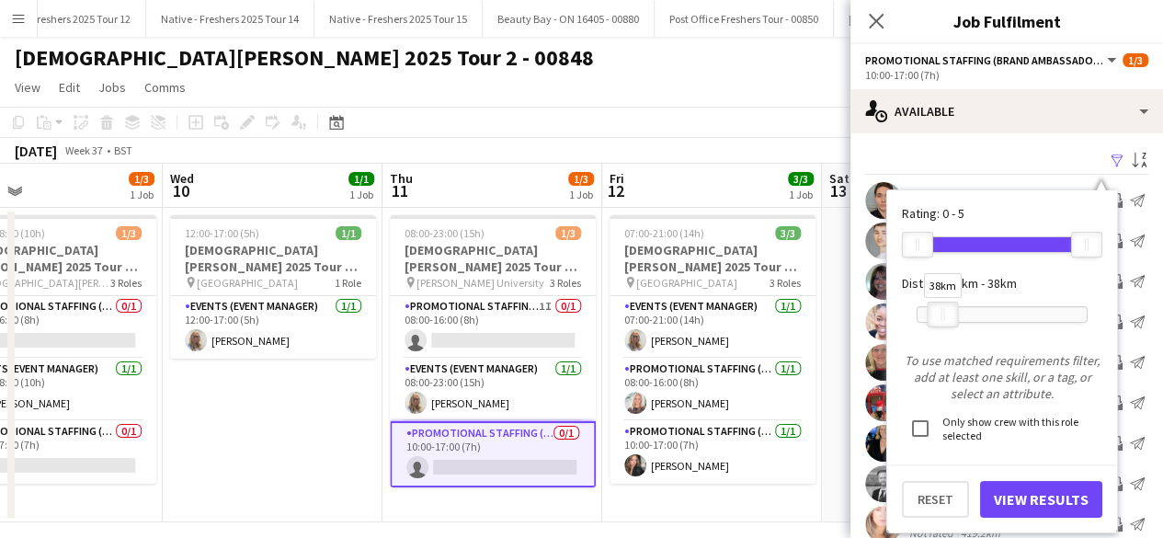
drag, startPoint x: 1076, startPoint y: 312, endPoint x: 932, endPoint y: 306, distance: 144.5
click at [932, 306] on div at bounding box center [943, 315] width 29 height 24
click at [1059, 508] on button "View Results" at bounding box center [1041, 499] width 122 height 37
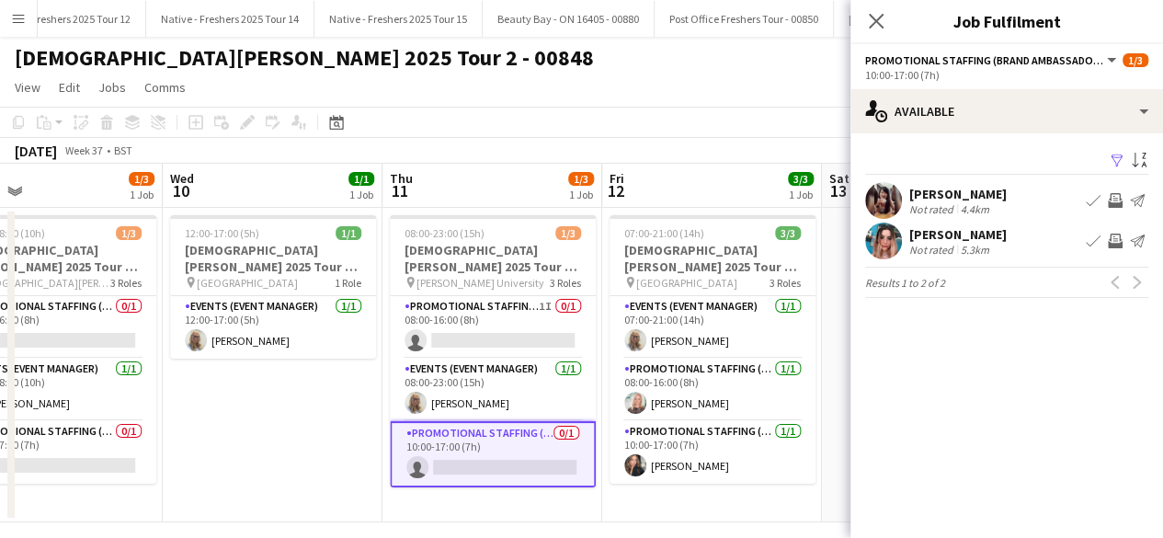
click at [887, 194] on app-user-avatar at bounding box center [883, 200] width 37 height 37
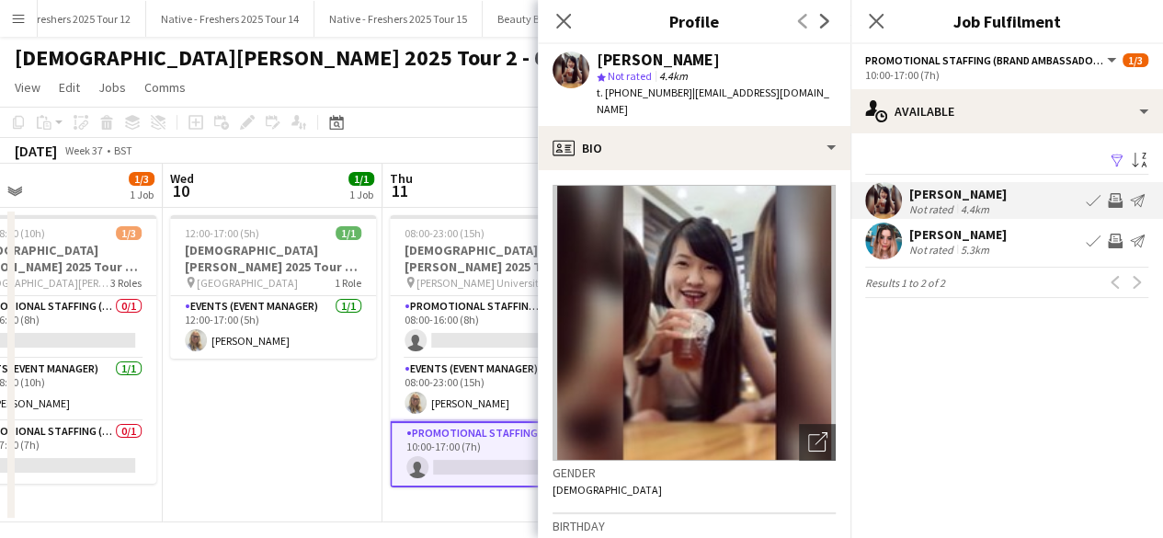
click at [884, 236] on app-user-avatar at bounding box center [883, 241] width 37 height 37
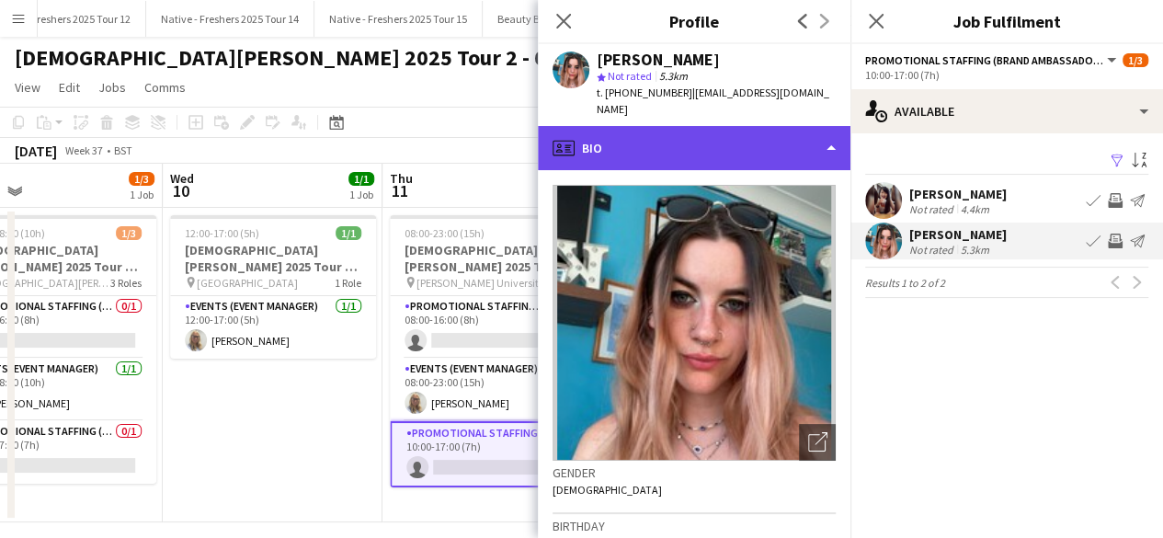
click at [764, 126] on div "profile Bio" at bounding box center [694, 148] width 313 height 44
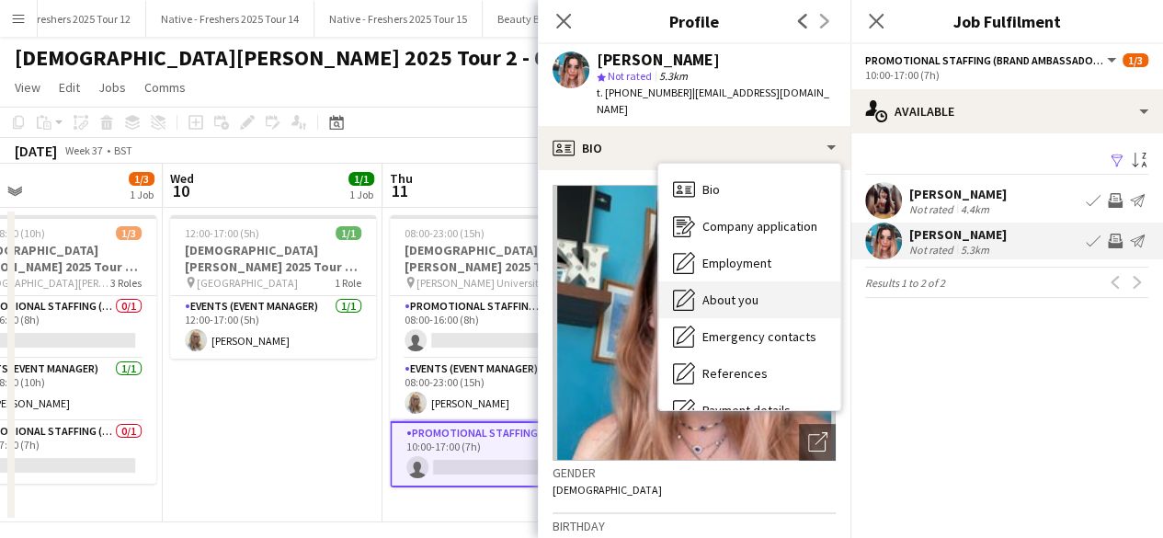
click at [747, 281] on div "About you About you" at bounding box center [749, 299] width 182 height 37
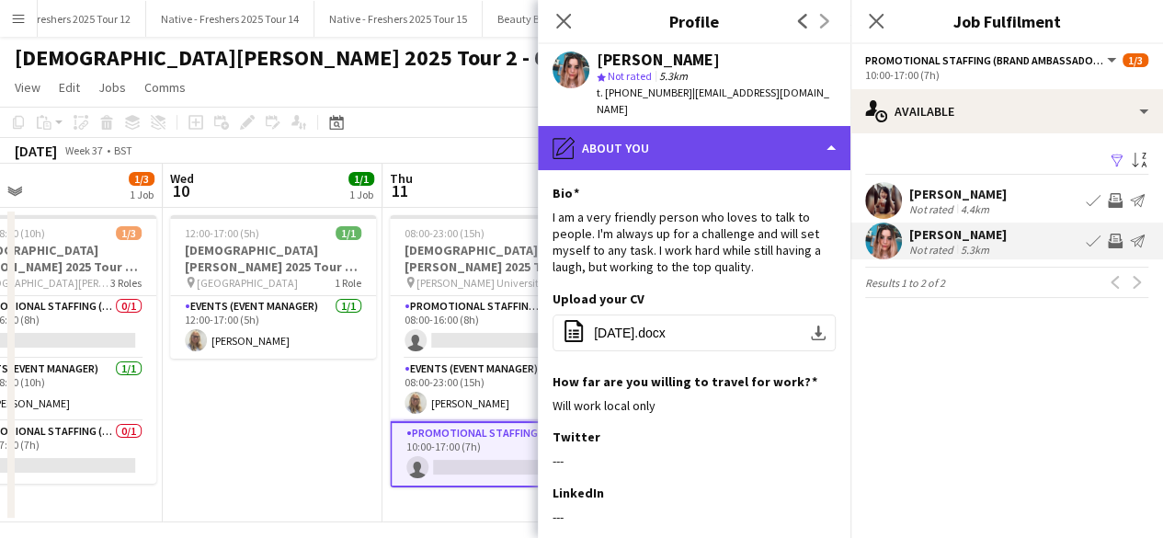
click at [738, 126] on div "pencil4 About you" at bounding box center [694, 148] width 313 height 44
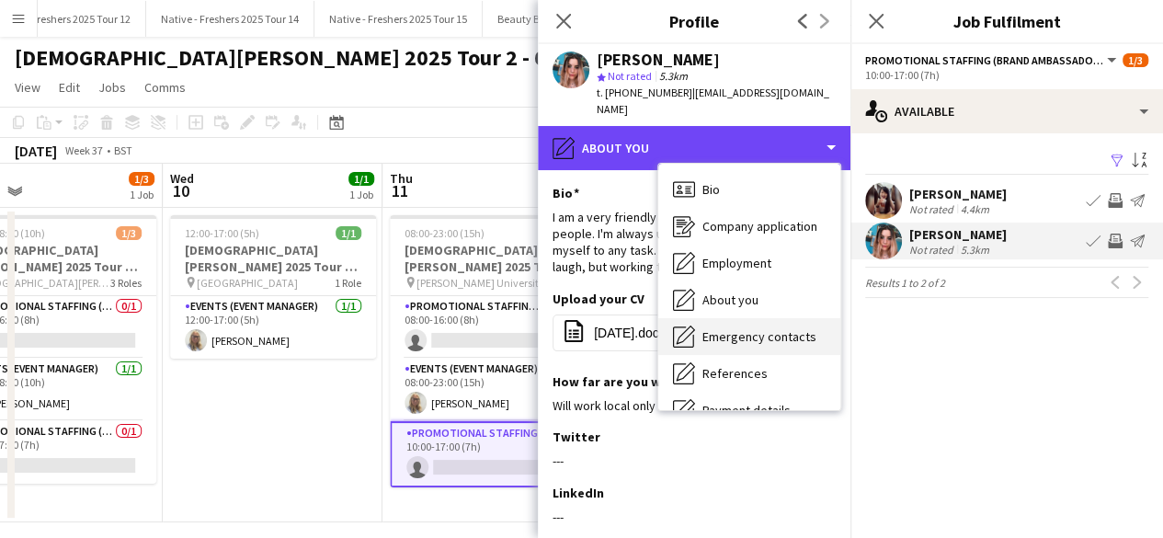
scroll to position [173, 0]
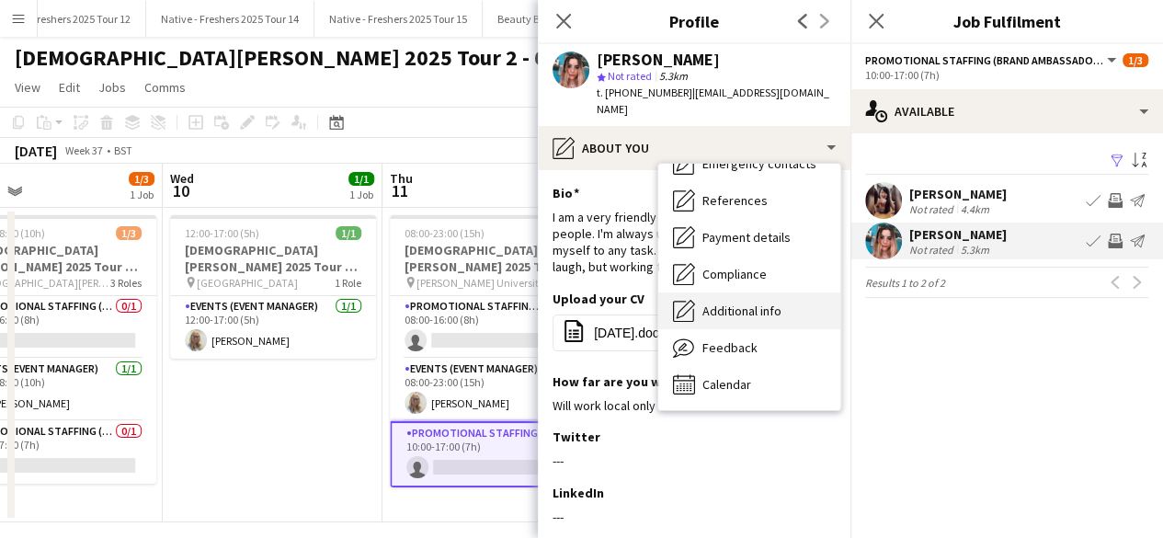
click at [772, 303] on span "Additional info" at bounding box center [742, 311] width 79 height 17
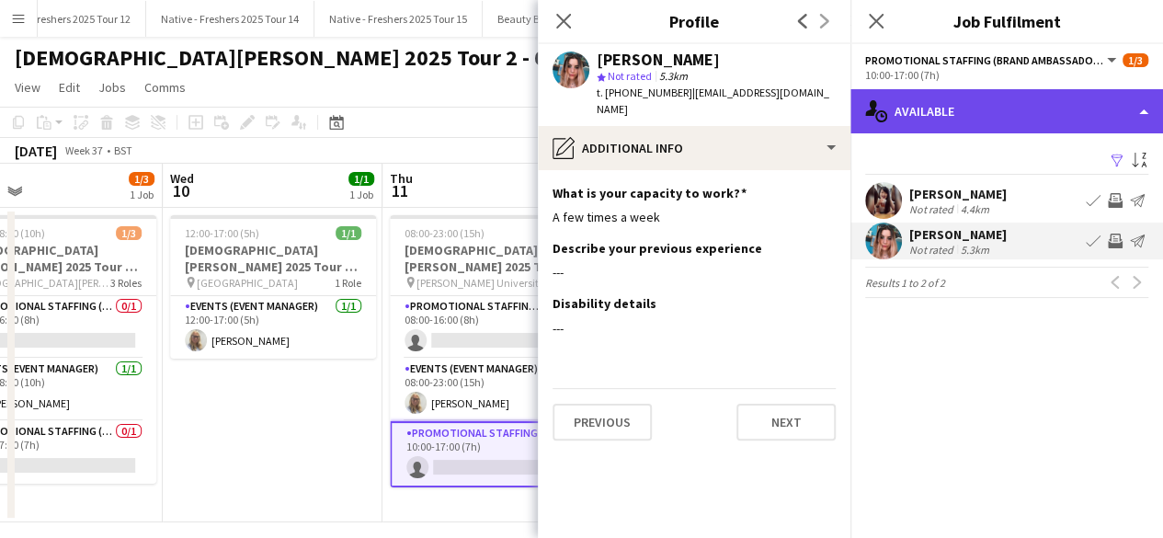
click at [963, 104] on div "single-neutral-actions-upload Available" at bounding box center [1007, 111] width 313 height 44
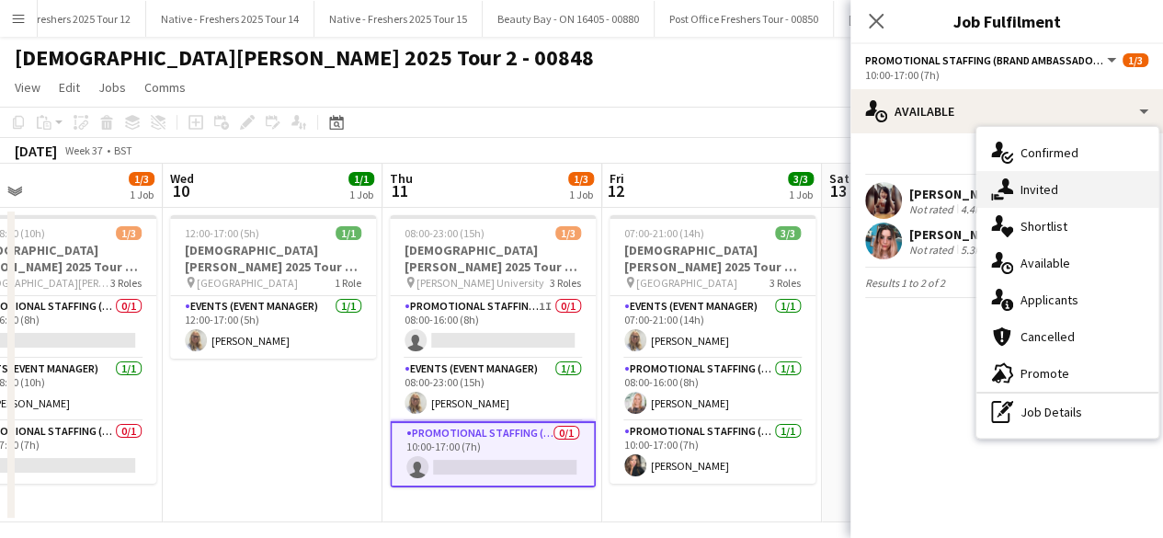
click at [1056, 182] on div "single-neutral-actions-share-1 Invited" at bounding box center [1068, 189] width 182 height 37
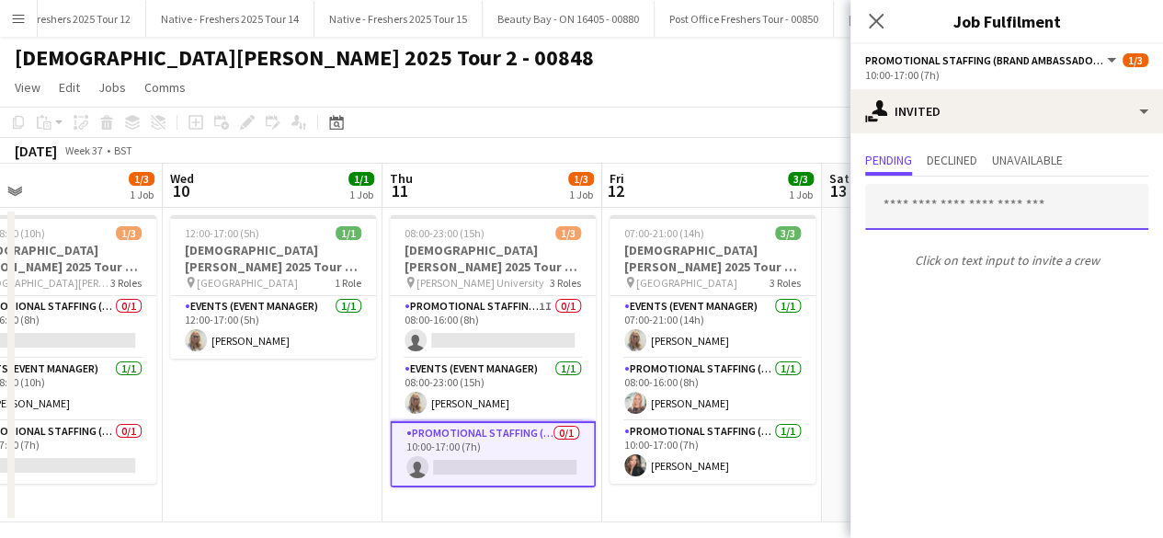
click at [974, 200] on input "text" at bounding box center [1006, 207] width 283 height 46
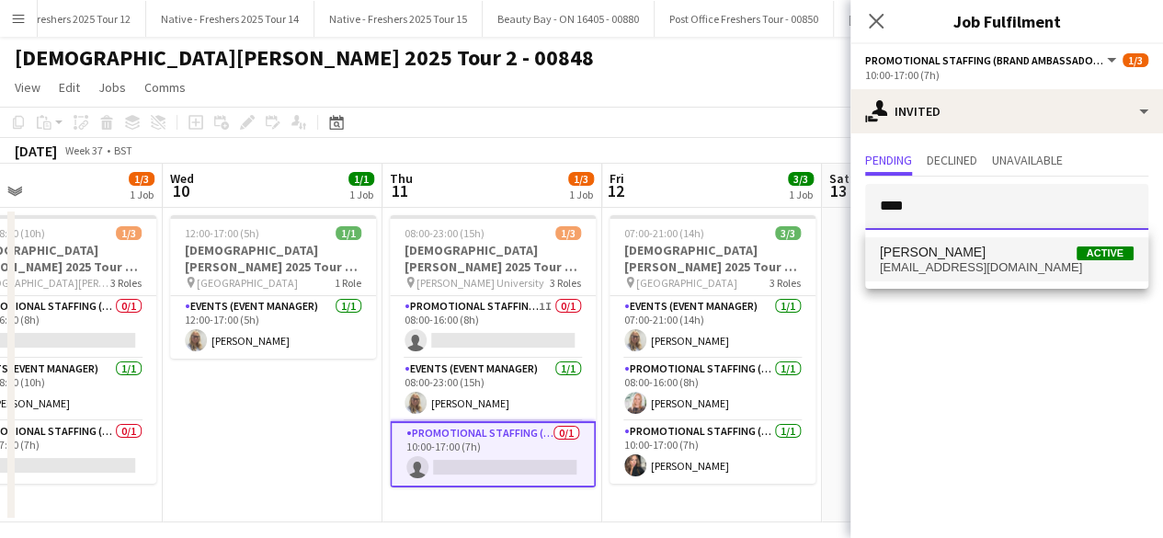
type input "****"
click at [970, 261] on span "tingyan0530@gmail.com" at bounding box center [1007, 267] width 254 height 15
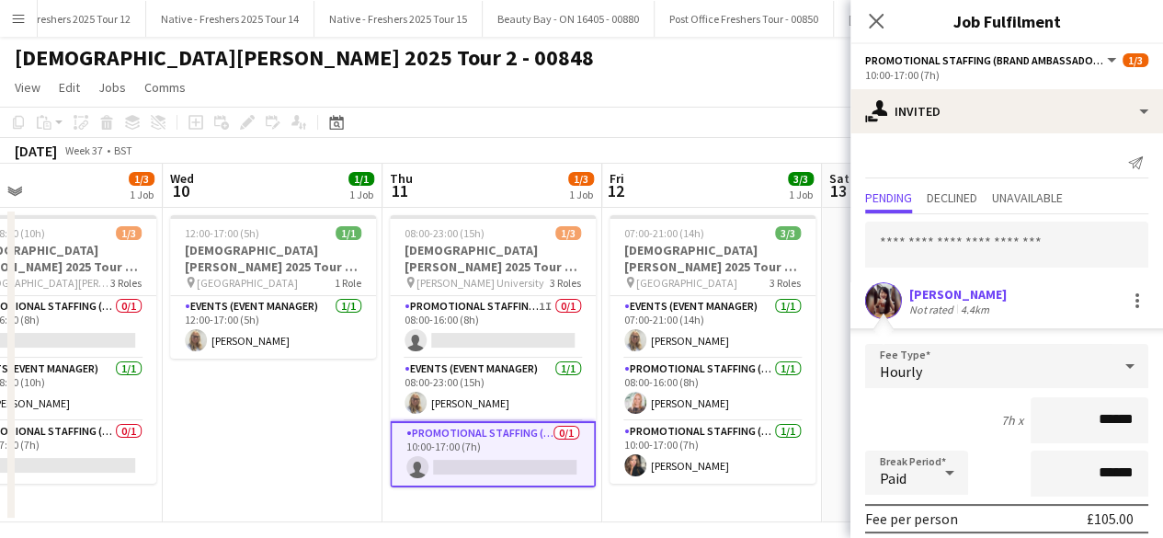
scroll to position [215, 0]
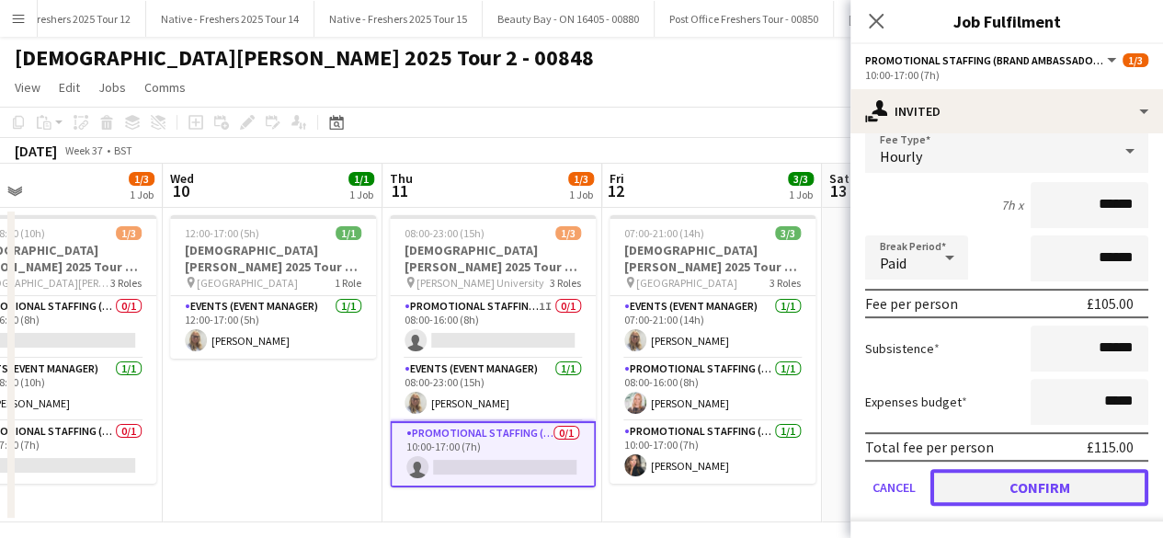
click at [978, 484] on button "Confirm" at bounding box center [1040, 487] width 218 height 37
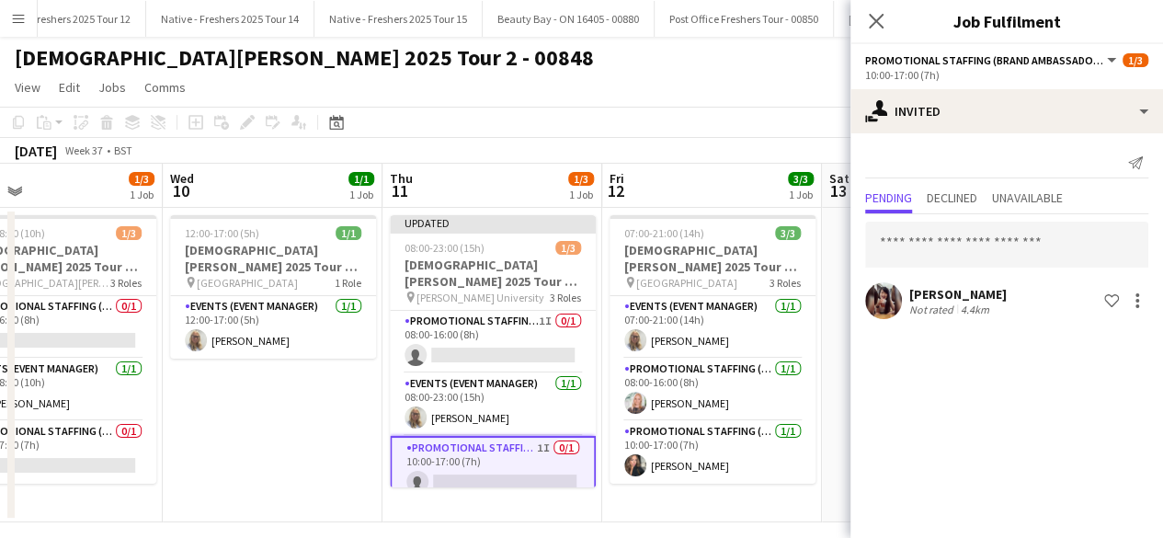
scroll to position [0, 0]
click at [294, 409] on app-date-cell "12:00-17:00 (5h) 1/1 Lady Garden 2025 Tour 2 - 00848 - Travel Day pin Aberdeen …" at bounding box center [273, 365] width 220 height 315
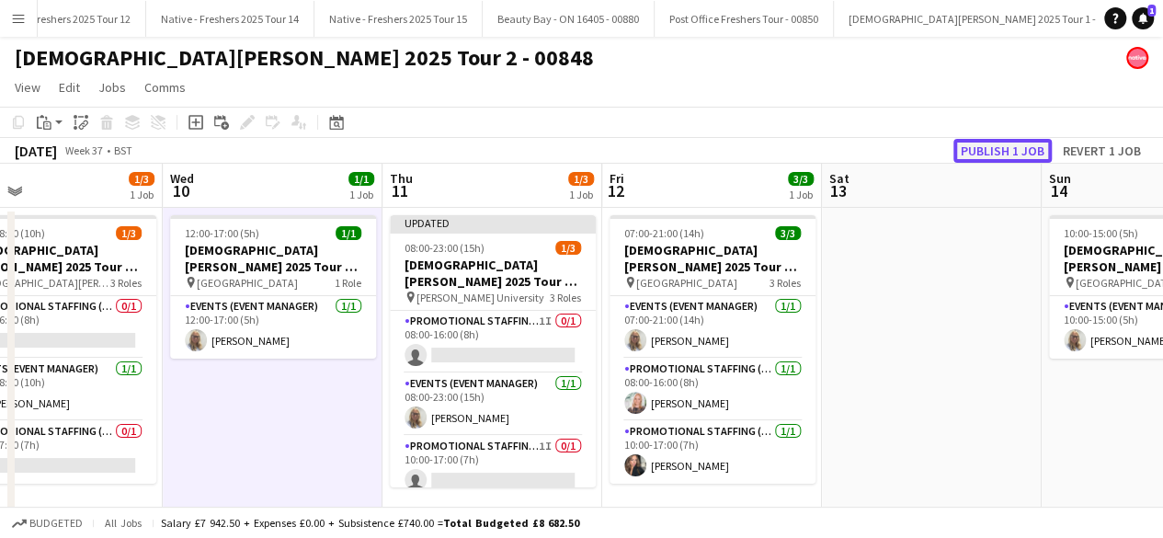
click at [992, 150] on button "Publish 1 job" at bounding box center [1003, 151] width 98 height 24
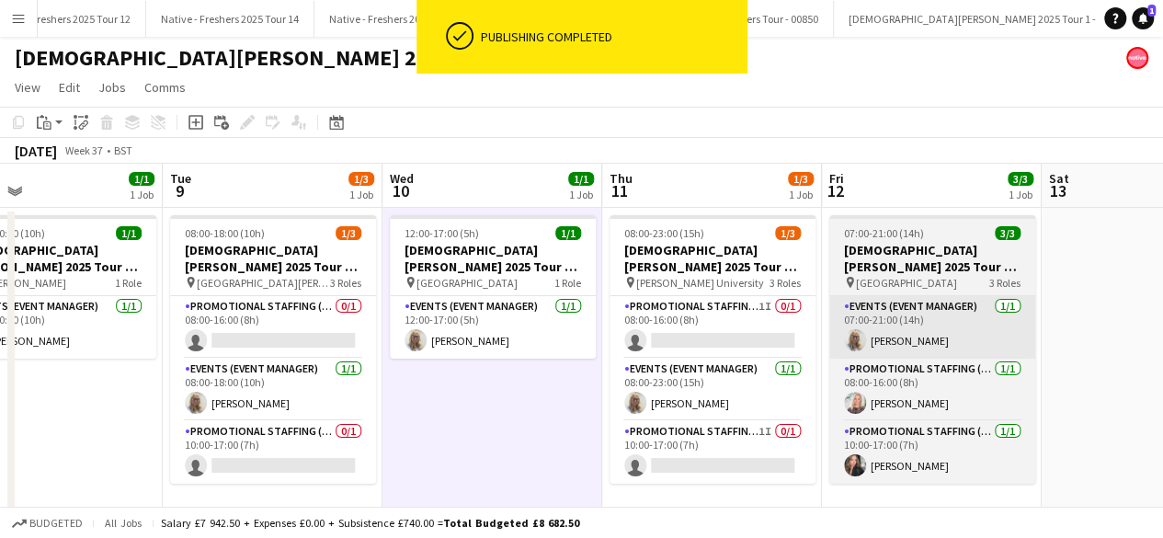
scroll to position [0, 487]
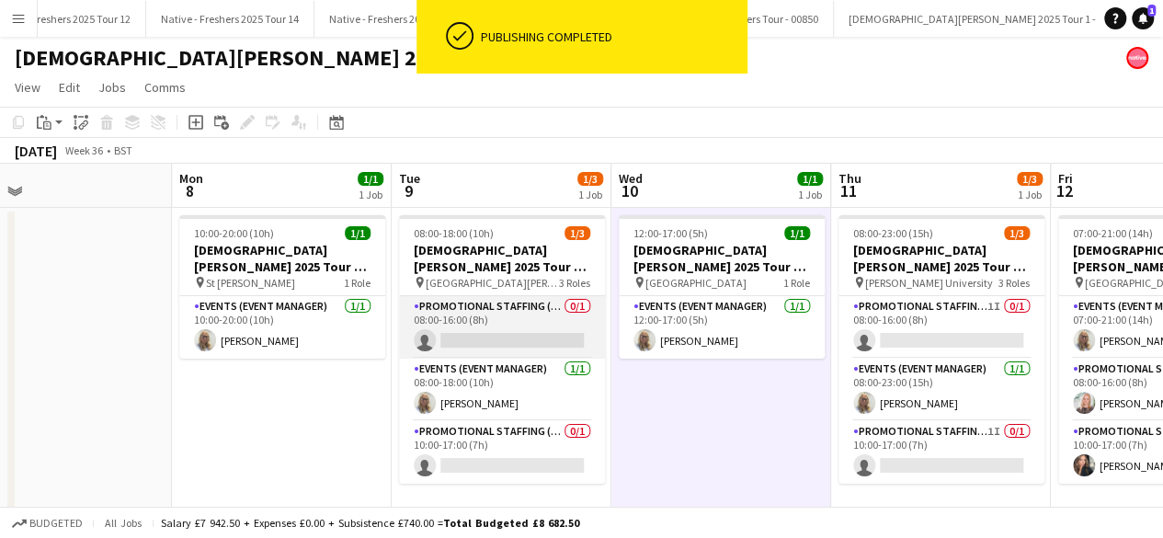
click at [535, 308] on app-card-role "Promotional Staffing (Brand Ambassadors) 0/1 08:00-16:00 (8h) single-neutral-ac…" at bounding box center [502, 327] width 206 height 63
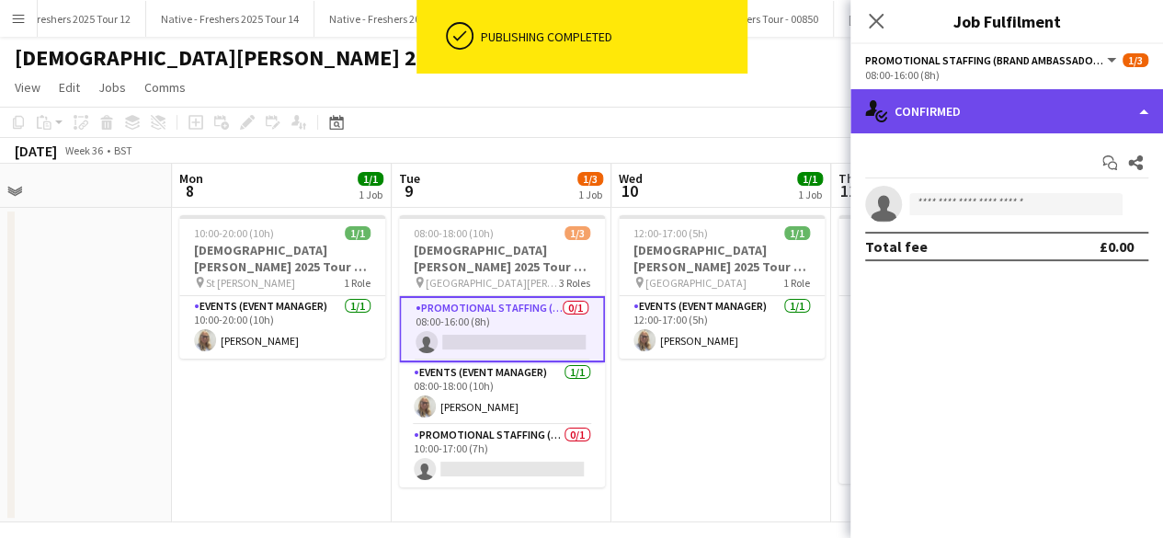
click at [1050, 113] on div "single-neutral-actions-check-2 Confirmed" at bounding box center [1007, 111] width 313 height 44
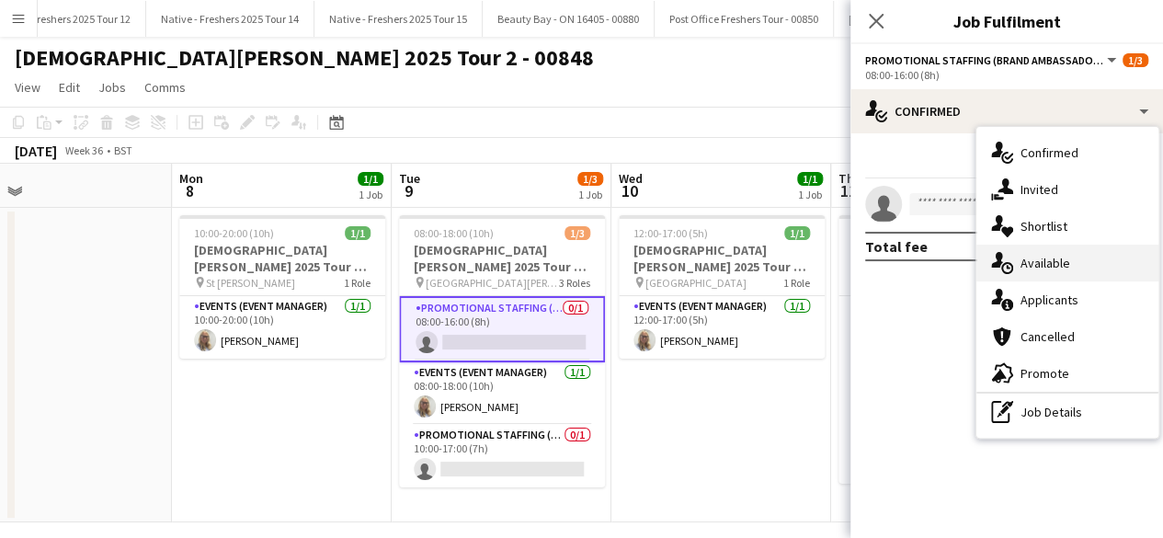
click at [1062, 280] on div "single-neutral-actions-upload Available" at bounding box center [1068, 263] width 182 height 37
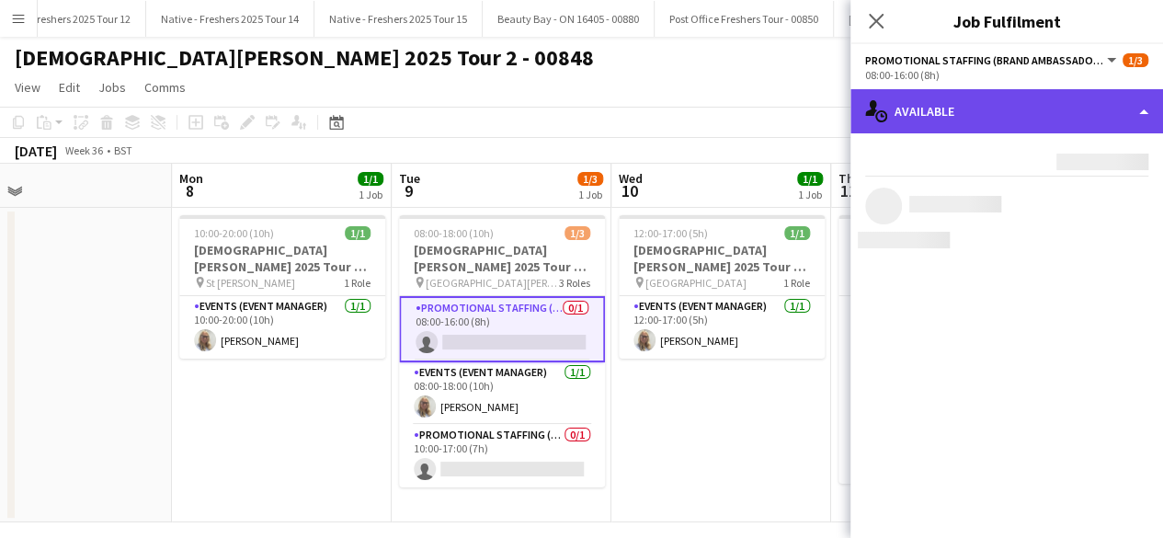
click at [1038, 93] on div "single-neutral-actions-upload Available" at bounding box center [1007, 111] width 313 height 44
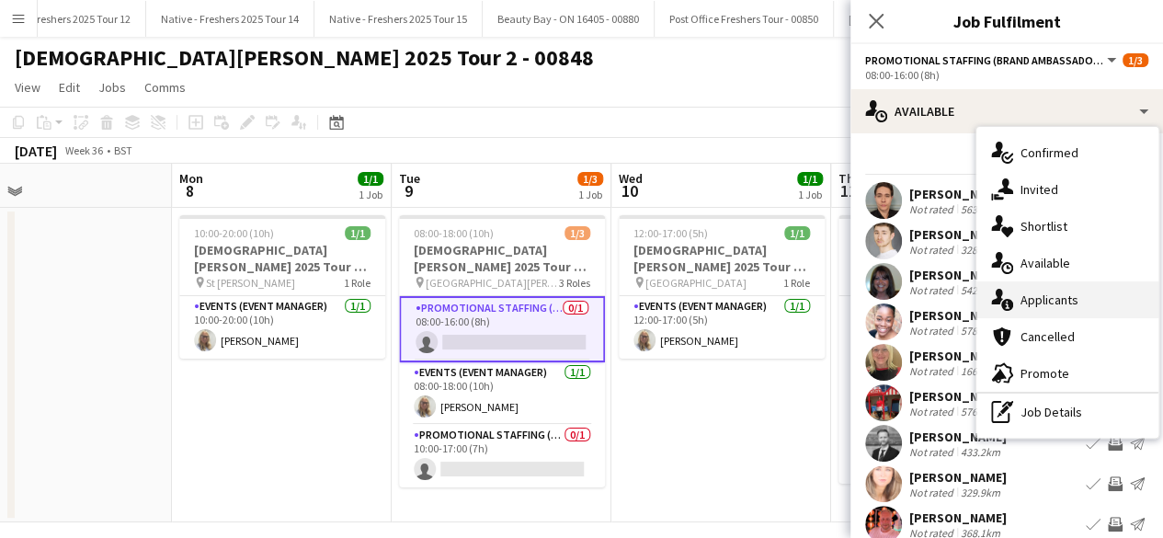
click at [1081, 308] on div "single-neutral-actions-information Applicants" at bounding box center [1068, 299] width 182 height 37
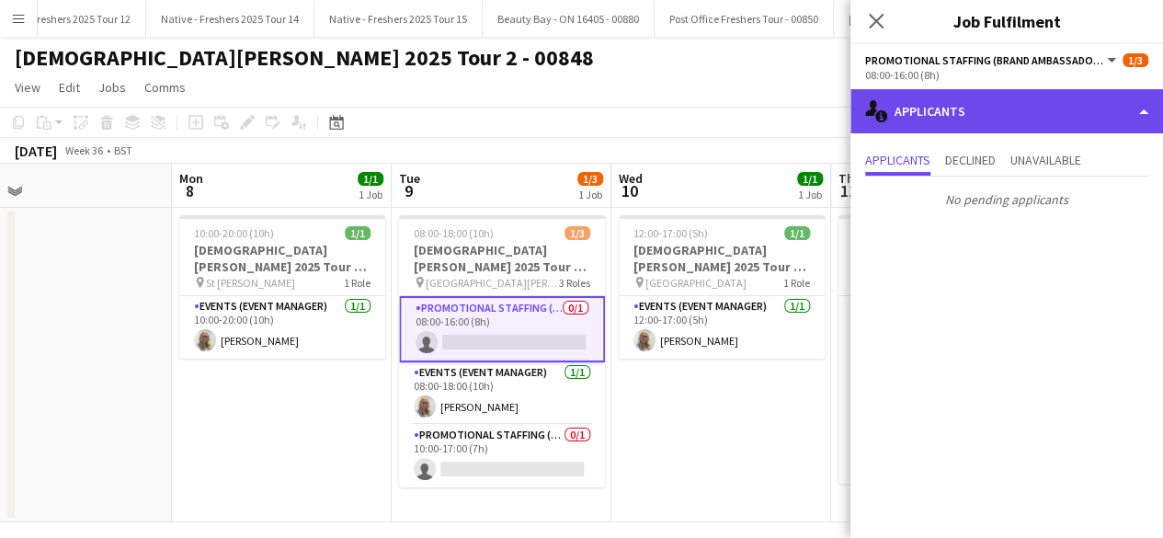
click at [1033, 104] on div "single-neutral-actions-information Applicants" at bounding box center [1007, 111] width 313 height 44
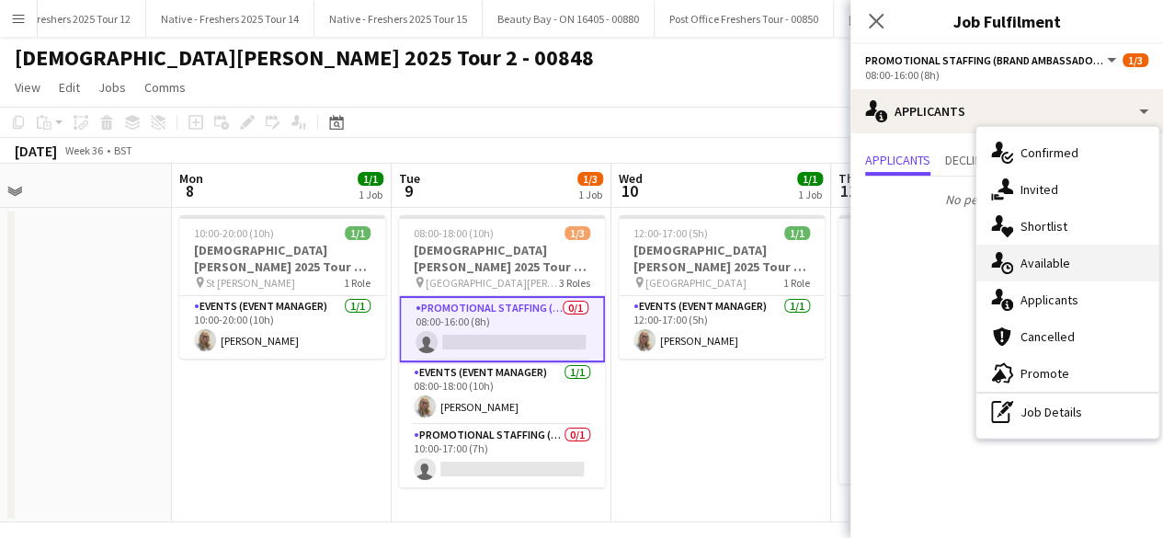
click at [1072, 262] on div "single-neutral-actions-upload Available" at bounding box center [1068, 263] width 182 height 37
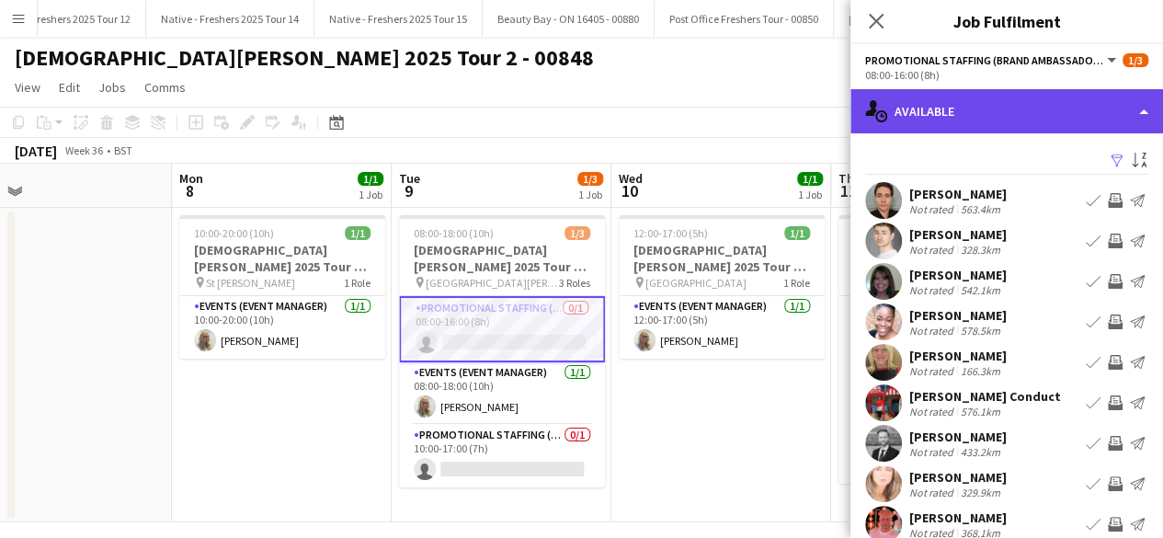
click at [1036, 100] on div "single-neutral-actions-upload Available" at bounding box center [1007, 111] width 313 height 44
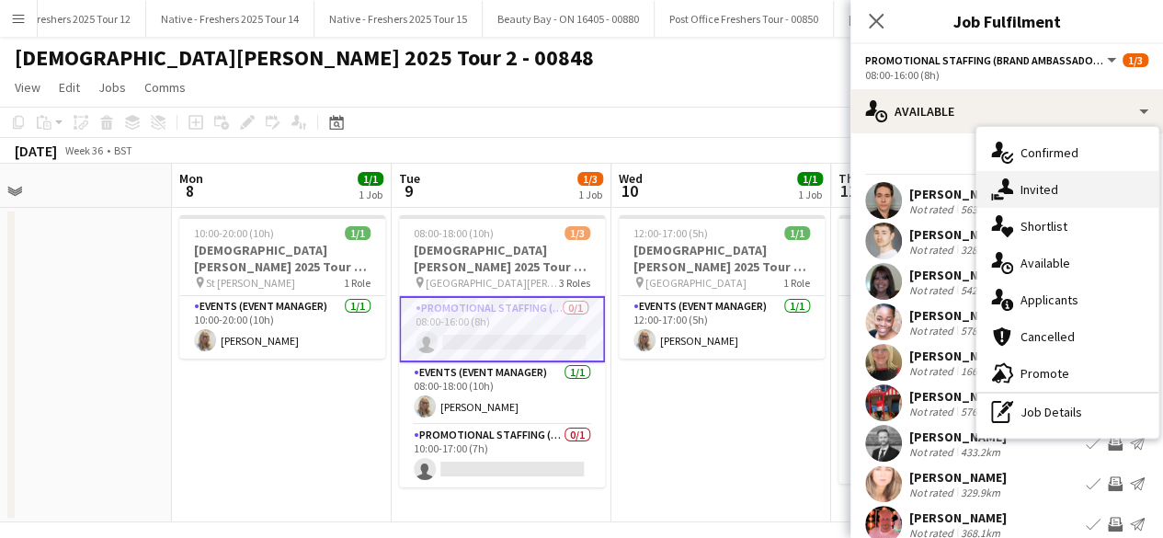
click at [1052, 183] on div "single-neutral-actions-share-1 Invited" at bounding box center [1068, 189] width 182 height 37
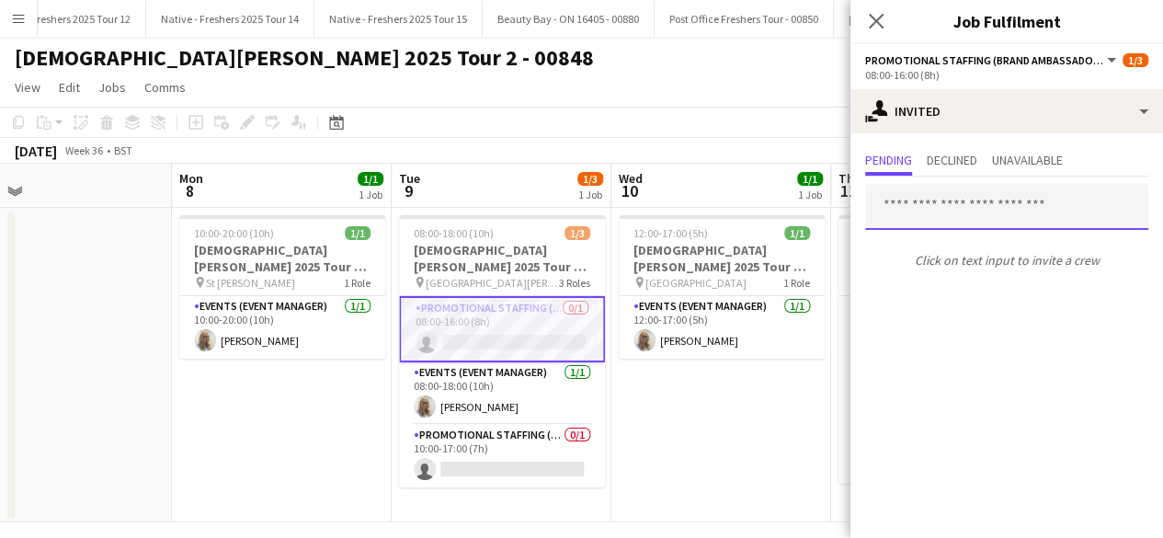
click at [947, 192] on input "text" at bounding box center [1006, 207] width 283 height 46
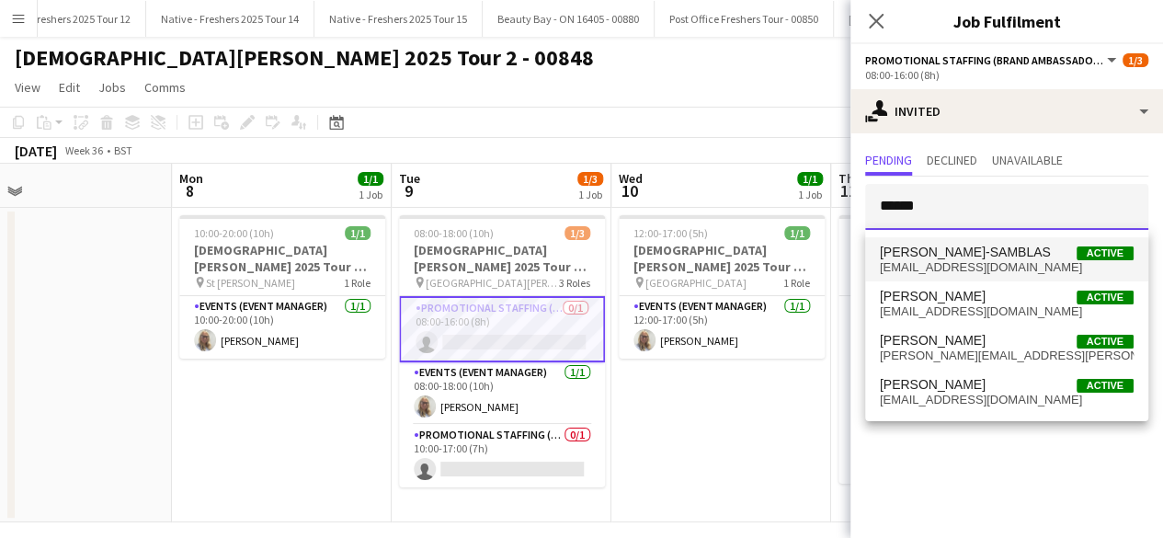
type input "******"
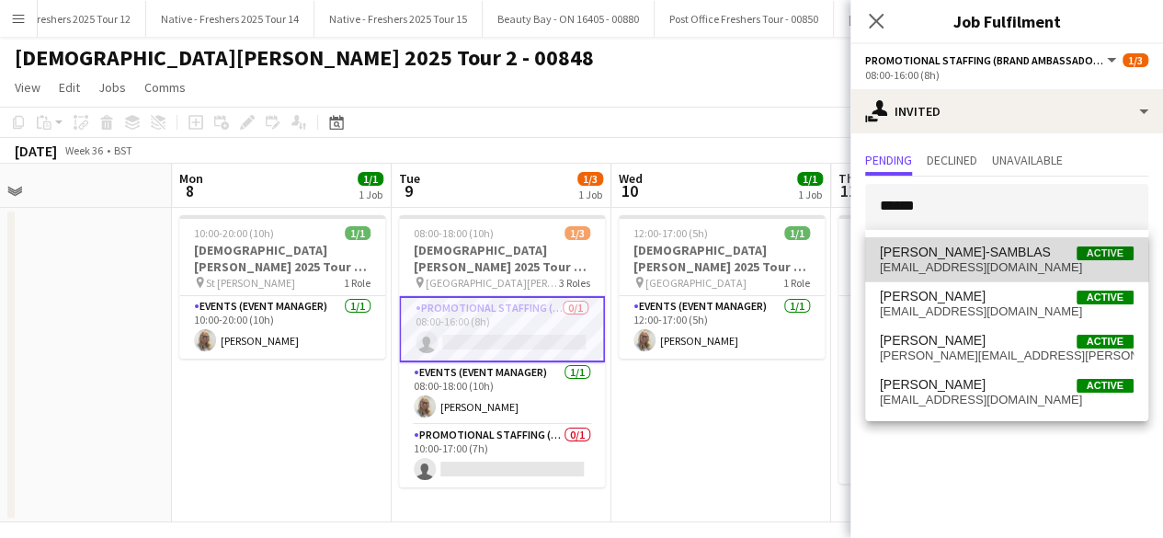
click at [955, 264] on span "oliviab.s77@gmail.com" at bounding box center [1007, 267] width 254 height 15
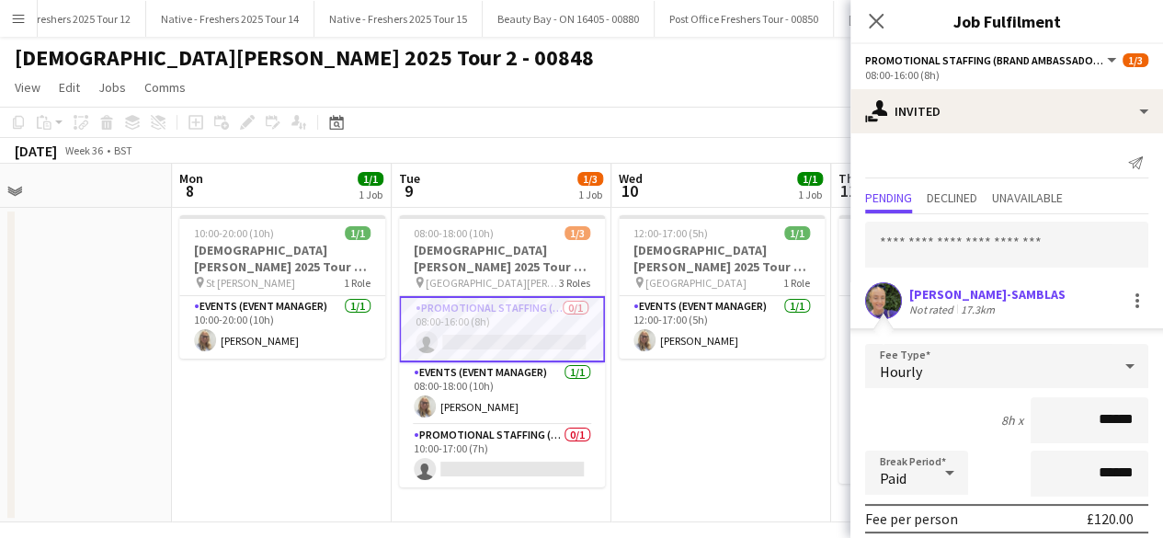
scroll to position [215, 0]
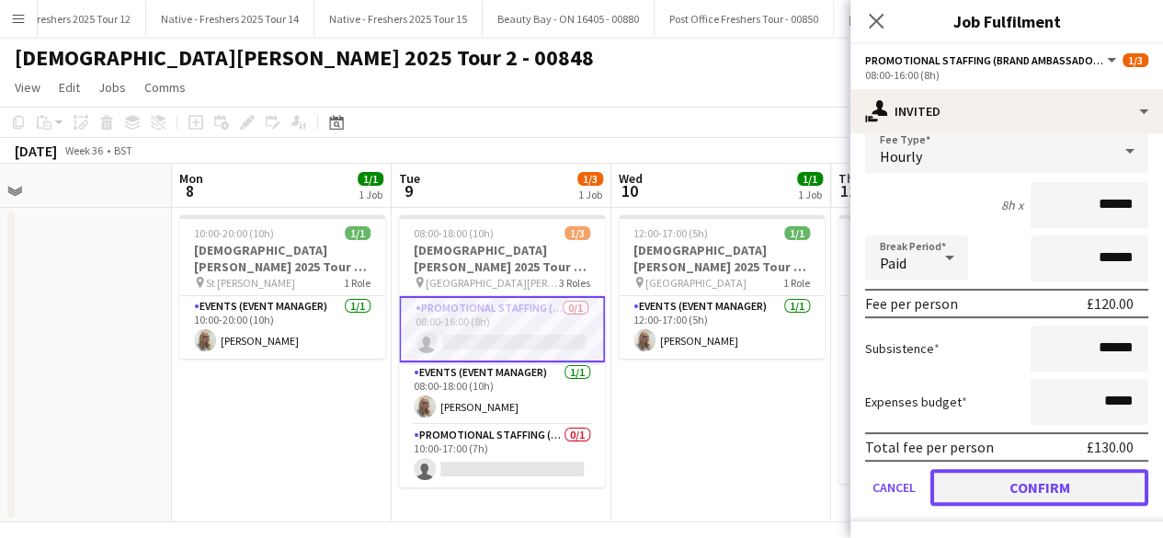
click at [980, 481] on button "Confirm" at bounding box center [1040, 487] width 218 height 37
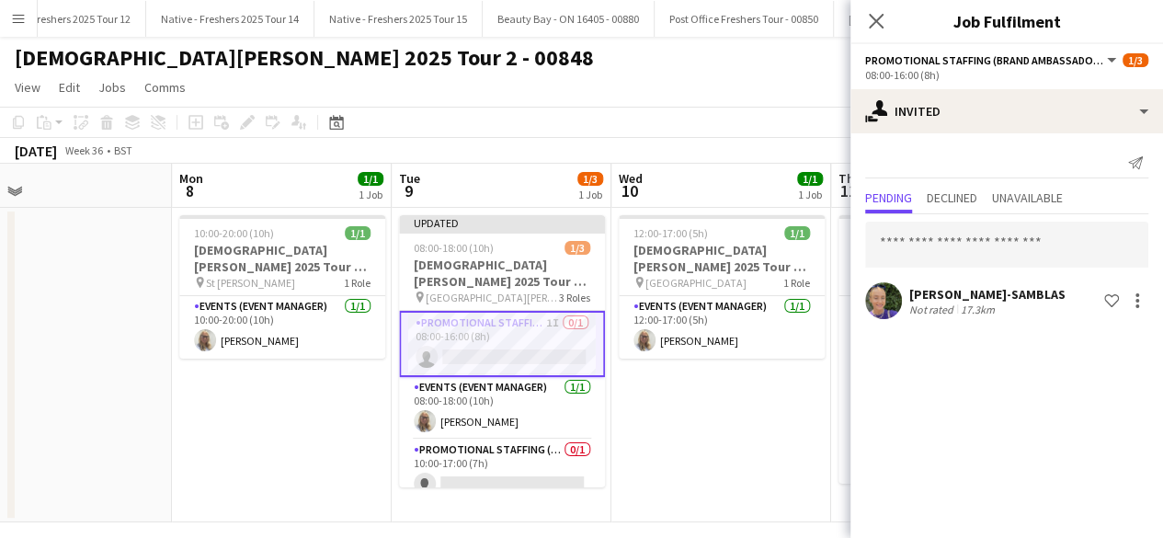
scroll to position [0, 0]
click at [729, 420] on app-date-cell "12:00-17:00 (5h) 1/1 Lady Garden 2025 Tour 2 - 00848 - Travel Day pin Aberdeen …" at bounding box center [722, 365] width 220 height 315
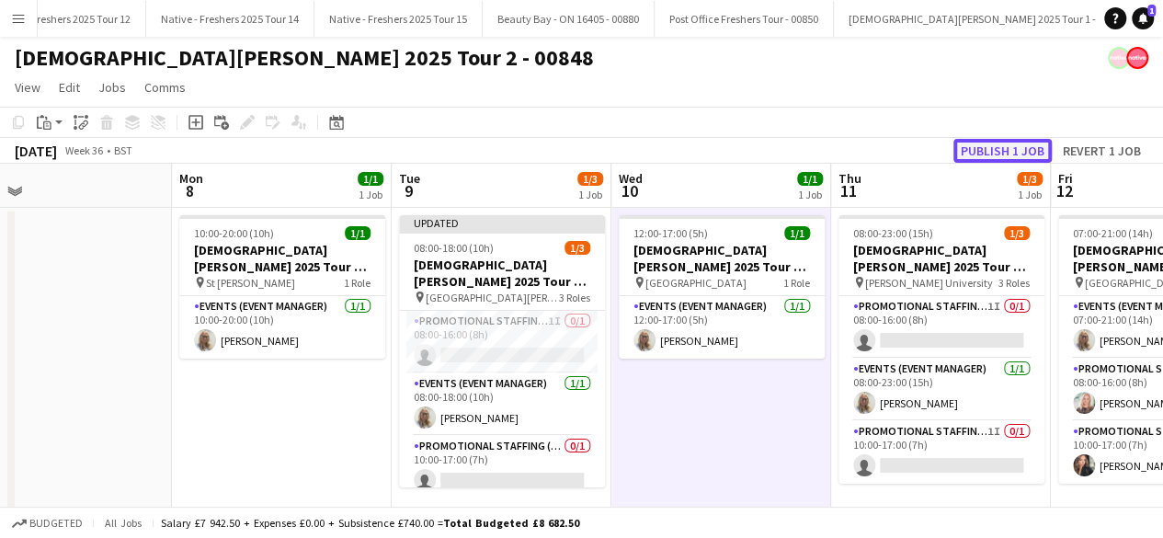
click at [994, 144] on button "Publish 1 job" at bounding box center [1003, 151] width 98 height 24
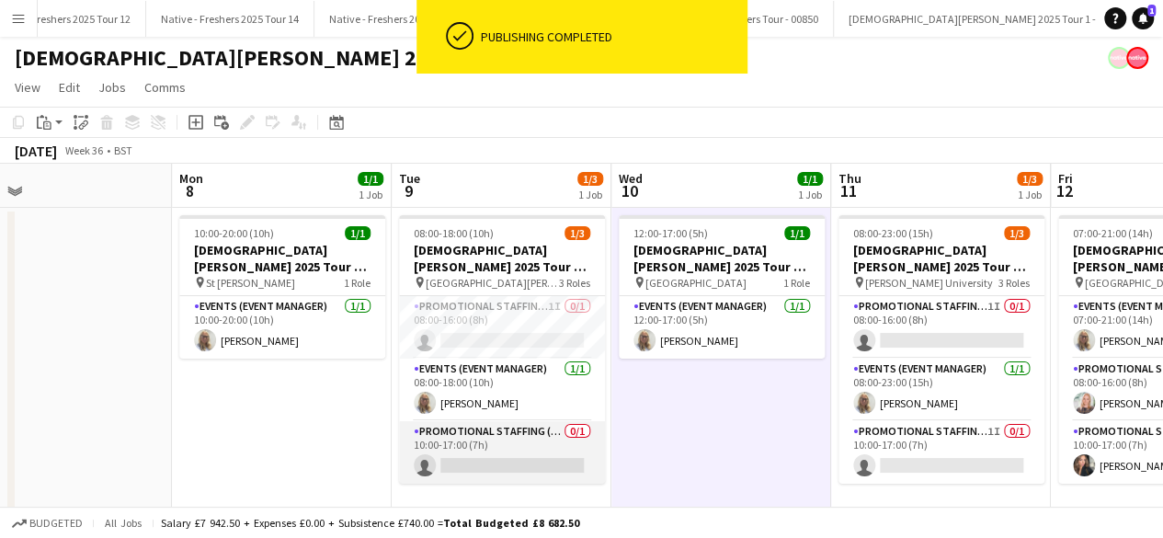
click at [497, 448] on app-card-role "Promotional Staffing (Brand Ambassadors) 0/1 10:00-17:00 (7h) single-neutral-ac…" at bounding box center [502, 452] width 206 height 63
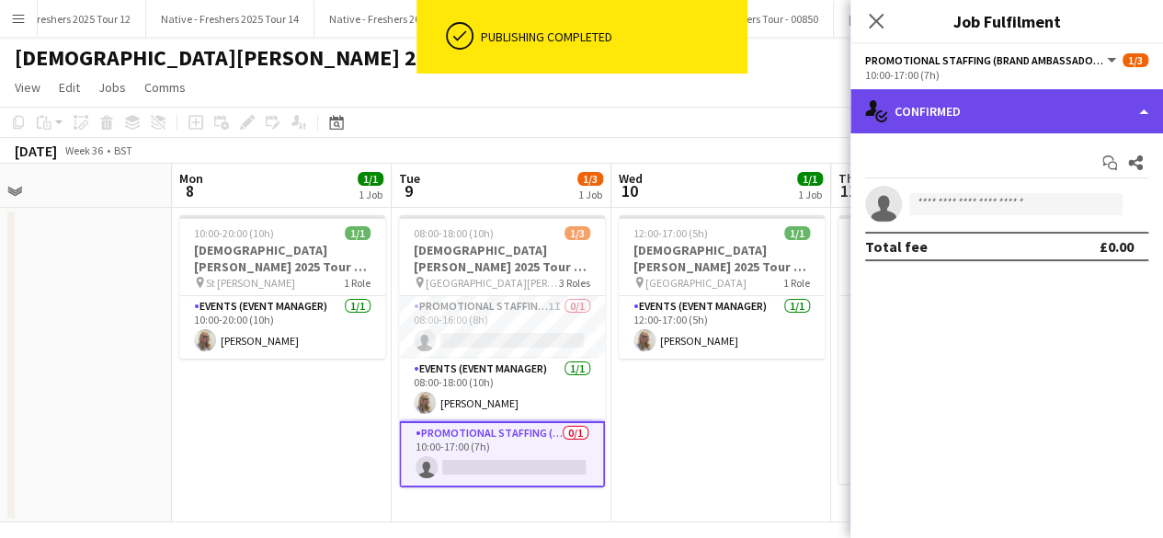
click at [1016, 109] on div "single-neutral-actions-check-2 Confirmed" at bounding box center [1007, 111] width 313 height 44
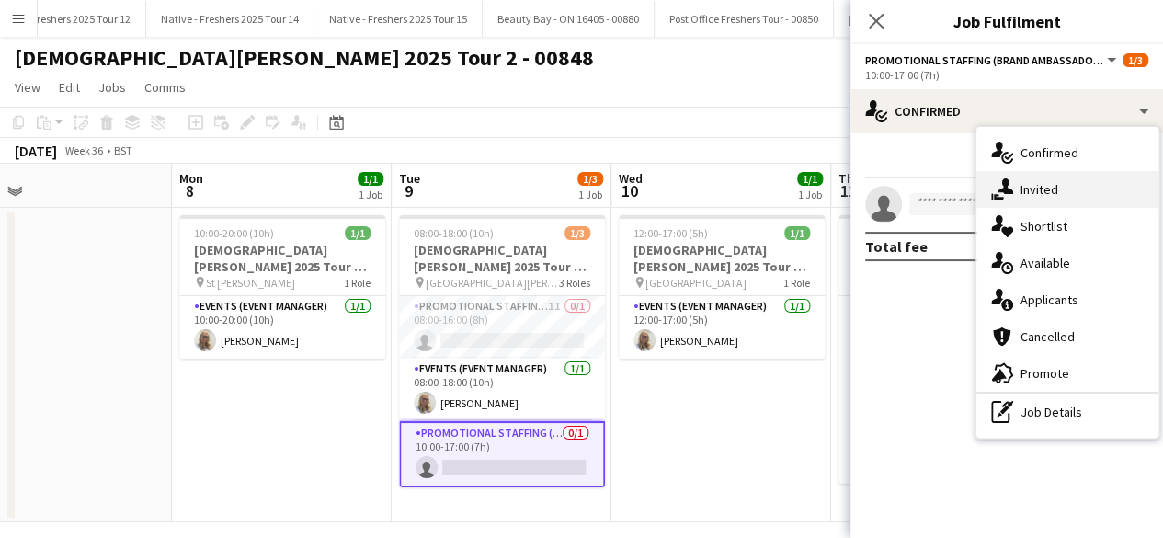
click at [1077, 189] on div "single-neutral-actions-share-1 Invited" at bounding box center [1068, 189] width 182 height 37
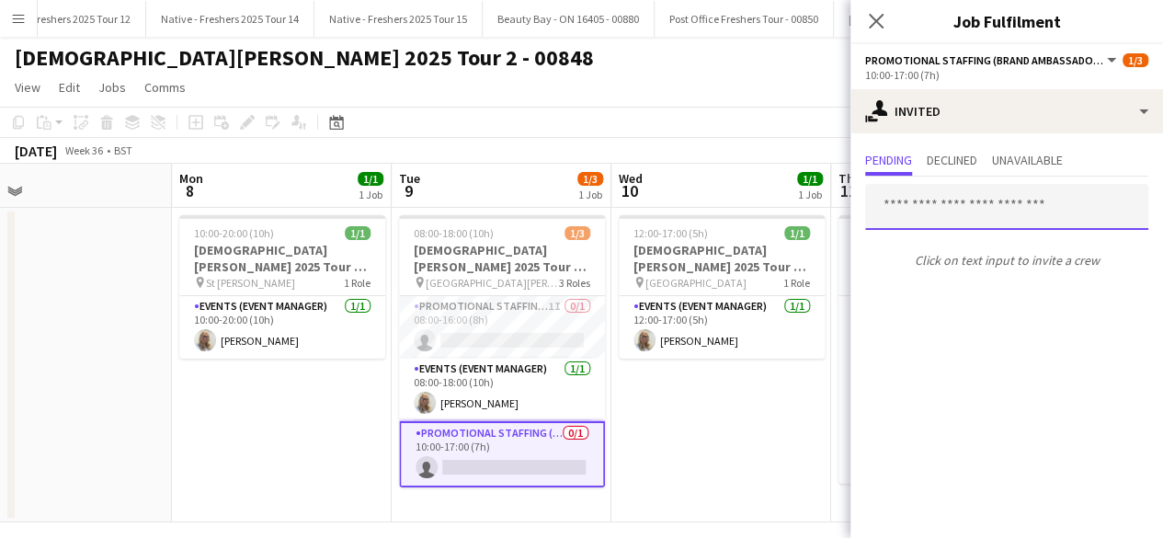
click at [920, 212] on input "text" at bounding box center [1006, 207] width 283 height 46
type input "*"
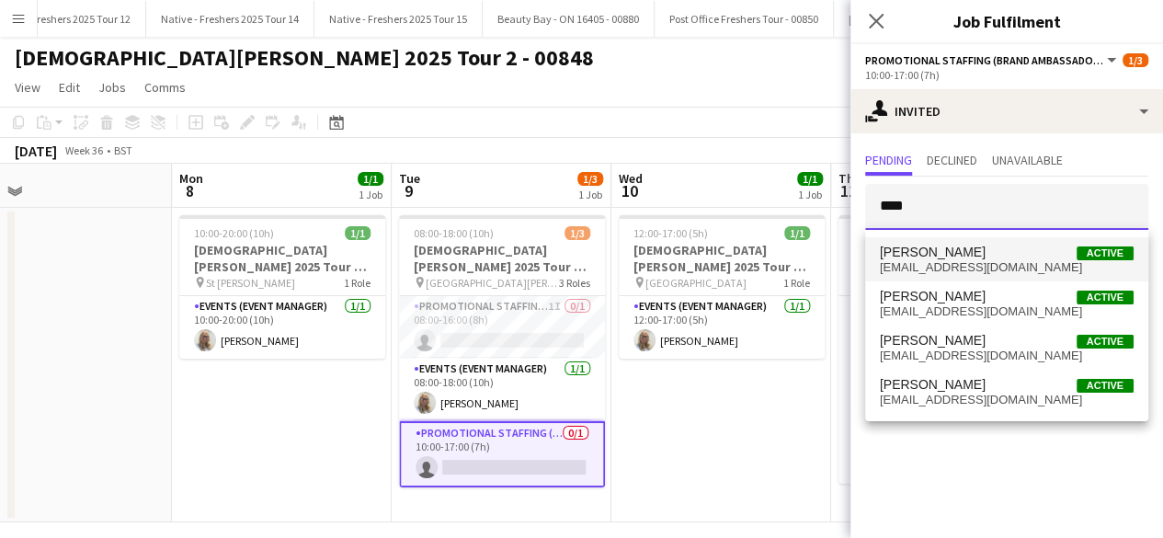
type input "****"
click at [951, 251] on span "Stephanie Baillie" at bounding box center [933, 253] width 106 height 16
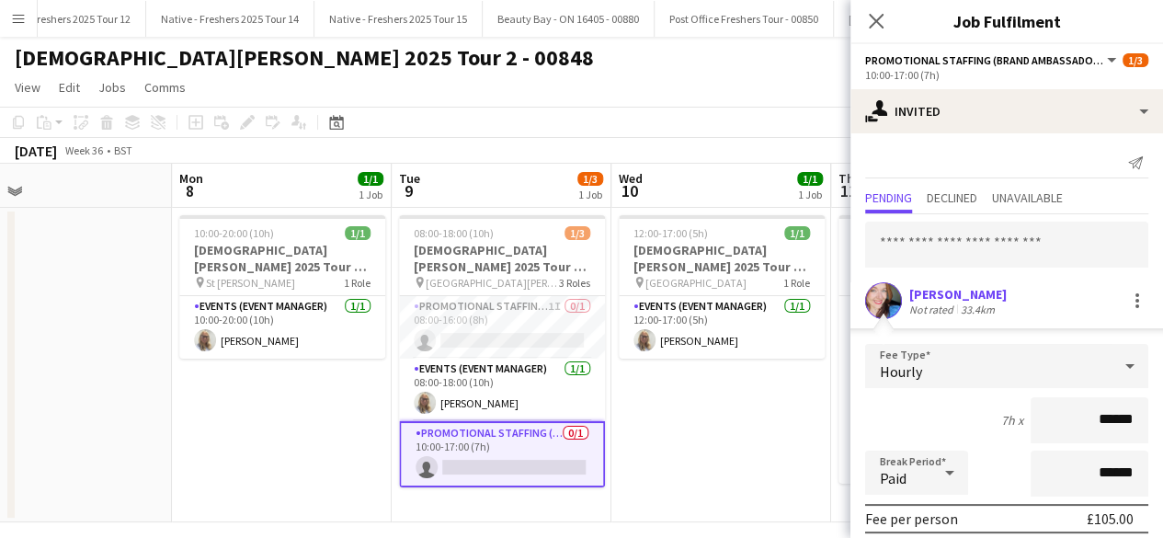
scroll to position [215, 0]
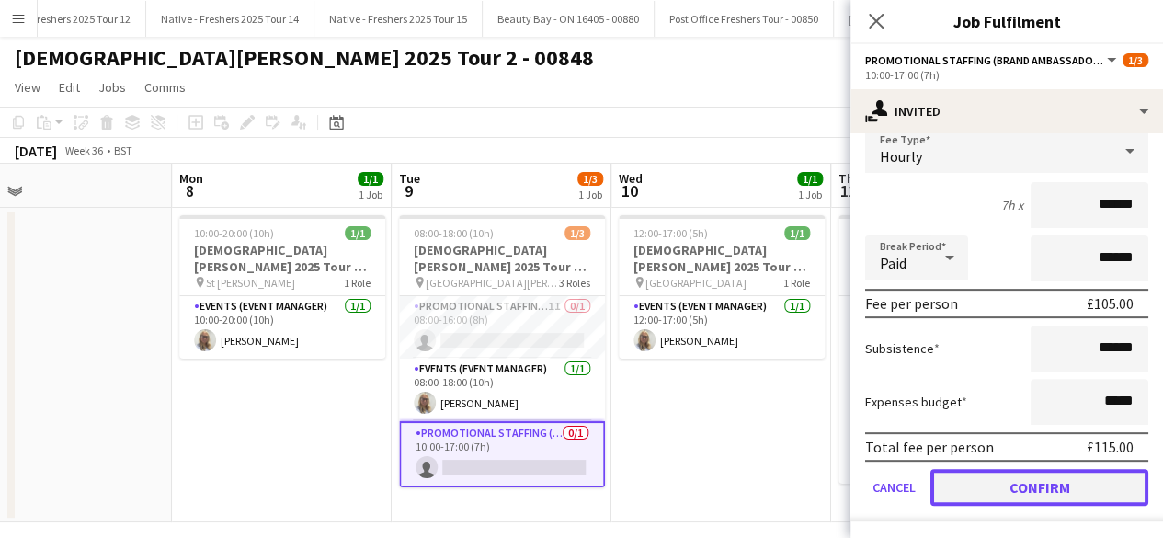
click at [1025, 488] on button "Confirm" at bounding box center [1040, 487] width 218 height 37
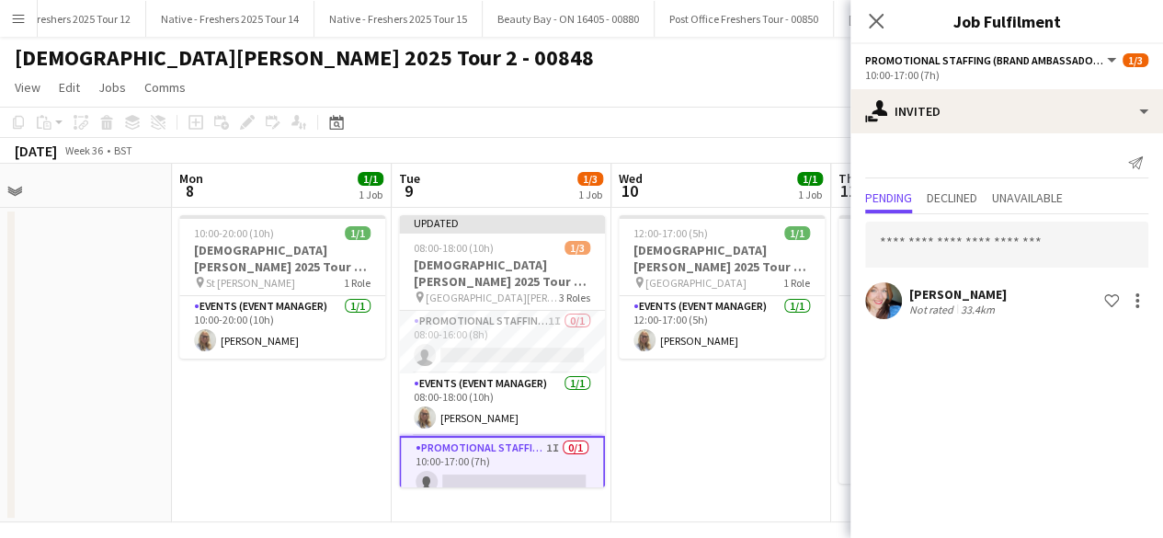
scroll to position [0, 0]
click at [714, 429] on app-date-cell "12:00-17:00 (5h) 1/1 Lady Garden 2025 Tour 2 - 00848 - Travel Day pin Aberdeen …" at bounding box center [722, 365] width 220 height 315
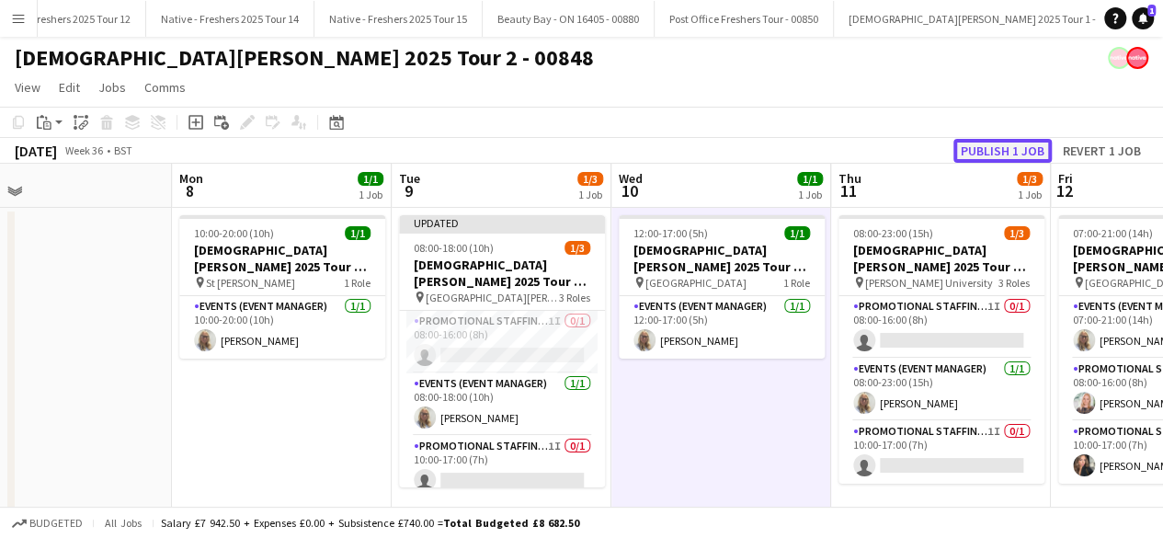
click at [996, 146] on button "Publish 1 job" at bounding box center [1003, 151] width 98 height 24
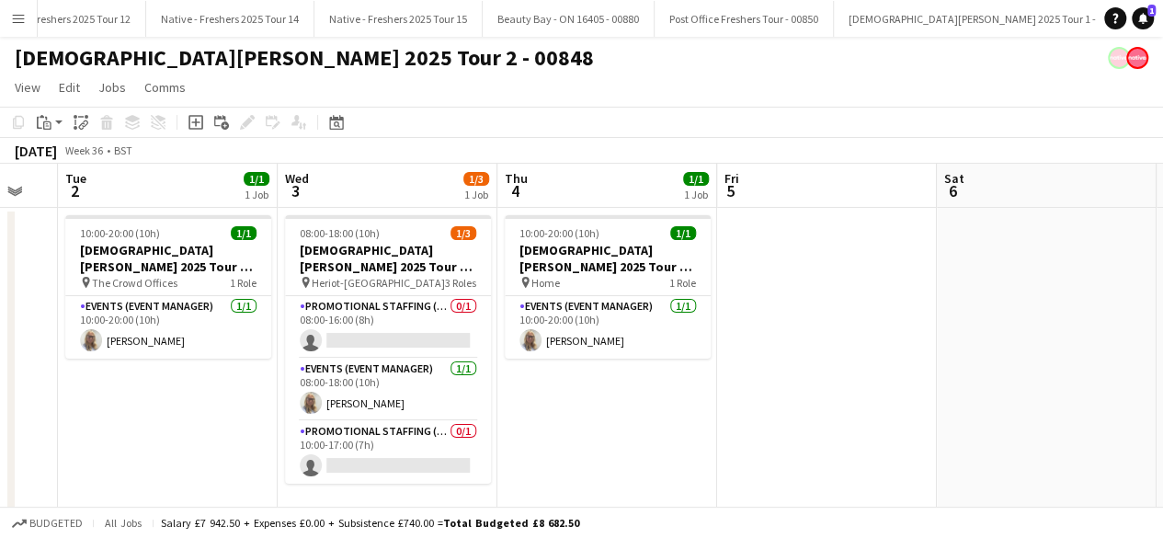
scroll to position [0, 370]
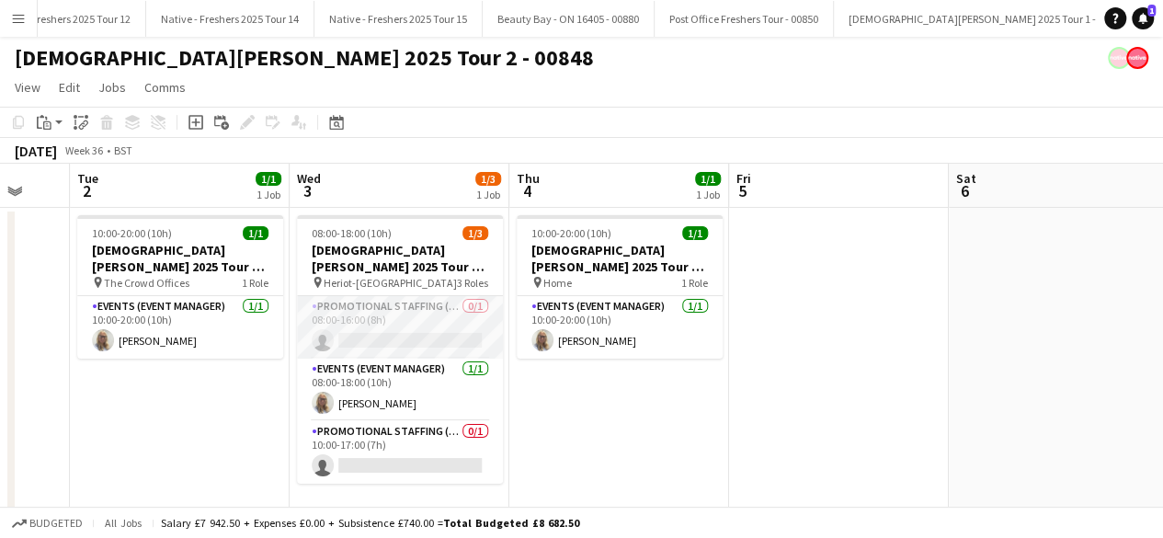
click at [422, 323] on app-card-role "Promotional Staffing (Brand Ambassadors) 0/1 08:00-16:00 (8h) single-neutral-ac…" at bounding box center [400, 327] width 206 height 63
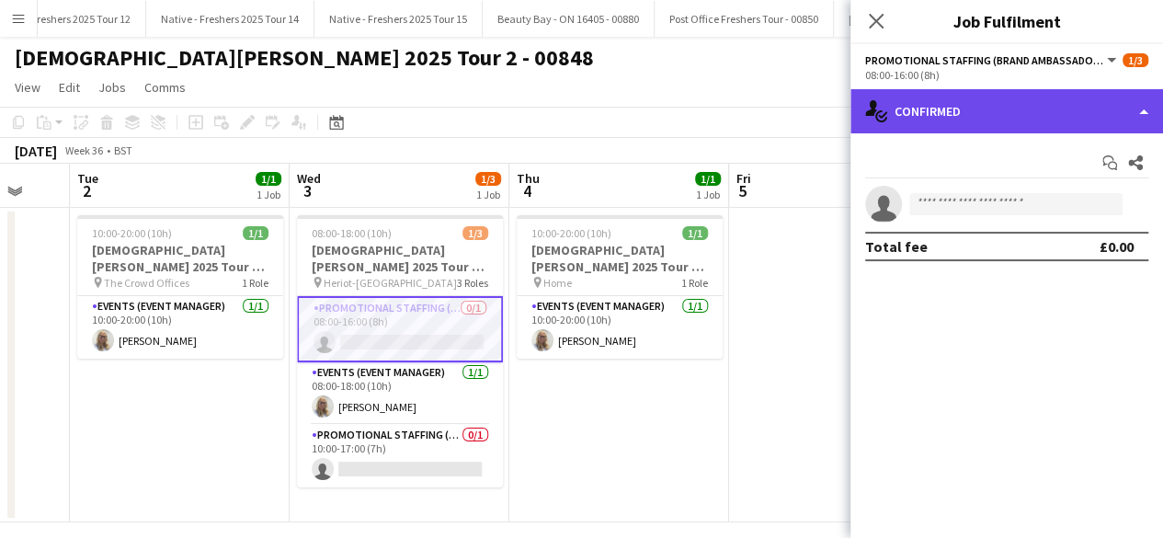
click at [1005, 112] on div "single-neutral-actions-check-2 Confirmed" at bounding box center [1007, 111] width 313 height 44
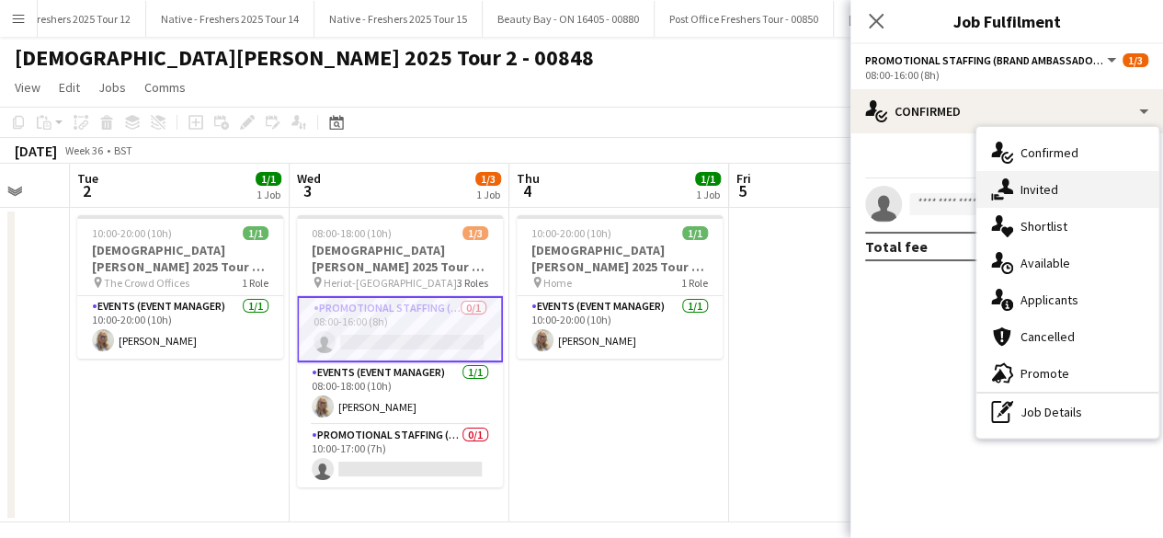
click at [1039, 175] on div "single-neutral-actions-share-1 Invited" at bounding box center [1068, 189] width 182 height 37
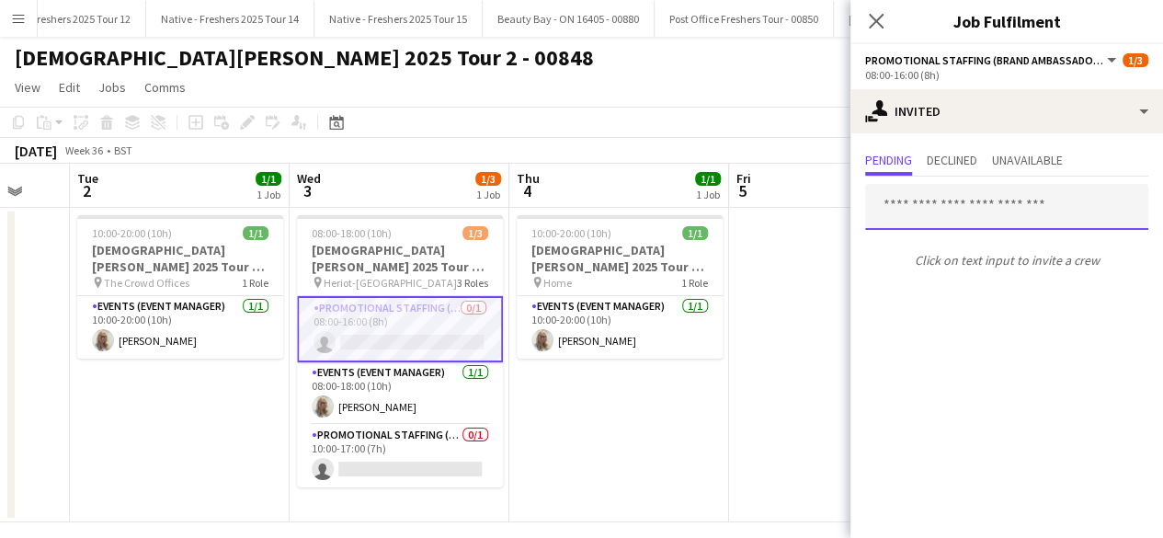
click at [956, 209] on input "text" at bounding box center [1006, 207] width 283 height 46
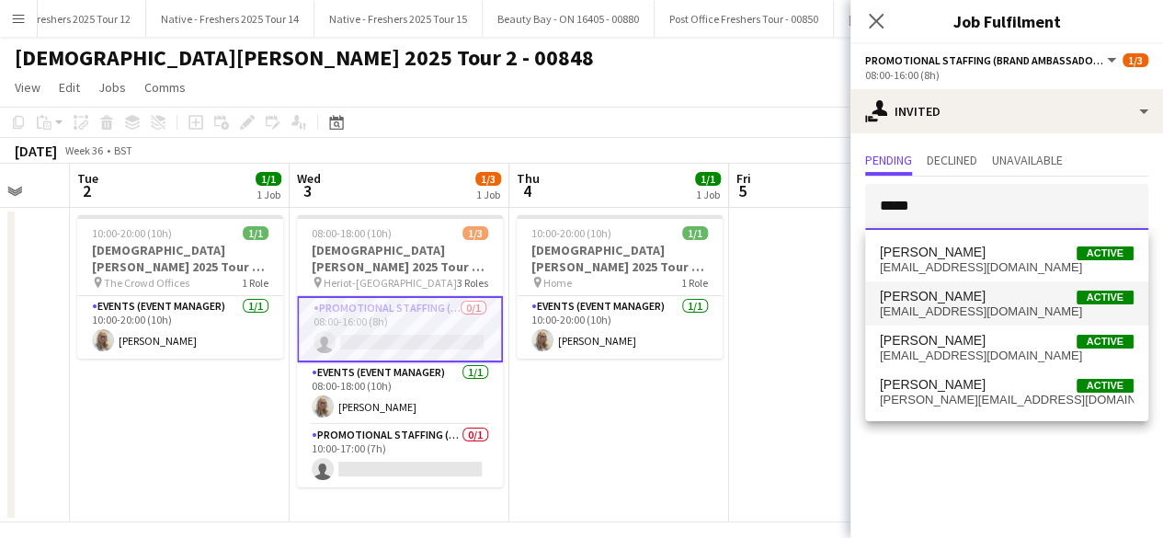
type input "*****"
click at [975, 308] on span "carrif@hotmail.co.uk" at bounding box center [1007, 311] width 254 height 15
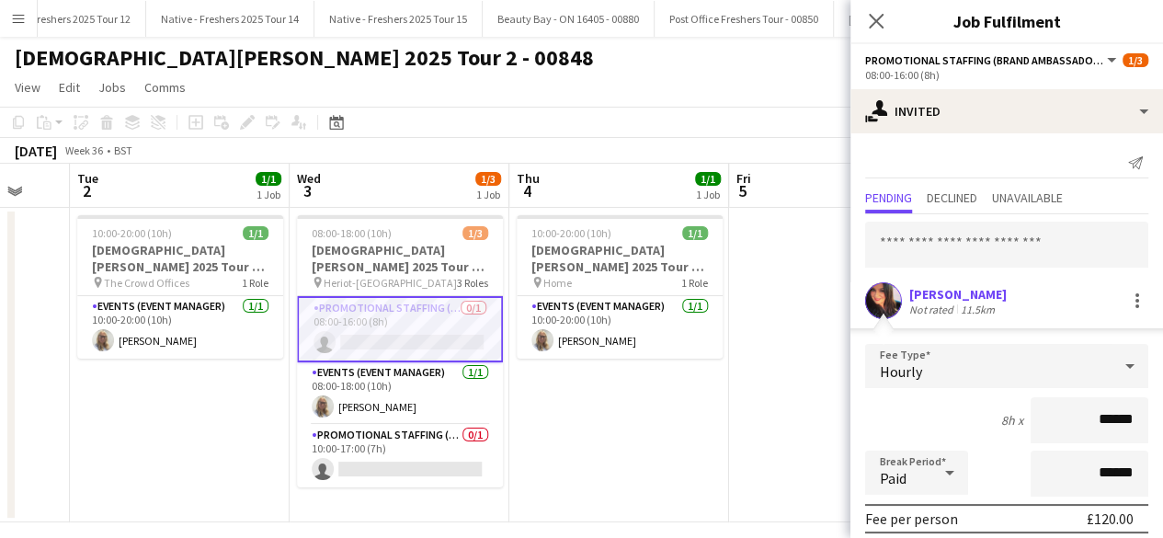
scroll to position [215, 0]
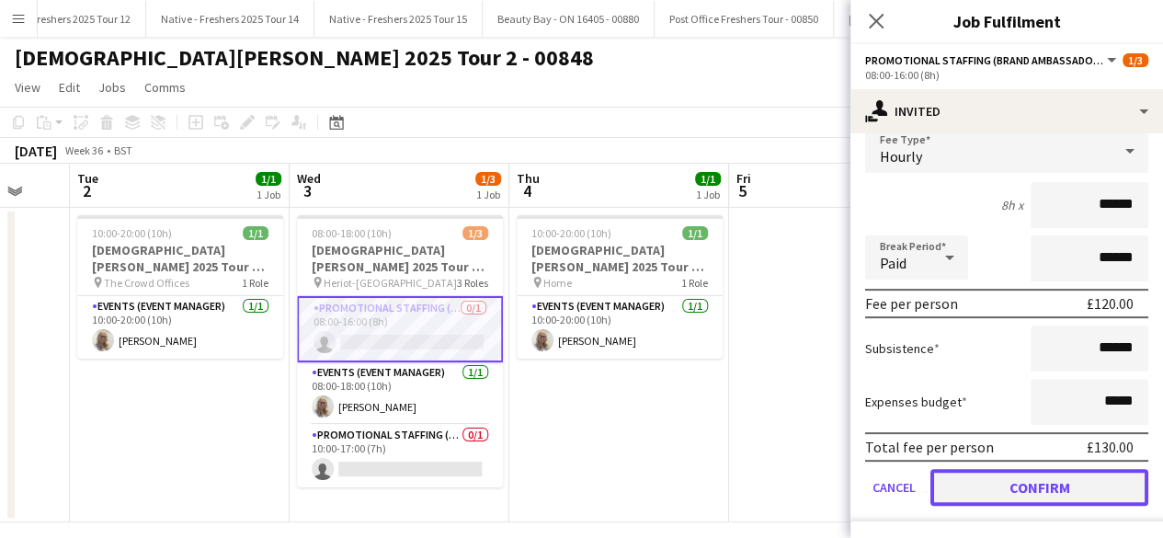
click at [979, 489] on button "Confirm" at bounding box center [1040, 487] width 218 height 37
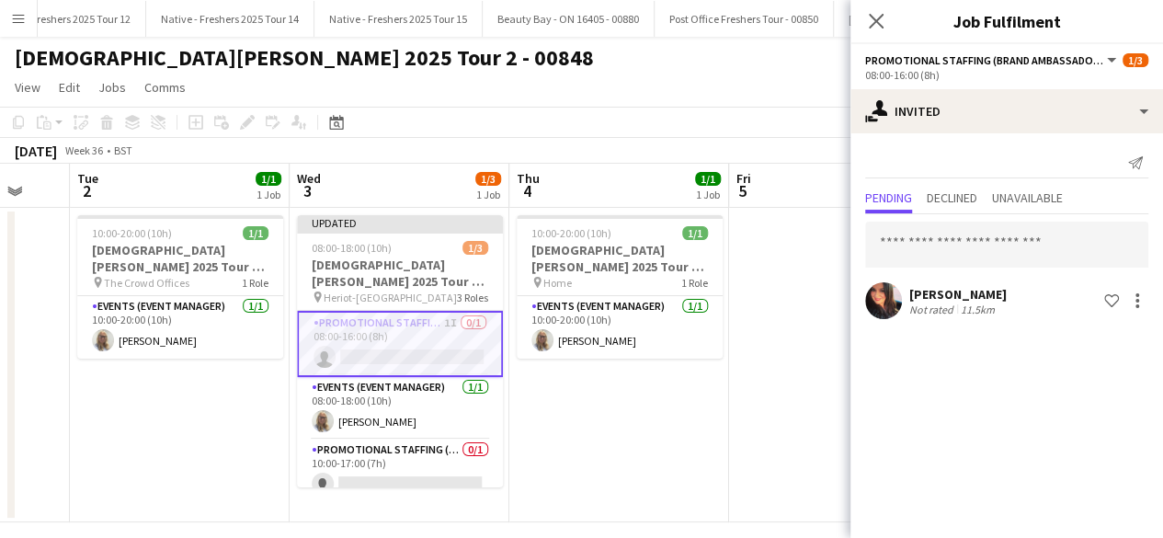
scroll to position [0, 0]
click at [719, 442] on app-date-cell "10:00-20:00 (10h) 1/1 Lady Garden 2025 Tour 2 - 00848 - Travel Day pin Home 1 R…" at bounding box center [619, 365] width 220 height 315
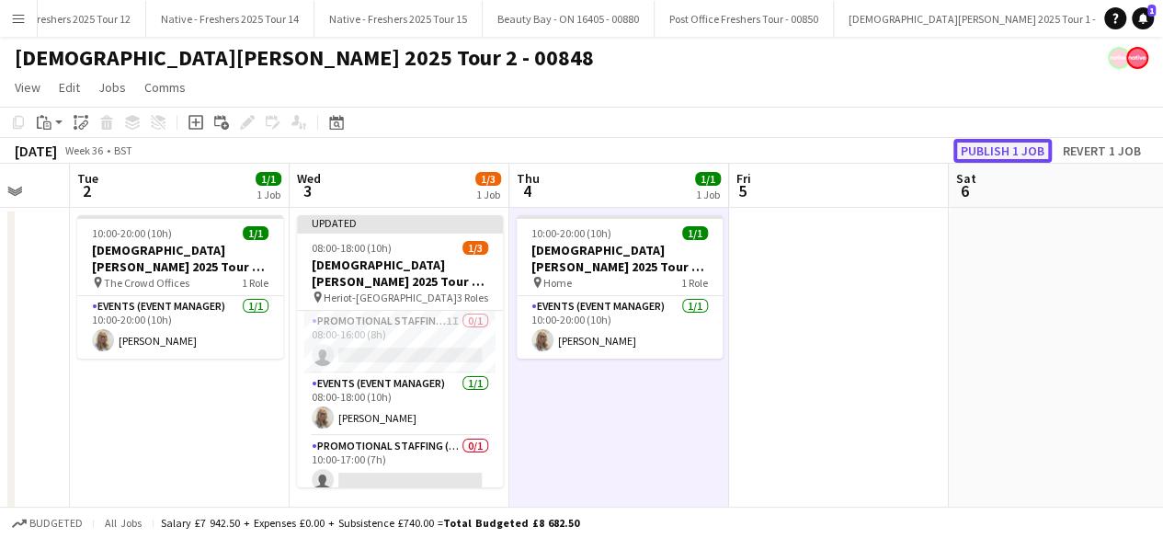
click at [988, 152] on button "Publish 1 job" at bounding box center [1003, 151] width 98 height 24
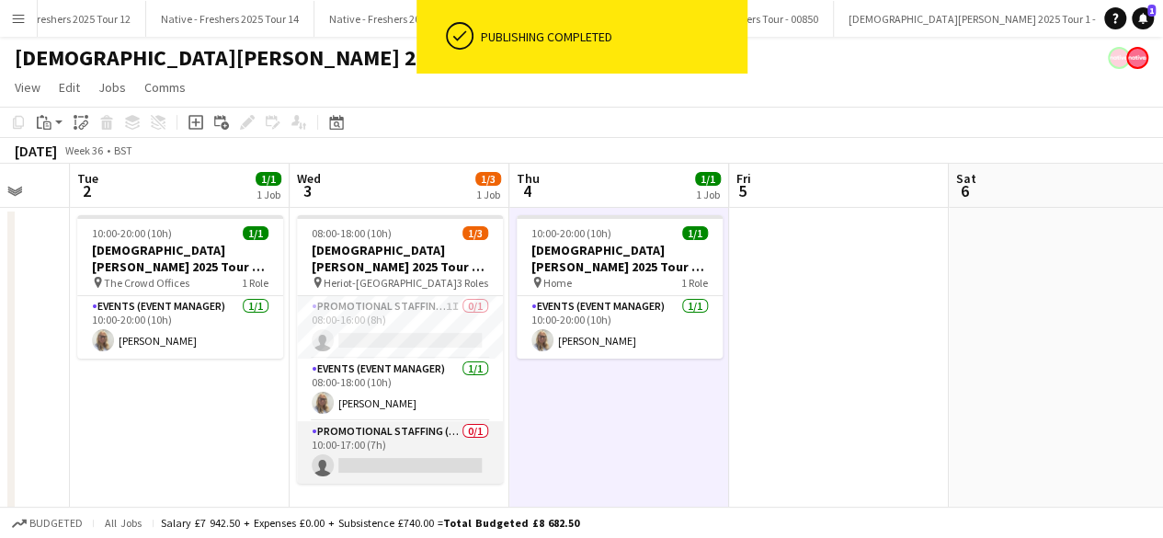
click at [379, 446] on app-card-role "Promotional Staffing (Brand Ambassadors) 0/1 10:00-17:00 (7h) single-neutral-ac…" at bounding box center [400, 452] width 206 height 63
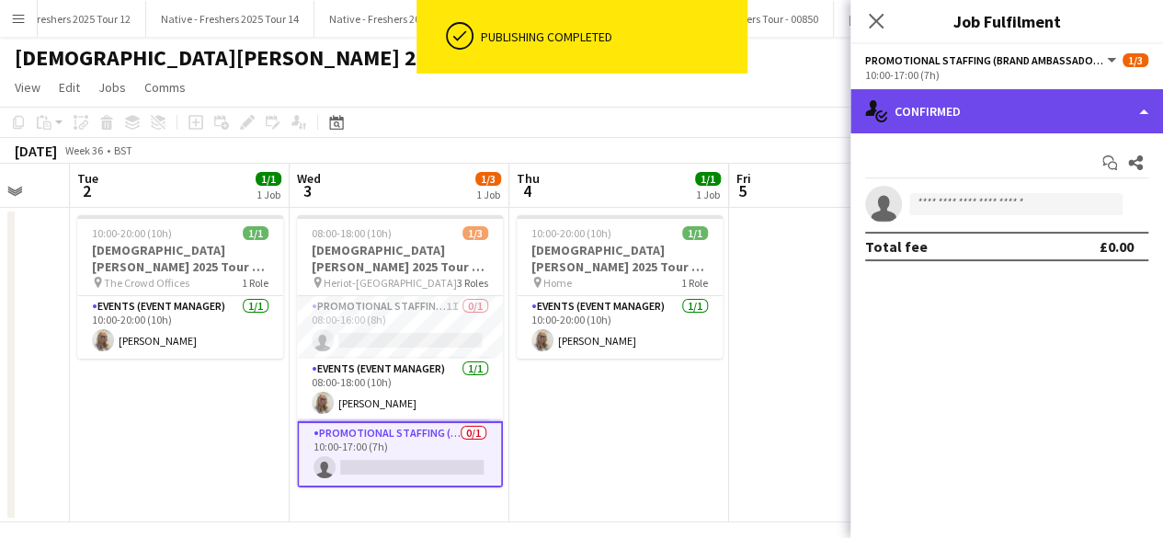
click at [1001, 104] on div "single-neutral-actions-check-2 Confirmed" at bounding box center [1007, 111] width 313 height 44
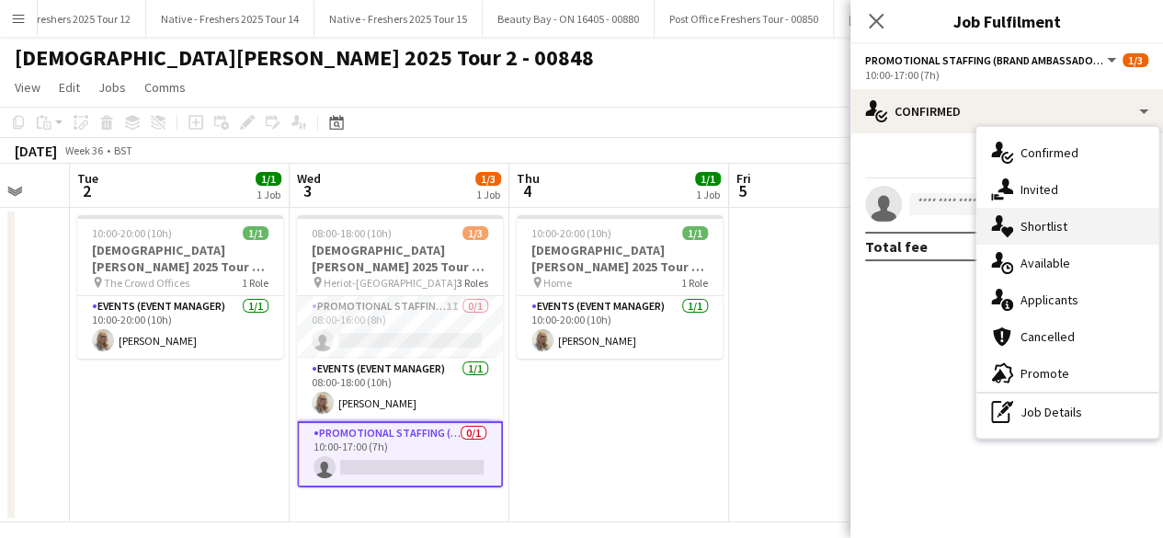
click at [1026, 212] on div "single-neutral-actions-heart Shortlist" at bounding box center [1068, 226] width 182 height 37
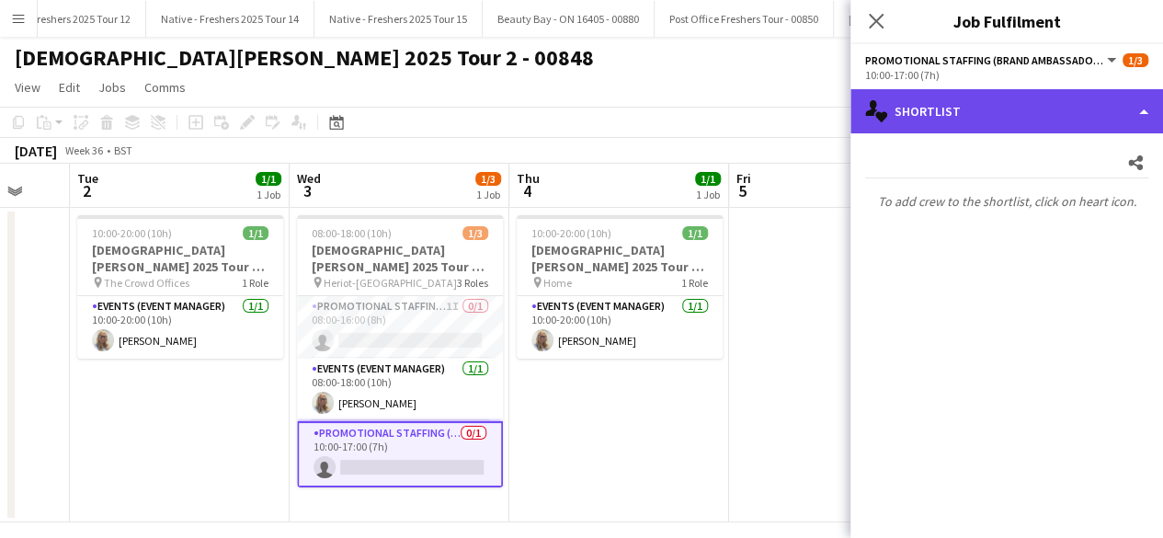
click at [1026, 90] on div "single-neutral-actions-heart Shortlist" at bounding box center [1007, 111] width 313 height 44
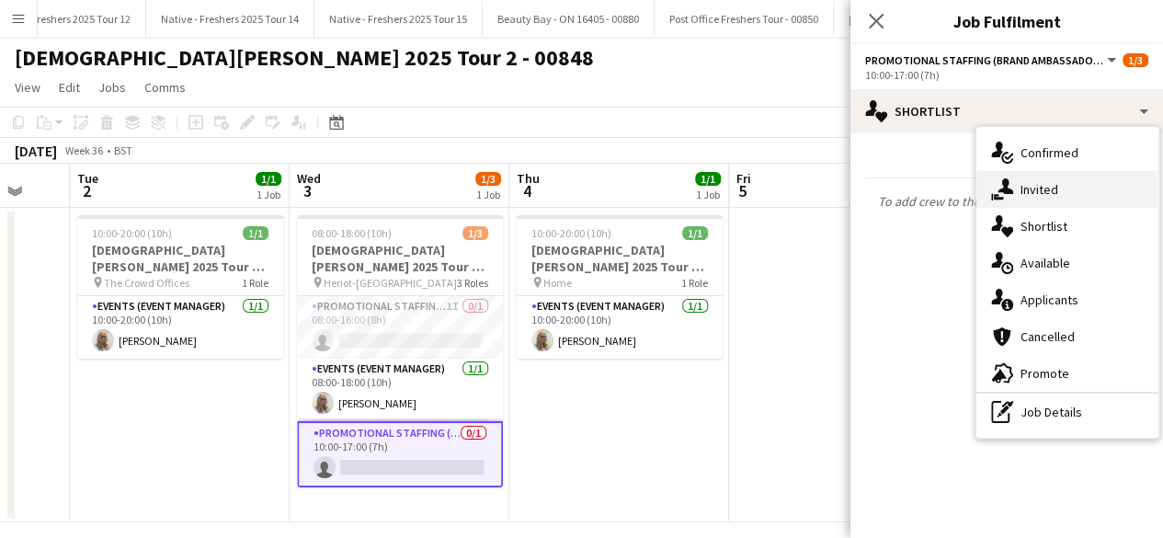
click at [1041, 183] on div "single-neutral-actions-share-1 Invited" at bounding box center [1068, 189] width 182 height 37
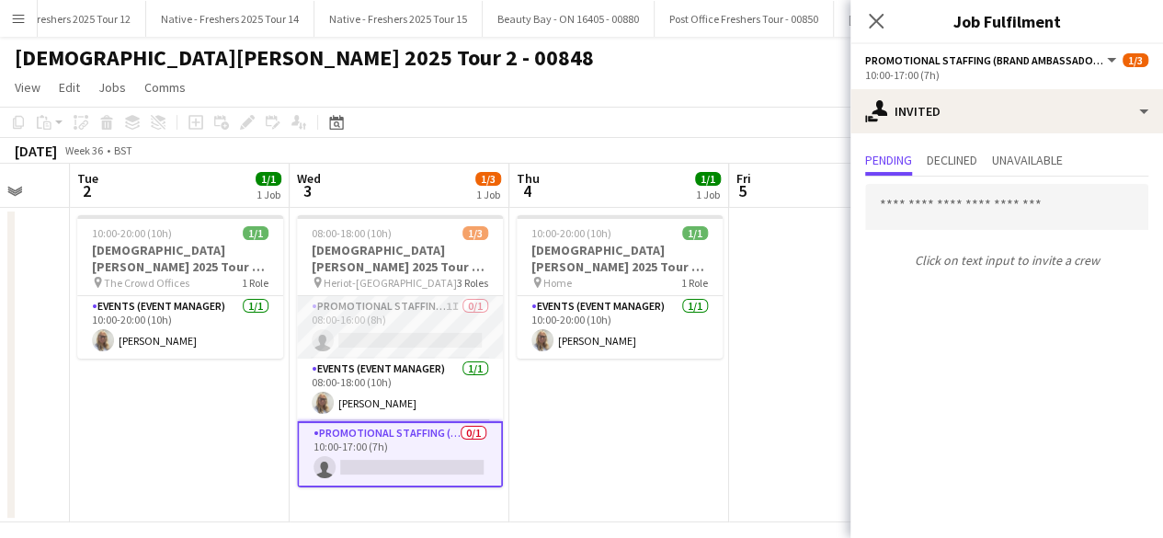
click at [443, 346] on app-card-role "Promotional Staffing (Brand Ambassadors) 1I 0/1 08:00-16:00 (8h) single-neutral…" at bounding box center [400, 327] width 206 height 63
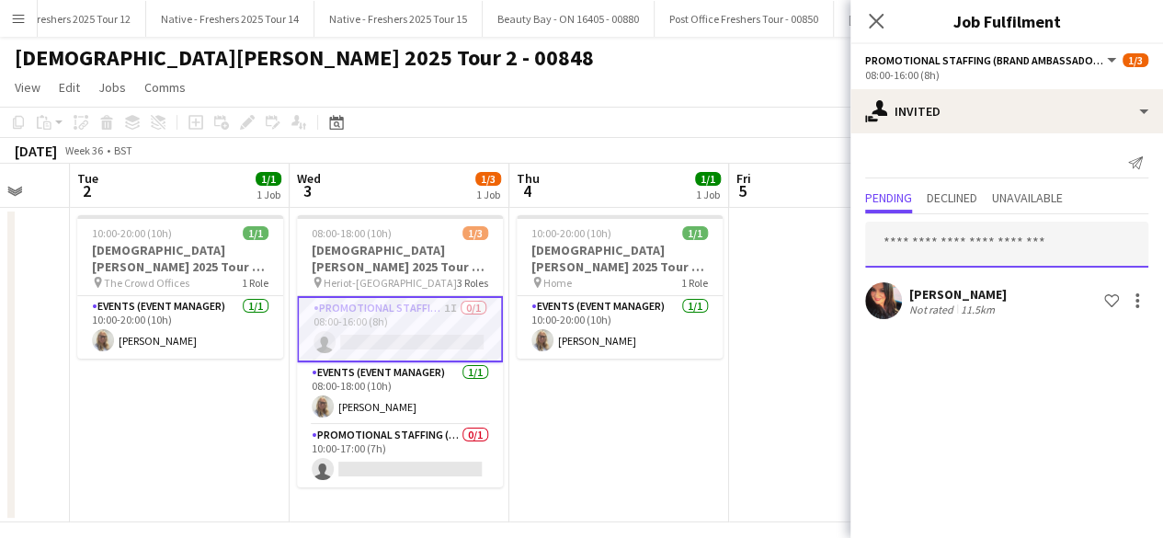
click at [1018, 236] on input "text" at bounding box center [1006, 245] width 283 height 46
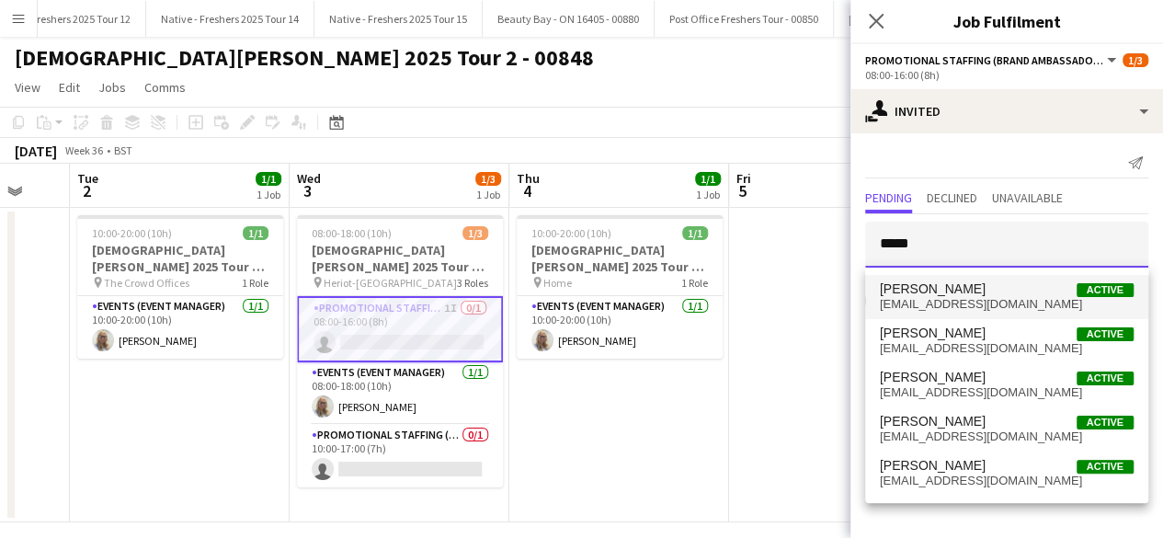
type input "*****"
click at [962, 299] on span "rladsheadgrant@me.com" at bounding box center [1007, 304] width 254 height 15
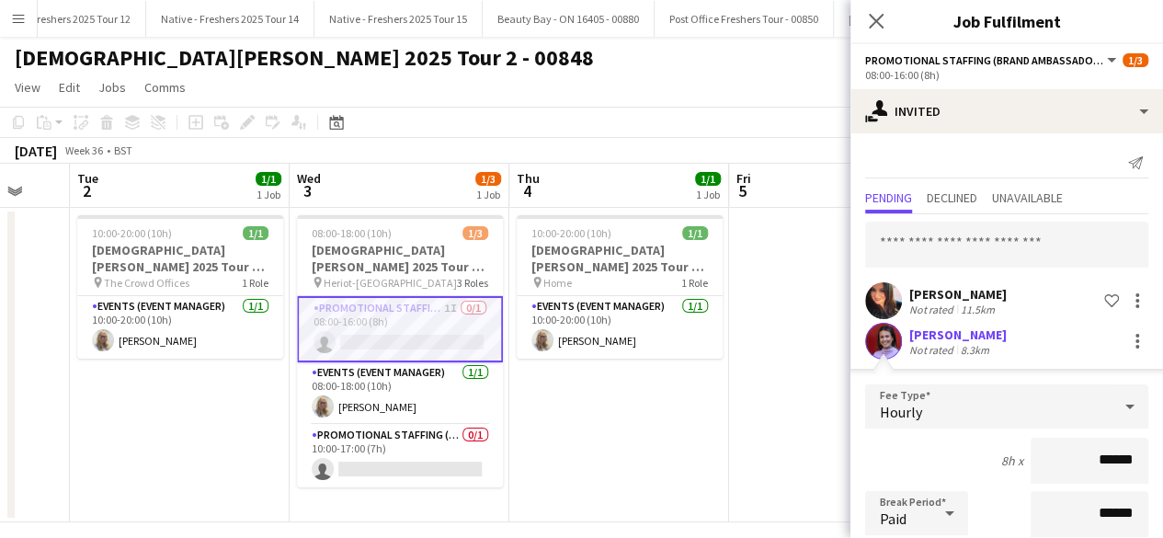
scroll to position [256, 0]
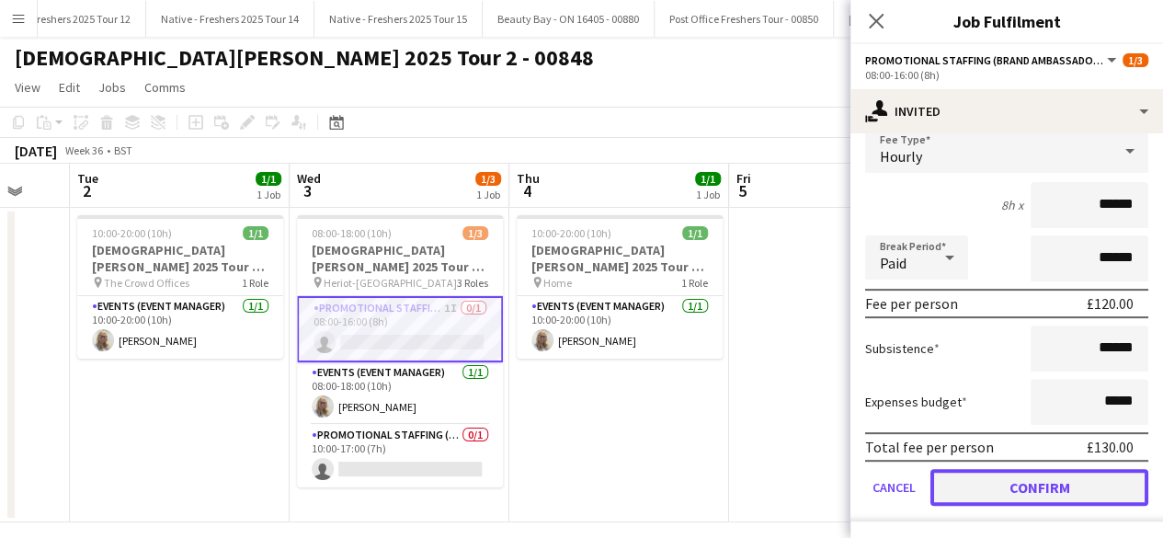
click at [982, 479] on button "Confirm" at bounding box center [1040, 487] width 218 height 37
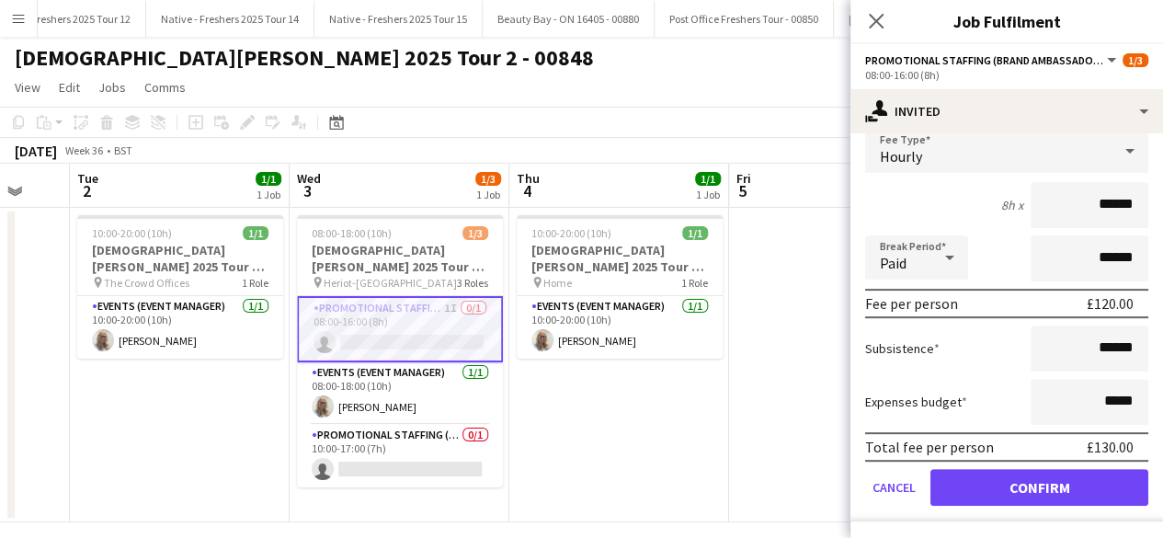
scroll to position [0, 0]
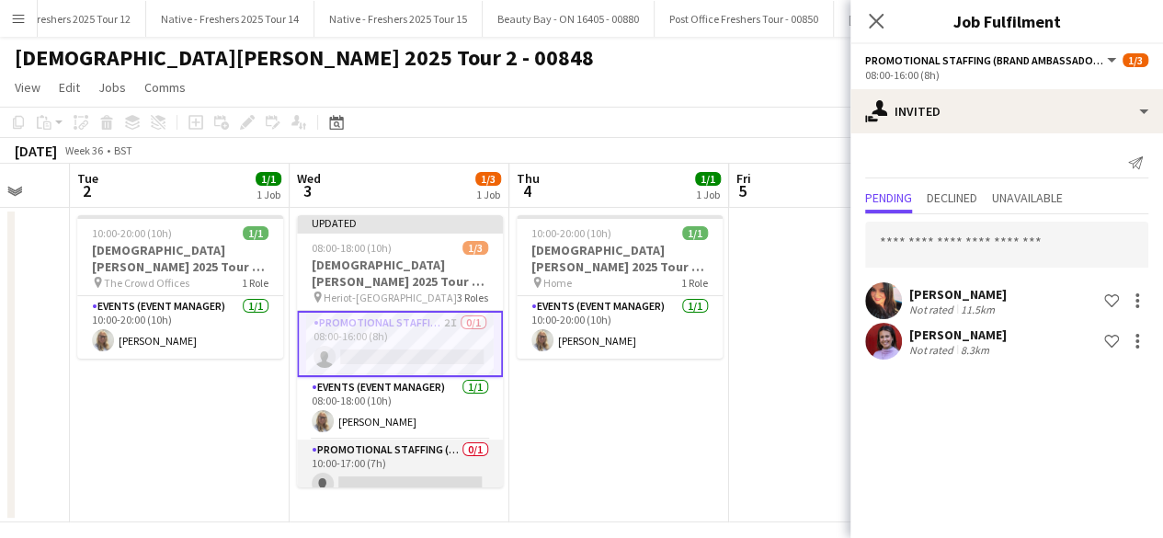
click at [412, 465] on app-card-role "Promotional Staffing (Brand Ambassadors) 0/1 10:00-17:00 (7h) single-neutral-ac…" at bounding box center [400, 471] width 206 height 63
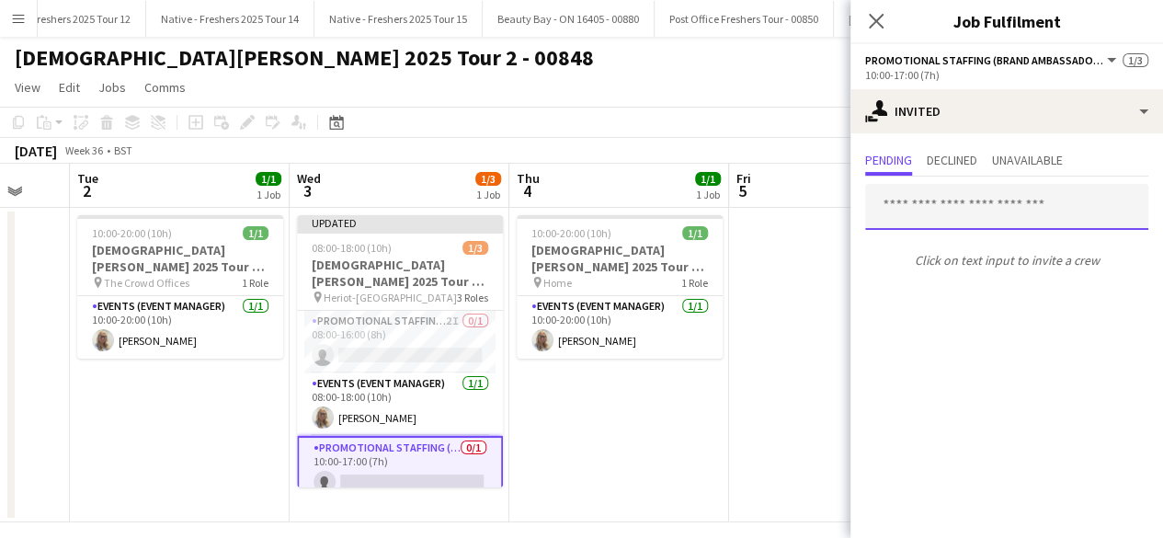
click at [948, 214] on input "text" at bounding box center [1006, 207] width 283 height 46
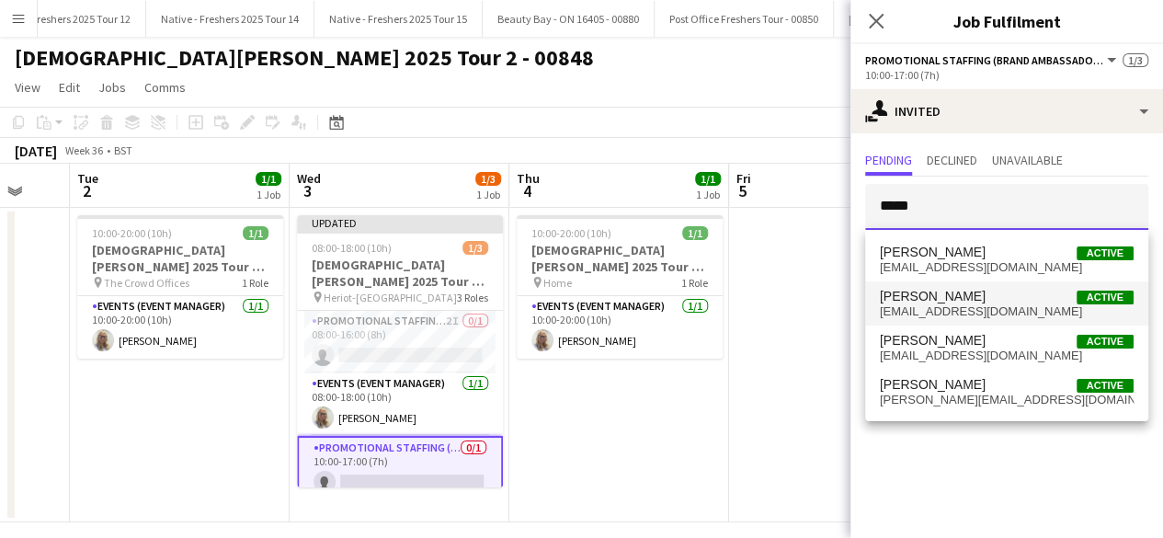
type input "*****"
click at [978, 304] on span "carrif@hotmail.co.uk" at bounding box center [1007, 311] width 254 height 15
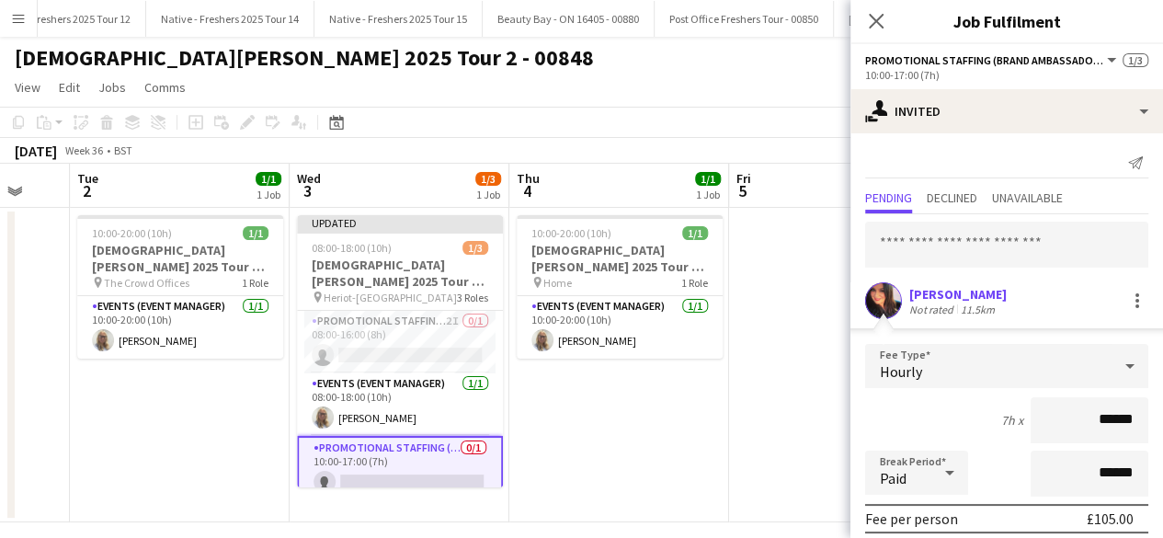
scroll to position [215, 0]
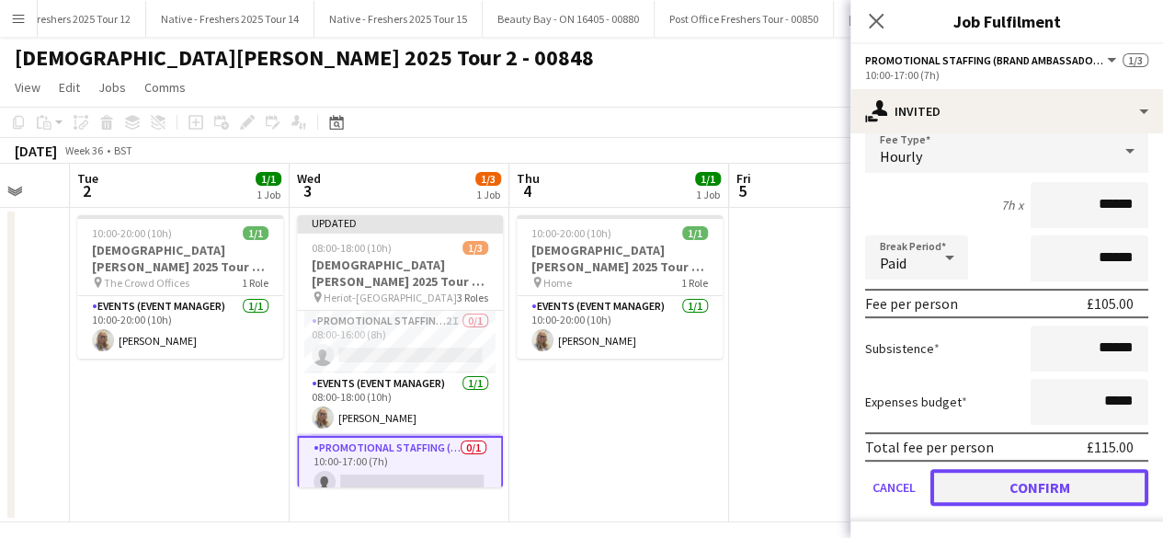
click at [995, 479] on button "Confirm" at bounding box center [1040, 487] width 218 height 37
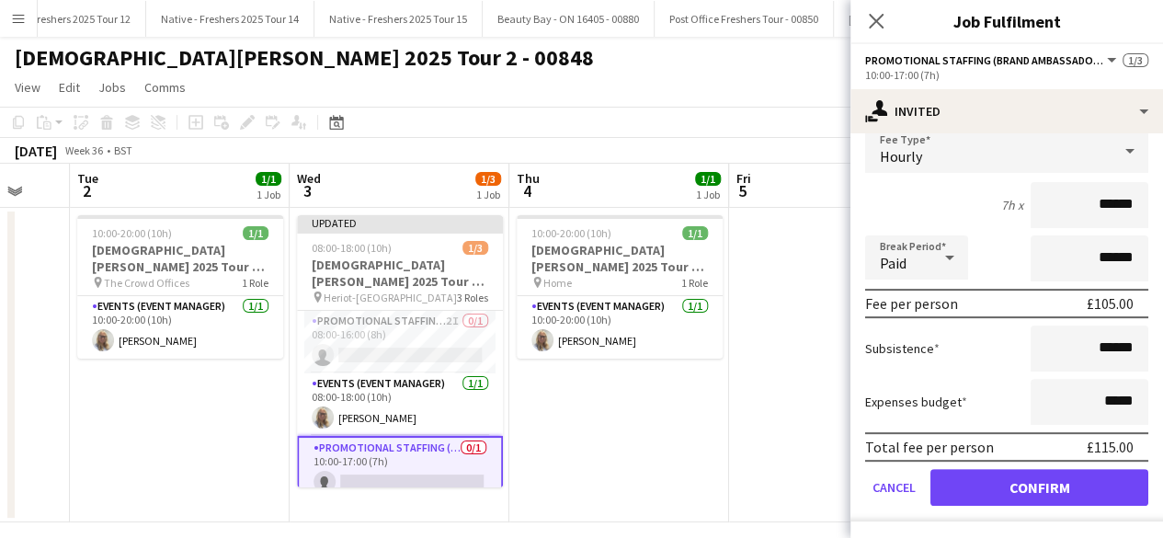
scroll to position [0, 0]
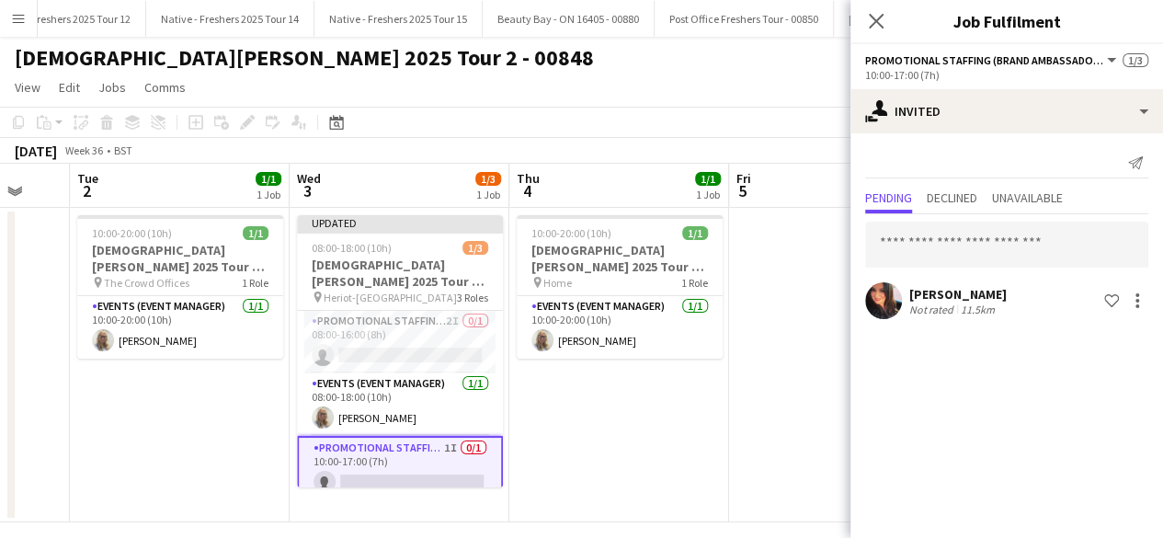
click at [683, 441] on app-date-cell "10:00-20:00 (10h) 1/1 Lady Garden 2025 Tour 2 - 00848 - Travel Day pin Home 1 R…" at bounding box center [619, 365] width 220 height 315
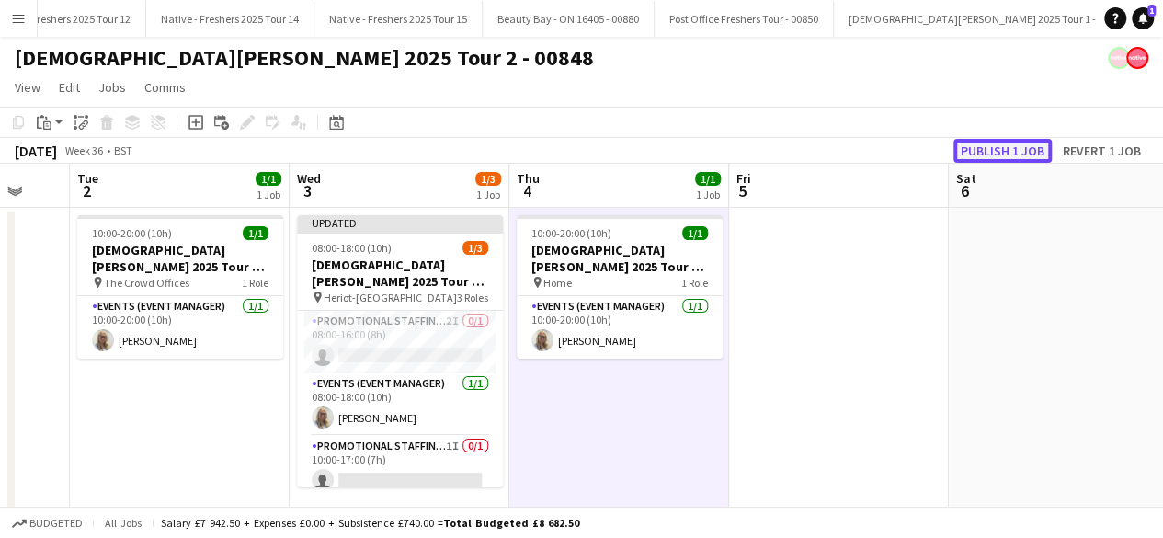
click at [999, 152] on button "Publish 1 job" at bounding box center [1003, 151] width 98 height 24
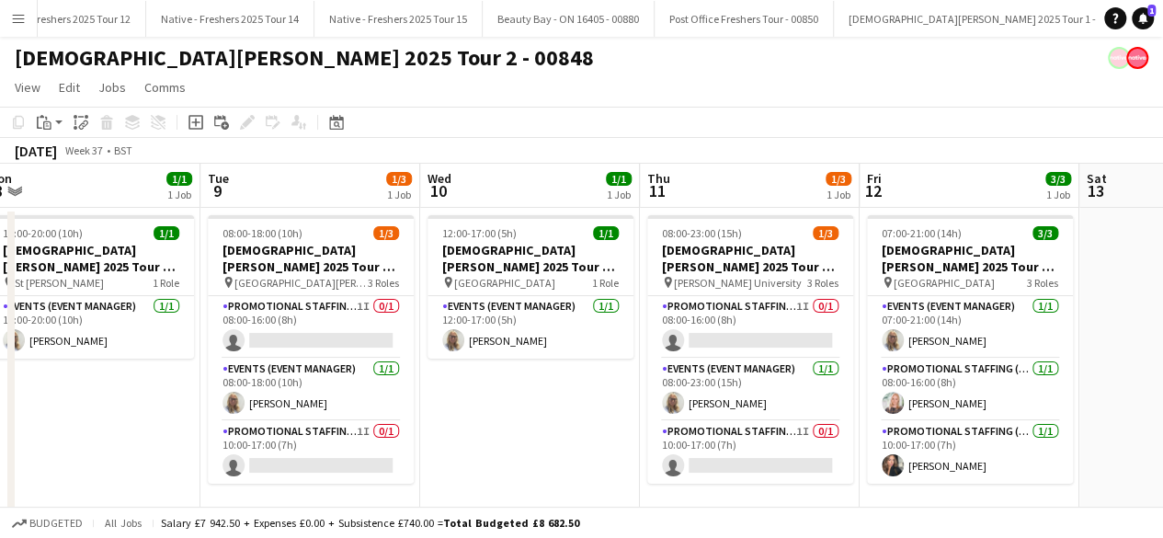
scroll to position [0, 460]
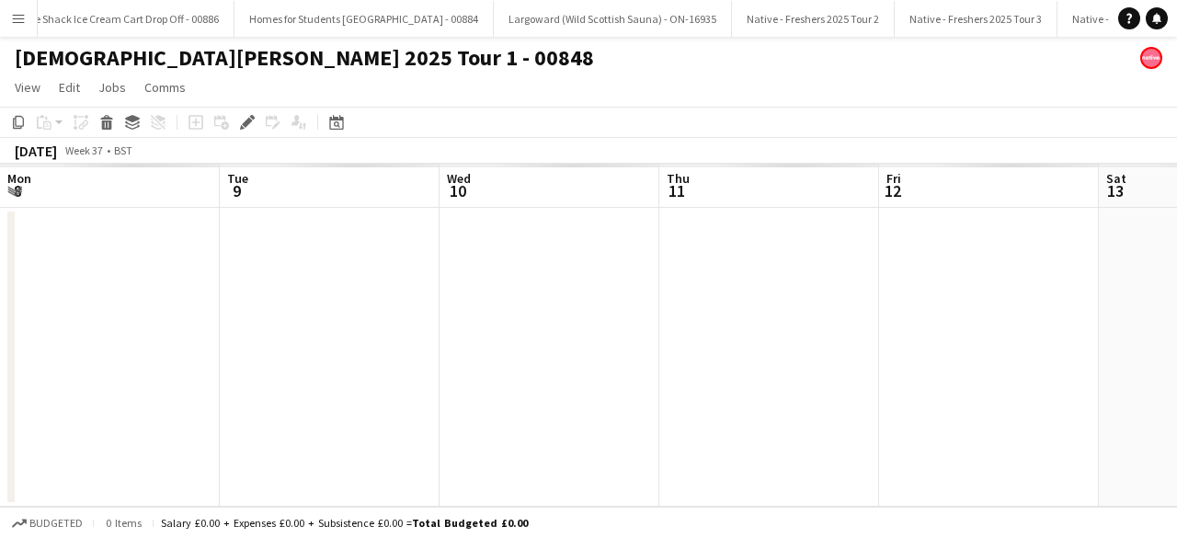
scroll to position [0, 633]
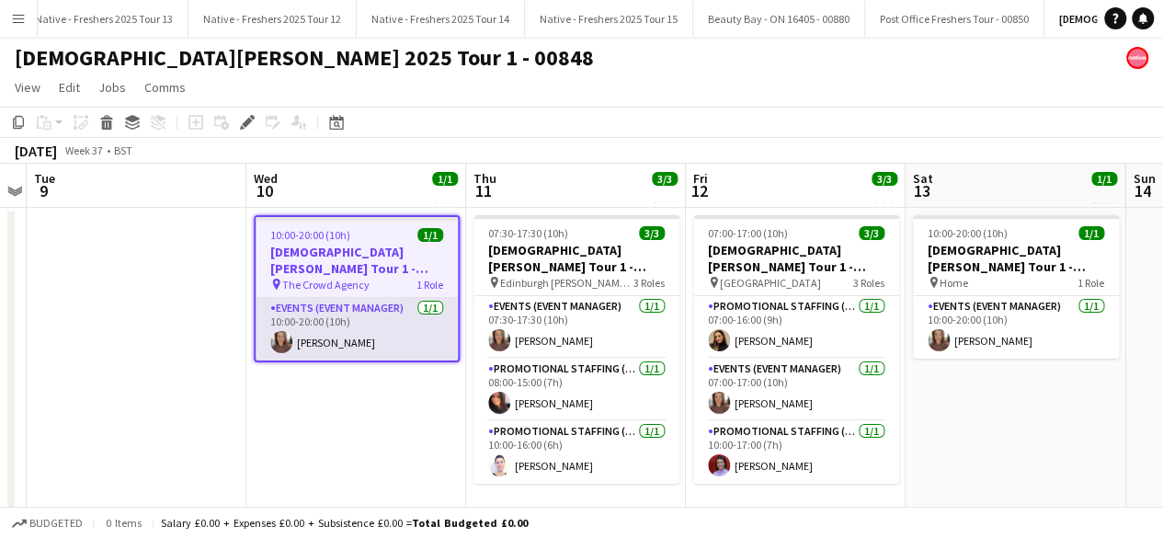
click at [376, 328] on app-card-role "Events (Event Manager) [DATE] 10:00-20:00 (10h) [PERSON_NAME]" at bounding box center [357, 329] width 202 height 63
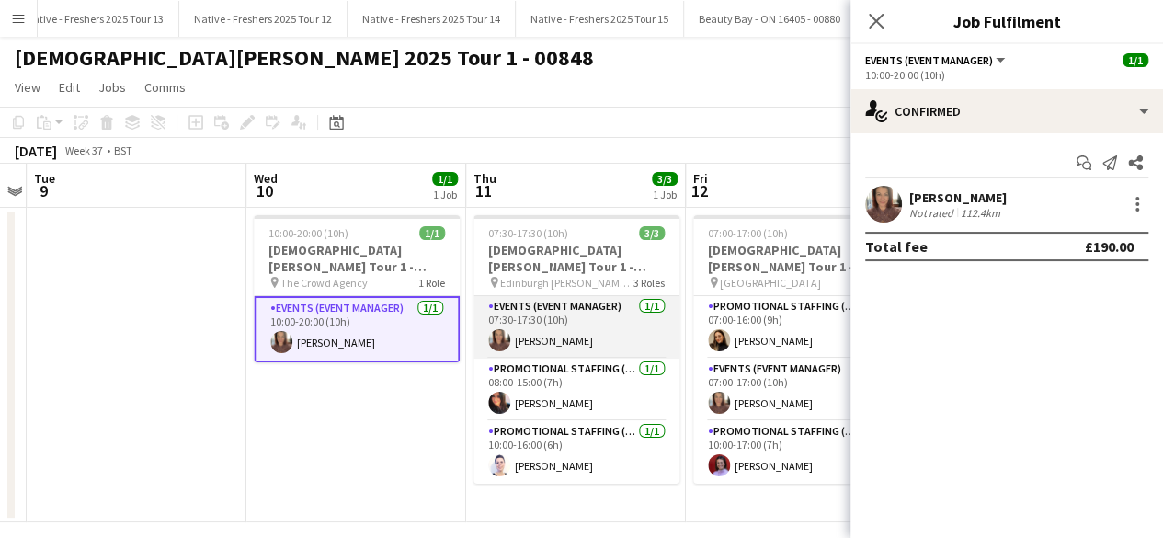
click at [619, 330] on app-card-role "Events (Event Manager) [DATE] 07:30-17:30 (10h) [PERSON_NAME]" at bounding box center [577, 327] width 206 height 63
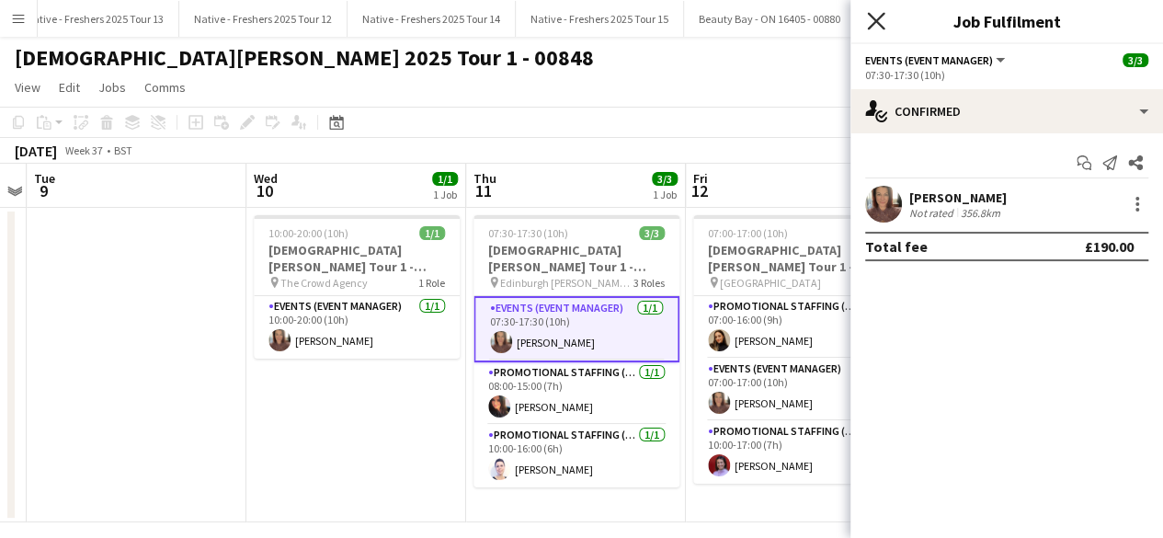
click at [877, 14] on icon "Close pop-in" at bounding box center [875, 20] width 17 height 17
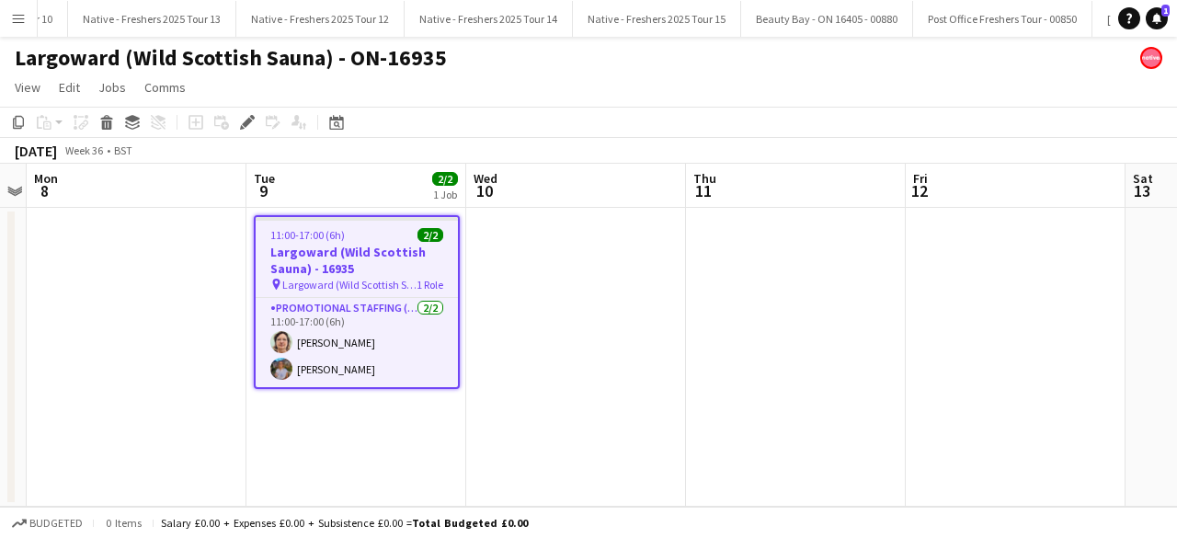
scroll to position [0, 2436]
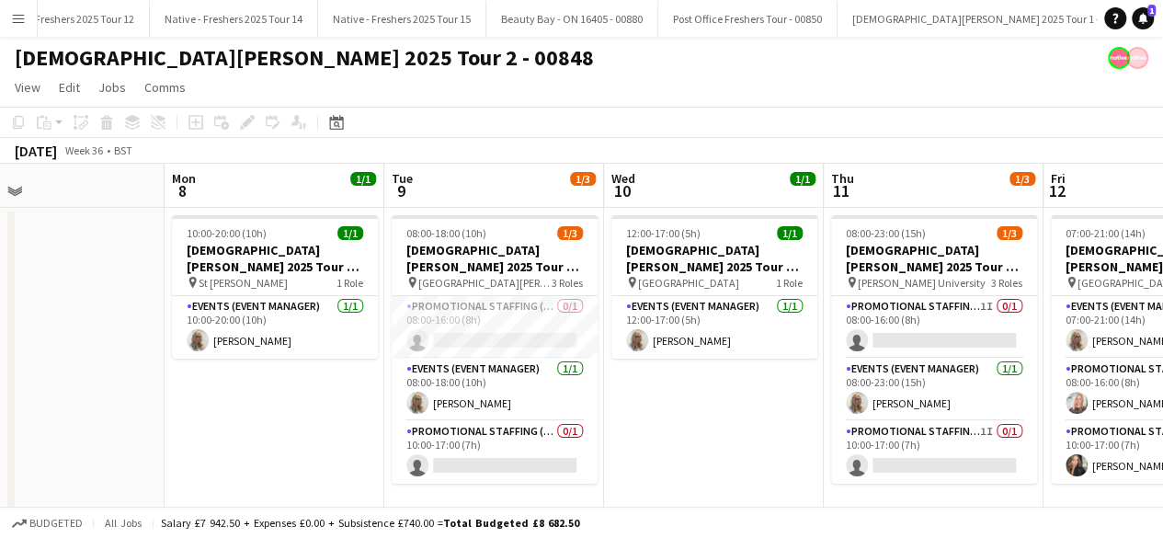
scroll to position [0, 496]
click at [474, 326] on app-card-role "Promotional Staffing (Brand Ambassadors) 0/1 08:00-16:00 (8h) single-neutral-ac…" at bounding box center [494, 327] width 206 height 63
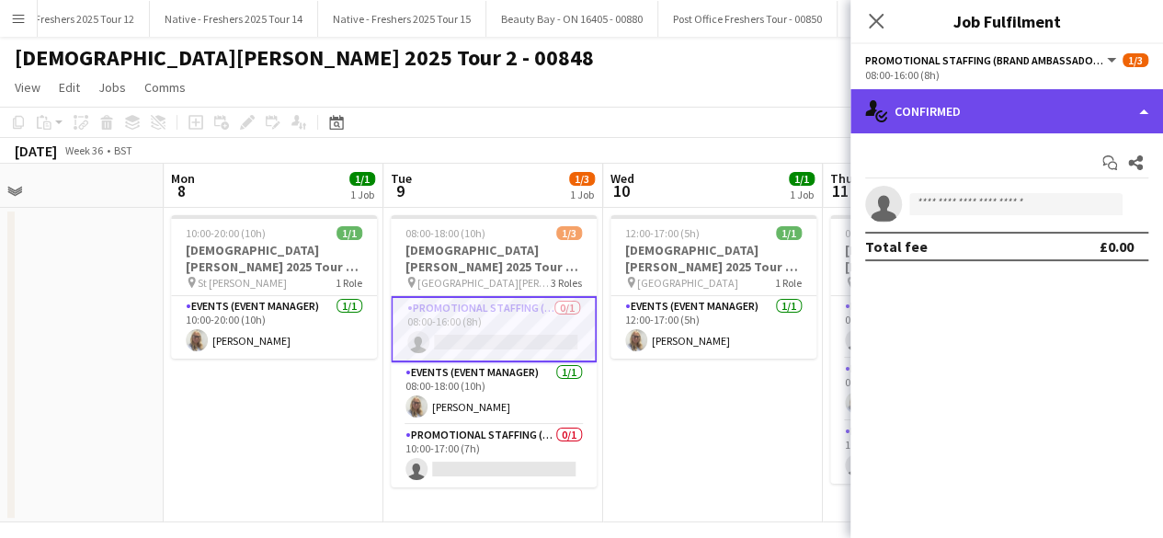
click at [1089, 95] on div "single-neutral-actions-check-2 Confirmed" at bounding box center [1007, 111] width 313 height 44
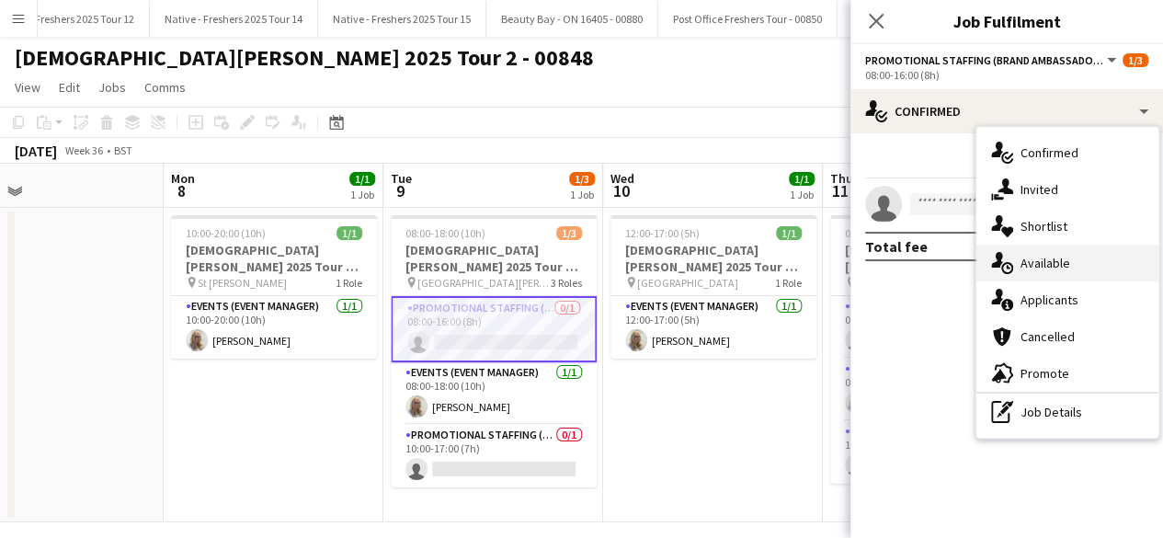
click at [1047, 262] on div "single-neutral-actions-upload Available" at bounding box center [1068, 263] width 182 height 37
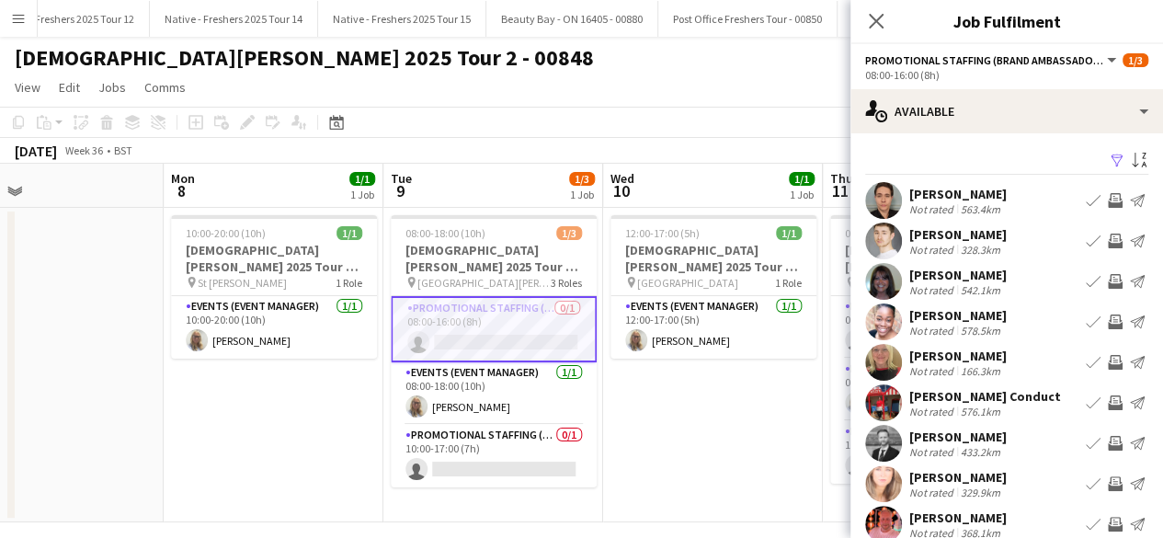
click at [1110, 162] on app-icon "Filter" at bounding box center [1117, 161] width 15 height 17
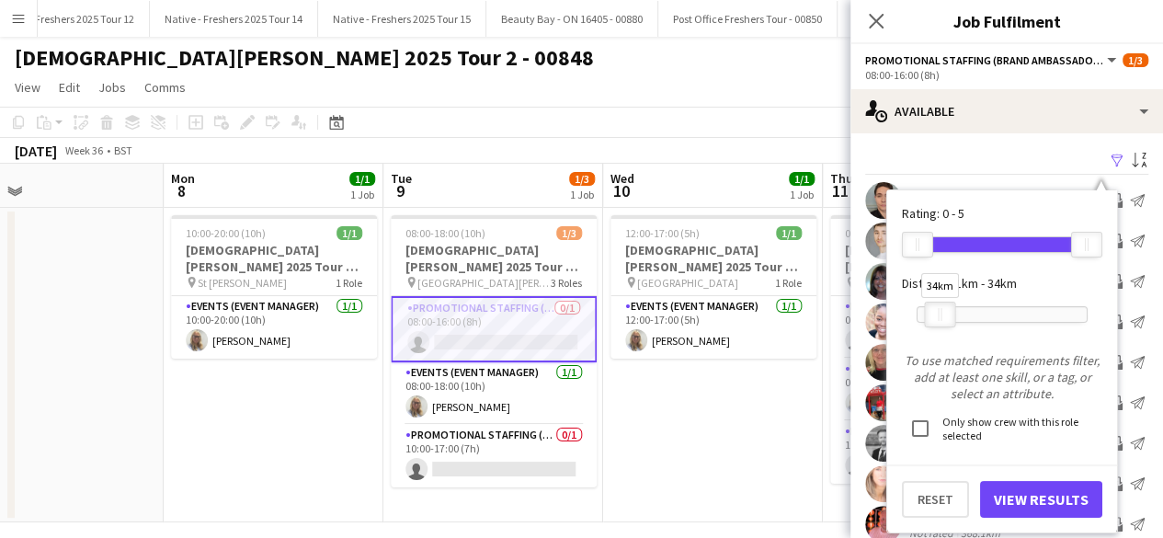
drag, startPoint x: 1079, startPoint y: 315, endPoint x: 932, endPoint y: 313, distance: 147.2
click at [932, 313] on div at bounding box center [940, 315] width 29 height 24
click at [1021, 498] on button "View Results" at bounding box center [1041, 499] width 122 height 37
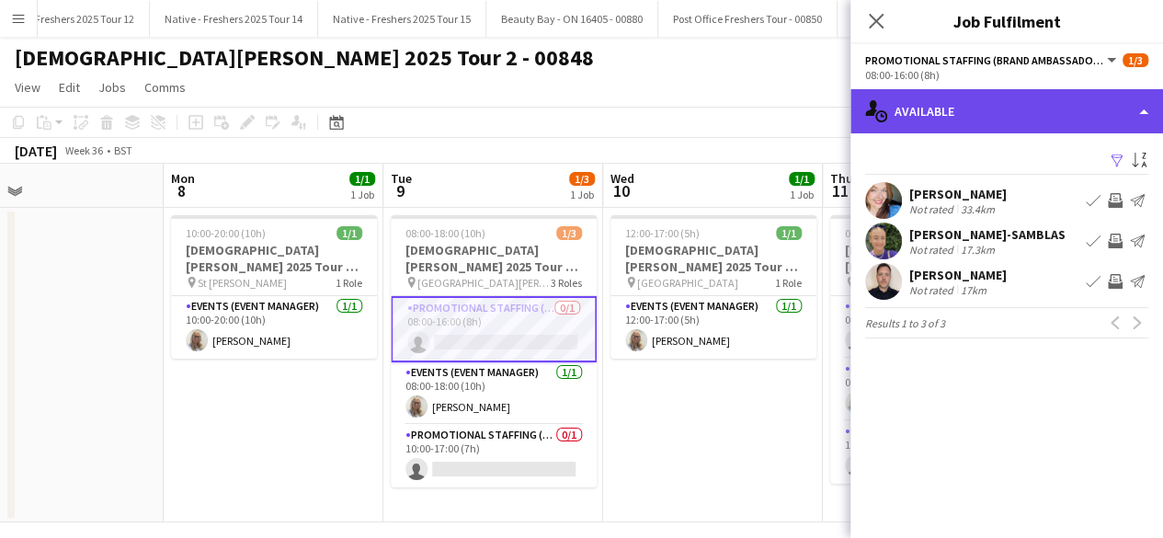
click at [1045, 120] on div "single-neutral-actions-upload Available" at bounding box center [1007, 111] width 313 height 44
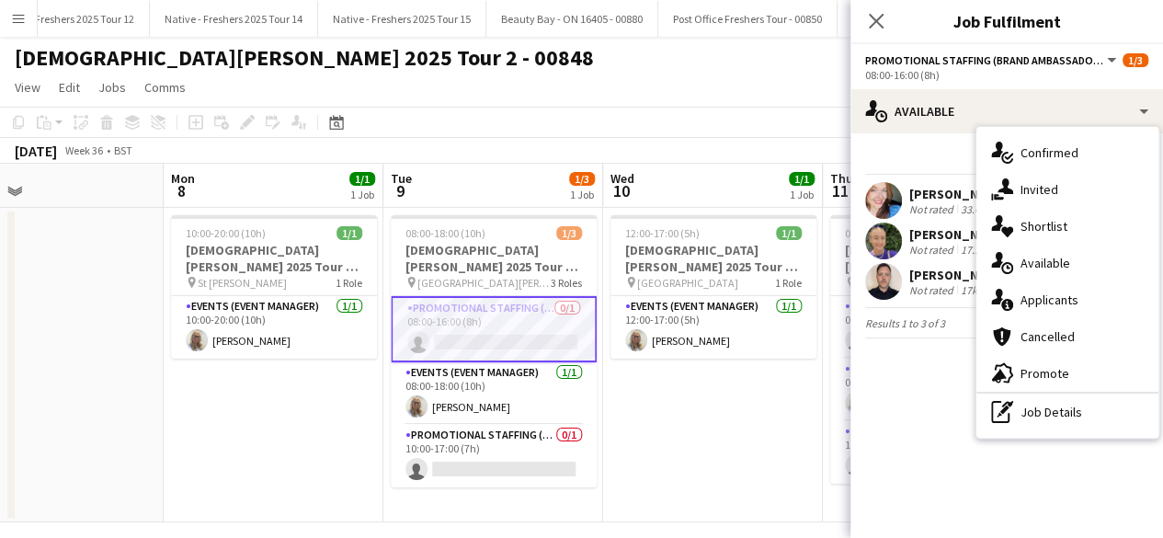
click at [927, 177] on app-available-tab "Filter Sort asc Stephanie Baillie Not rated 33.4km Book crew Invite crew Send n…" at bounding box center [1007, 243] width 313 height 190
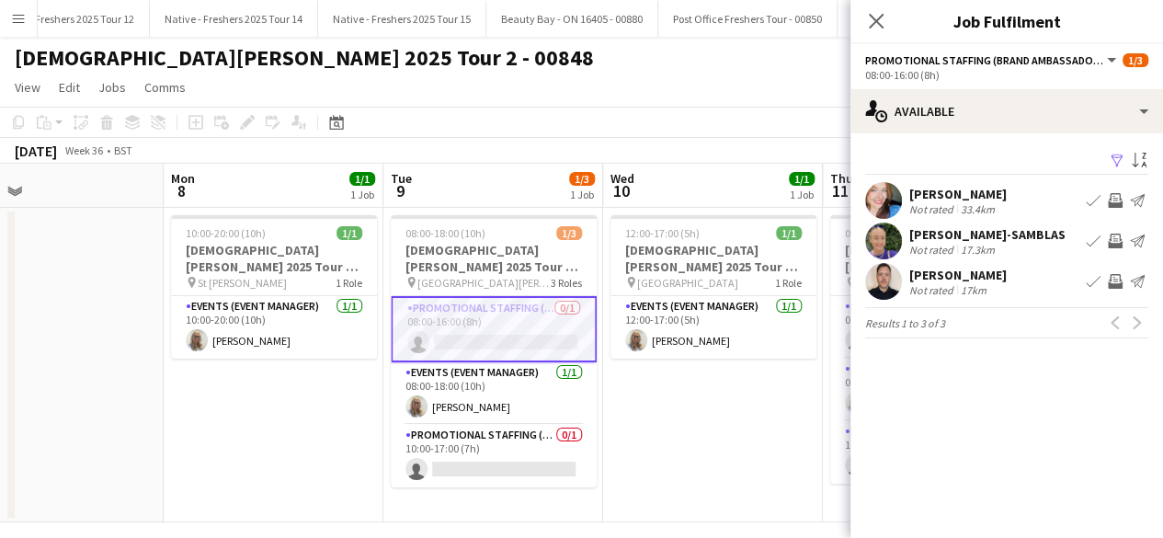
click at [1118, 163] on app-icon "Filter" at bounding box center [1117, 161] width 15 height 17
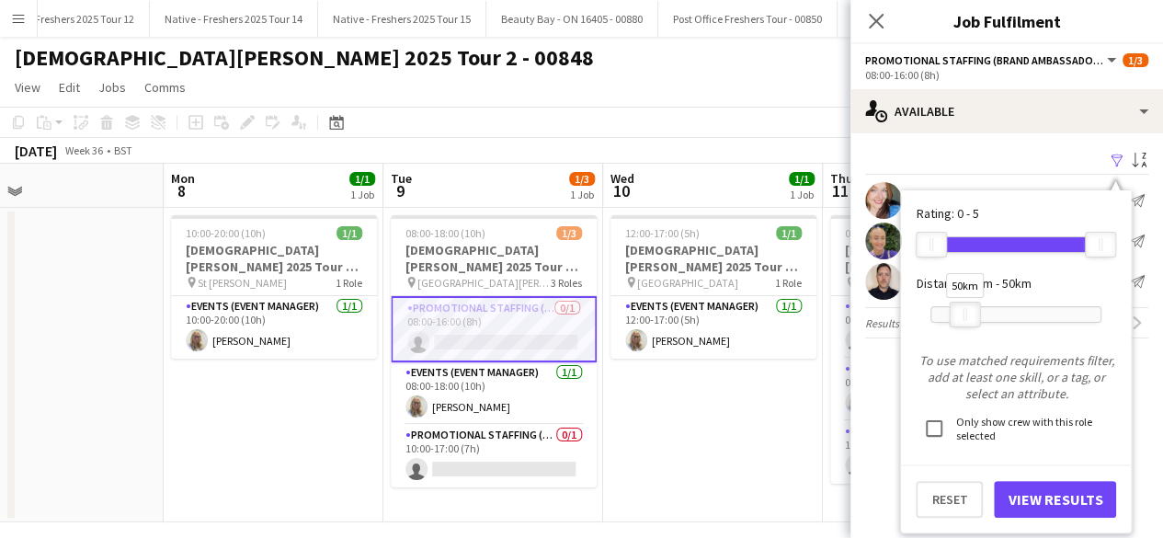
drag, startPoint x: 955, startPoint y: 307, endPoint x: 966, endPoint y: 311, distance: 11.6
click at [966, 311] on div "50km" at bounding box center [965, 315] width 31 height 26
click at [1034, 507] on button "View Results" at bounding box center [1055, 499] width 122 height 37
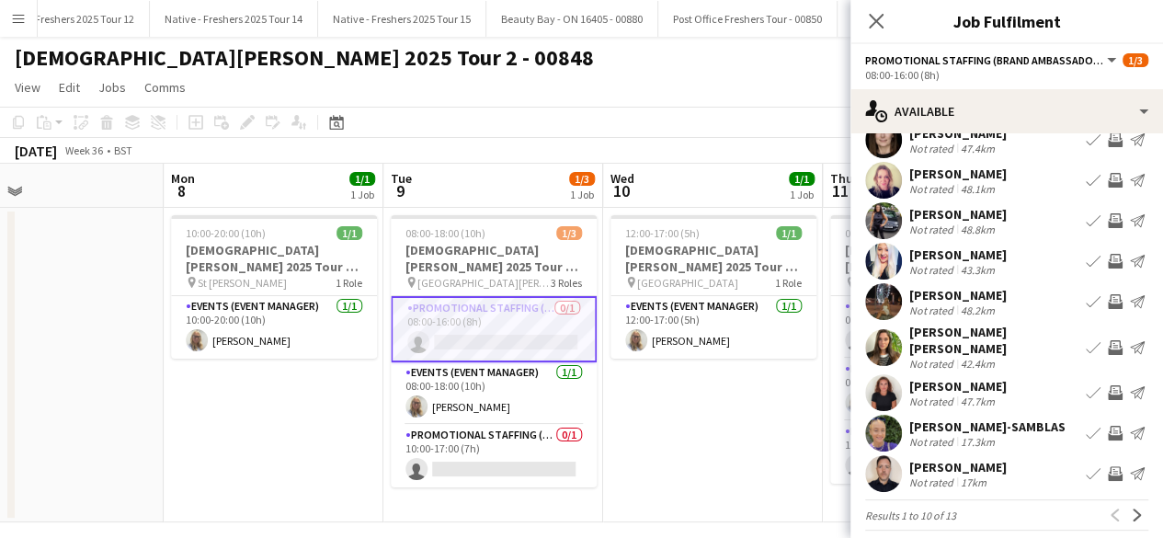
scroll to position [100, 0]
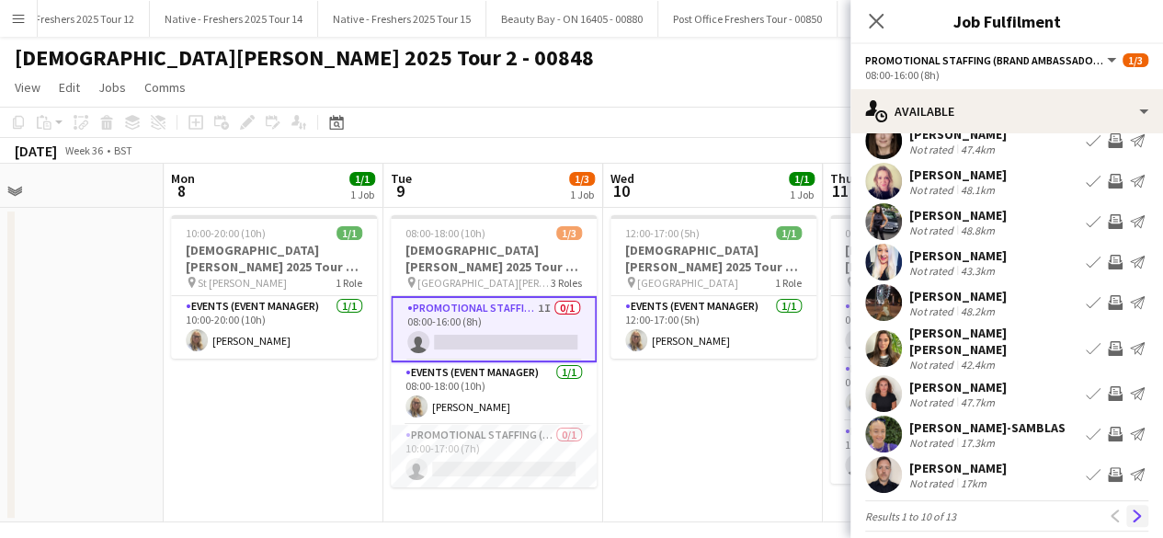
click at [1131, 509] on app-icon "Next" at bounding box center [1137, 515] width 13 height 13
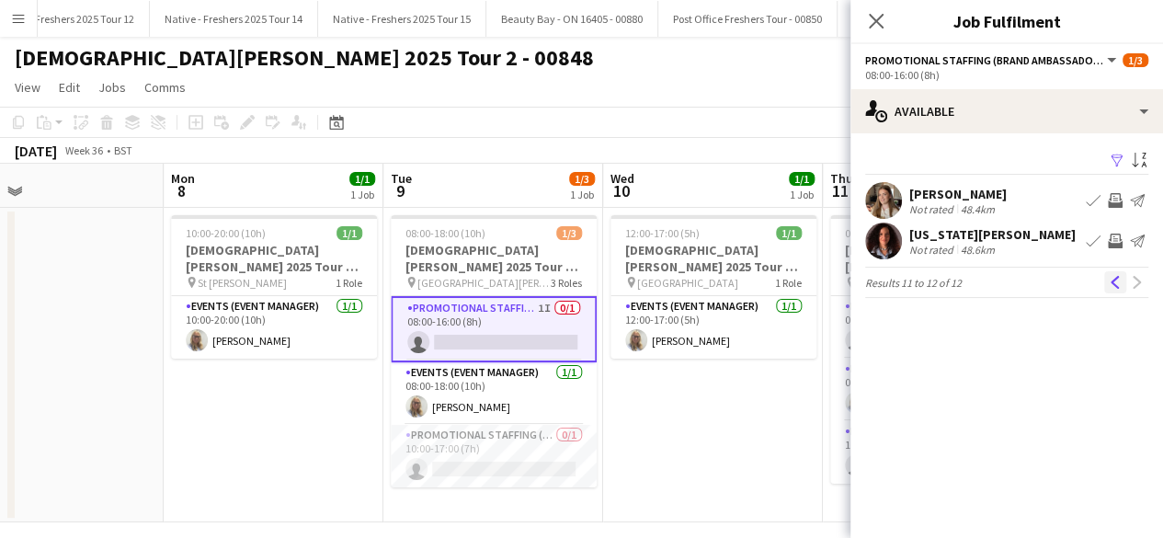
click at [1114, 282] on app-icon "Previous" at bounding box center [1115, 282] width 13 height 13
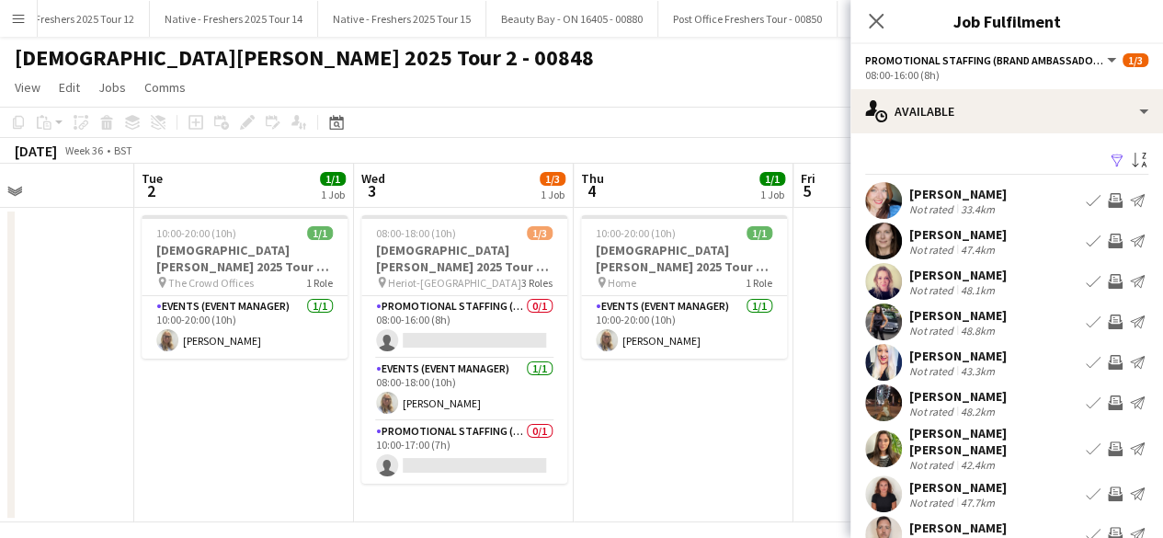
scroll to position [0, 521]
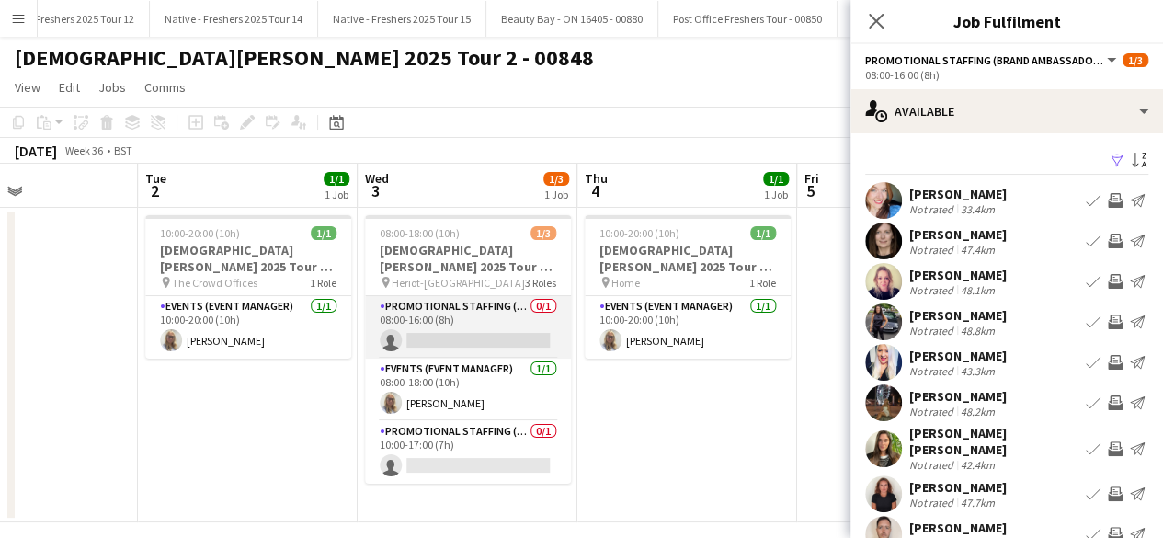
click at [487, 318] on app-card-role "Promotional Staffing (Brand Ambassadors) 0/1 08:00-16:00 (8h) single-neutral-ac…" at bounding box center [468, 327] width 206 height 63
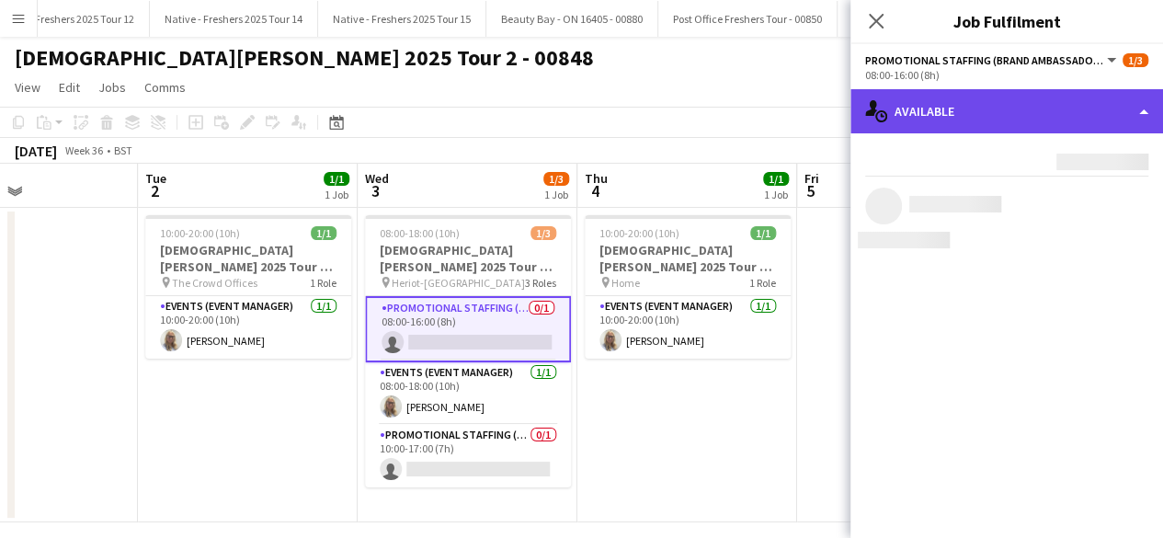
click at [1041, 120] on div "single-neutral-actions-upload Available" at bounding box center [1007, 111] width 313 height 44
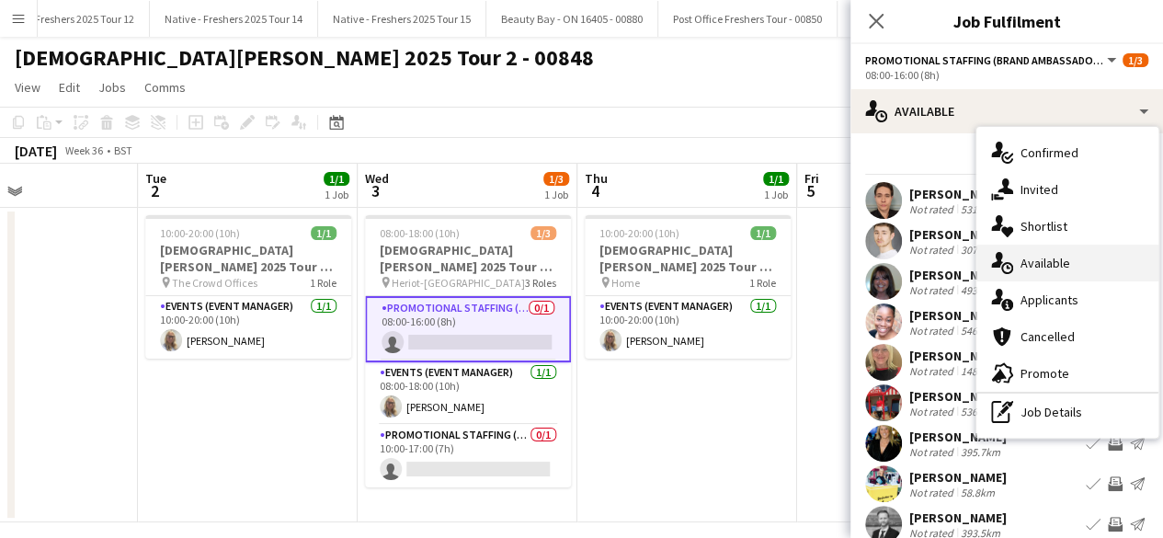
click at [1095, 266] on div "single-neutral-actions-upload Available" at bounding box center [1068, 263] width 182 height 37
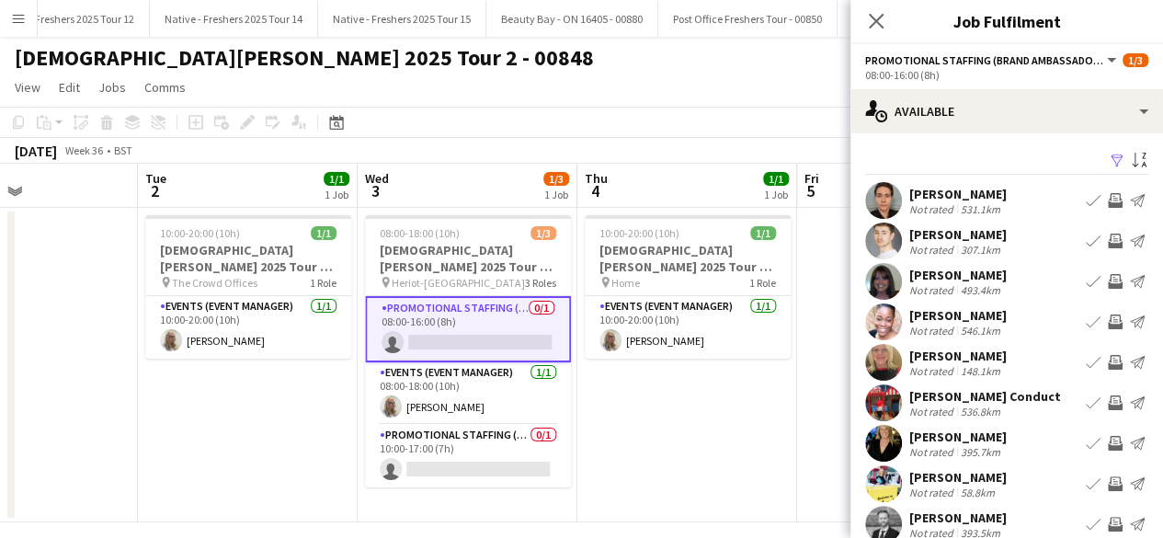
click at [1110, 159] on app-icon "Filter" at bounding box center [1117, 161] width 15 height 17
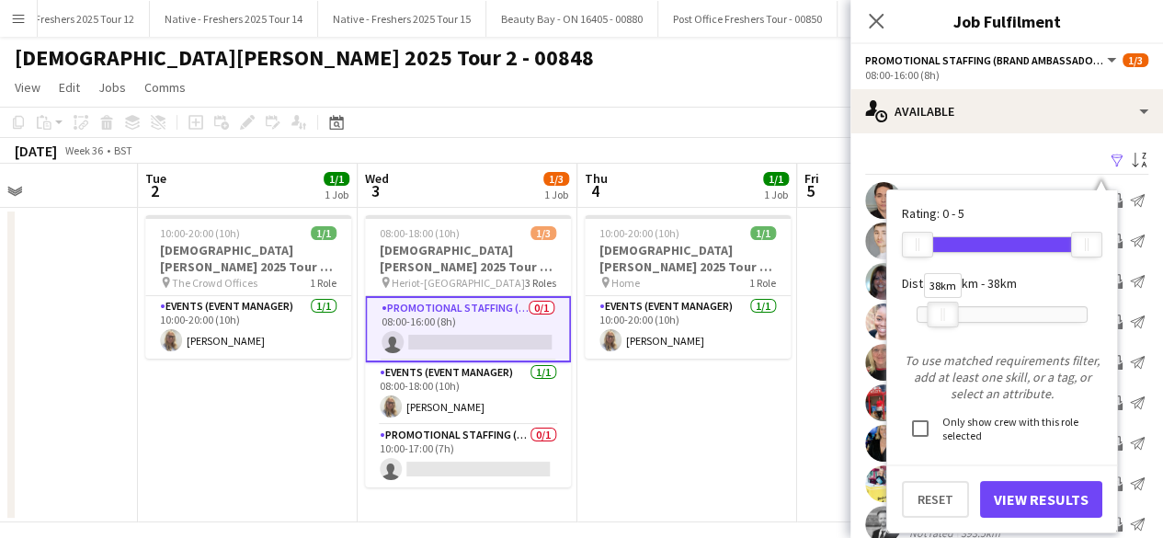
drag, startPoint x: 1086, startPoint y: 310, endPoint x: 942, endPoint y: 313, distance: 144.4
click at [942, 313] on div at bounding box center [943, 315] width 29 height 24
click at [1015, 499] on button "View Results" at bounding box center [1041, 499] width 122 height 37
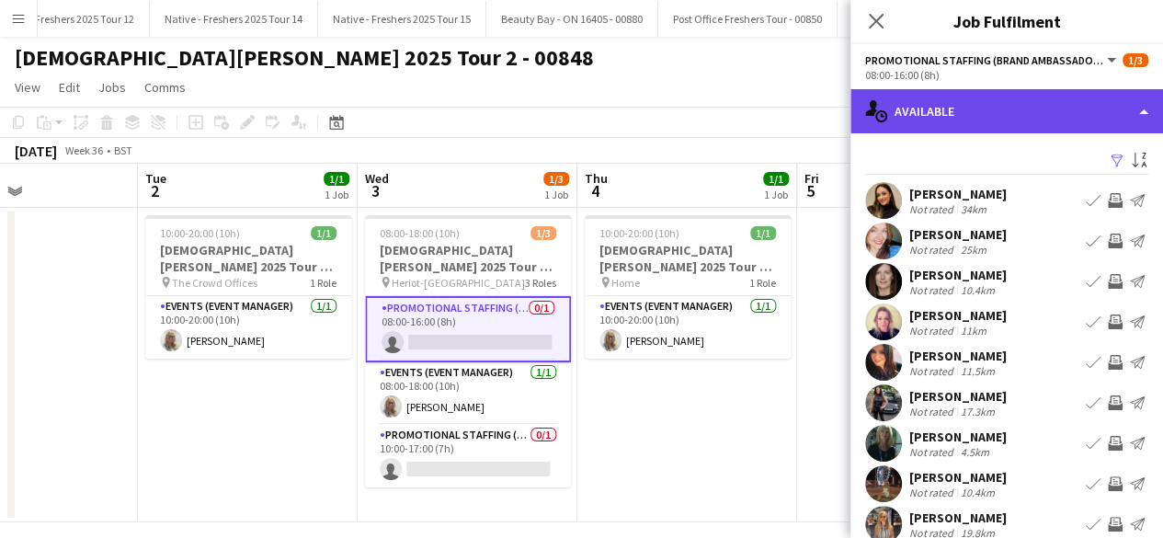
click at [1061, 104] on div "single-neutral-actions-upload Available" at bounding box center [1007, 111] width 313 height 44
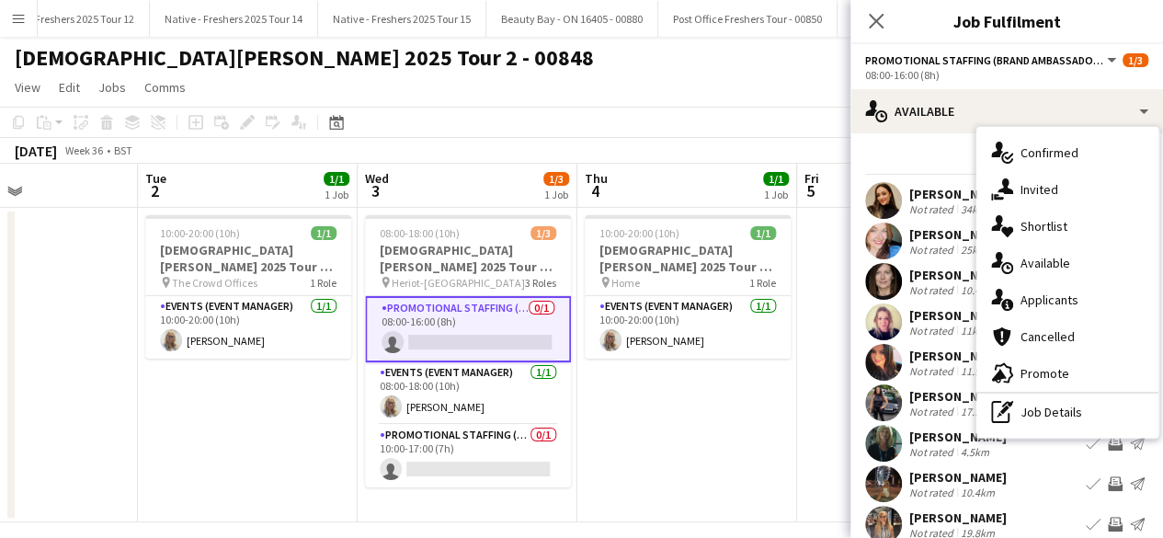
click at [929, 170] on div "Filter Sort asc" at bounding box center [1006, 161] width 283 height 27
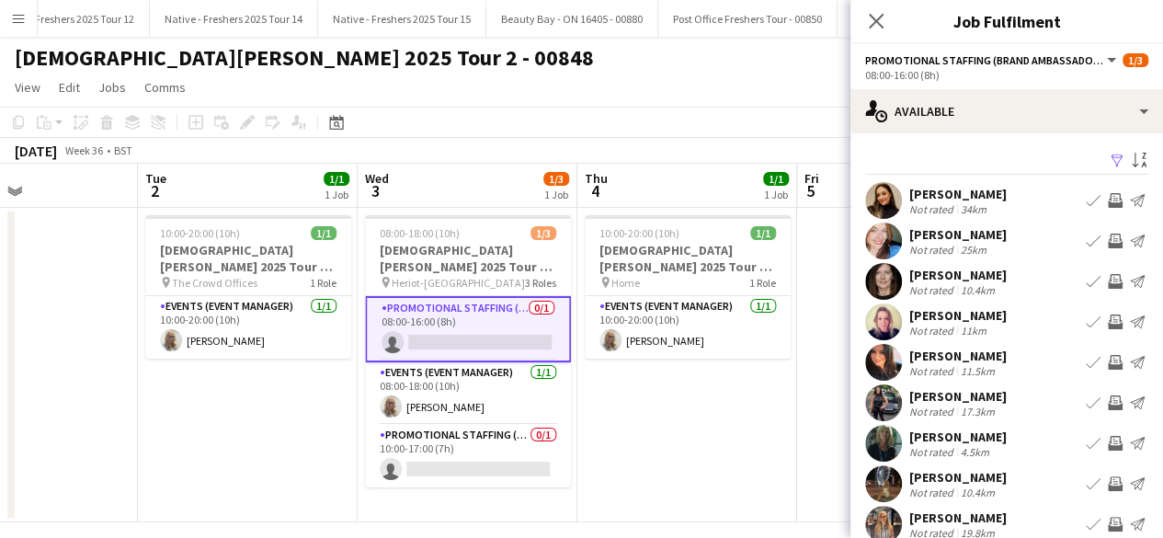
click at [1110, 157] on app-icon "Filter" at bounding box center [1117, 161] width 15 height 17
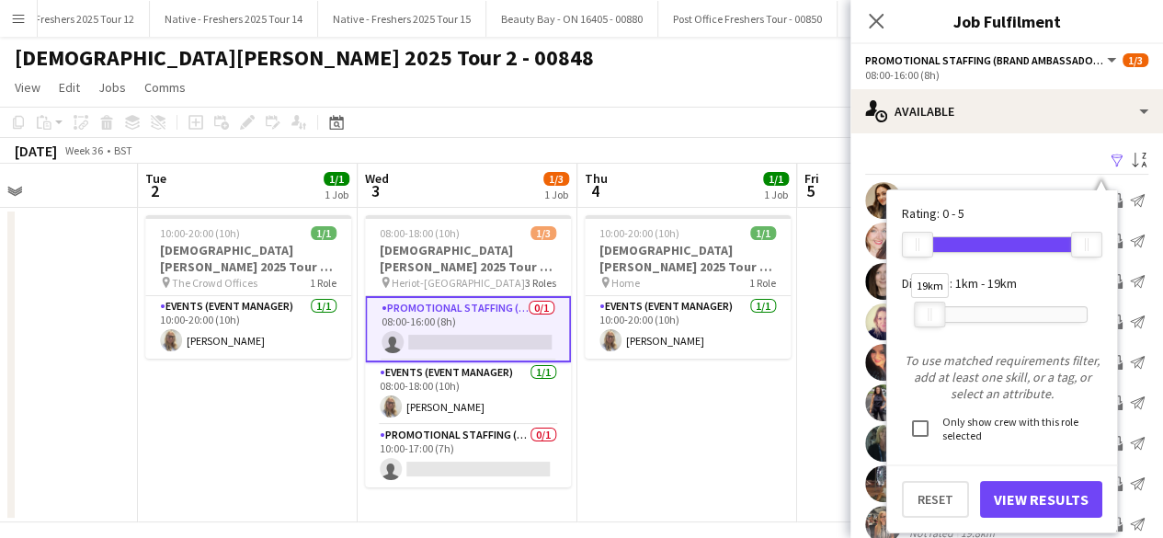
drag, startPoint x: 951, startPoint y: 310, endPoint x: 938, endPoint y: 312, distance: 13.0
click at [938, 312] on div at bounding box center [929, 315] width 29 height 24
click at [1054, 500] on button "View Results" at bounding box center [1041, 499] width 122 height 37
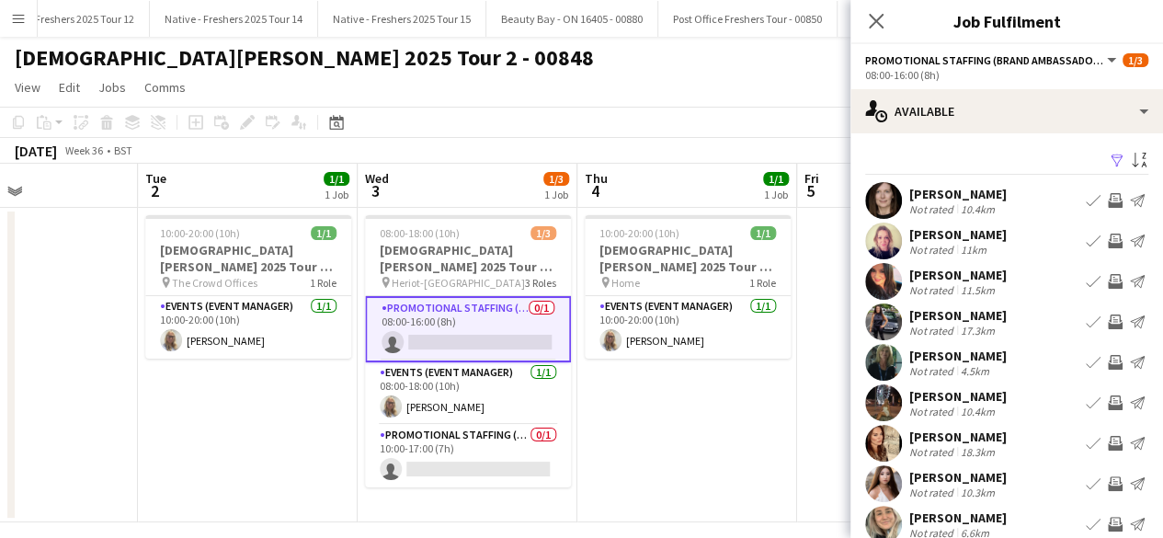
click at [888, 236] on app-user-avatar at bounding box center [883, 241] width 37 height 37
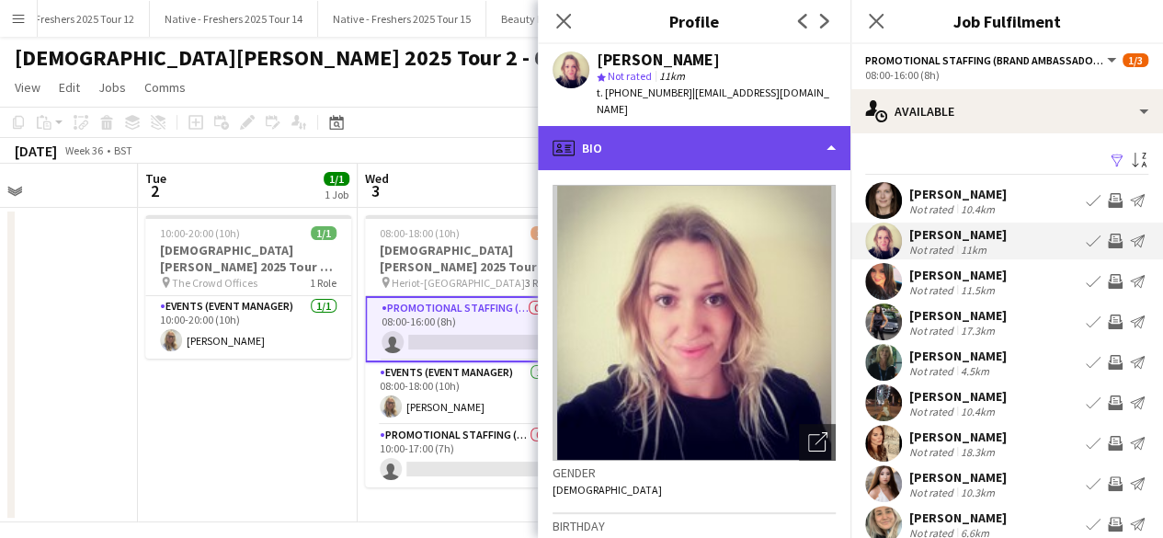
click at [727, 135] on div "profile Bio" at bounding box center [694, 148] width 313 height 44
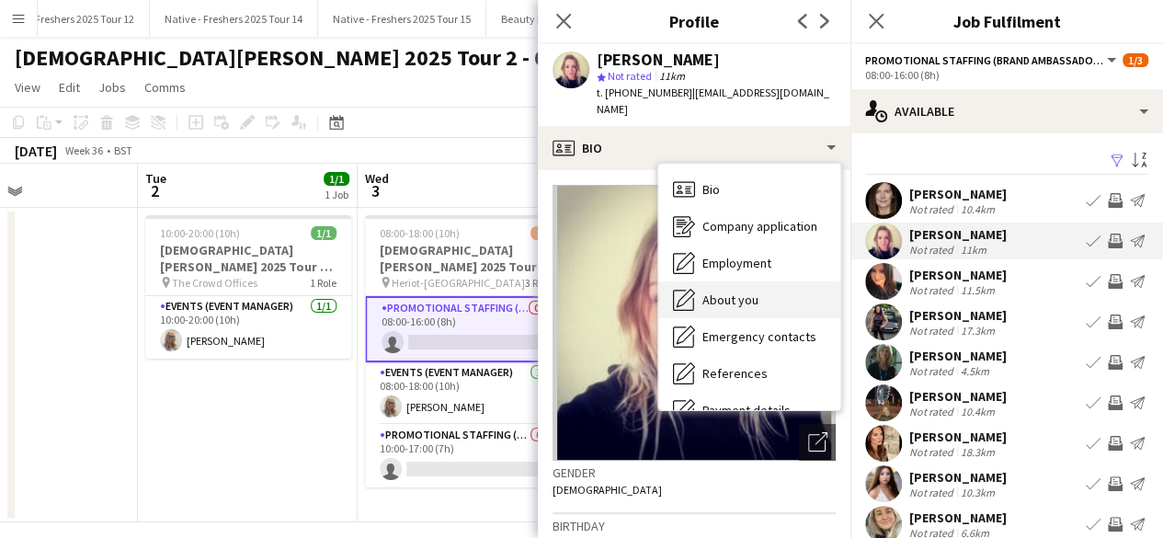
click at [750, 292] on span "About you" at bounding box center [731, 300] width 56 height 17
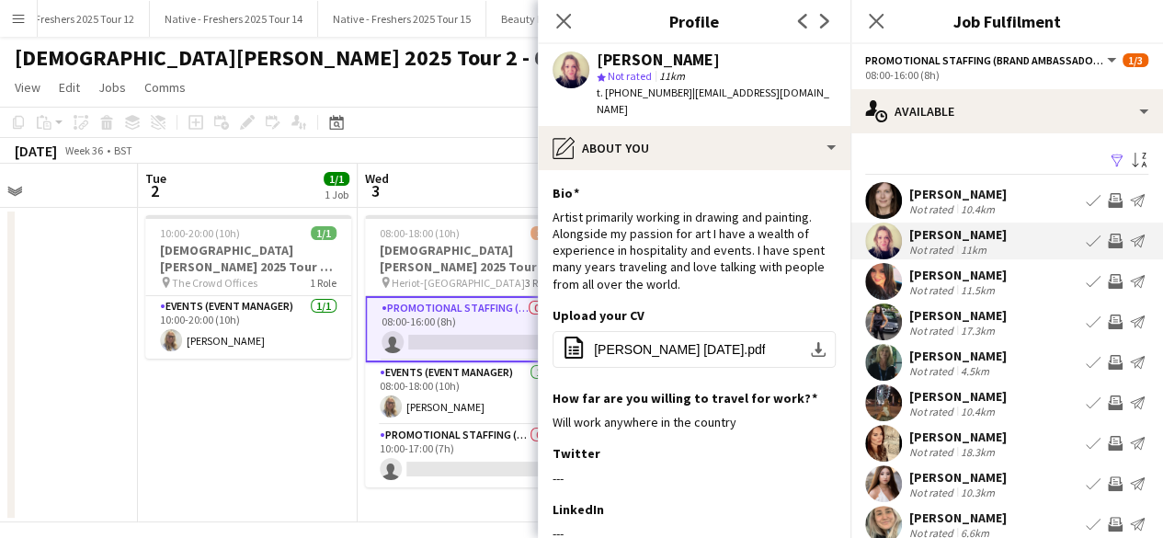
click at [889, 272] on app-user-avatar at bounding box center [883, 281] width 37 height 37
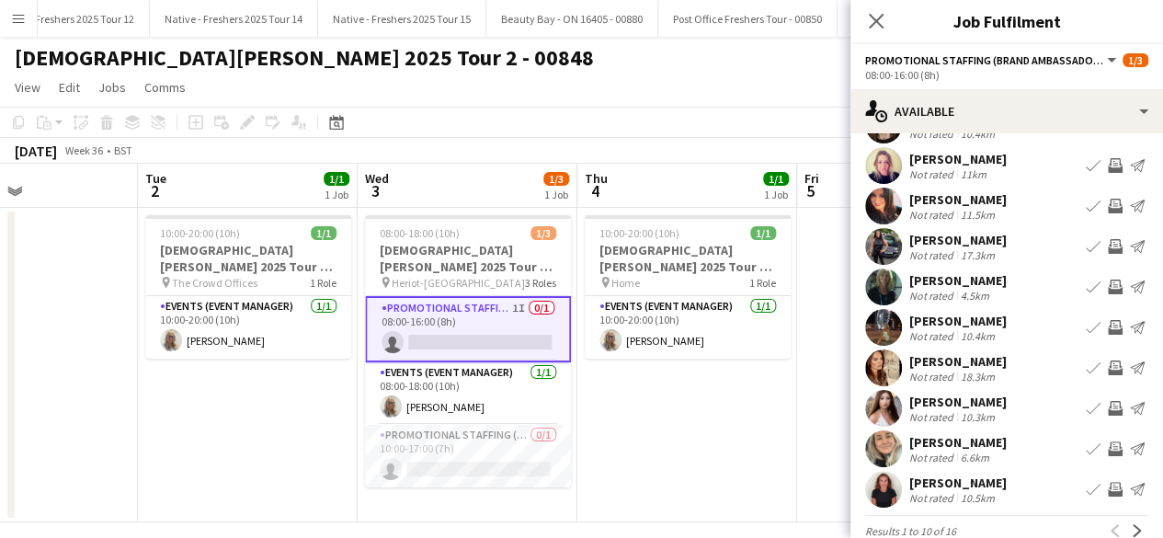
scroll to position [102, 0]
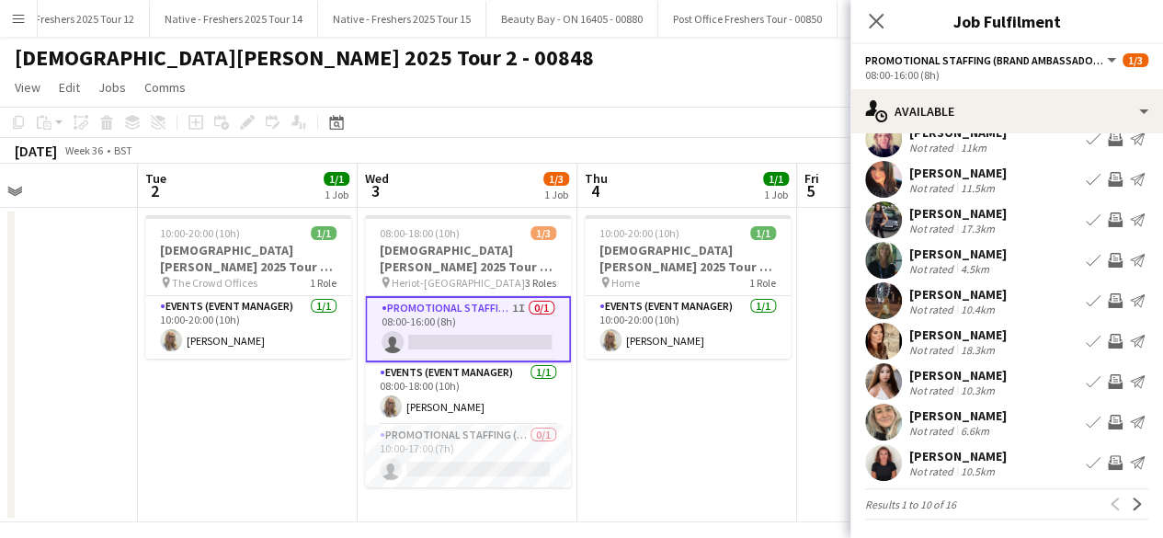
click at [884, 374] on app-user-avatar at bounding box center [883, 381] width 37 height 37
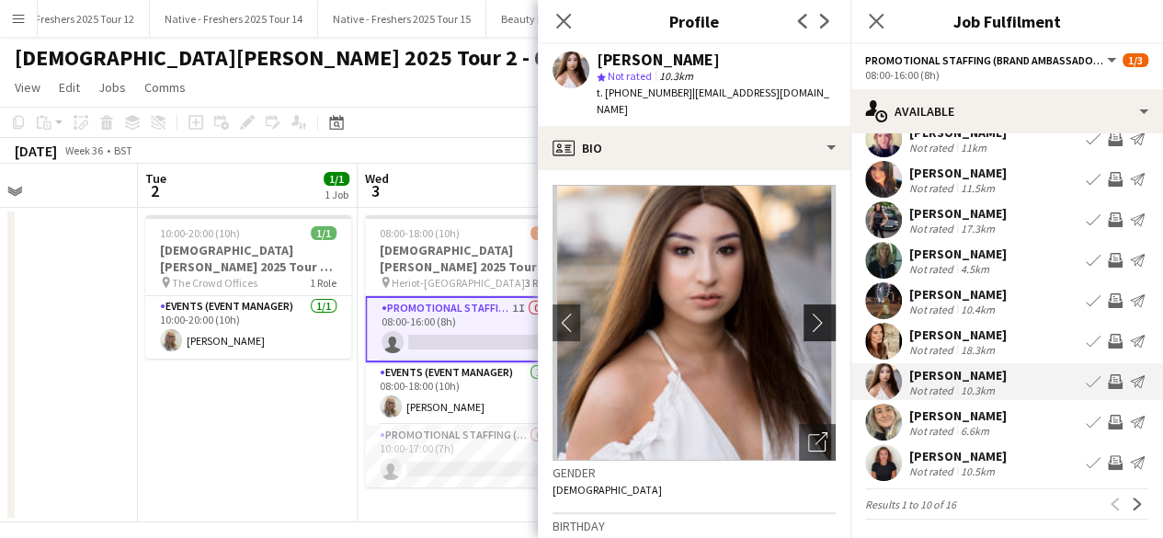
click at [810, 313] on app-icon "chevron-right" at bounding box center [822, 322] width 29 height 19
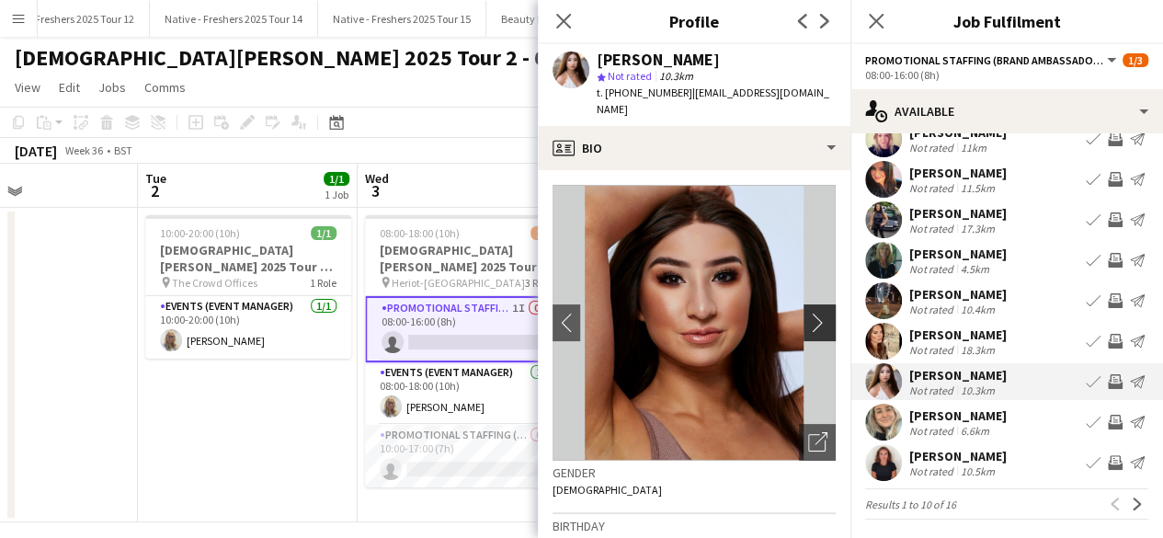
click at [808, 313] on app-icon "chevron-right" at bounding box center [822, 322] width 29 height 19
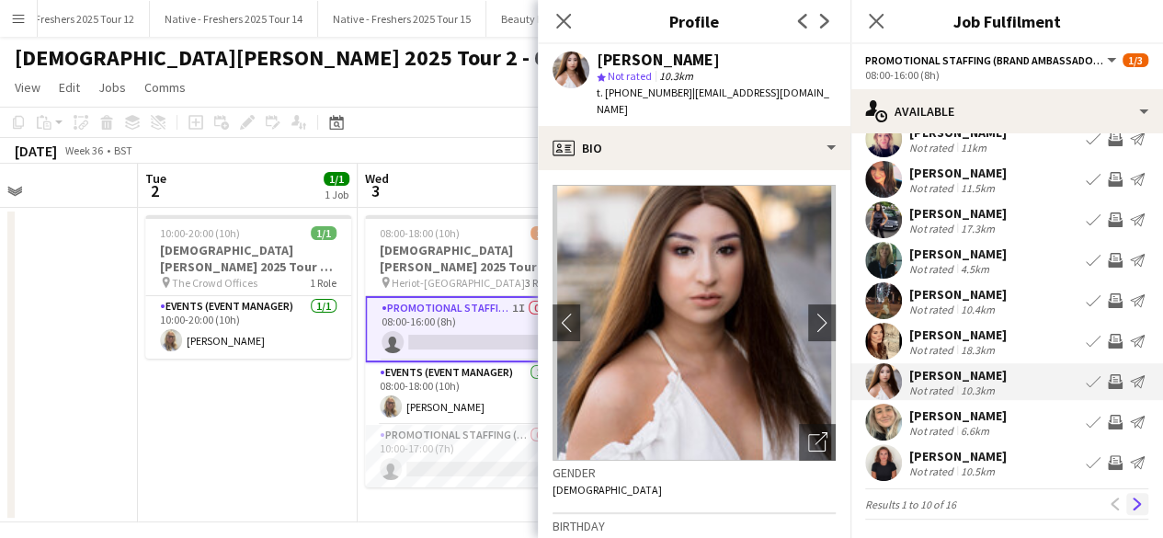
click at [1131, 499] on app-icon "Next" at bounding box center [1137, 504] width 13 height 13
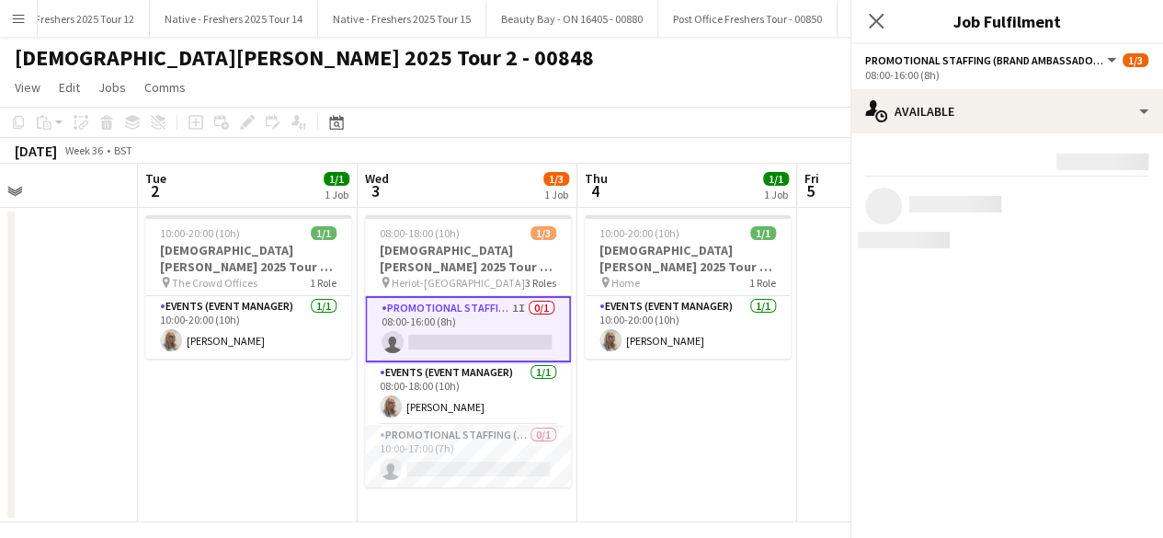
scroll to position [0, 0]
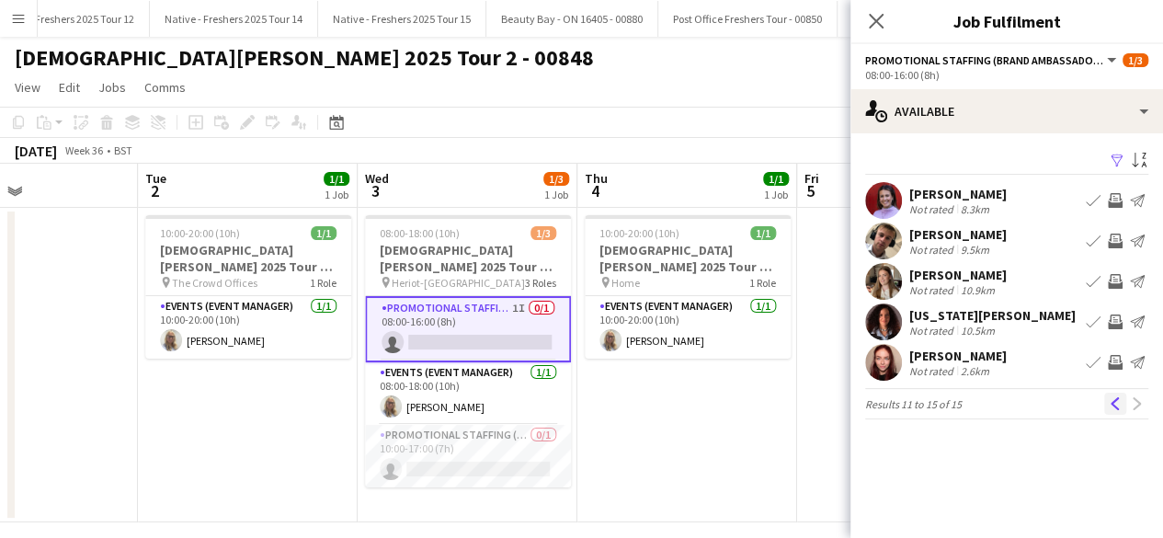
click at [1112, 399] on app-icon "Previous" at bounding box center [1115, 403] width 13 height 13
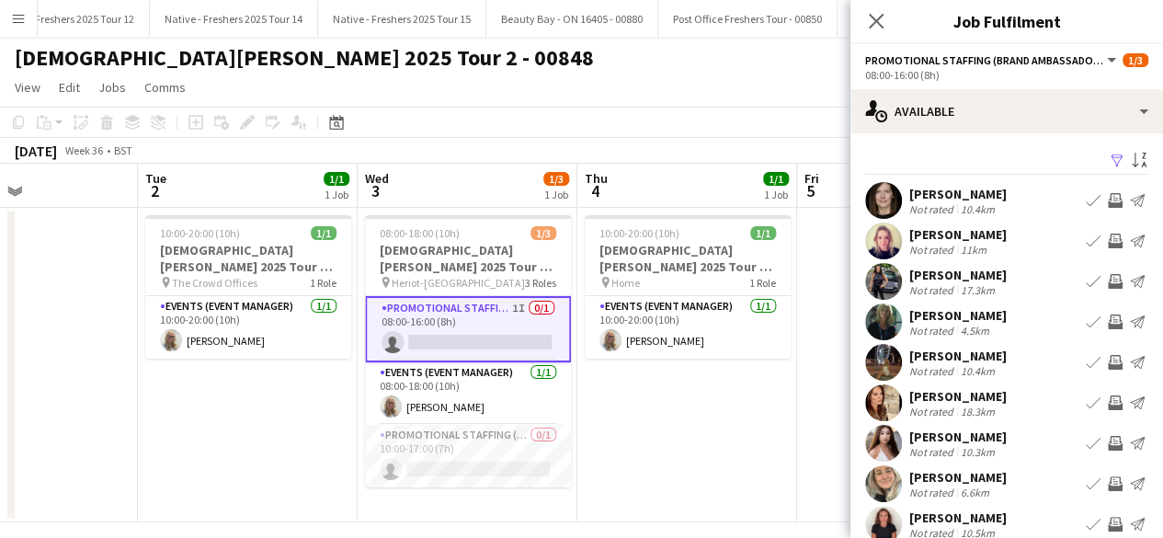
scroll to position [105, 0]
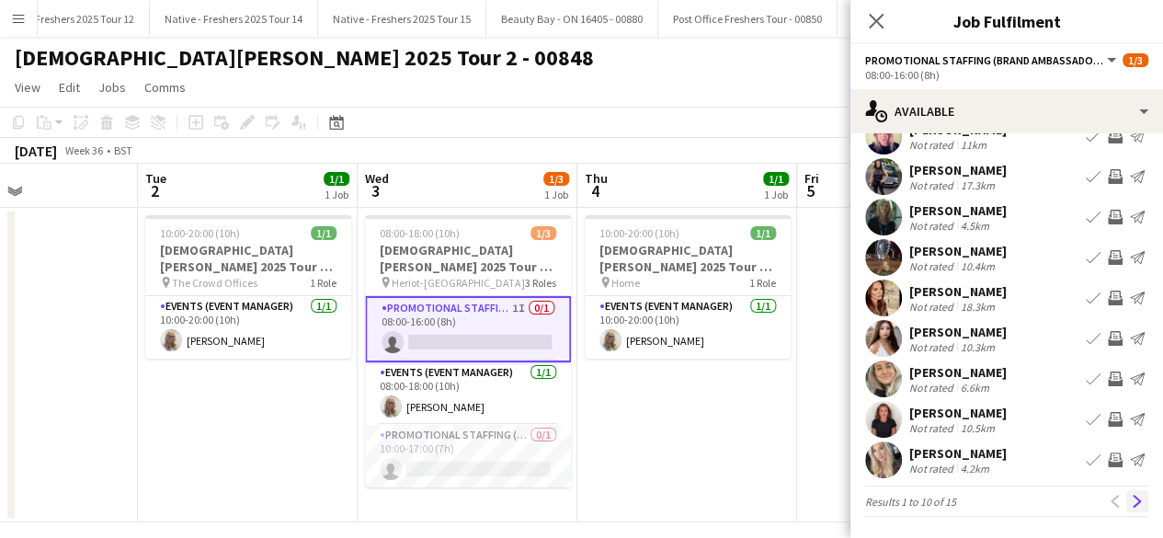
click at [1132, 503] on button "Next" at bounding box center [1138, 501] width 22 height 22
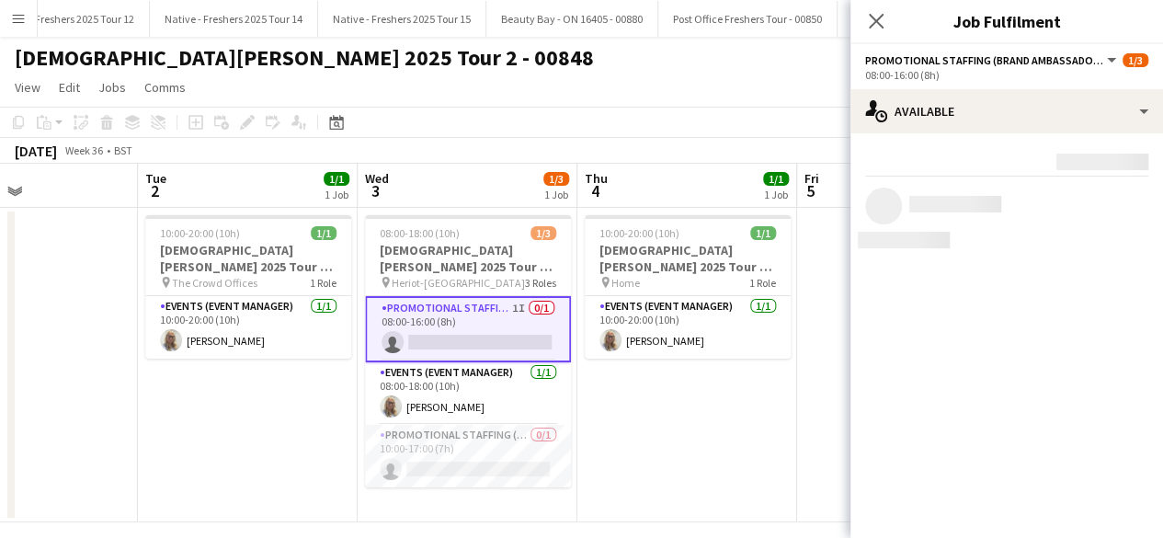
scroll to position [0, 0]
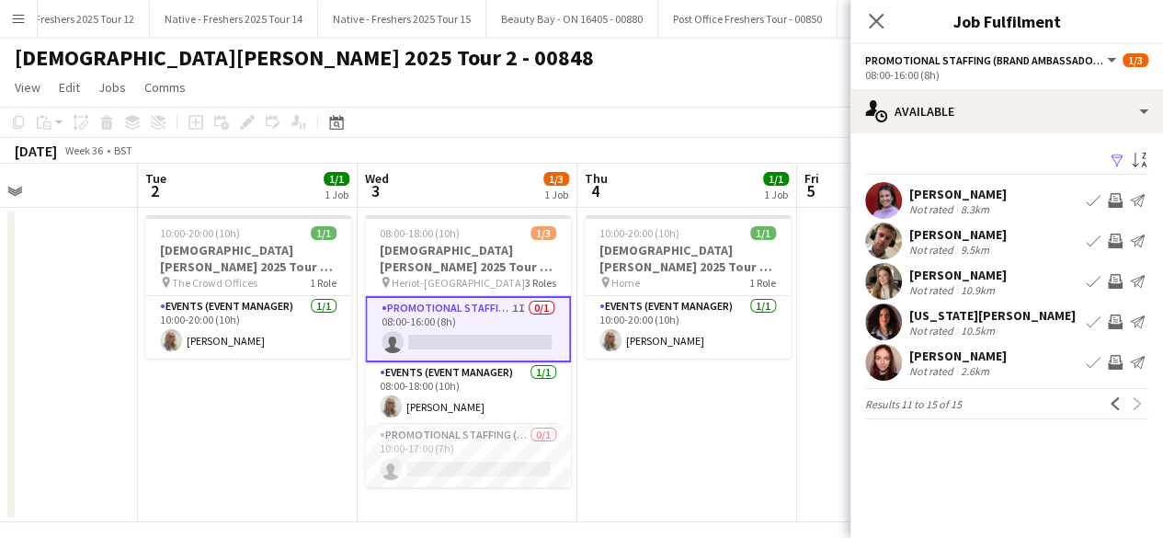
click at [487, 331] on app-card-role "Promotional Staffing (Brand Ambassadors) 1I 0/1 08:00-16:00 (8h) single-neutral…" at bounding box center [468, 329] width 206 height 66
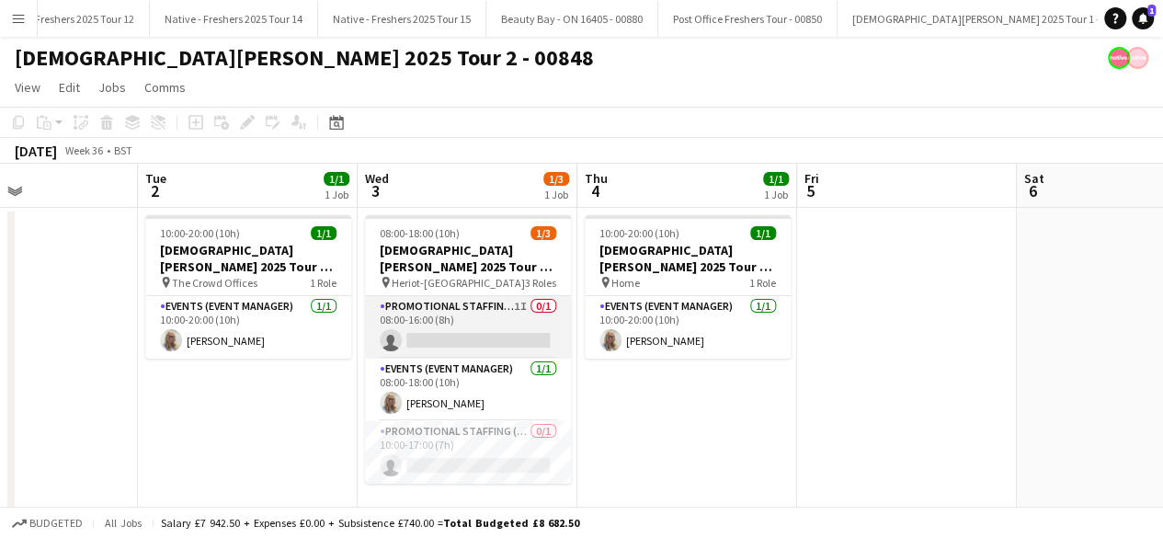
click at [487, 331] on app-card-role "Promotional Staffing (Brand Ambassadors) 1I 0/1 08:00-16:00 (8h) single-neutral…" at bounding box center [468, 327] width 206 height 63
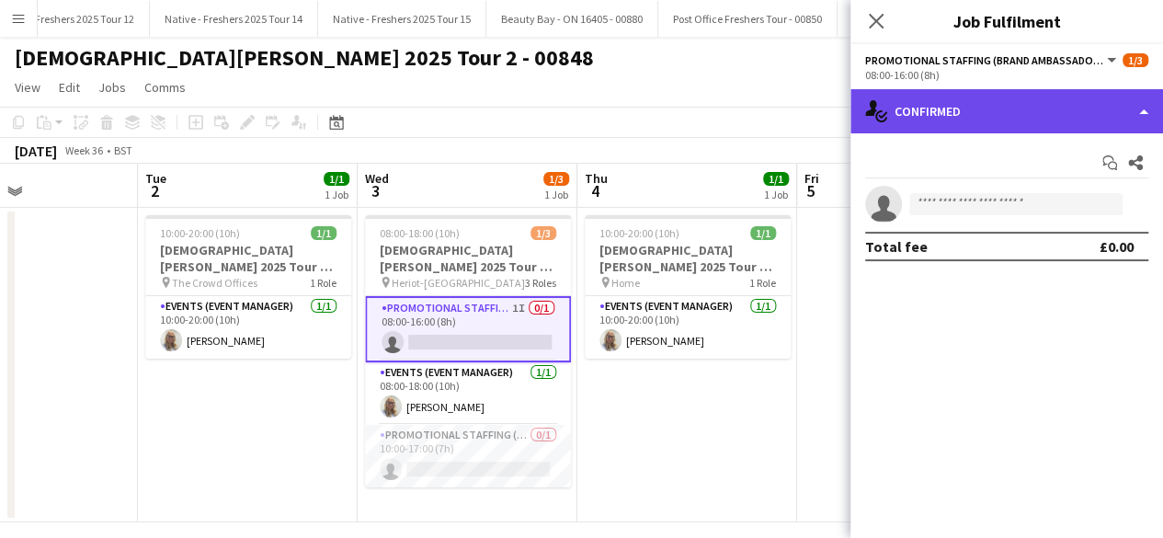
click at [1001, 122] on div "single-neutral-actions-check-2 Confirmed" at bounding box center [1007, 111] width 313 height 44
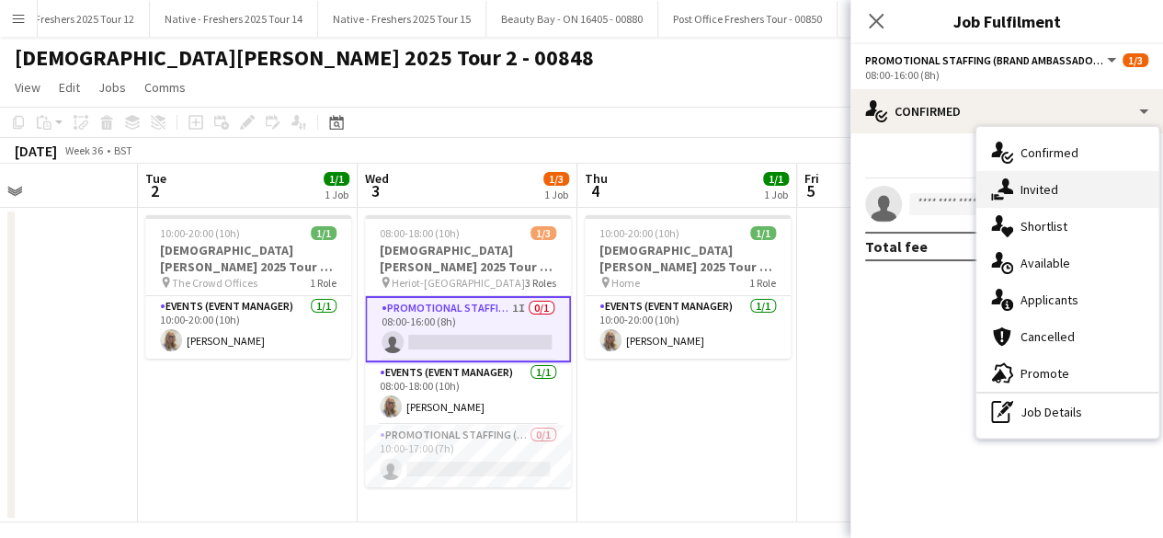
click at [1036, 186] on div "single-neutral-actions-share-1 Invited" at bounding box center [1068, 189] width 182 height 37
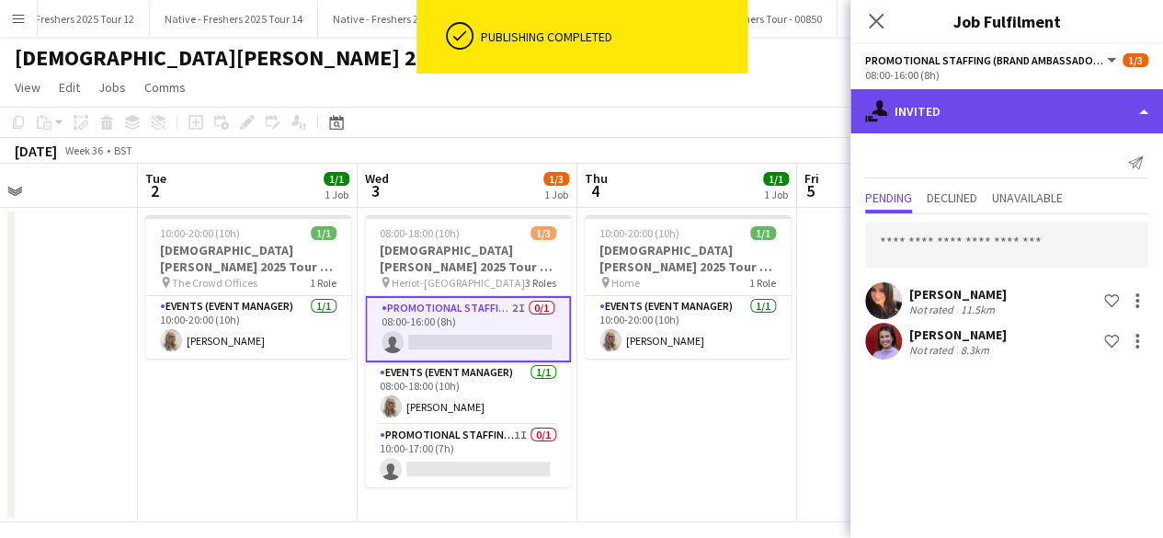
click at [997, 115] on div "single-neutral-actions-share-1 Invited" at bounding box center [1007, 111] width 313 height 44
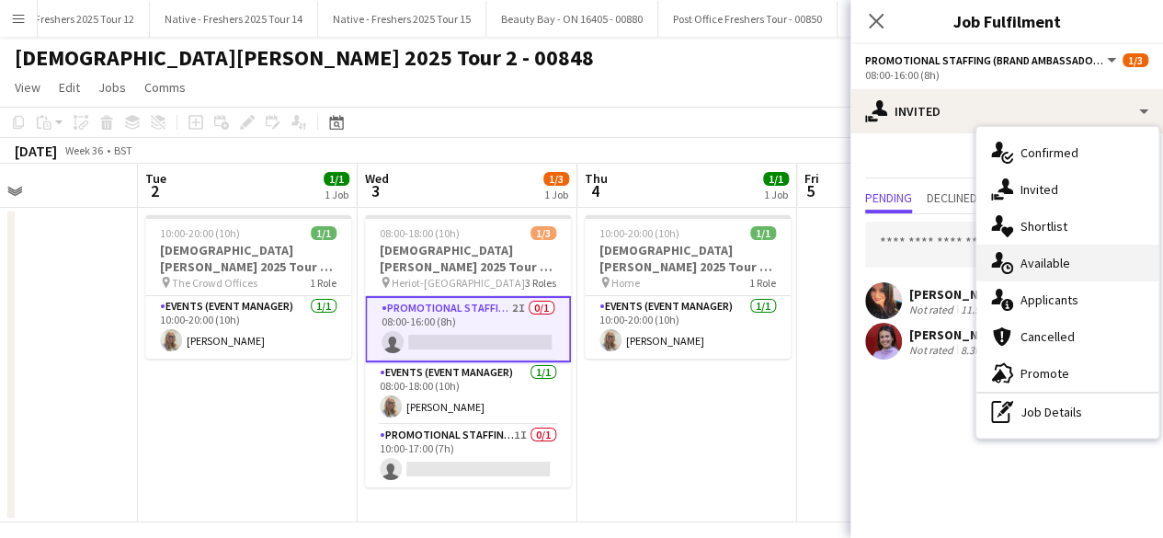
click at [1061, 259] on div "single-neutral-actions-upload Available" at bounding box center [1068, 263] width 182 height 37
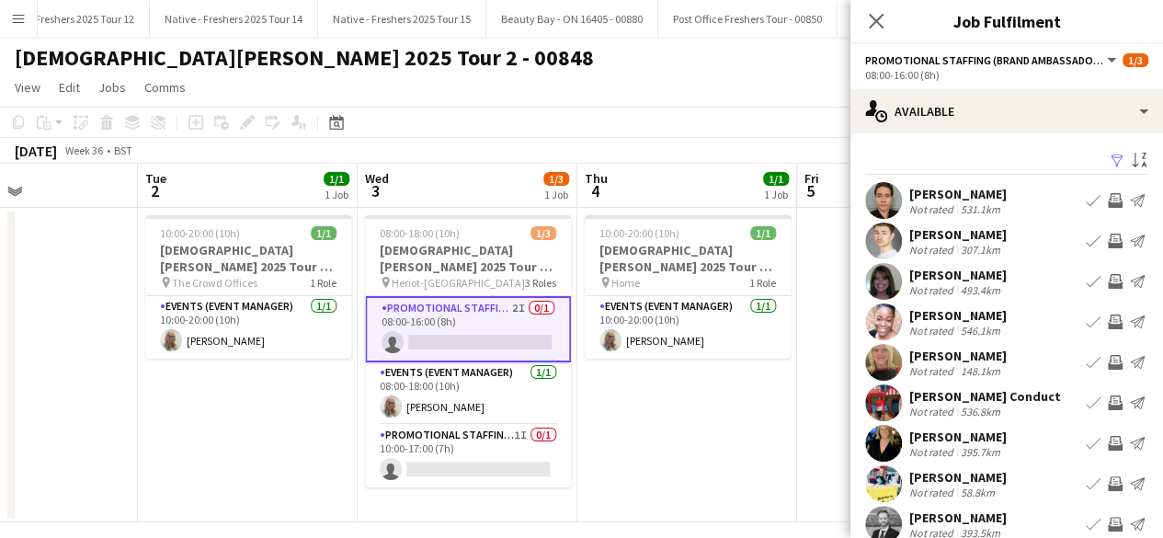
click at [1110, 165] on app-icon "Filter" at bounding box center [1117, 161] width 15 height 17
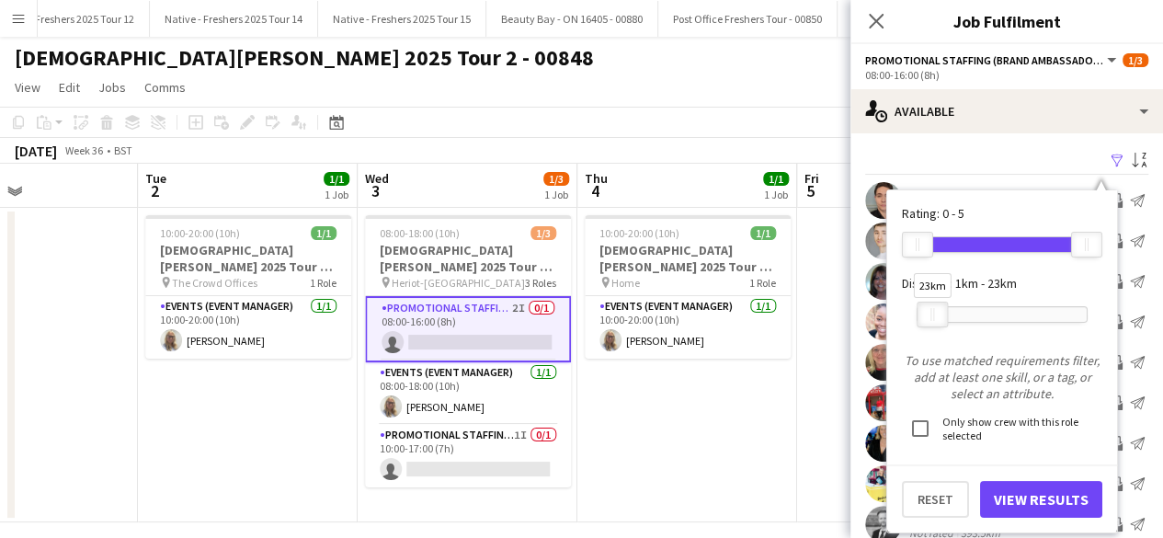
drag, startPoint x: 1086, startPoint y: 310, endPoint x: 932, endPoint y: 312, distance: 154.5
click at [932, 312] on div at bounding box center [932, 315] width 29 height 24
click at [1041, 505] on button "View Results" at bounding box center [1041, 499] width 122 height 37
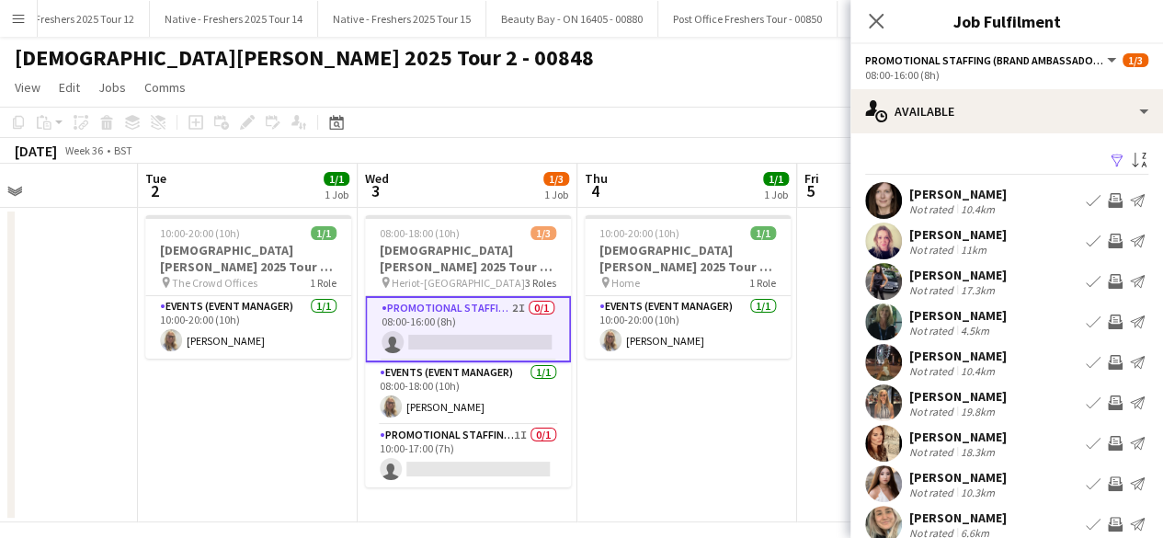
scroll to position [105, 0]
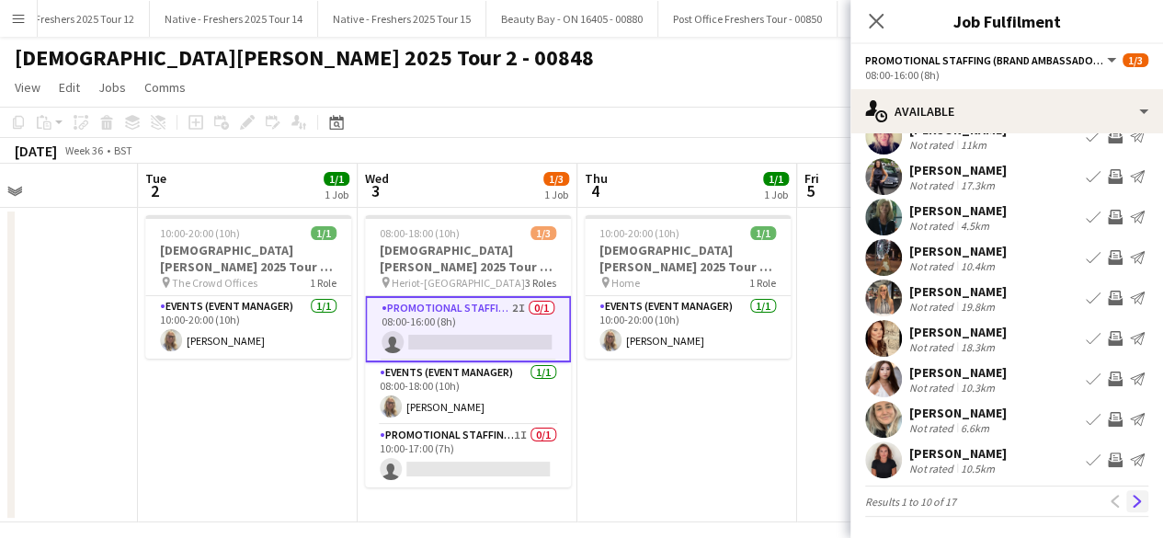
click at [1130, 505] on button "Next" at bounding box center [1138, 501] width 22 height 22
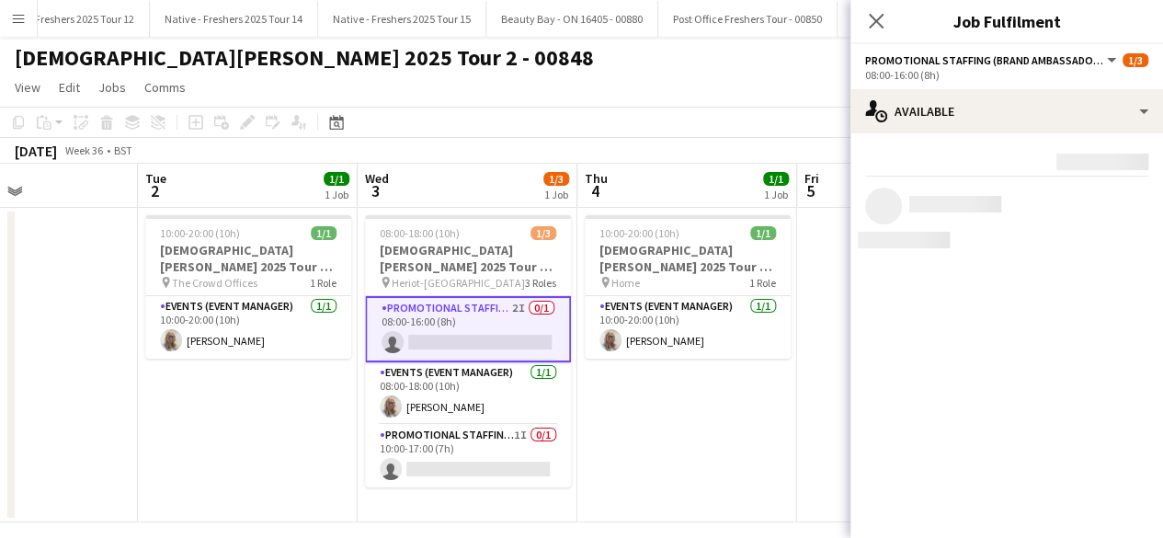
scroll to position [0, 0]
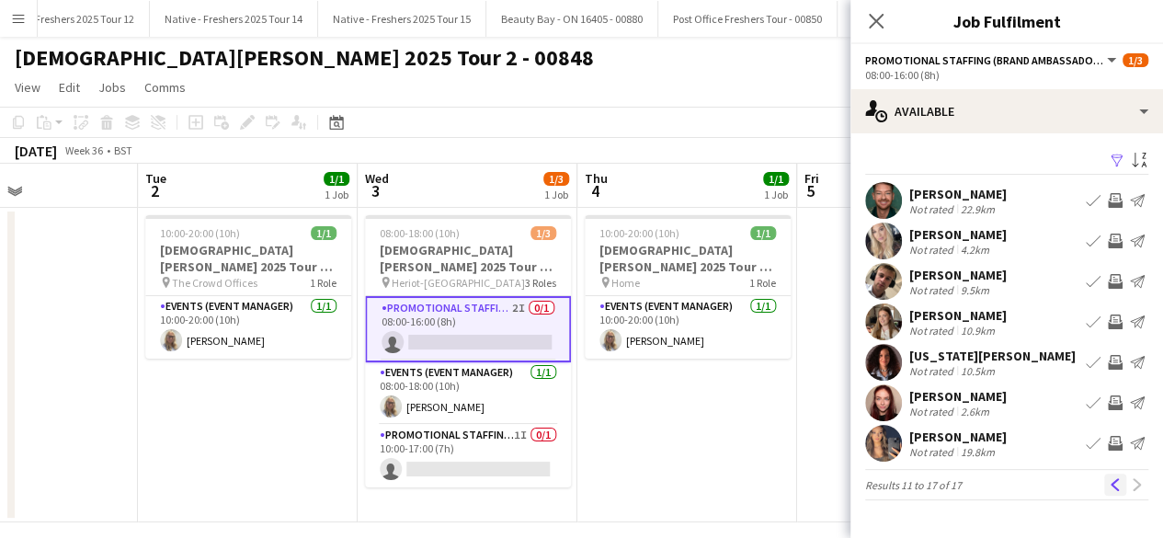
click at [1115, 481] on app-icon "Previous" at bounding box center [1115, 484] width 13 height 13
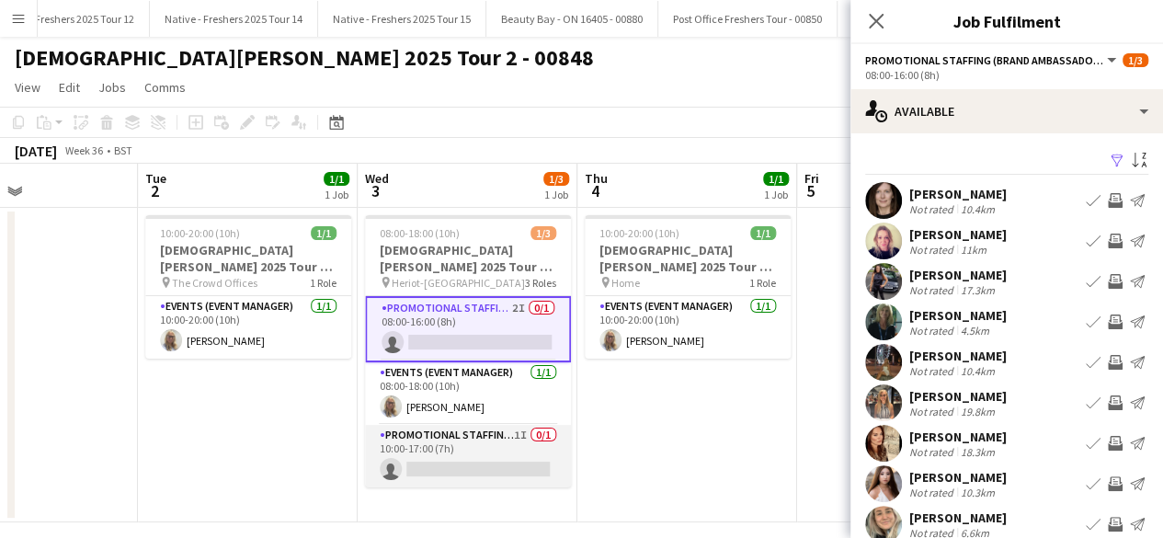
click at [486, 459] on app-card-role "Promotional Staffing (Brand Ambassadors) 1I 0/1 10:00-17:00 (7h) single-neutral…" at bounding box center [468, 456] width 206 height 63
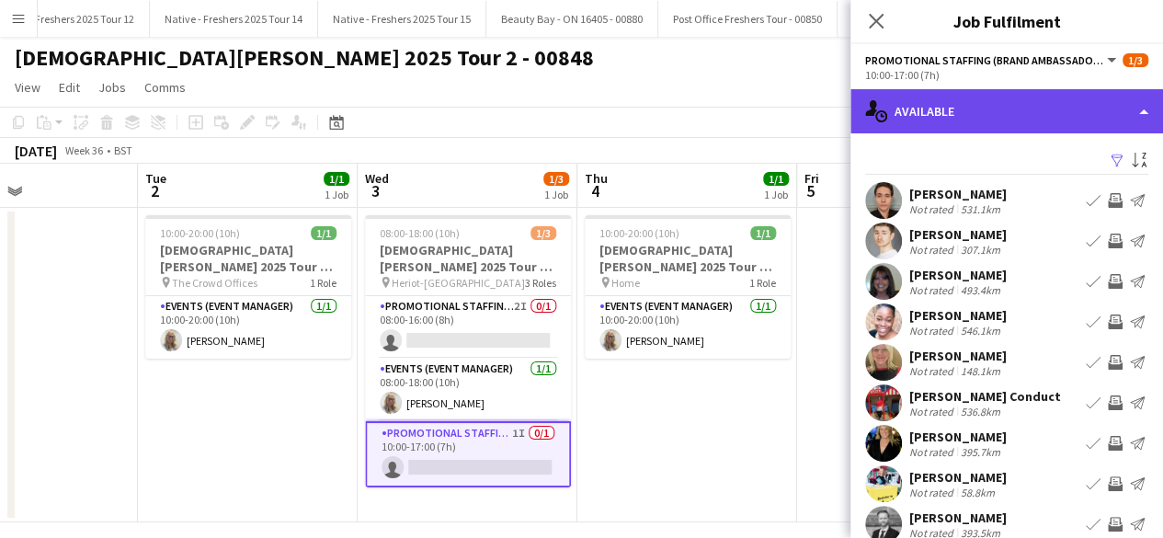
click at [986, 120] on div "single-neutral-actions-upload Available" at bounding box center [1007, 111] width 313 height 44
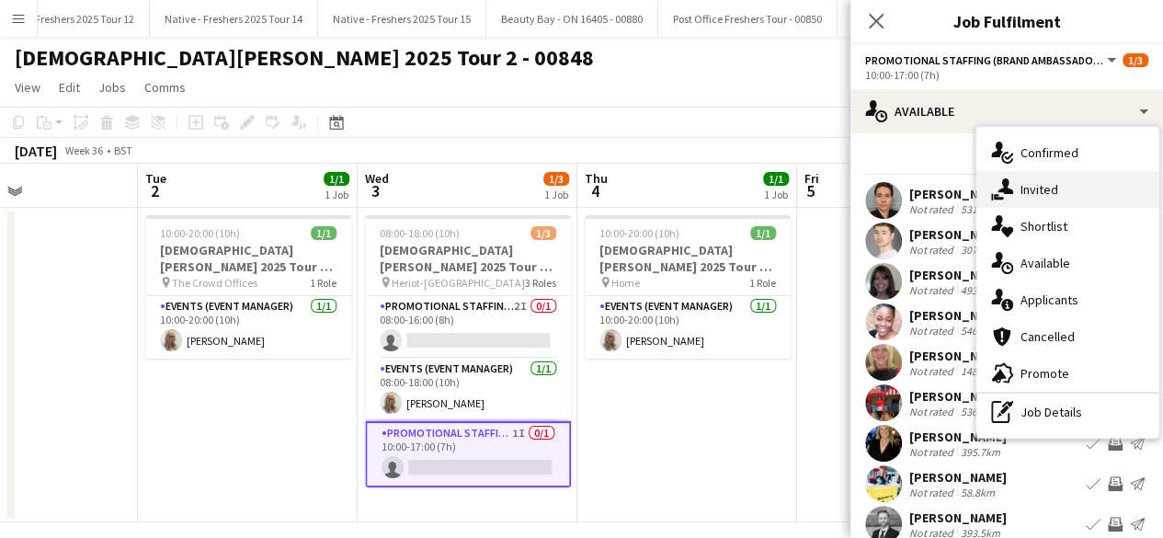
click at [1058, 196] on div "single-neutral-actions-share-1 Invited" at bounding box center [1068, 189] width 182 height 37
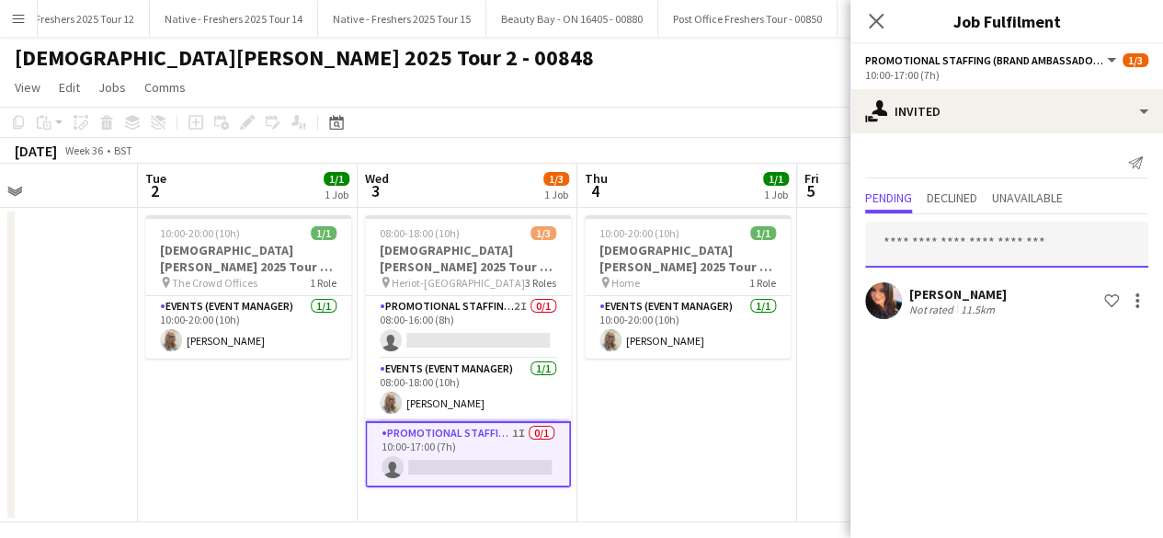
click at [951, 228] on input "text" at bounding box center [1006, 245] width 283 height 46
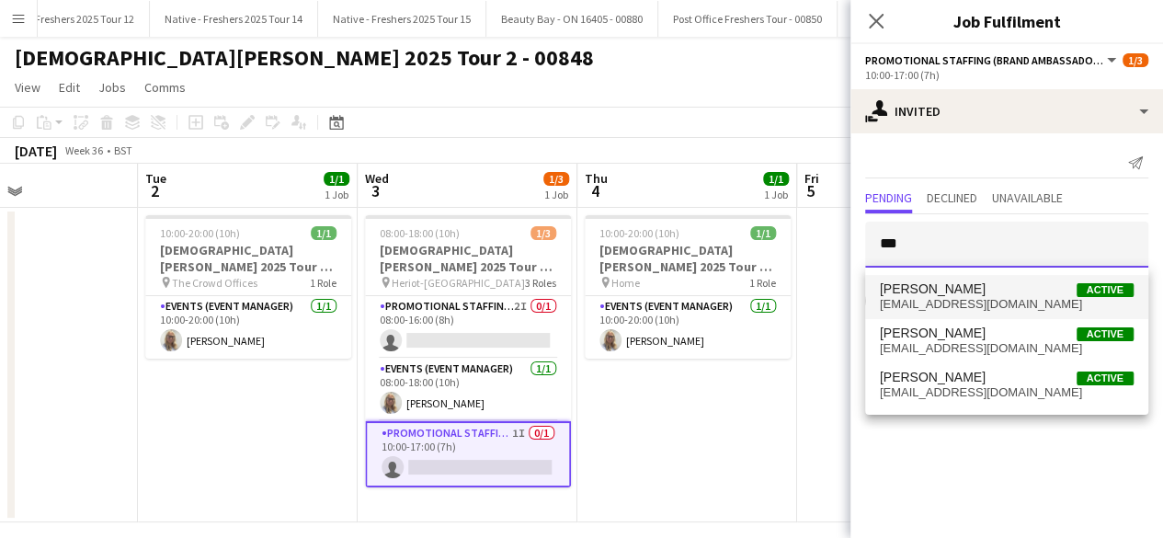
type input "***"
click at [942, 292] on span "Aaliyah Learmonth" at bounding box center [933, 289] width 106 height 16
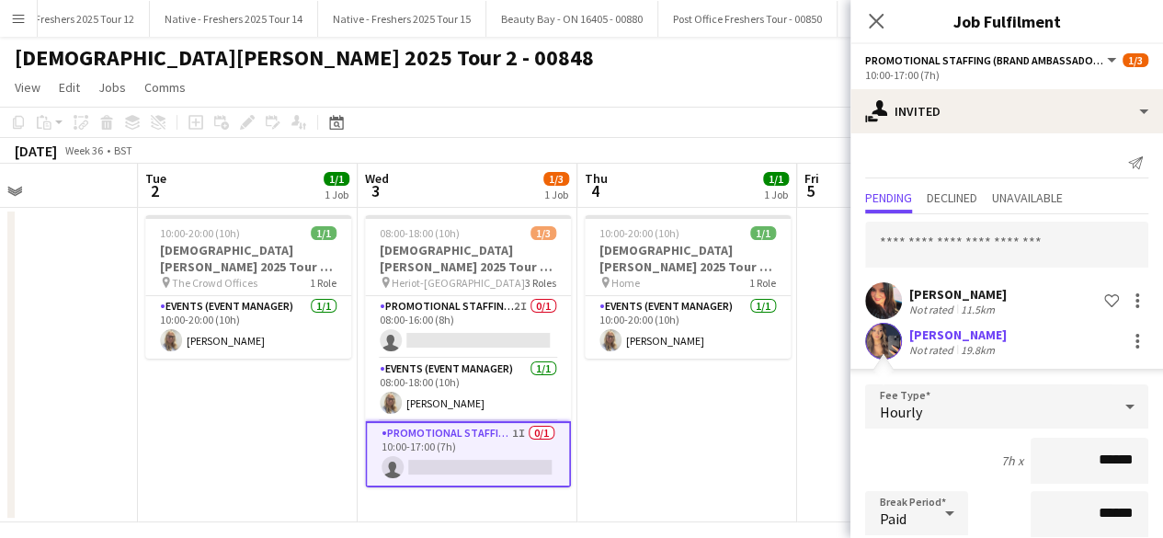
scroll to position [256, 0]
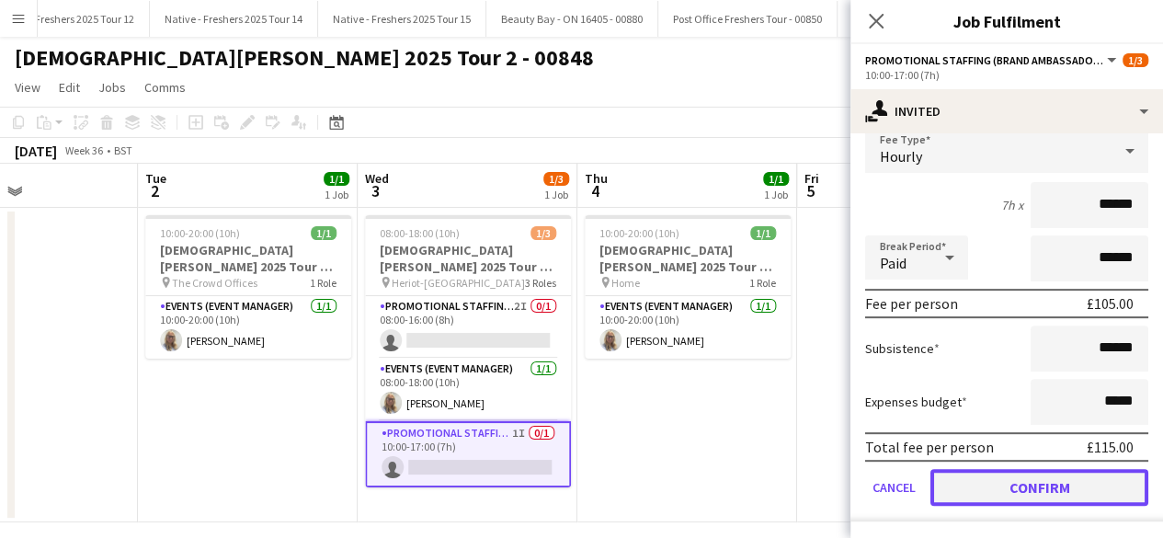
click at [977, 488] on button "Confirm" at bounding box center [1040, 487] width 218 height 37
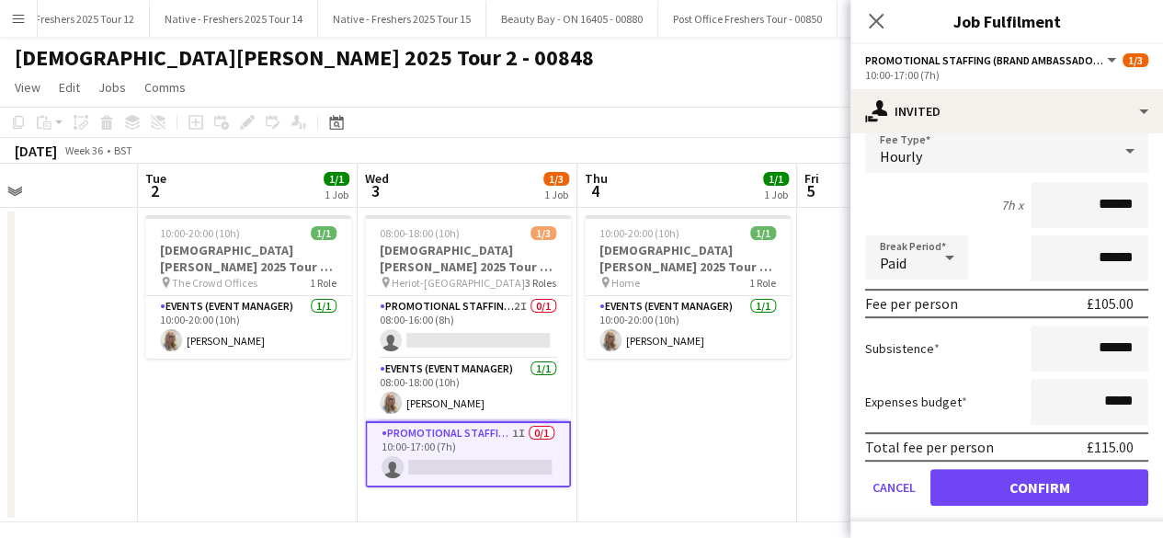
scroll to position [0, 0]
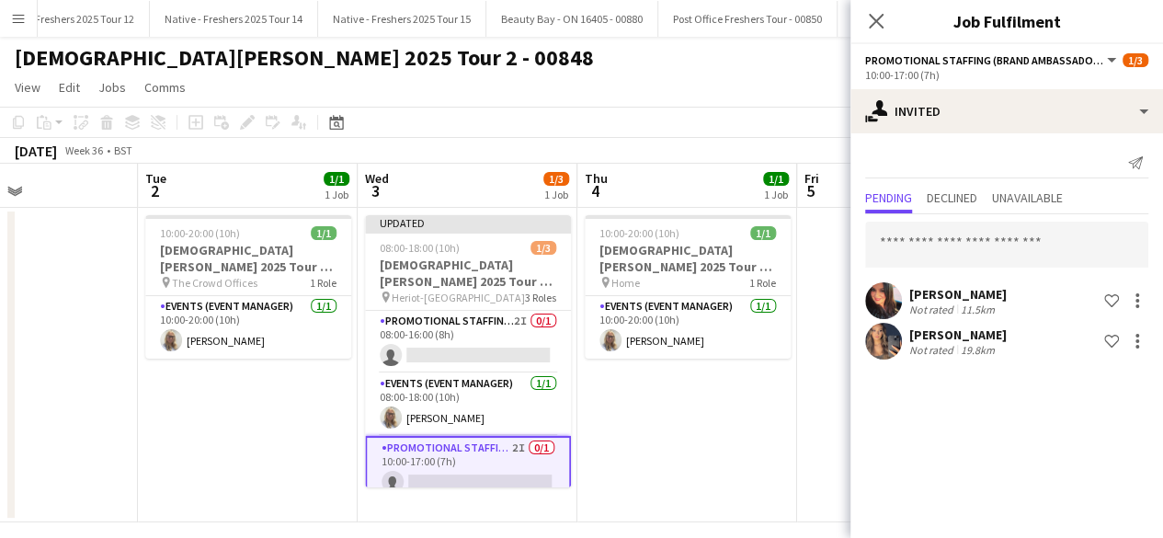
click at [704, 445] on app-date-cell "10:00-20:00 (10h) 1/1 Lady Garden 2025 Tour 2 - 00848 - Travel Day pin Home 1 R…" at bounding box center [688, 365] width 220 height 315
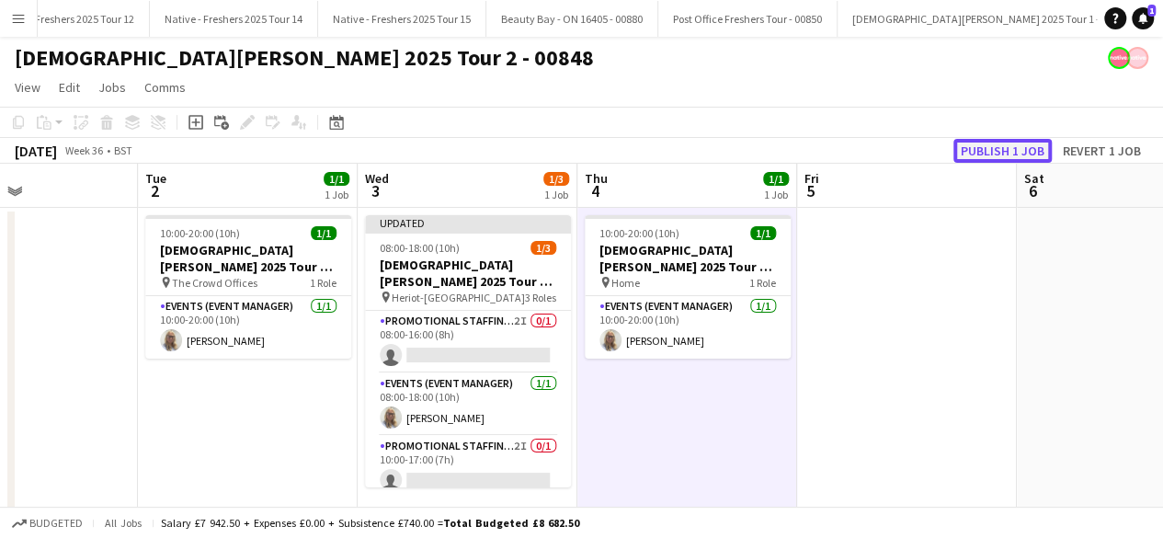
click at [988, 157] on button "Publish 1 job" at bounding box center [1003, 151] width 98 height 24
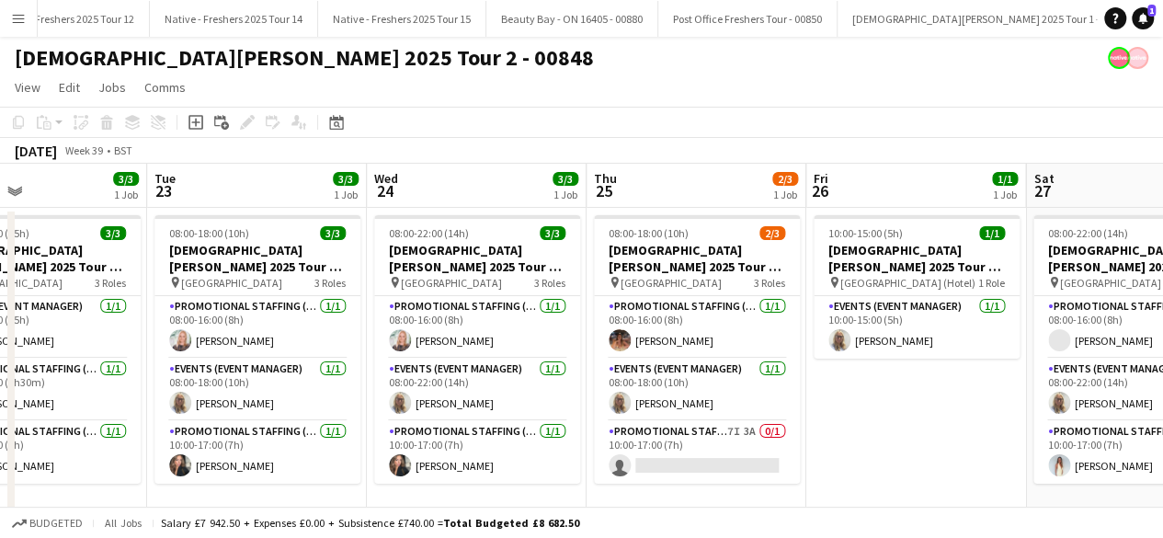
scroll to position [0, 732]
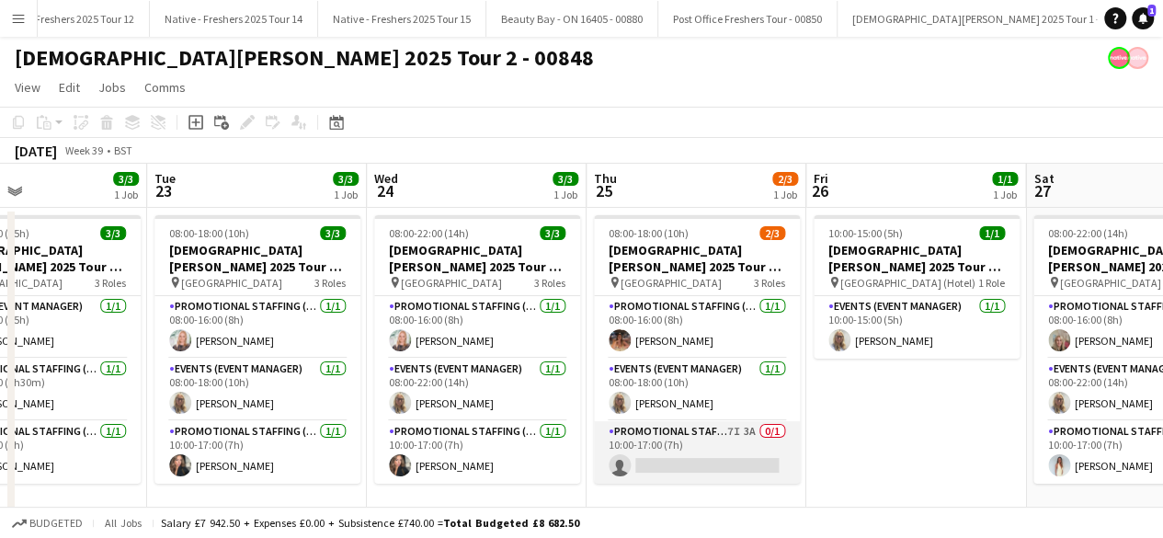
click at [723, 446] on app-card-role "Promotional Staffing (Brand Ambassadors) 7I 3A 0/1 10:00-17:00 (7h) single-neut…" at bounding box center [697, 452] width 206 height 63
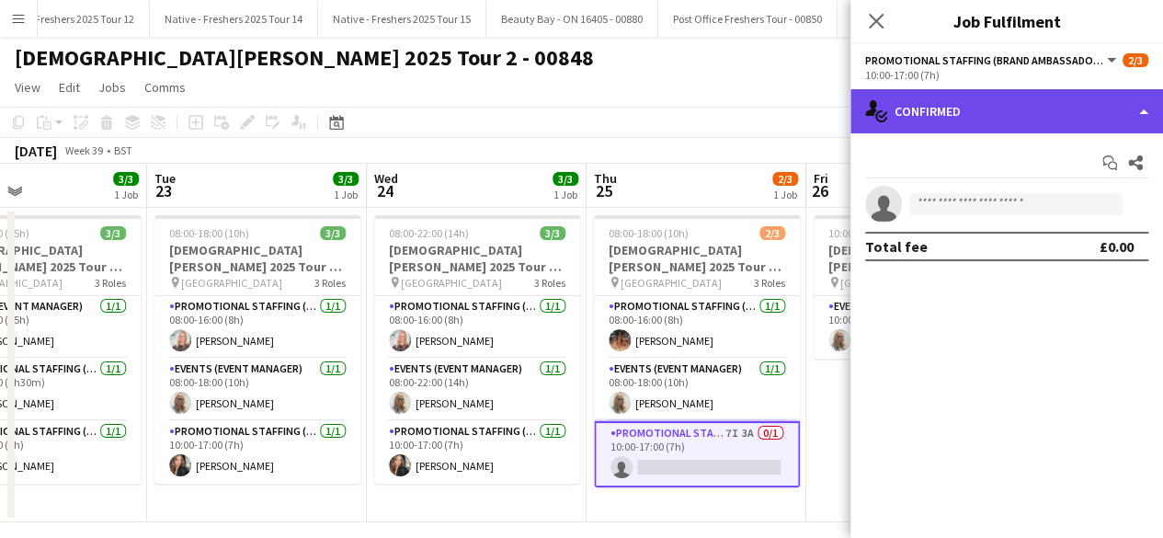
click at [1076, 108] on div "single-neutral-actions-check-2 Confirmed" at bounding box center [1007, 111] width 313 height 44
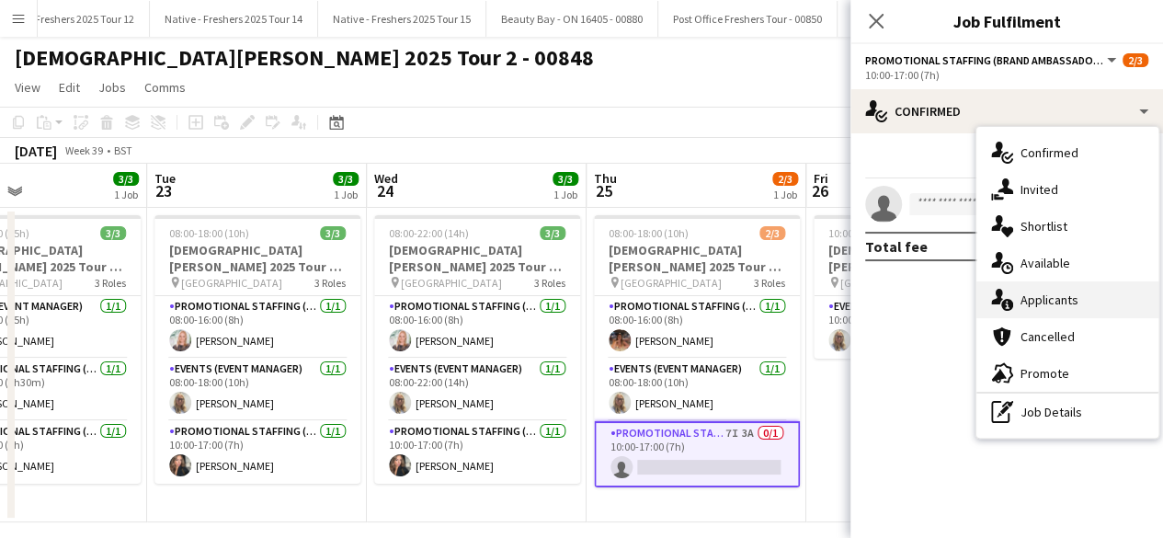
click at [1064, 302] on div "single-neutral-actions-information Applicants" at bounding box center [1068, 299] width 182 height 37
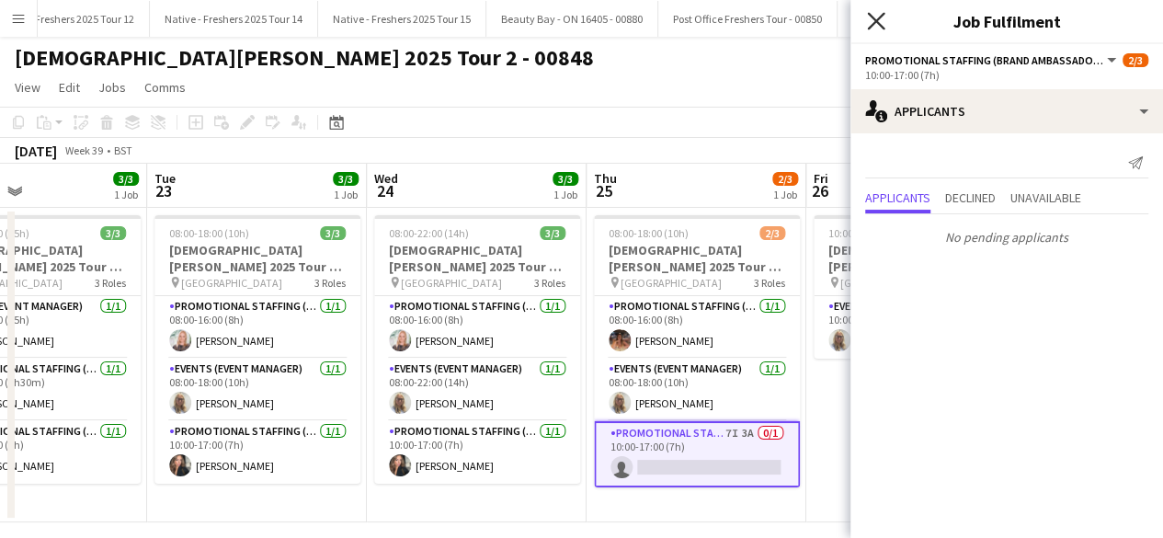
click at [879, 19] on icon at bounding box center [875, 20] width 17 height 17
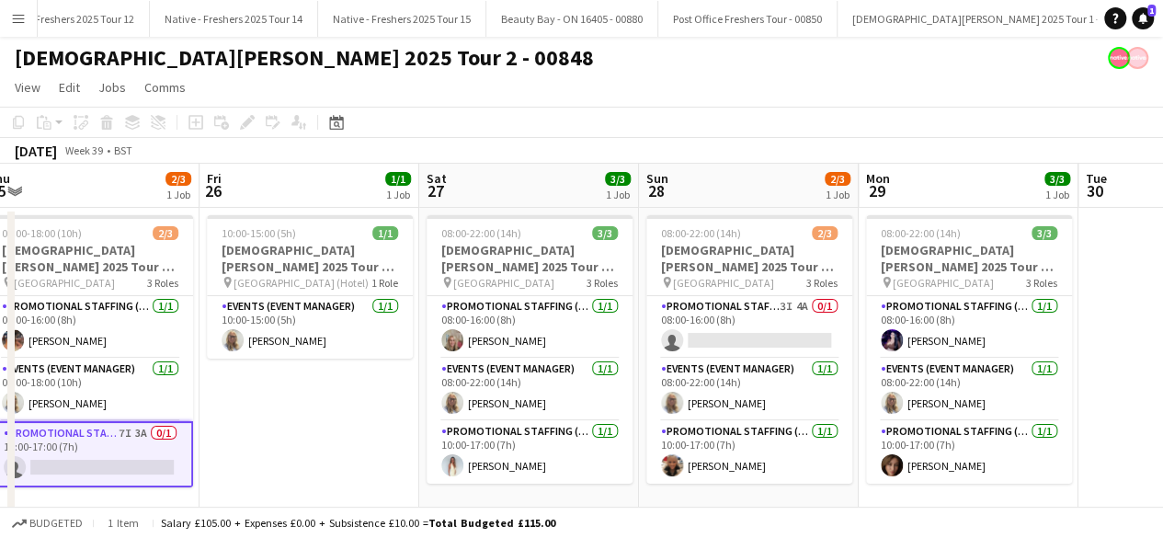
scroll to position [0, 826]
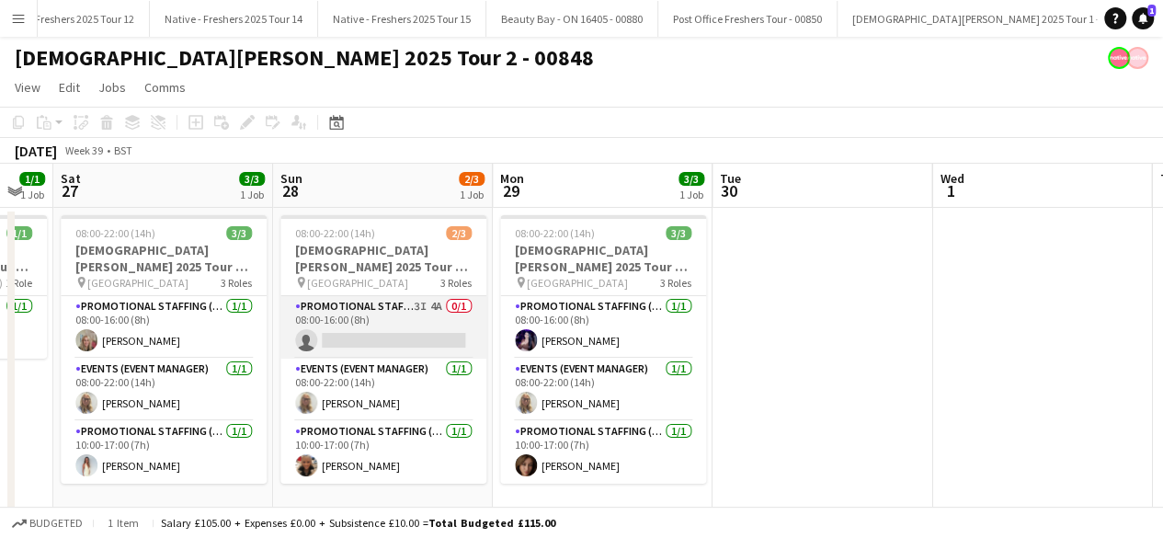
click at [390, 332] on app-card-role "Promotional Staffing (Brand Ambassadors) 3I 4A 0/1 08:00-16:00 (8h) single-neut…" at bounding box center [383, 327] width 206 height 63
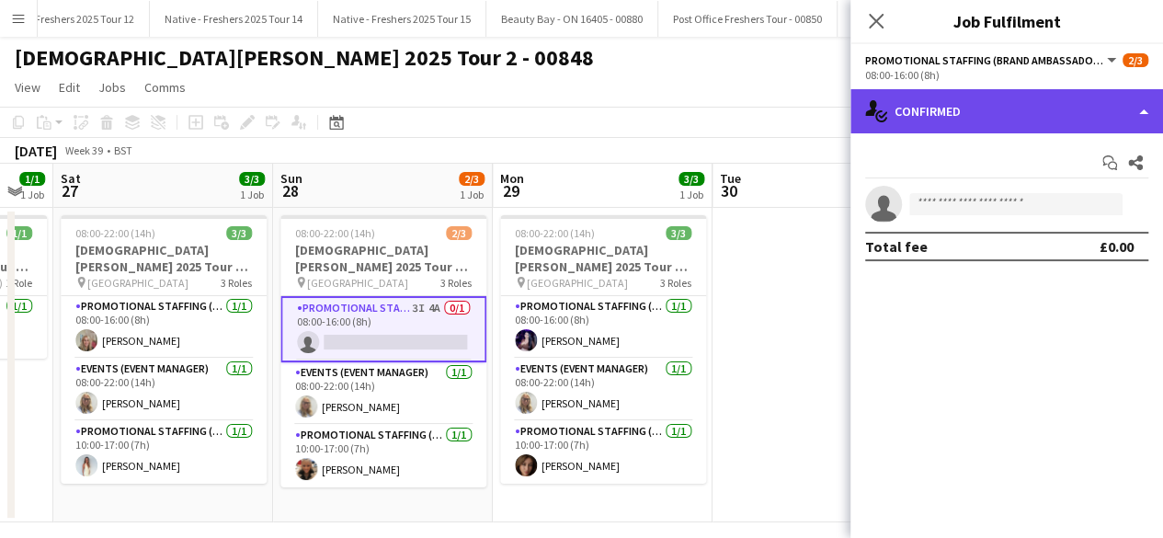
click at [1013, 113] on div "single-neutral-actions-check-2 Confirmed" at bounding box center [1007, 111] width 313 height 44
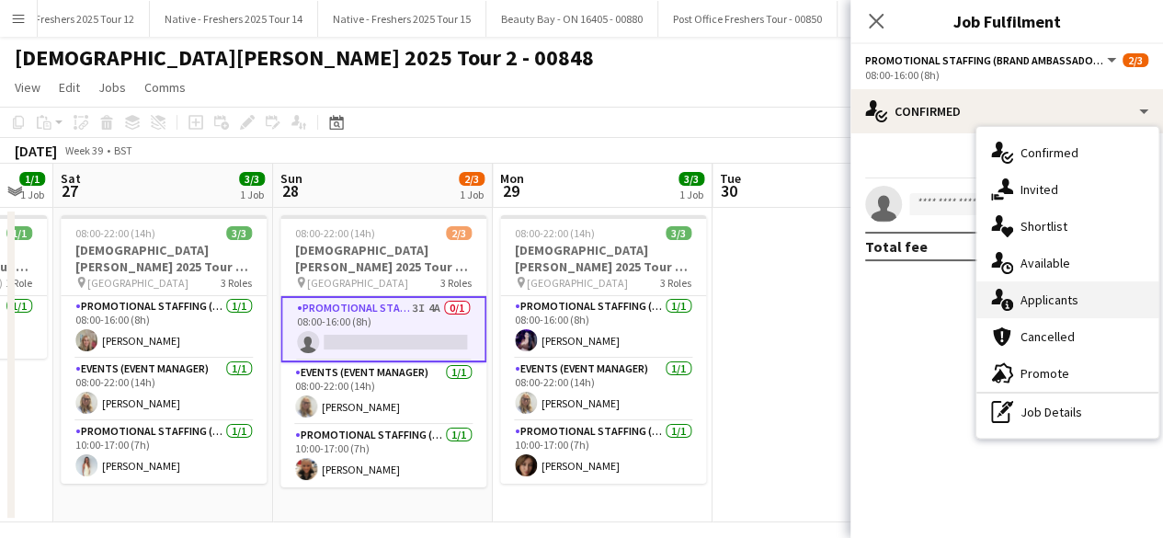
click at [1063, 297] on div "single-neutral-actions-information Applicants" at bounding box center [1068, 299] width 182 height 37
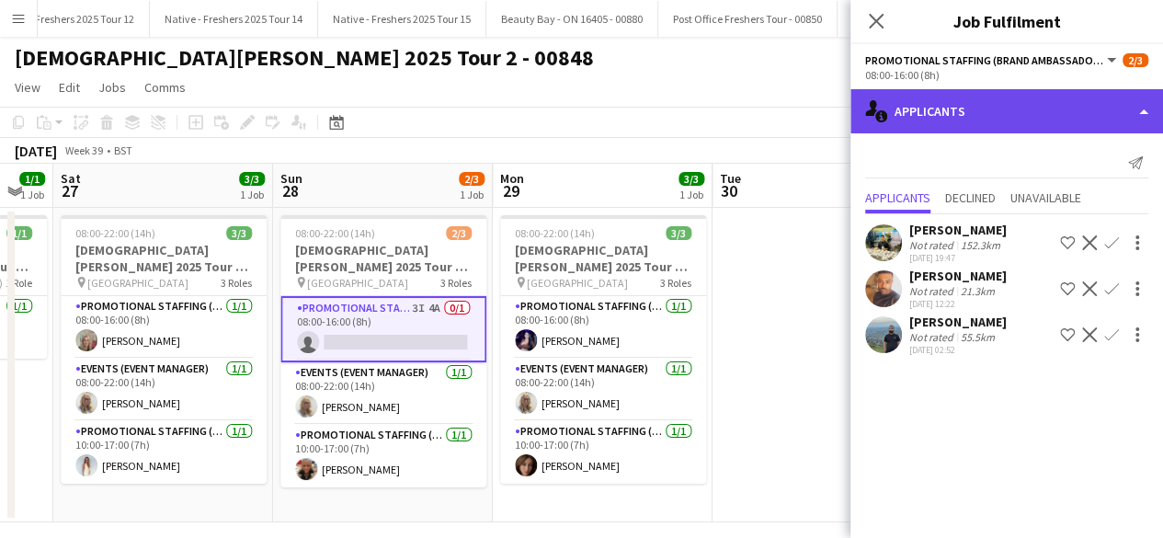
click at [1030, 114] on div "single-neutral-actions-information Applicants" at bounding box center [1007, 111] width 313 height 44
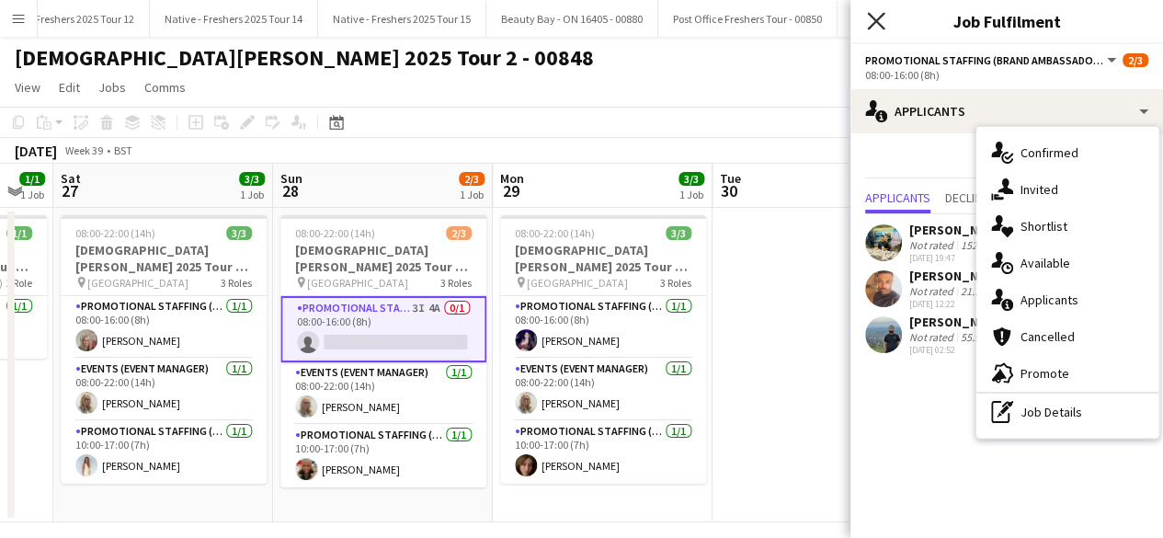
click at [876, 19] on icon at bounding box center [875, 20] width 17 height 17
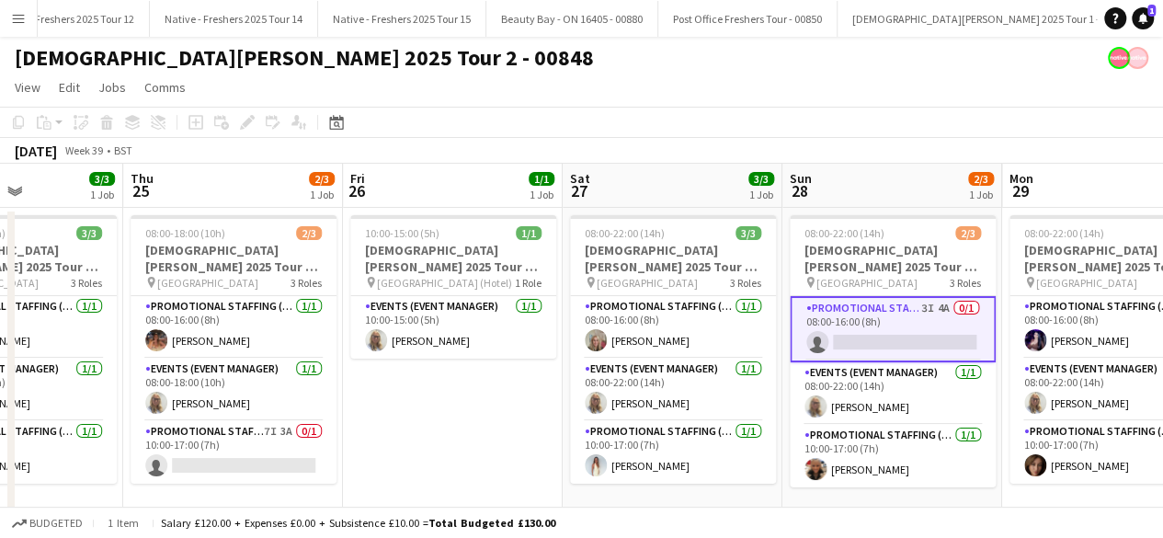
scroll to position [0, 587]
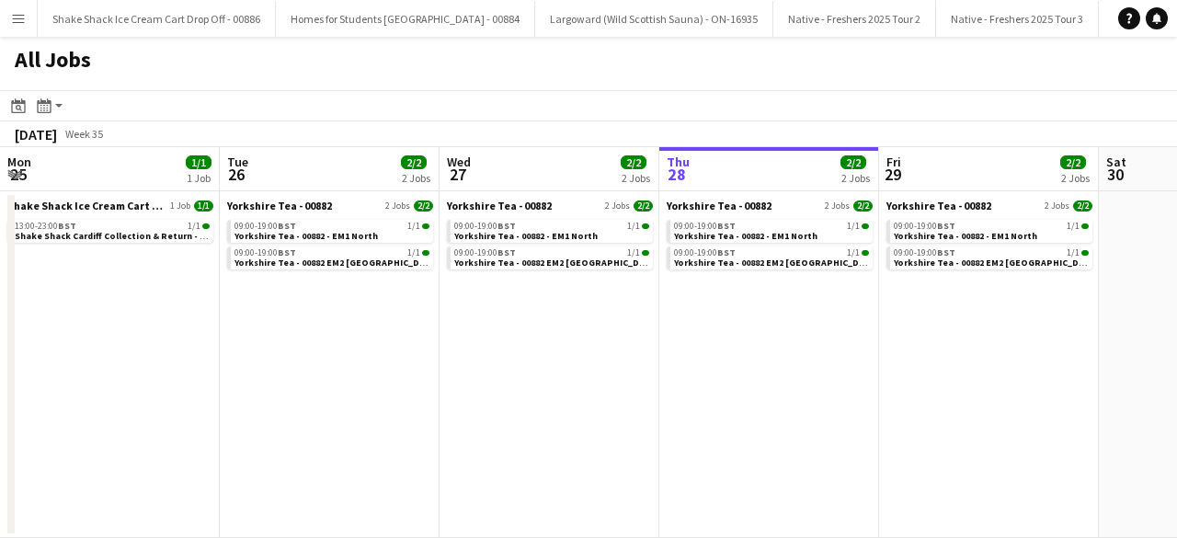
scroll to position [0, 440]
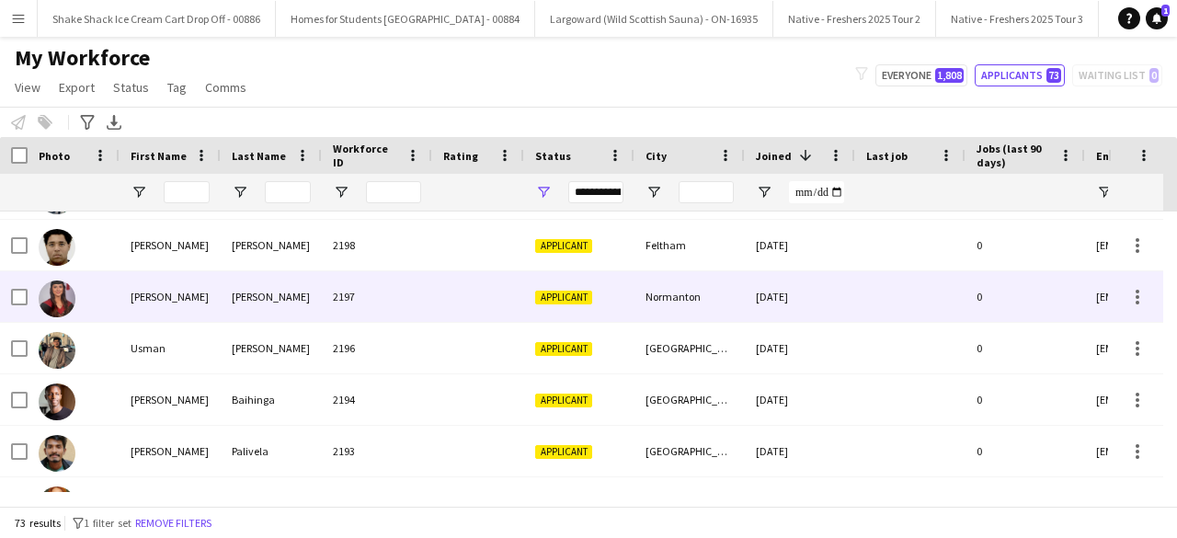
click at [450, 292] on div at bounding box center [478, 296] width 92 height 51
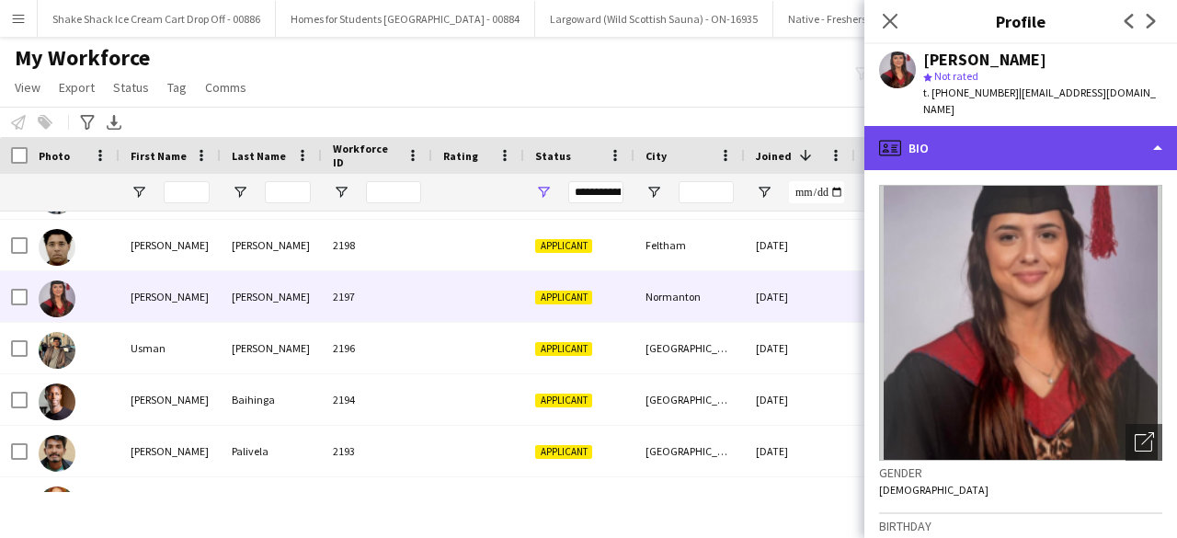
click at [1035, 133] on div "profile Bio" at bounding box center [1020, 148] width 313 height 44
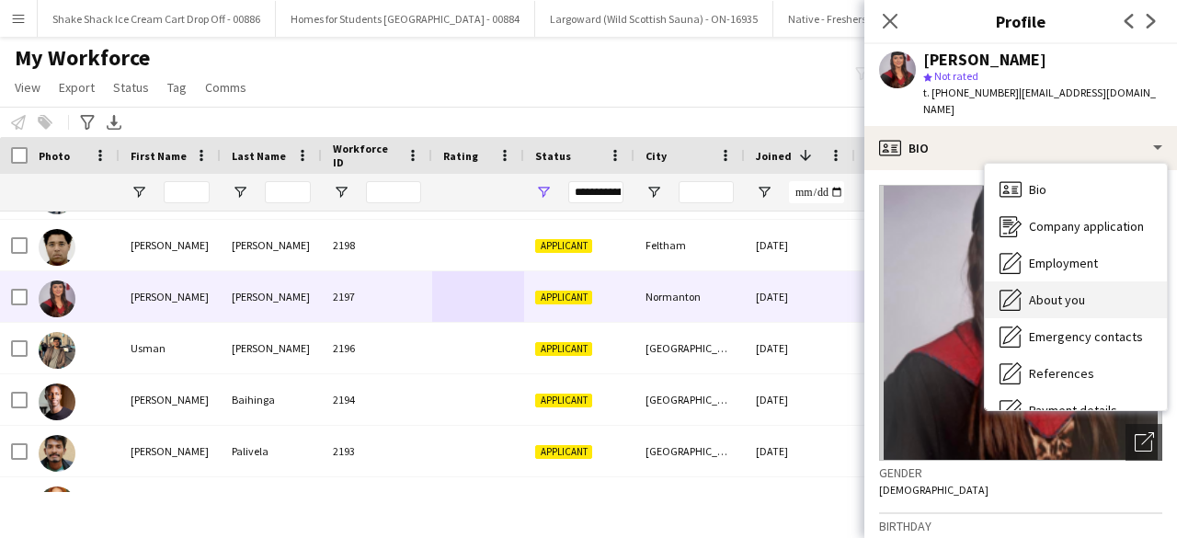
click at [1071, 281] on div "About you About you" at bounding box center [1076, 299] width 182 height 37
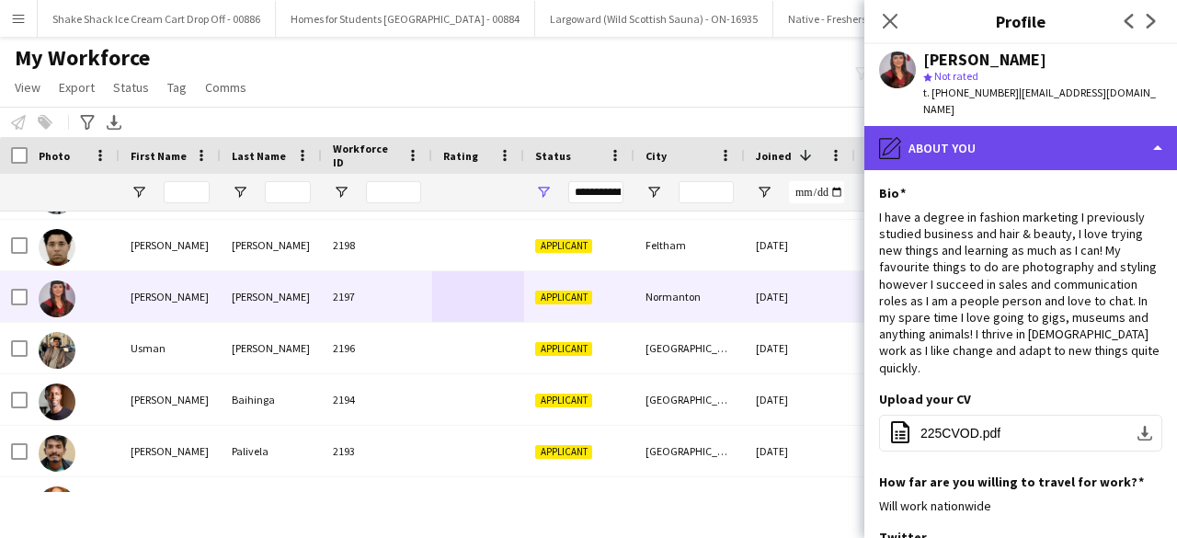
click at [1024, 128] on div "pencil4 About you" at bounding box center [1020, 148] width 313 height 44
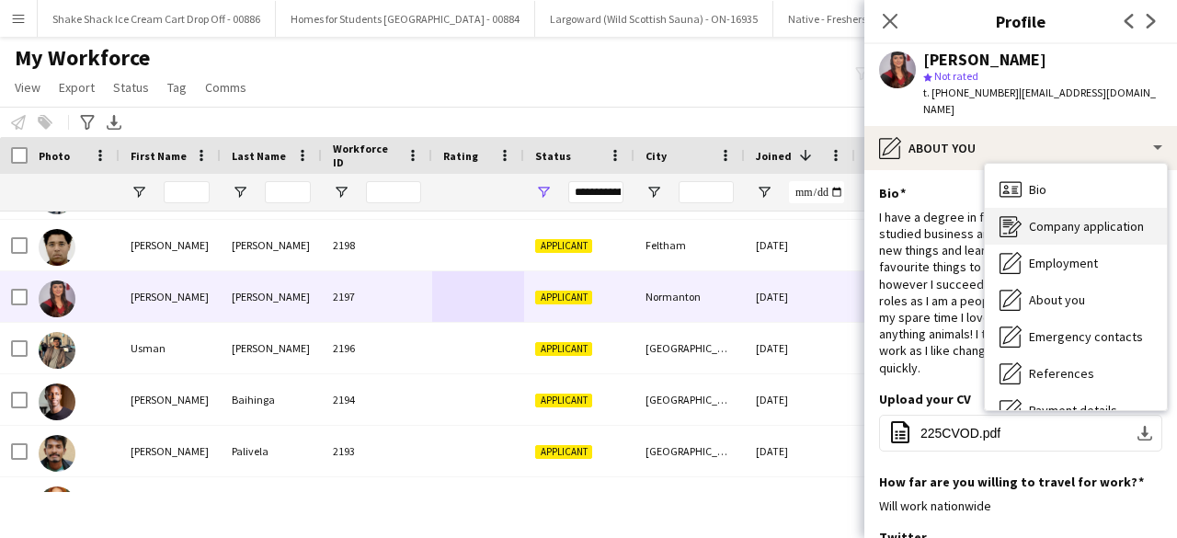
click at [1093, 218] on span "Company application" at bounding box center [1086, 226] width 115 height 17
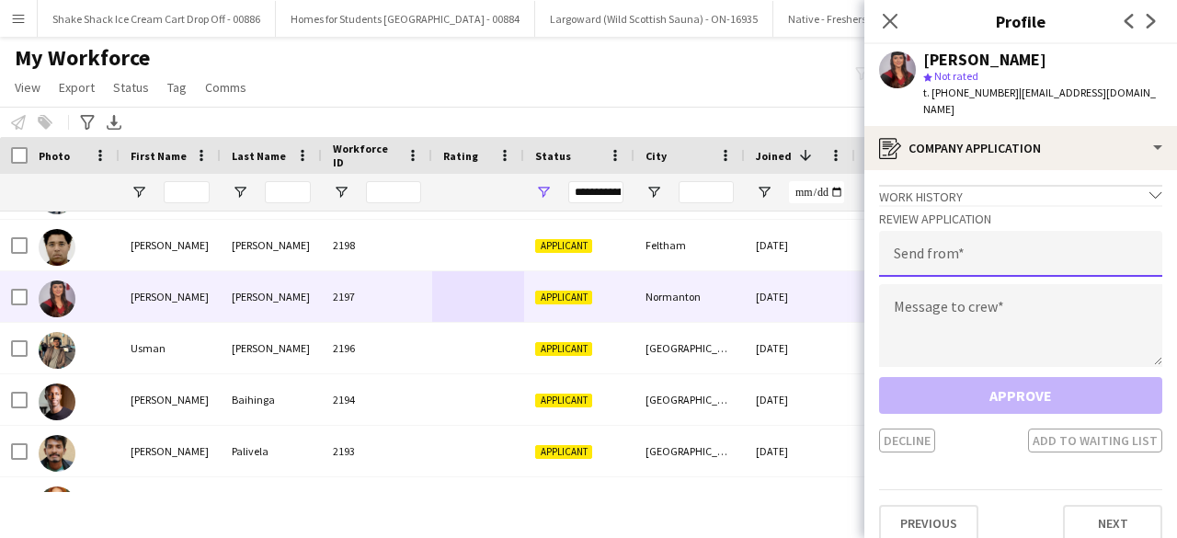
click at [976, 235] on input "email" at bounding box center [1020, 254] width 283 height 46
type input "**********"
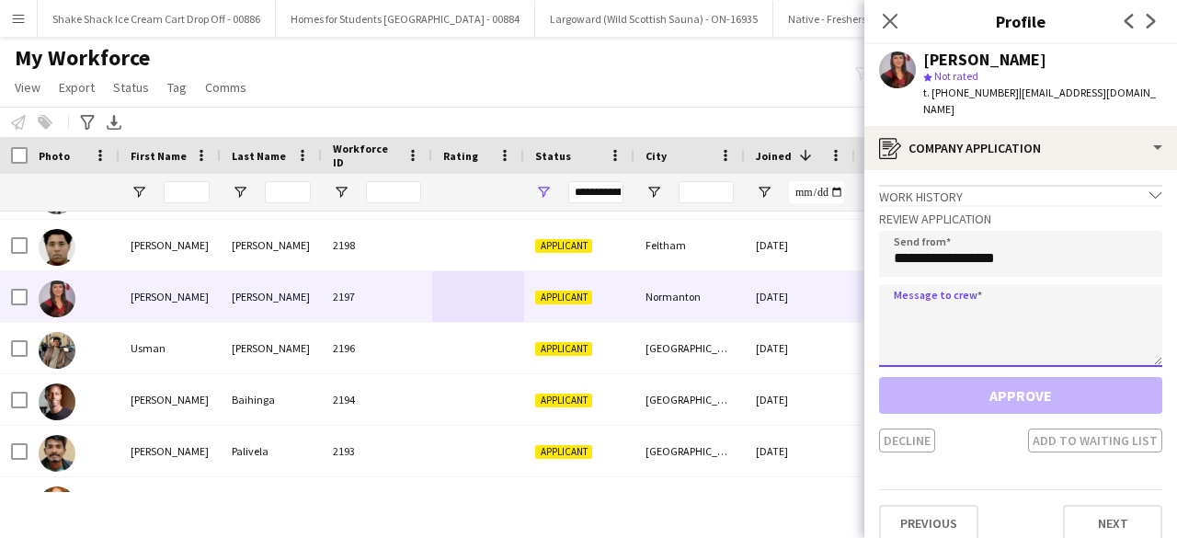
click at [987, 309] on textarea at bounding box center [1020, 325] width 283 height 83
paste textarea "**********"
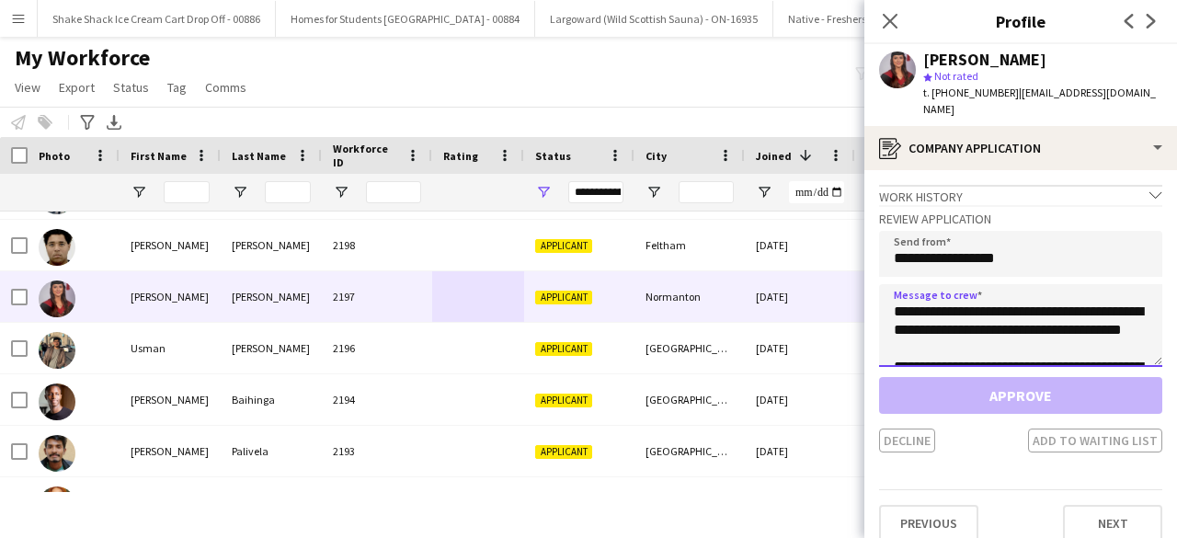
scroll to position [949, 0]
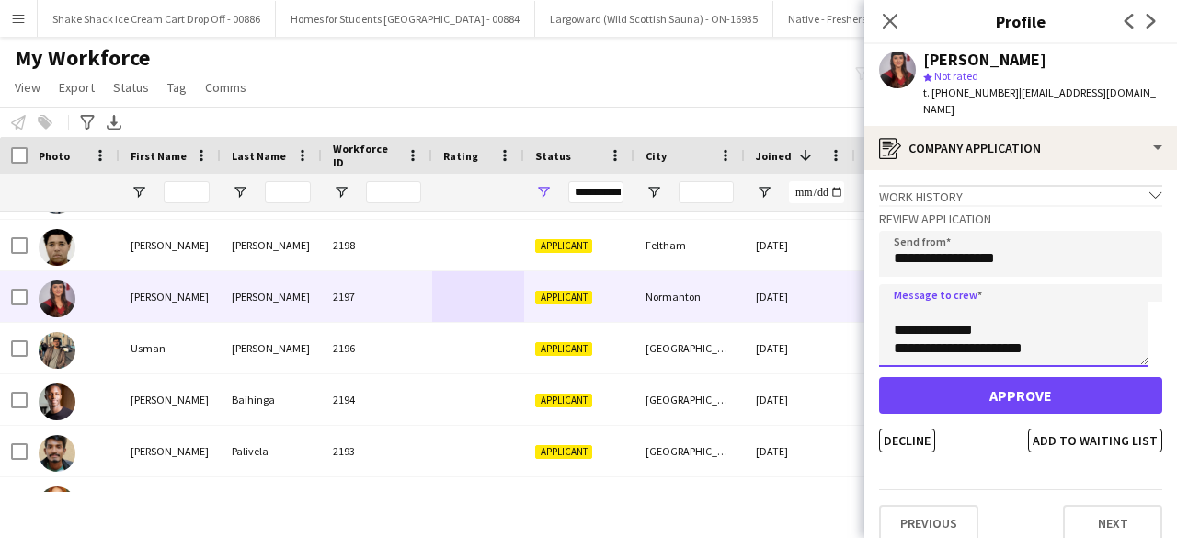
type textarea "**********"
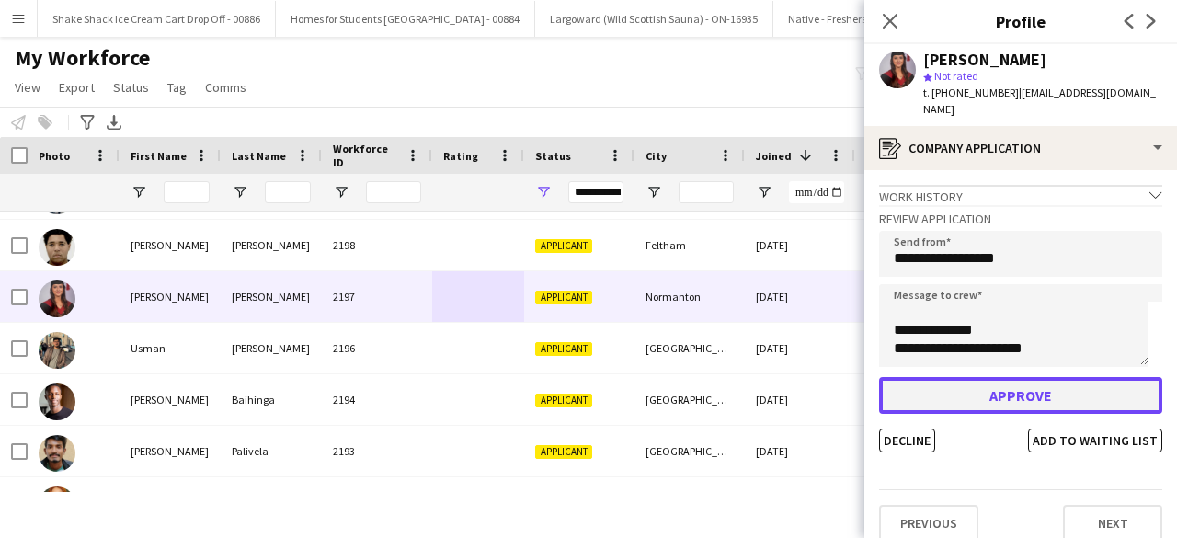
click at [987, 389] on button "Approve" at bounding box center [1020, 395] width 283 height 37
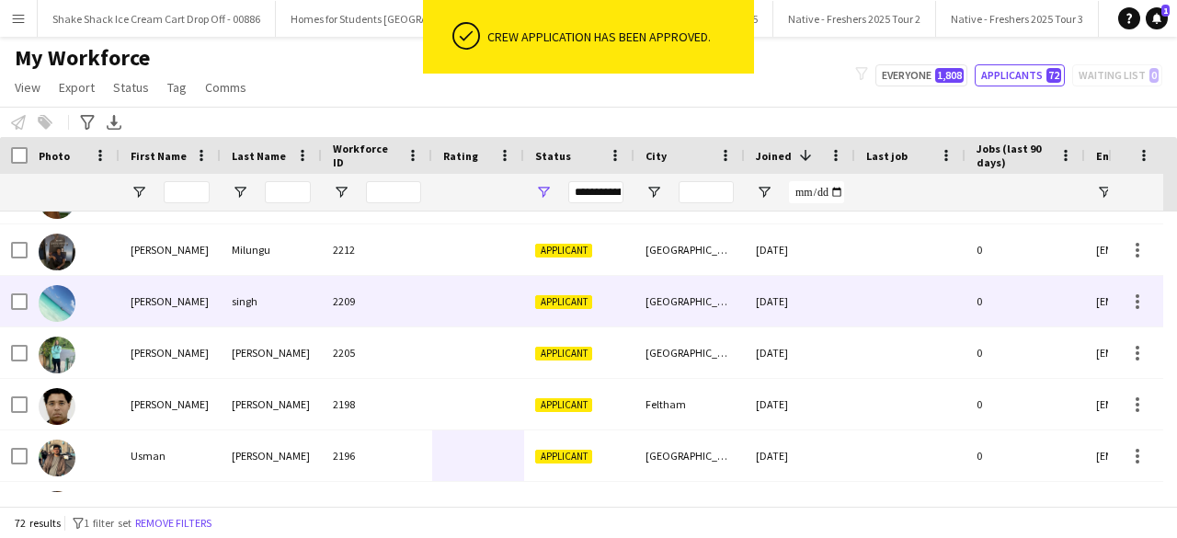
scroll to position [0, 0]
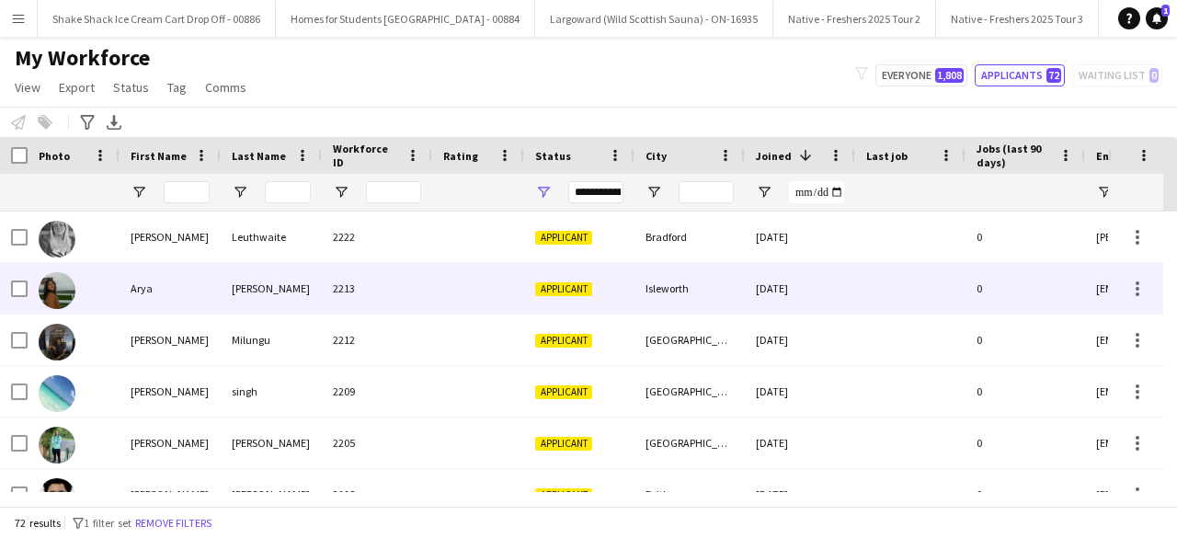
click at [482, 280] on div at bounding box center [478, 288] width 92 height 51
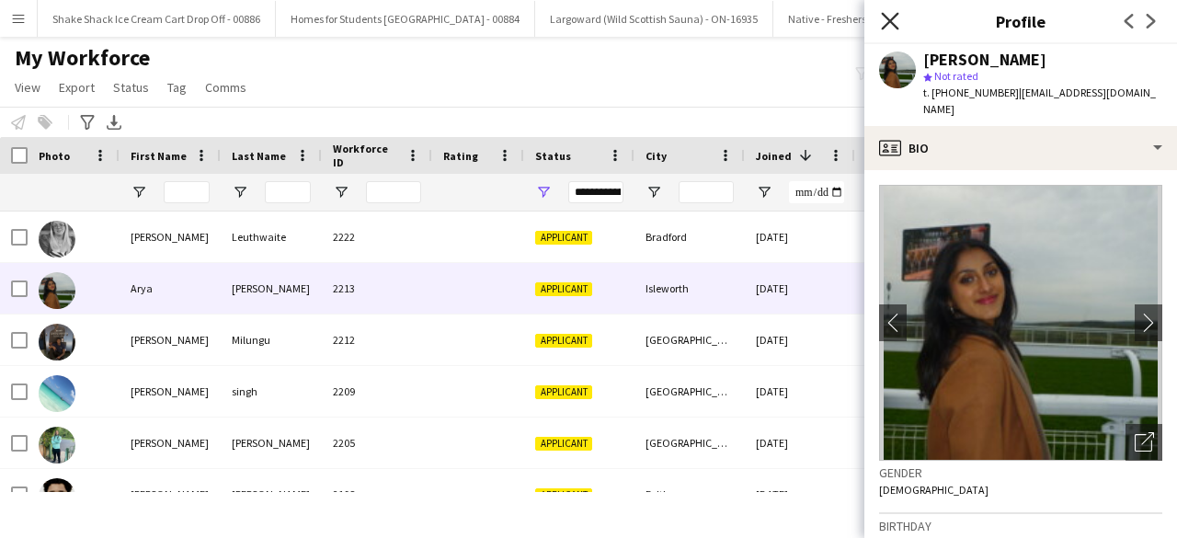
click at [892, 20] on icon at bounding box center [889, 20] width 17 height 17
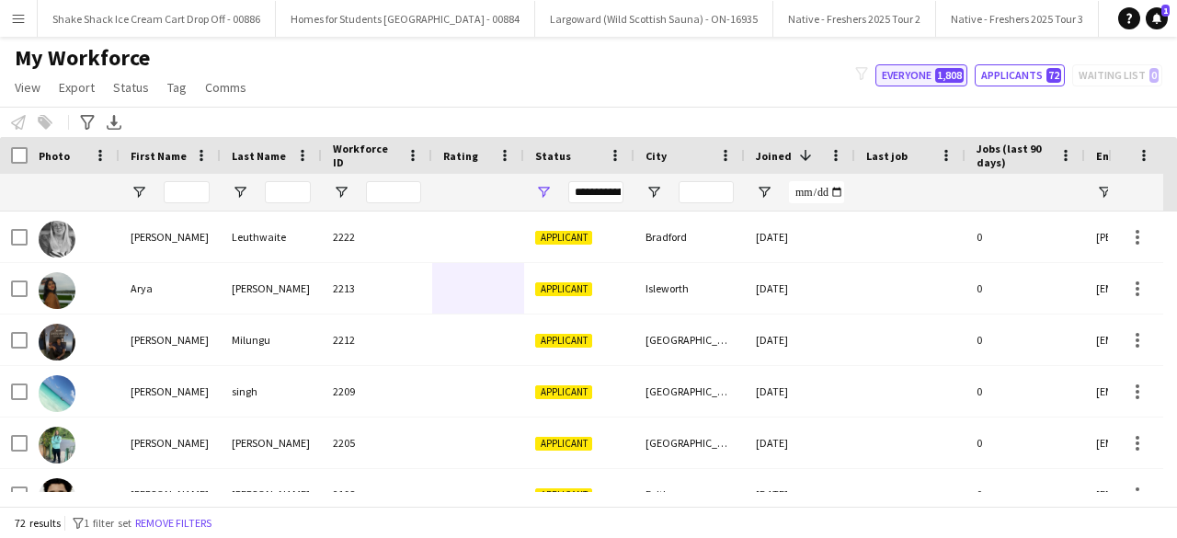
click at [934, 65] on button "Everyone 1,808" at bounding box center [921, 75] width 92 height 22
type input "**********"
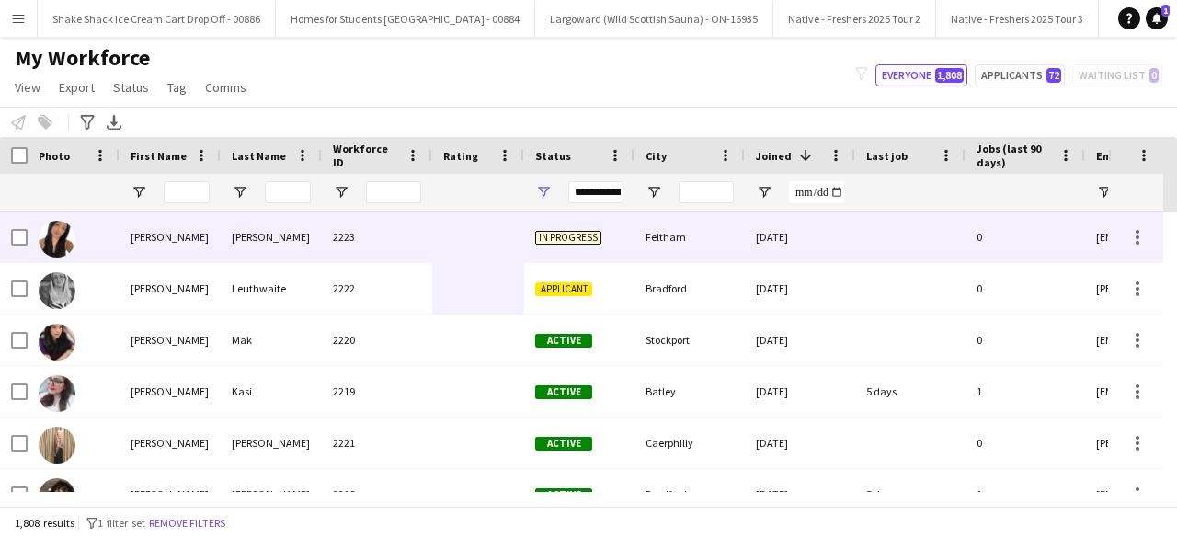
click at [439, 222] on div at bounding box center [478, 237] width 92 height 51
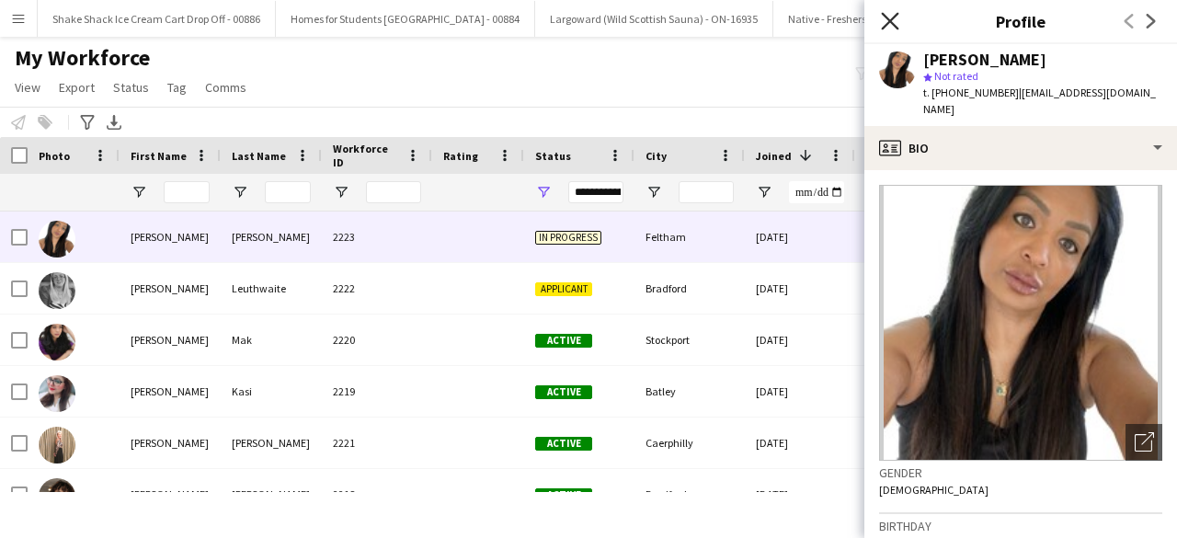
click at [891, 18] on icon at bounding box center [889, 20] width 17 height 17
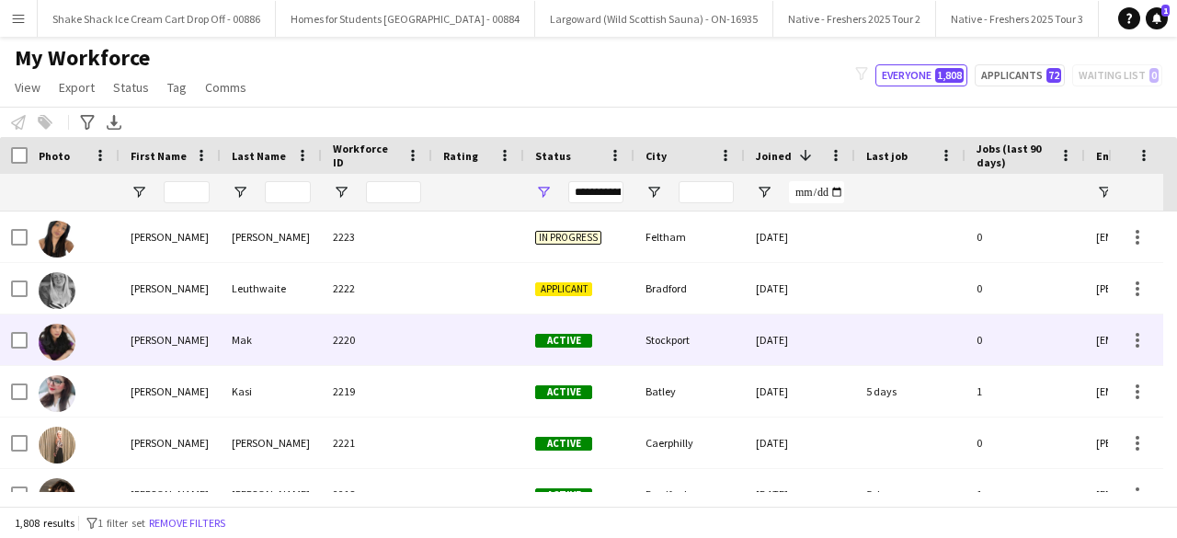
click at [429, 332] on div "2220" at bounding box center [377, 340] width 110 height 51
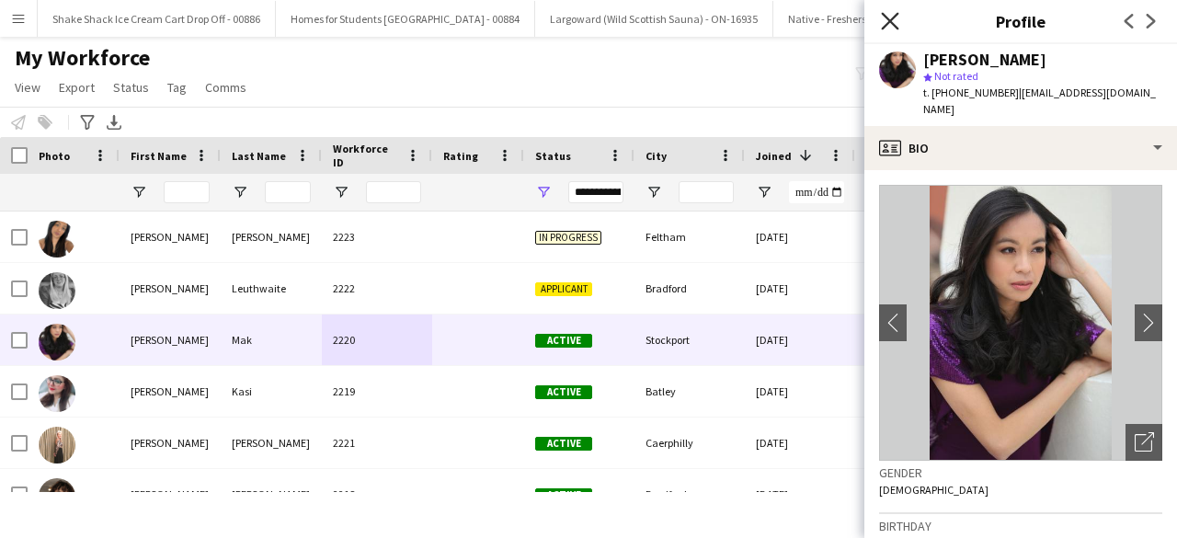
click at [890, 17] on icon "Close pop-in" at bounding box center [889, 20] width 17 height 17
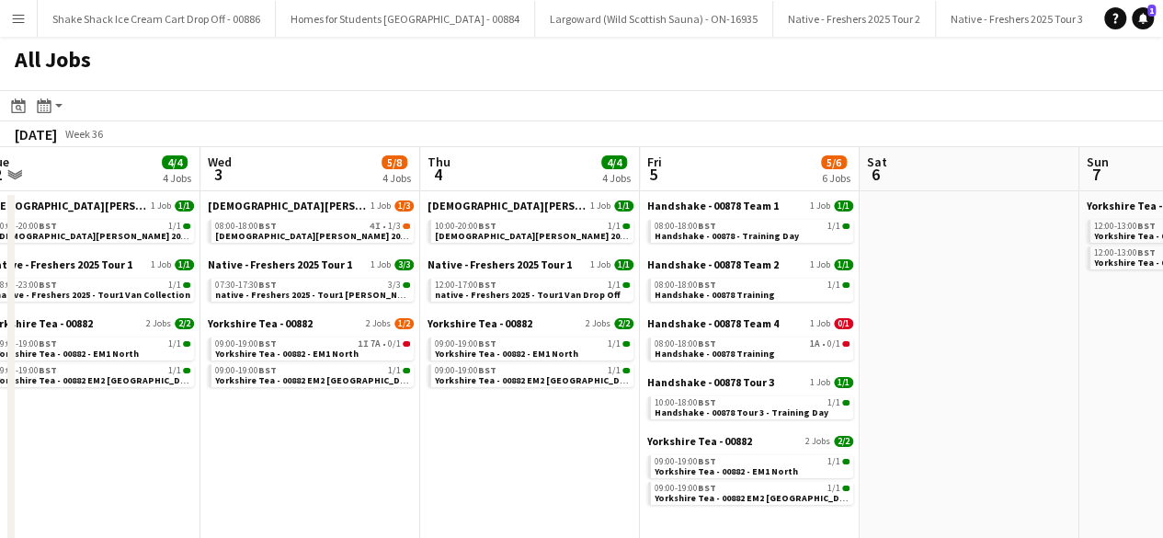
scroll to position [0, 458]
click at [756, 354] on span "Handshake - 00878 Training" at bounding box center [716, 354] width 120 height 12
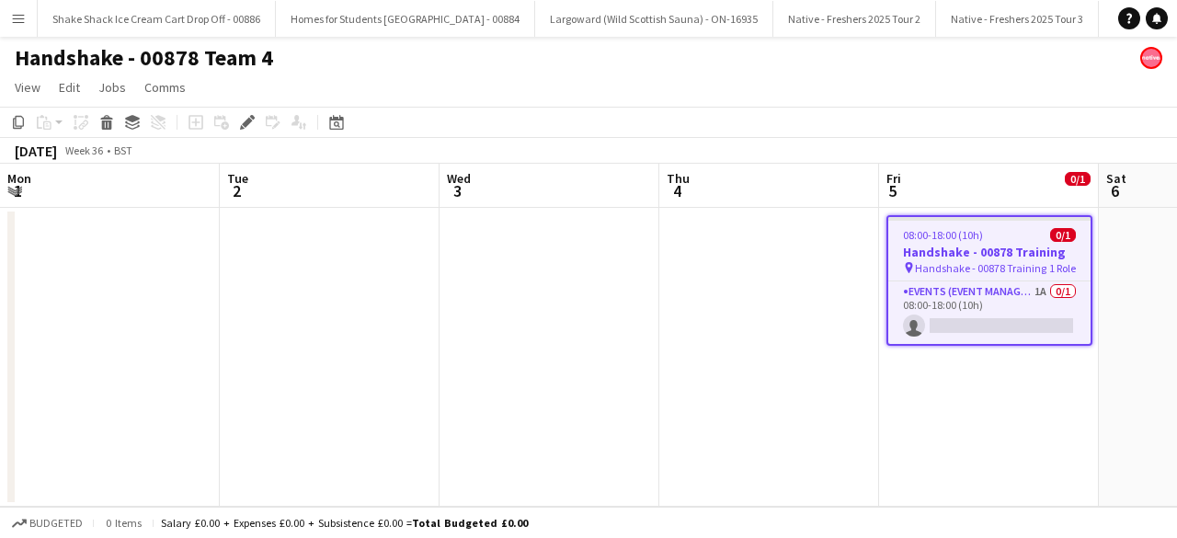
scroll to position [0, 2586]
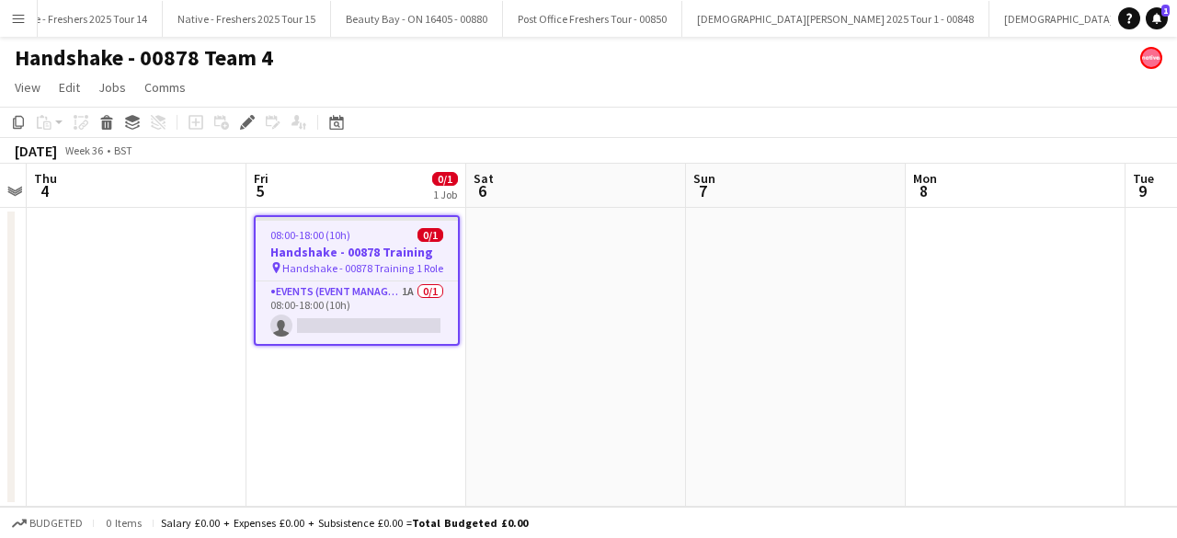
click at [557, 313] on app-date-cell at bounding box center [576, 357] width 220 height 299
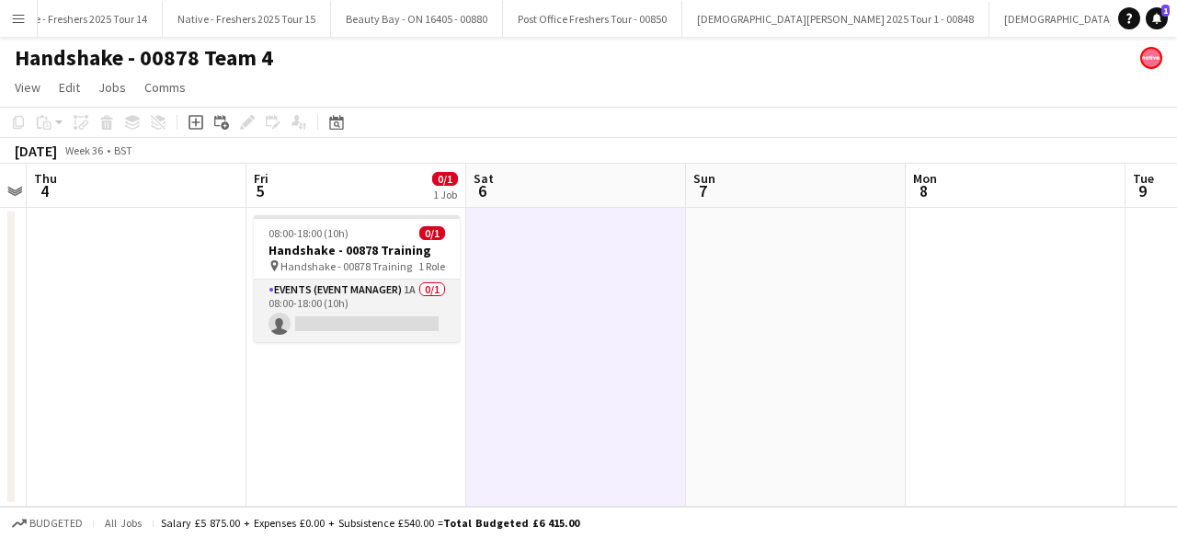
click at [377, 303] on app-card-role "Events (Event Manager) 1A 0/1 08:00-18:00 (10h) single-neutral-actions" at bounding box center [357, 311] width 206 height 63
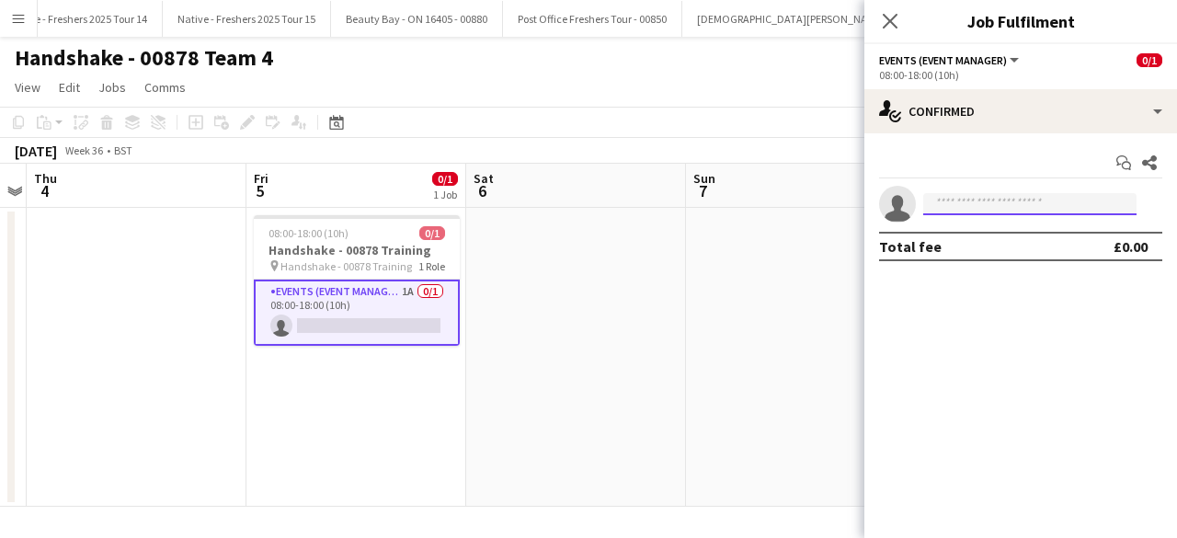
click at [971, 197] on input at bounding box center [1029, 204] width 213 height 22
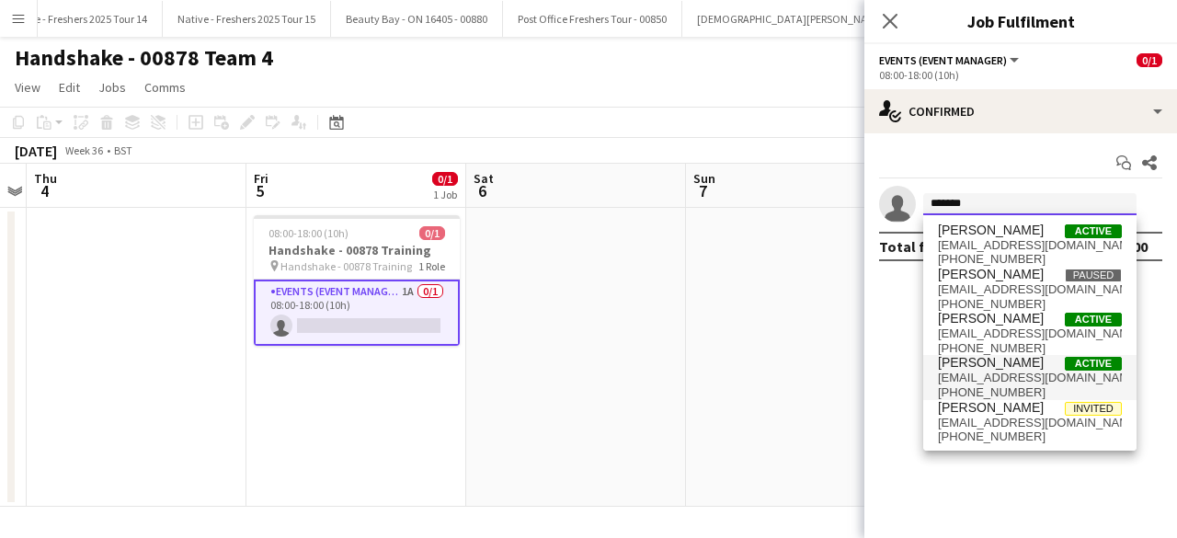
type input "*******"
click at [1001, 355] on span "[PERSON_NAME]" at bounding box center [991, 363] width 106 height 16
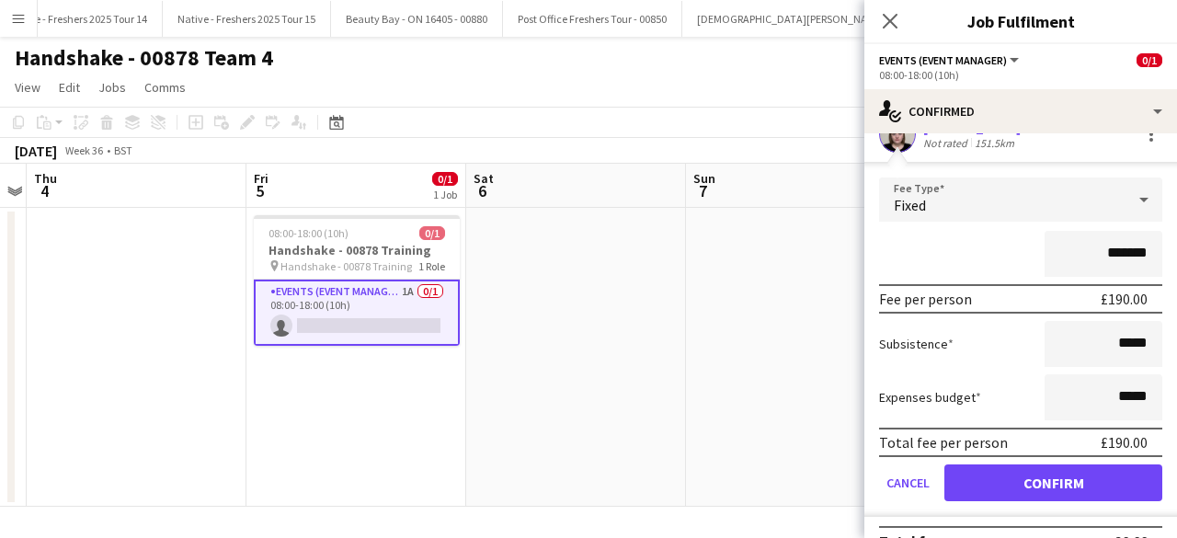
scroll to position [101, 0]
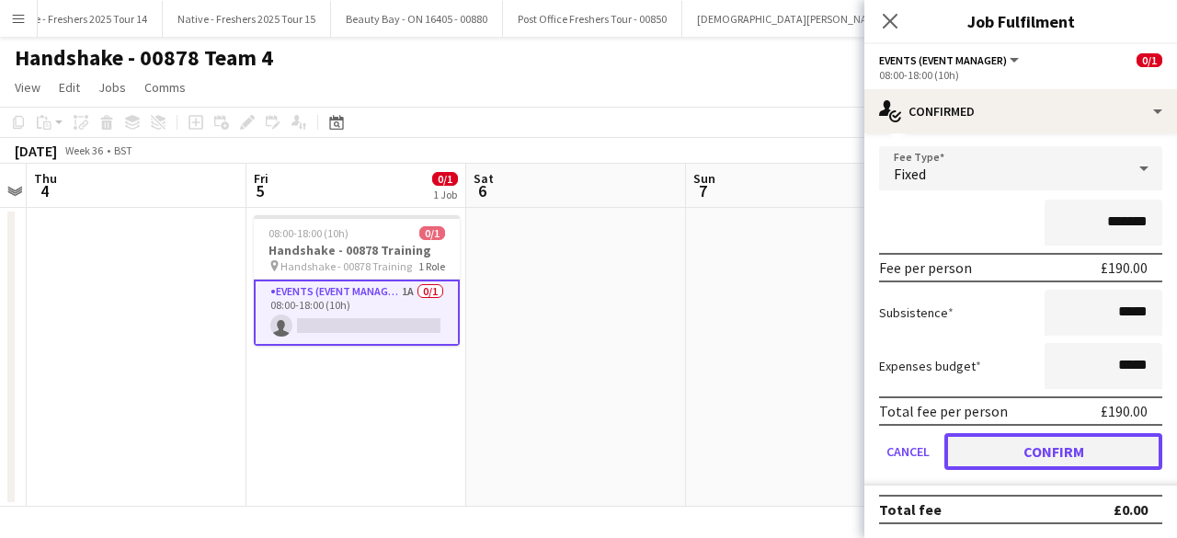
click at [997, 450] on button "Confirm" at bounding box center [1053, 451] width 218 height 37
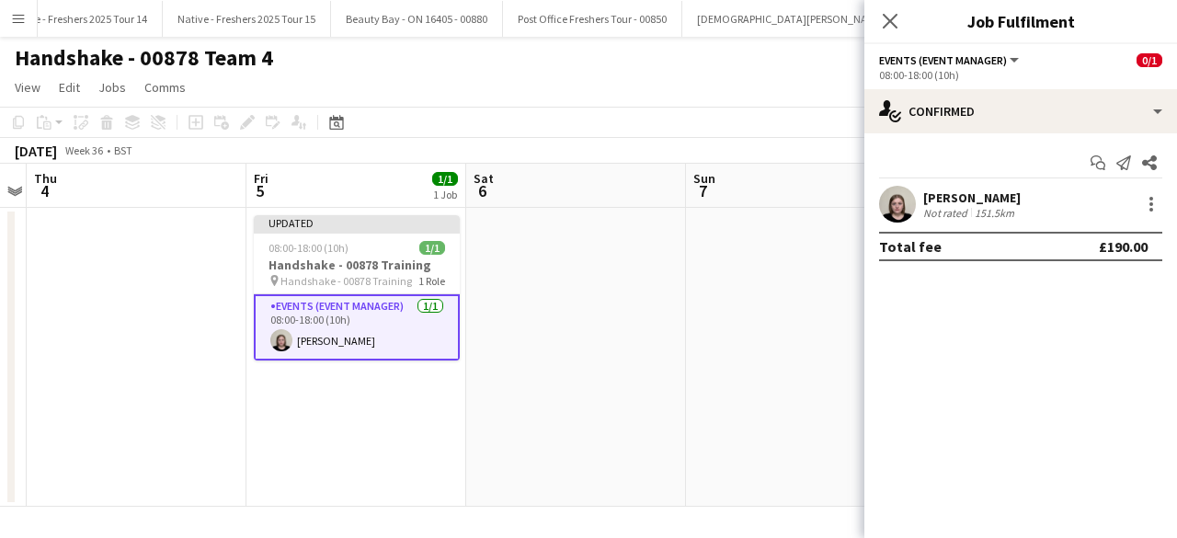
scroll to position [0, 0]
click at [544, 279] on app-date-cell at bounding box center [576, 357] width 220 height 299
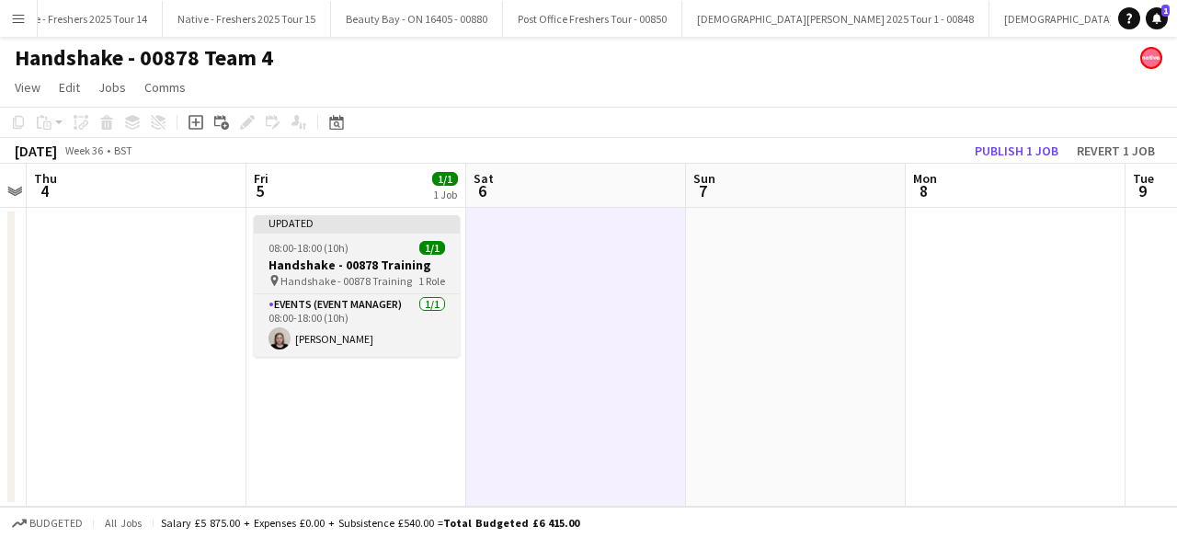
click at [357, 240] on app-job-card "Updated 08:00-18:00 (10h) 1/1 Handshake - 00878 Training pin Handshake - 00878 …" at bounding box center [357, 286] width 206 height 142
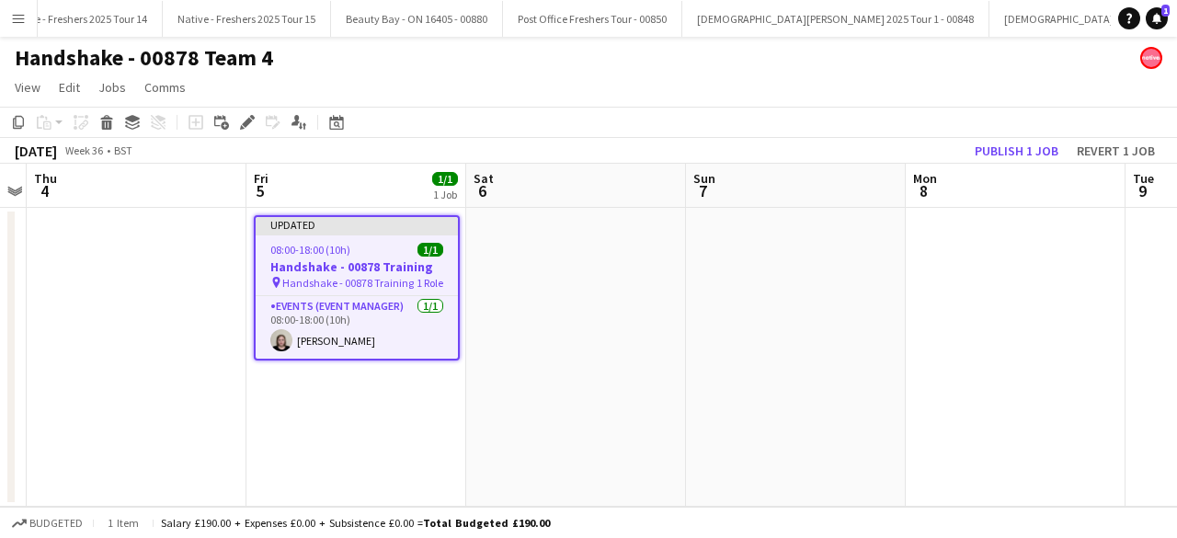
click at [357, 240] on app-job-card "Updated 08:00-18:00 (10h) 1/1 Handshake - 00878 Training pin Handshake - 00878 …" at bounding box center [357, 287] width 206 height 145
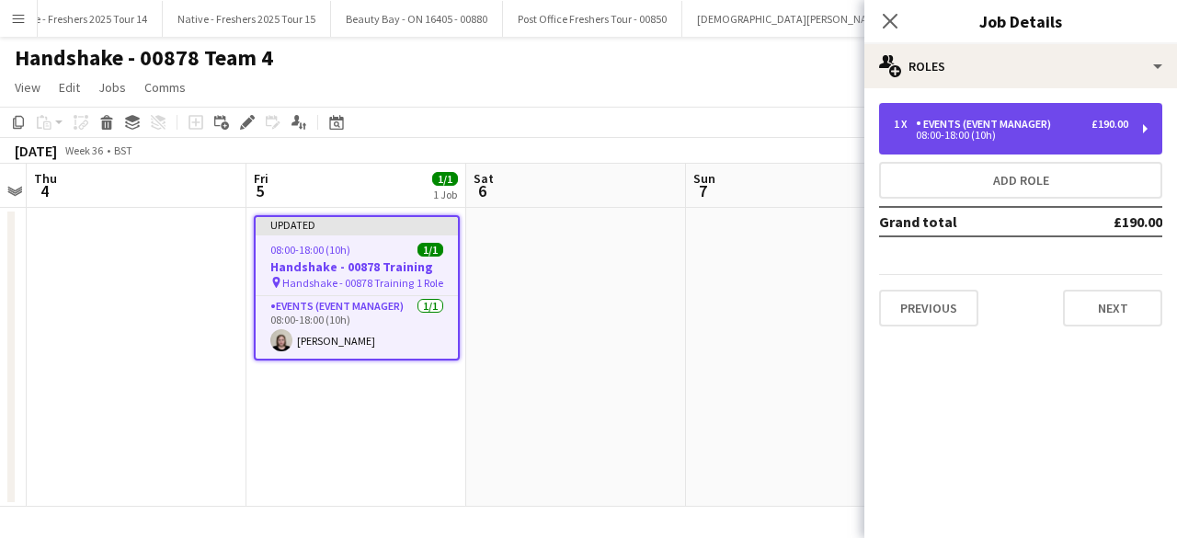
click at [1019, 109] on div "1 x Events (Event Manager) £190.00 08:00-18:00 (10h)" at bounding box center [1020, 128] width 283 height 51
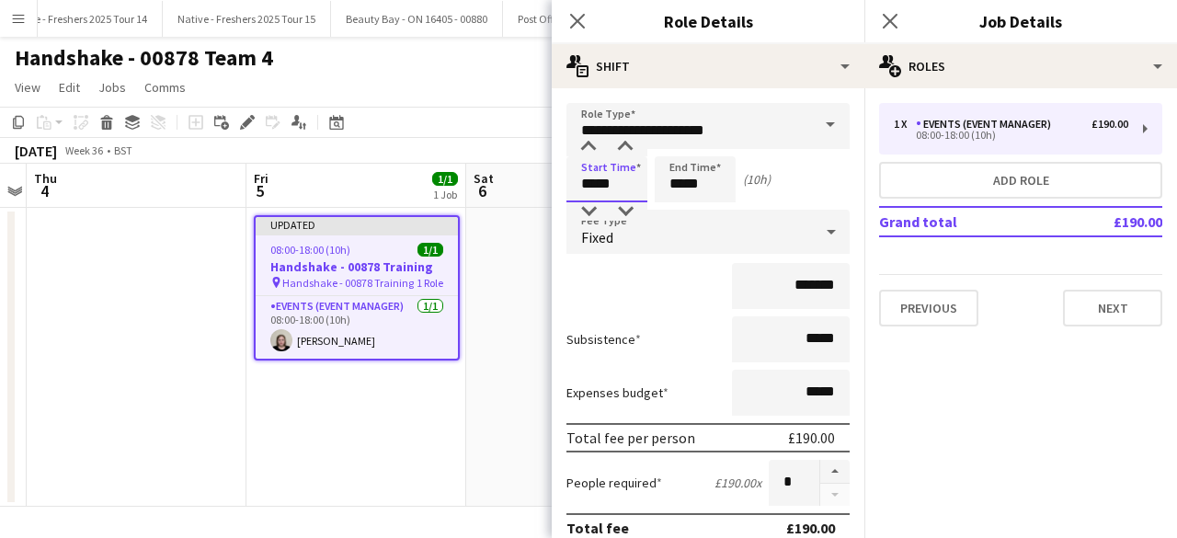
click at [633, 179] on input "*****" at bounding box center [606, 179] width 81 height 46
type input "*****"
click at [581, 144] on div at bounding box center [588, 147] width 37 height 18
click at [715, 183] on input "*****" at bounding box center [695, 179] width 81 height 46
type input "*****"
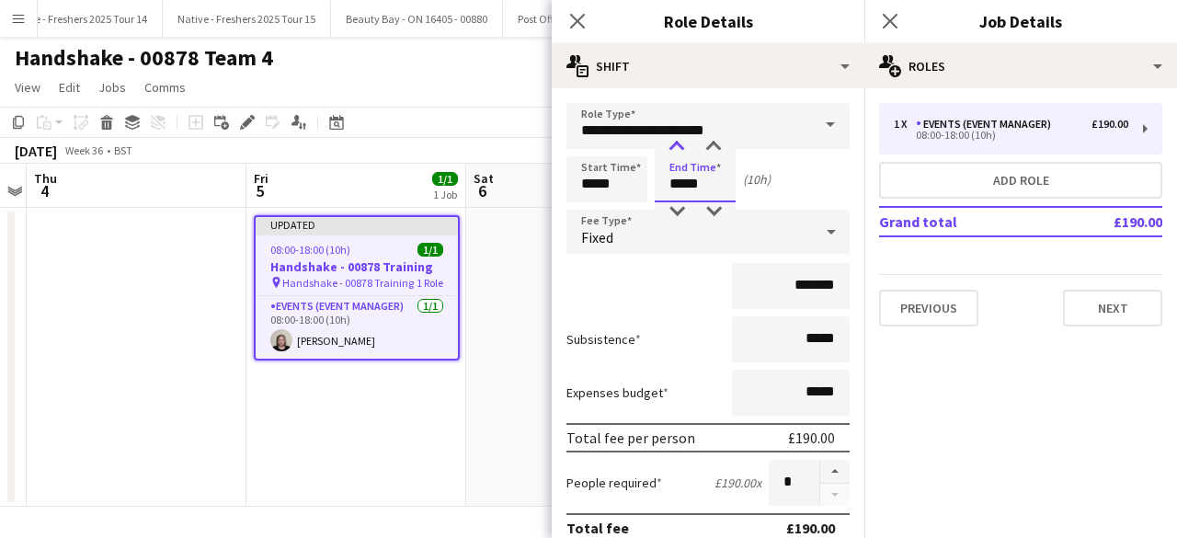
click at [671, 145] on div at bounding box center [676, 147] width 37 height 18
click at [895, 13] on icon "Close pop-in" at bounding box center [889, 20] width 17 height 17
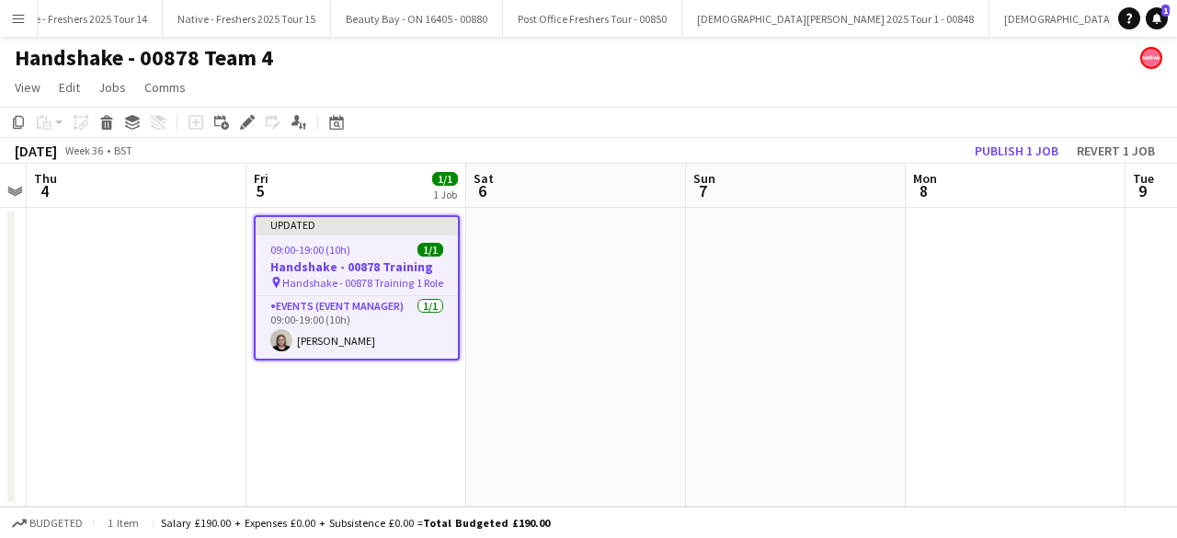
click at [627, 260] on app-date-cell at bounding box center [576, 357] width 220 height 299
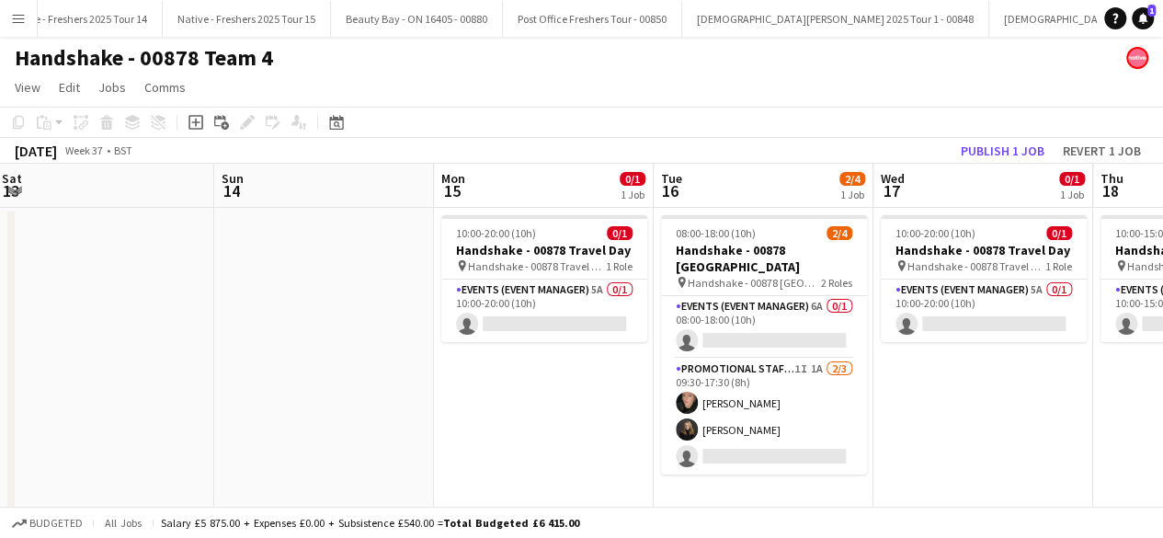
scroll to position [0, 444]
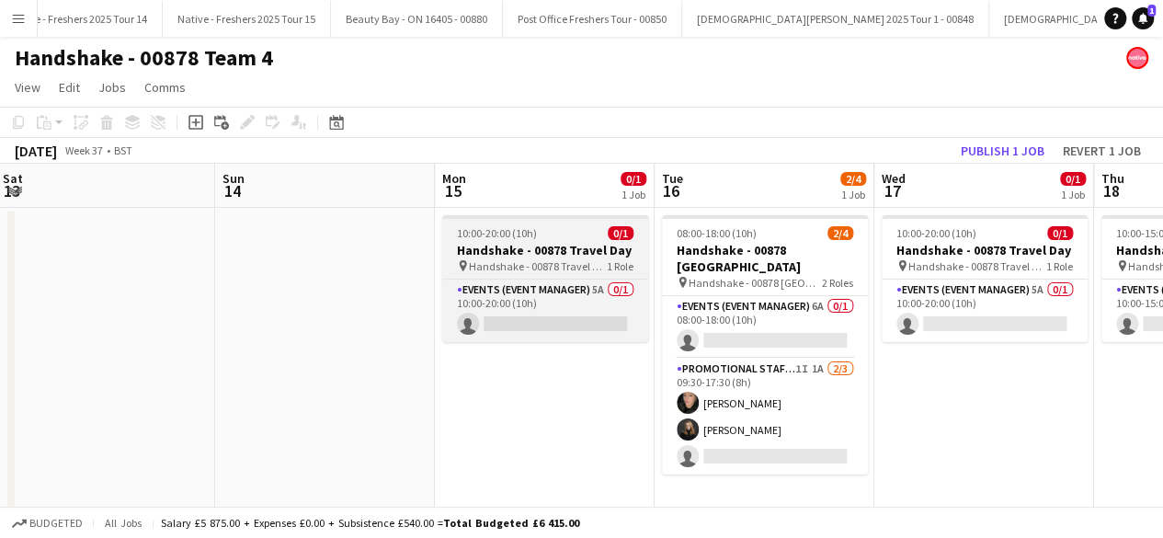
click at [565, 238] on div "10:00-20:00 (10h) 0/1" at bounding box center [545, 233] width 206 height 14
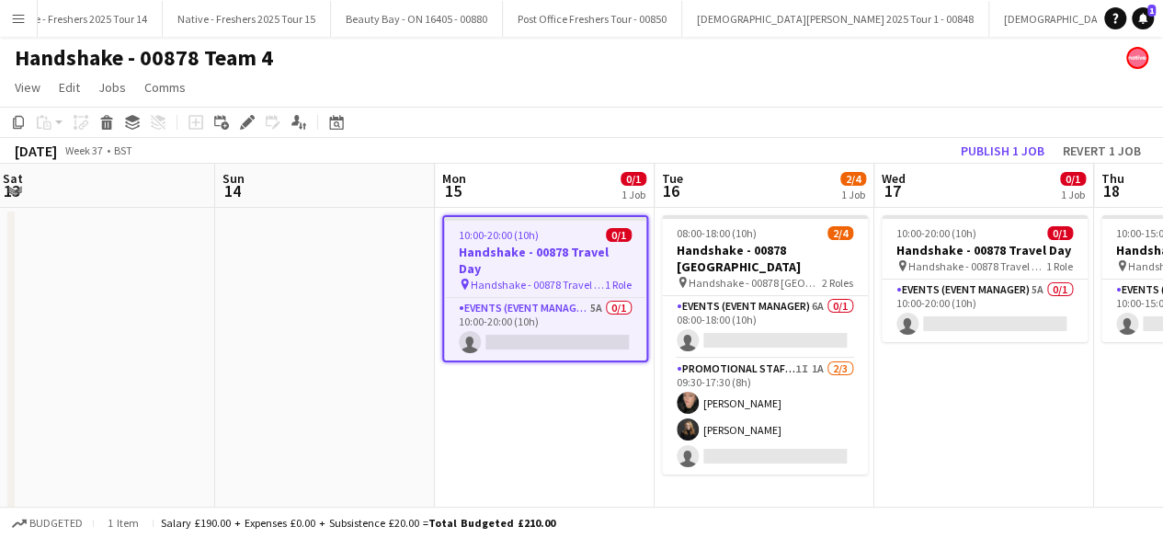
click at [565, 238] on div "10:00-20:00 (10h) 0/1" at bounding box center [545, 235] width 202 height 14
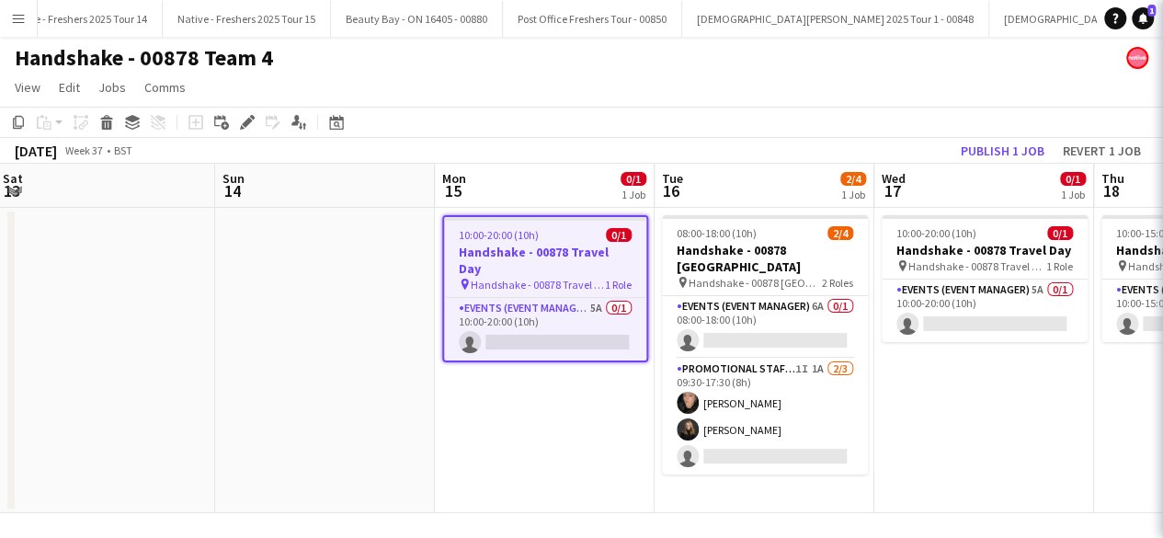
click at [565, 238] on div "10:00-20:00 (10h) 0/1" at bounding box center [545, 235] width 202 height 14
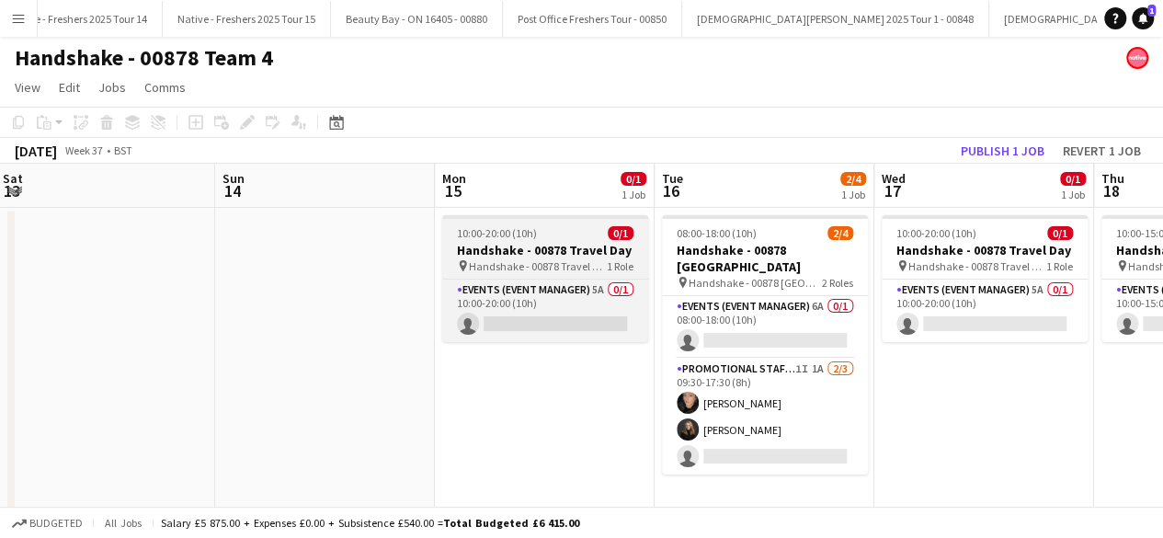
click at [565, 236] on div "10:00-20:00 (10h) 0/1" at bounding box center [545, 233] width 206 height 14
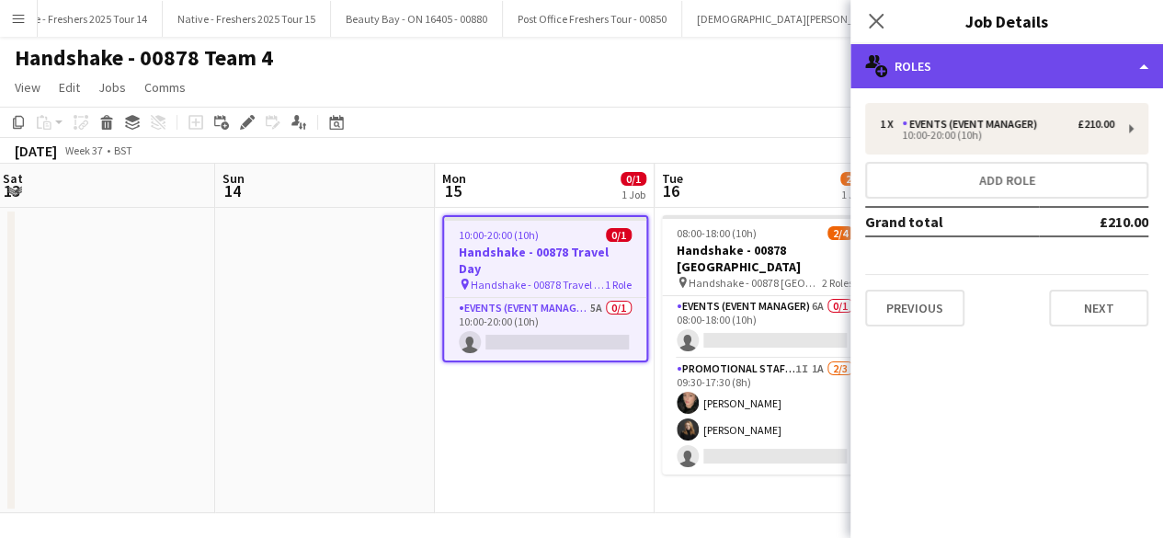
click at [1039, 78] on div "multiple-users-add Roles" at bounding box center [1007, 66] width 313 height 44
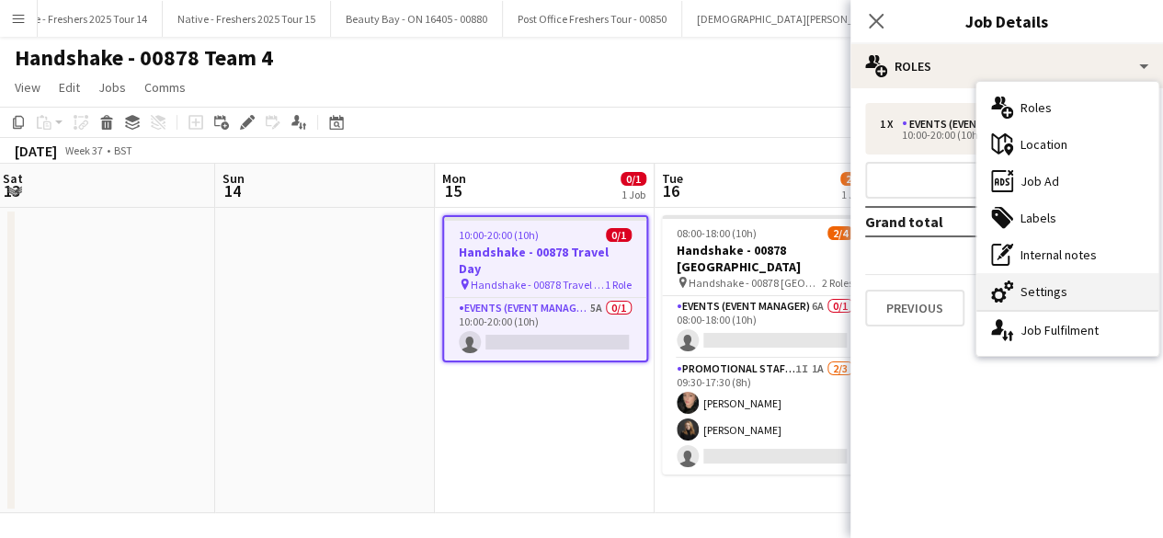
click at [1066, 292] on div "cog-double-3 Settings" at bounding box center [1068, 291] width 182 height 37
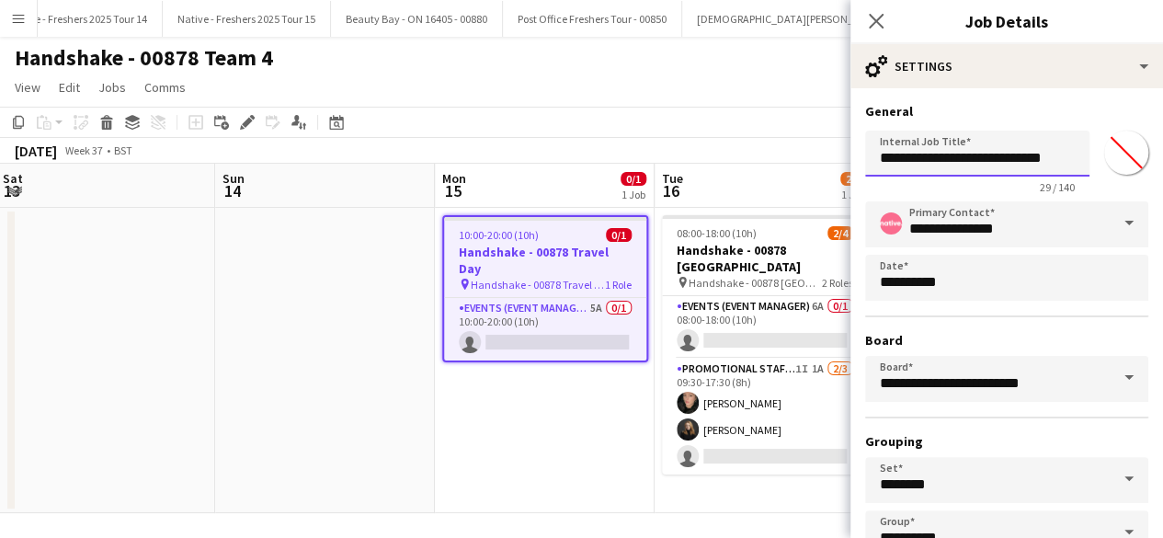
click at [997, 161] on input "**********" at bounding box center [977, 154] width 224 height 46
drag, startPoint x: 1030, startPoint y: 161, endPoint x: 1101, endPoint y: 168, distance: 71.2
click at [1101, 168] on div "**********" at bounding box center [1006, 158] width 283 height 71
click at [1058, 154] on input "**********" at bounding box center [970, 154] width 211 height 46
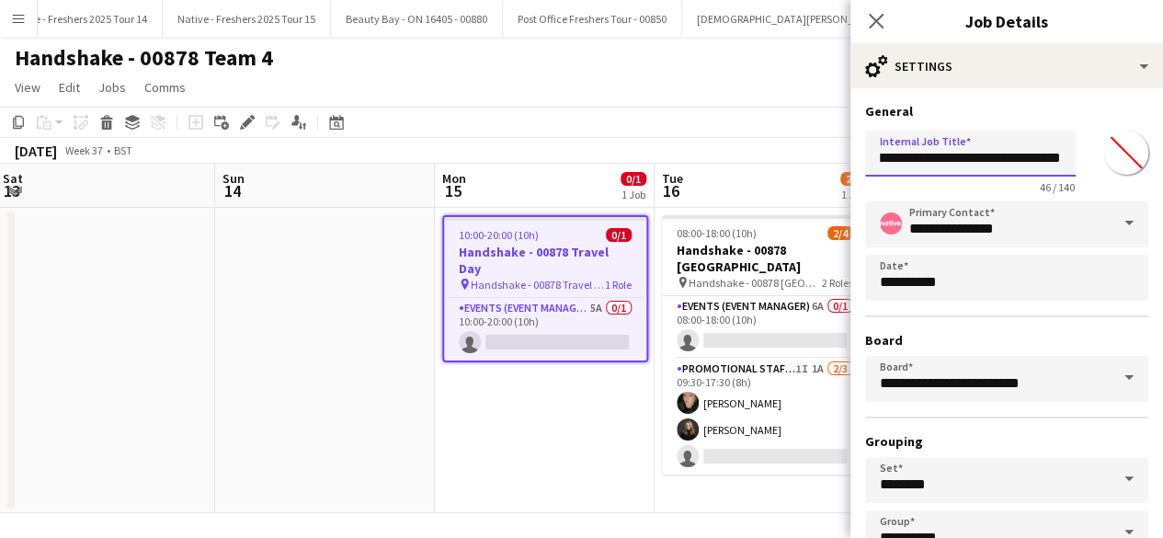
scroll to position [121, 0]
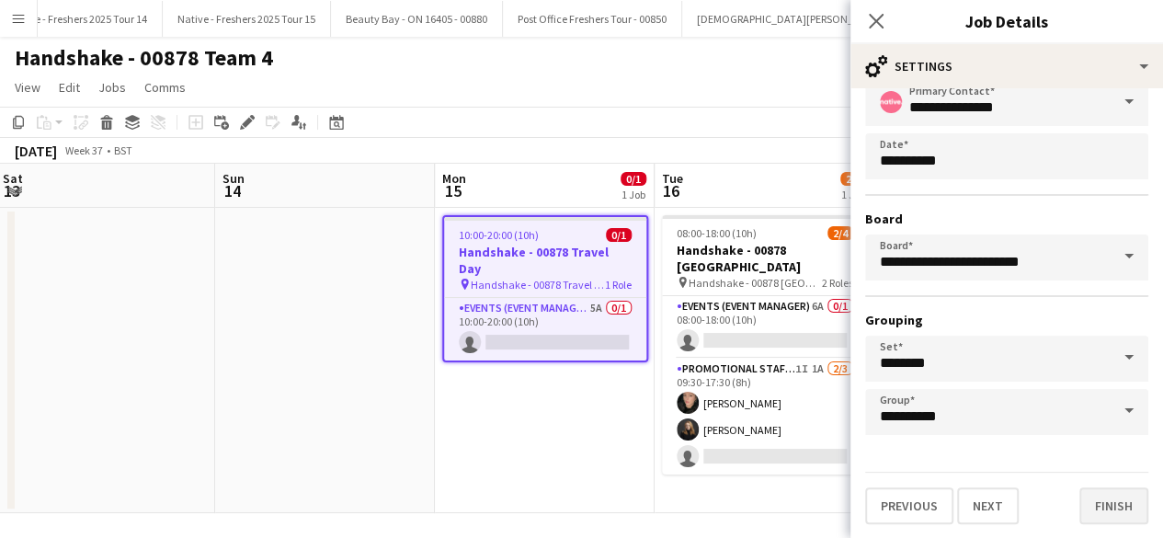
type input "**********"
click at [1099, 508] on button "Finish" at bounding box center [1114, 505] width 69 height 37
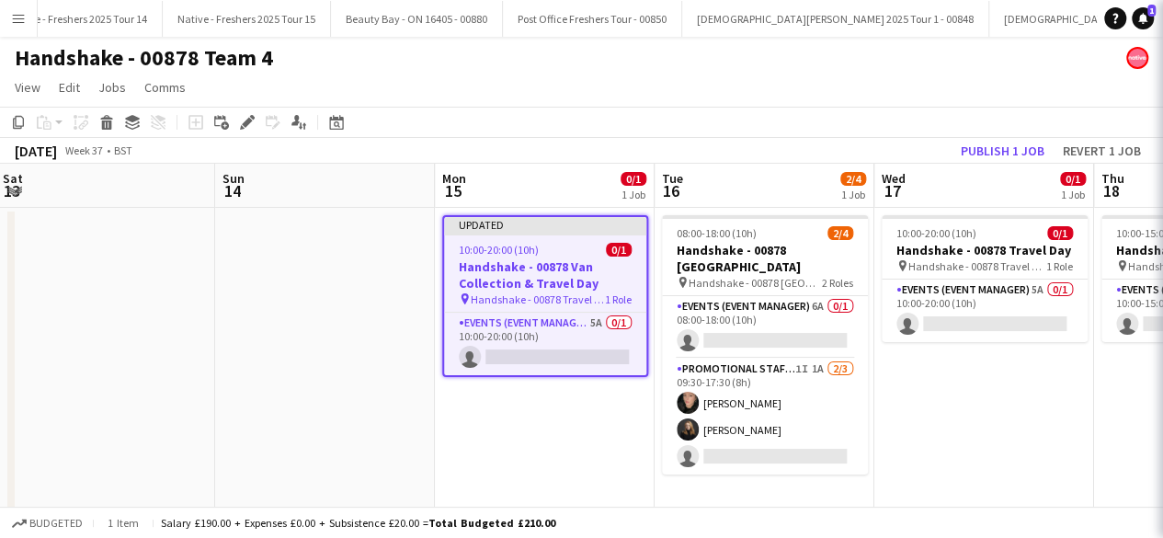
scroll to position [0, 0]
click at [568, 236] on app-job-card "Updated 10:00-20:00 (10h) 0/1 Handshake - 00878 Van Collection & Travel Day pin…" at bounding box center [545, 296] width 206 height 162
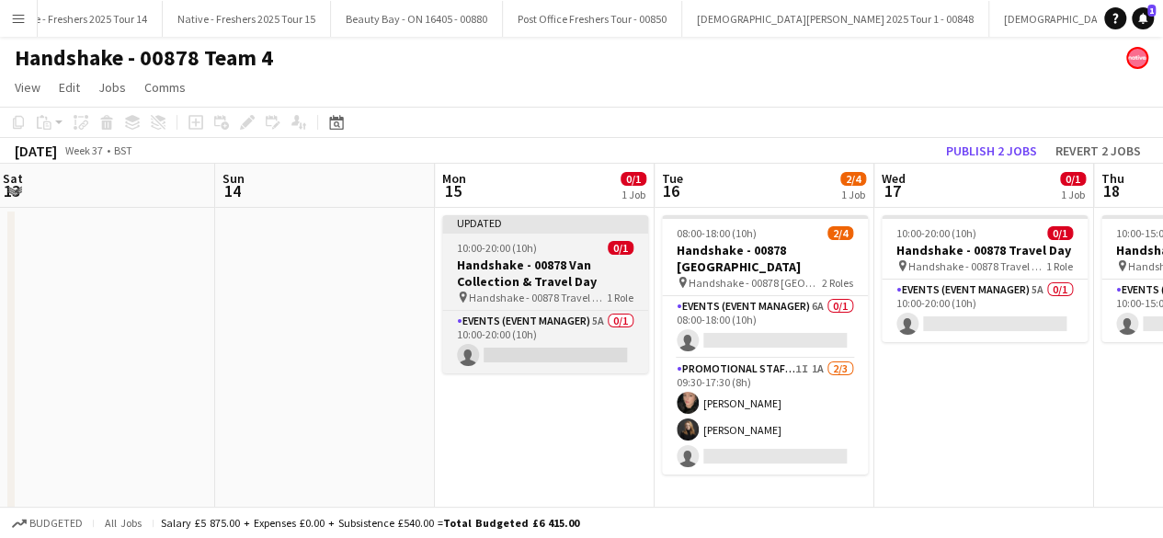
click at [568, 236] on app-job-card "Updated 10:00-20:00 (10h) 0/1 Handshake - 00878 Van Collection & Travel Day pin…" at bounding box center [545, 294] width 206 height 158
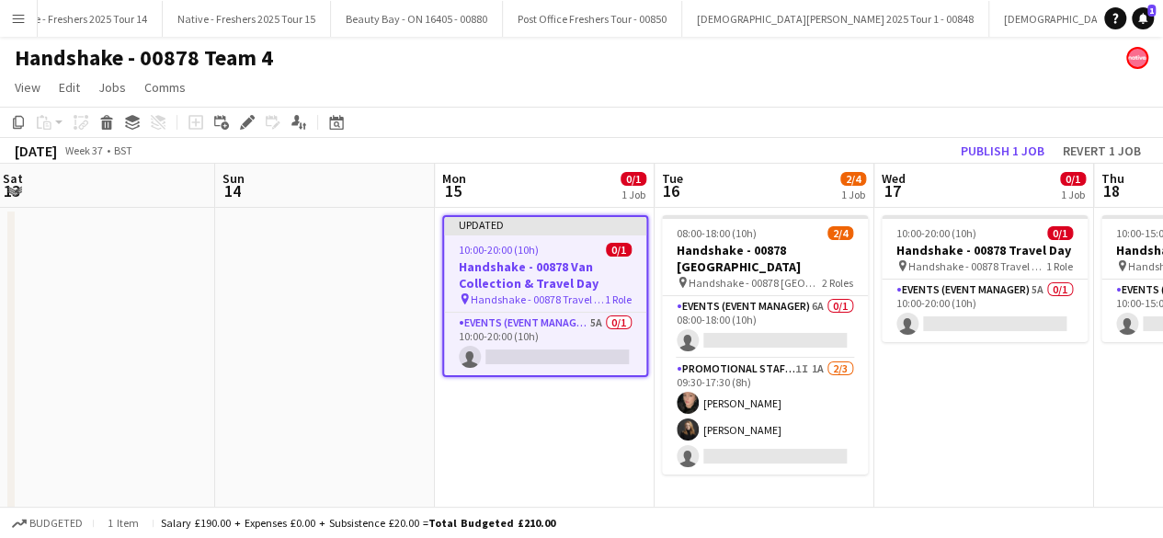
click at [512, 403] on app-date-cell "Updated 10:00-20:00 (10h) 0/1 Handshake - 00878 Van Collection & Travel Day pin…" at bounding box center [545, 360] width 220 height 305
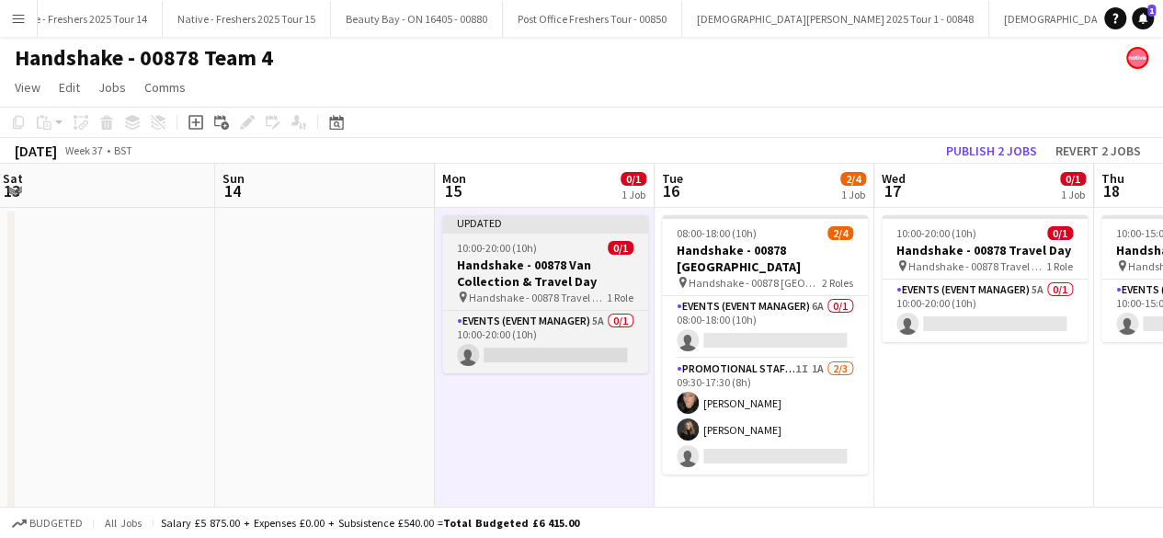
click at [570, 251] on div "10:00-20:00 (10h) 0/1" at bounding box center [545, 248] width 206 height 14
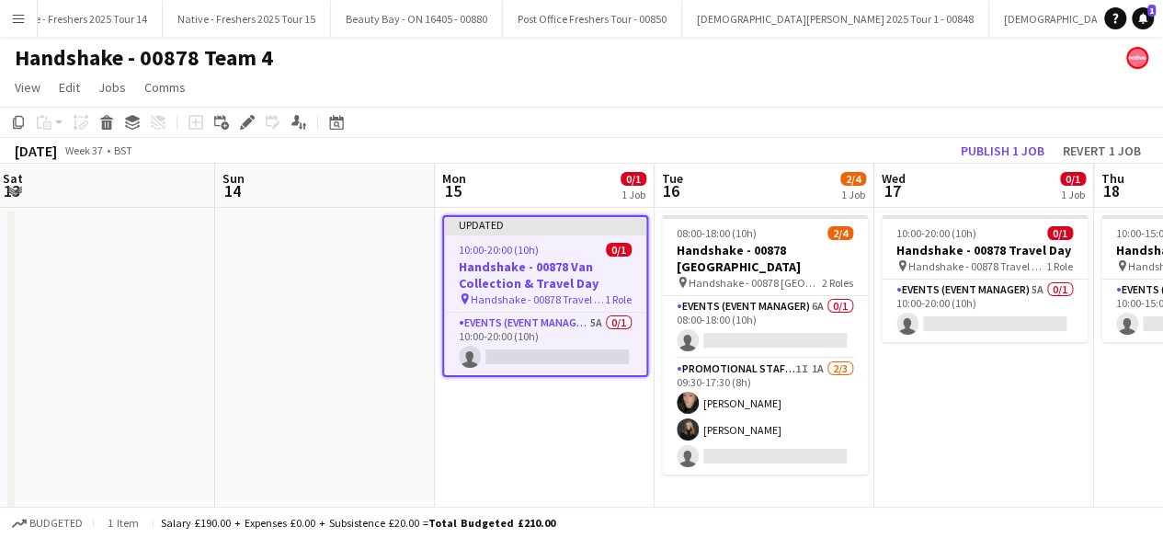
click at [570, 251] on div "10:00-20:00 (10h) 0/1" at bounding box center [545, 250] width 202 height 14
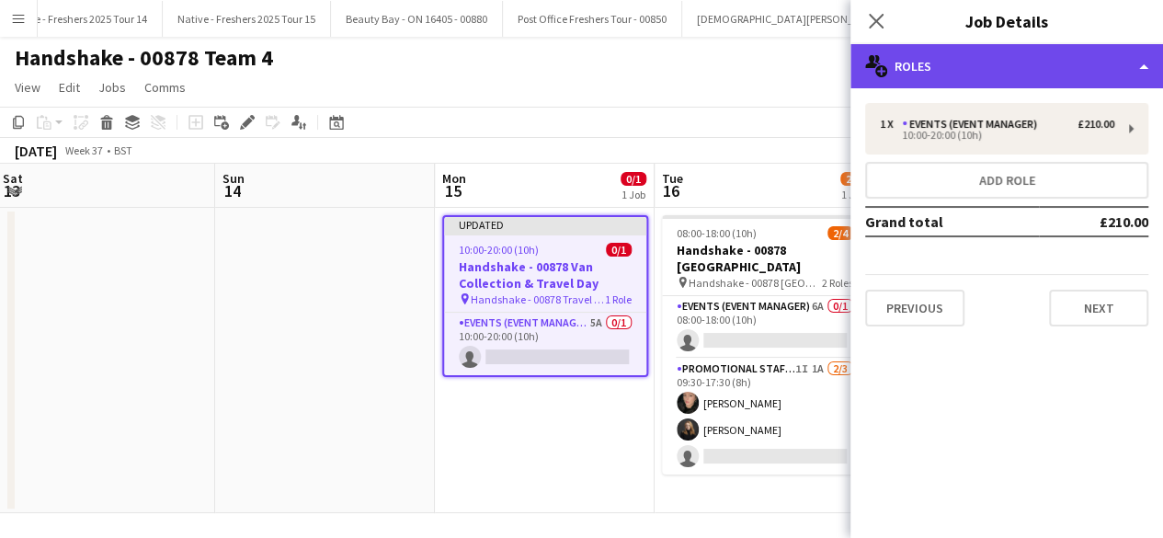
click at [1033, 76] on div "multiple-users-add Roles" at bounding box center [1007, 66] width 313 height 44
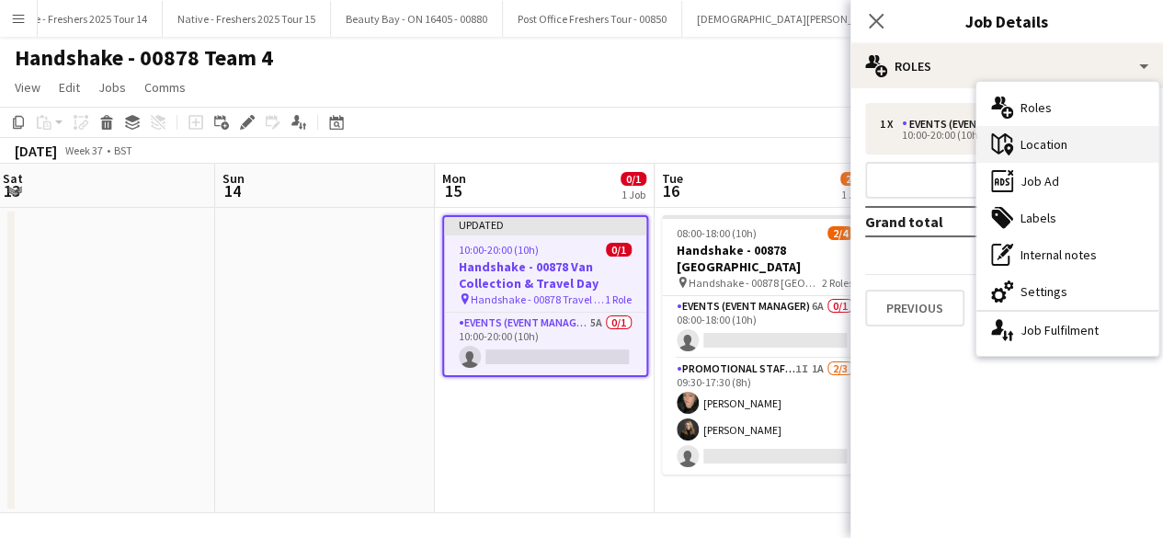
click at [1060, 143] on div "maps-pin-1 Location" at bounding box center [1068, 144] width 182 height 37
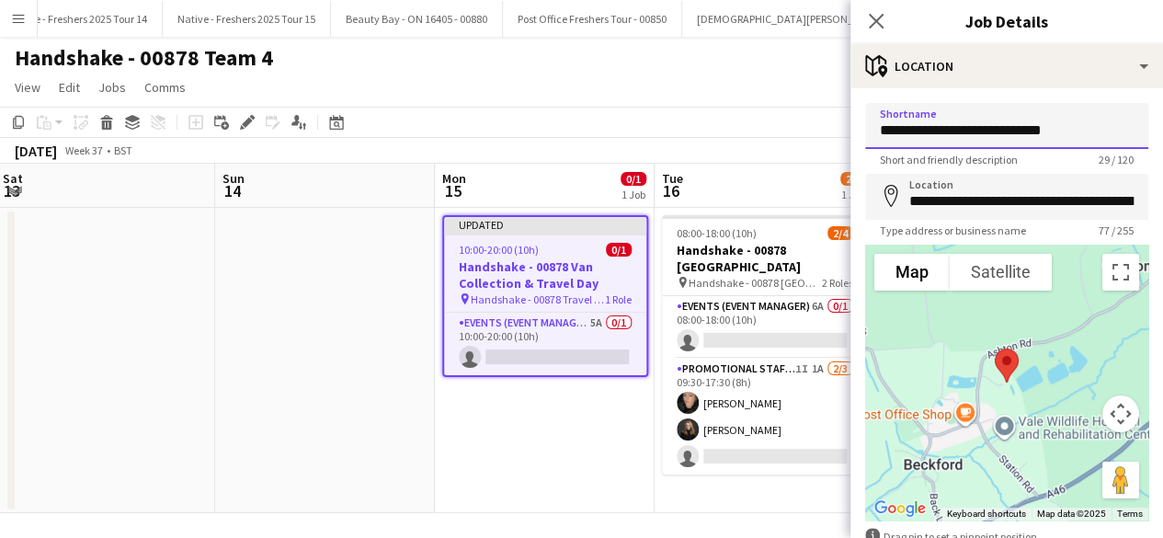
drag, startPoint x: 1076, startPoint y: 133, endPoint x: 831, endPoint y: 148, distance: 245.1
click at [831, 148] on body "Menu Boards Boards Boards All jobs Status Workforce Workforce My Workforce Recr…" at bounding box center [581, 272] width 1163 height 544
type input "**********"
click at [885, 19] on app-icon "Close pop-in" at bounding box center [877, 21] width 27 height 27
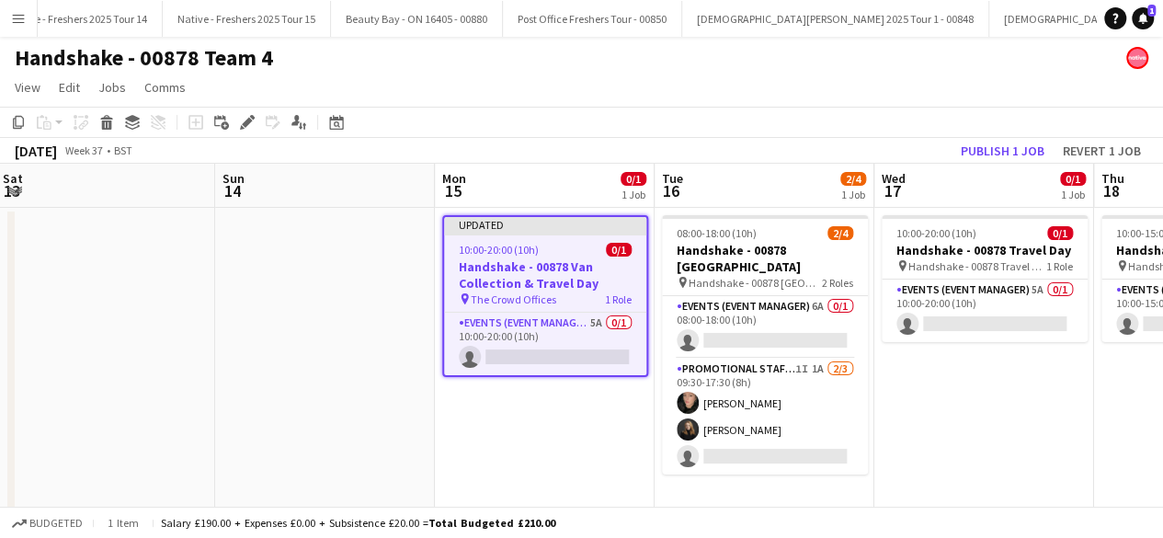
click at [532, 414] on app-date-cell "Updated 10:00-20:00 (10h) 0/1 Handshake - 00878 Van Collection & Travel Day pin…" at bounding box center [545, 360] width 220 height 305
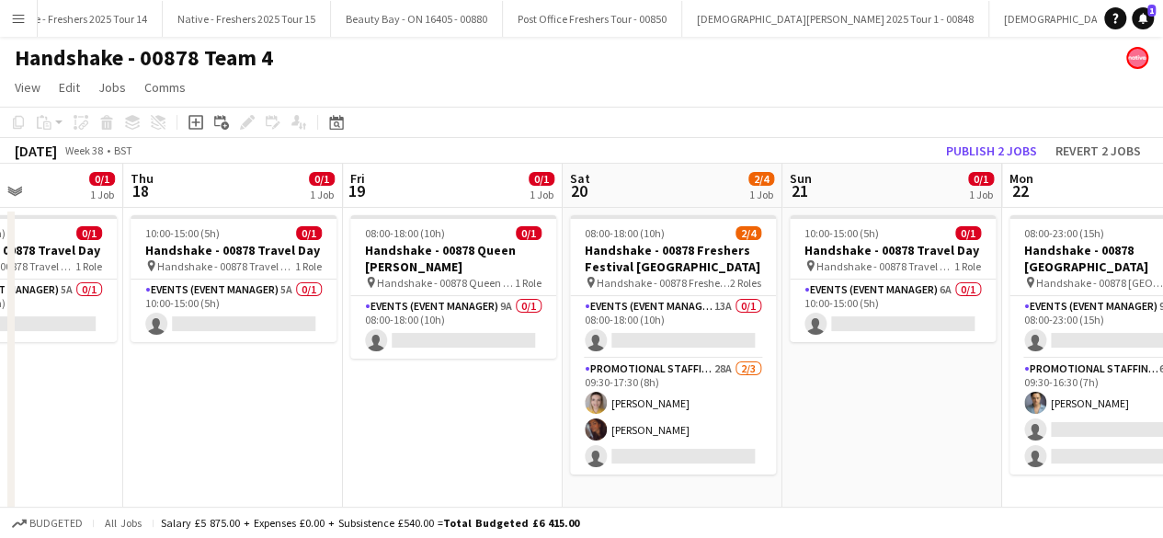
scroll to position [0, 538]
